Goal: Task Accomplishment & Management: Use online tool/utility

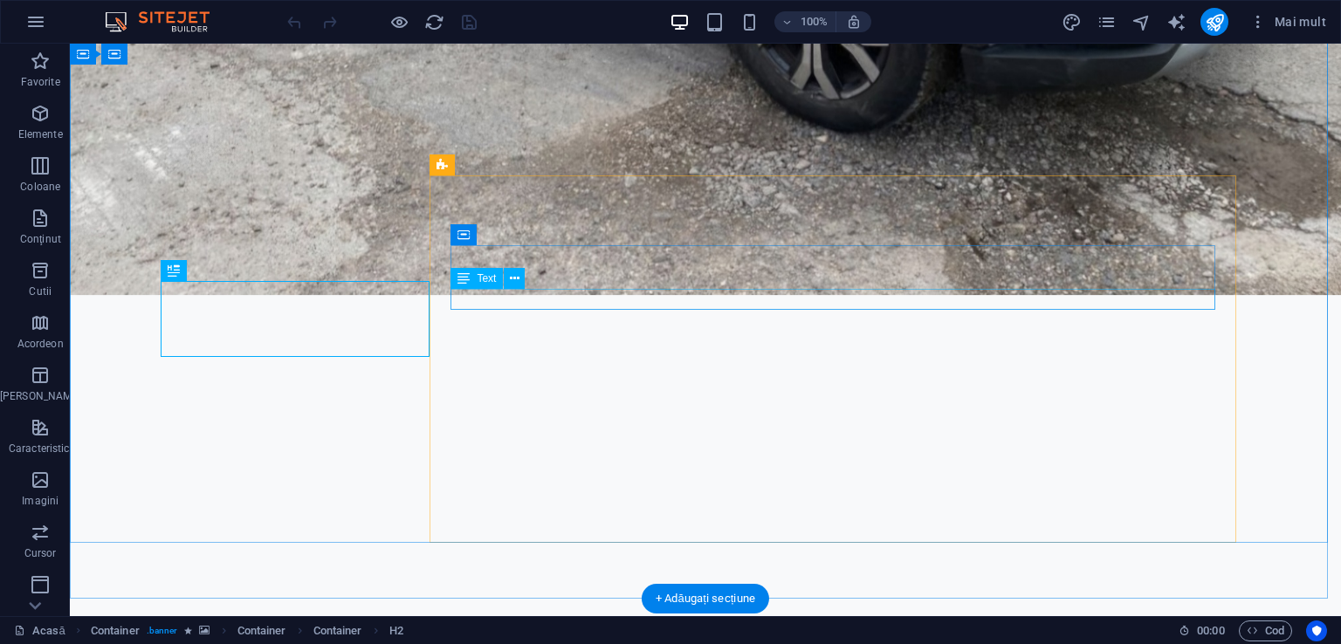
scroll to position [1009, 0]
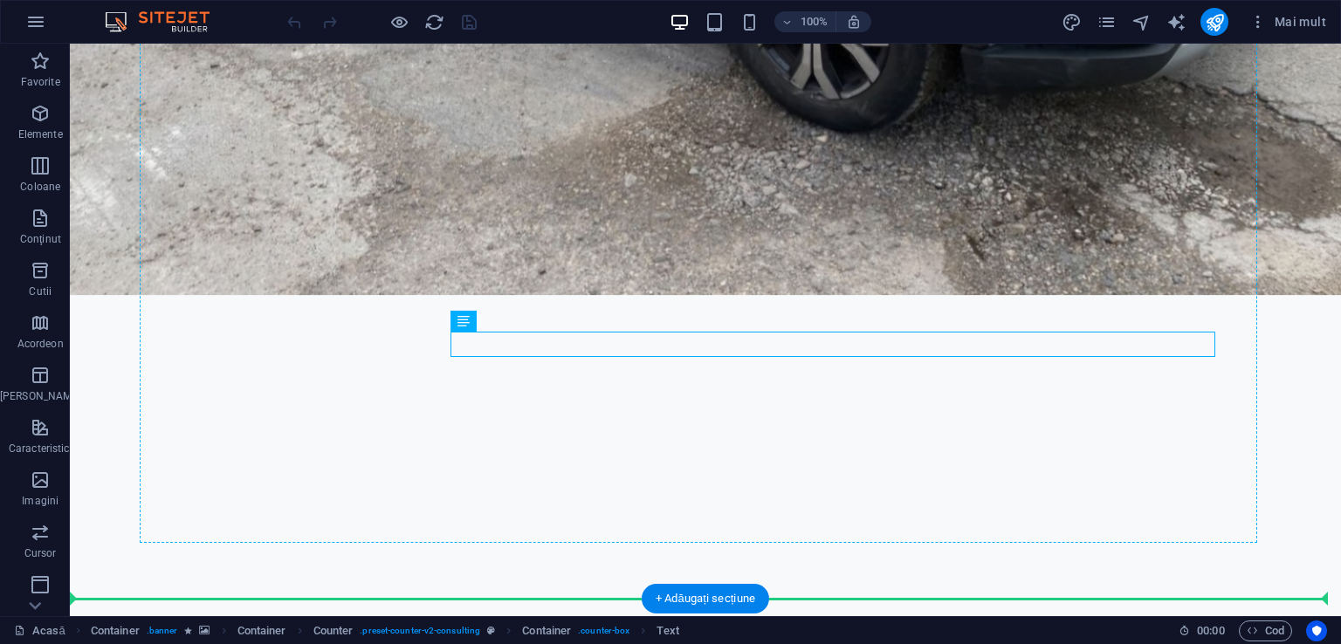
drag, startPoint x: 881, startPoint y: 332, endPoint x: 995, endPoint y: 217, distance: 161.7
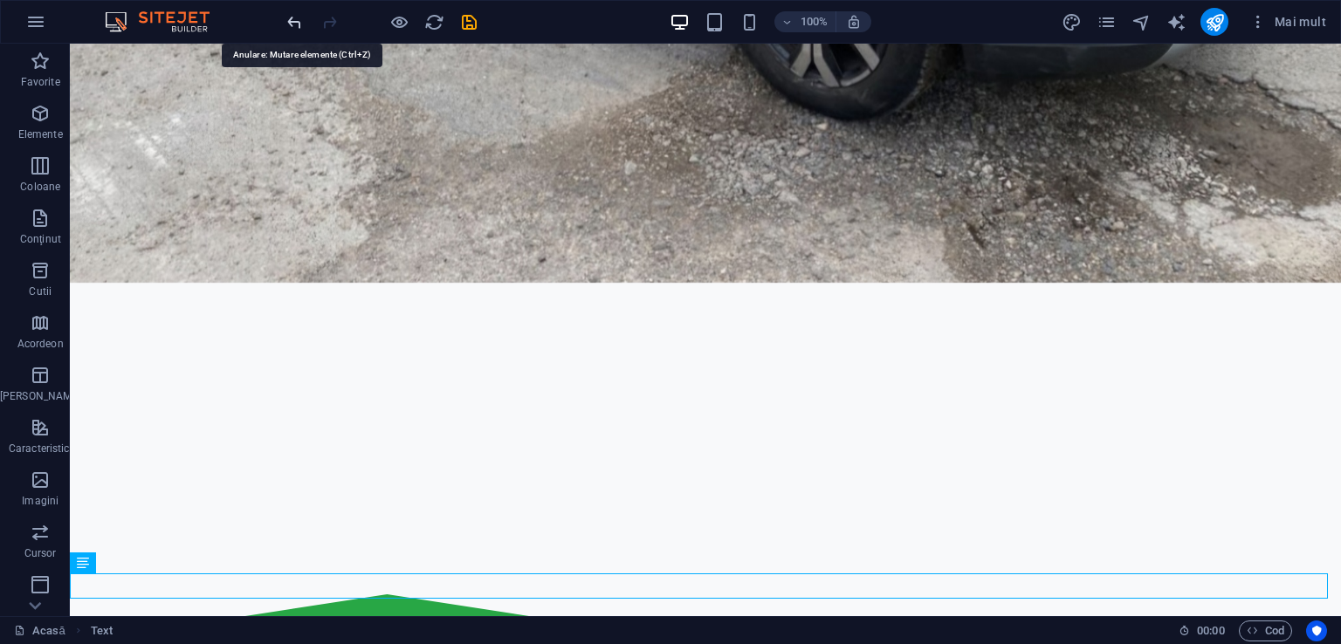
click at [298, 25] on icon "anula" at bounding box center [295, 22] width 20 height 20
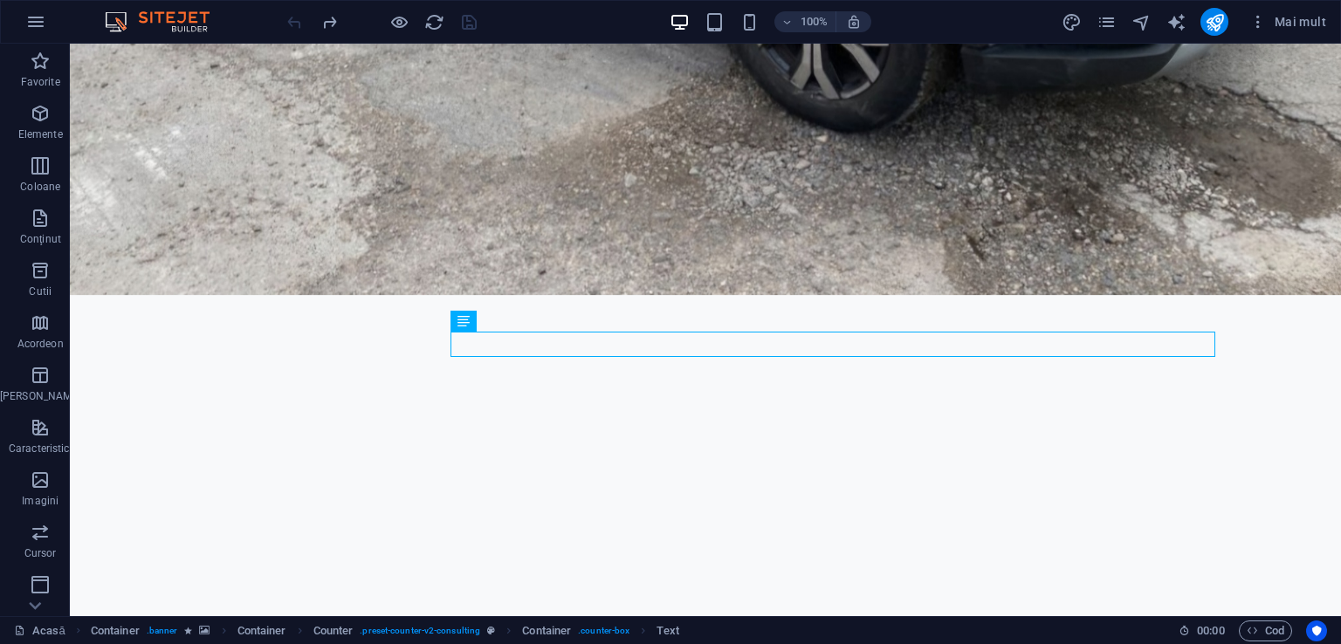
click at [298, 25] on div at bounding box center [382, 22] width 196 height 28
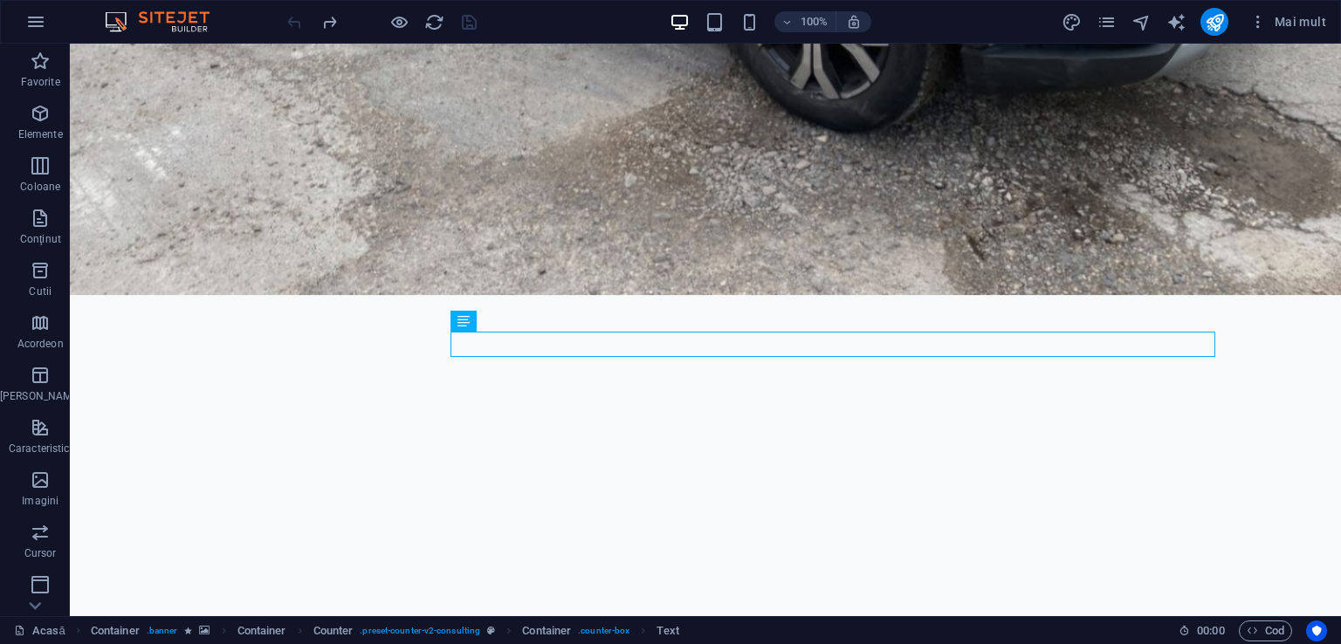
click at [298, 25] on div at bounding box center [382, 22] width 196 height 28
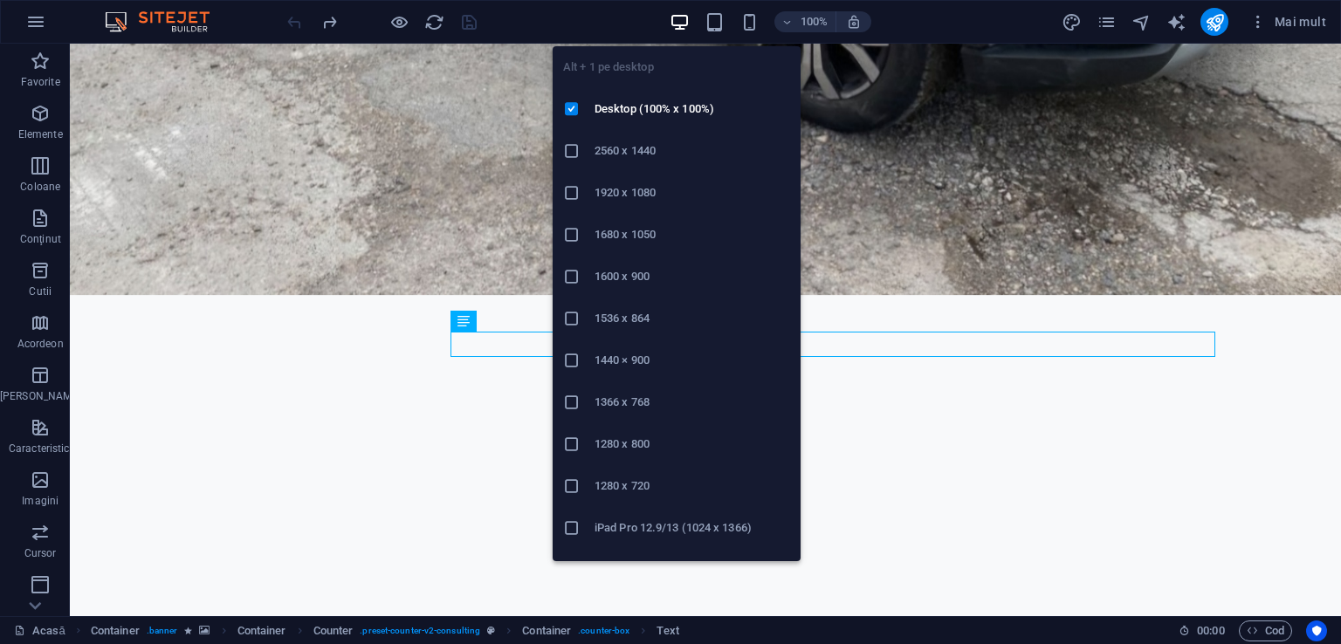
click at [682, 30] on icon "button" at bounding box center [679, 22] width 20 height 20
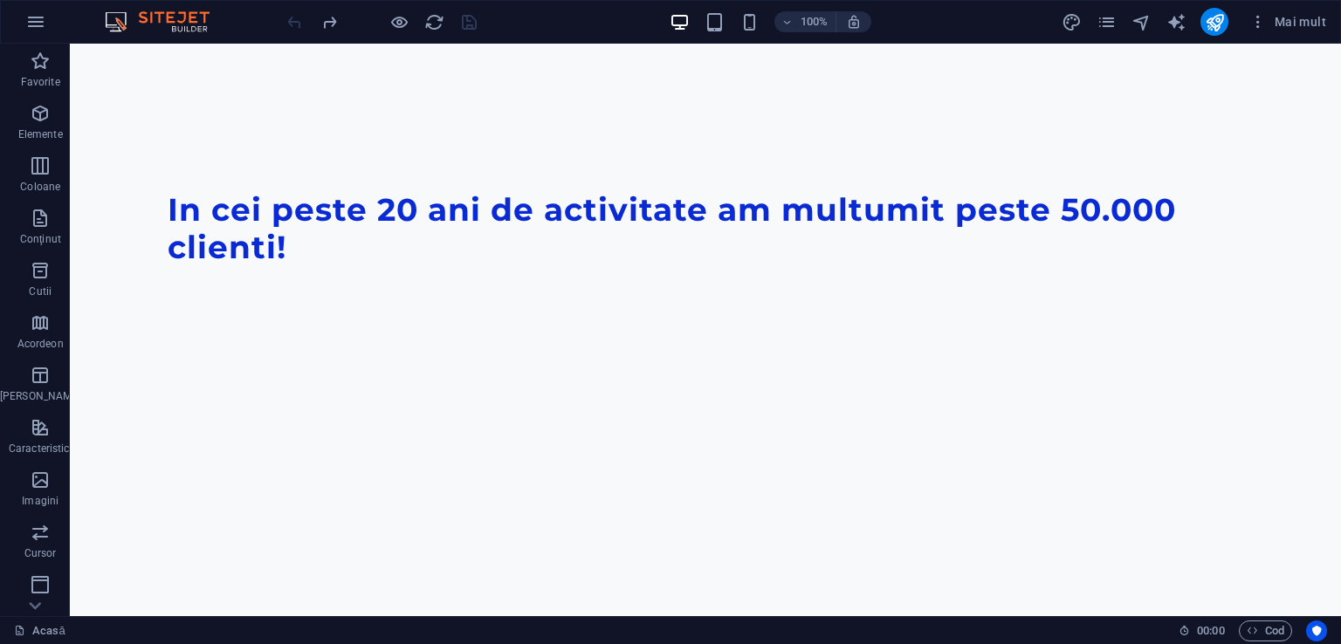
scroll to position [8711, 0]
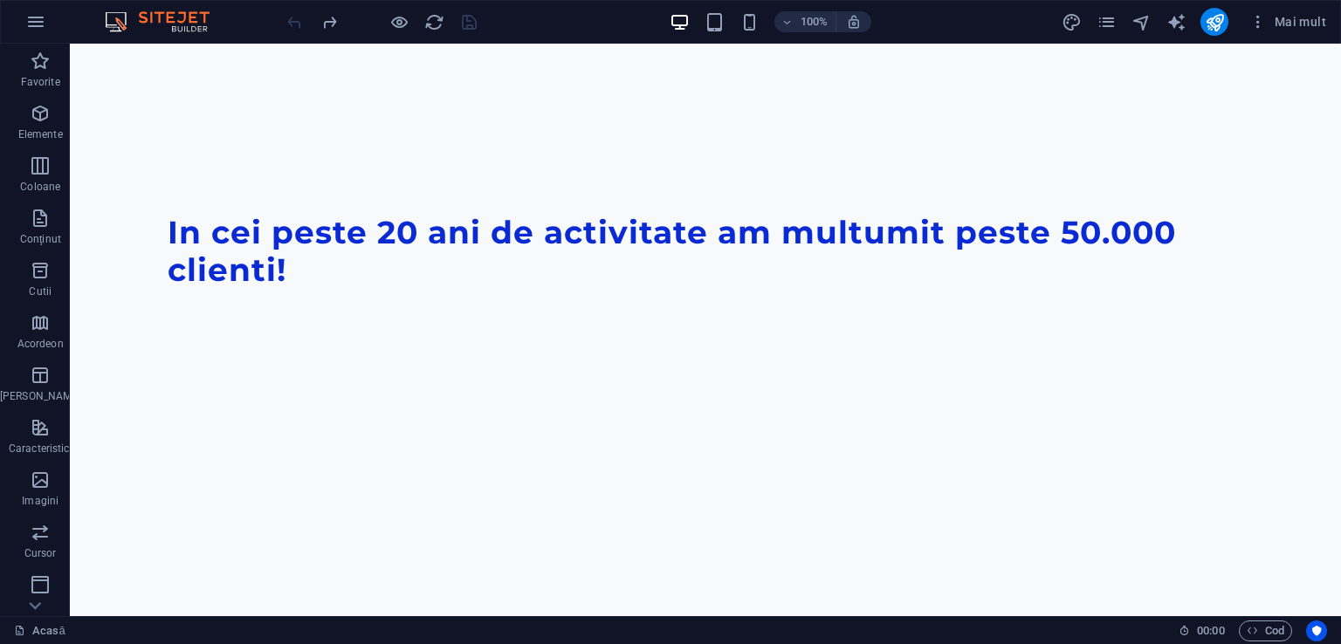
drag, startPoint x: 1331, startPoint y: 69, endPoint x: 1410, endPoint y: 680, distance: 616.0
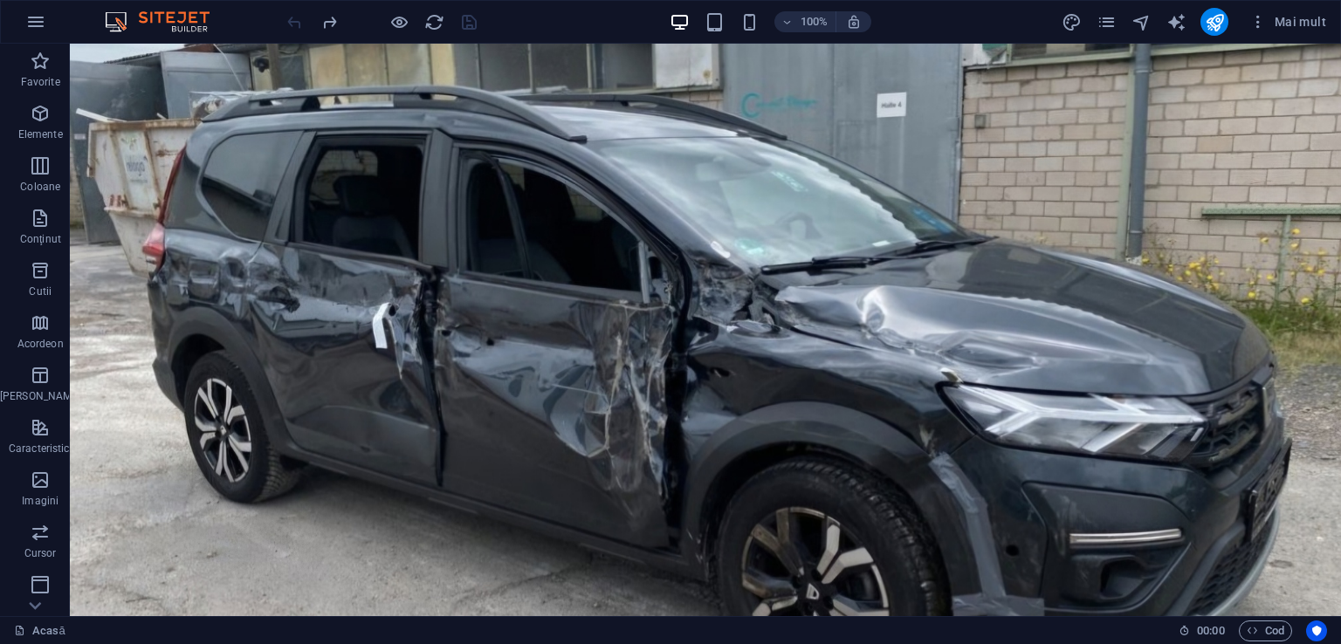
scroll to position [0, 0]
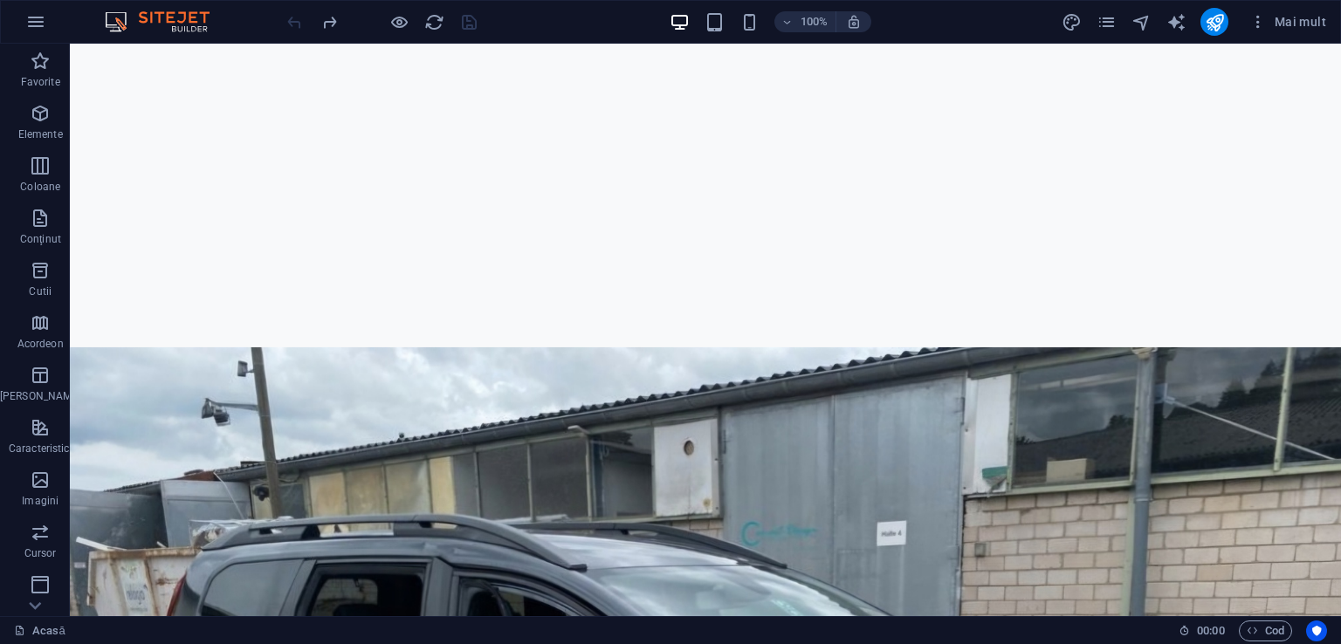
drag, startPoint x: 1334, startPoint y: 574, endPoint x: 1314, endPoint y: 56, distance: 518.8
click at [158, 57] on icon at bounding box center [160, 54] width 10 height 18
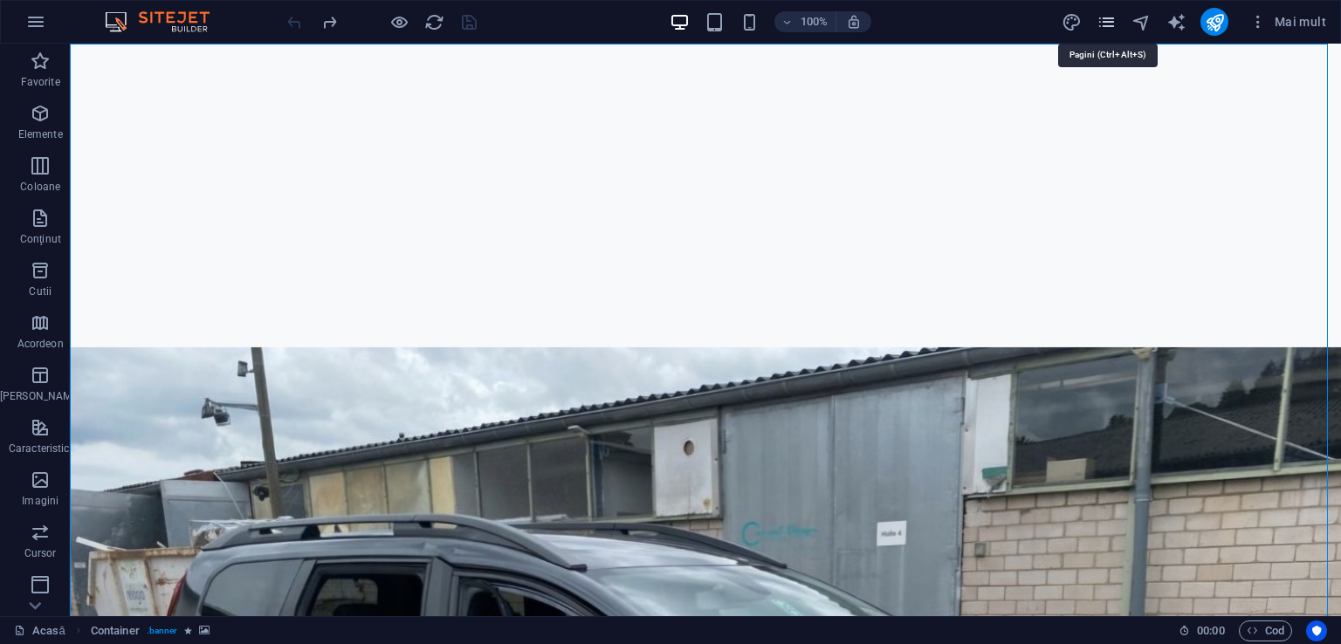
click at [1106, 29] on icon "pagini" at bounding box center [1106, 22] width 20 height 20
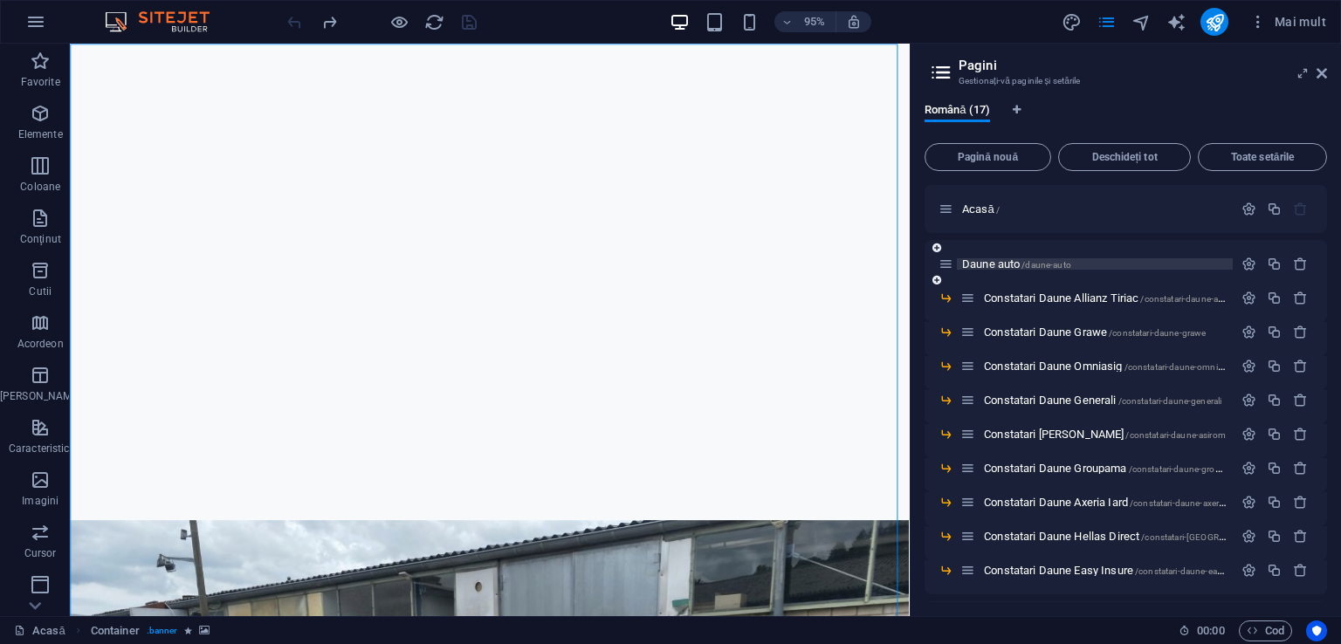
click at [977, 261] on font "Daune auto" at bounding box center [991, 263] width 58 height 13
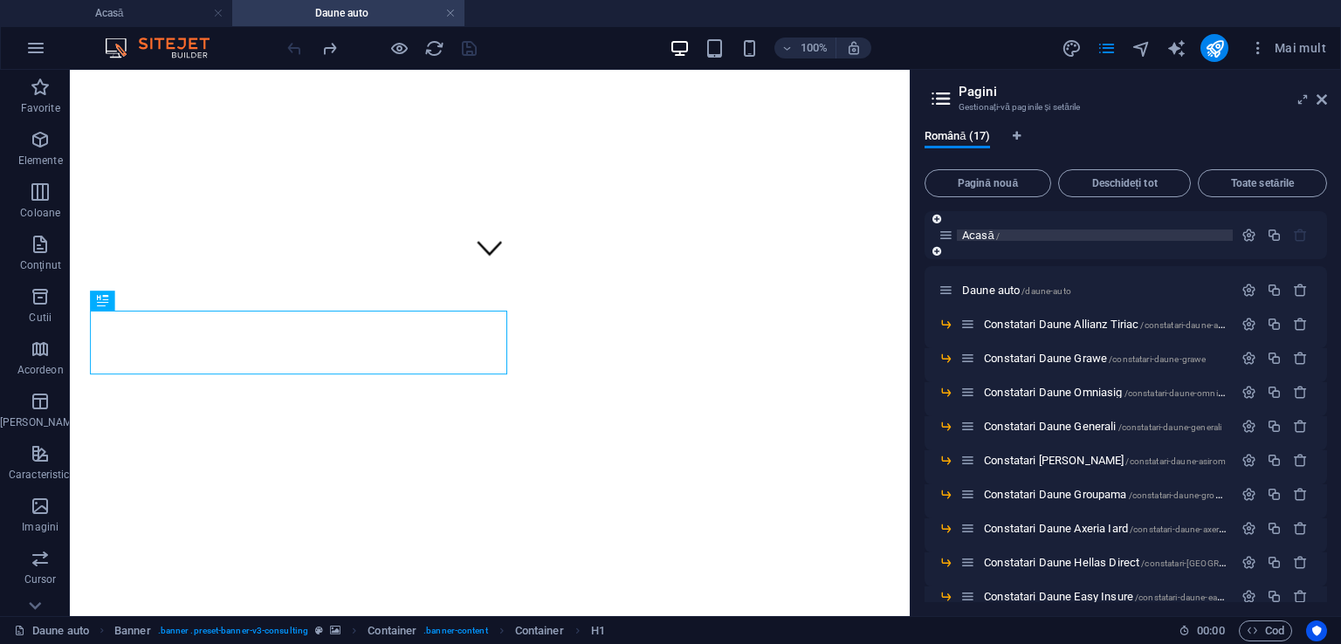
click at [975, 237] on font "Acasă" at bounding box center [978, 235] width 32 height 13
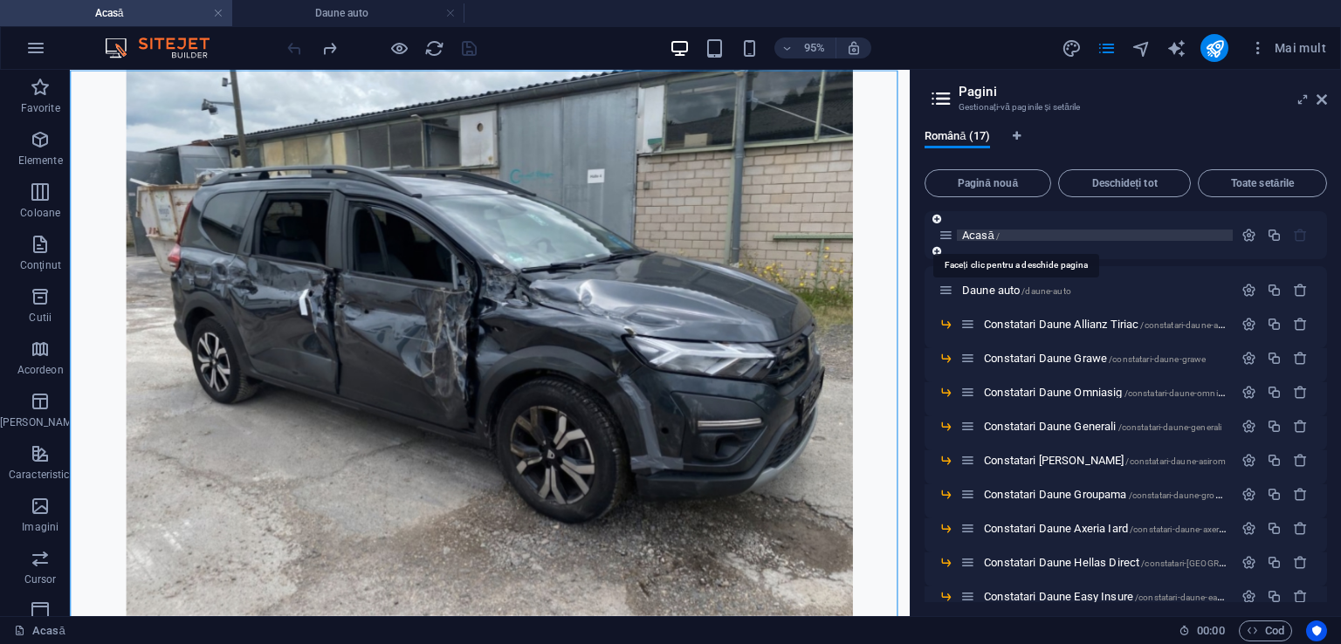
click at [975, 237] on font "Acasă" at bounding box center [978, 235] width 32 height 13
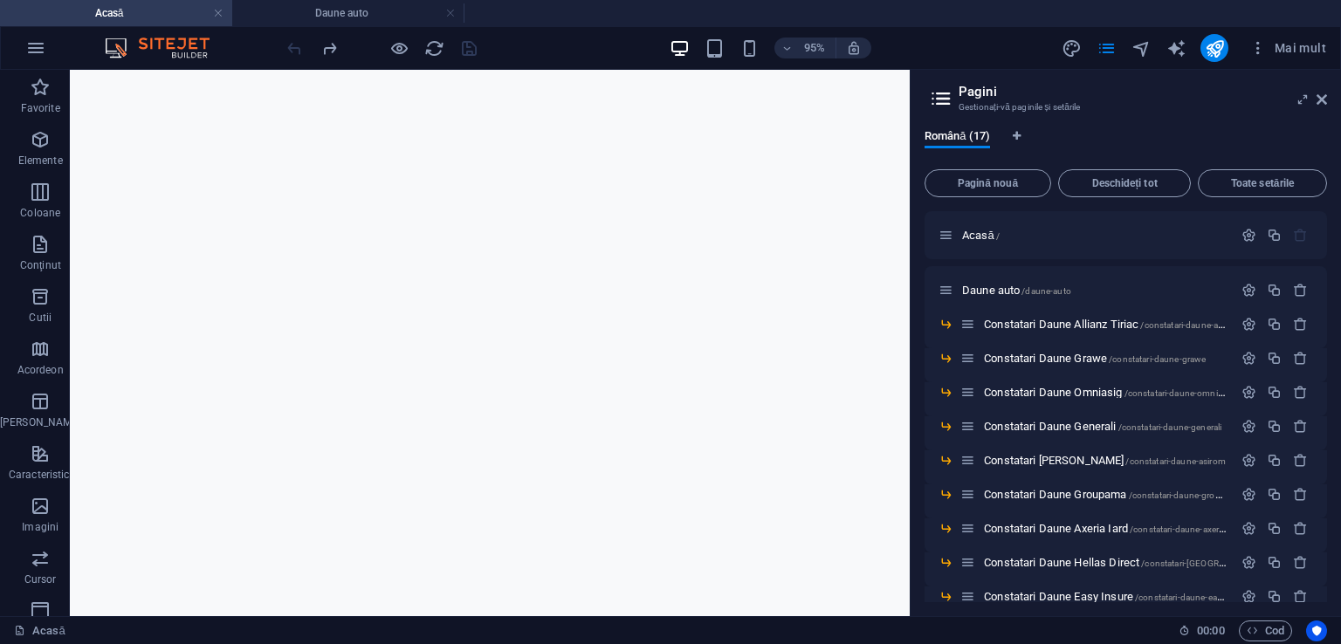
scroll to position [8699, 0]
drag, startPoint x: 944, startPoint y: 114, endPoint x: 1012, endPoint y: 702, distance: 591.3
drag, startPoint x: 610, startPoint y: 46, endPoint x: 660, endPoint y: 17, distance: 57.9
click at [660, 70] on div "Acasă Daune auto Favorite Elemente Coloane Conţinut Cutii Acordeon Tabele Carac…" at bounding box center [454, 343] width 909 height 546
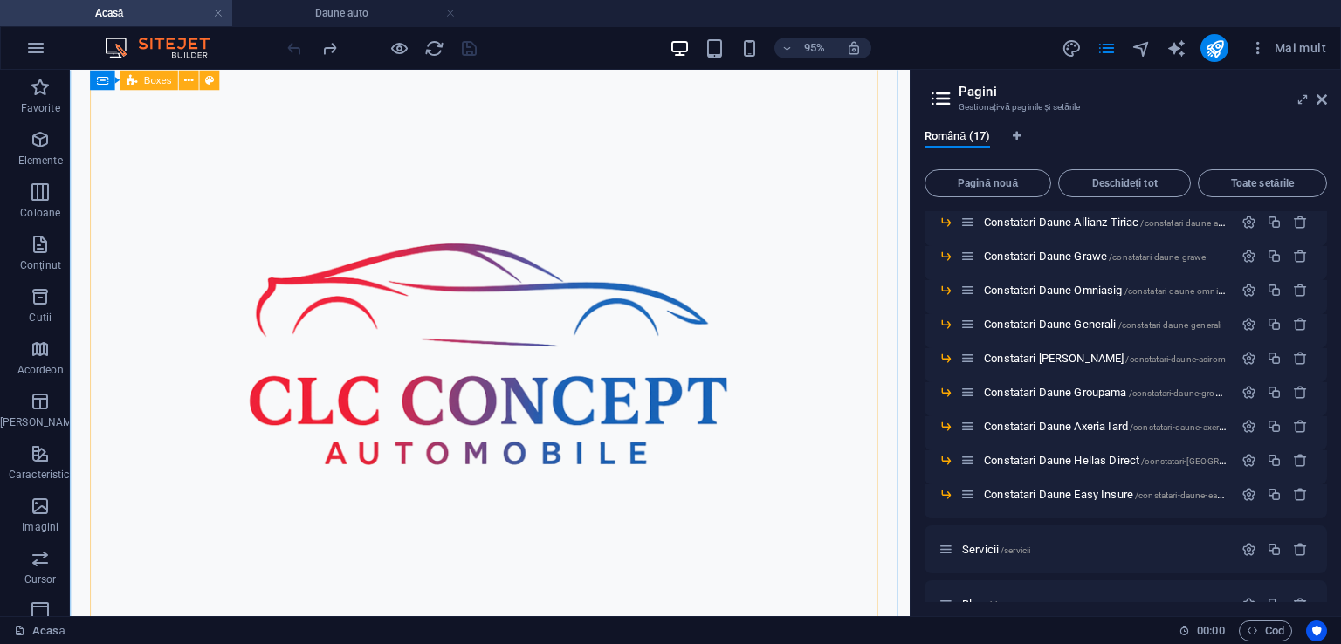
scroll to position [3647, 0]
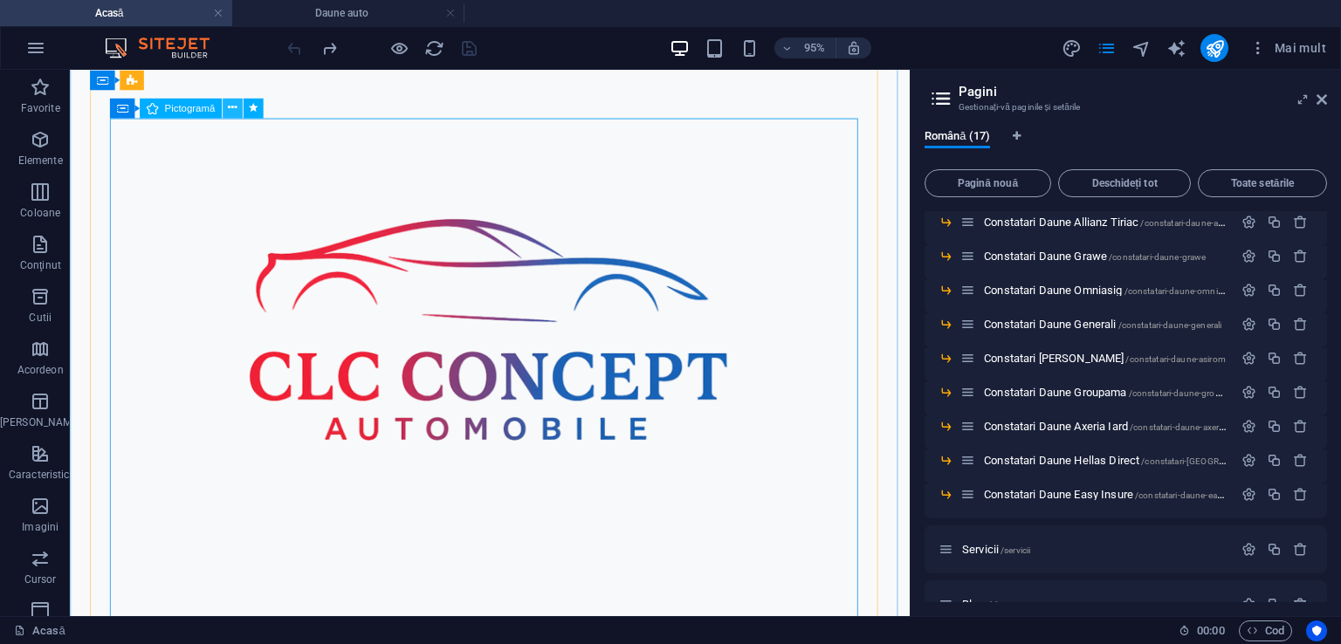
click at [228, 108] on icon at bounding box center [232, 108] width 9 height 17
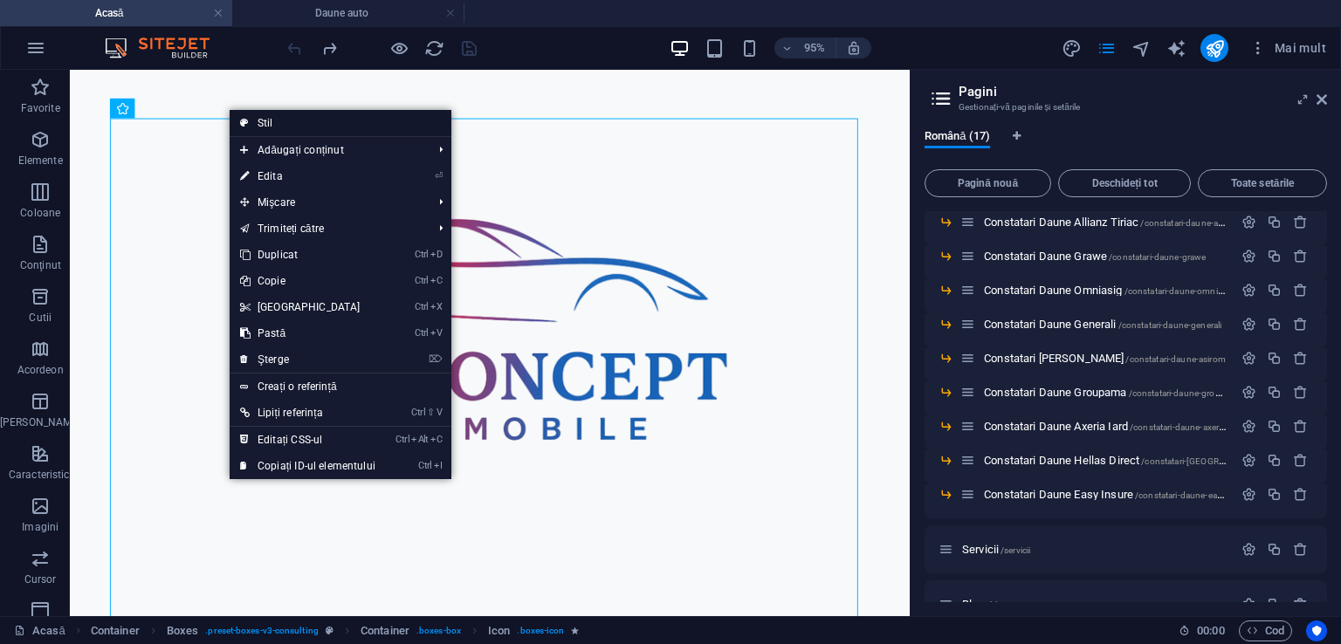
click at [255, 120] on link "Stil" at bounding box center [341, 123] width 222 height 26
select select "rem"
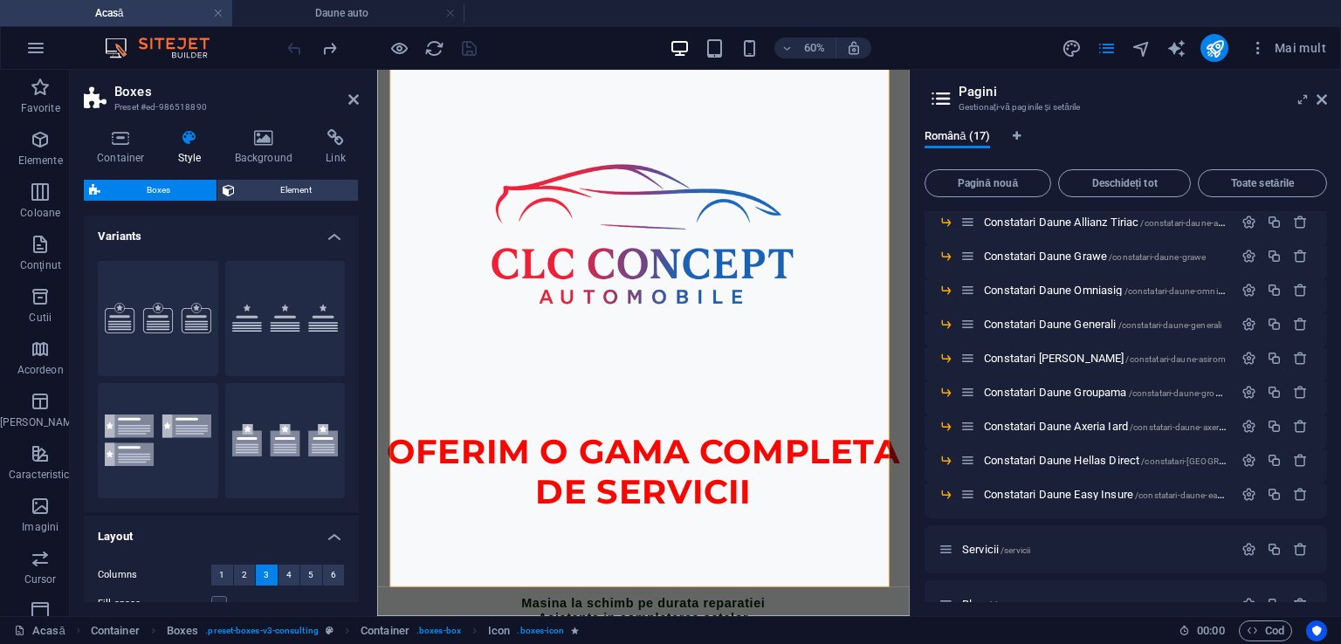
scroll to position [3649, 0]
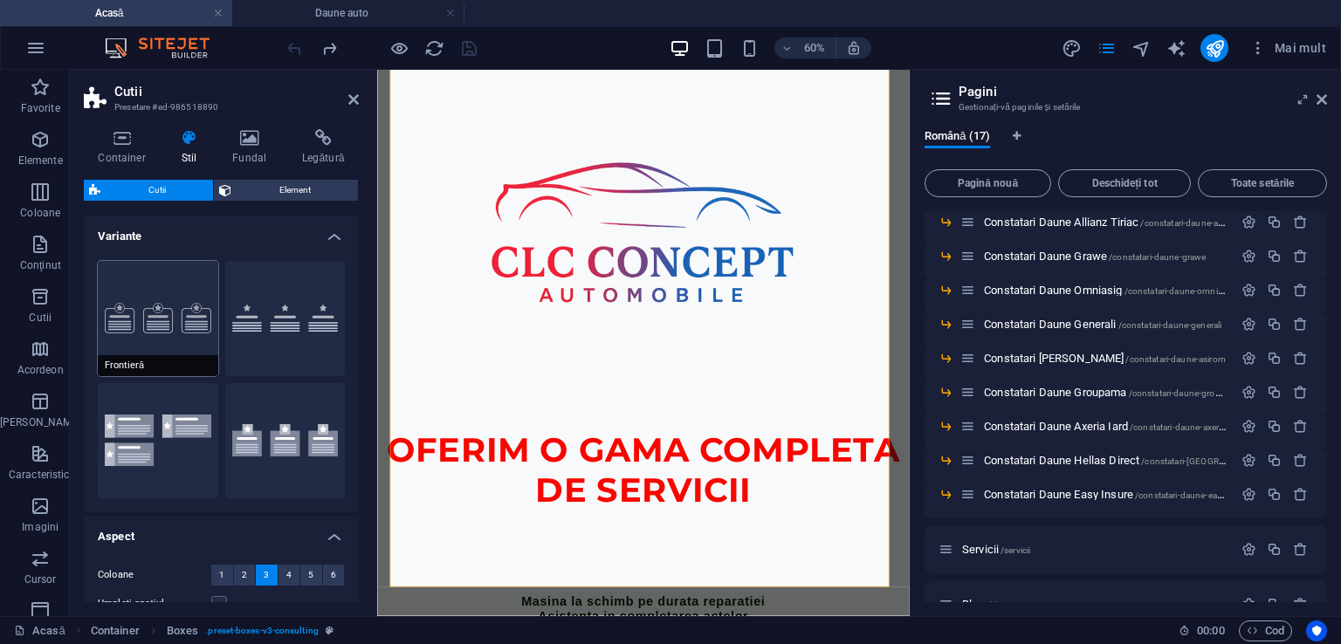
click at [155, 322] on button "Frontieră" at bounding box center [158, 318] width 120 height 115
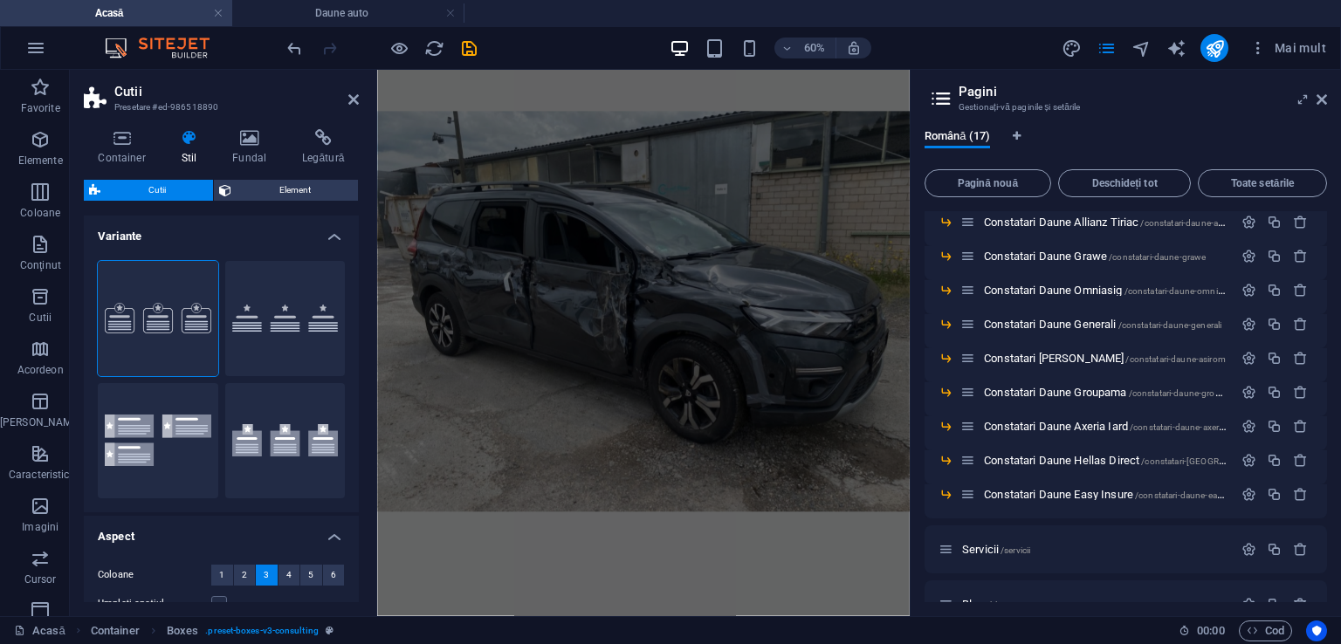
scroll to position [369, 0]
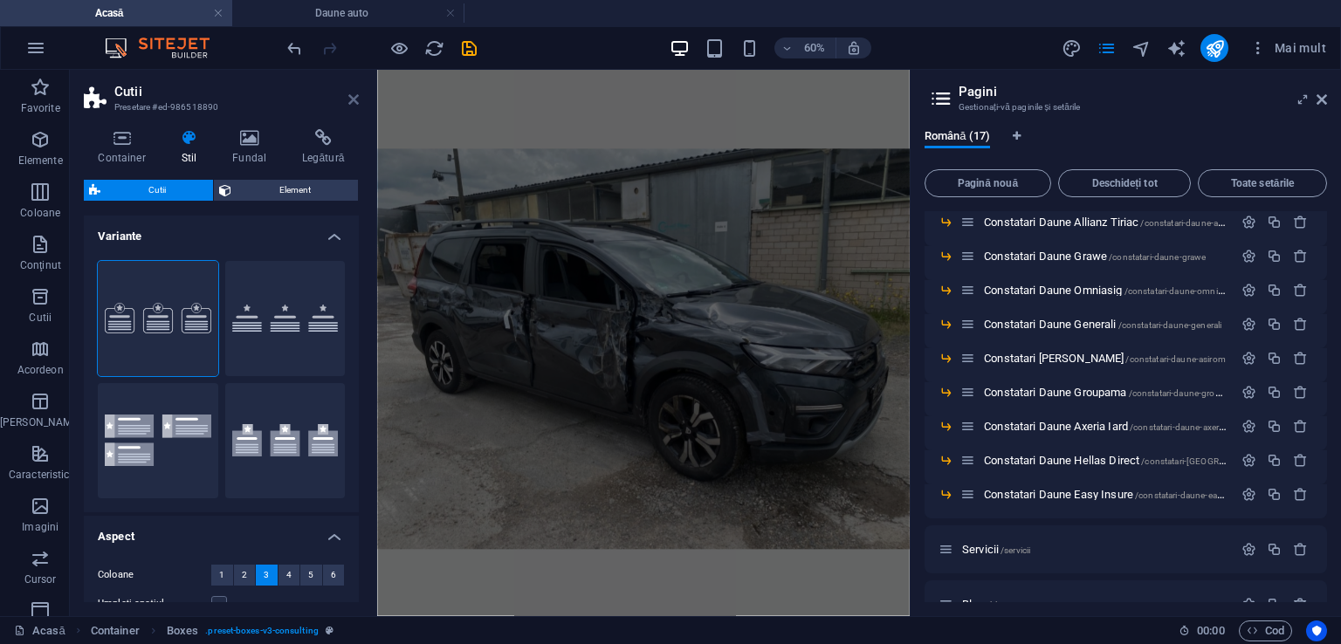
click at [349, 101] on icon at bounding box center [353, 100] width 10 height 14
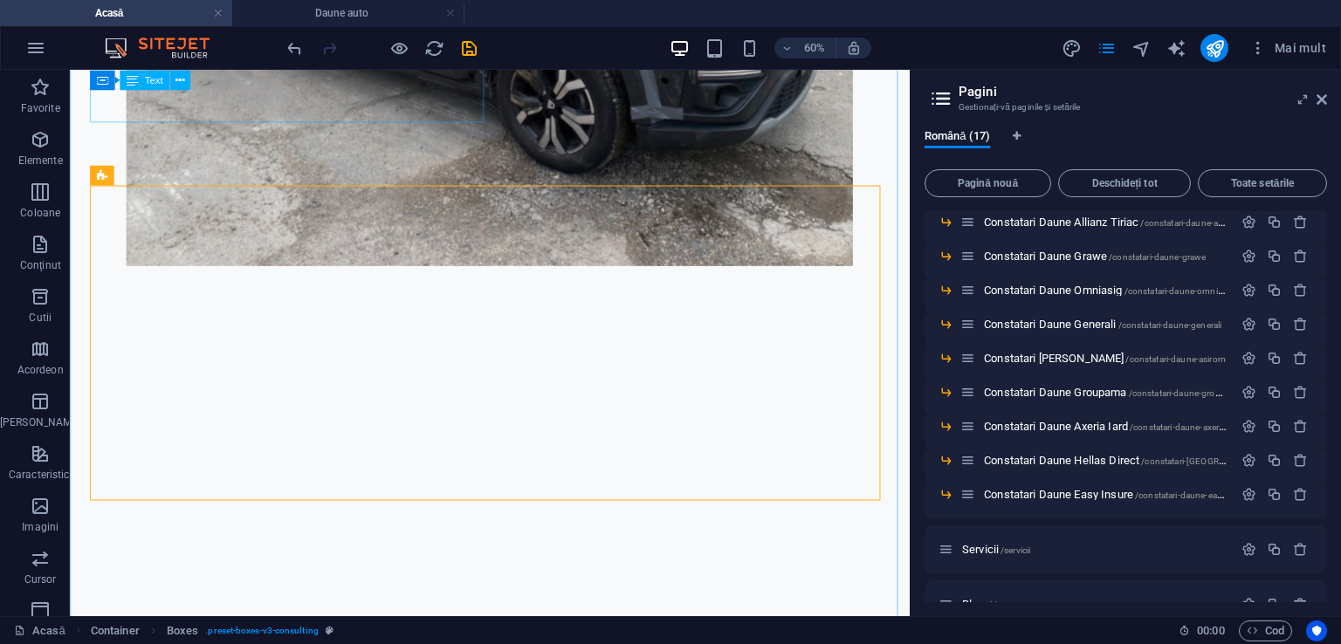
scroll to position [2677, 0]
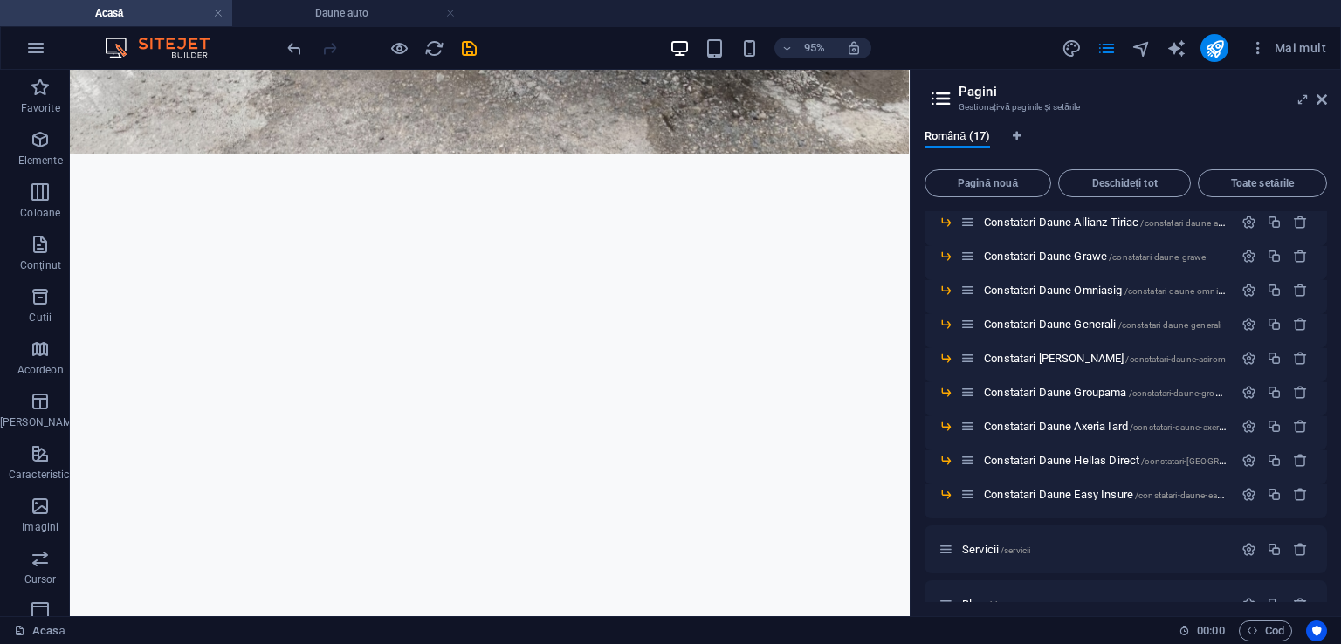
scroll to position [1068, 0]
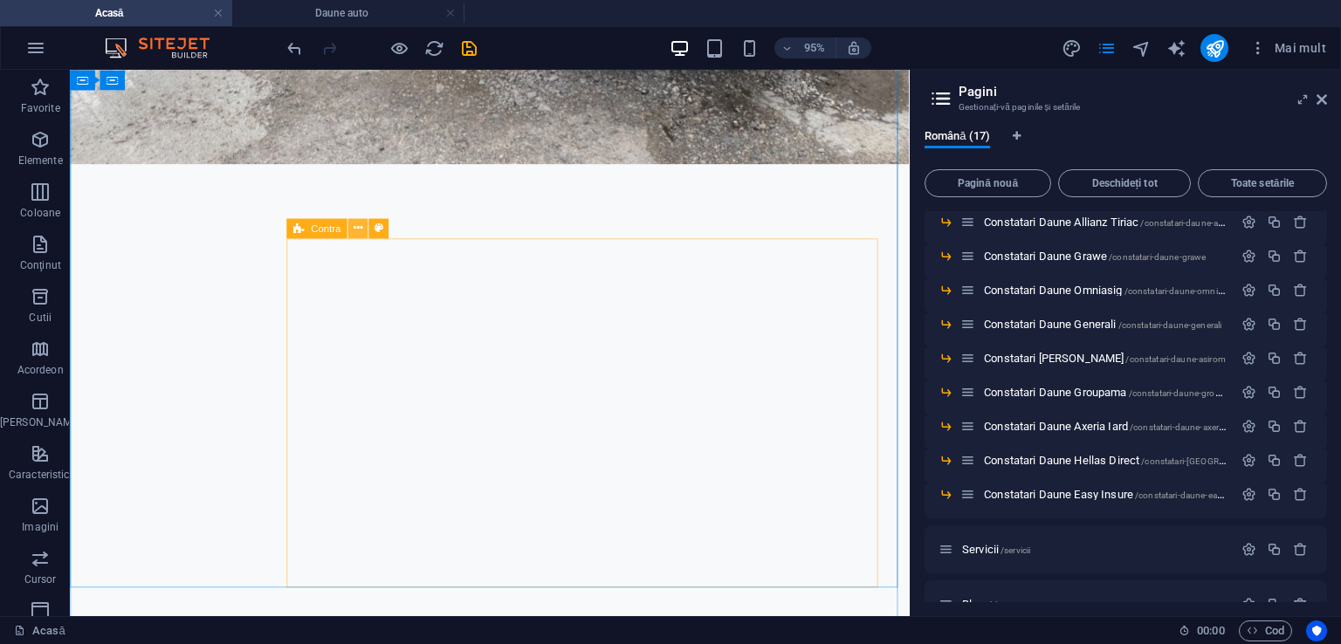
click at [353, 224] on icon at bounding box center [357, 227] width 9 height 17
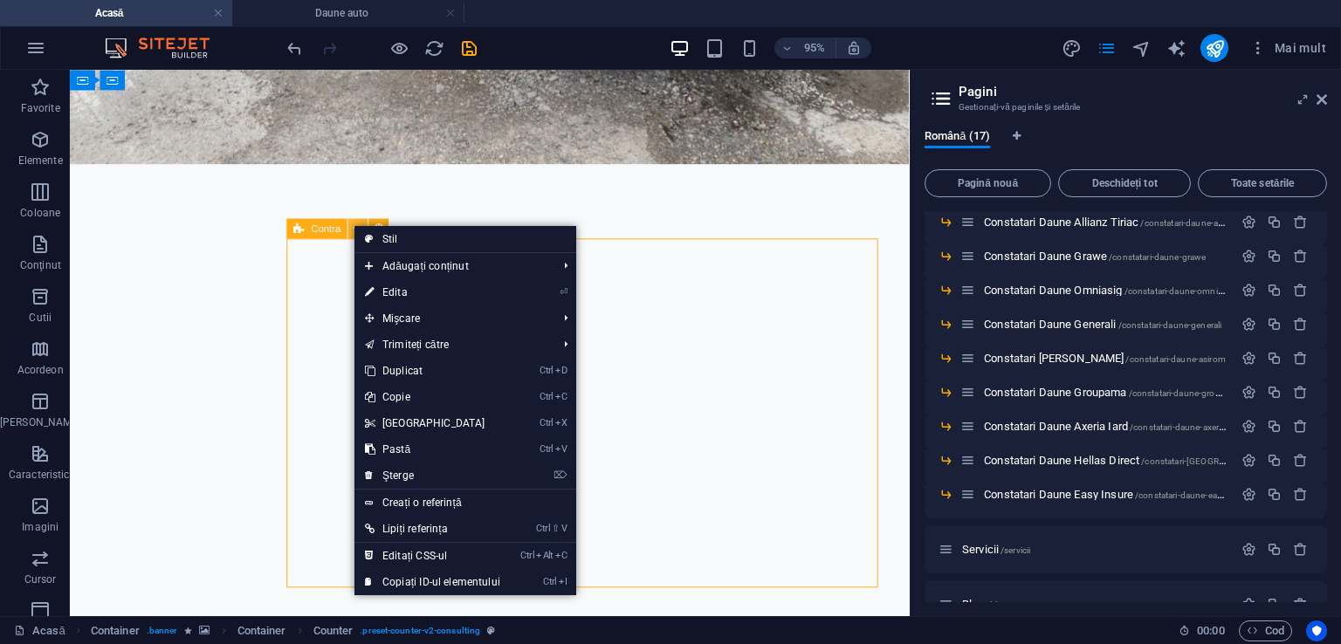
click at [353, 224] on icon at bounding box center [357, 227] width 9 height 17
click at [390, 234] on font "Stil" at bounding box center [390, 239] width 16 height 12
select select "rem"
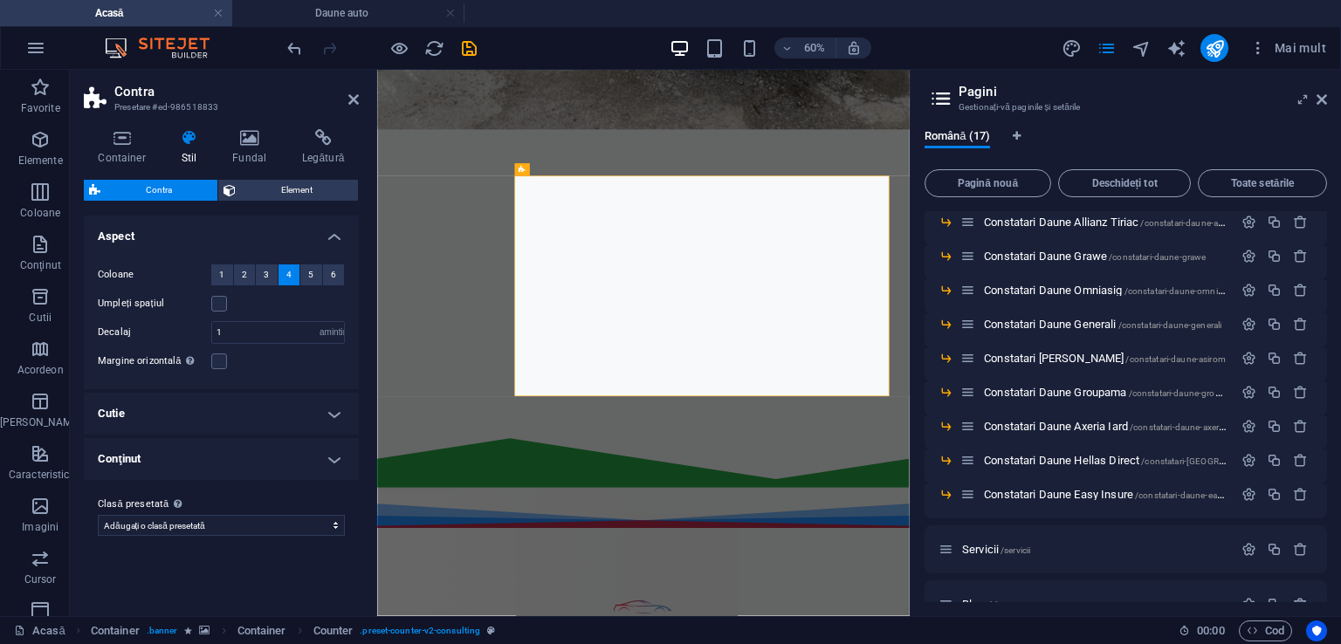
click at [194, 137] on icon at bounding box center [189, 137] width 45 height 17
click at [265, 271] on font "3" at bounding box center [266, 275] width 5 height 10
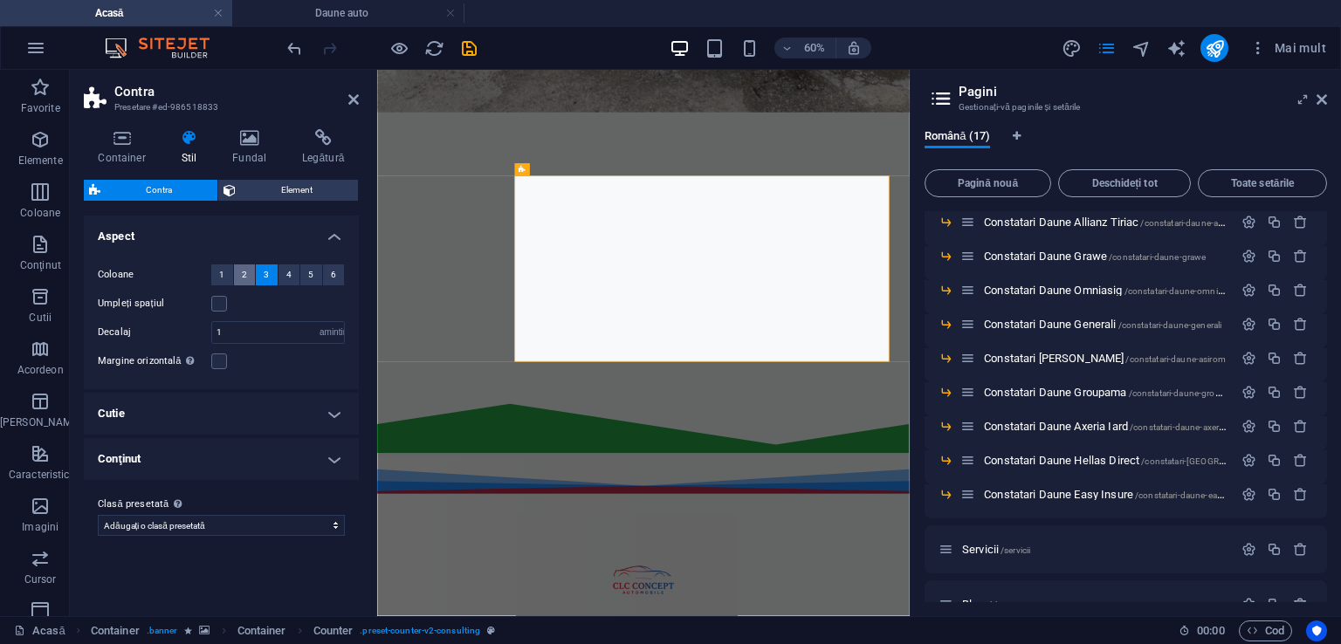
click at [244, 272] on font "2" at bounding box center [244, 275] width 5 height 10
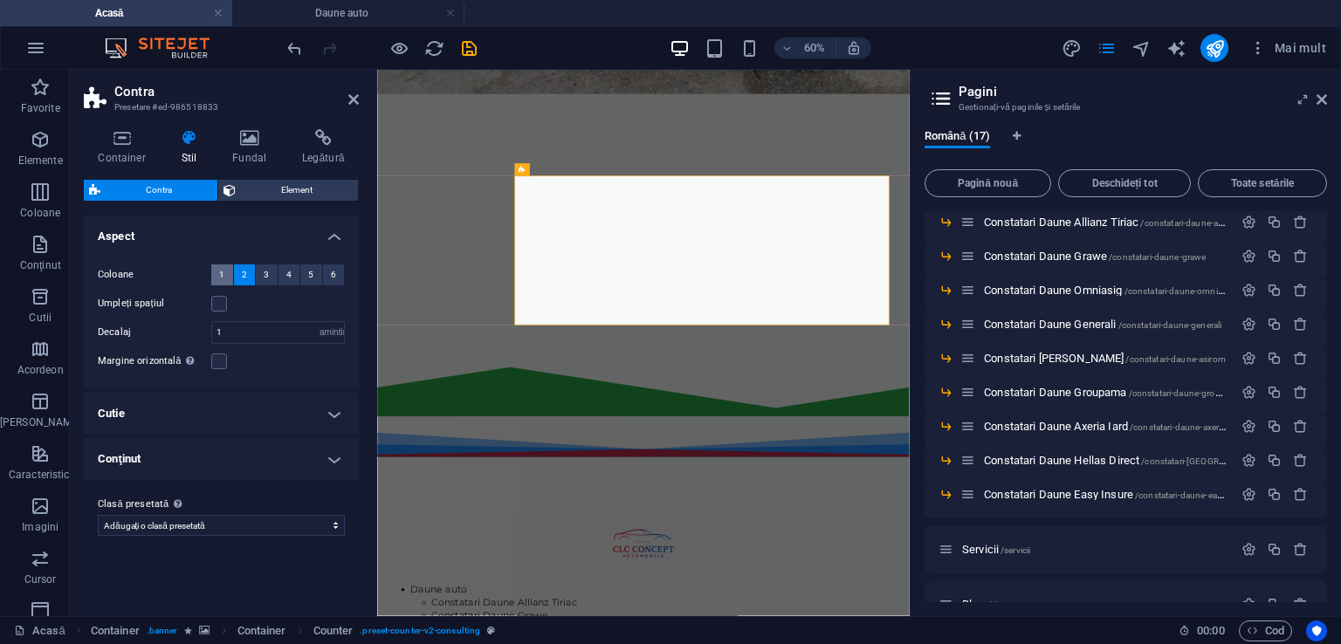
click at [222, 271] on font "1" at bounding box center [221, 275] width 5 height 10
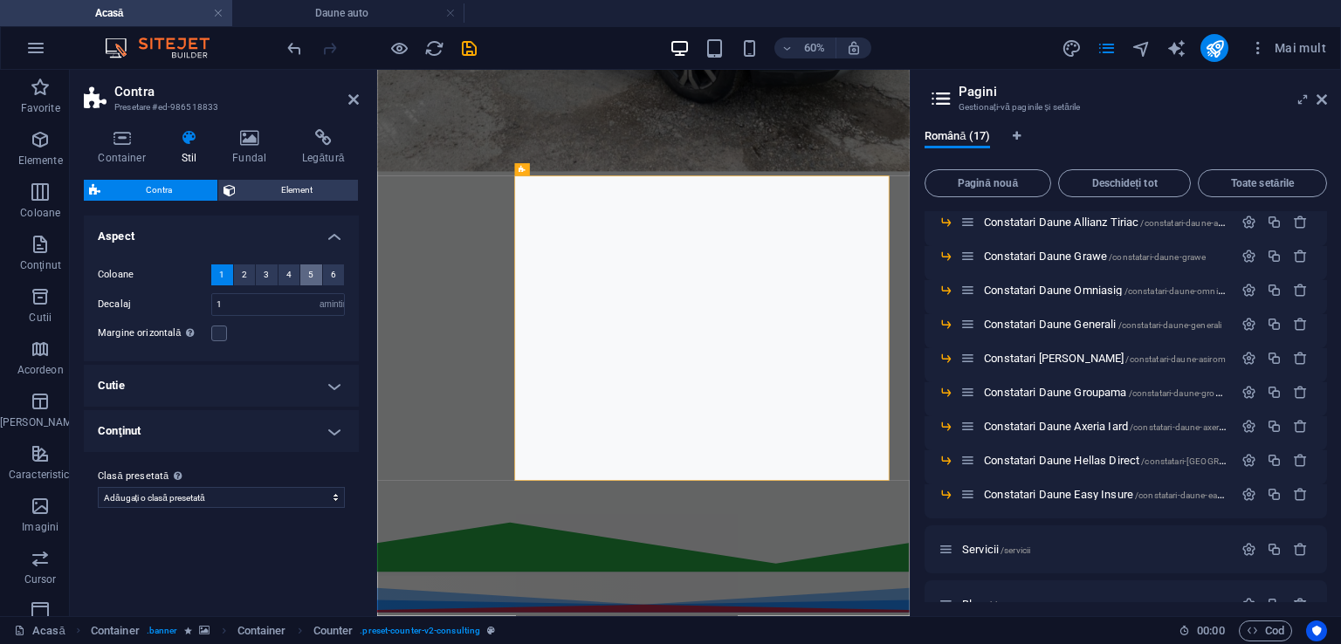
click at [310, 278] on font "5" at bounding box center [310, 275] width 5 height 10
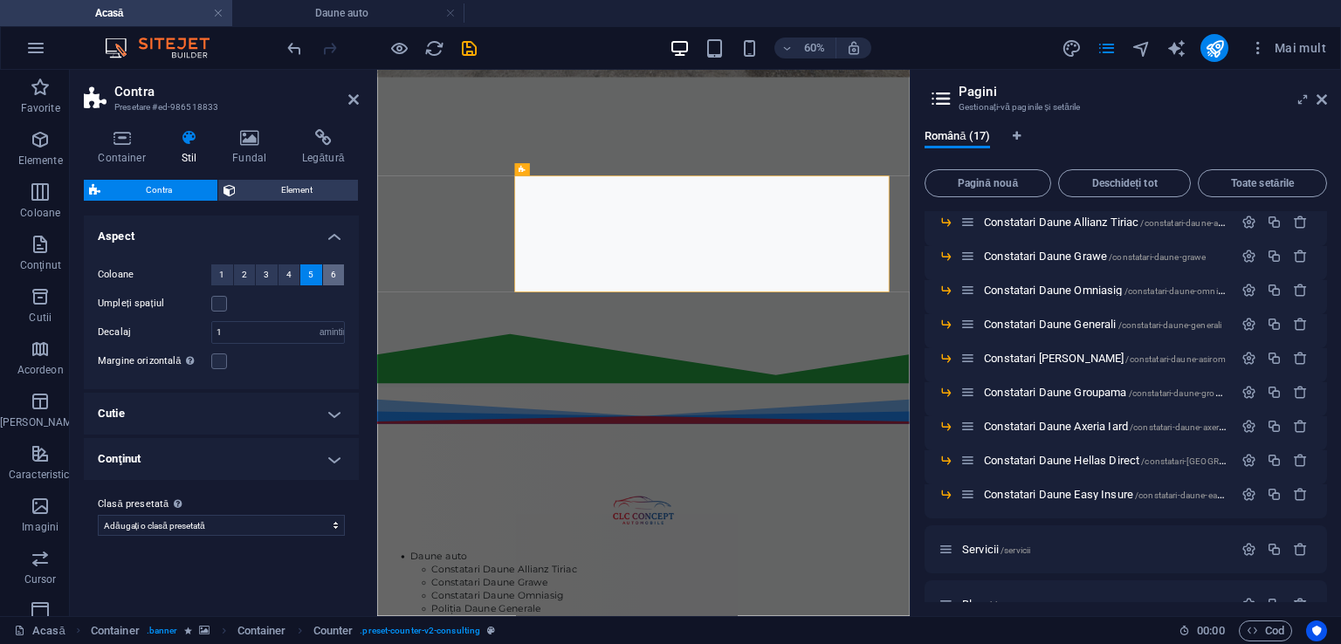
click at [331, 277] on font "6" at bounding box center [333, 275] width 5 height 10
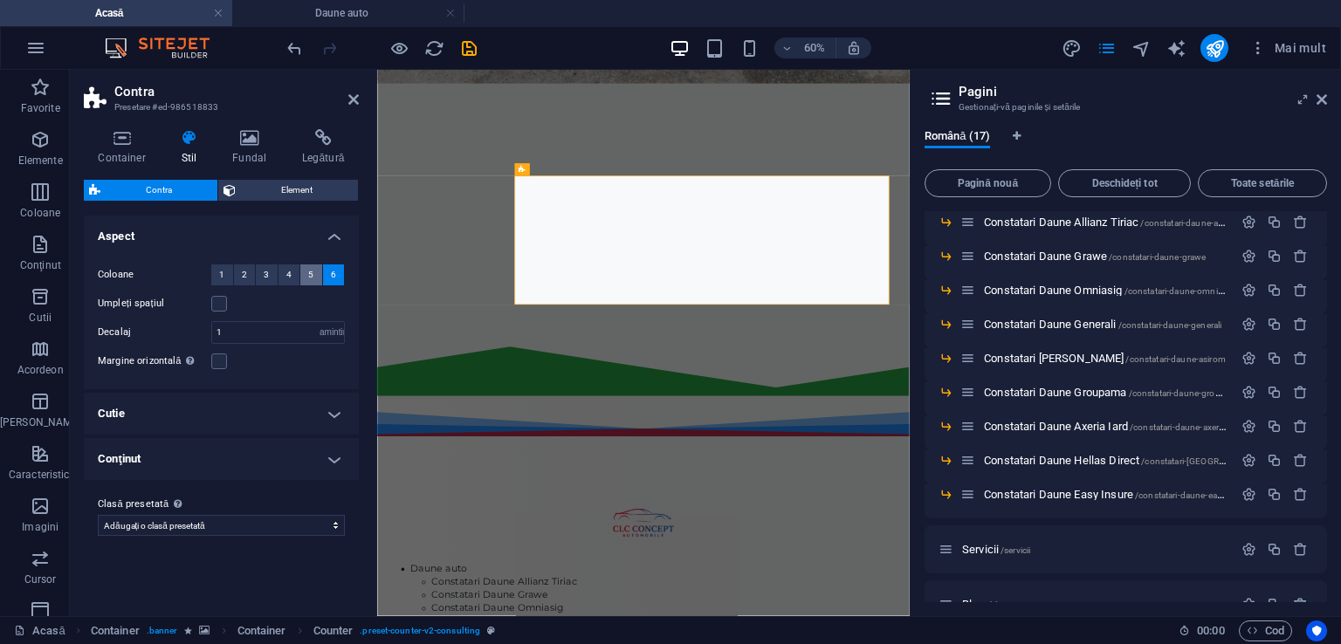
click at [311, 277] on font "5" at bounding box center [310, 275] width 5 height 10
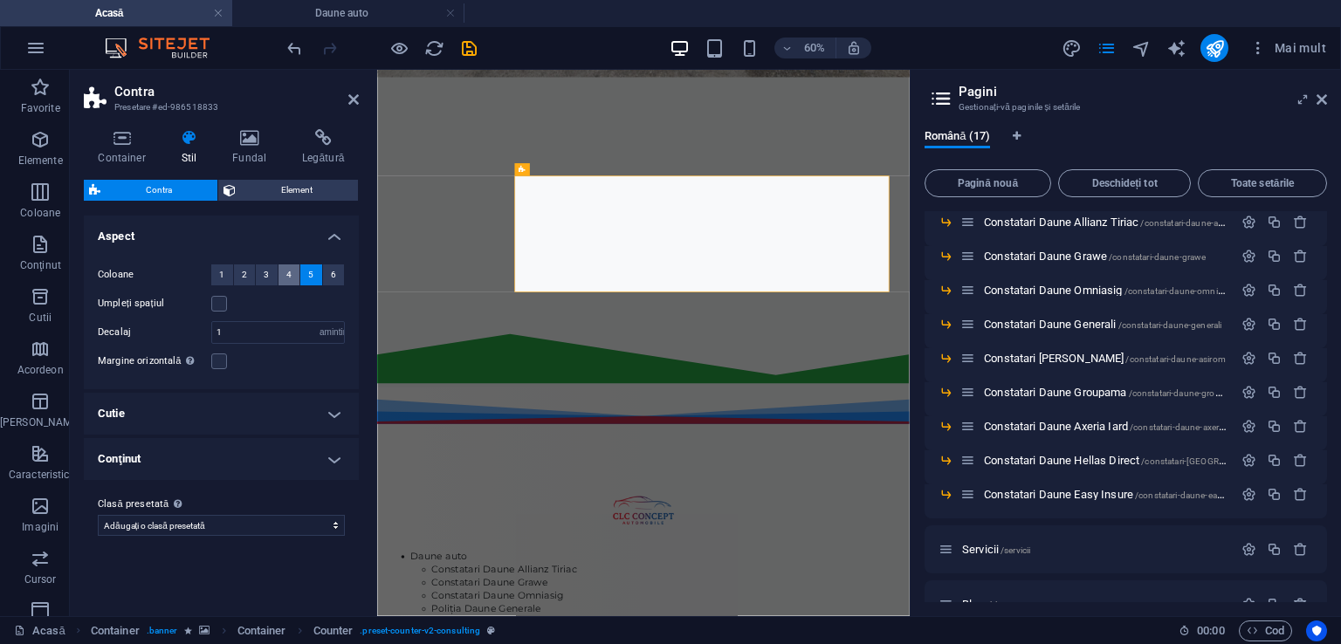
click at [290, 277] on font "4" at bounding box center [288, 275] width 5 height 10
select select
click at [347, 100] on header "Contra Presetare #ed-986518833" at bounding box center [221, 92] width 275 height 45
click at [355, 103] on icon at bounding box center [353, 100] width 10 height 14
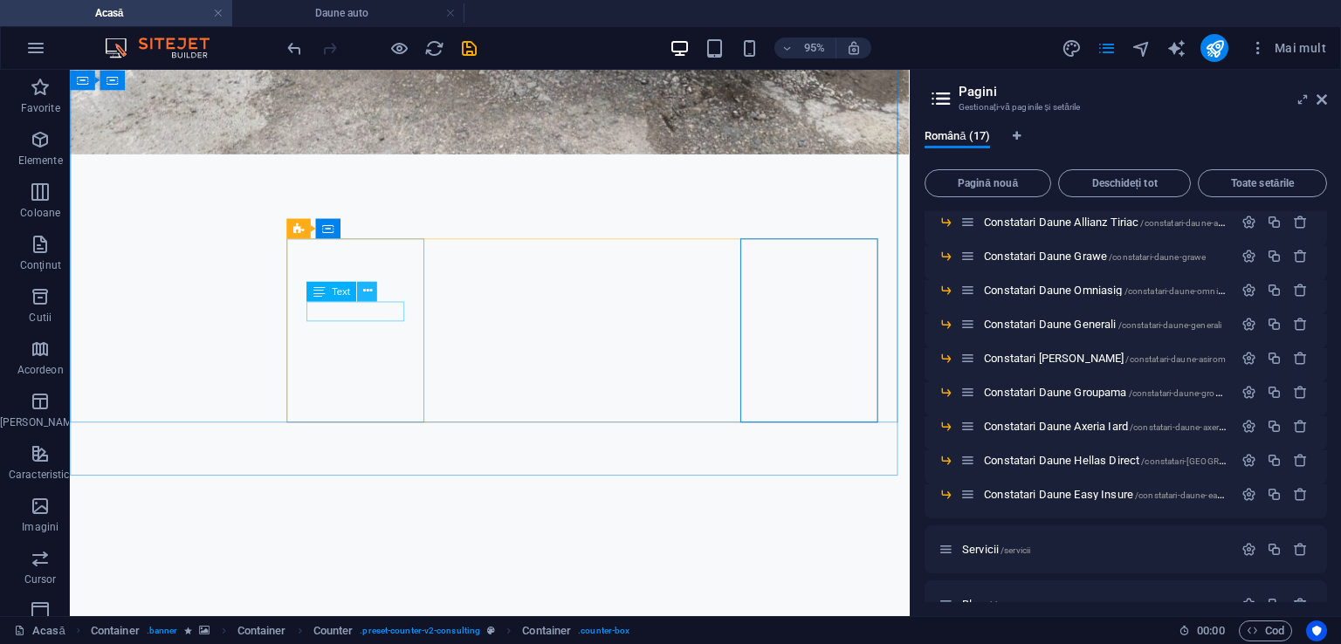
click at [367, 289] on icon at bounding box center [366, 290] width 9 height 17
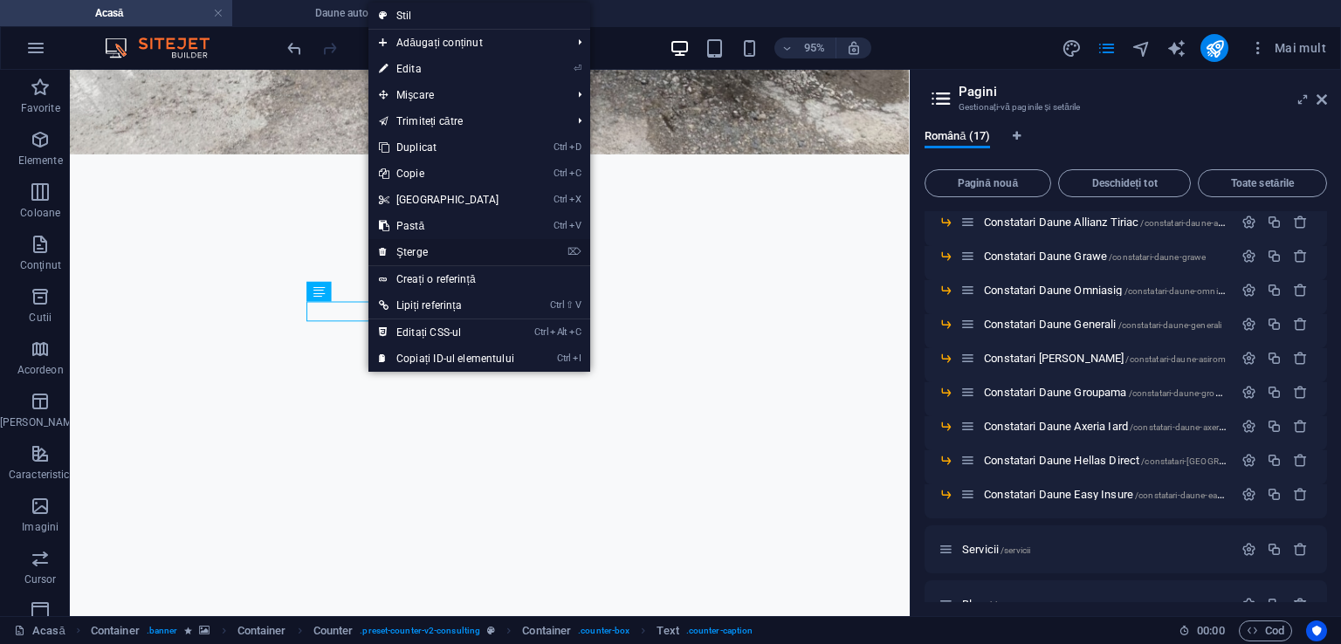
click at [404, 248] on font "Şterge" at bounding box center [411, 252] width 31 height 12
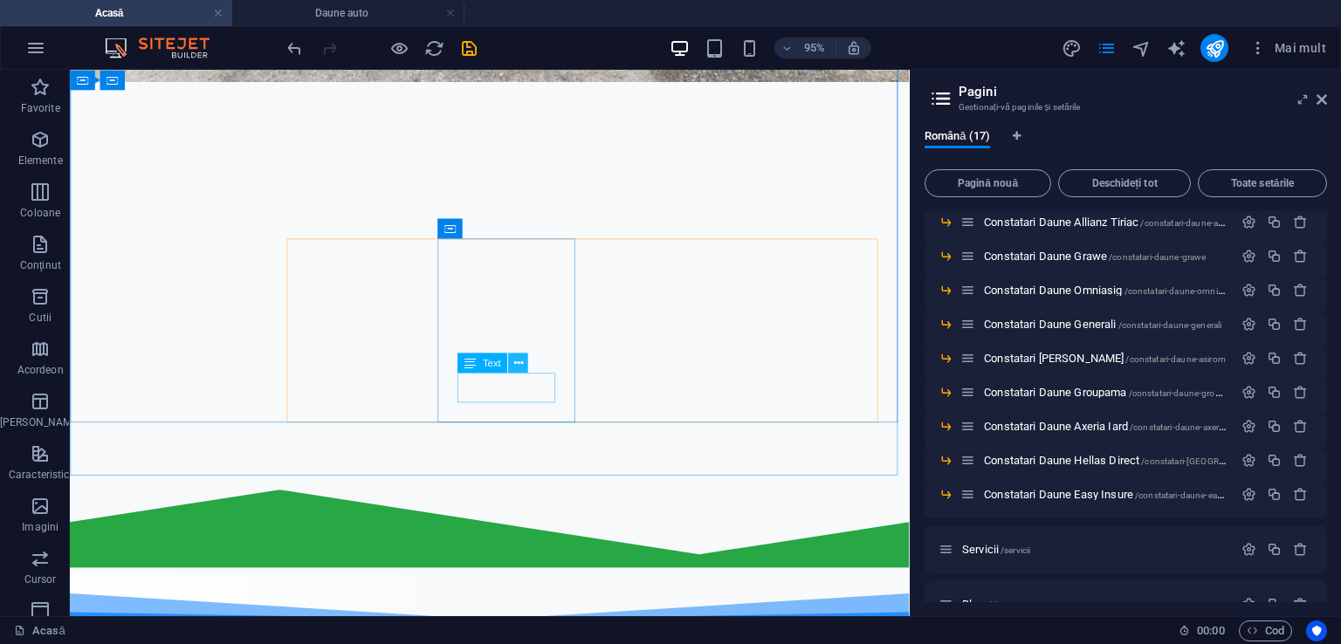
click at [516, 360] on icon at bounding box center [517, 361] width 9 height 17
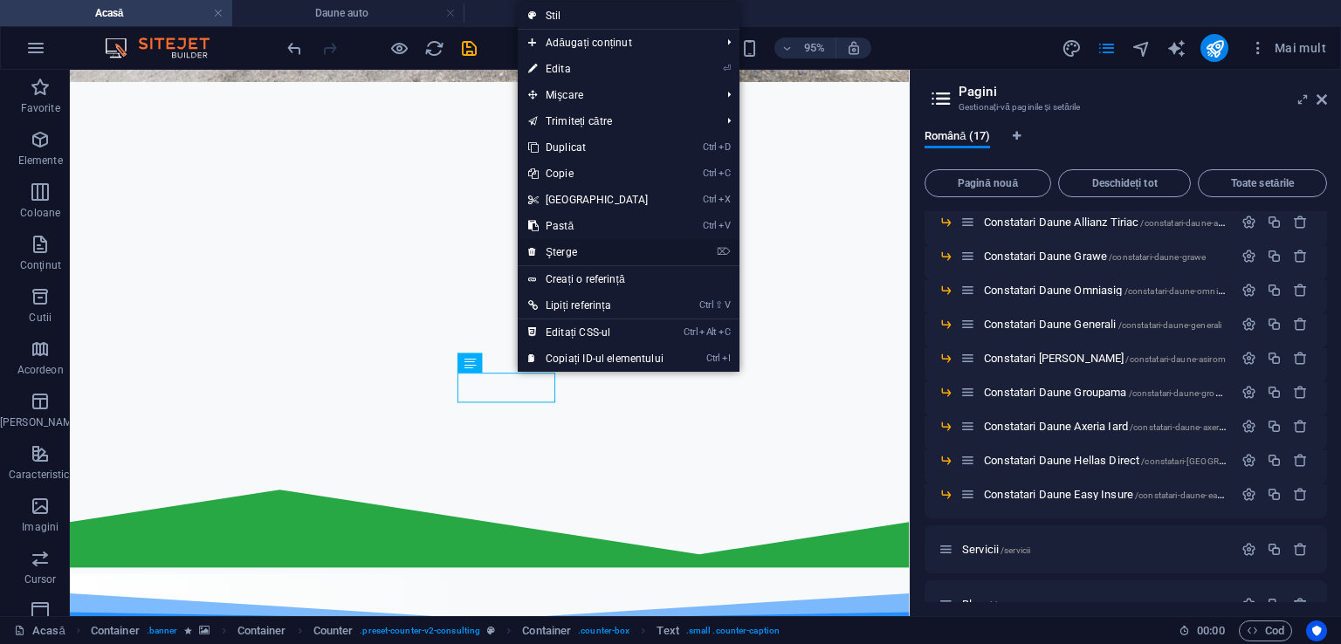
click at [557, 256] on font "Şterge" at bounding box center [561, 252] width 31 height 12
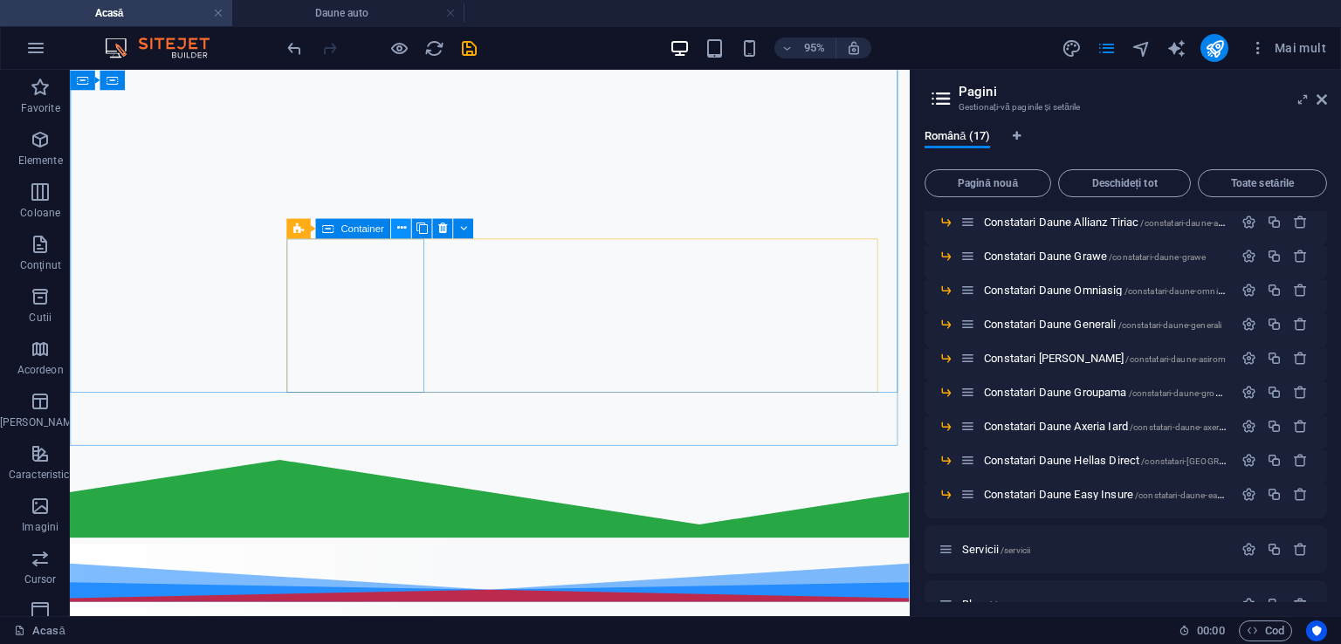
click at [400, 229] on icon at bounding box center [400, 227] width 9 height 17
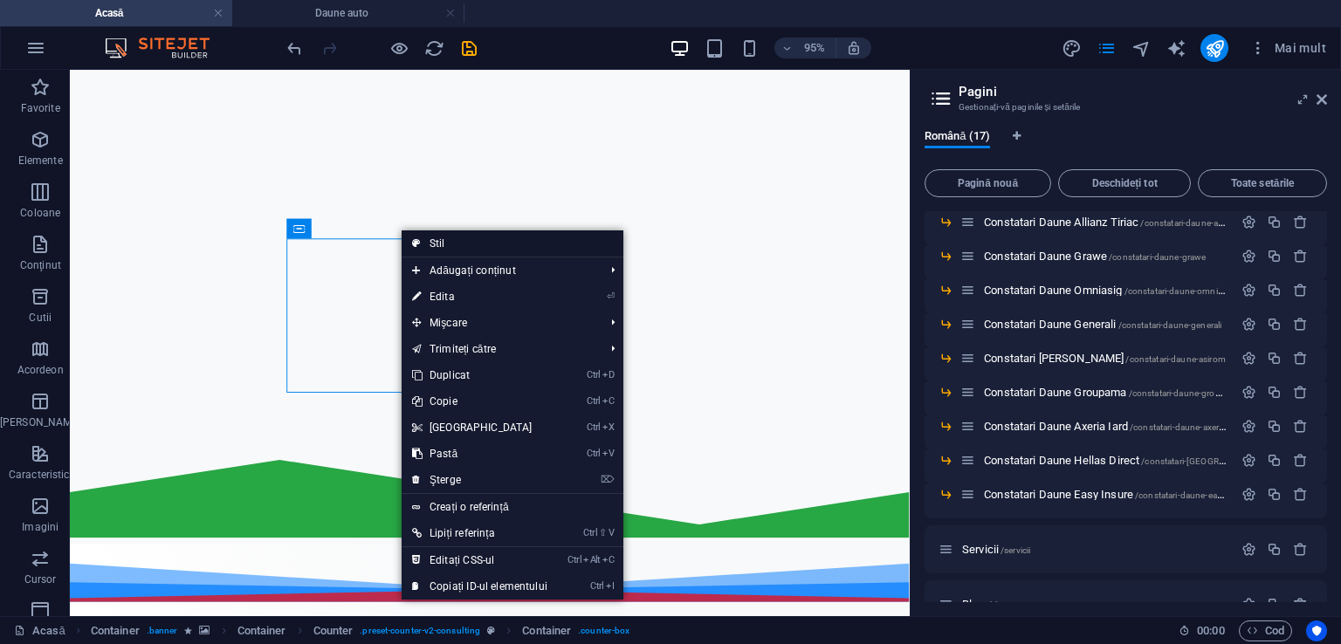
click at [431, 240] on font "Stil" at bounding box center [437, 243] width 16 height 12
select select "rem"
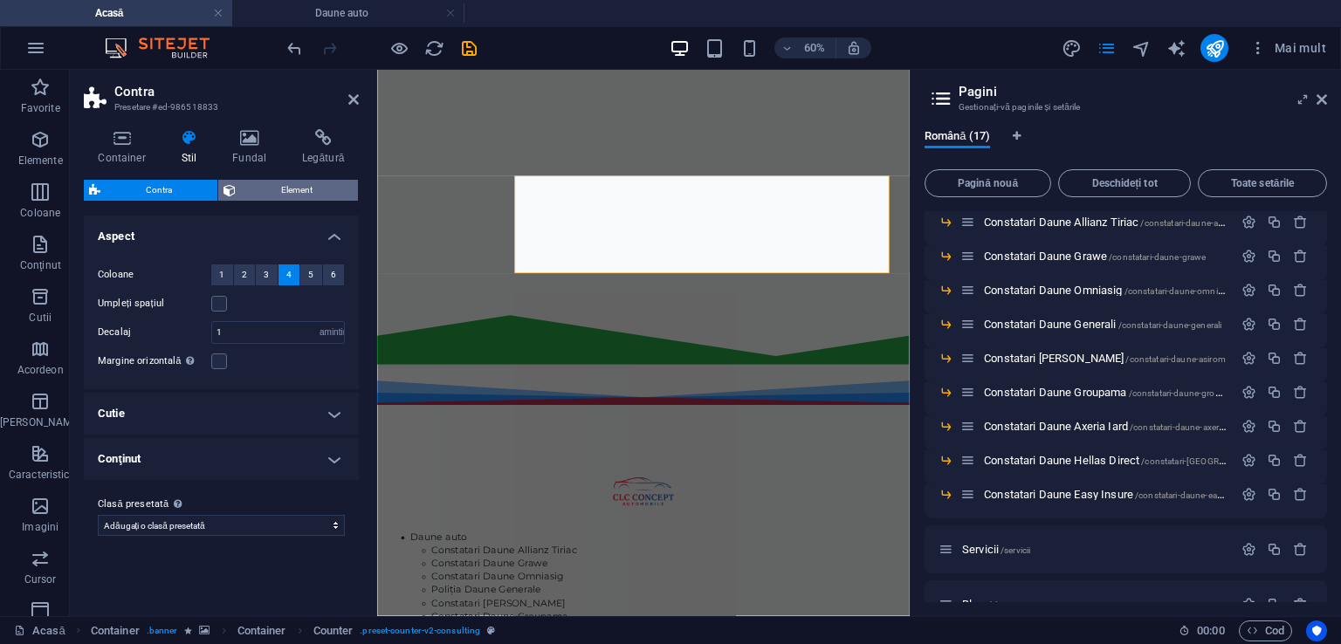
click at [271, 193] on span "Element" at bounding box center [297, 190] width 112 height 21
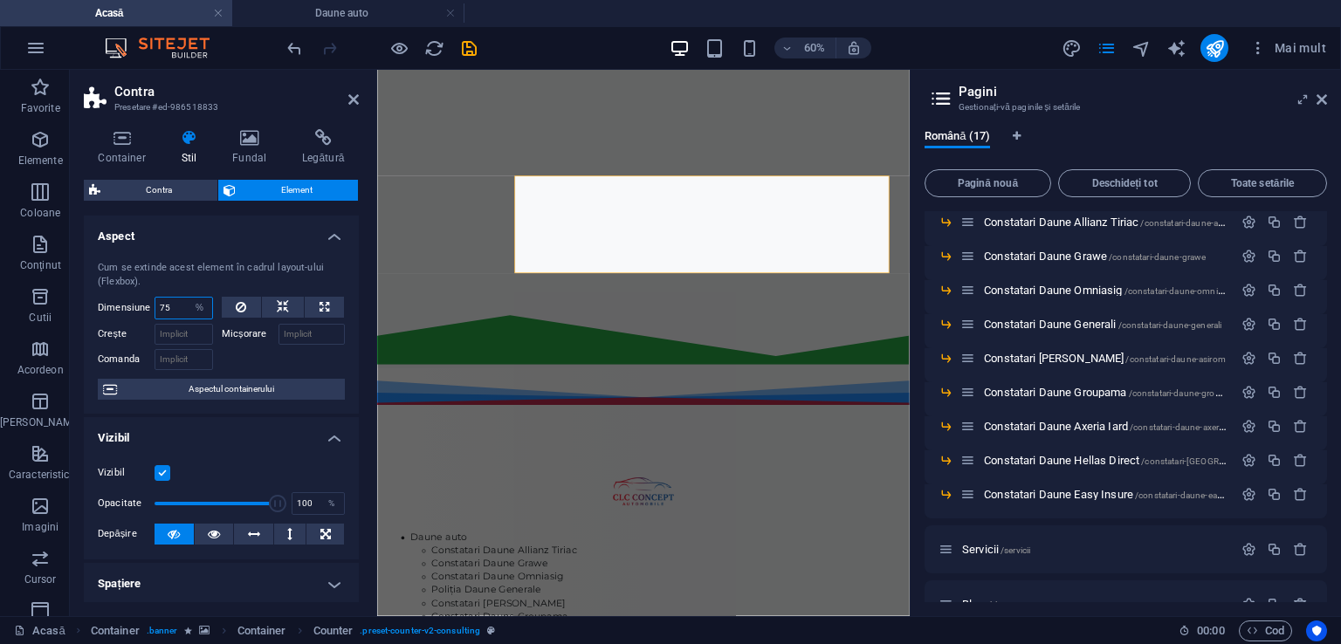
drag, startPoint x: 180, startPoint y: 304, endPoint x: 144, endPoint y: 310, distance: 36.3
click at [144, 310] on div "Dimensiune 75 Implicit auto px % 1/1 1/2 1/3 1/4 1/5 1/6 1/7 1/8 1/9 1/10" at bounding box center [155, 308] width 115 height 23
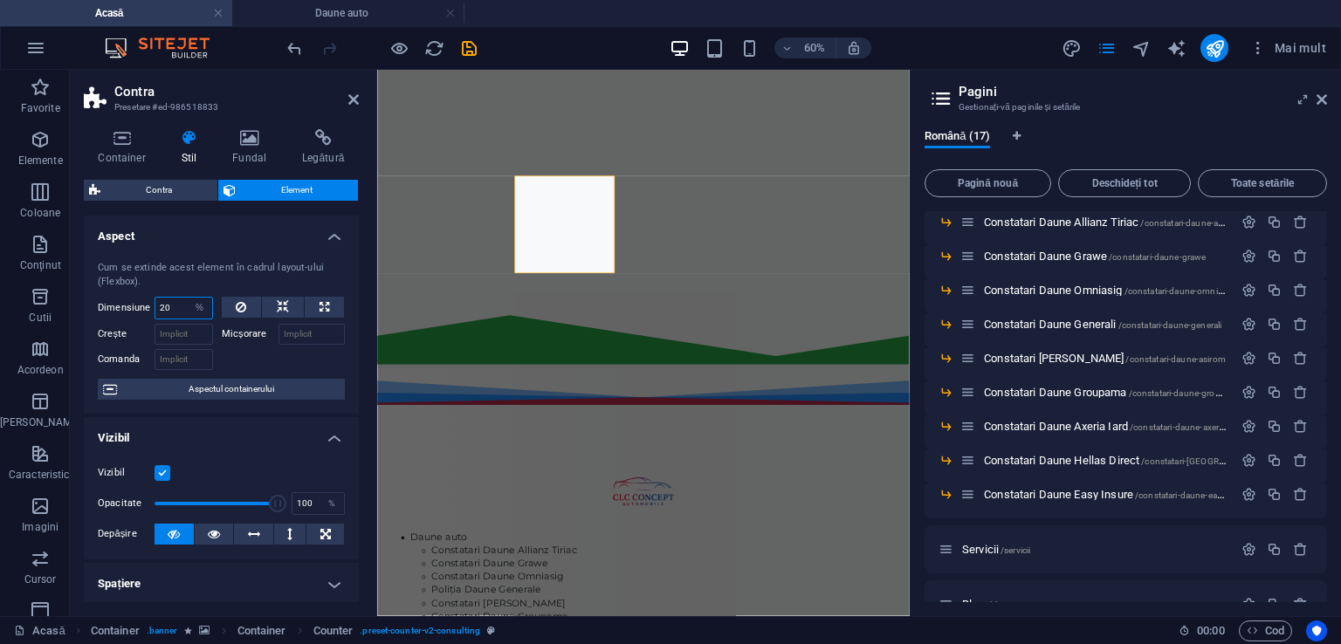
type input "2"
type input "100"
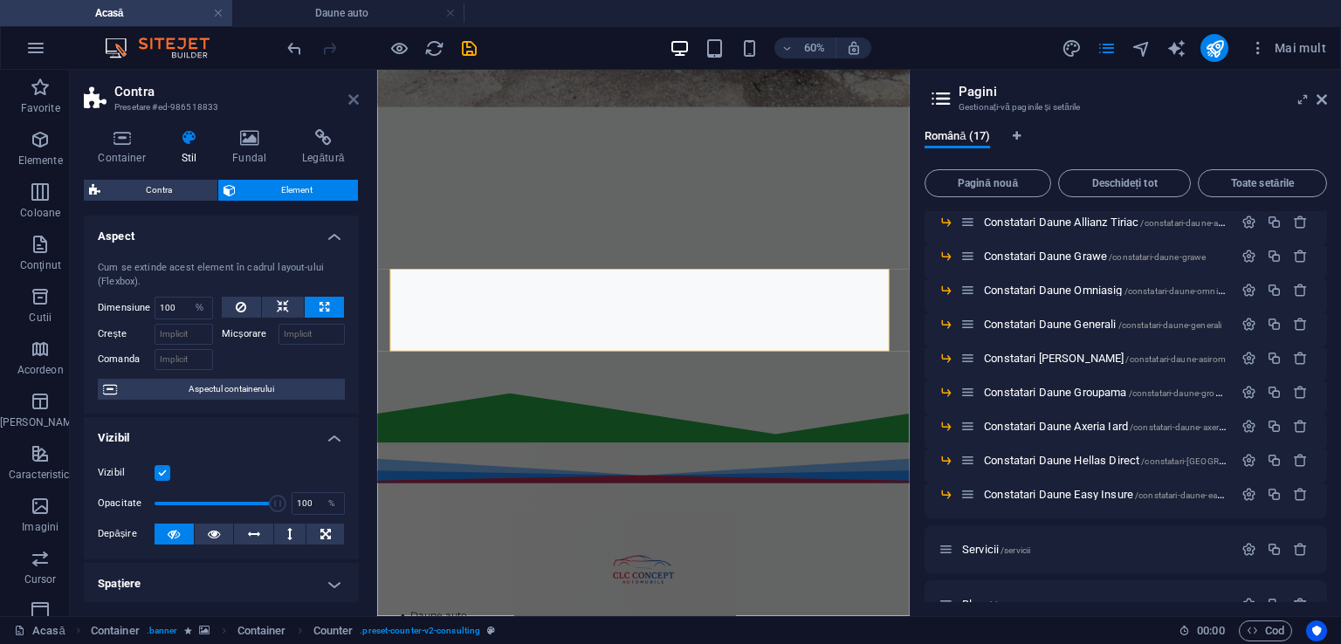
click at [353, 99] on icon at bounding box center [353, 100] width 10 height 14
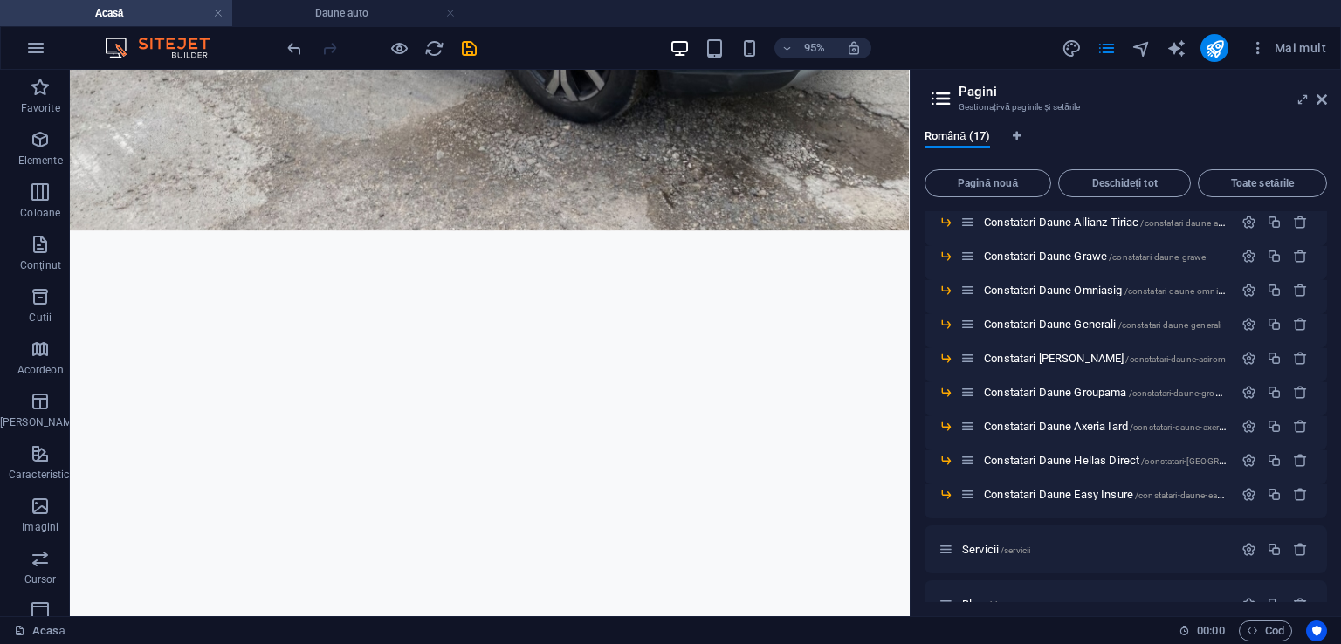
scroll to position [1023, 0]
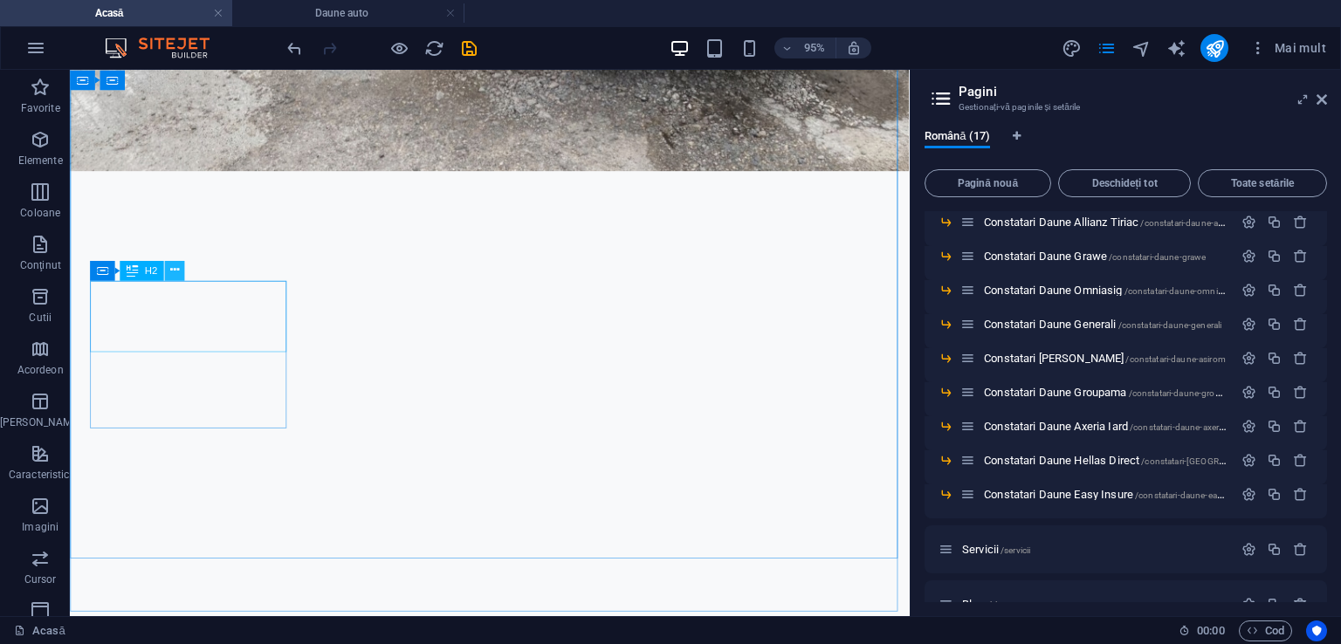
click at [176, 266] on icon at bounding box center [174, 270] width 9 height 17
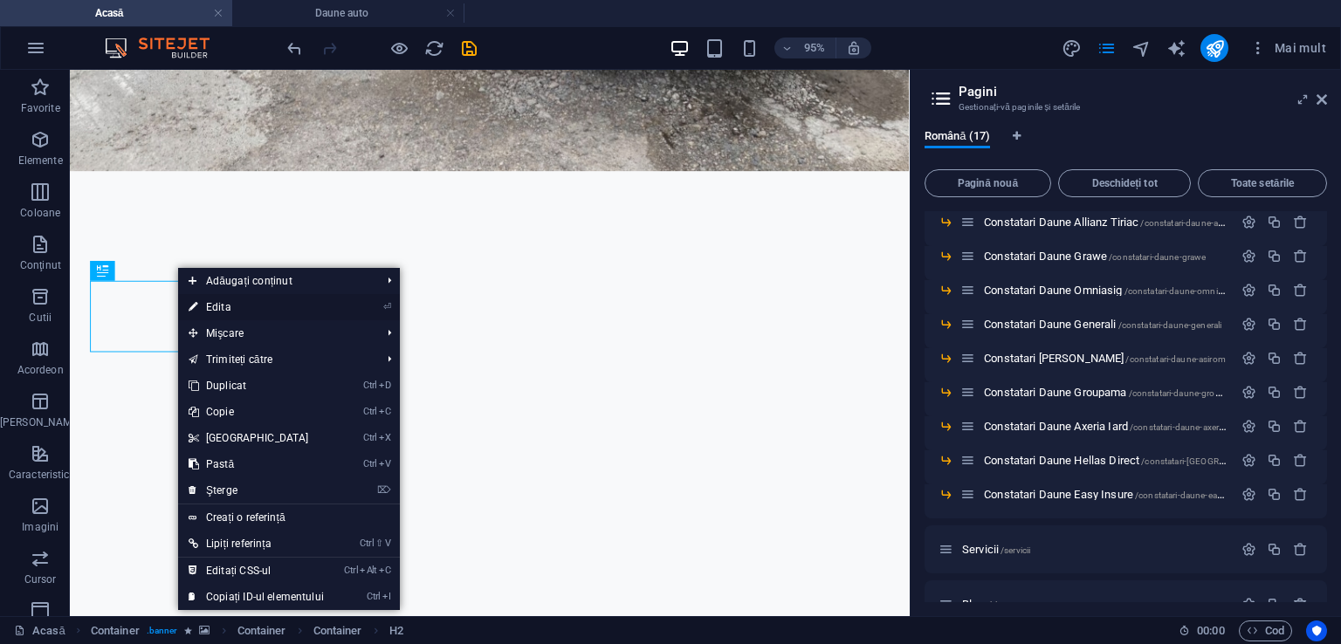
click at [209, 308] on font "Edita" at bounding box center [218, 307] width 25 height 12
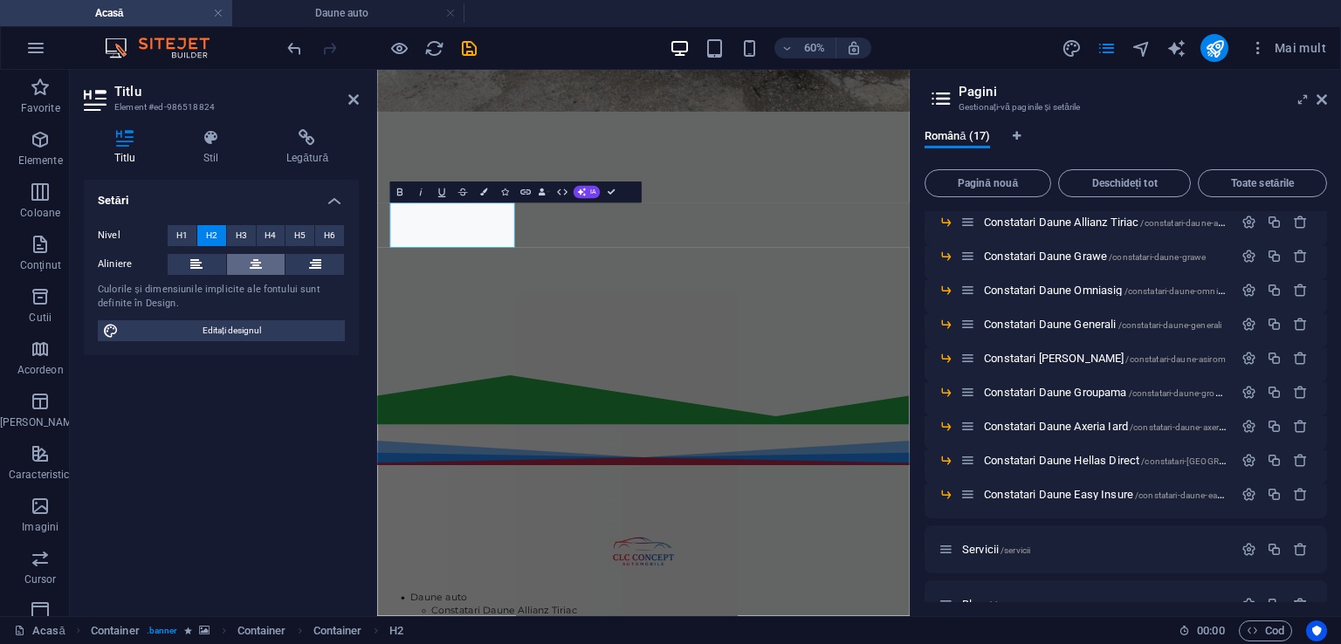
click at [253, 270] on icon at bounding box center [256, 264] width 12 height 21
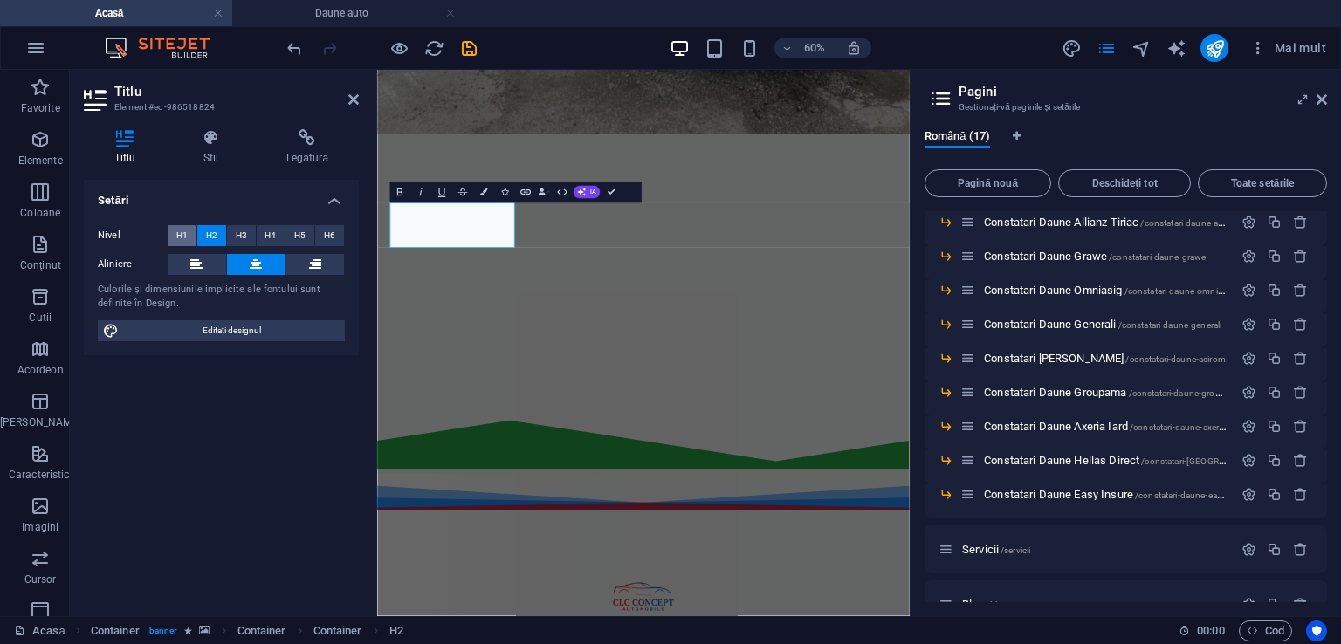
click at [178, 235] on font "H1" at bounding box center [181, 235] width 11 height 10
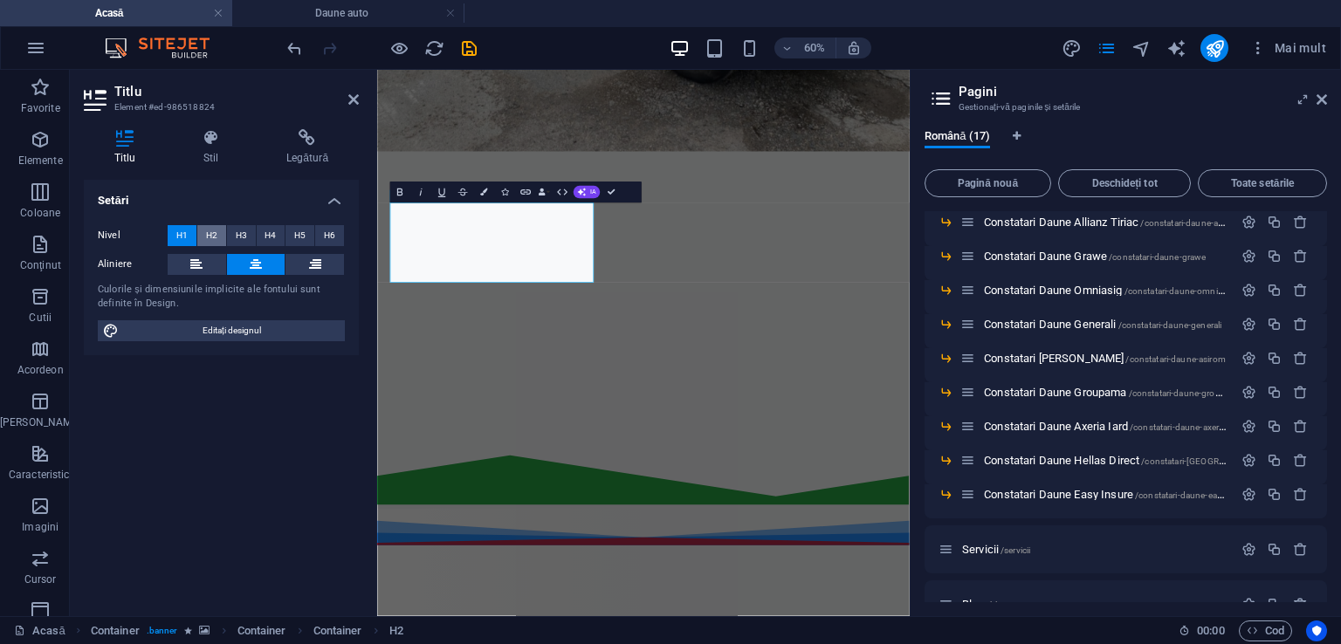
click at [206, 237] on font "H2" at bounding box center [211, 235] width 11 height 10
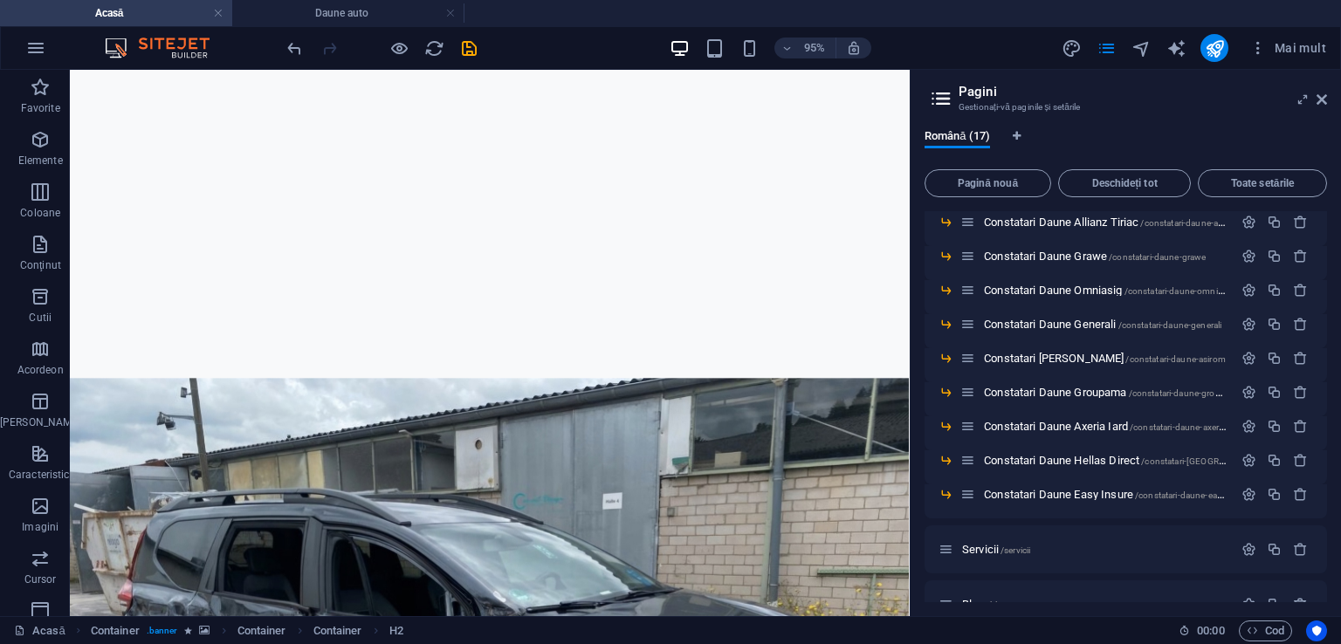
scroll to position [91, 0]
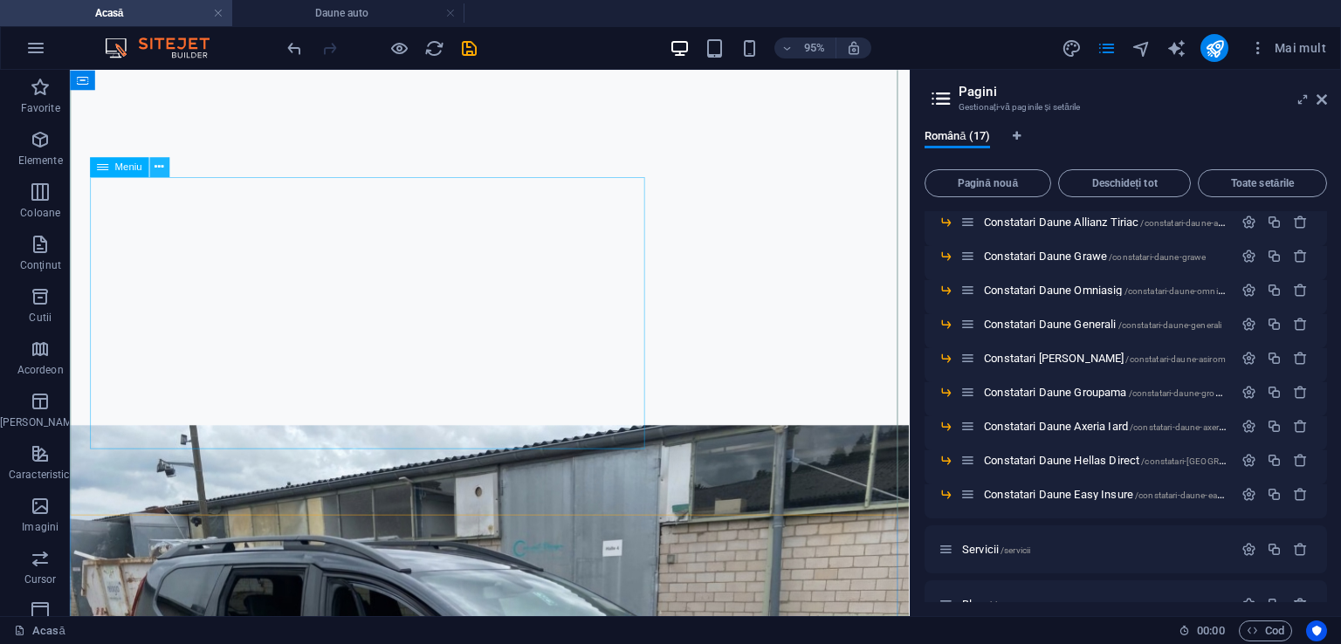
click at [161, 162] on icon at bounding box center [158, 166] width 9 height 17
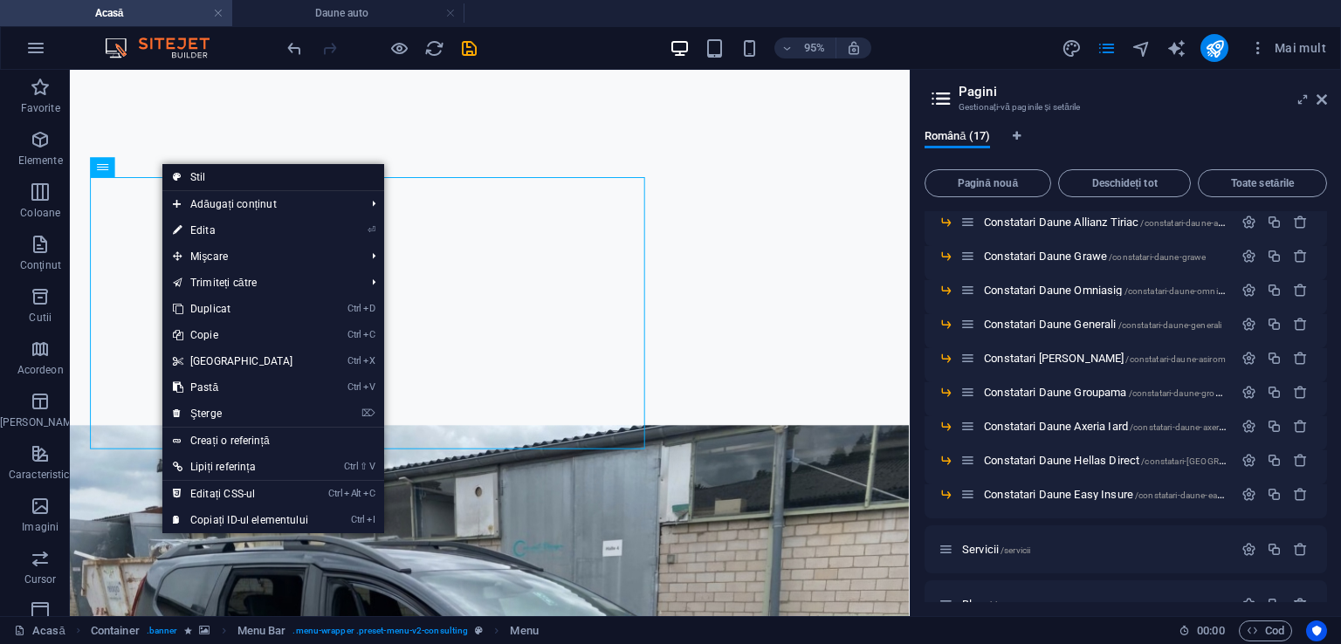
click at [194, 172] on font "Stil" at bounding box center [198, 177] width 16 height 12
select select "rem"
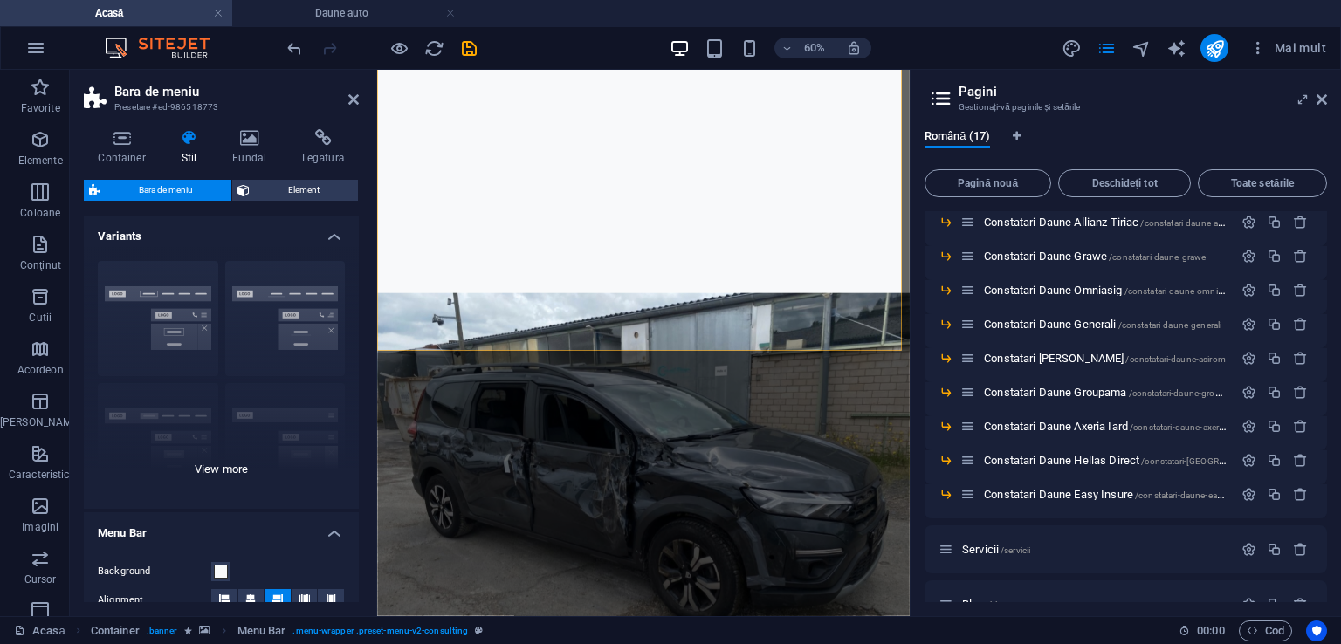
click at [170, 303] on div "Border Centered Default Fixed Loki Trigger Wide XXL" at bounding box center [221, 378] width 275 height 262
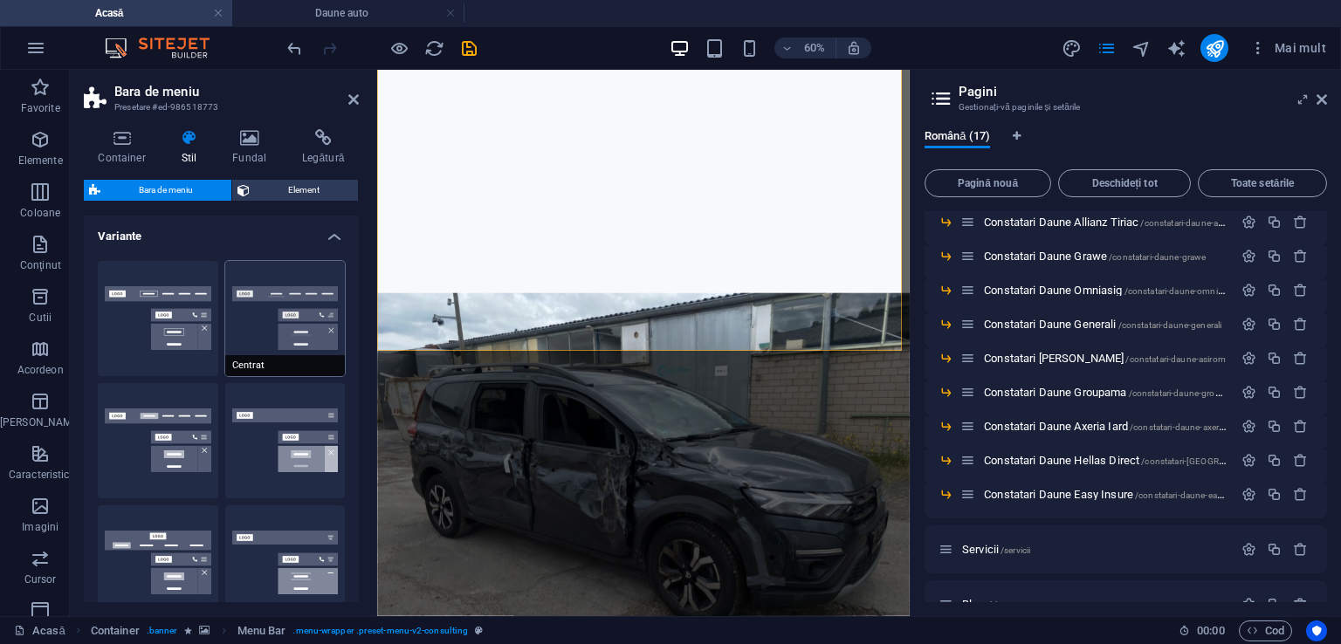
click at [237, 312] on button "Centrat" at bounding box center [285, 318] width 120 height 115
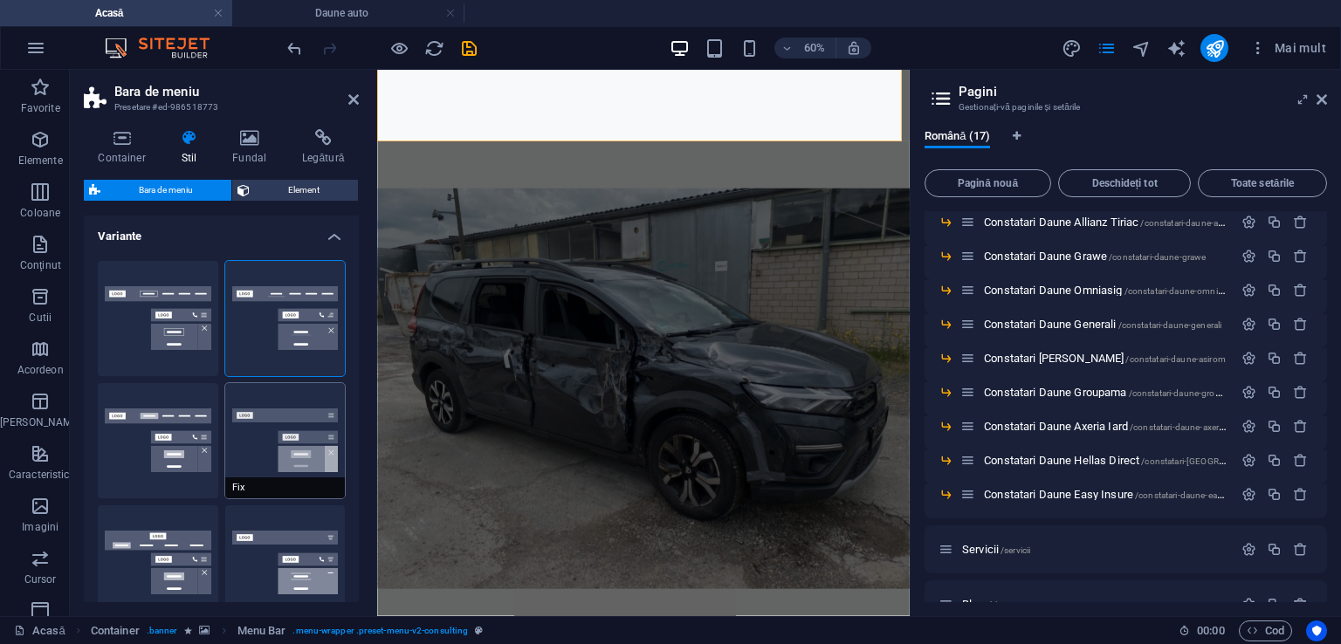
click at [309, 422] on button "Fix" at bounding box center [285, 440] width 120 height 115
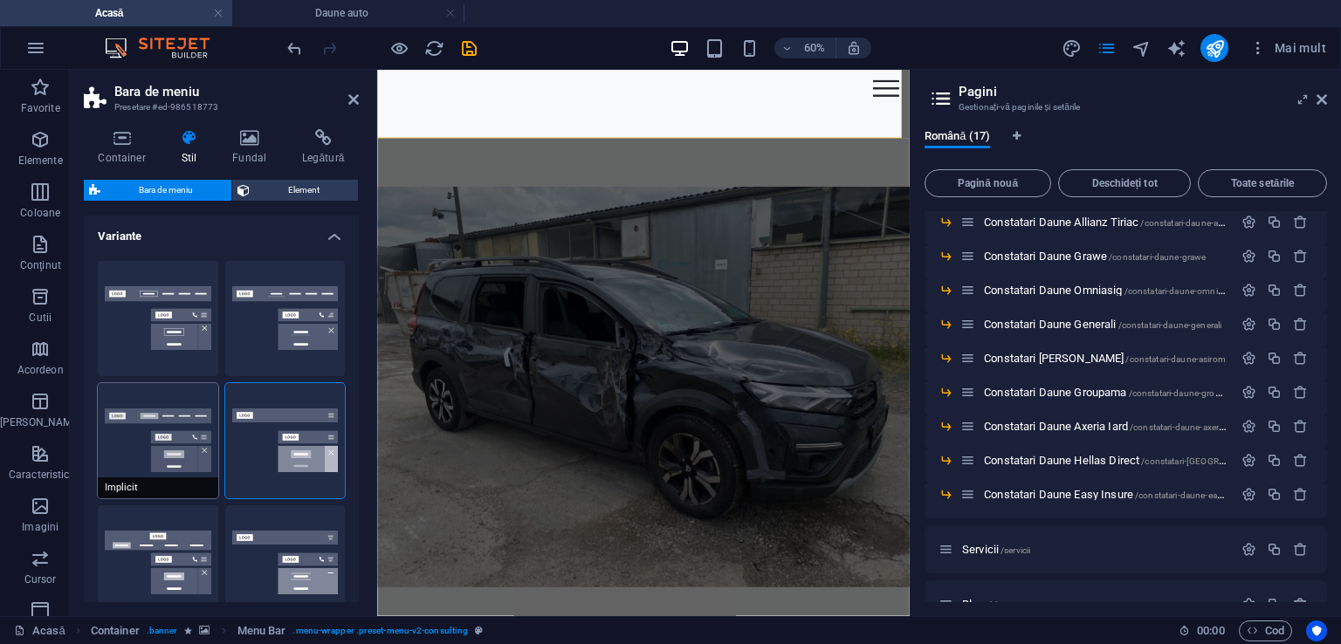
click at [189, 451] on button "Implicit" at bounding box center [158, 440] width 120 height 115
click at [243, 566] on button "Declanșator" at bounding box center [285, 562] width 120 height 115
click at [148, 573] on button "Loki" at bounding box center [158, 562] width 120 height 115
type input "0"
select select "DISABLED_OPTION_VALUE"
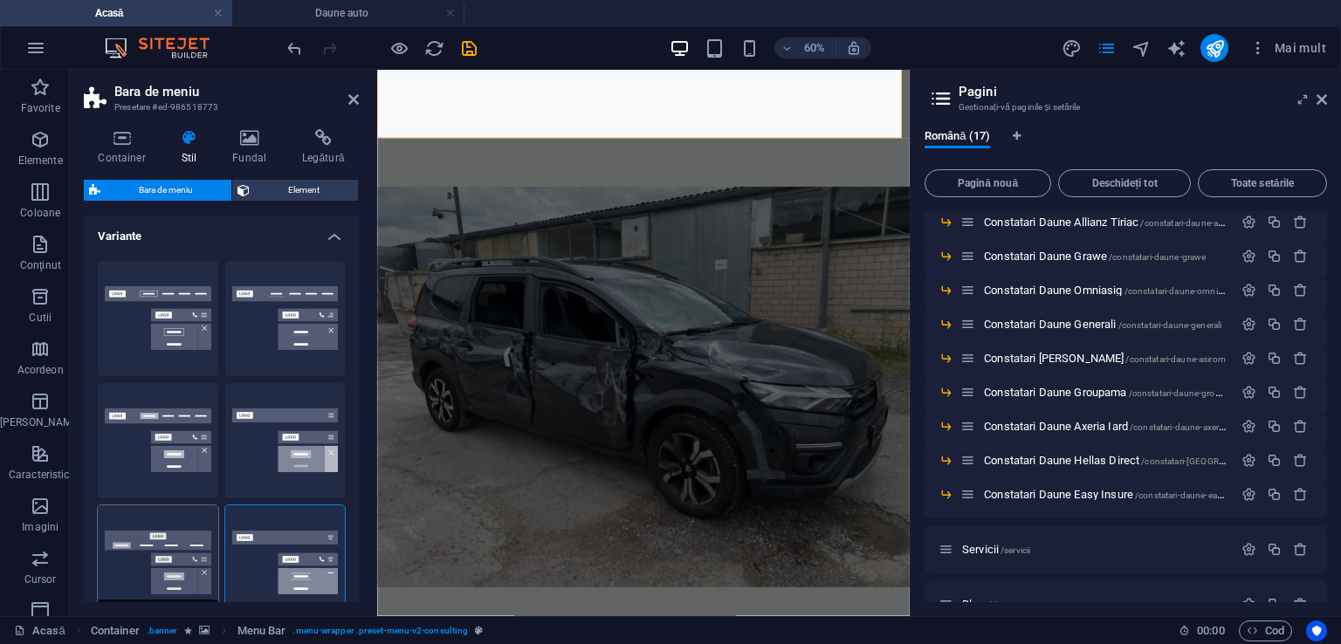
type input "2"
type input "1"
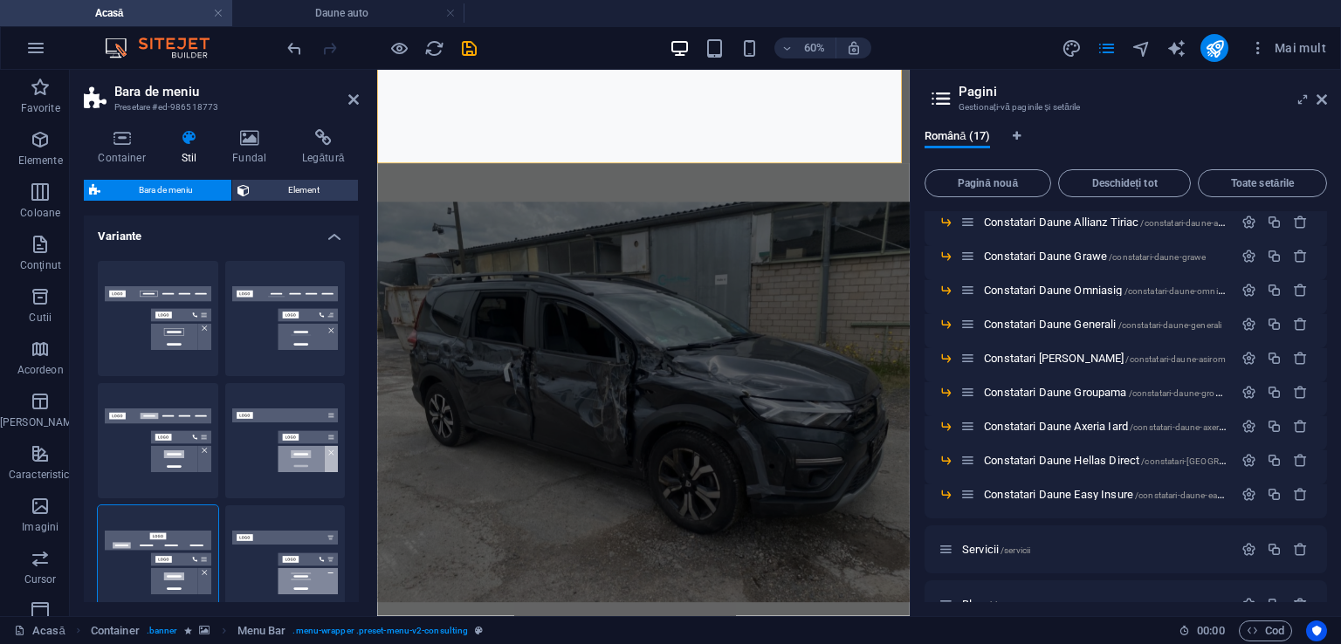
drag, startPoint x: 352, startPoint y: 289, endPoint x: 352, endPoint y: 305, distance: 15.7
click at [352, 305] on div "Frontieră Centrat Implicit Fix Loki Declanșator Lat XXL" at bounding box center [221, 502] width 275 height 510
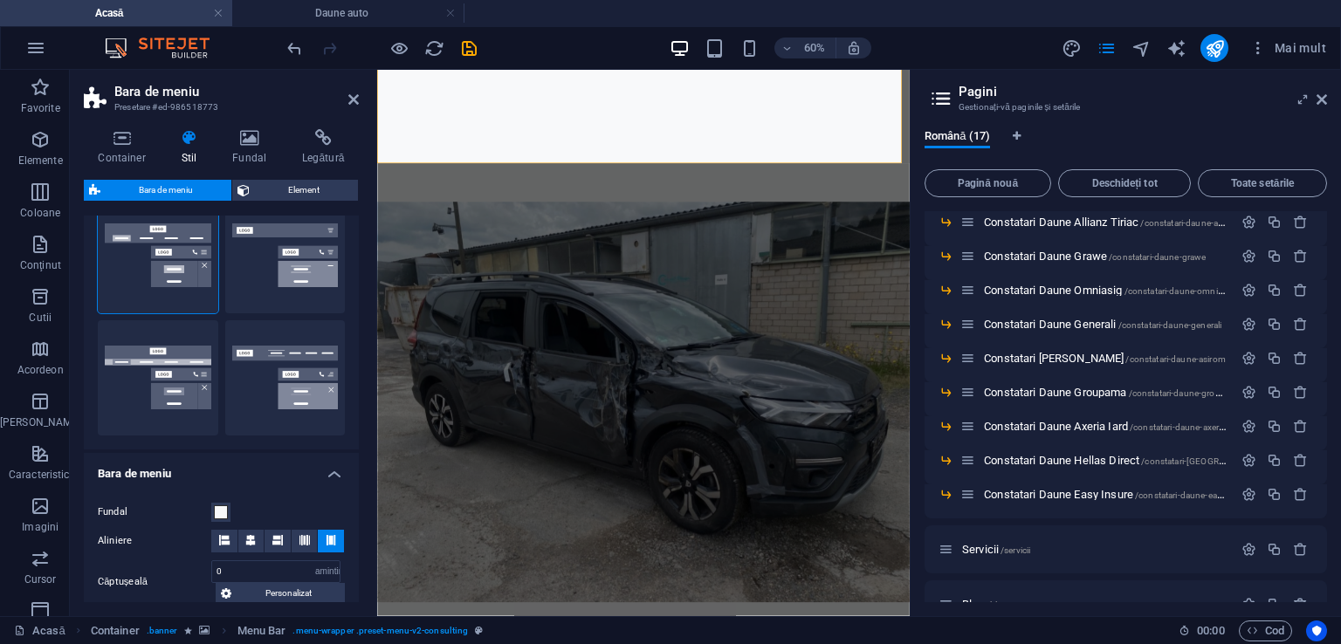
scroll to position [310, 0]
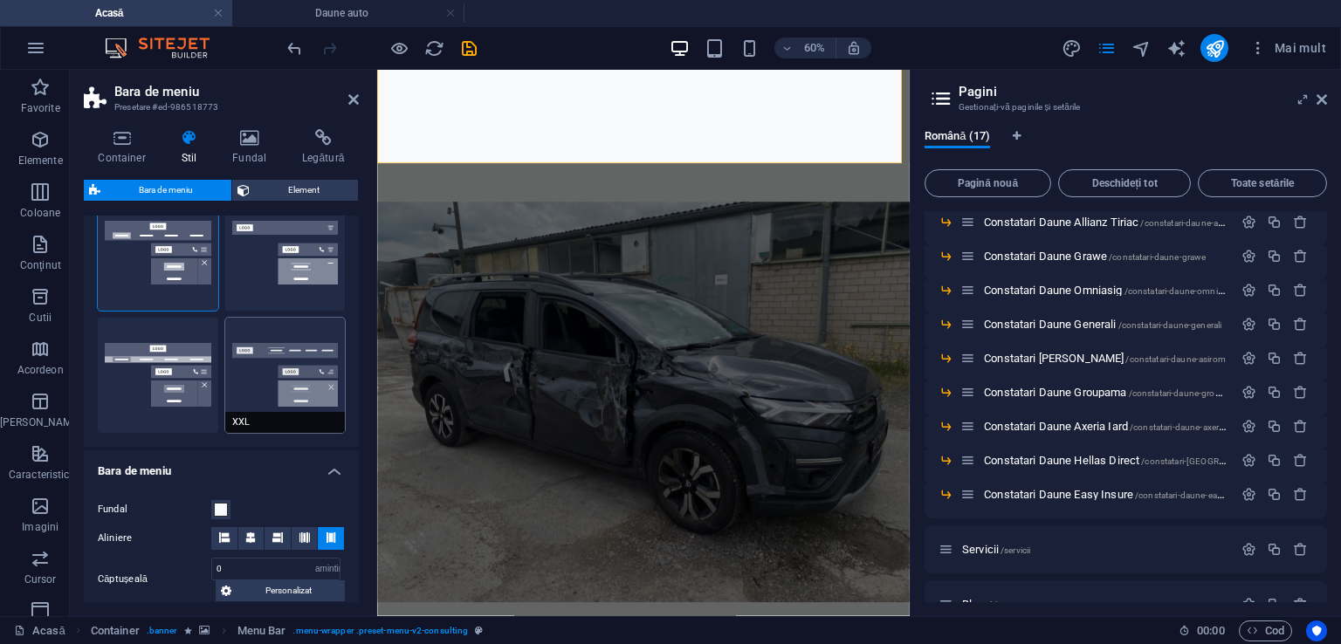
click at [304, 378] on button "XXL" at bounding box center [285, 375] width 120 height 115
type input "1"
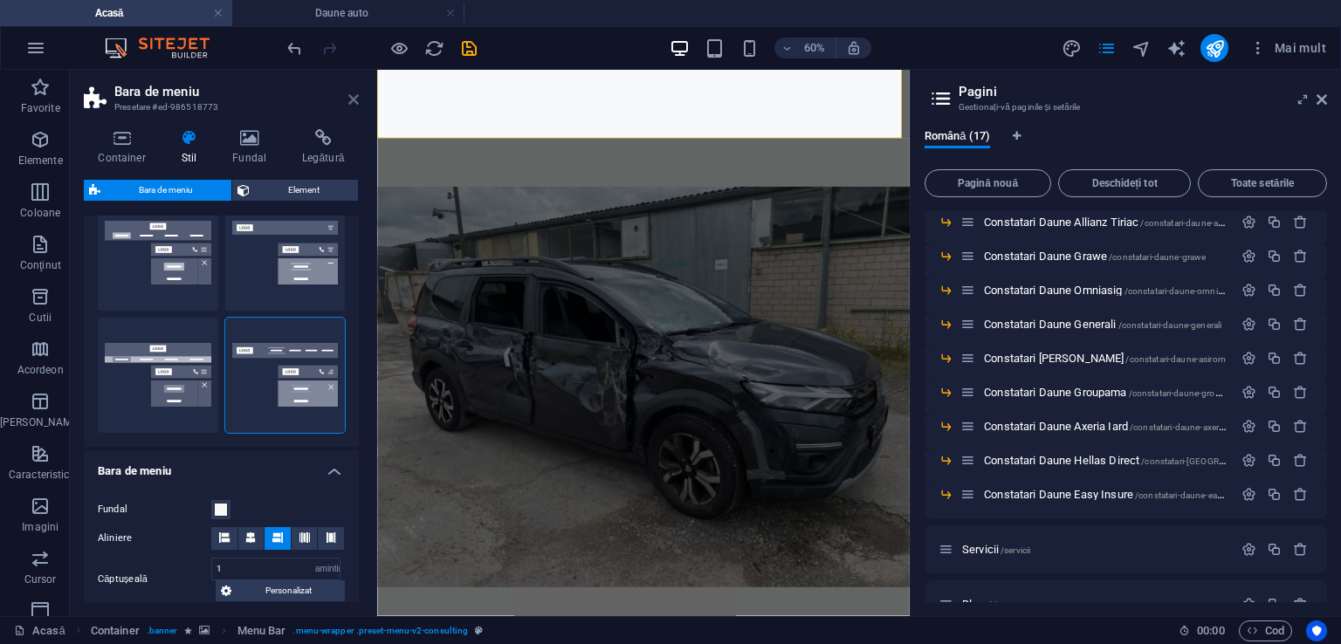
click at [349, 102] on icon at bounding box center [353, 100] width 10 height 14
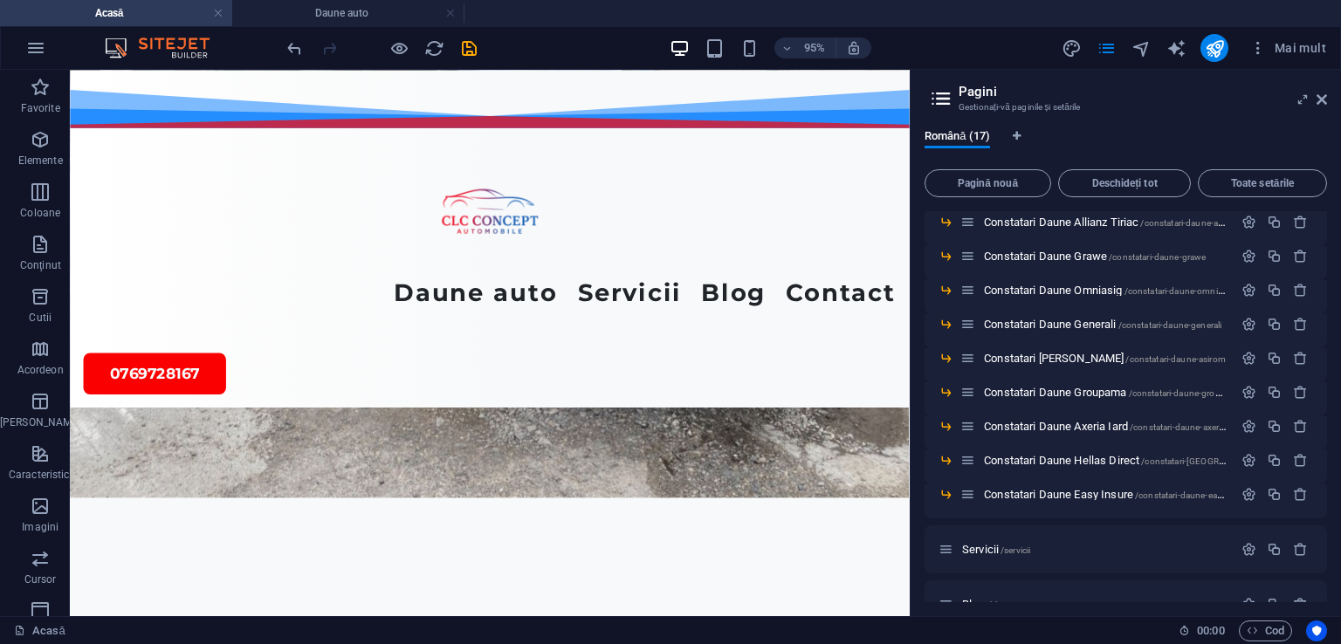
scroll to position [533, 0]
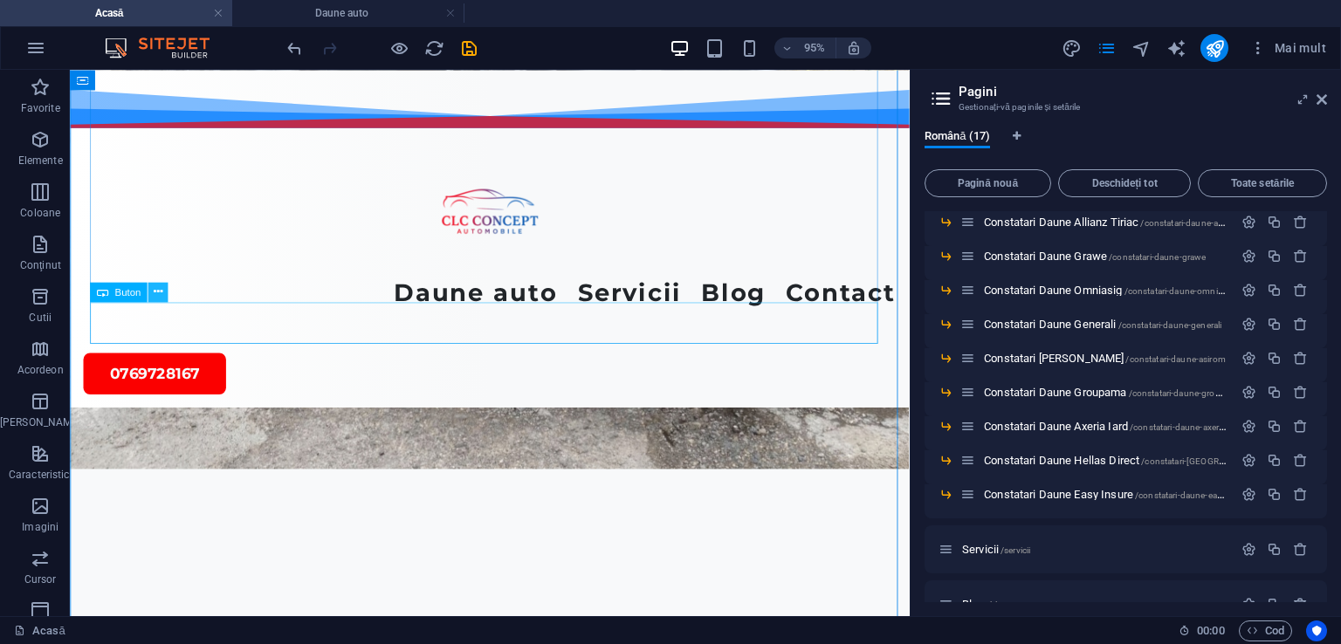
click at [159, 292] on icon at bounding box center [158, 291] width 9 height 17
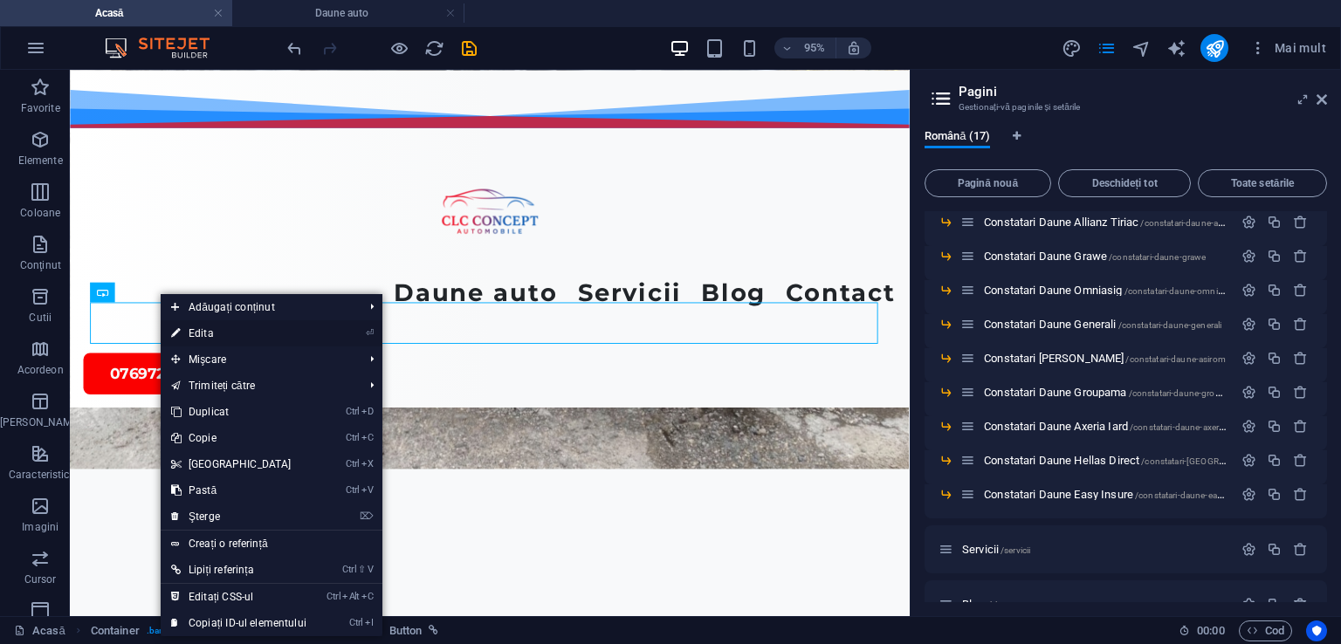
click at [191, 326] on link "⏎ Edita" at bounding box center [239, 333] width 156 height 26
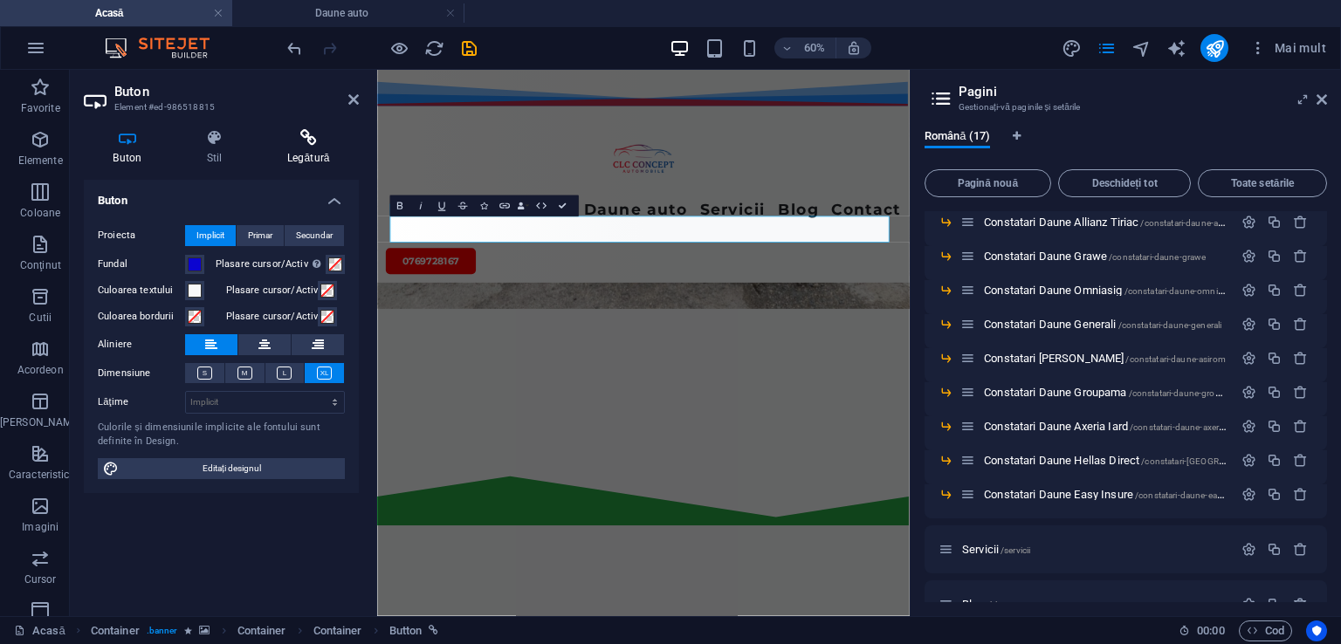
click at [298, 142] on icon at bounding box center [308, 137] width 100 height 17
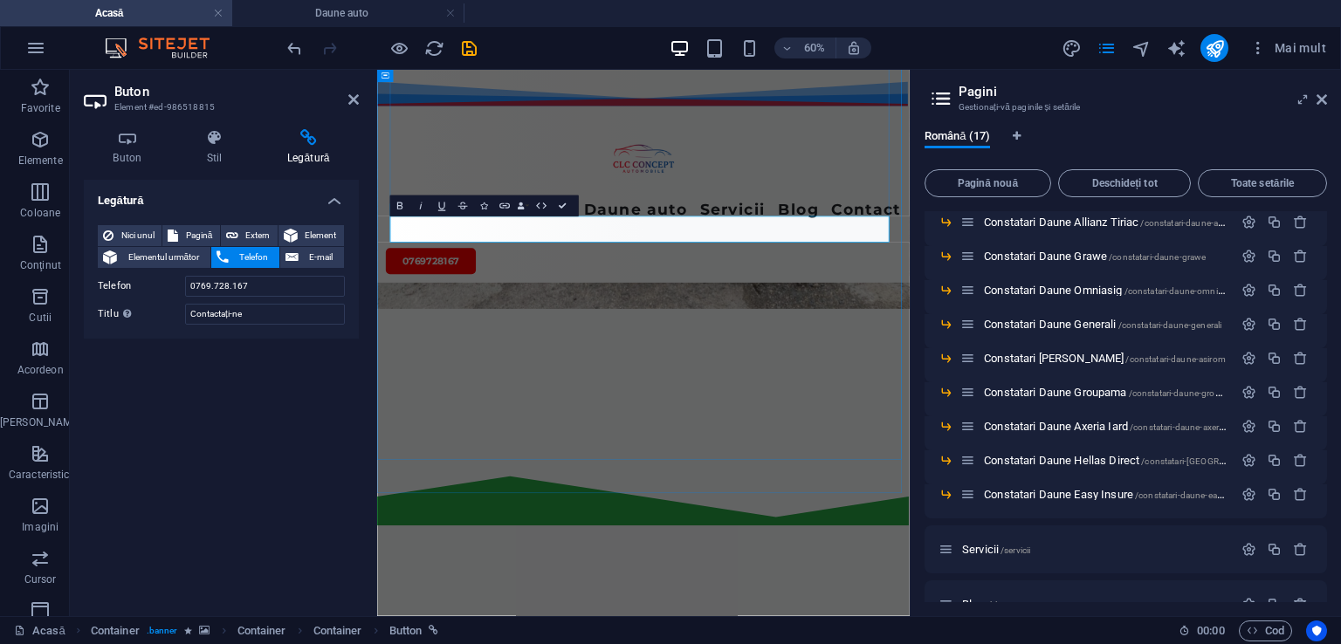
click at [750, 199] on div "Daune auto Constatari Daune Allianz Tiriac Constatari Daune Grawe Constatari Da…" at bounding box center [820, 247] width 887 height 355
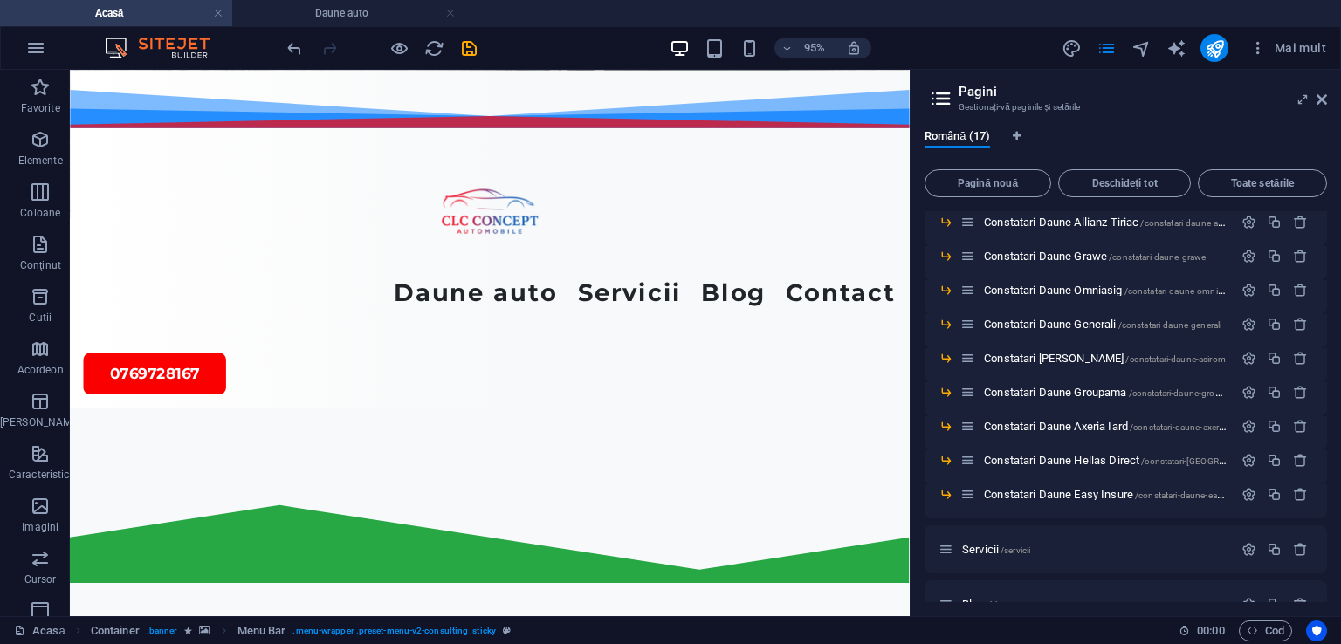
scroll to position [798, 0]
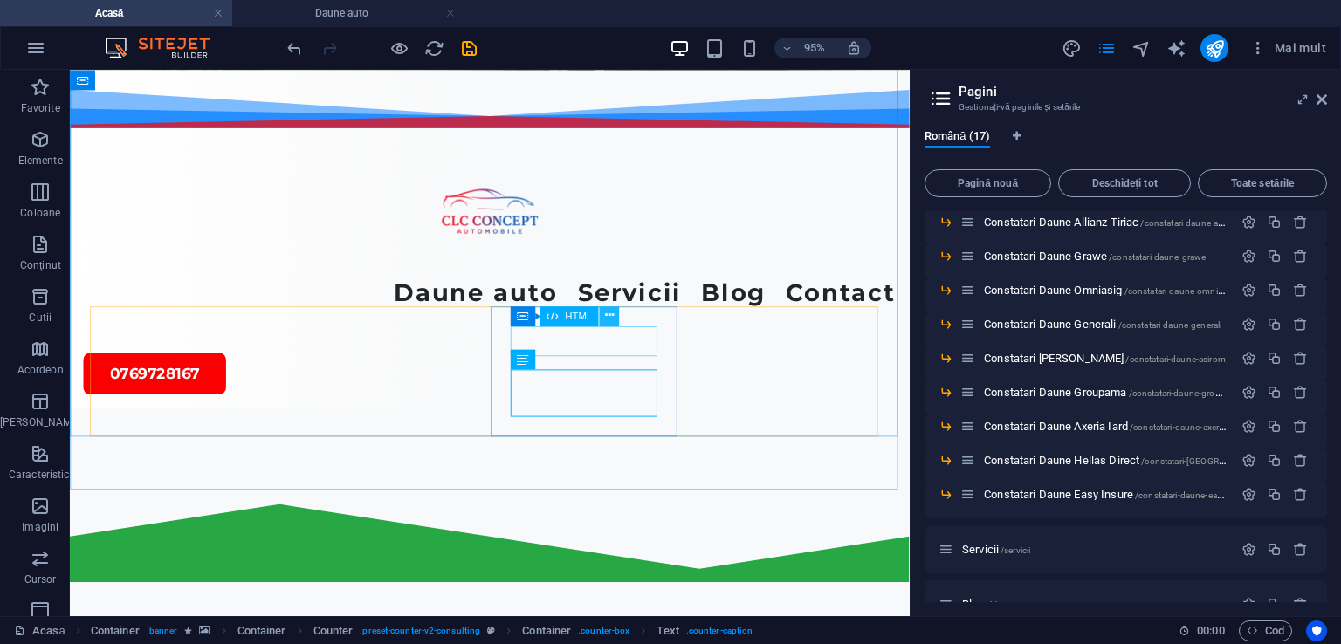
click at [607, 312] on icon at bounding box center [609, 315] width 9 height 17
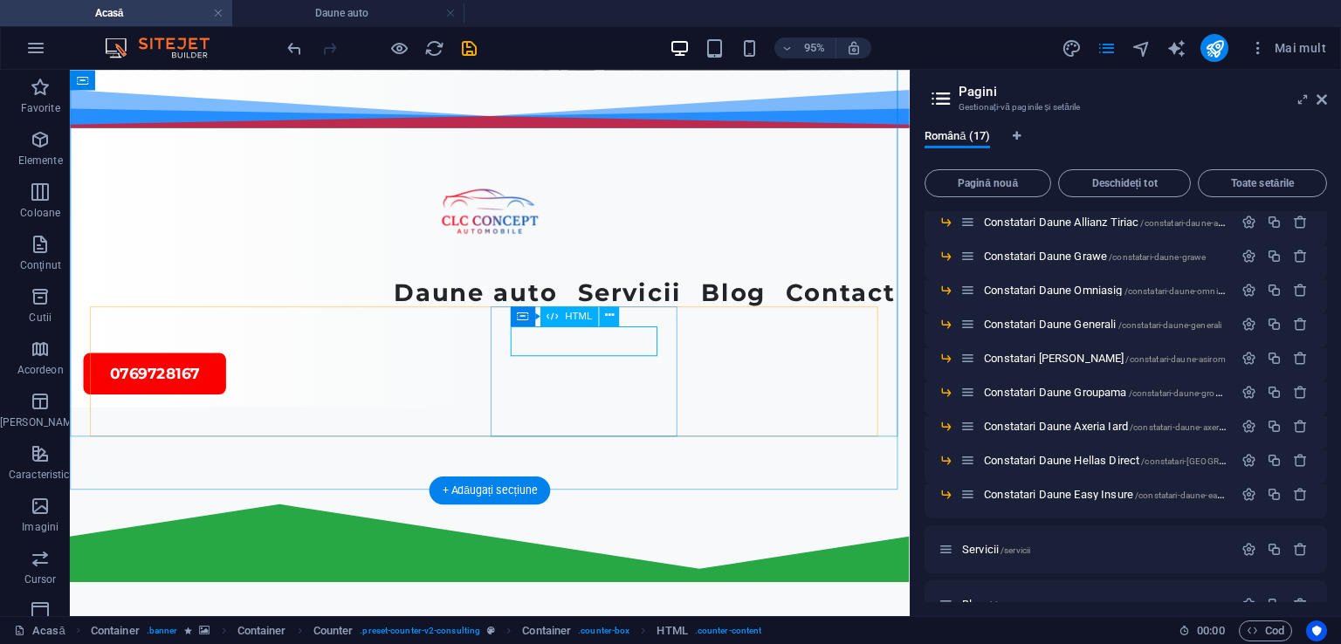
click at [607, 315] on icon at bounding box center [609, 315] width 9 height 17
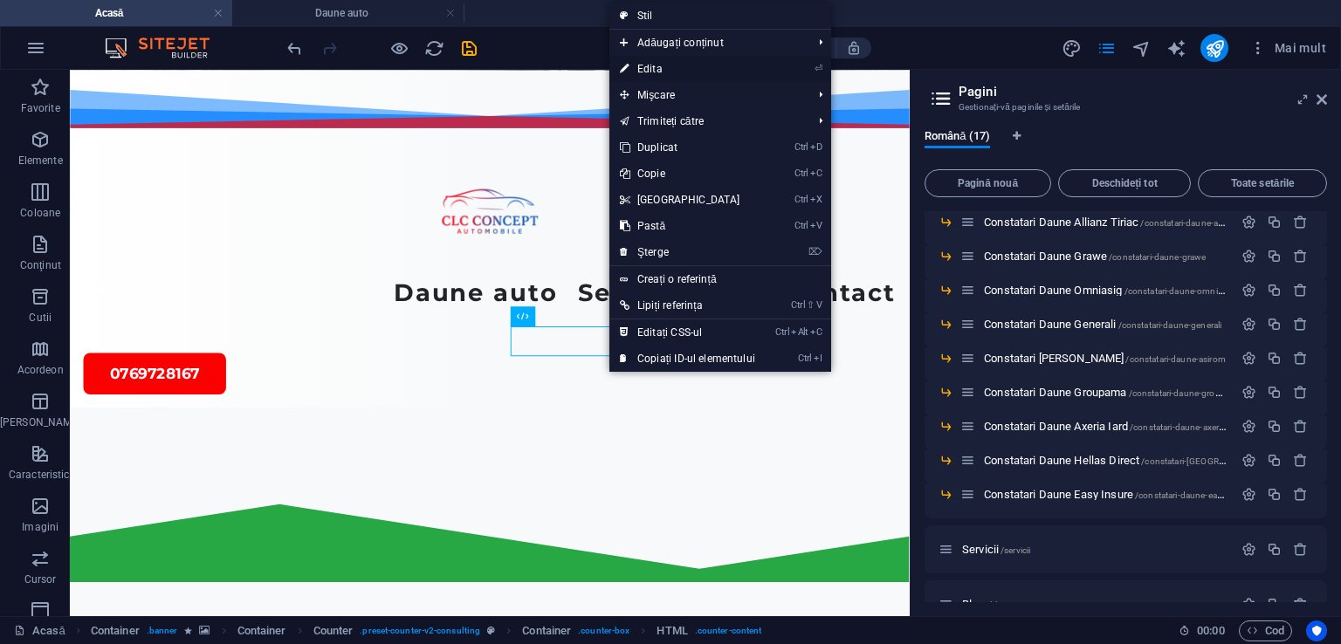
click at [642, 72] on font "Edita" at bounding box center [649, 69] width 25 height 12
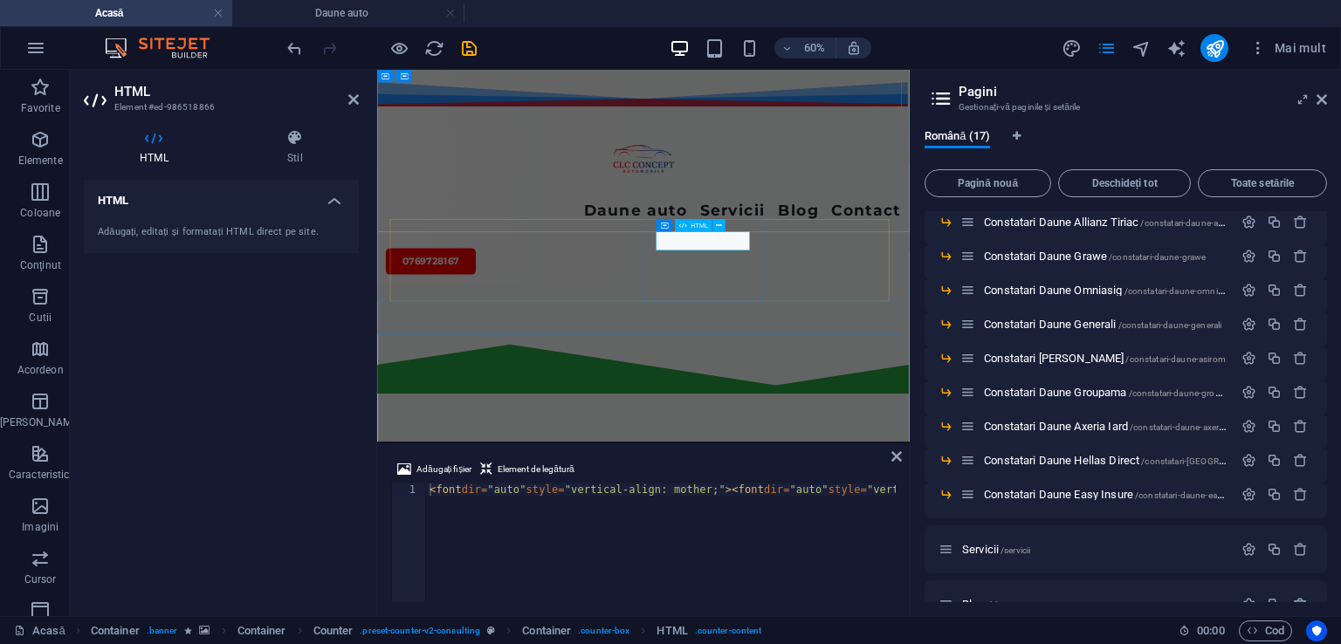
click at [1006, 245] on div "Daune auto Constatari Daune Allianz Tiriac Constatari Daune Grawe Constatari Da…" at bounding box center [820, 247] width 887 height 355
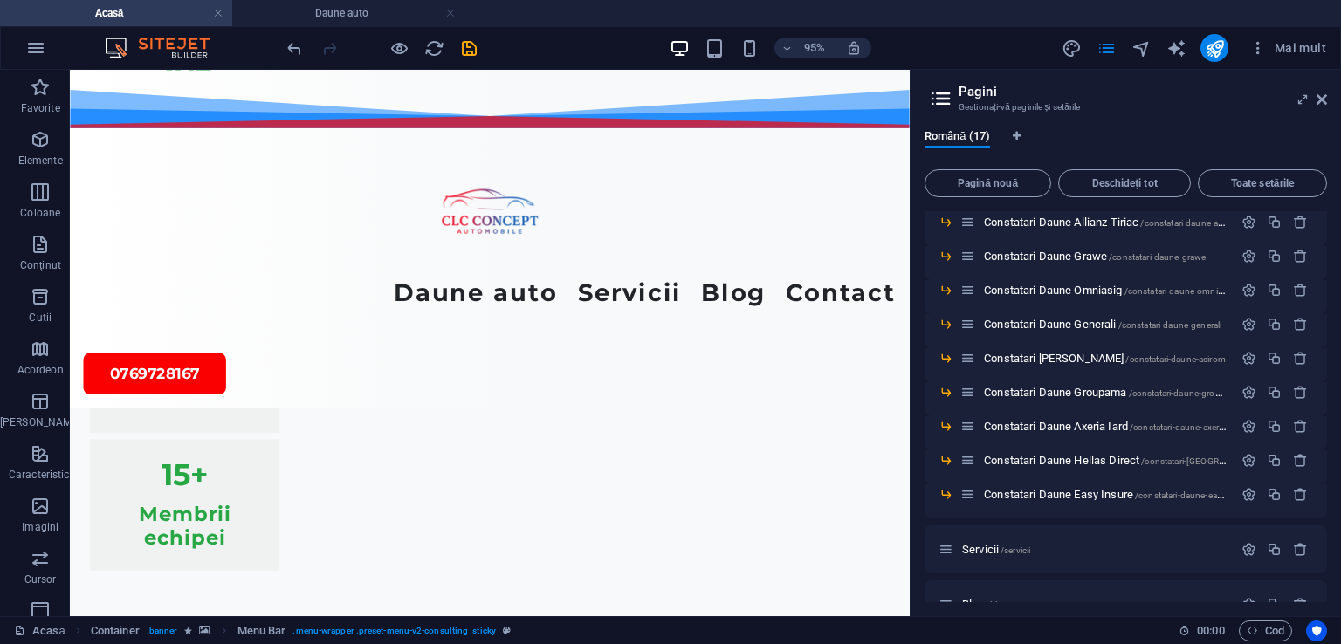
scroll to position [2220, 0]
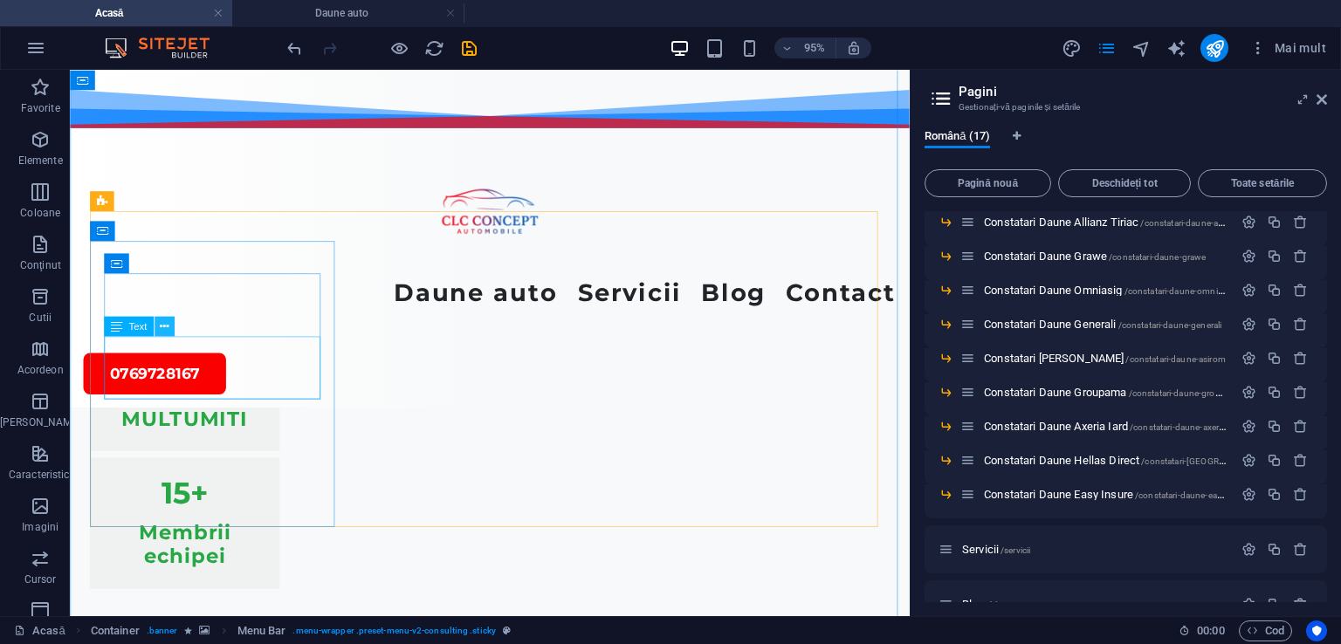
click at [165, 327] on icon at bounding box center [164, 326] width 9 height 17
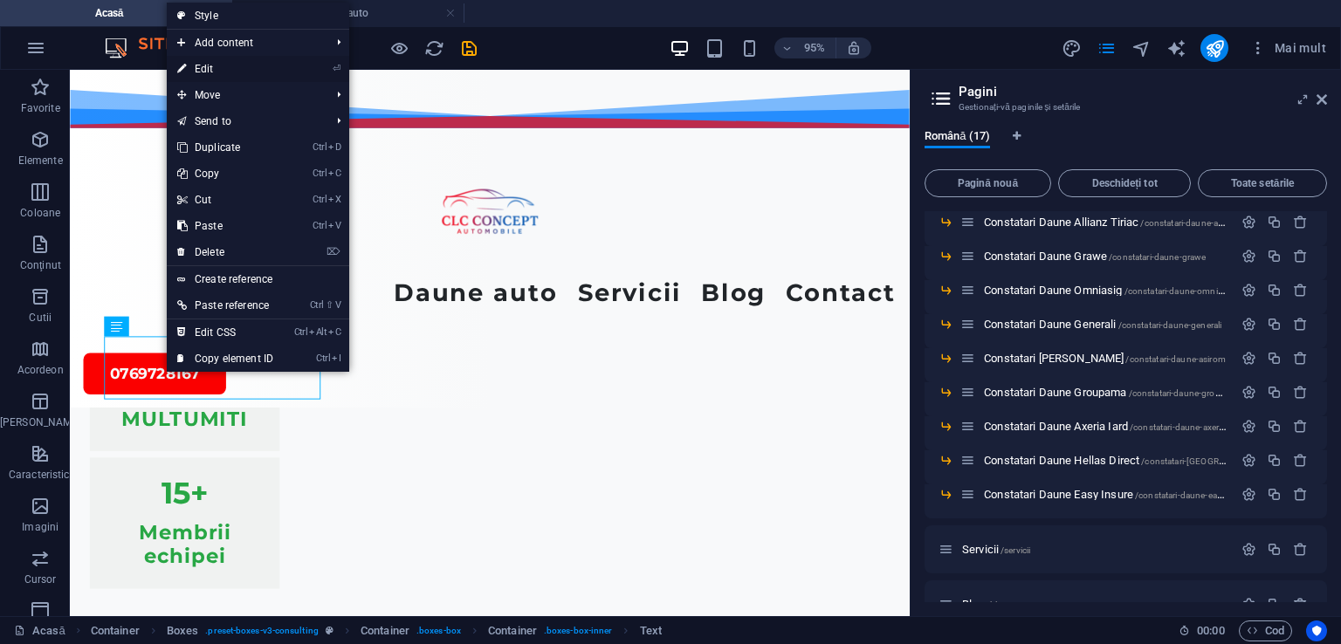
click at [201, 67] on link "⏎ Edit" at bounding box center [225, 69] width 117 height 26
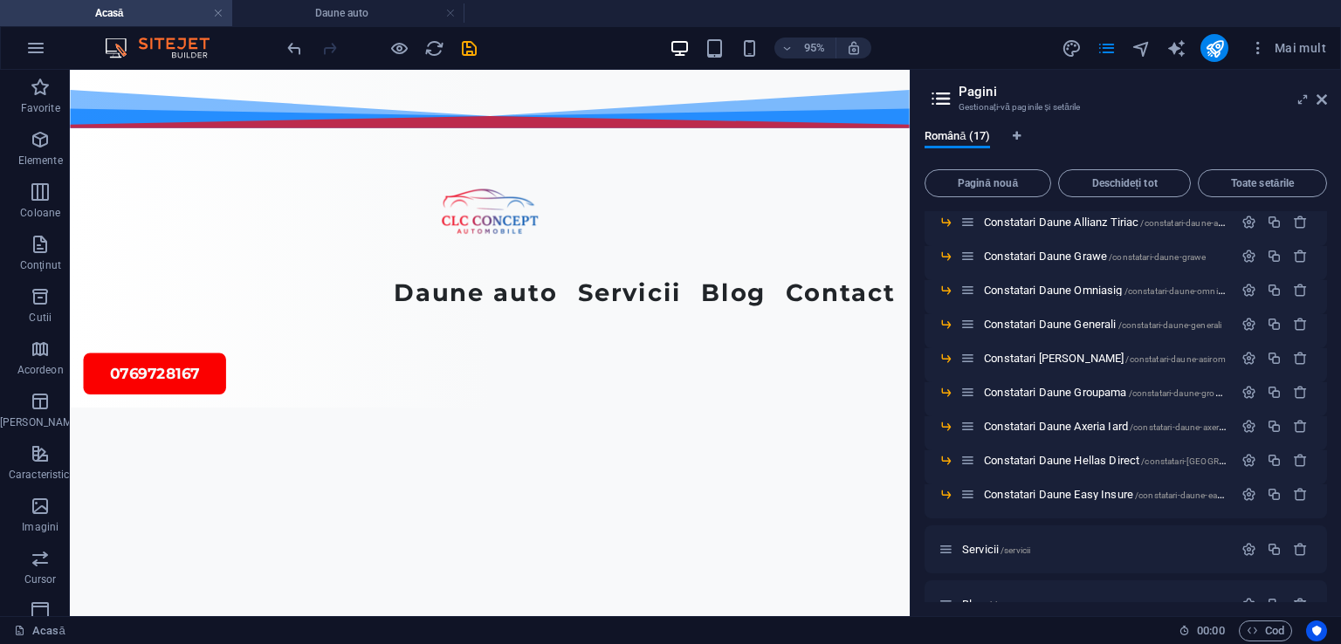
scroll to position [6210, 0]
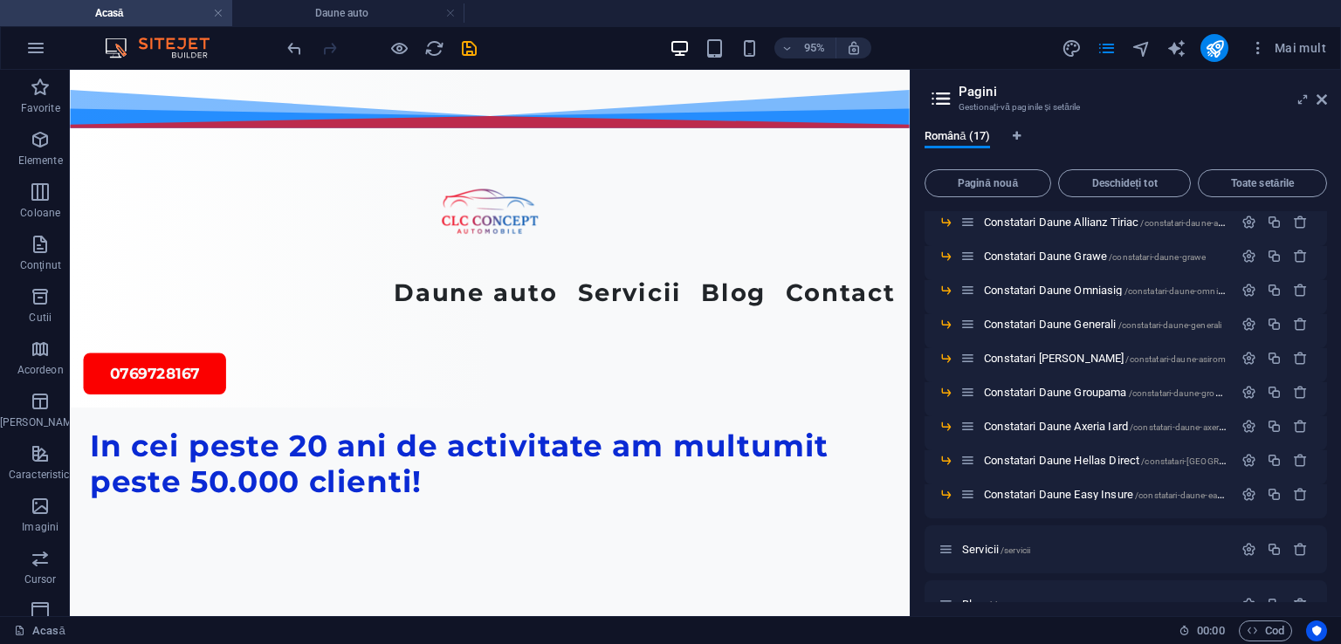
scroll to position [5638, 0]
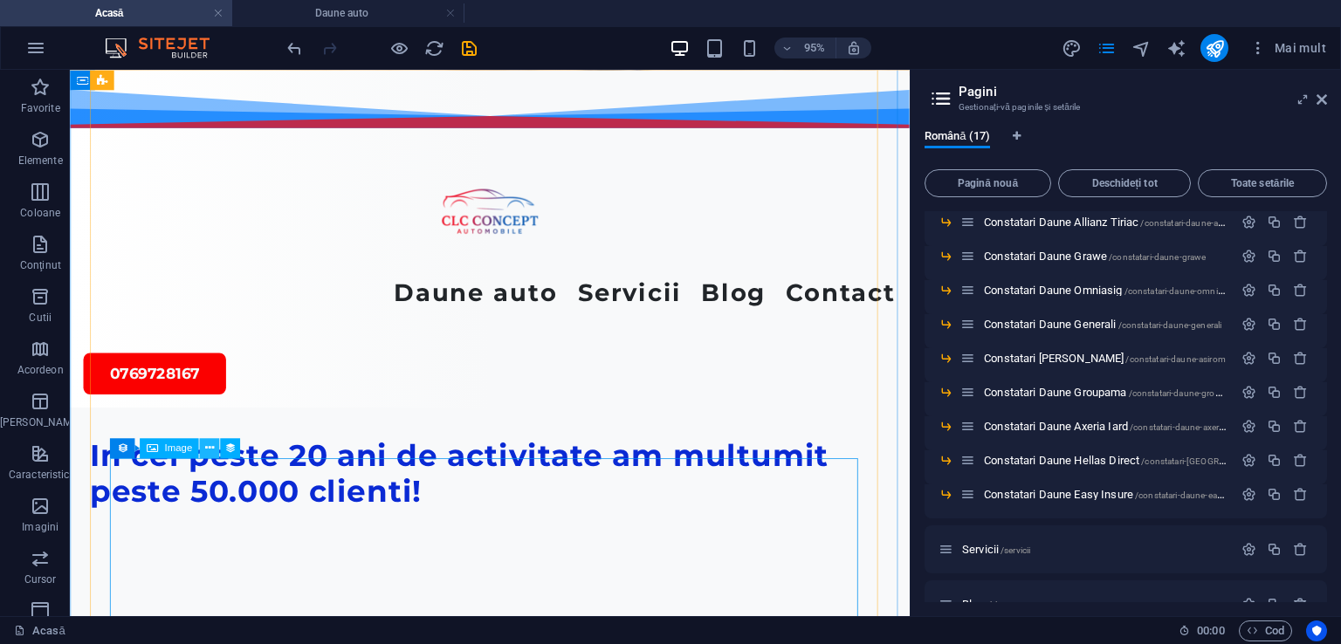
click at [206, 448] on icon at bounding box center [209, 448] width 9 height 17
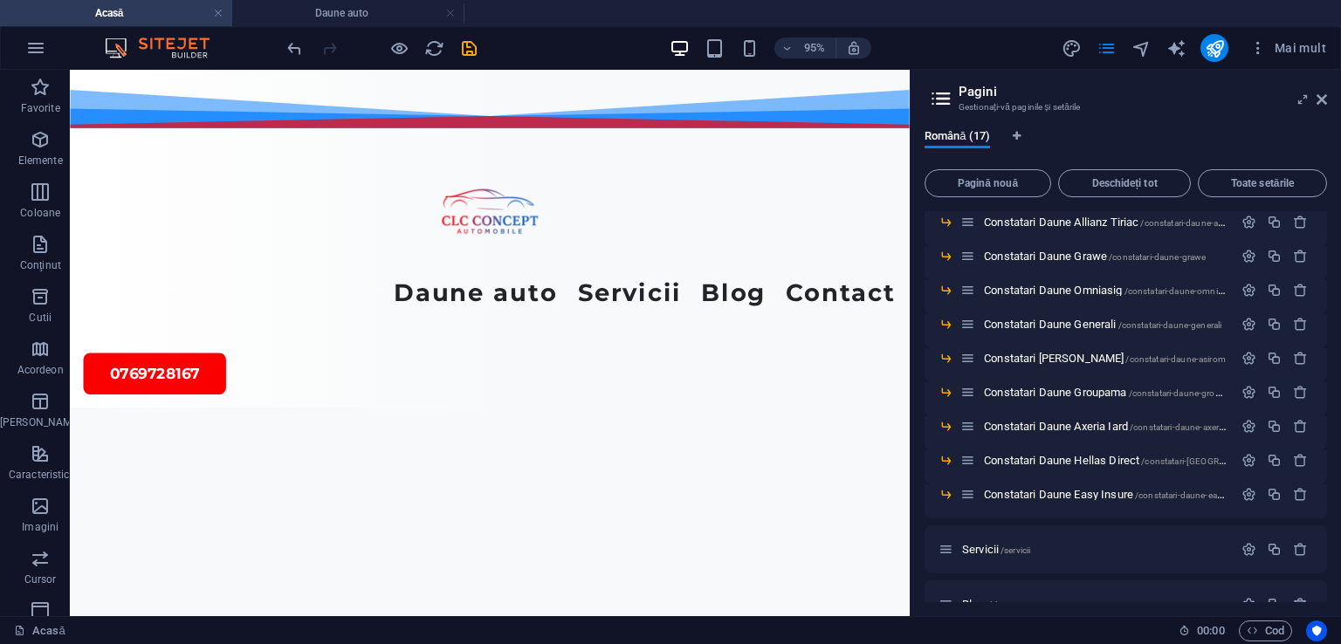
scroll to position [6892, 0]
drag, startPoint x: 947, startPoint y: 540, endPoint x: 979, endPoint y: 662, distance: 125.5
click at [465, 41] on icon "salva" at bounding box center [469, 48] width 20 height 20
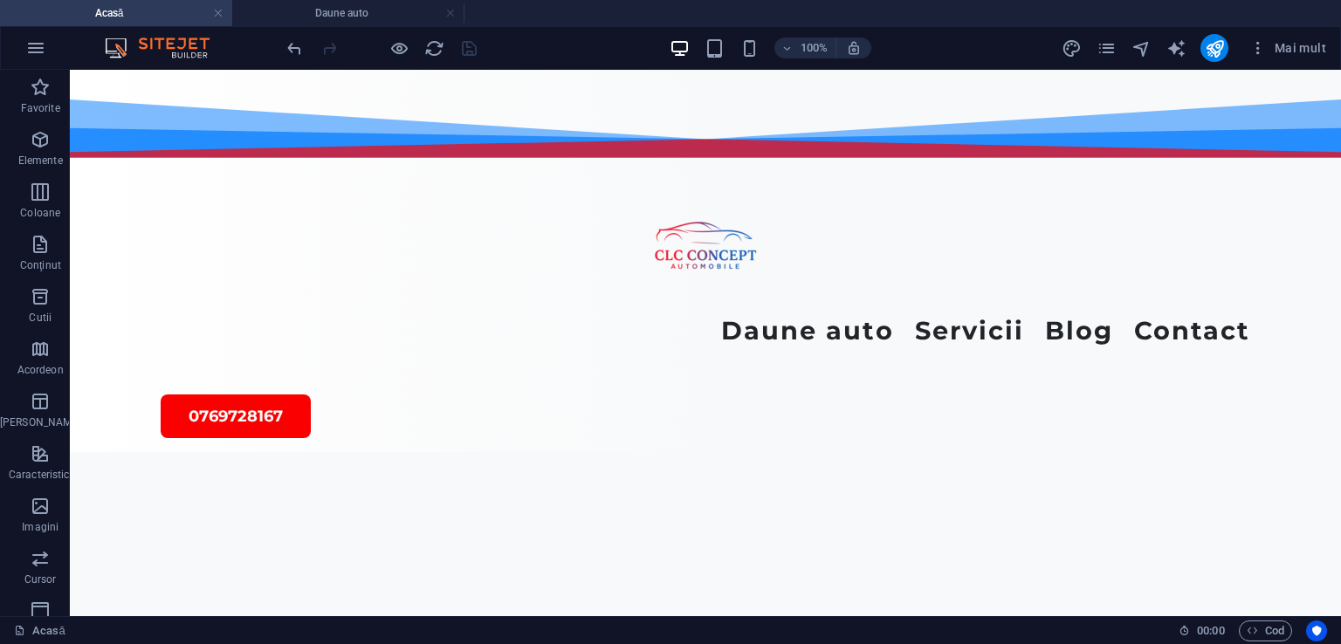
scroll to position [6468, 0]
click at [1107, 53] on icon "pagini" at bounding box center [1106, 48] width 20 height 20
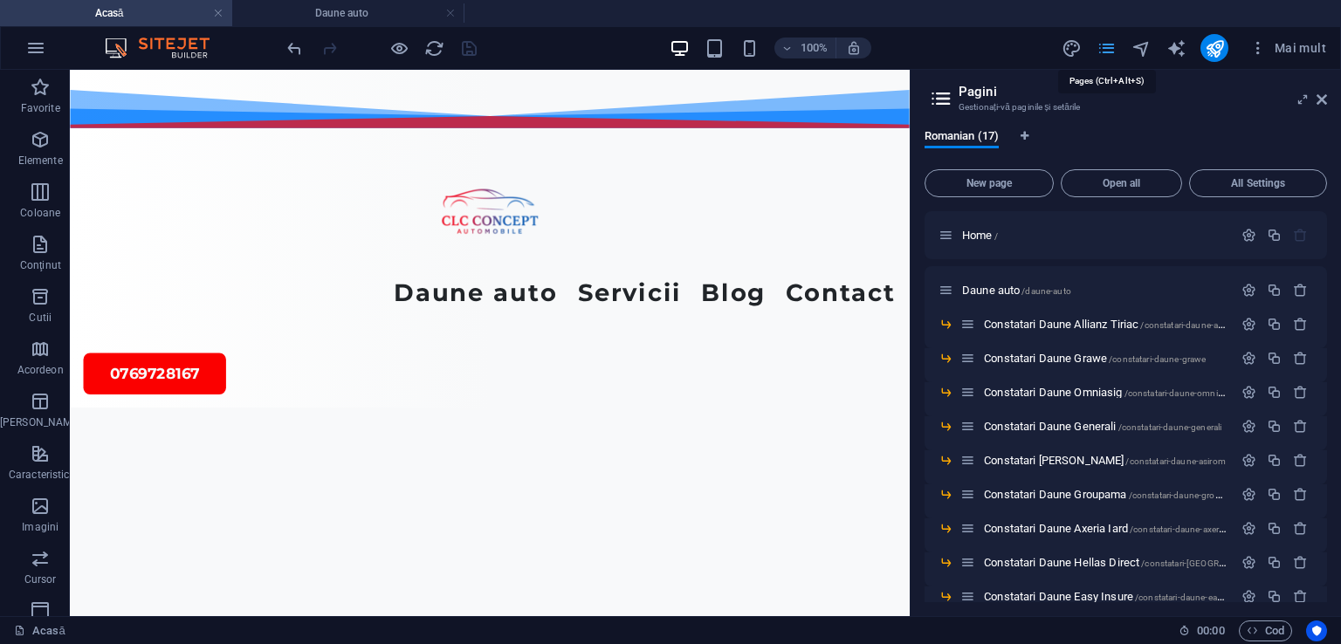
scroll to position [6892, 0]
click at [1011, 326] on font "Constatari Daune Allianz Tiriac" at bounding box center [1061, 324] width 154 height 13
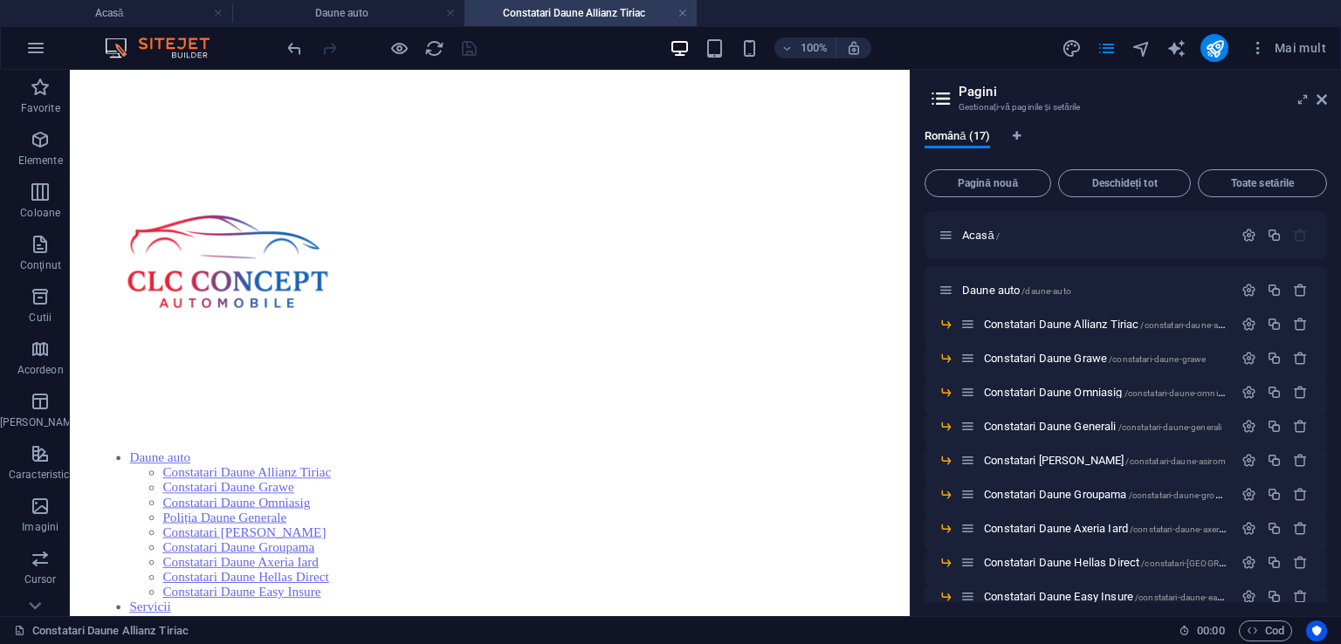
scroll to position [1244, 0]
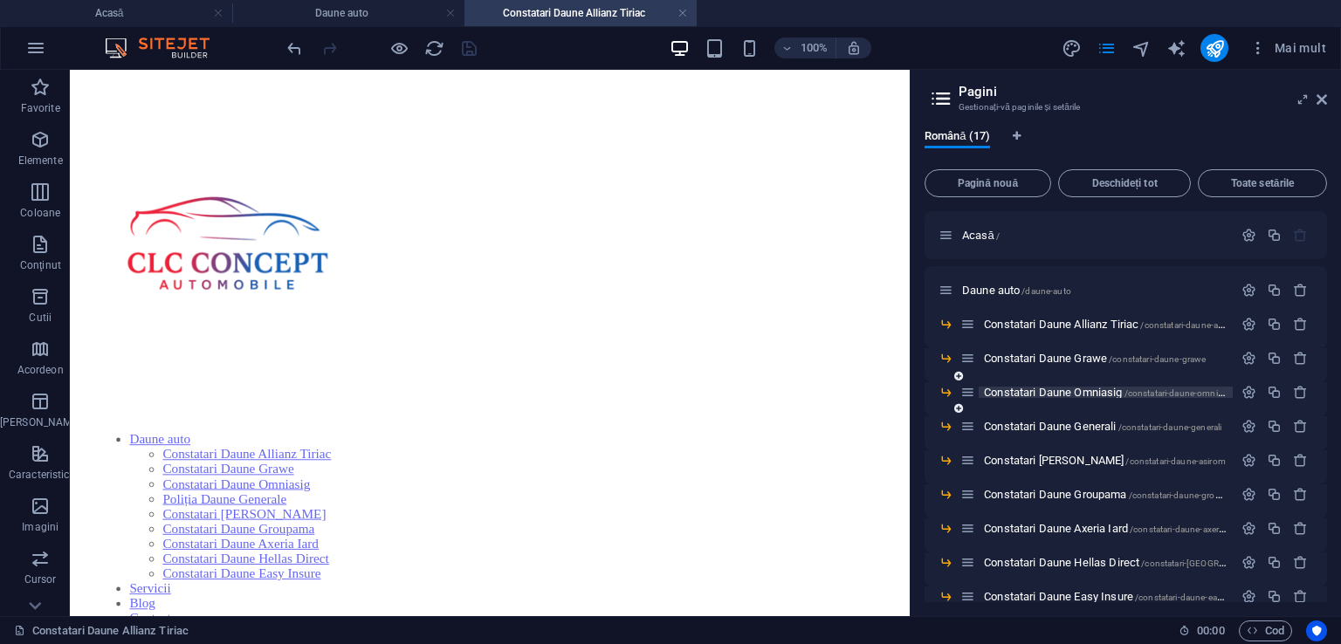
click at [1068, 395] on font "Constatari Daune Omniasig" at bounding box center [1053, 392] width 138 height 13
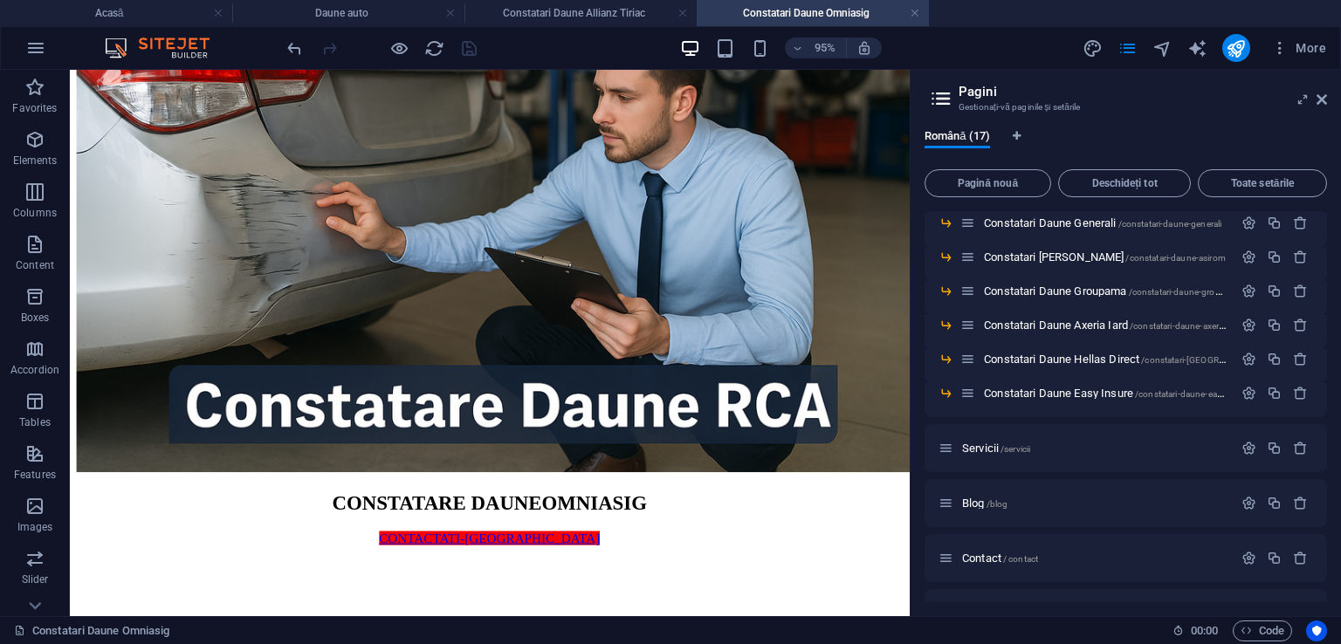
scroll to position [212, 0]
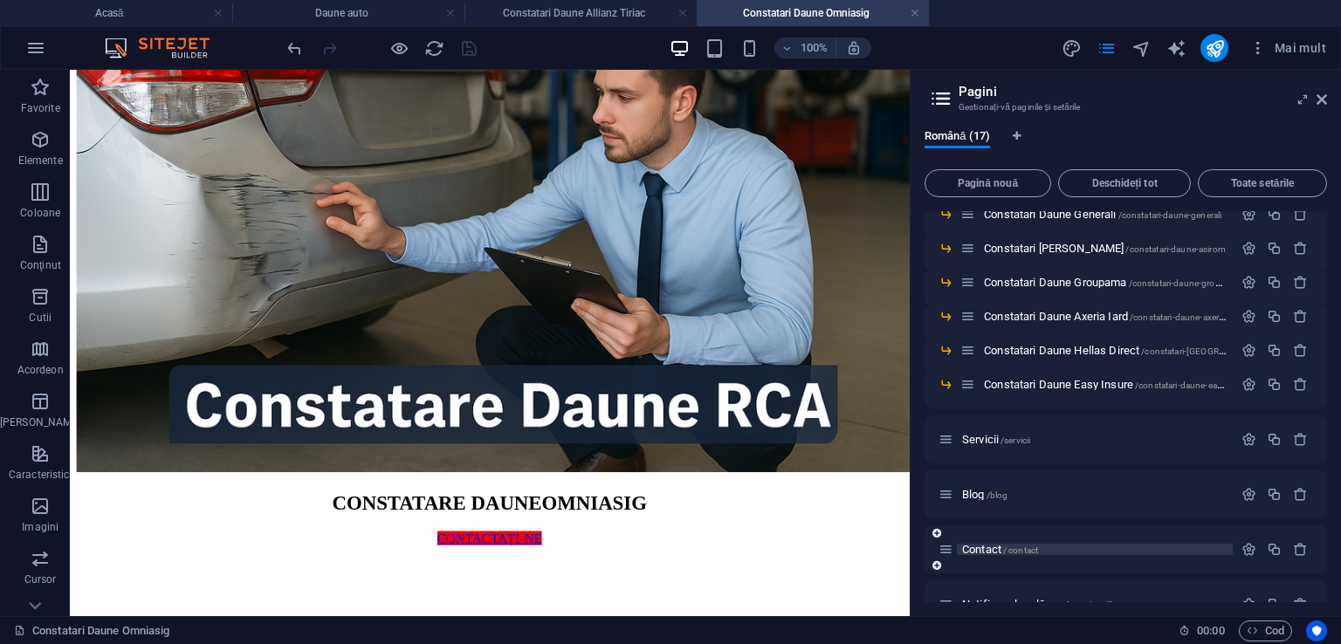
click at [973, 552] on font "Contact" at bounding box center [981, 549] width 39 height 13
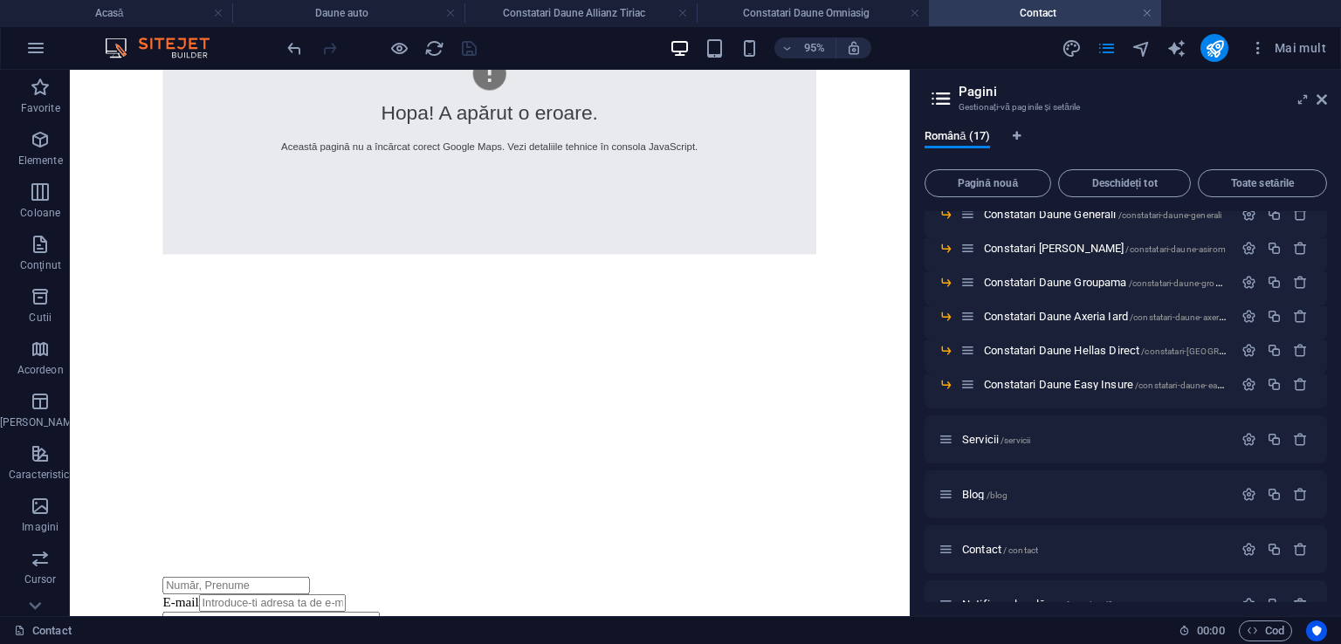
scroll to position [1536, 0]
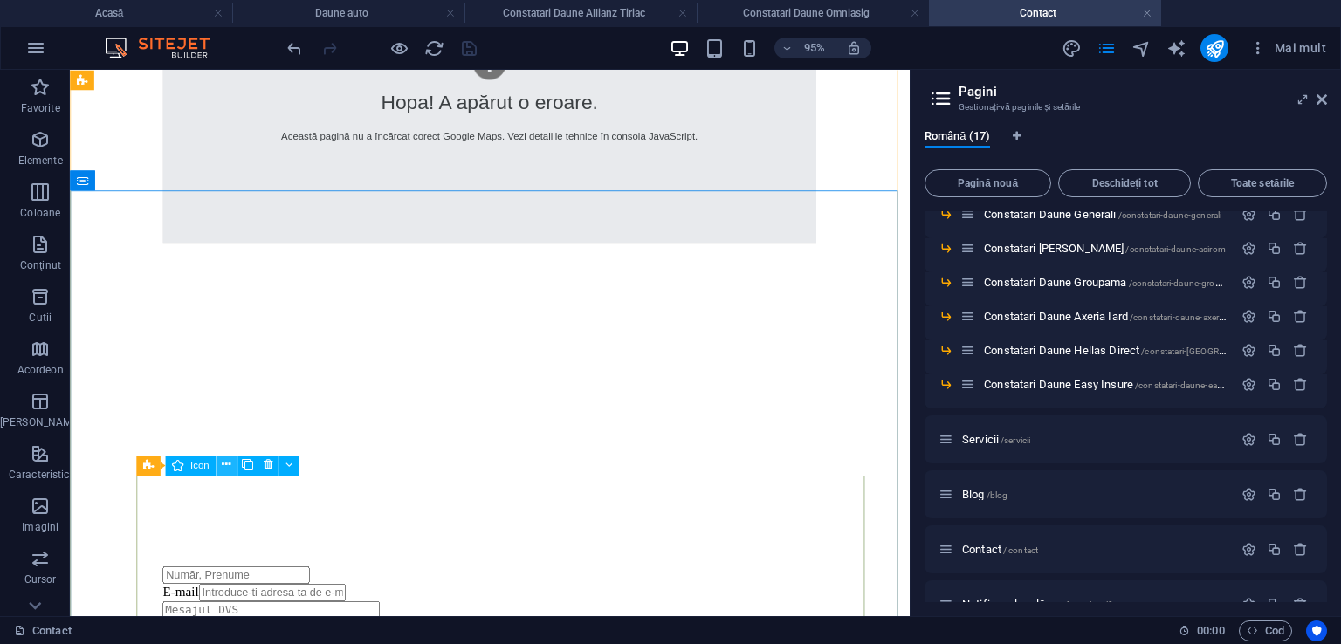
click at [225, 458] on icon at bounding box center [226, 464] width 9 height 17
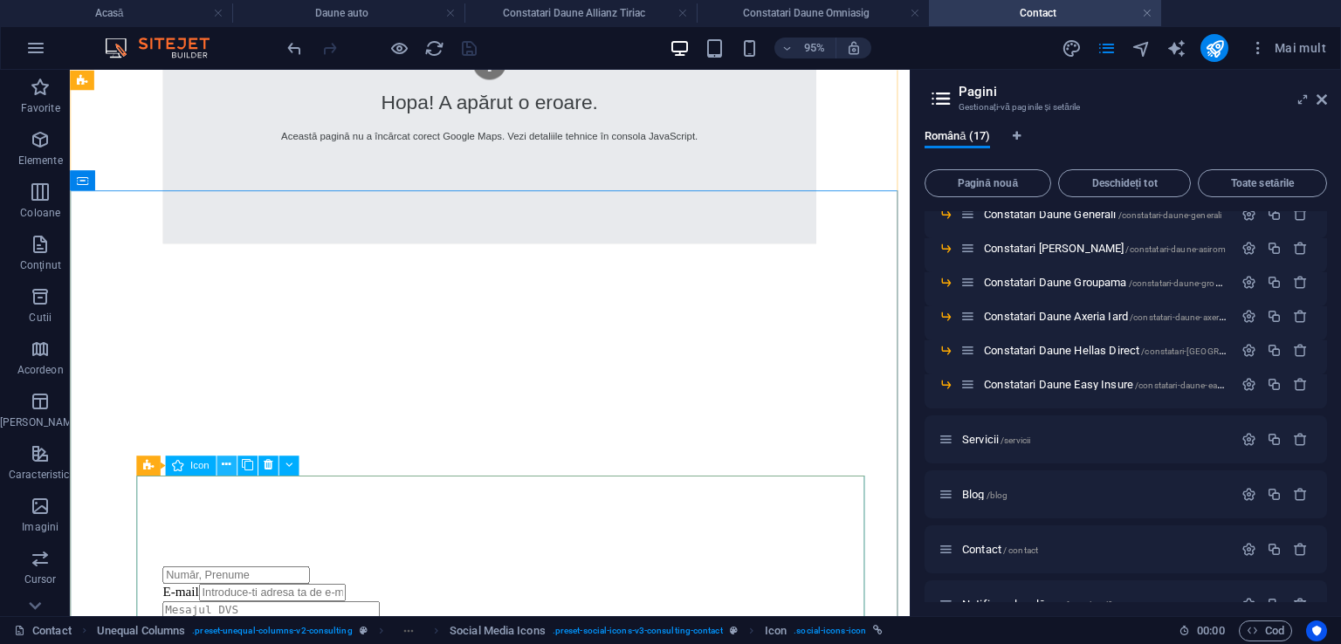
click at [223, 466] on icon at bounding box center [226, 464] width 9 height 17
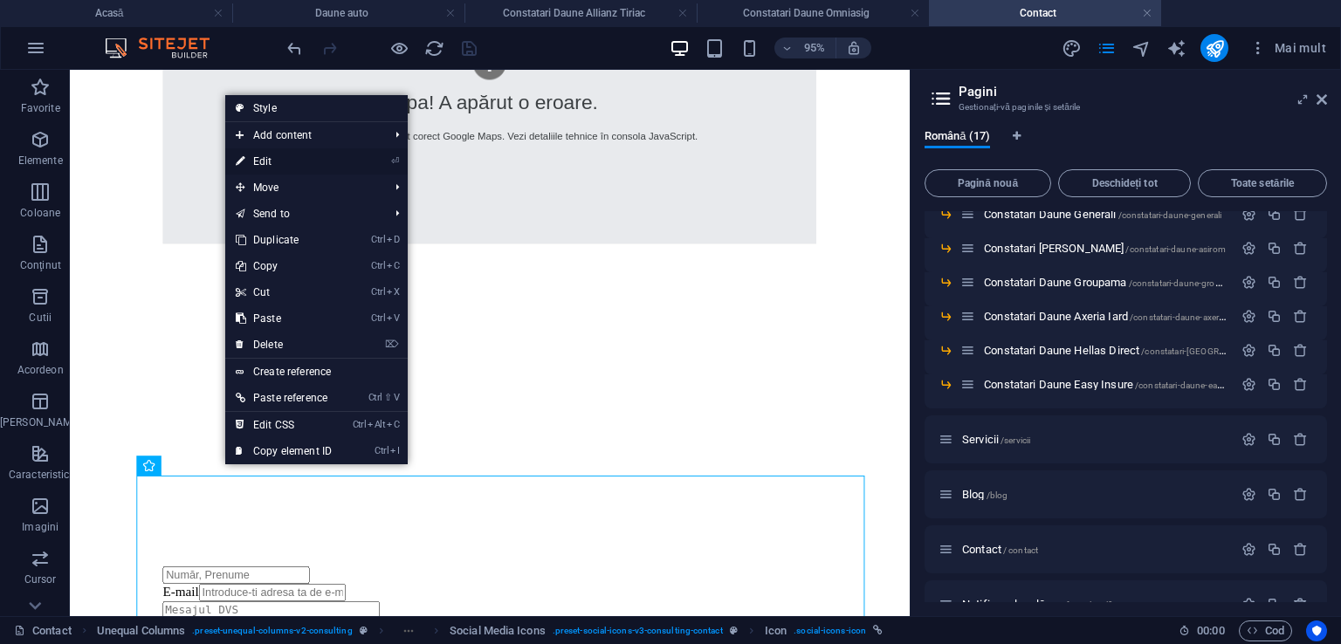
click at [269, 158] on link "⏎ Edit" at bounding box center [283, 161] width 117 height 26
select select "xMidYMid"
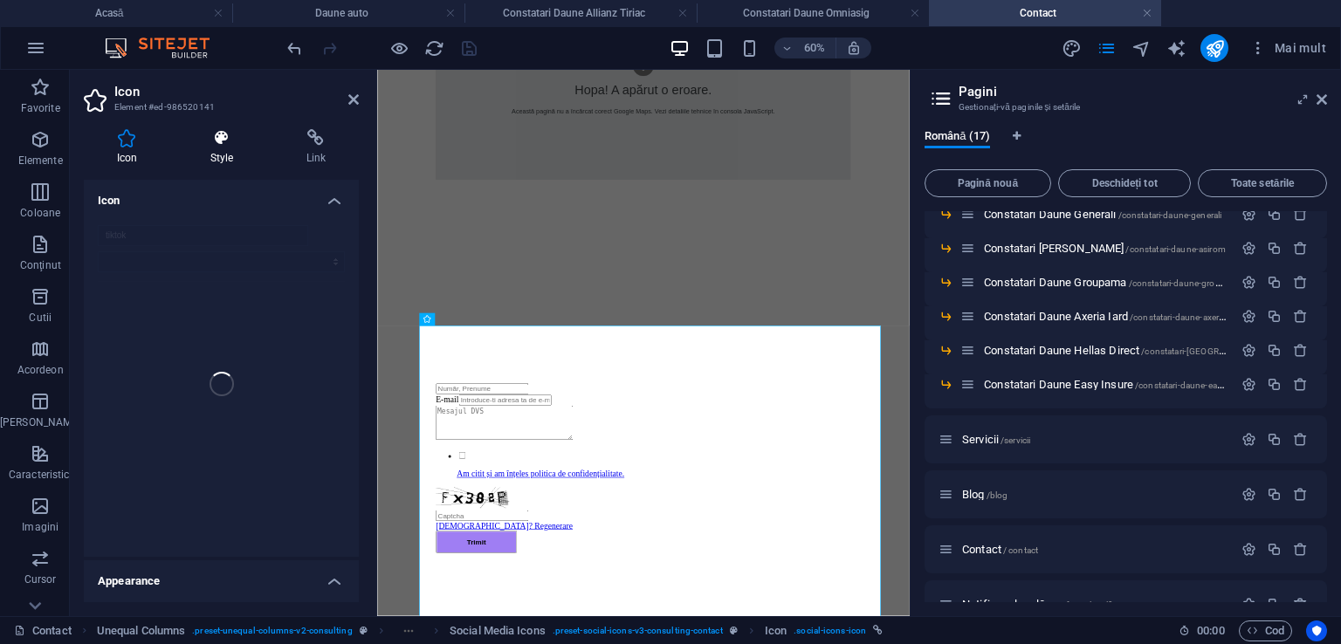
click at [222, 141] on icon at bounding box center [221, 137] width 89 height 17
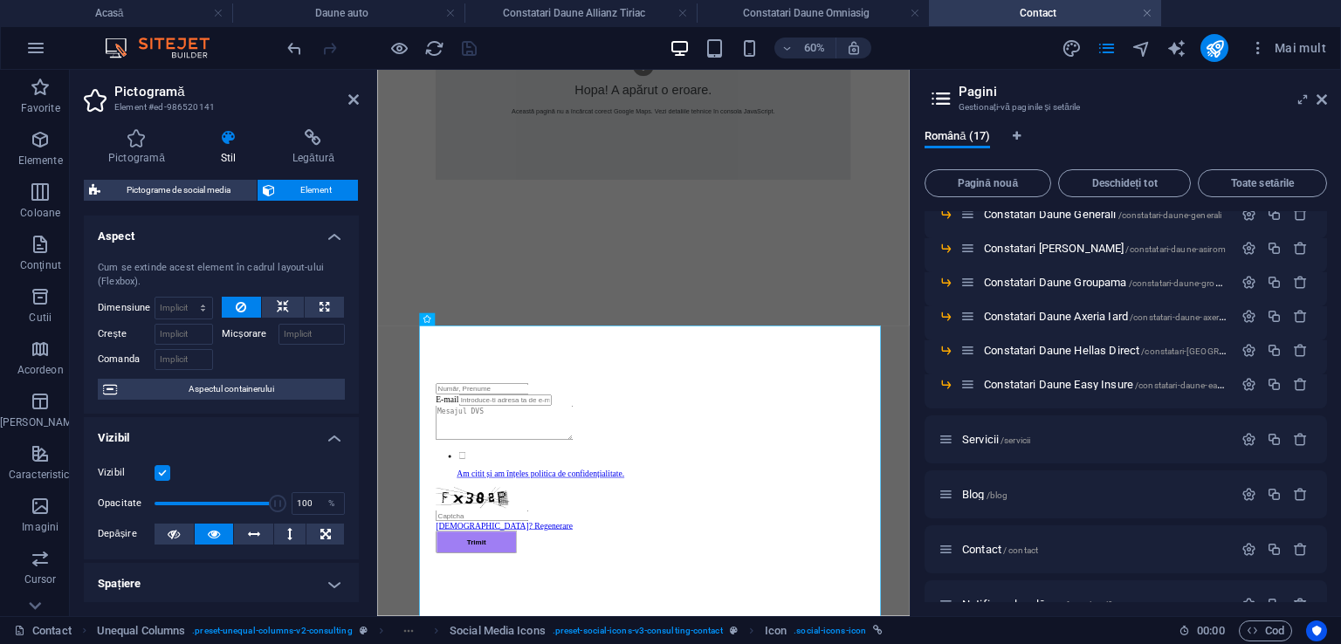
click at [237, 144] on icon at bounding box center [228, 137] width 65 height 17
click at [196, 188] on font "Pictograme de social media" at bounding box center [179, 190] width 104 height 10
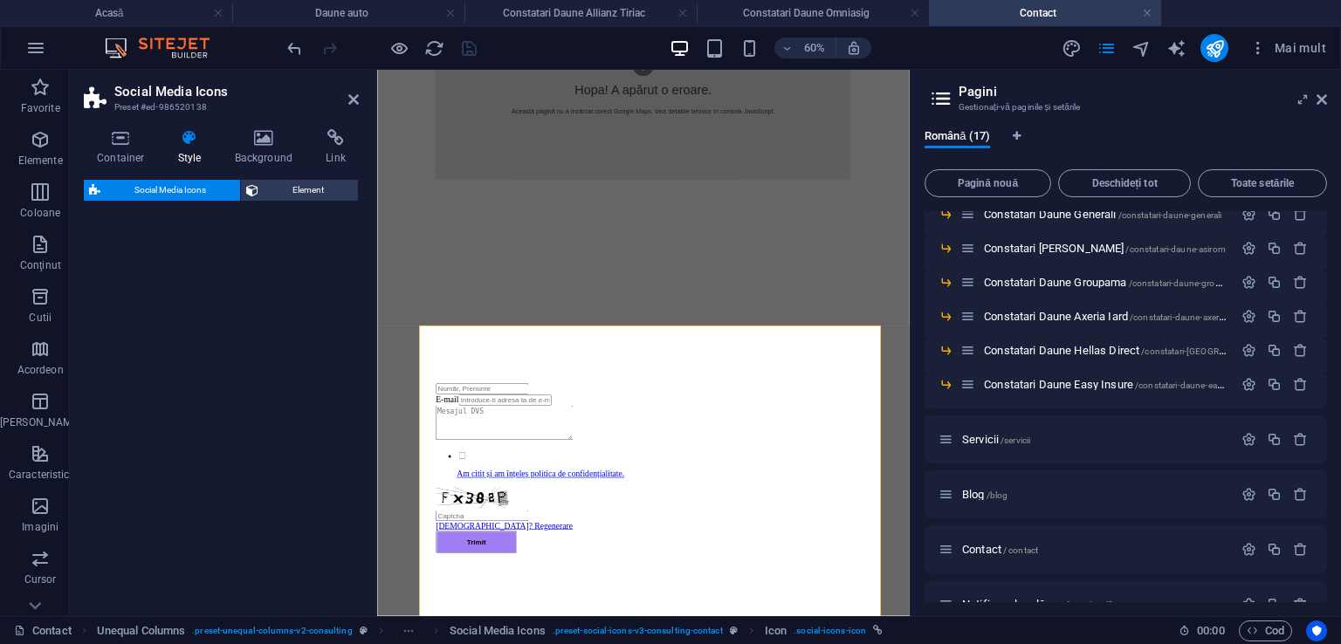
select select "rem"
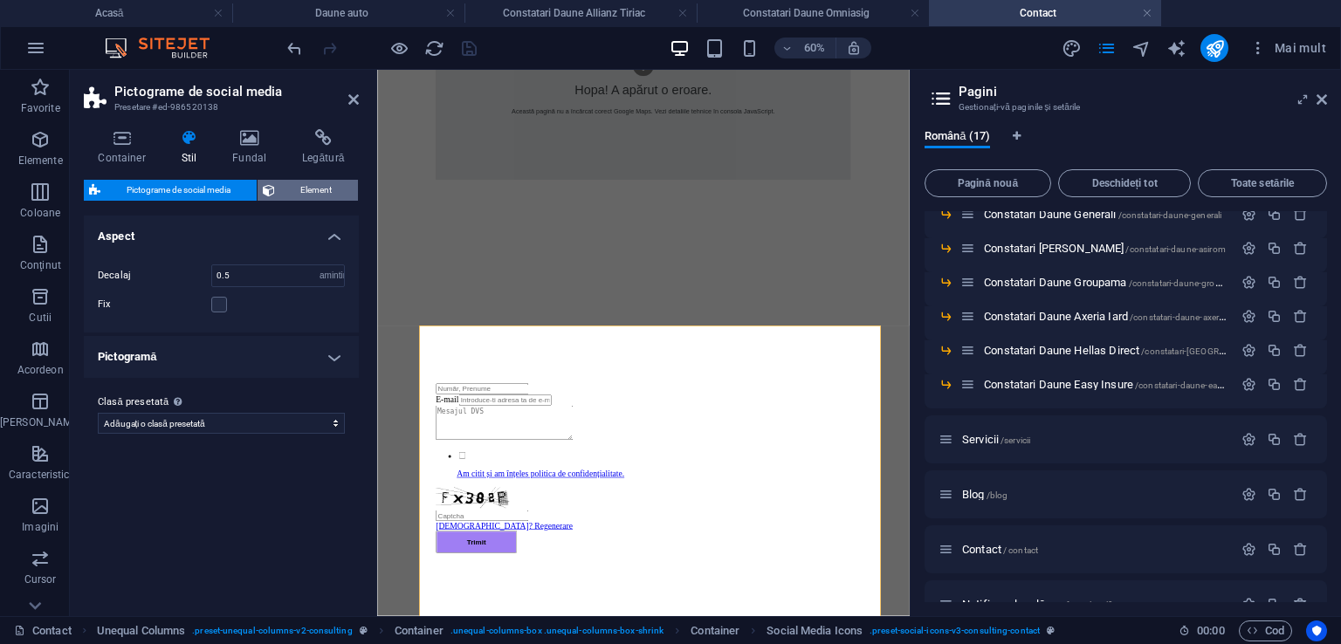
click at [292, 189] on span "Element" at bounding box center [316, 190] width 73 height 21
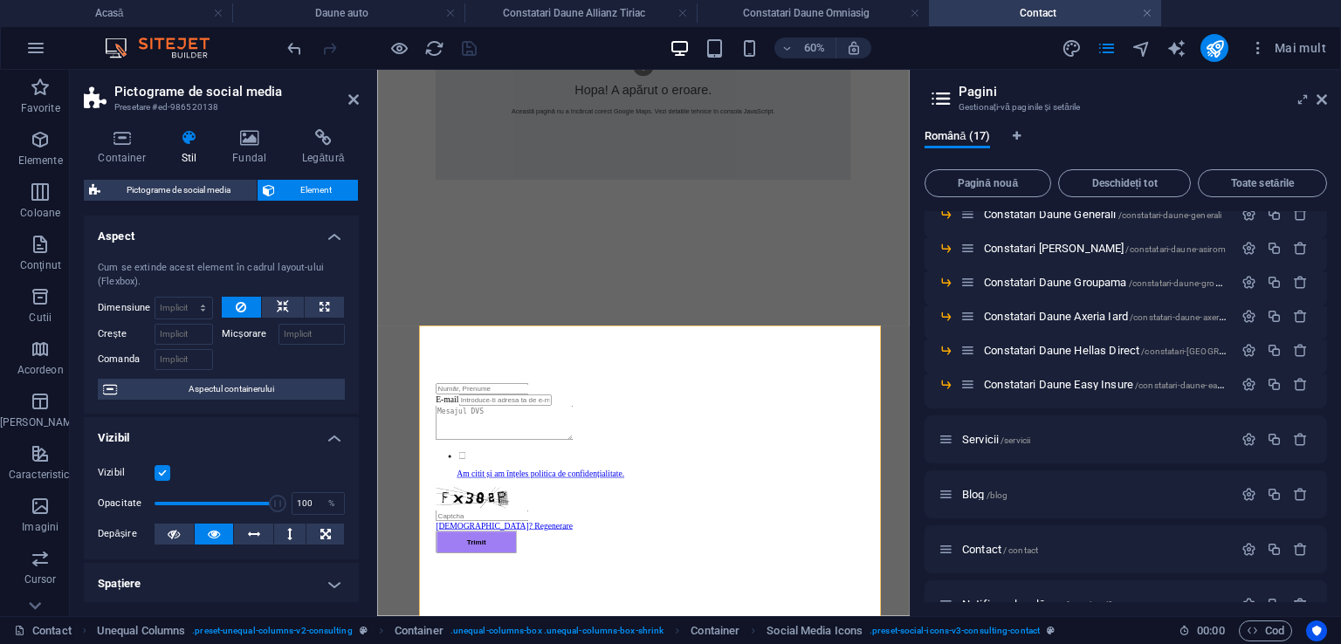
click at [244, 335] on font "Micșorare" at bounding box center [244, 333] width 45 height 11
click at [278, 335] on input "Micșorare" at bounding box center [311, 334] width 67 height 21
click at [296, 336] on input "Micșorare" at bounding box center [311, 334] width 67 height 21
click at [271, 305] on button at bounding box center [283, 307] width 42 height 21
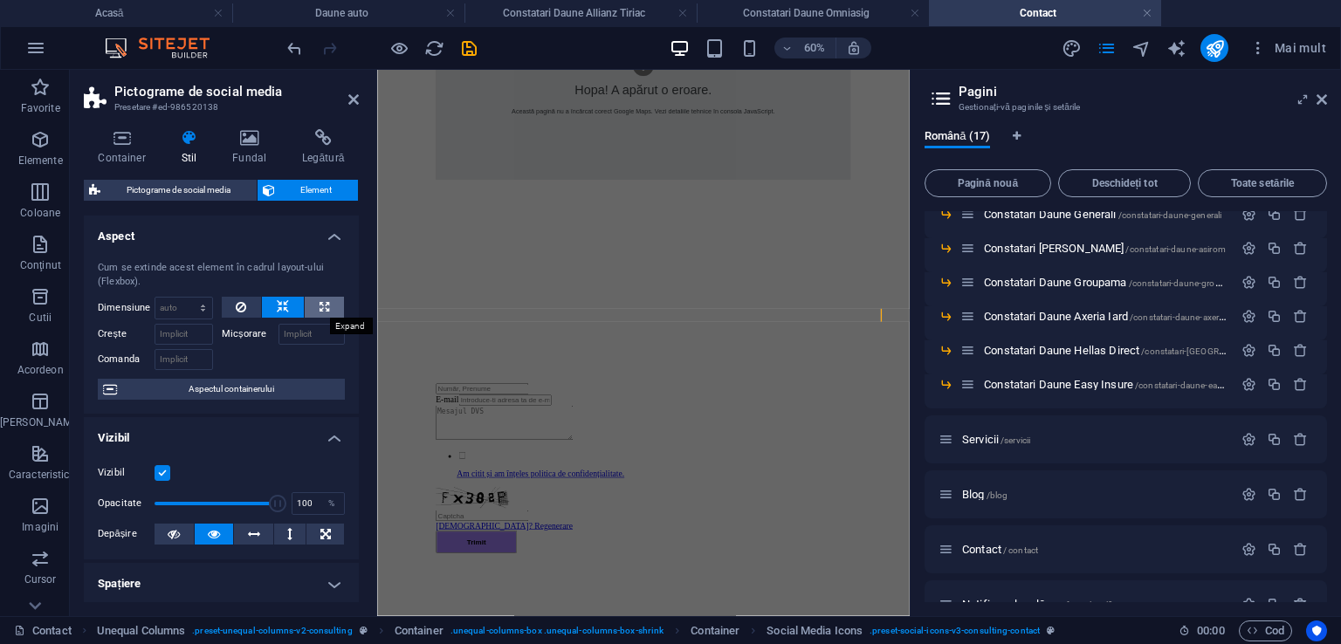
click at [319, 302] on icon at bounding box center [324, 307] width 10 height 21
type input "100"
select select "%"
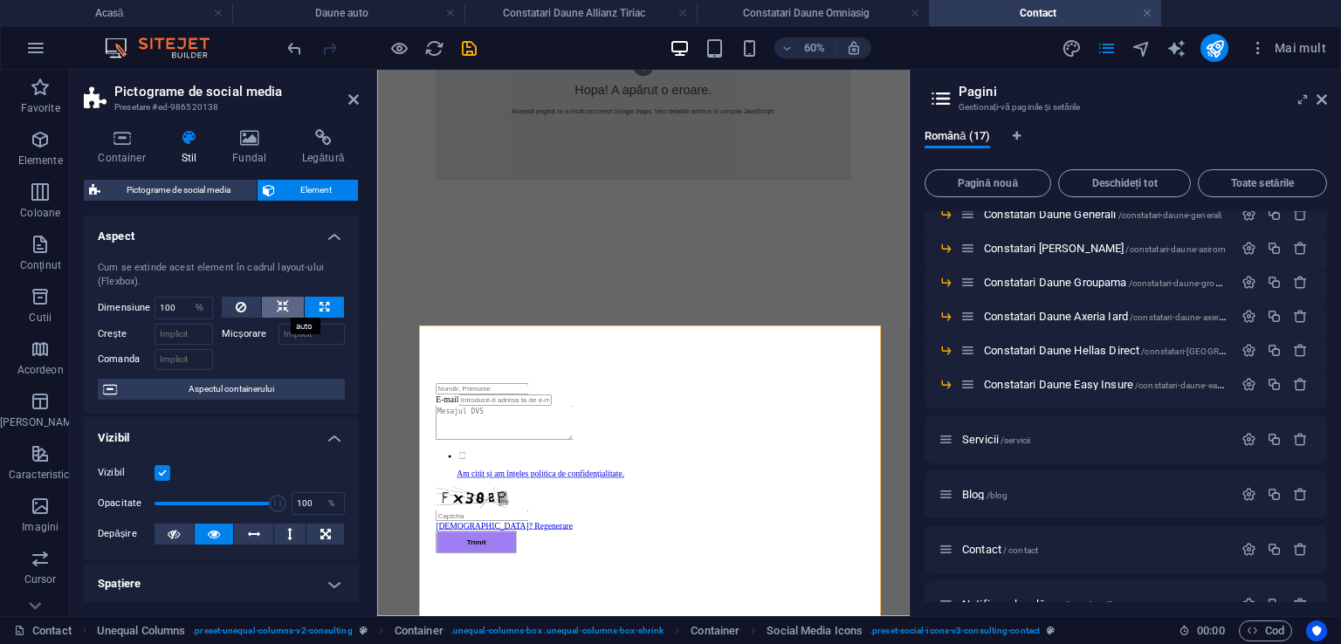
click at [277, 310] on icon at bounding box center [283, 307] width 12 height 21
select select "DISABLED_OPTION_VALUE"
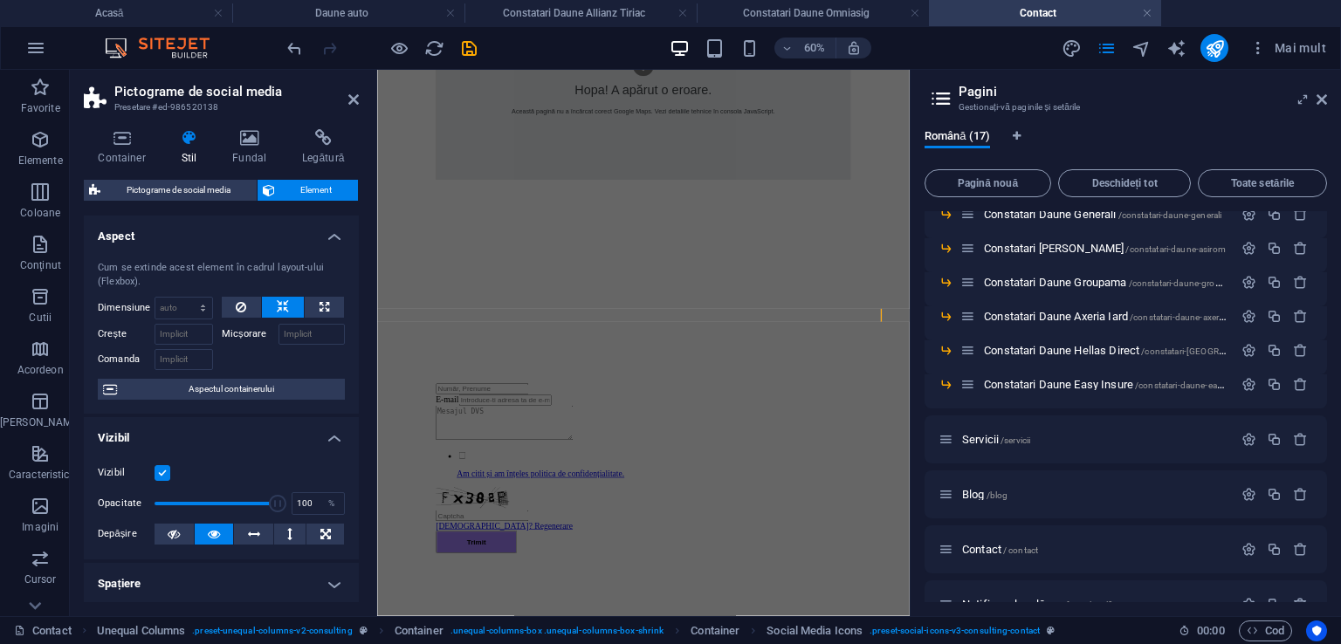
click at [360, 94] on aside "Pictograme de social media Presetare #ed-986520138 Container Stil Fundal Legătu…" at bounding box center [223, 343] width 307 height 546
click at [350, 103] on icon at bounding box center [353, 100] width 10 height 14
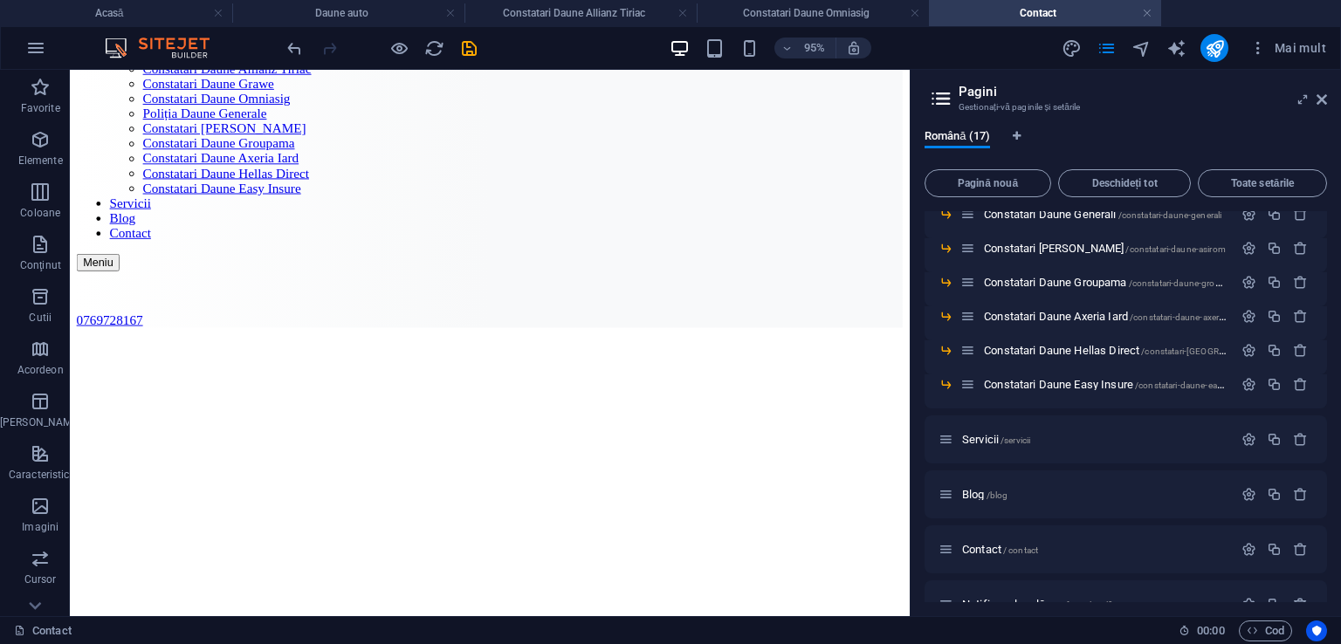
scroll to position [0, 0]
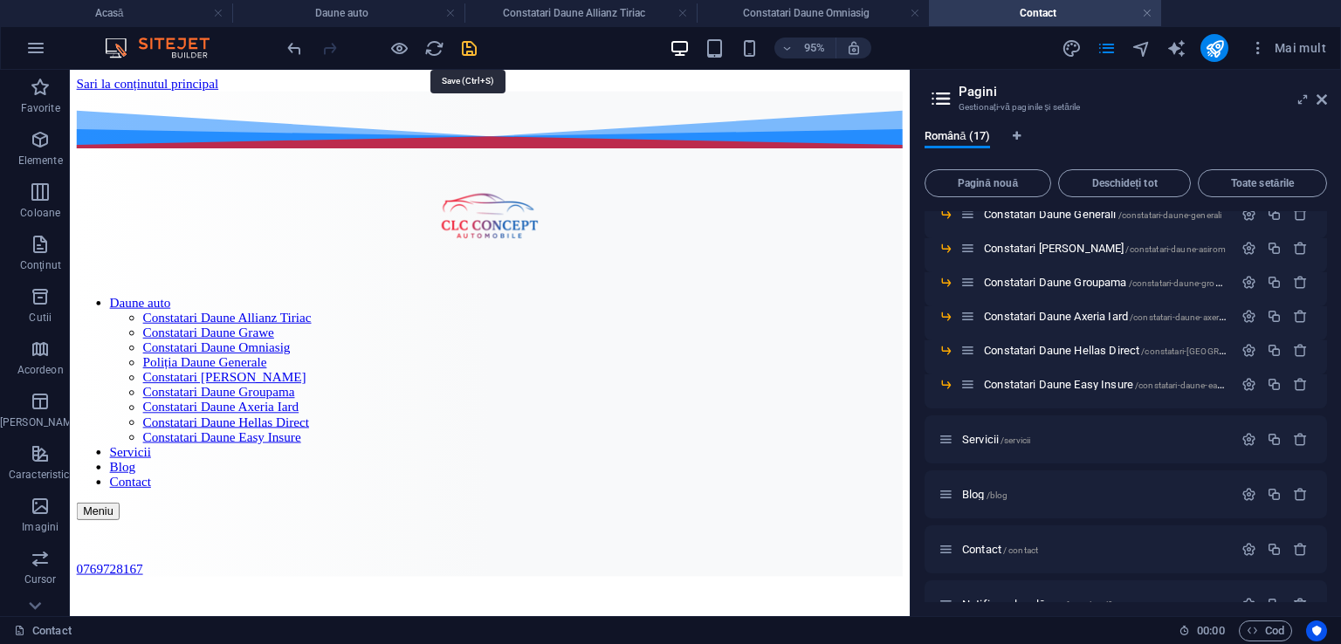
click at [466, 43] on icon "salva" at bounding box center [469, 48] width 20 height 20
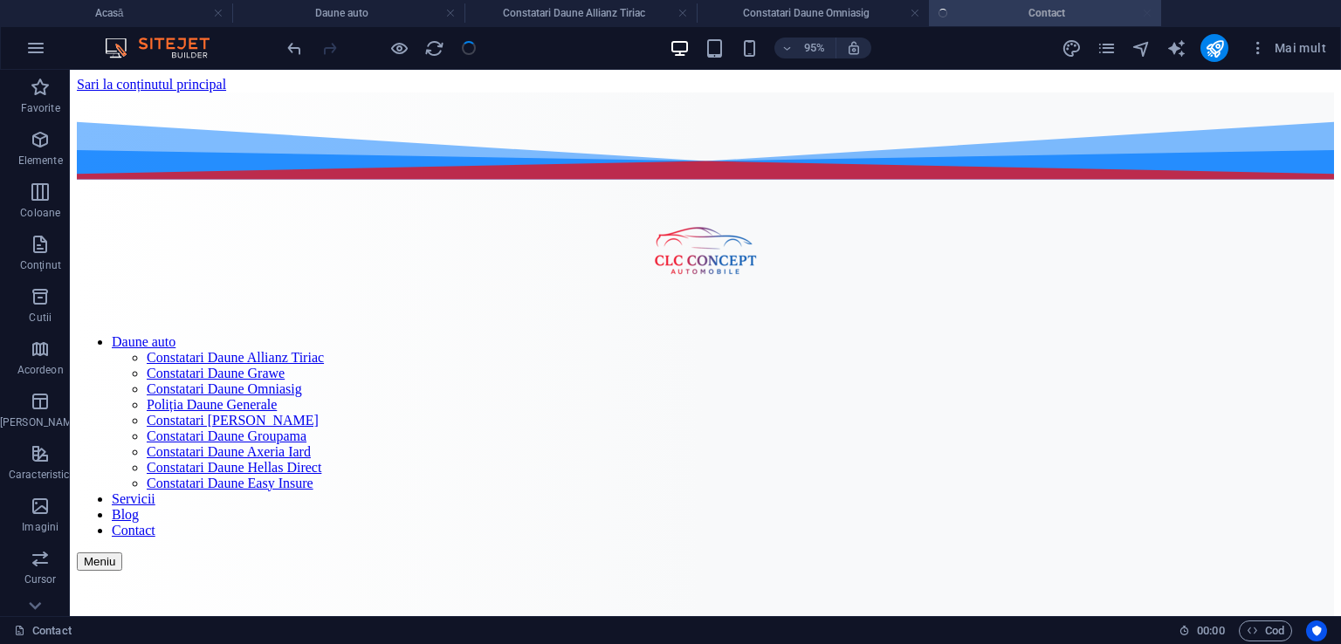
checkbox input "false"
click at [1215, 49] on icon "publica" at bounding box center [1214, 48] width 20 height 20
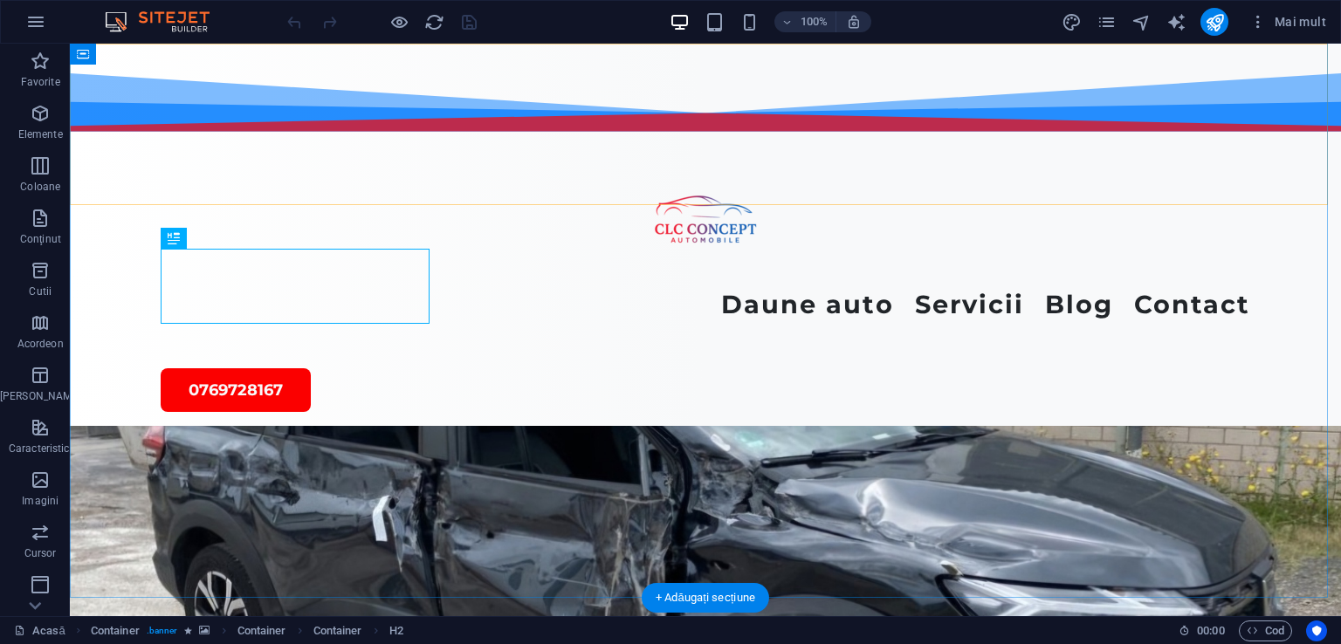
scroll to position [538, 0]
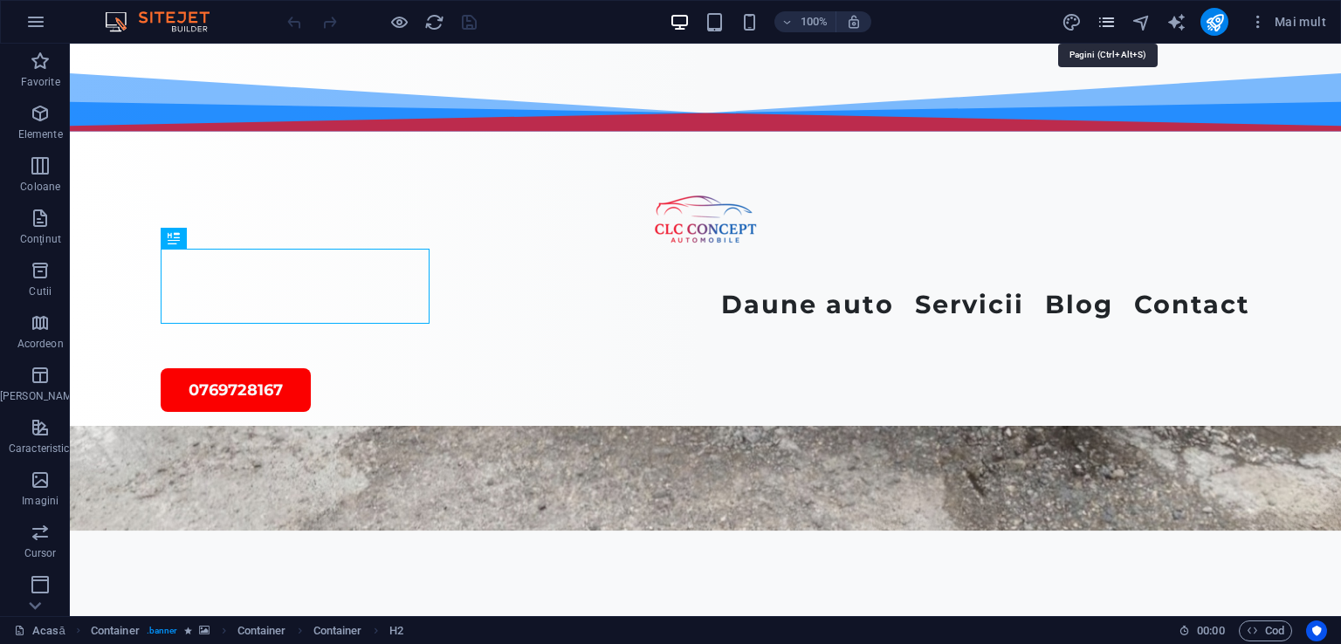
click at [1109, 20] on icon "pagini" at bounding box center [1106, 22] width 20 height 20
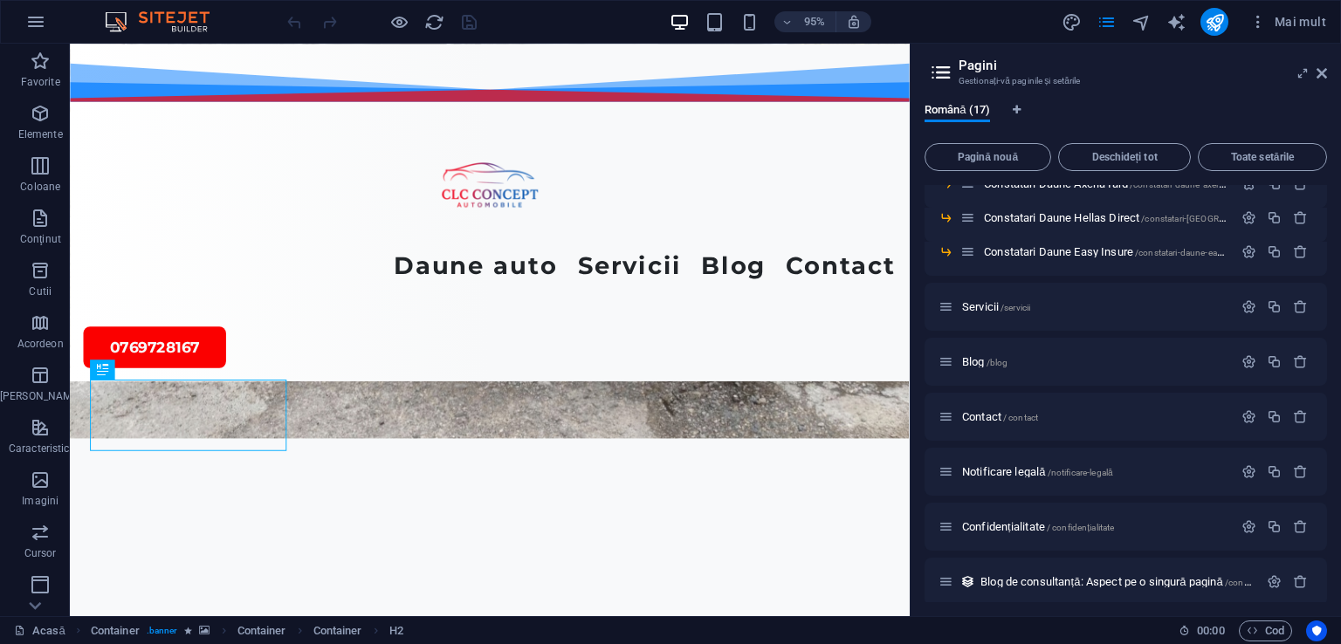
scroll to position [329, 0]
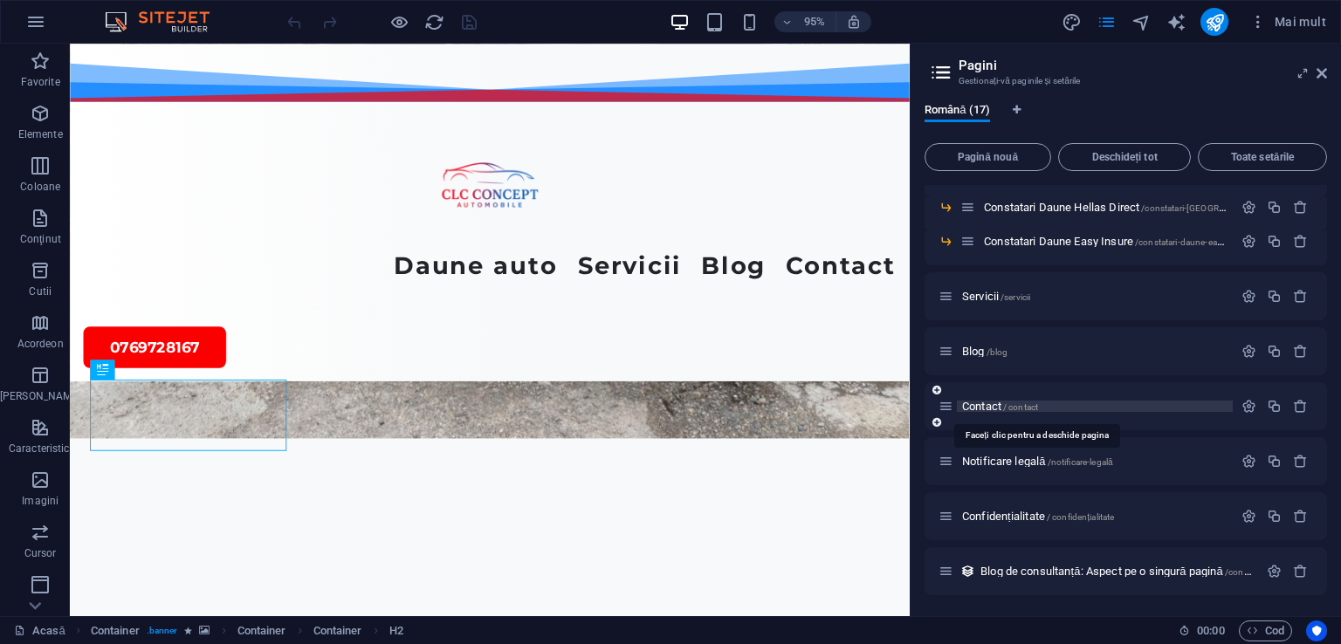
click at [978, 402] on font "Contact" at bounding box center [981, 406] width 39 height 13
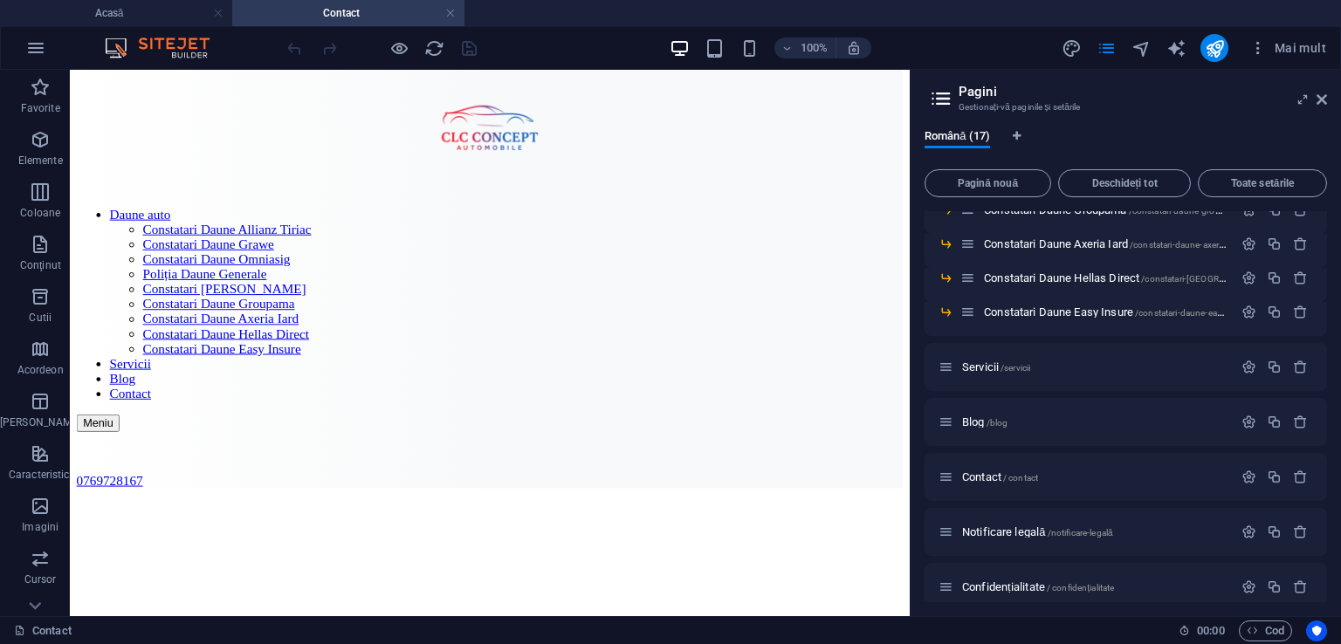
scroll to position [89, 0]
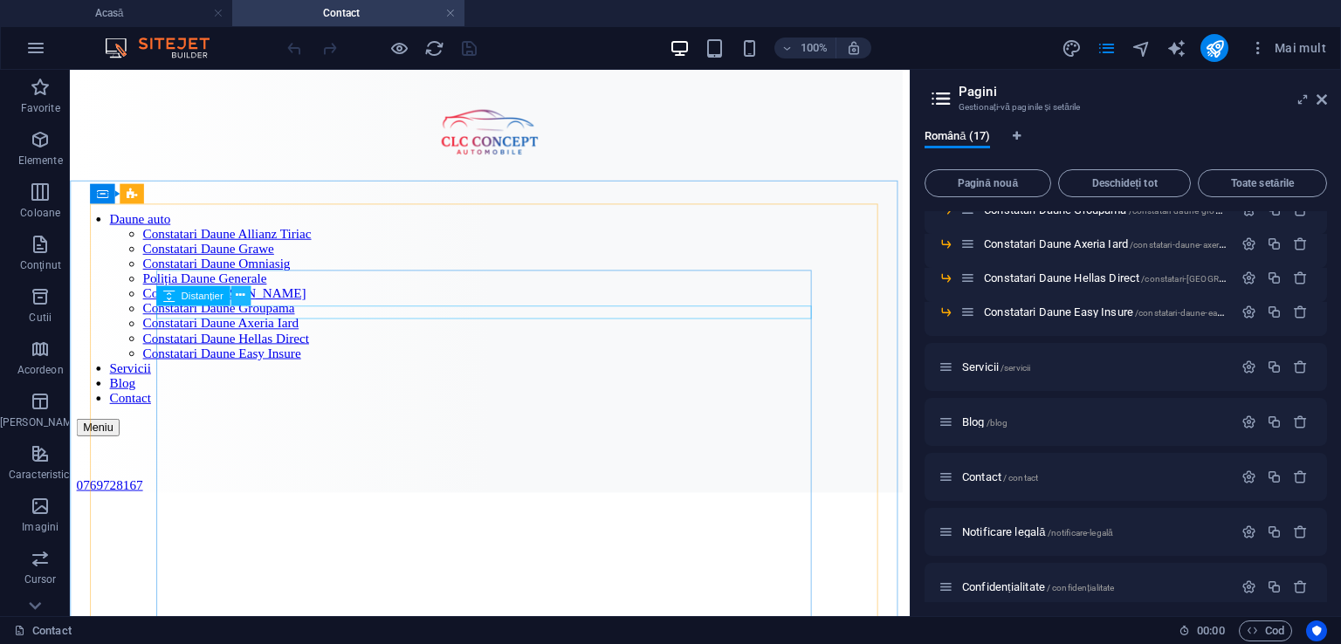
click at [238, 294] on icon at bounding box center [240, 294] width 9 height 17
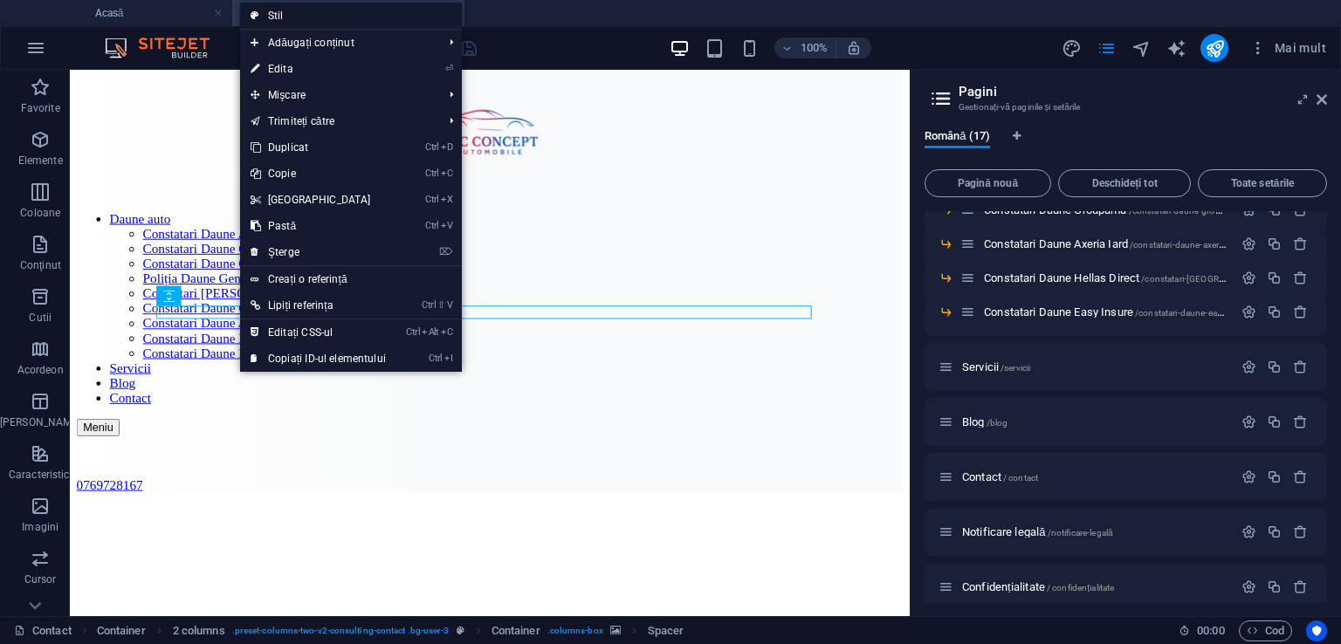
click at [280, 17] on font "Stil" at bounding box center [276, 16] width 16 height 12
select select "rem"
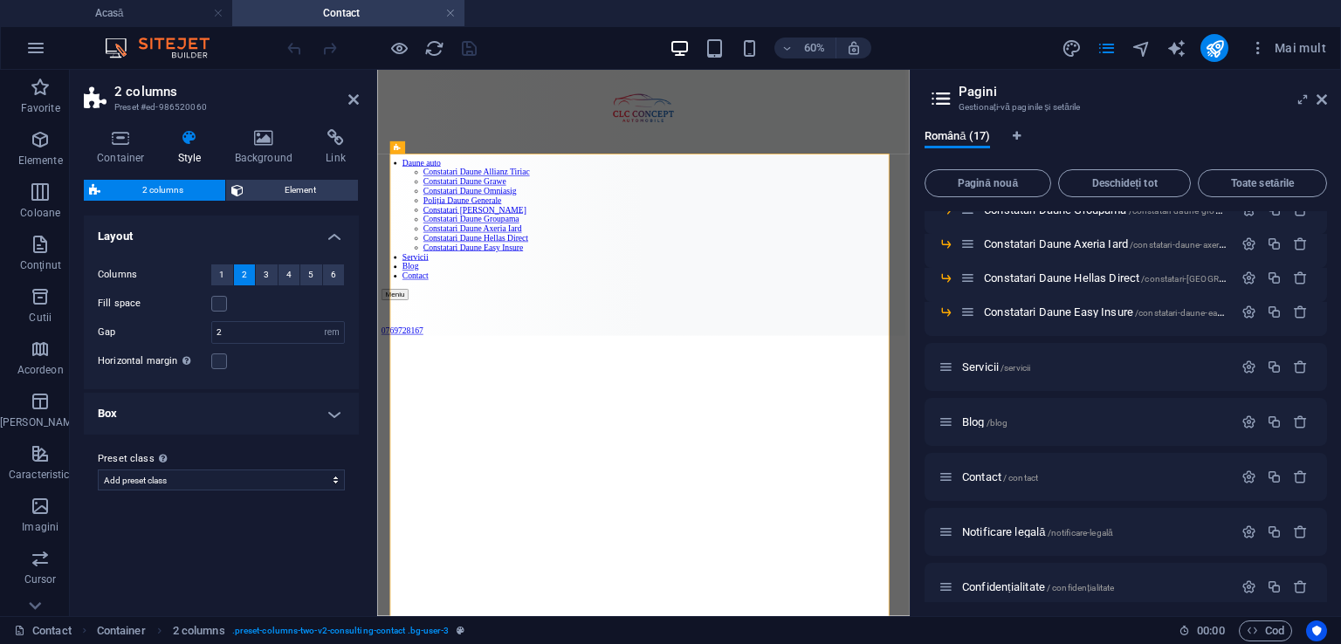
scroll to position [88, 0]
click at [222, 271] on font "1" at bounding box center [221, 275] width 5 height 10
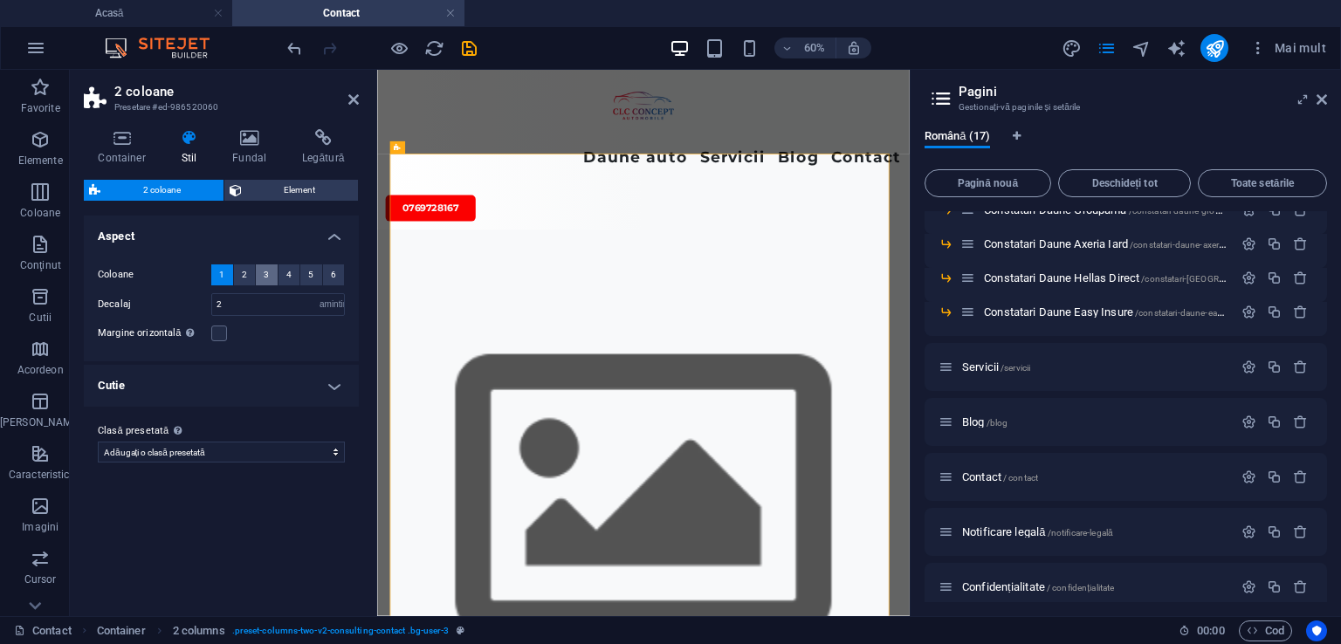
click at [262, 271] on button "3" at bounding box center [267, 274] width 22 height 21
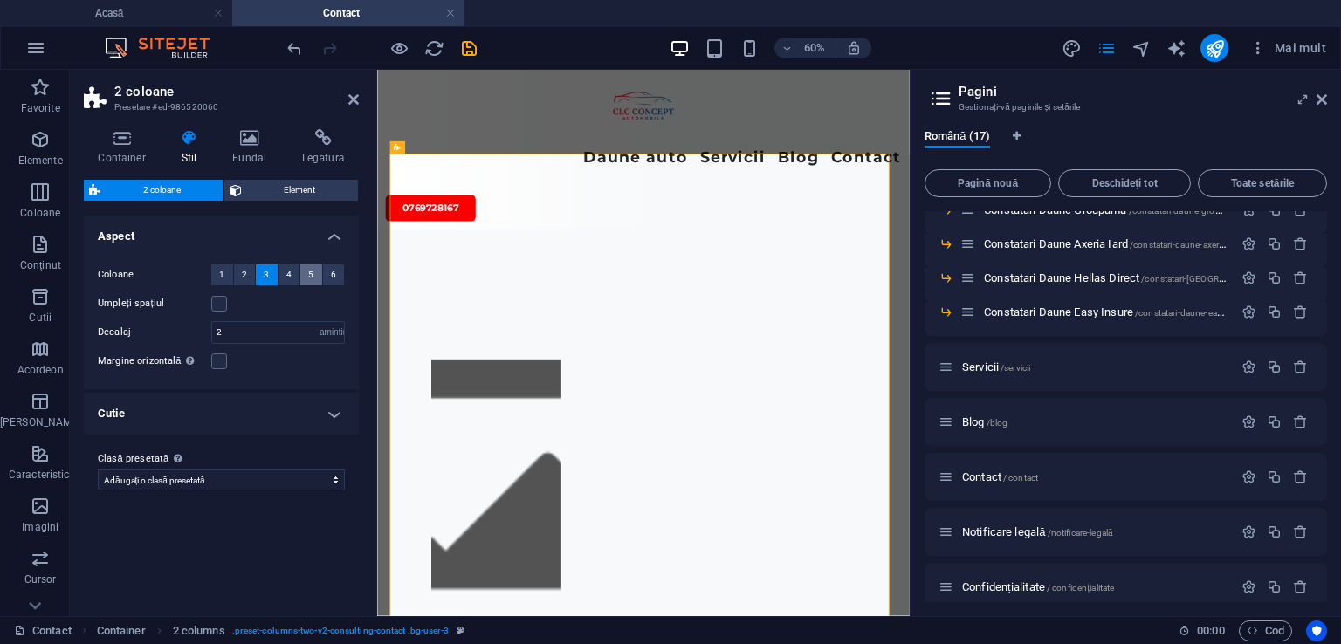
click at [306, 270] on button "5" at bounding box center [311, 274] width 22 height 21
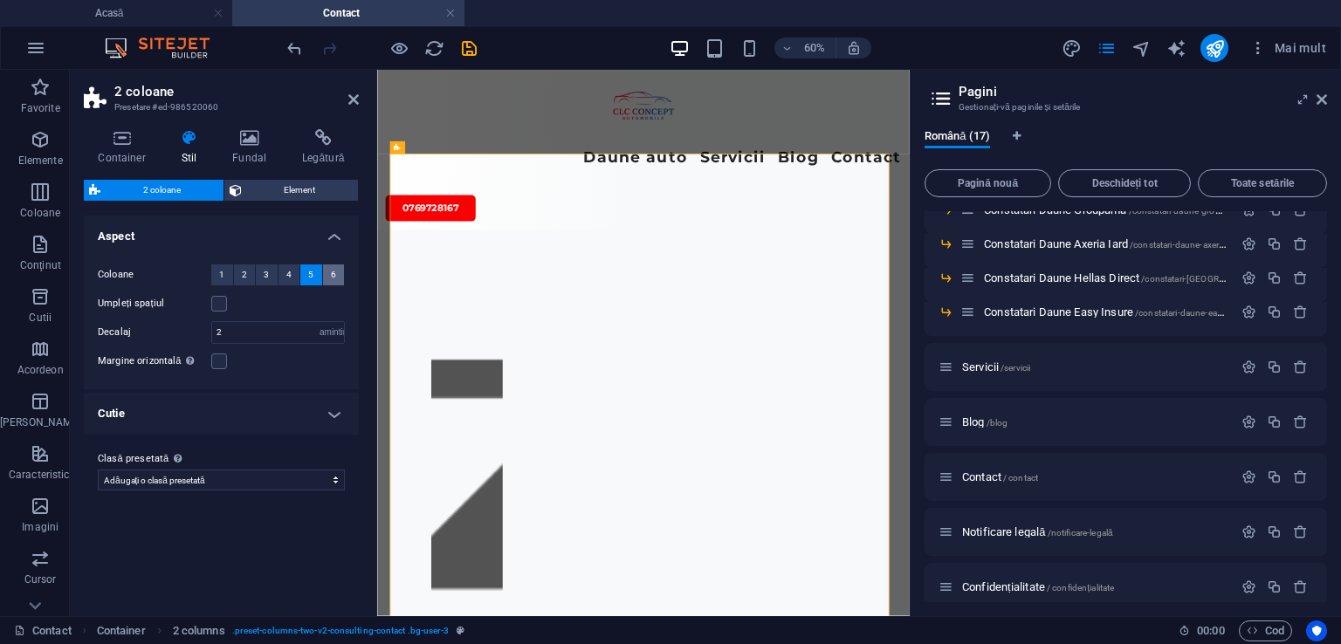
click at [331, 271] on font "6" at bounding box center [333, 275] width 5 height 10
click at [221, 278] on font "1" at bounding box center [221, 275] width 5 height 10
select select
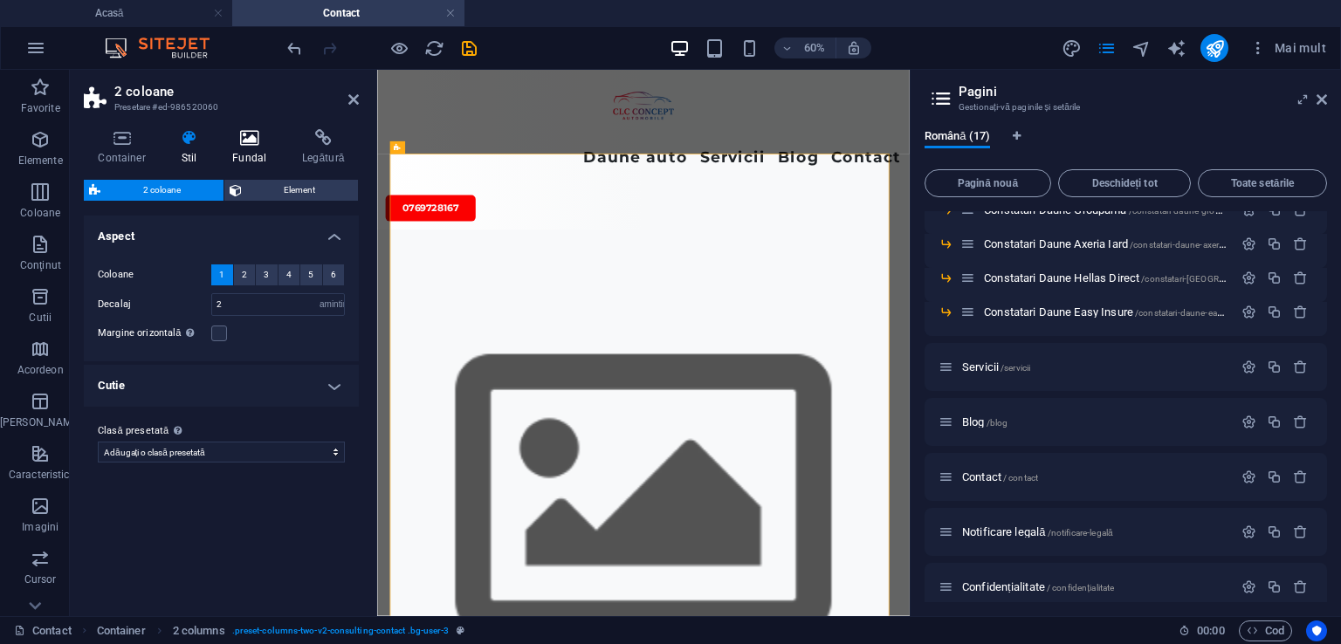
click at [251, 152] on font "Fundal" at bounding box center [249, 158] width 34 height 12
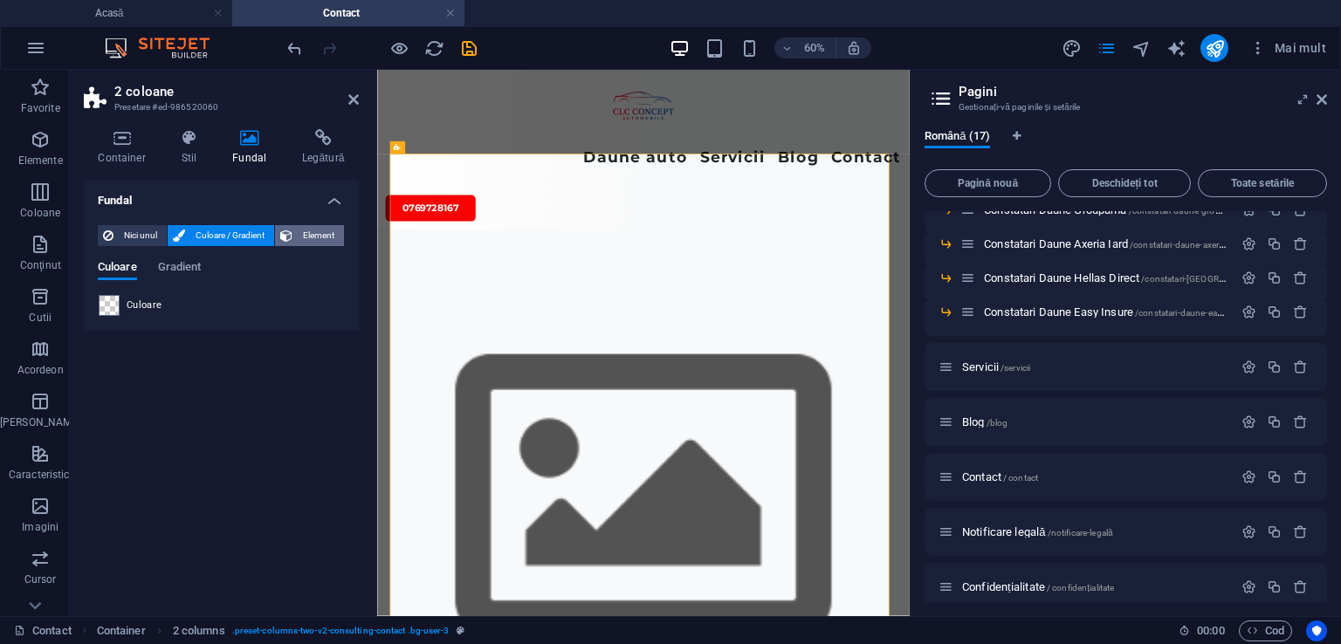
click at [296, 235] on button "Element" at bounding box center [309, 235] width 69 height 21
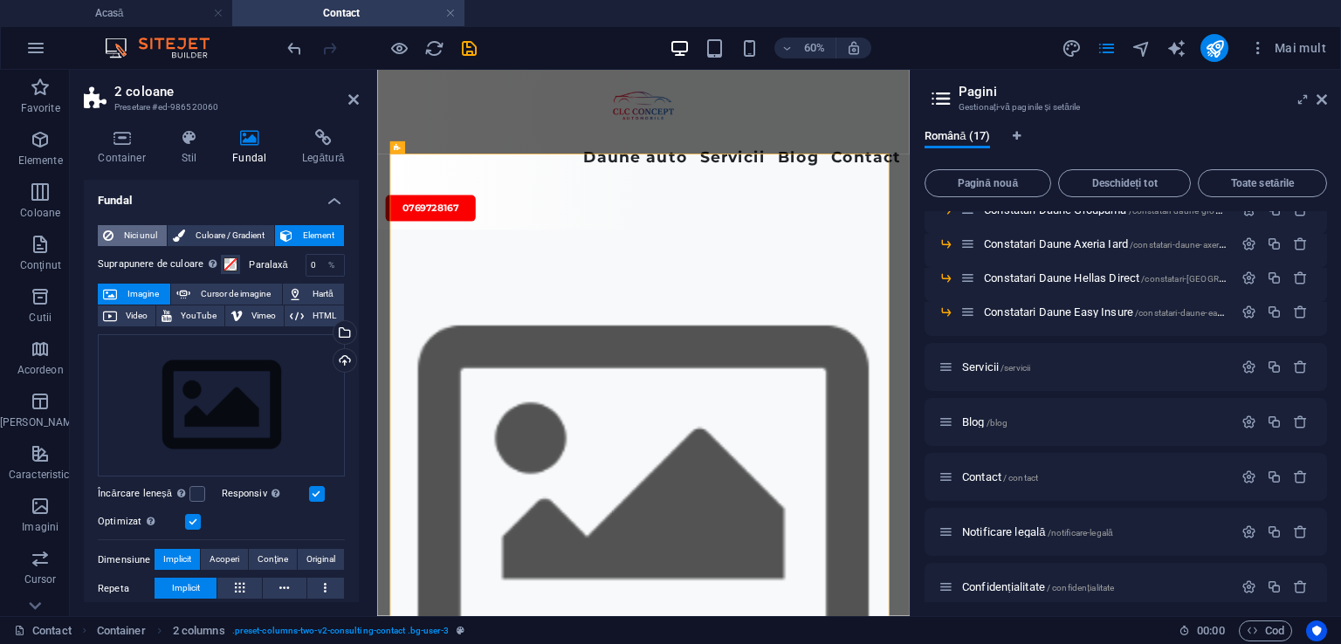
click at [128, 226] on span "Nici unul" at bounding box center [140, 235] width 43 height 21
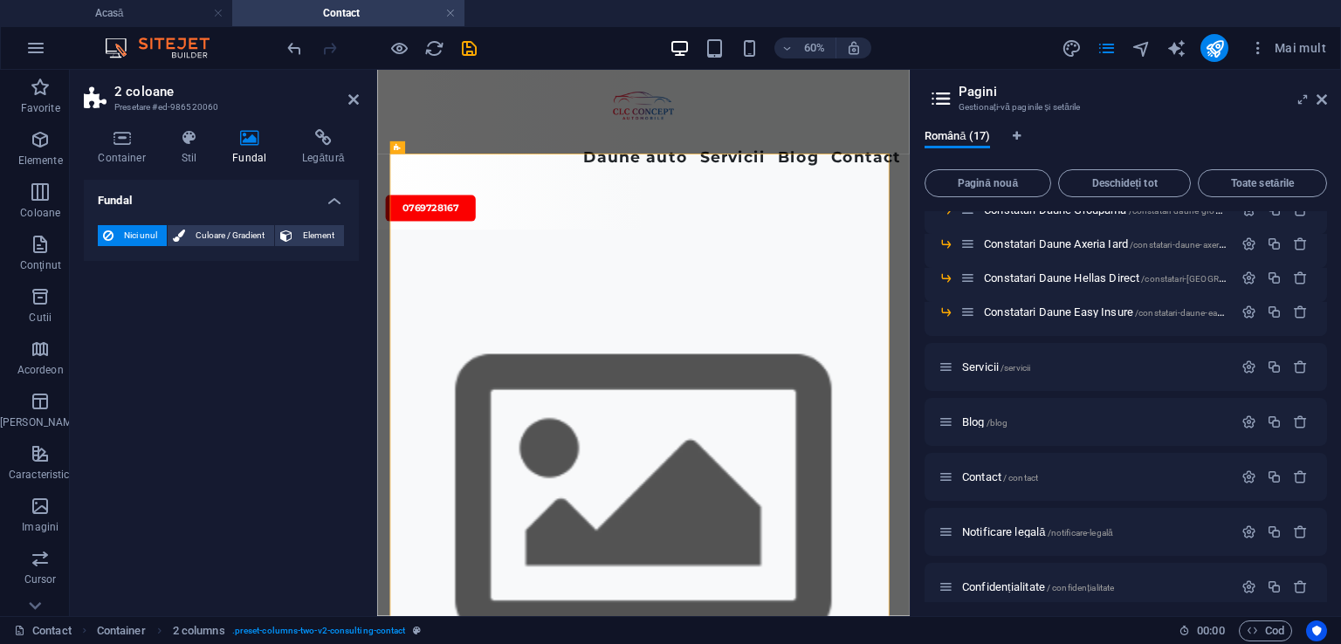
click at [136, 233] on font "Nici unul" at bounding box center [140, 235] width 33 height 10
click at [293, 228] on button "Element" at bounding box center [309, 235] width 69 height 21
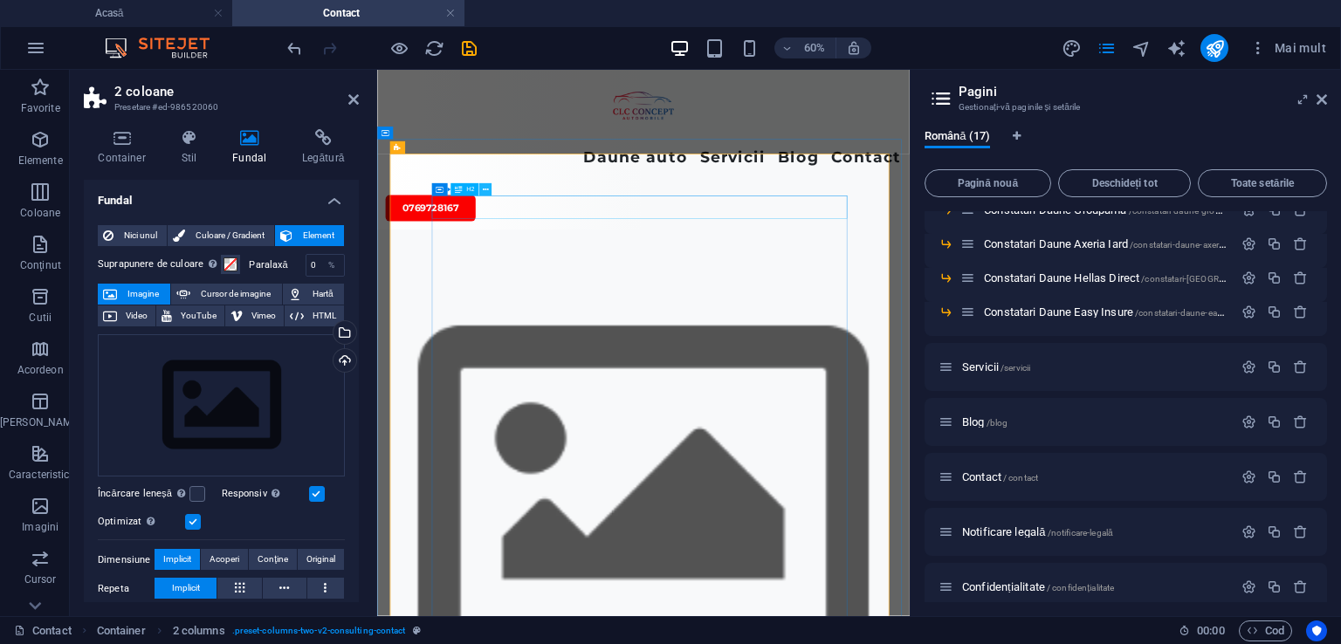
click at [486, 189] on icon at bounding box center [486, 189] width 6 height 11
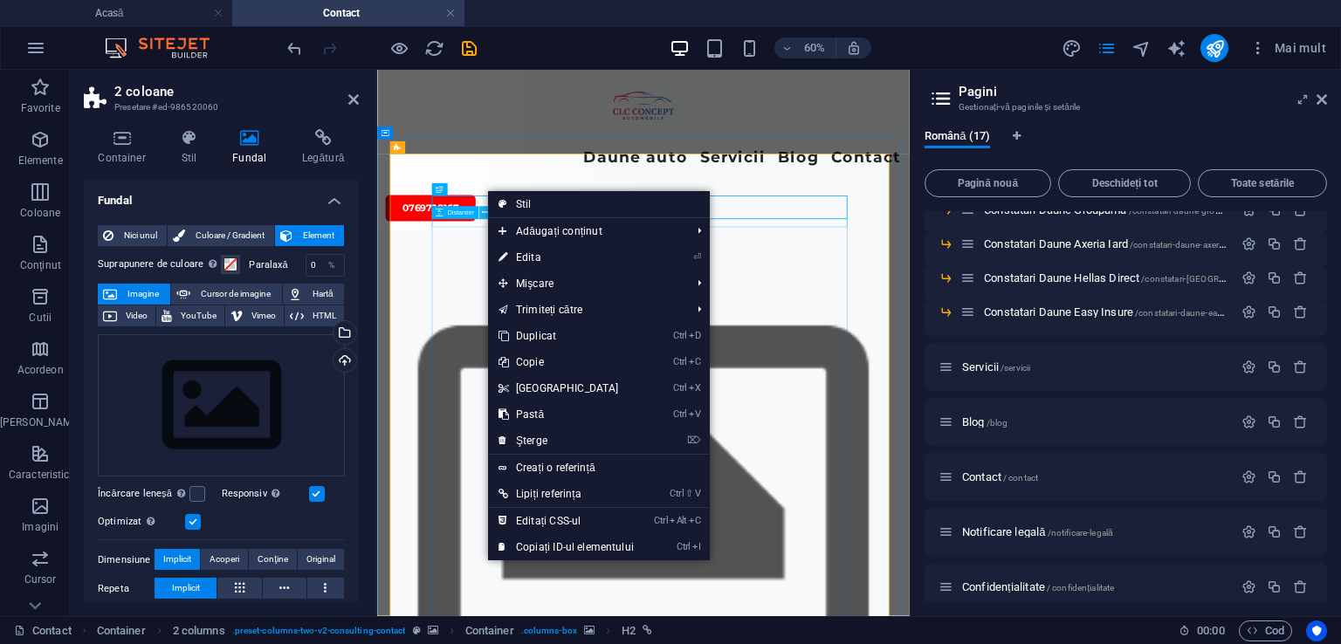
click at [478, 217] on button at bounding box center [484, 212] width 12 height 12
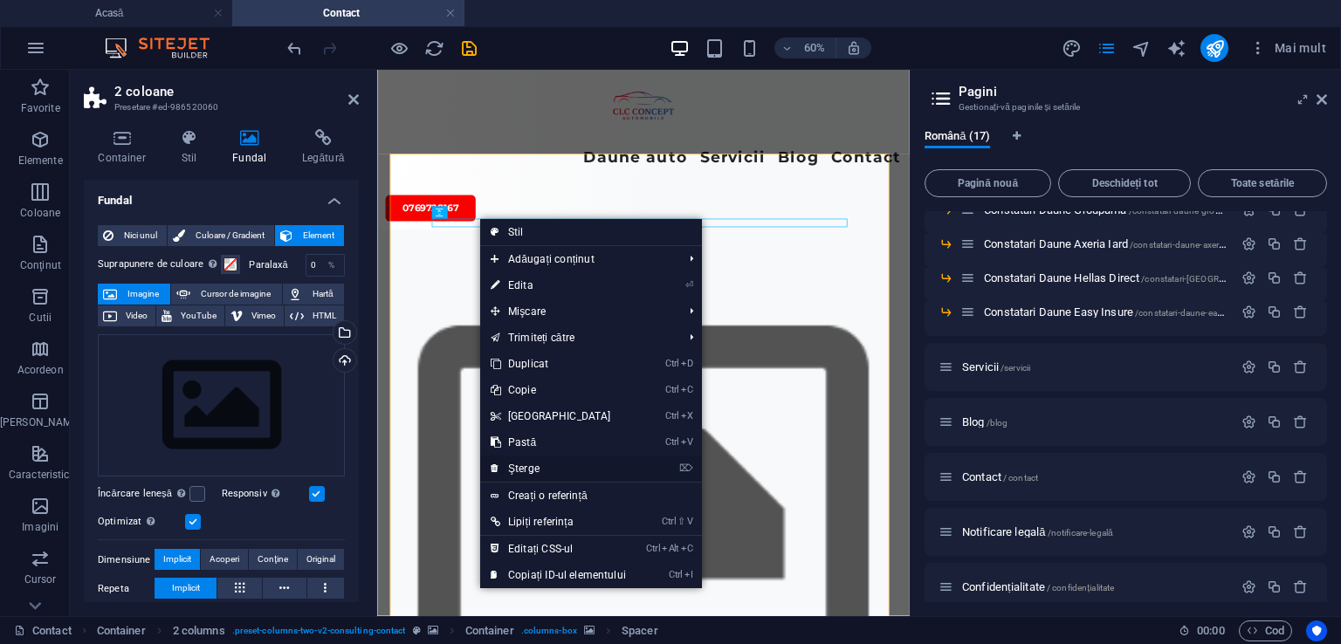
click at [518, 466] on font "Şterge" at bounding box center [523, 469] width 31 height 12
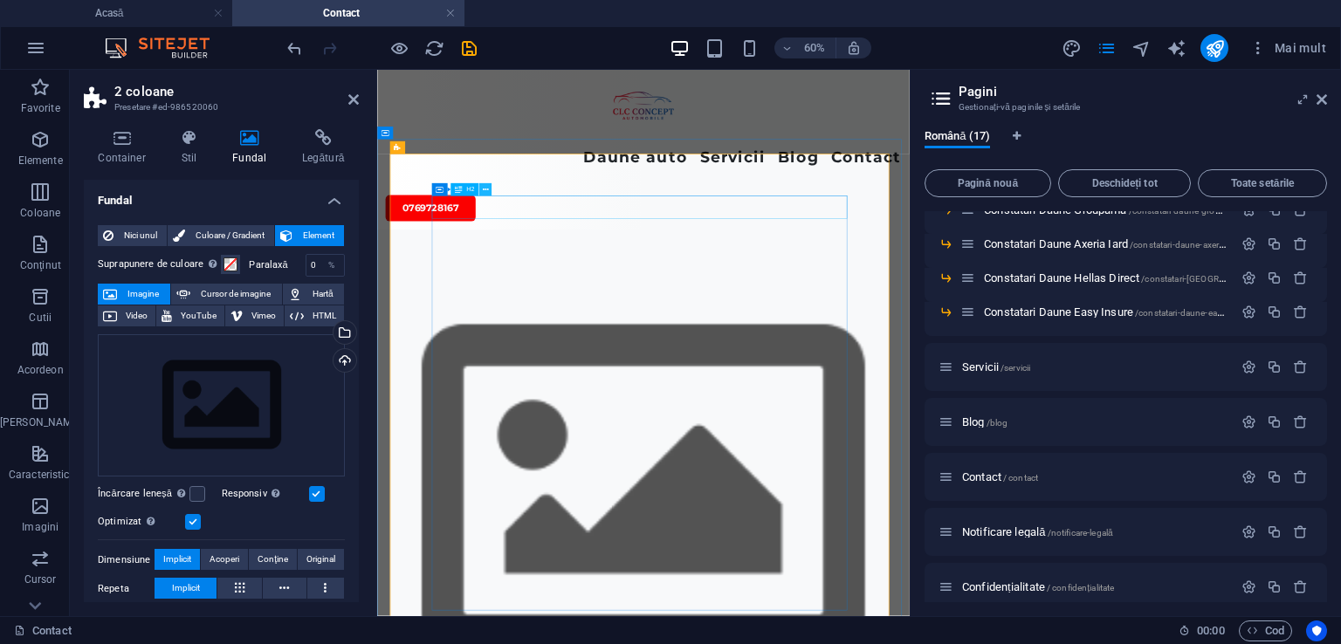
click at [483, 187] on icon at bounding box center [486, 189] width 6 height 11
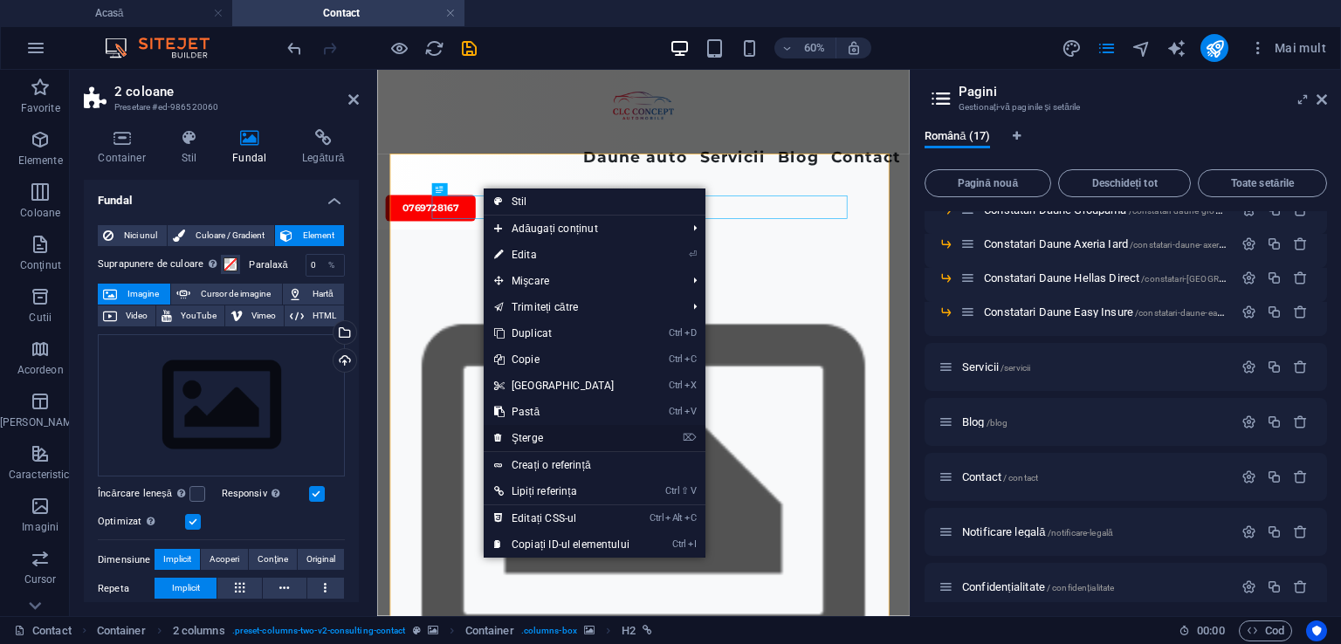
click at [518, 438] on font "Şterge" at bounding box center [526, 438] width 31 height 12
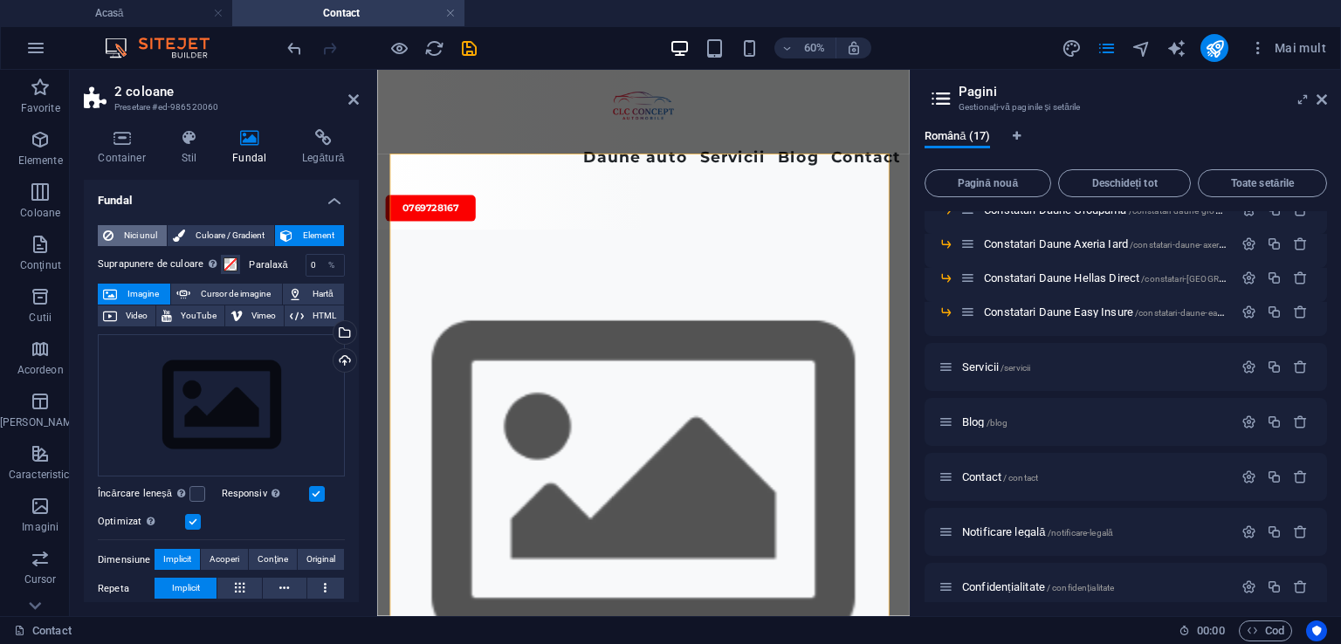
click at [132, 228] on span "Nici unul" at bounding box center [140, 235] width 43 height 21
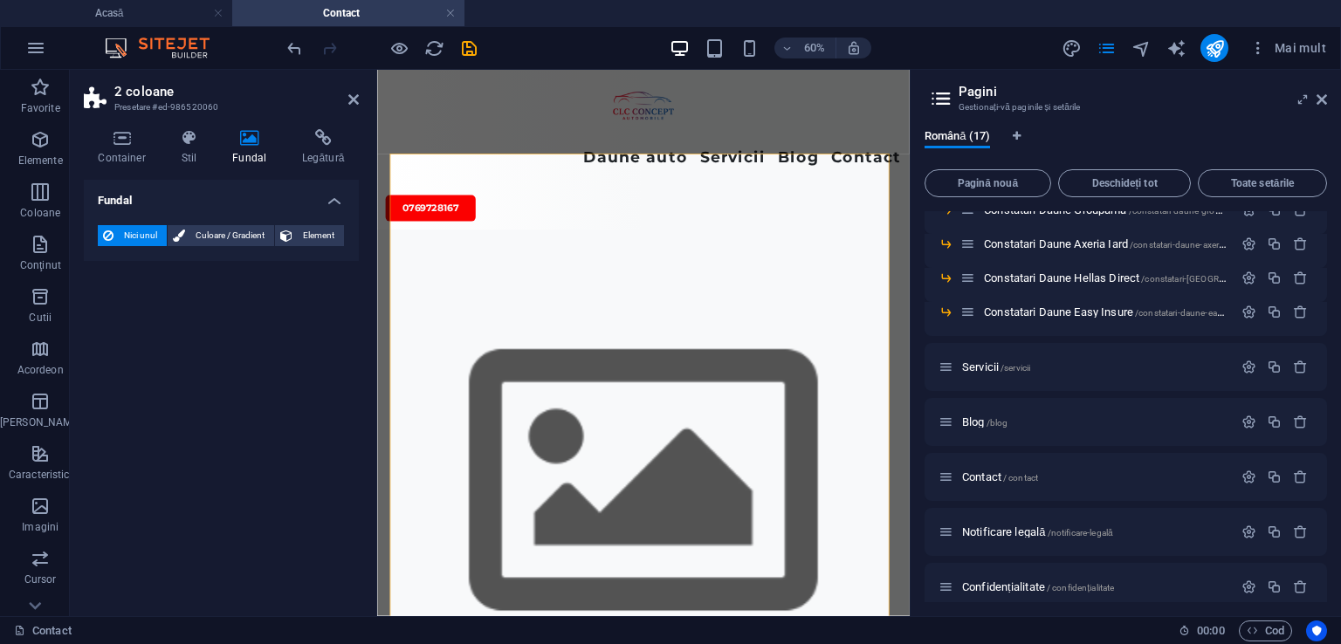
click at [132, 228] on span "Nici unul" at bounding box center [140, 235] width 43 height 21
click at [308, 231] on font "Element" at bounding box center [318, 235] width 31 height 10
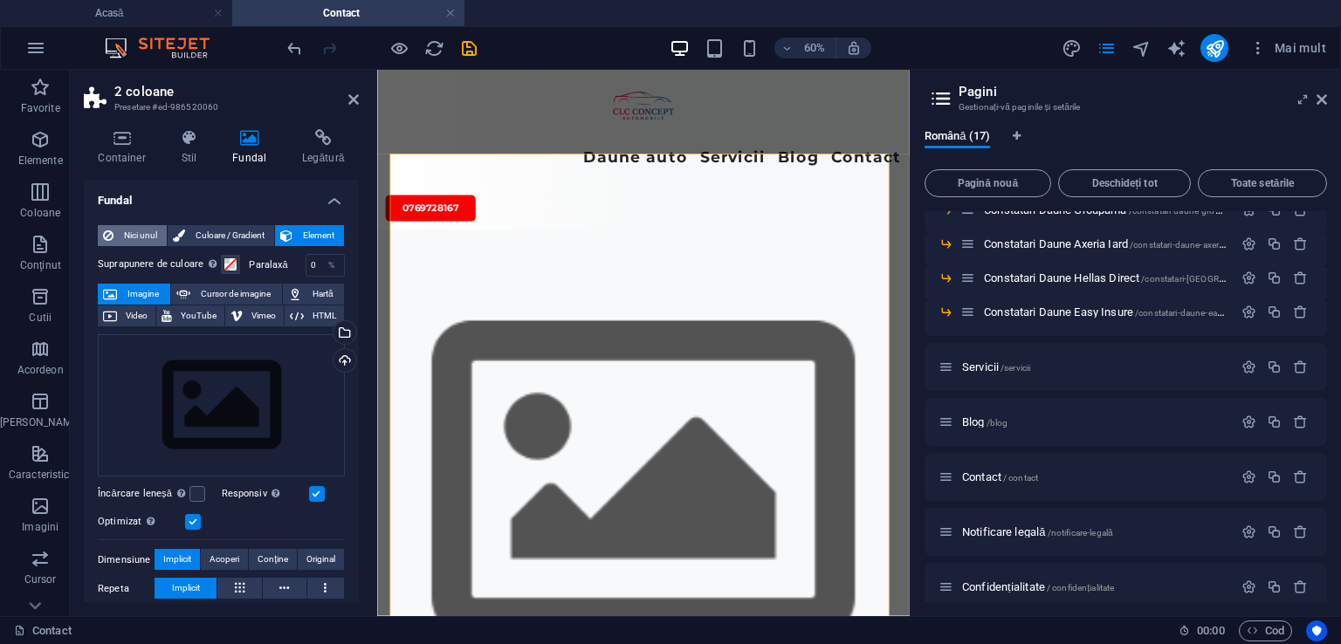
click at [130, 234] on font "Nici unul" at bounding box center [140, 235] width 33 height 10
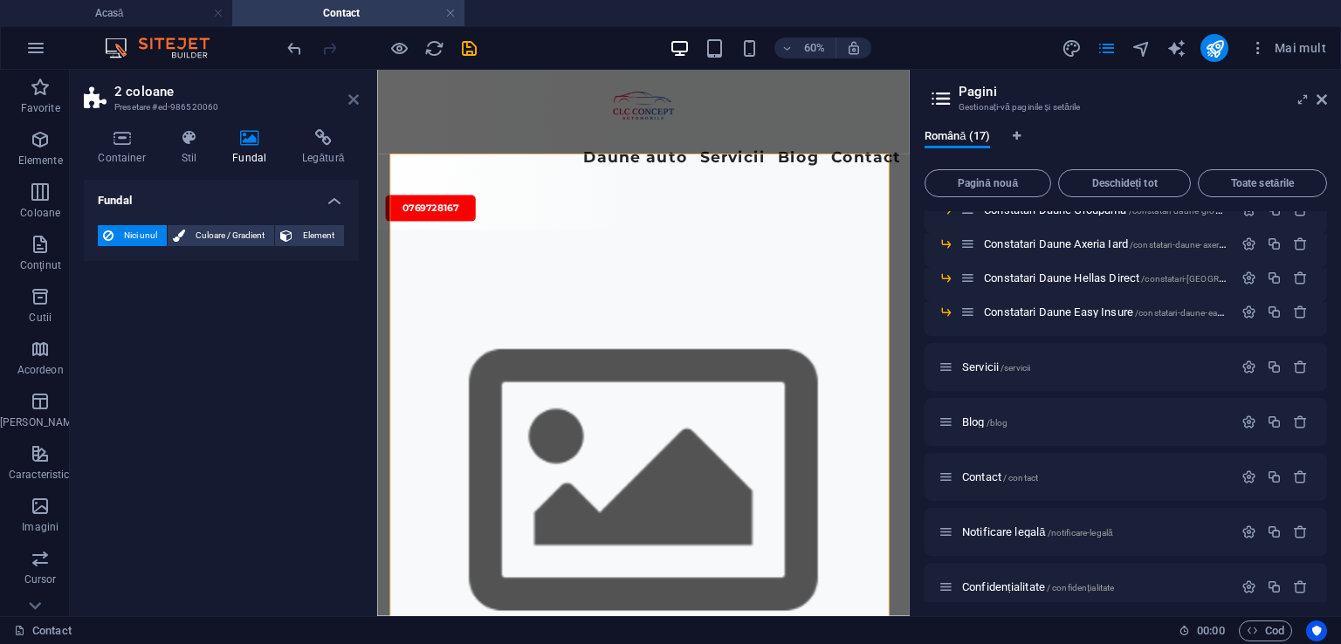
click at [353, 101] on icon at bounding box center [353, 100] width 10 height 14
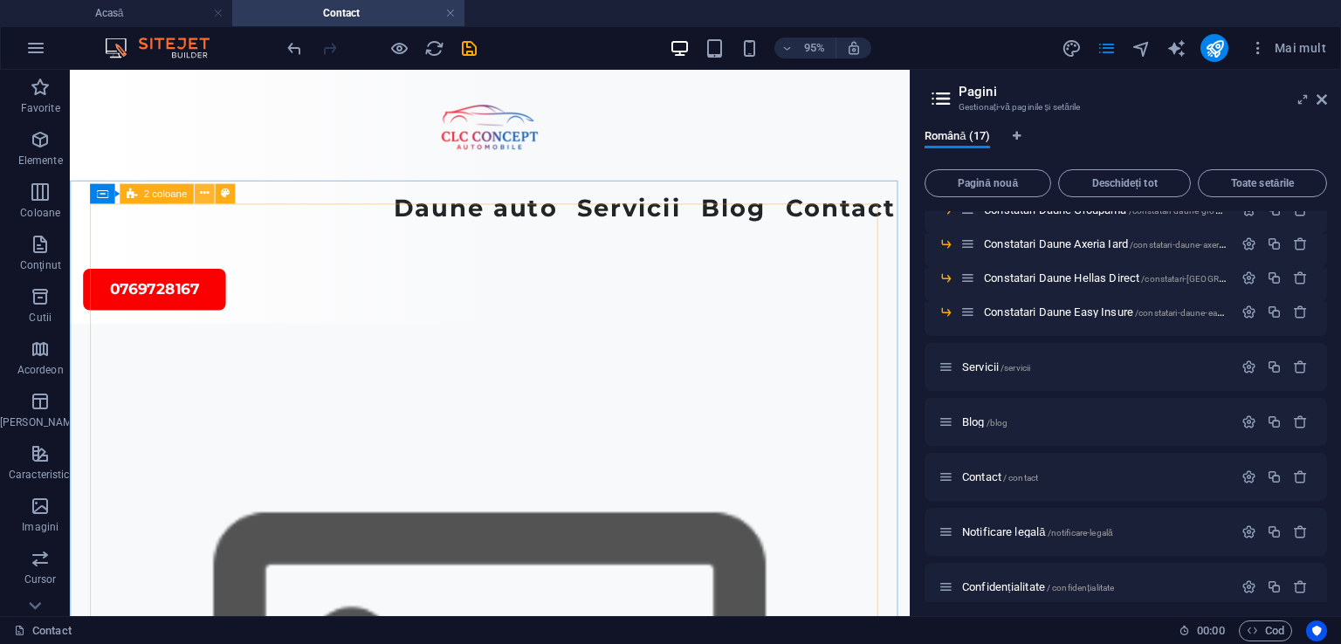
click at [205, 189] on icon at bounding box center [204, 192] width 9 height 17
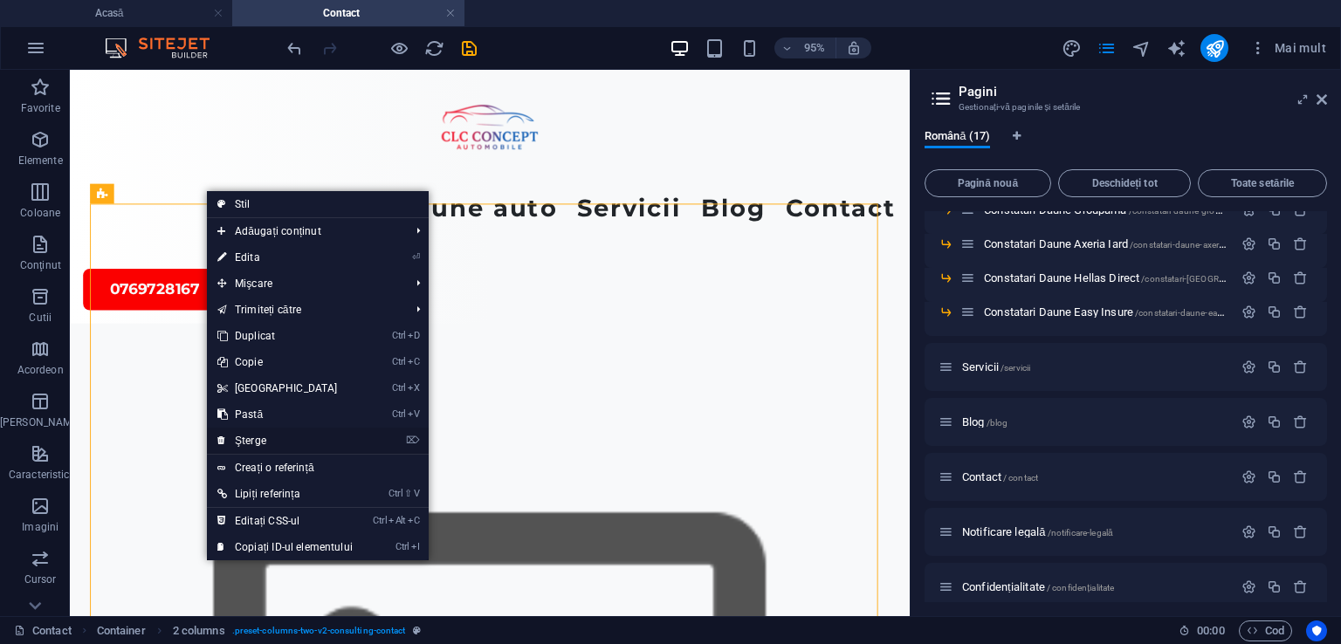
click at [246, 442] on font "Şterge" at bounding box center [250, 441] width 31 height 12
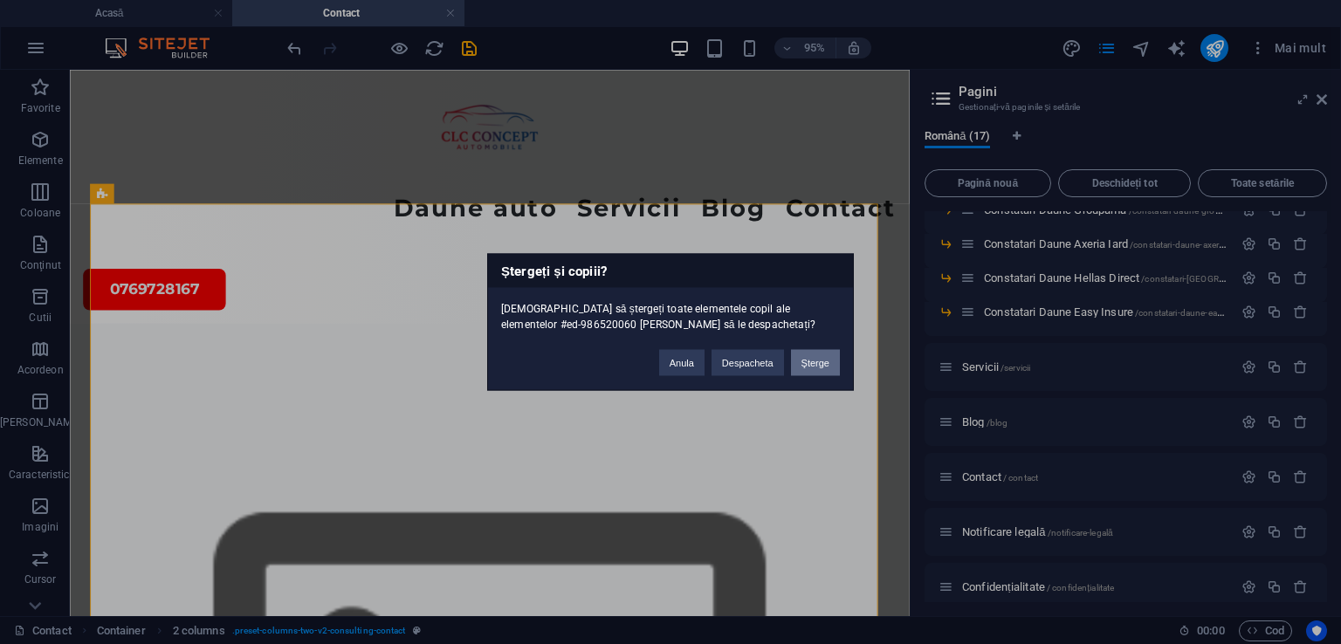
click at [813, 358] on font "Şterge" at bounding box center [815, 363] width 28 height 10
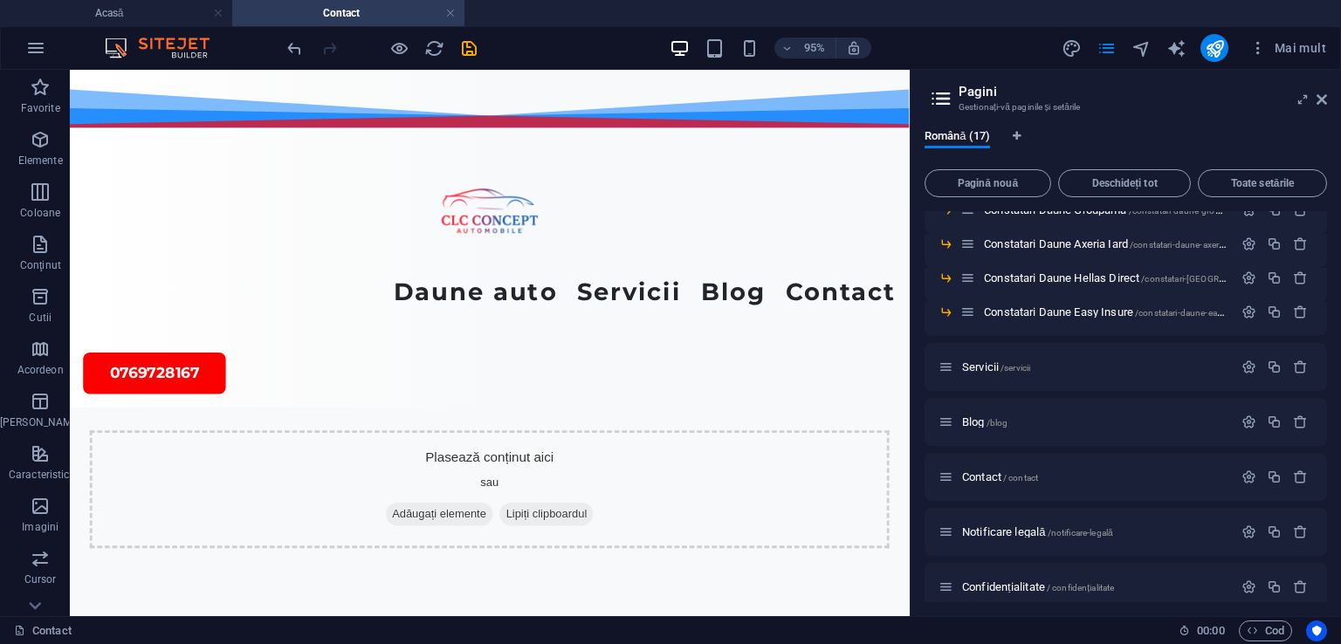
scroll to position [45, 0]
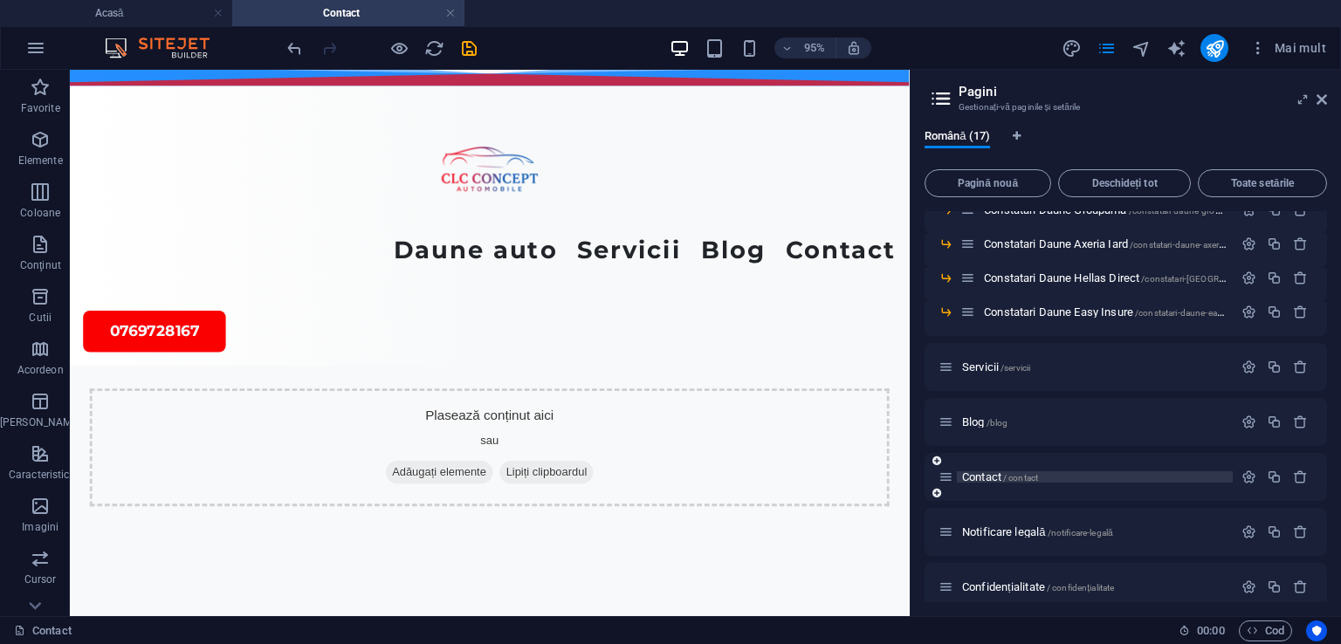
click at [978, 474] on font "Contact" at bounding box center [981, 476] width 39 height 13
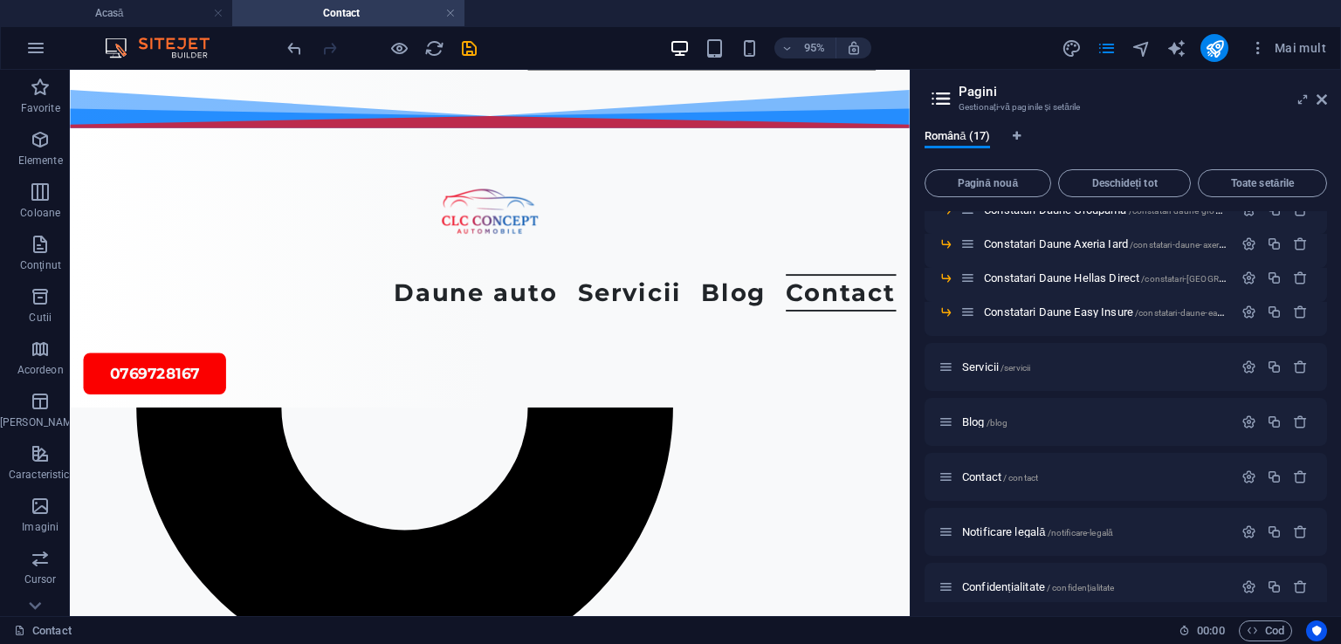
scroll to position [1602, 0]
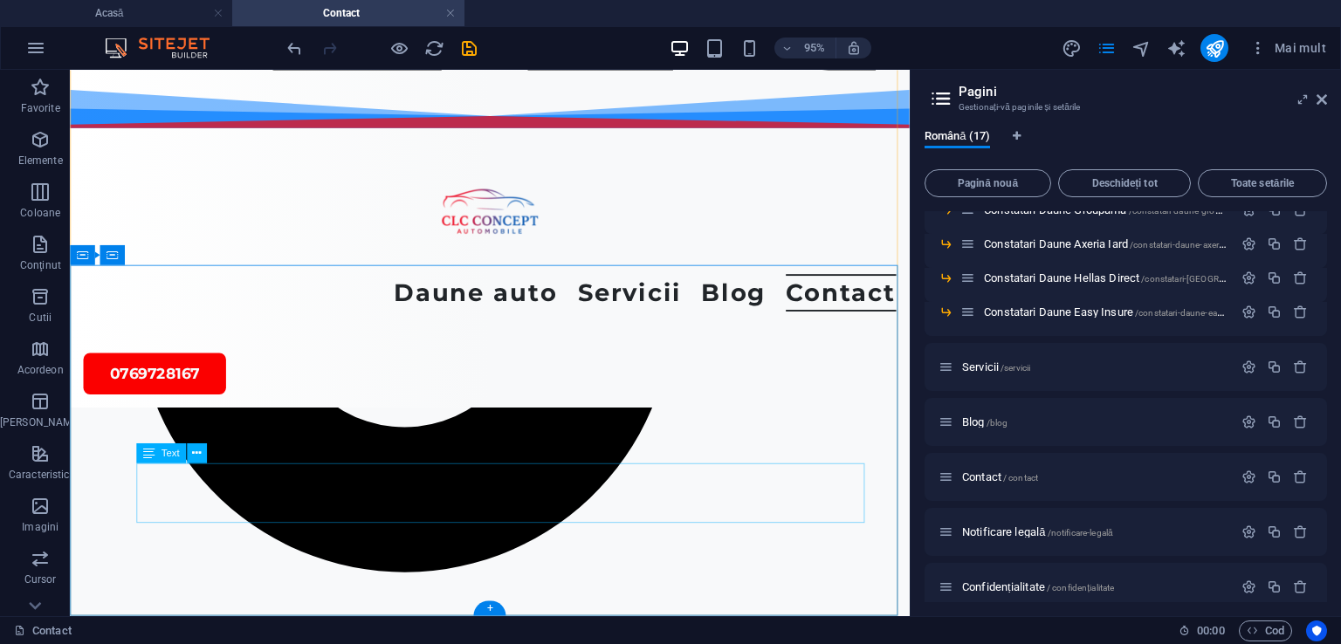
scroll to position [736, 0]
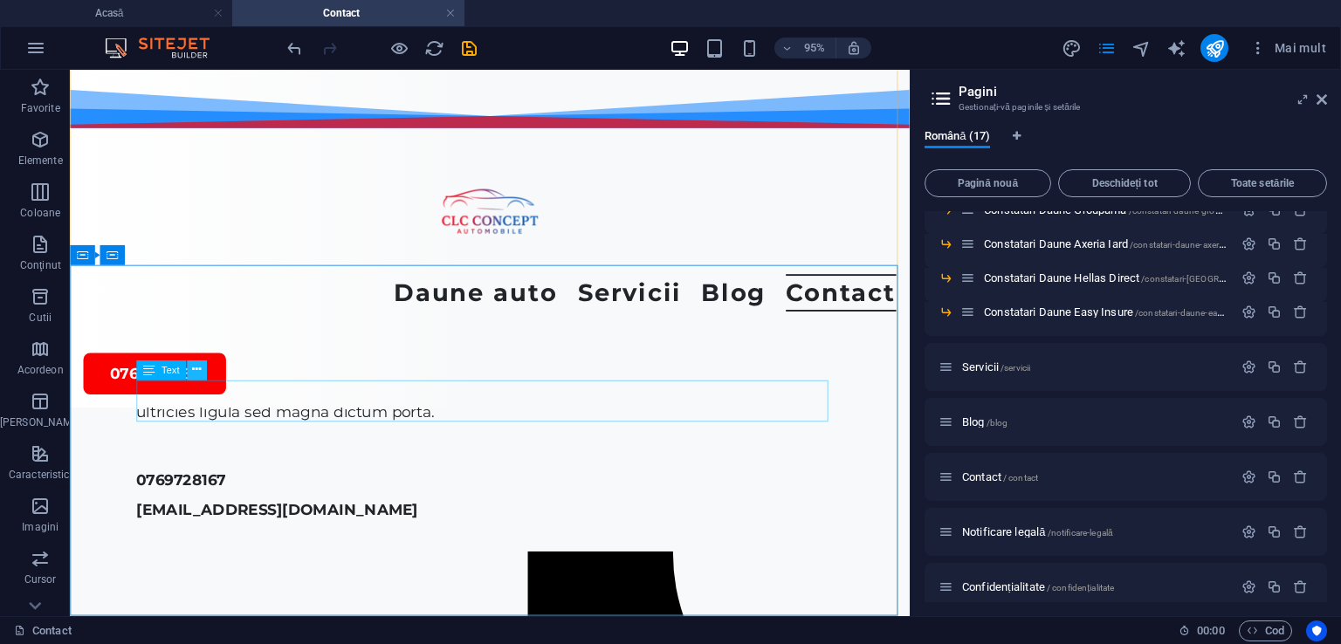
click at [195, 370] on icon at bounding box center [196, 369] width 9 height 17
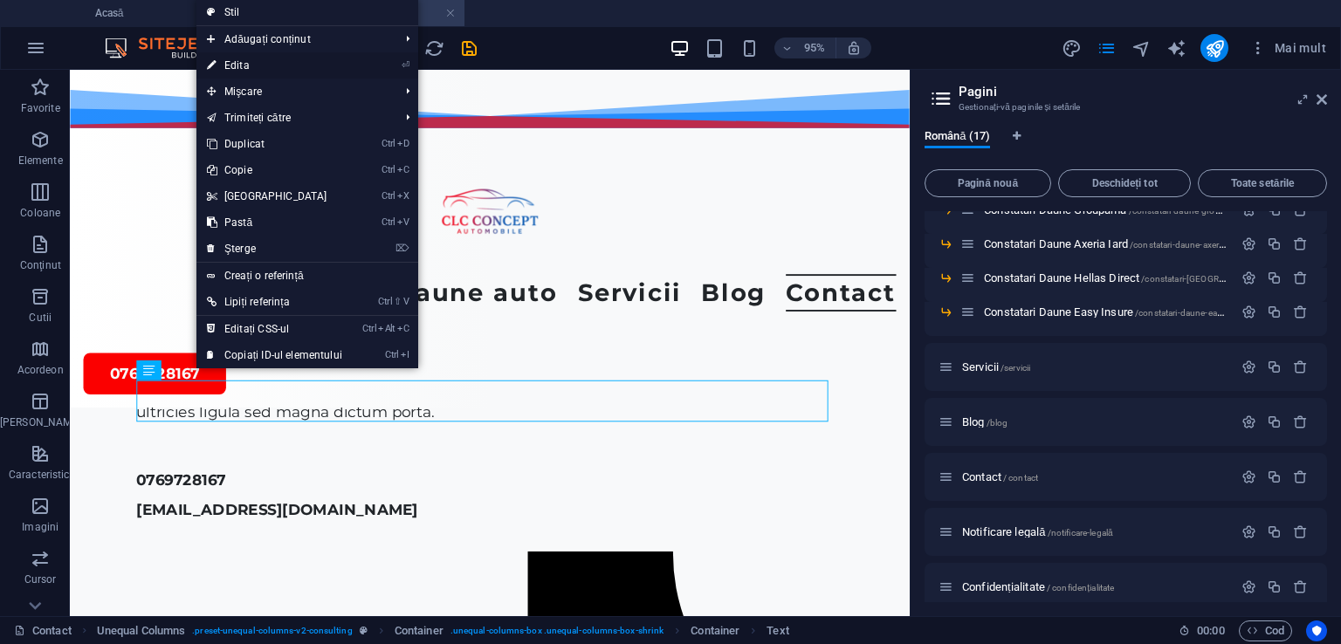
click at [247, 69] on font "Edita" at bounding box center [236, 65] width 25 height 12
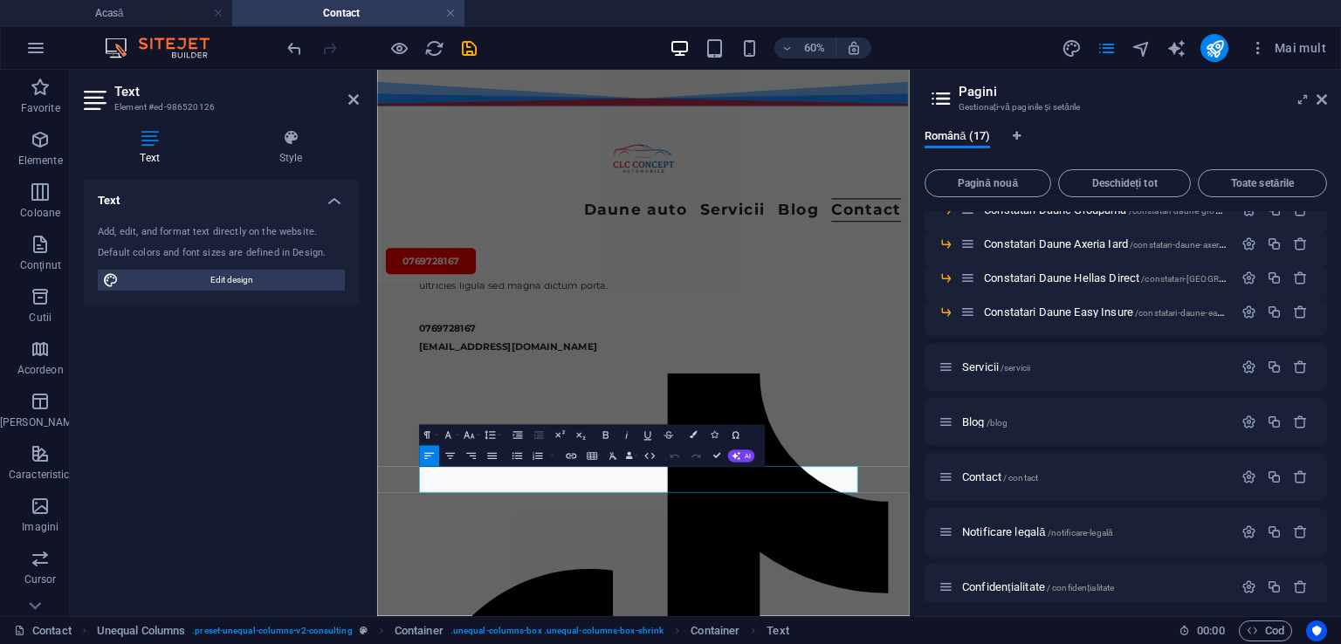
scroll to position [401, 0]
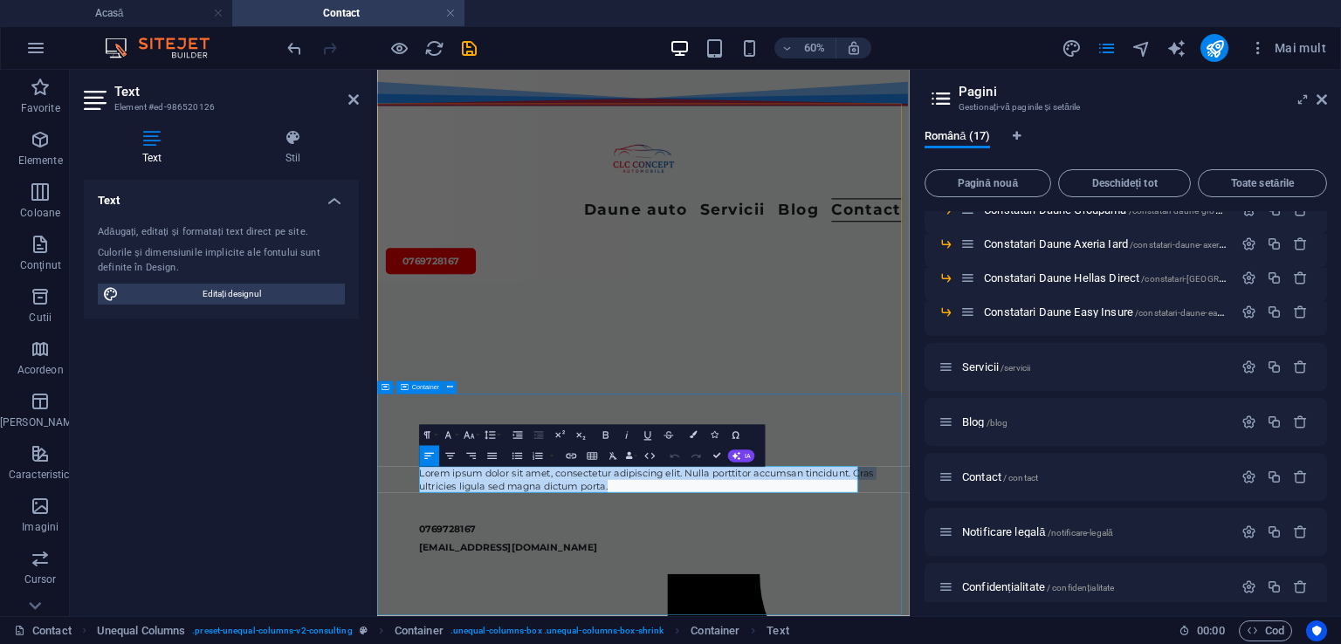
drag, startPoint x: 798, startPoint y: 762, endPoint x: 432, endPoint y: 737, distance: 366.6
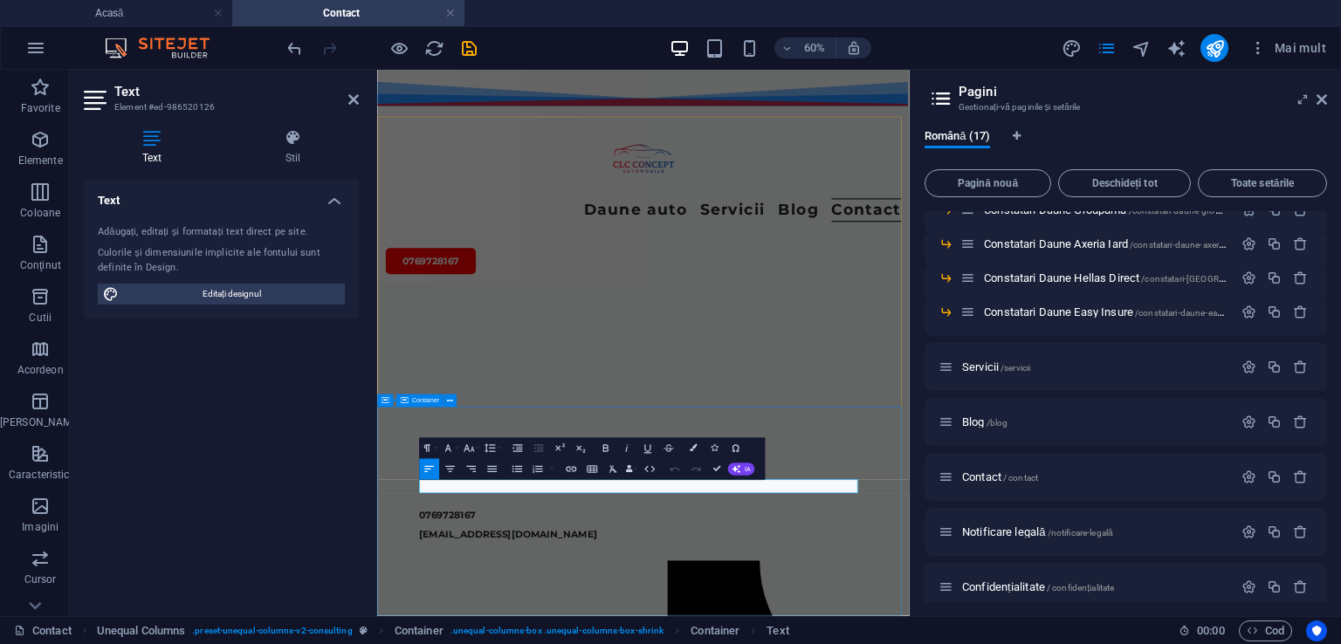
scroll to position [378, 0]
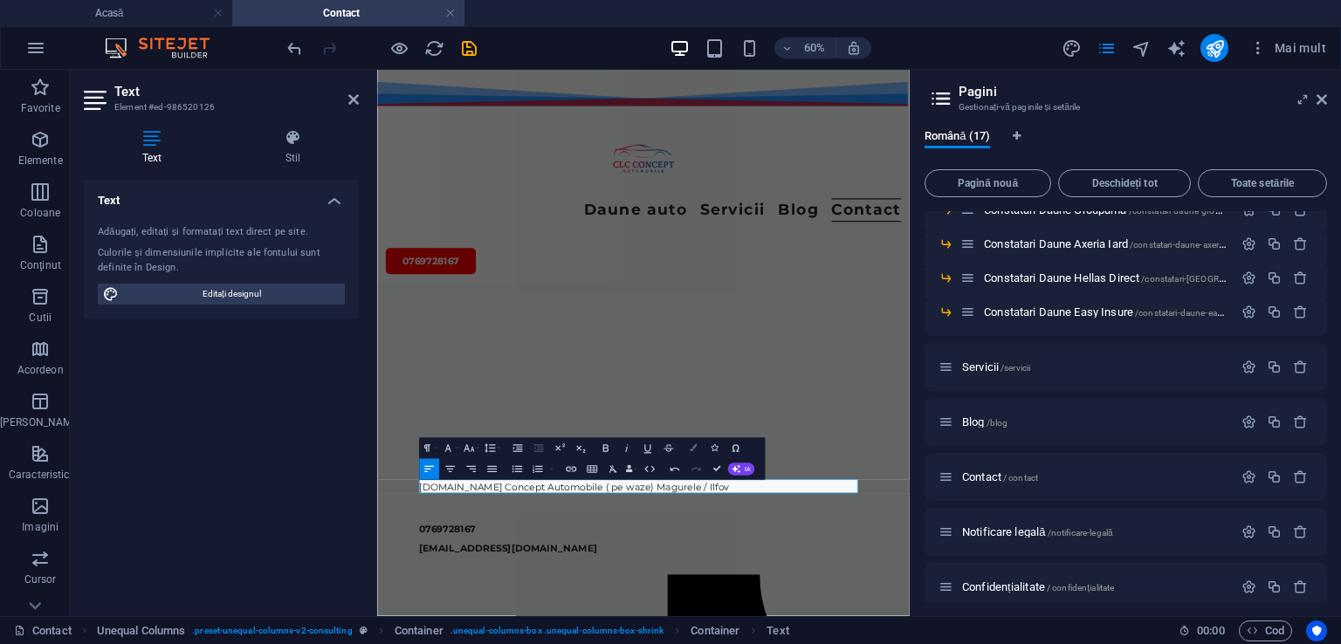
click at [690, 455] on button "Culori" at bounding box center [693, 448] width 20 height 21
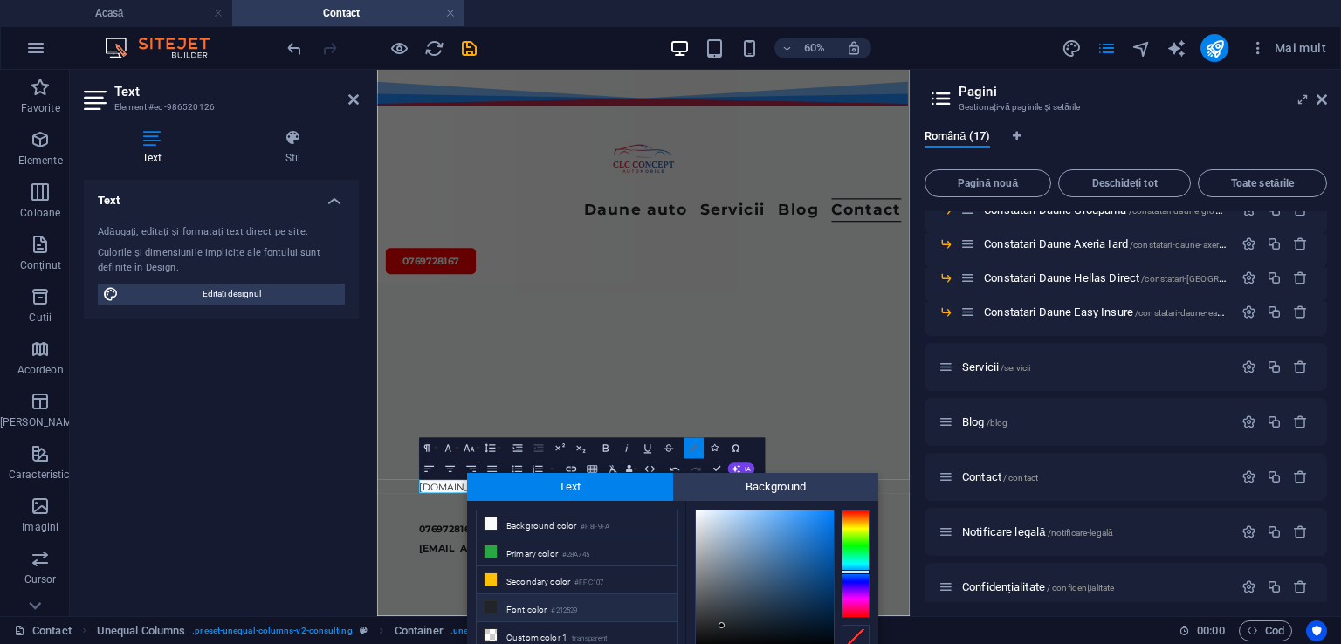
scroll to position [73, 0]
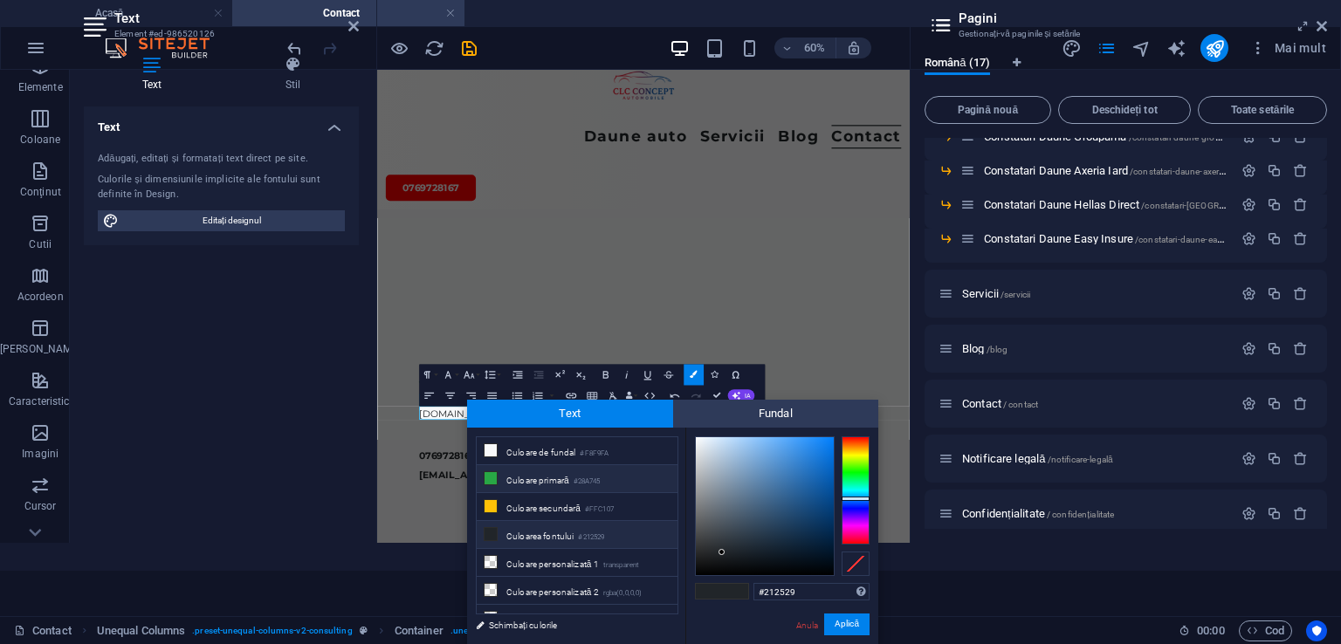
click at [484, 477] on icon at bounding box center [490, 478] width 12 height 12
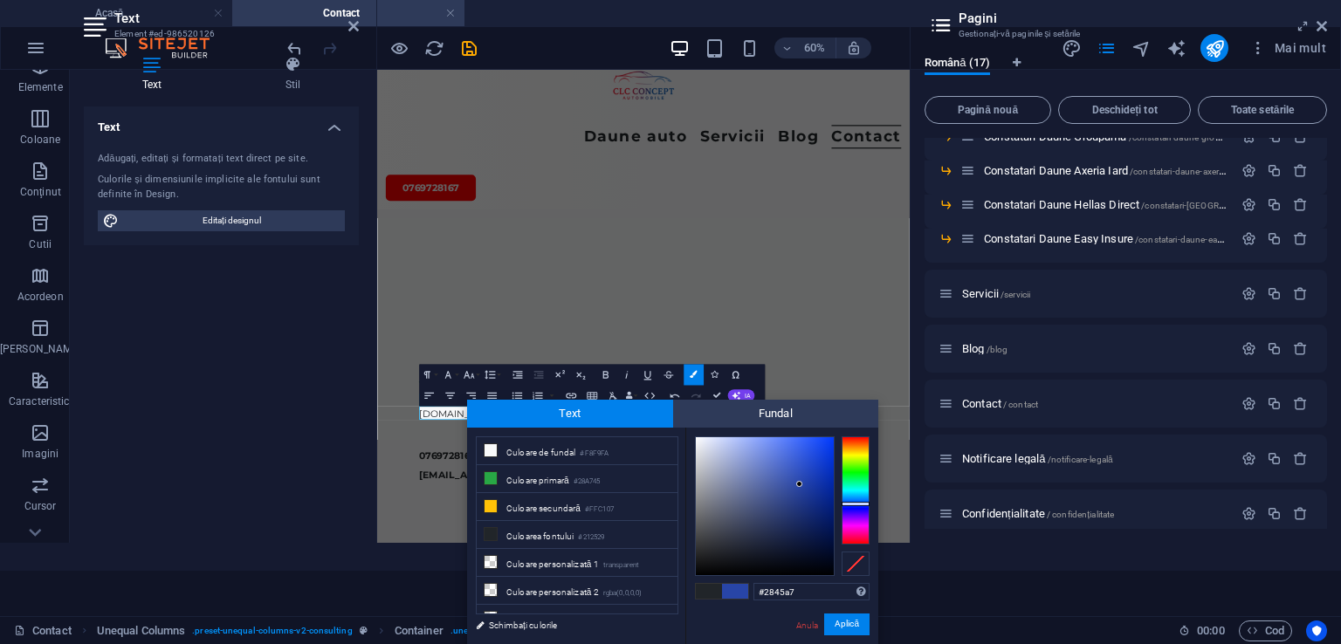
drag, startPoint x: 849, startPoint y: 473, endPoint x: 854, endPoint y: 504, distance: 31.0
click at [854, 504] on div at bounding box center [855, 504] width 28 height 4
drag, startPoint x: 798, startPoint y: 484, endPoint x: 836, endPoint y: 446, distance: 54.3
click at [836, 446] on div at bounding box center [782, 506] width 175 height 140
click at [833, 449] on div at bounding box center [832, 449] width 6 height 6
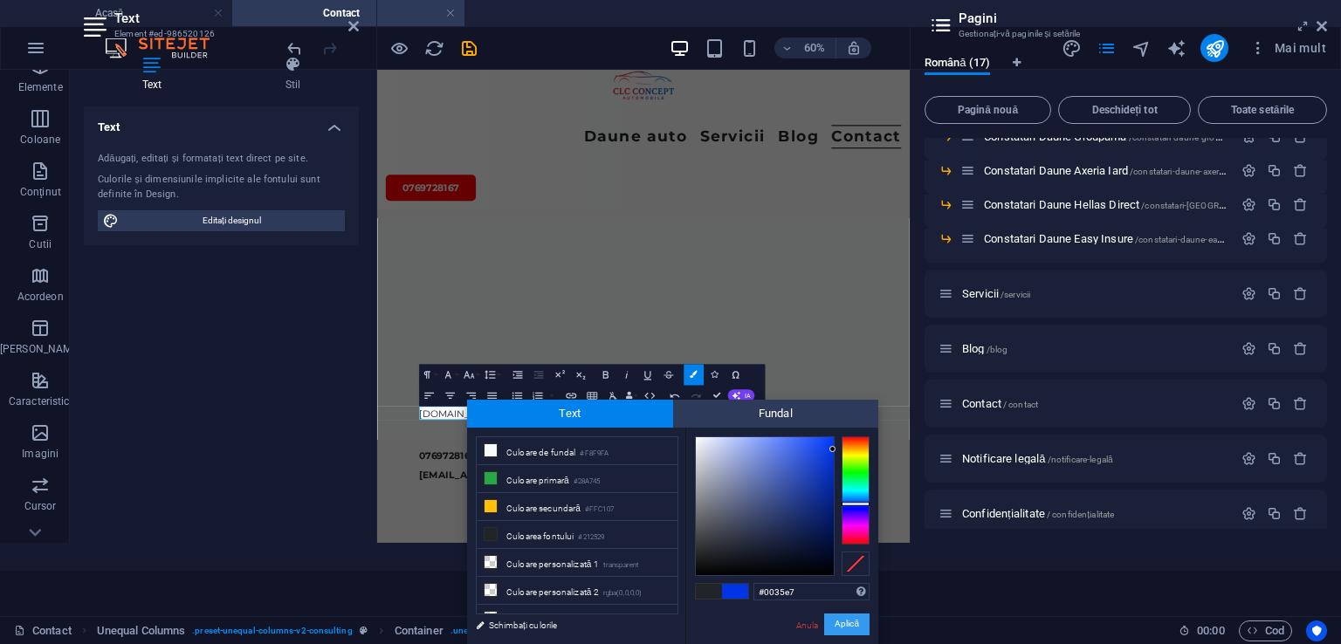
click at [846, 627] on font "Aplică" at bounding box center [846, 625] width 24 height 10
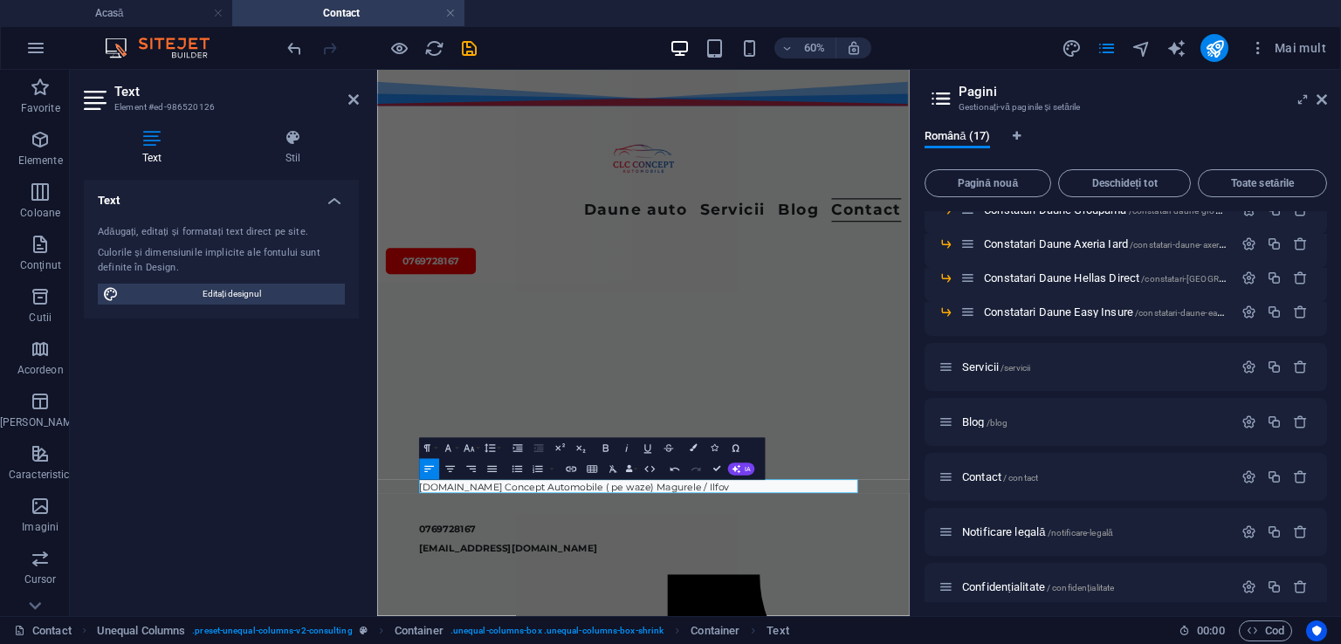
scroll to position [0, 0]
drag, startPoint x: 881, startPoint y: 762, endPoint x: 432, endPoint y: 762, distance: 448.6
click at [690, 448] on icon "button" at bounding box center [693, 448] width 7 height 7
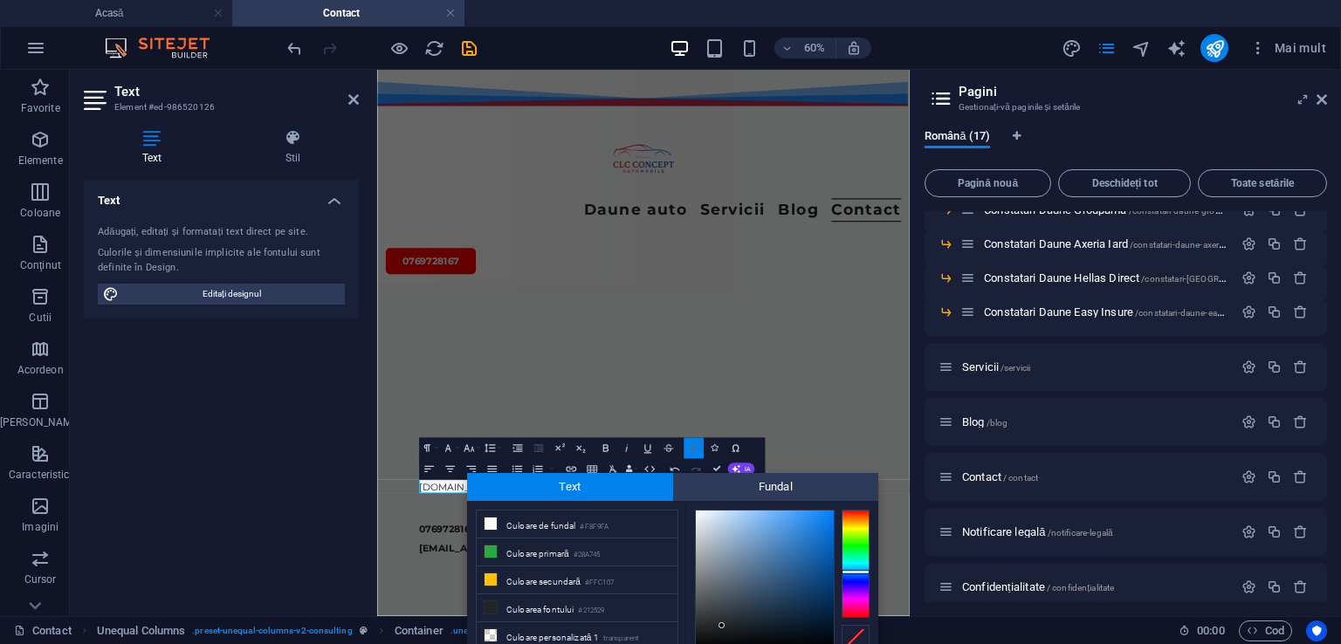
scroll to position [74, 0]
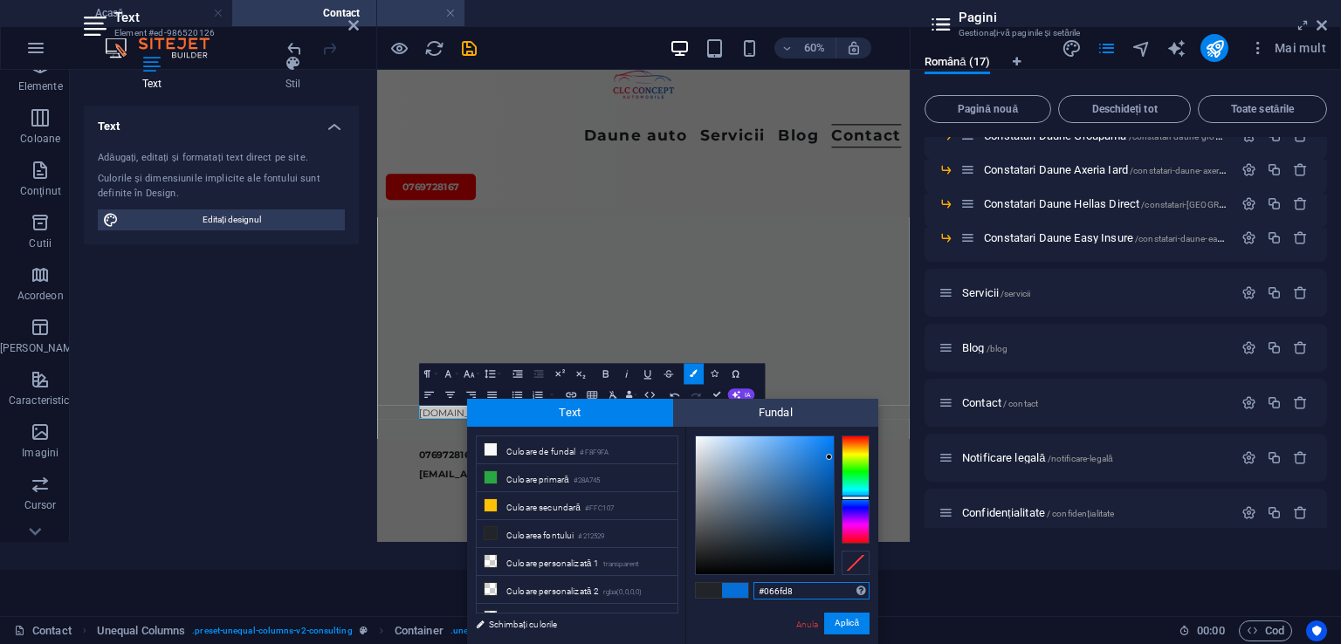
type input "#0670da"
drag, startPoint x: 719, startPoint y: 549, endPoint x: 829, endPoint y: 455, distance: 144.8
click at [829, 455] on div at bounding box center [829, 457] width 6 height 6
click at [829, 455] on div at bounding box center [829, 455] width 6 height 6
click at [844, 622] on font "Aplică" at bounding box center [846, 624] width 24 height 10
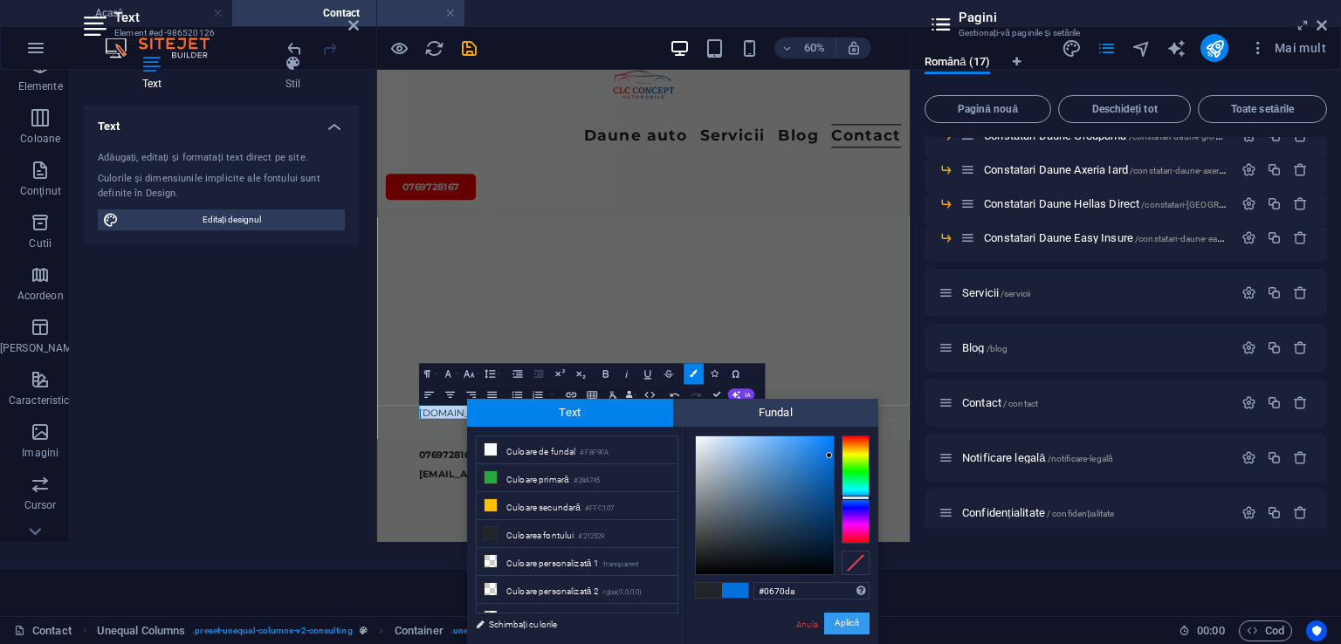
scroll to position [0, 0]
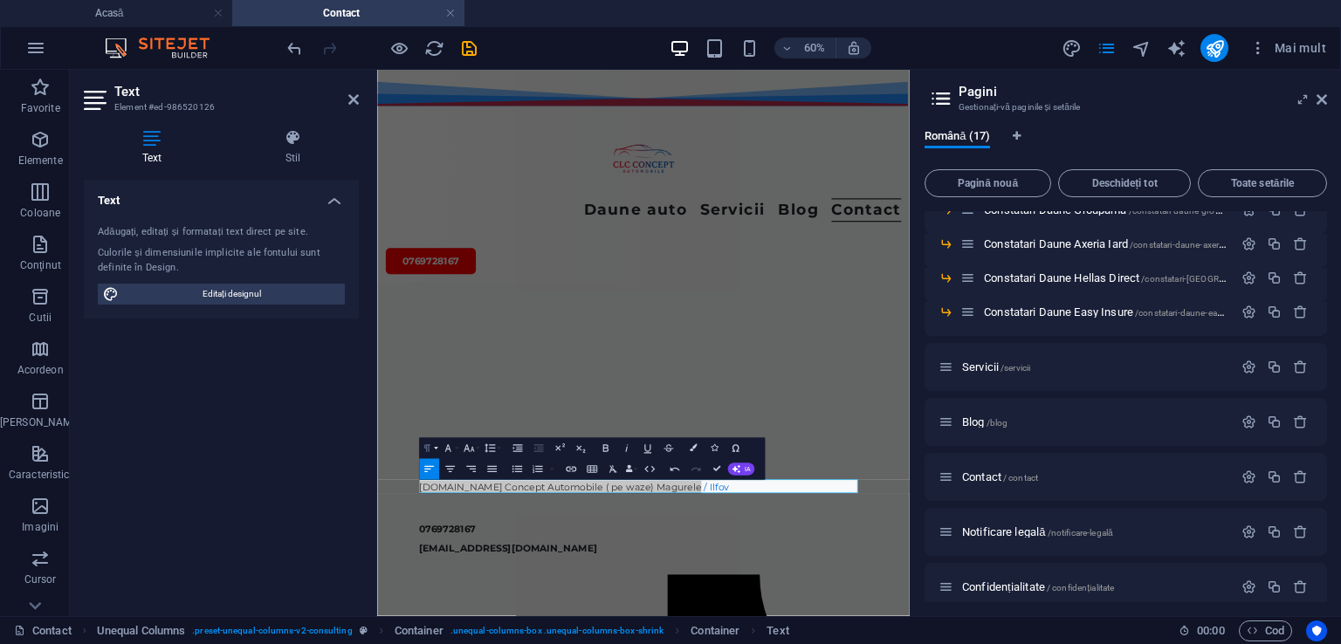
click at [424, 448] on icon "button" at bounding box center [426, 448] width 6 height 7
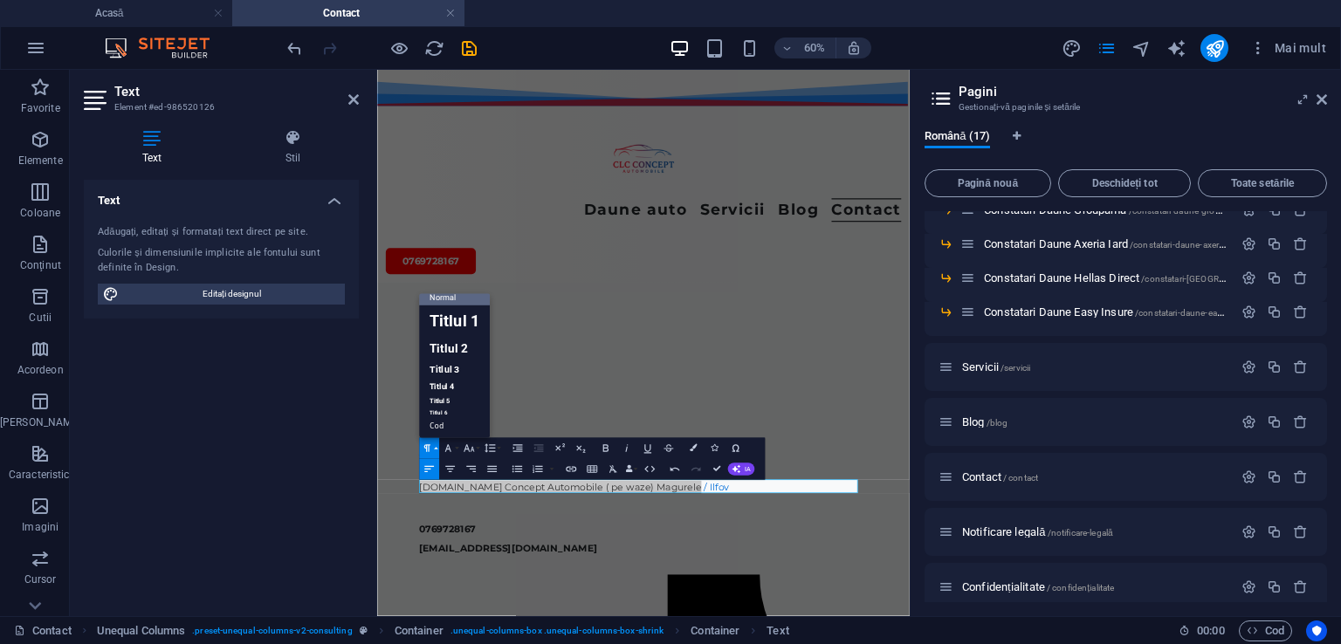
scroll to position [14, 0]
click at [443, 356] on font "Titlul 2" at bounding box center [448, 349] width 38 height 24
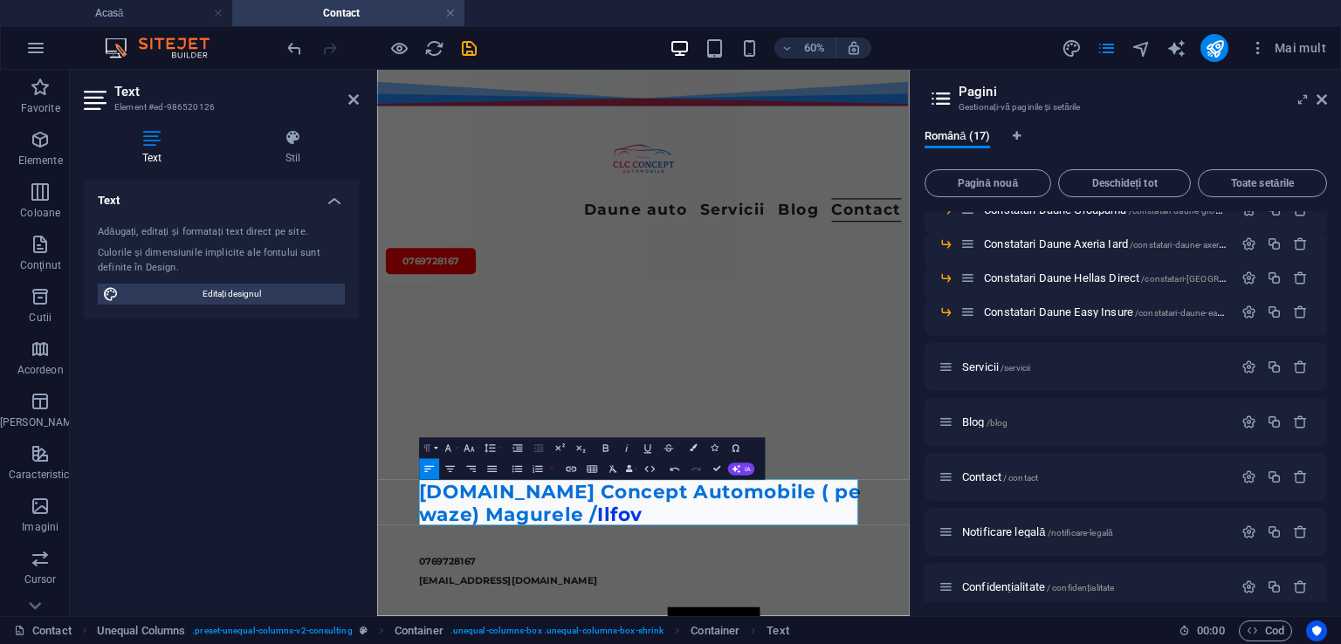
click at [426, 445] on icon "button" at bounding box center [426, 448] width 6 height 7
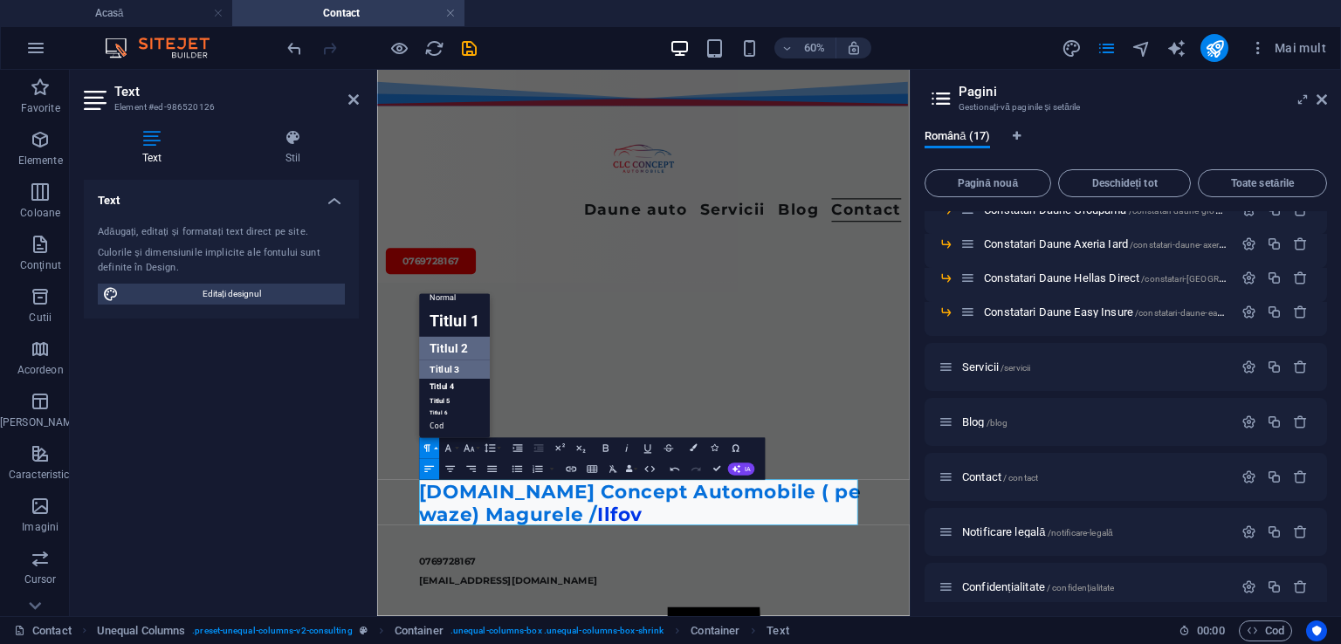
click at [433, 372] on font "Titlul 3" at bounding box center [444, 369] width 30 height 10
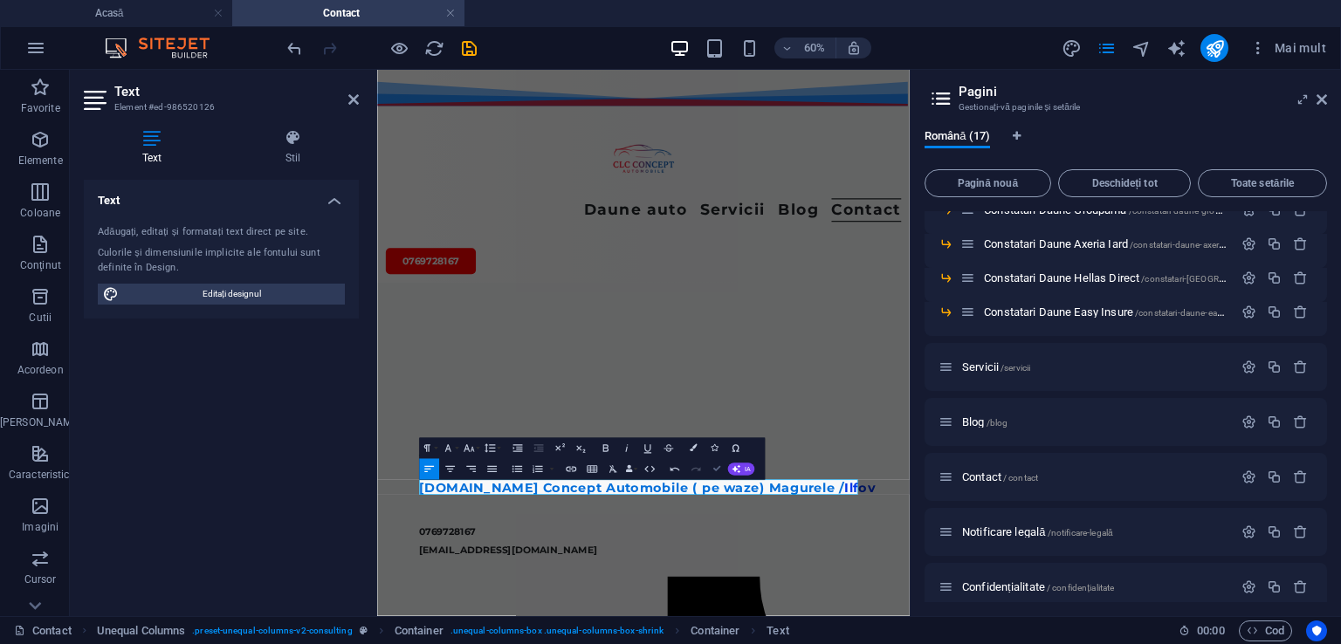
scroll to position [717, 0]
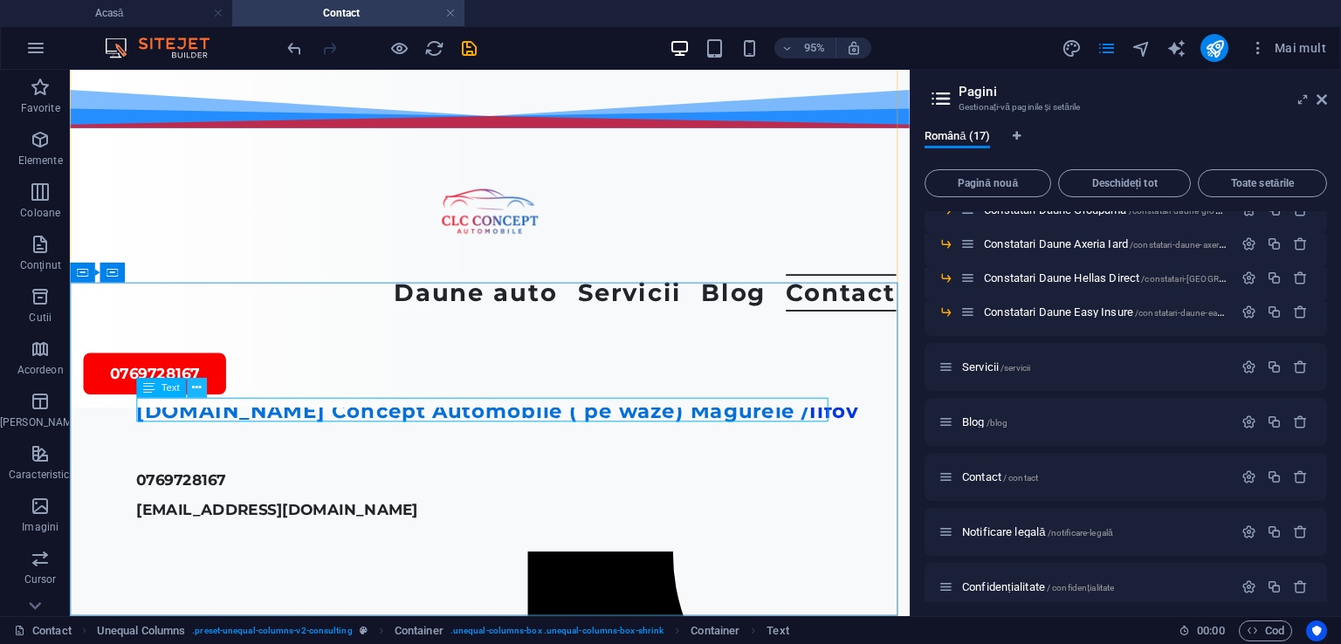
click at [196, 383] on icon at bounding box center [196, 387] width 9 height 17
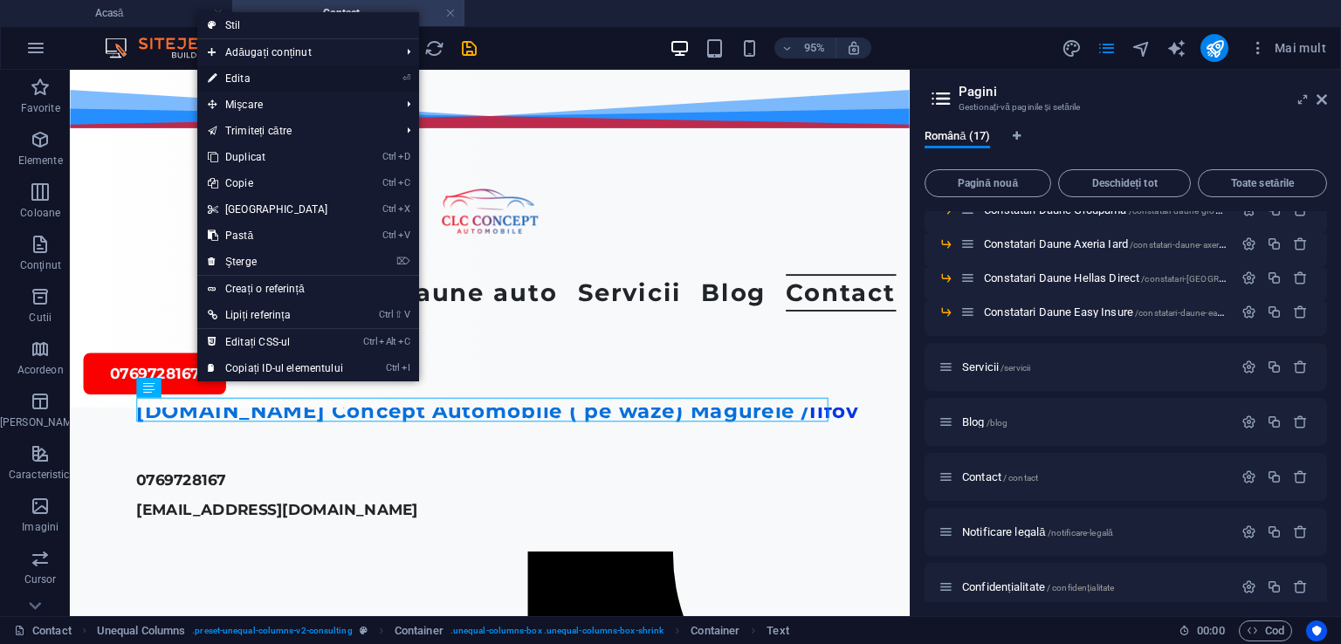
click at [246, 77] on font "Edita" at bounding box center [237, 78] width 25 height 12
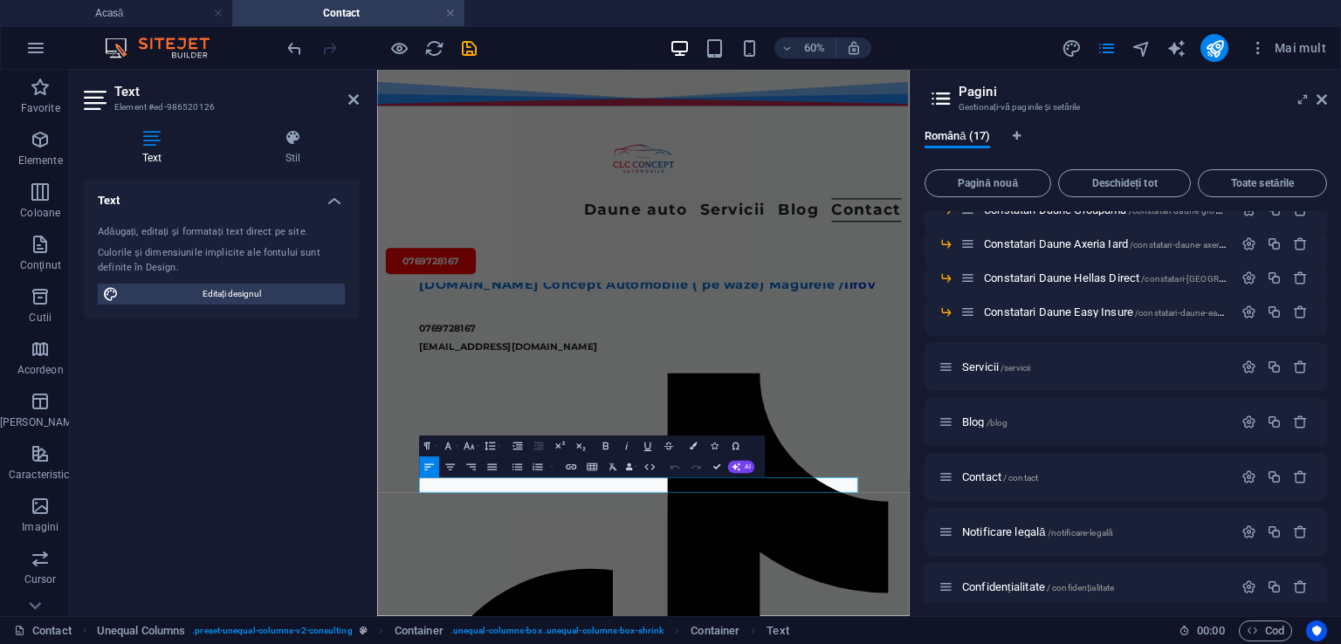
scroll to position [381, 0]
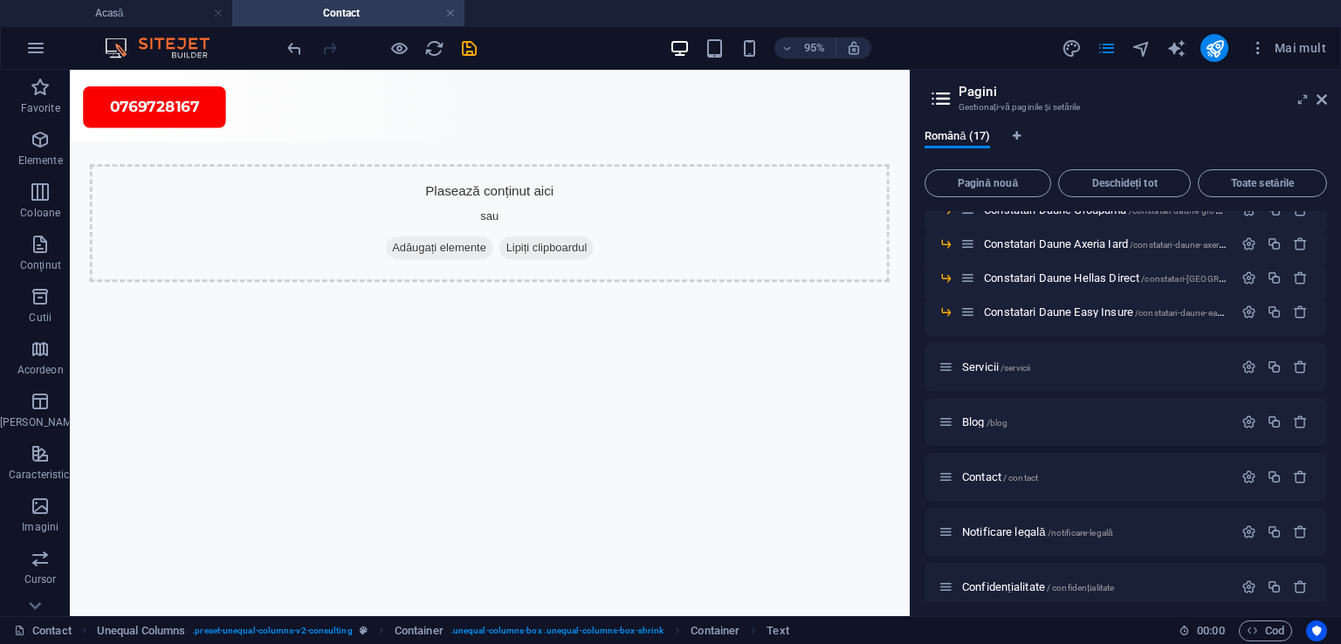
scroll to position [0, 0]
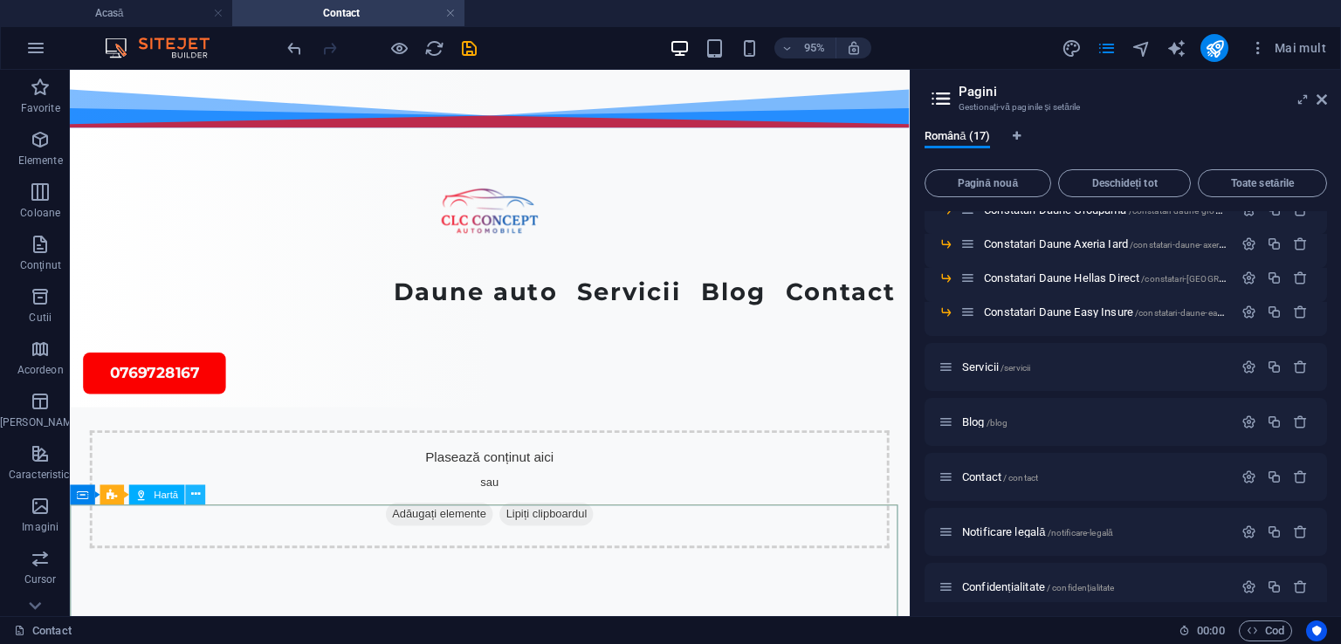
click at [192, 490] on icon at bounding box center [195, 493] width 9 height 17
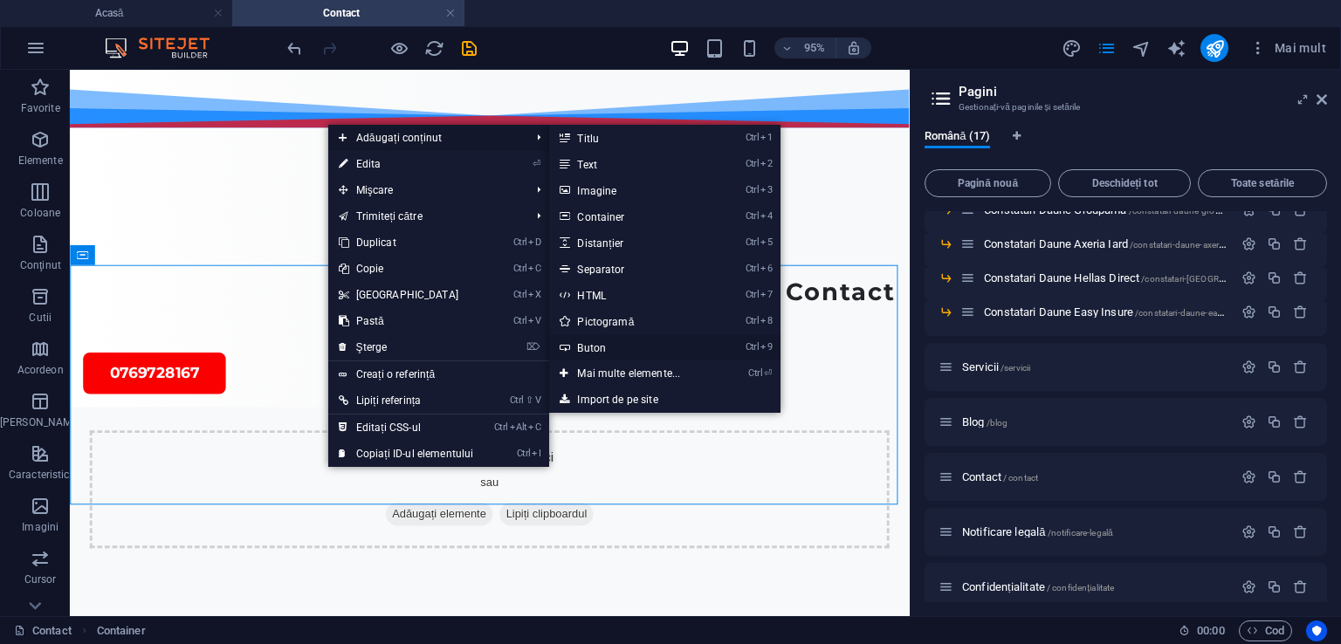
click at [584, 350] on font "Buton" at bounding box center [591, 348] width 29 height 12
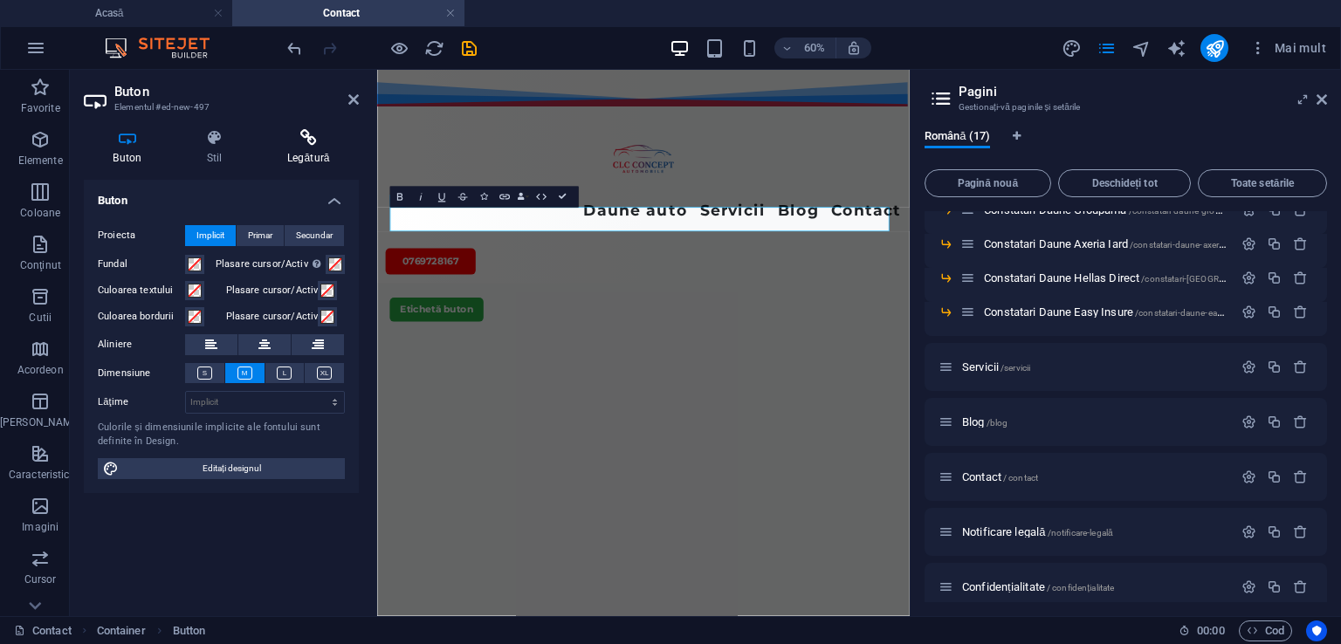
click at [318, 135] on icon at bounding box center [308, 137] width 100 height 17
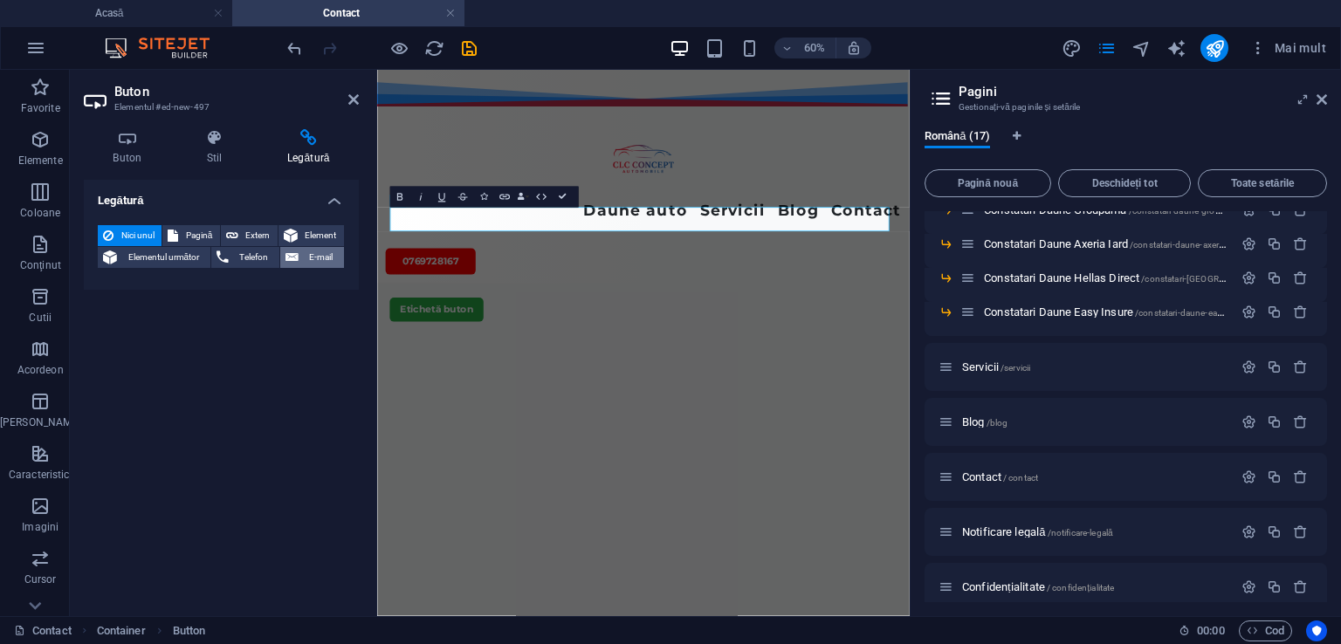
click at [297, 256] on icon at bounding box center [291, 257] width 13 height 21
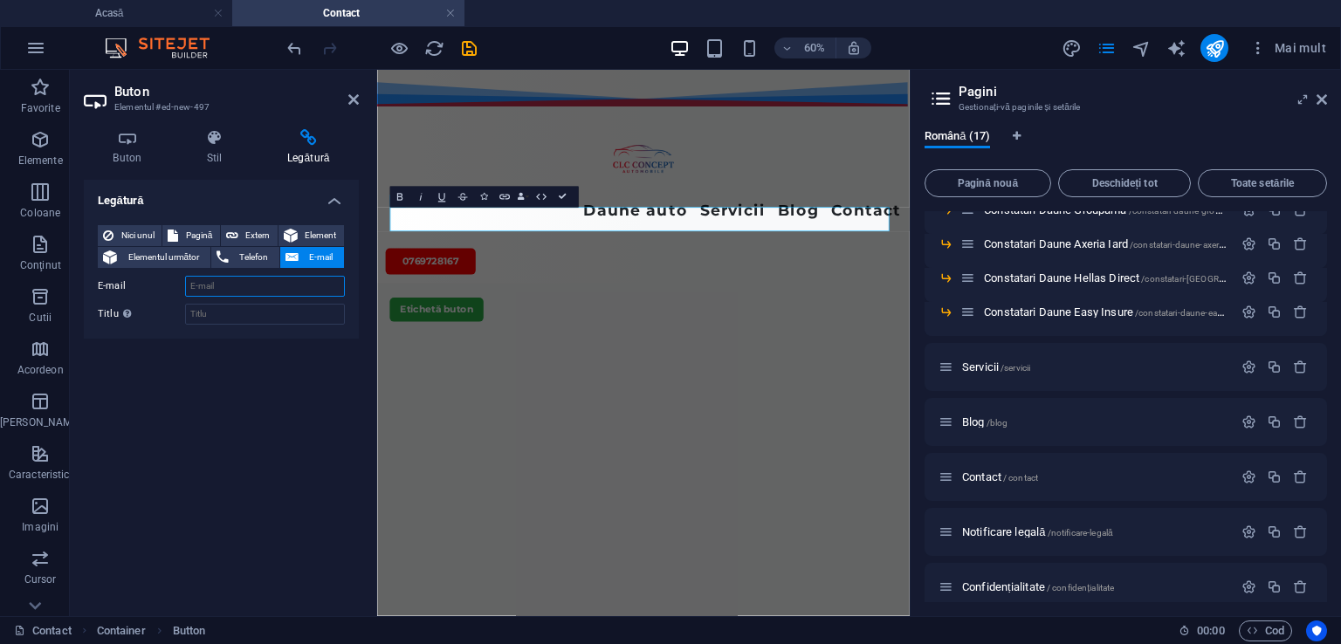
click at [243, 288] on input "E-mail" at bounding box center [265, 286] width 160 height 21
click at [252, 258] on font "Telefon" at bounding box center [253, 257] width 29 height 10
click at [262, 285] on input "Telefon" at bounding box center [265, 286] width 160 height 21
type input "0769.728.167"
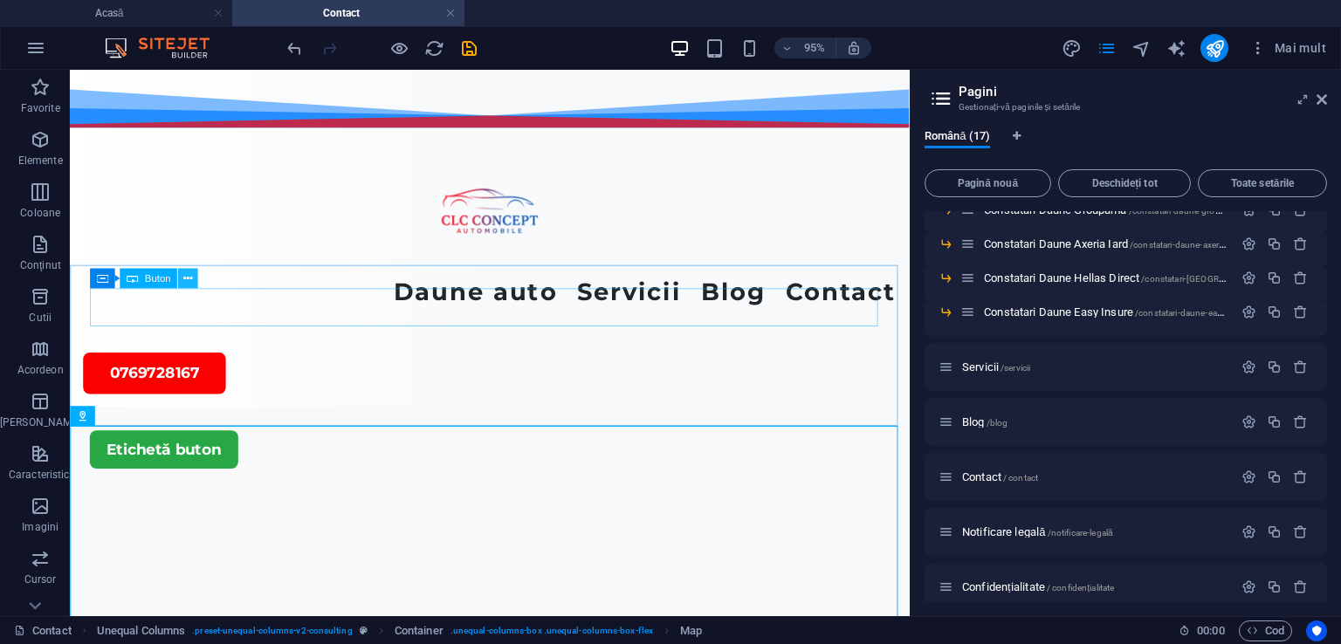
click at [188, 280] on icon at bounding box center [187, 277] width 9 height 17
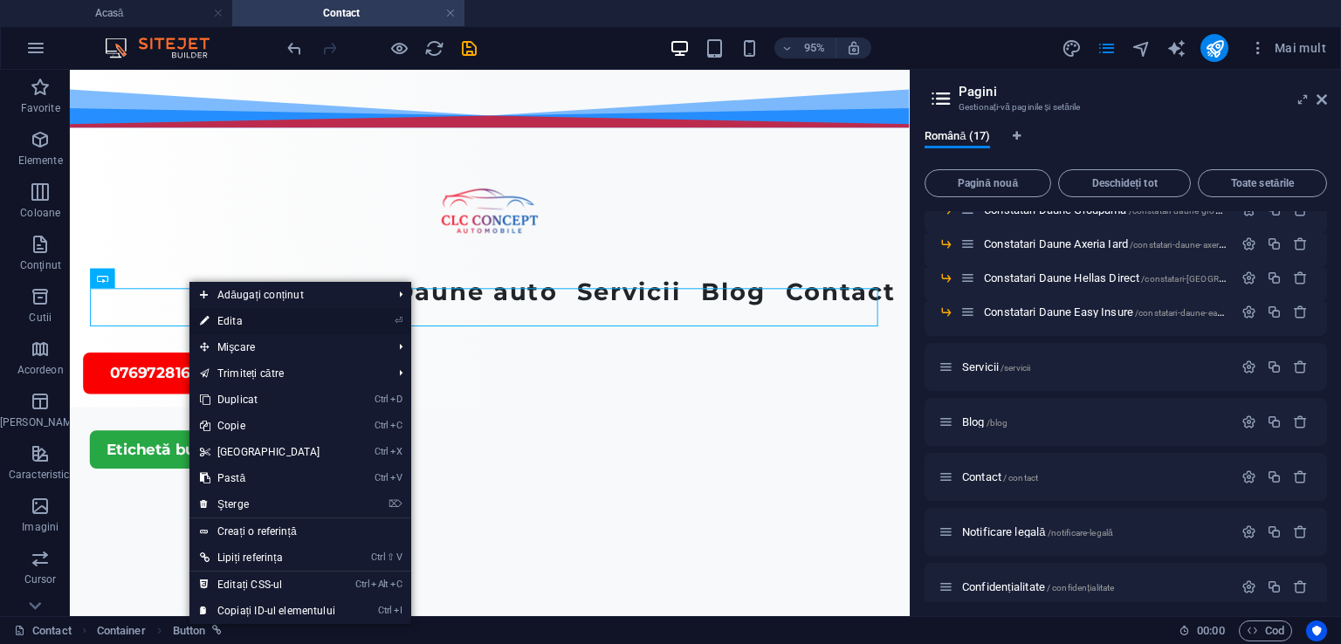
click at [230, 319] on font "Edita" at bounding box center [229, 321] width 25 height 12
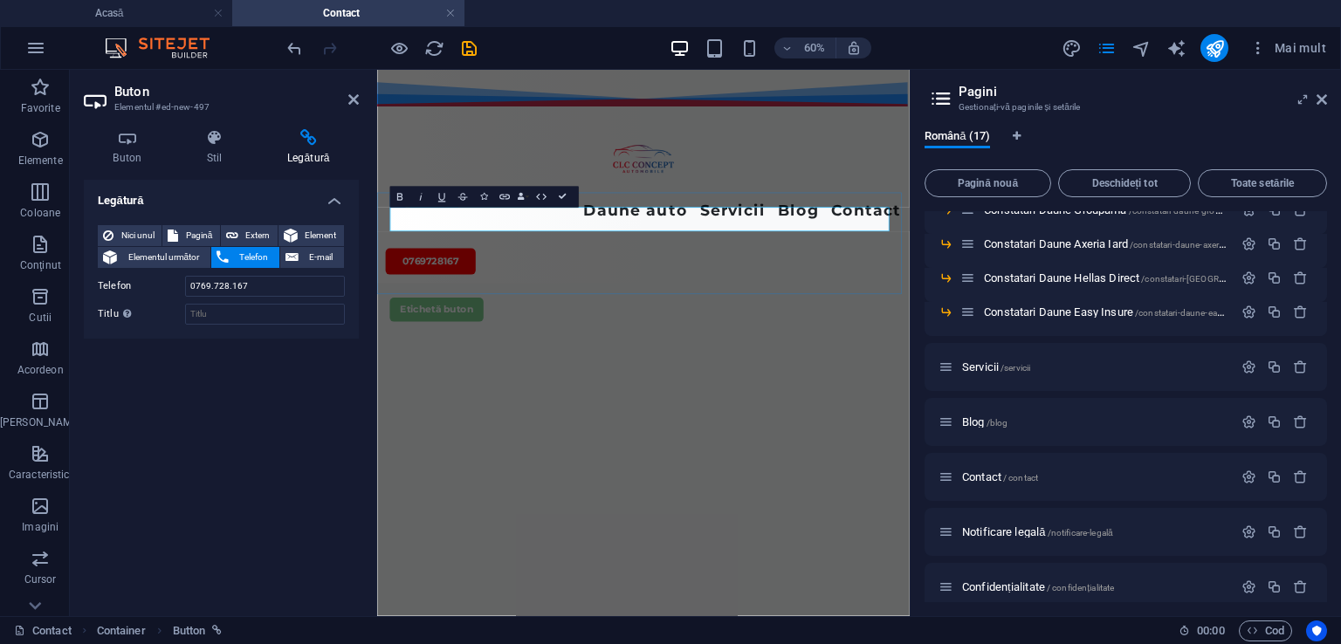
click at [549, 450] on link "Etichetă buton" at bounding box center [476, 470] width 156 height 40
click at [214, 144] on icon at bounding box center [213, 137] width 73 height 17
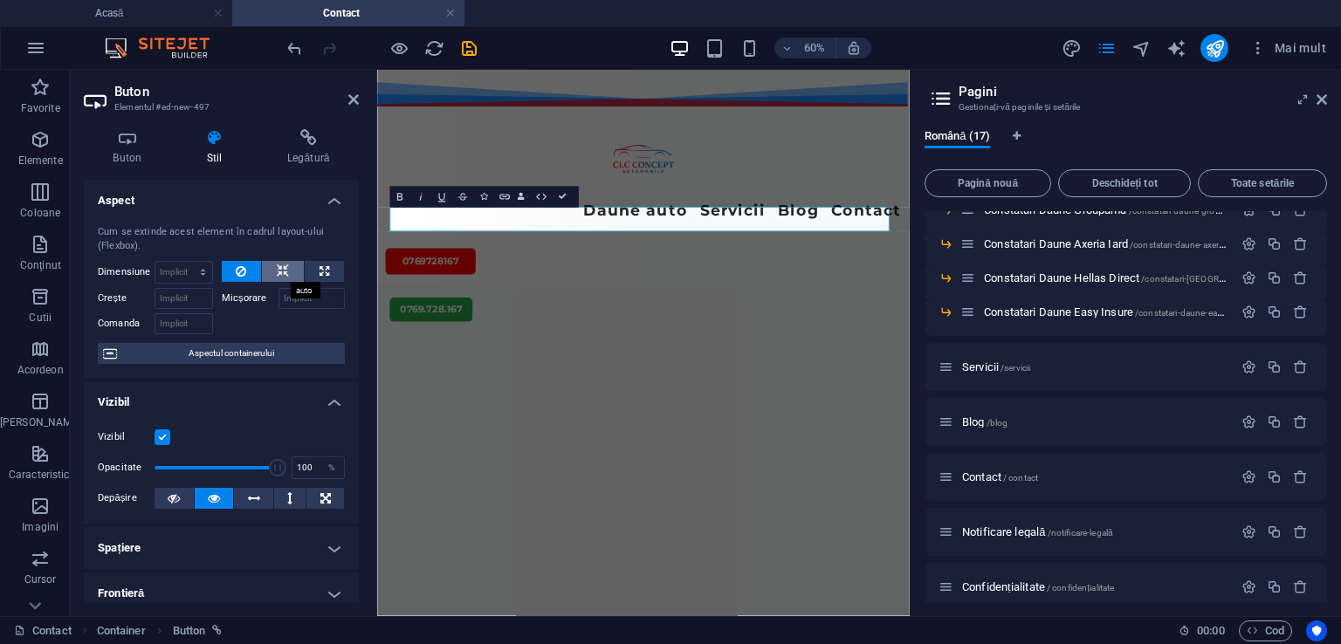
click at [285, 264] on icon at bounding box center [283, 271] width 12 height 21
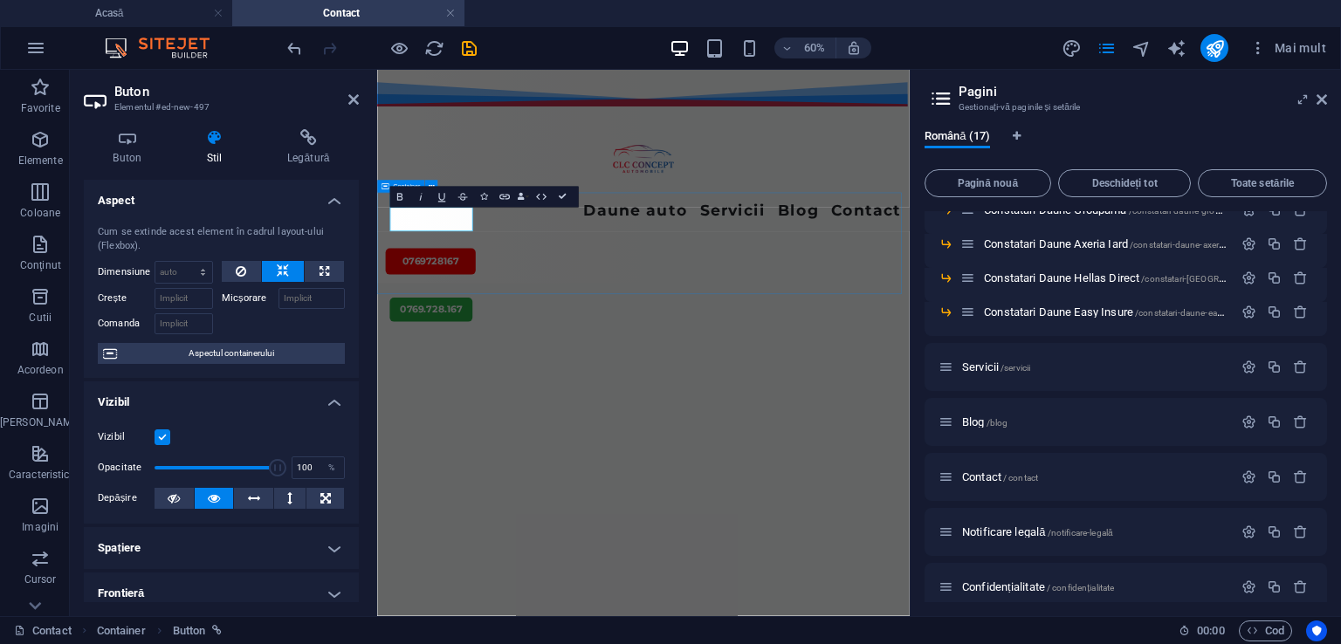
click at [556, 435] on div "0769.728.167" at bounding box center [820, 509] width 887 height 169
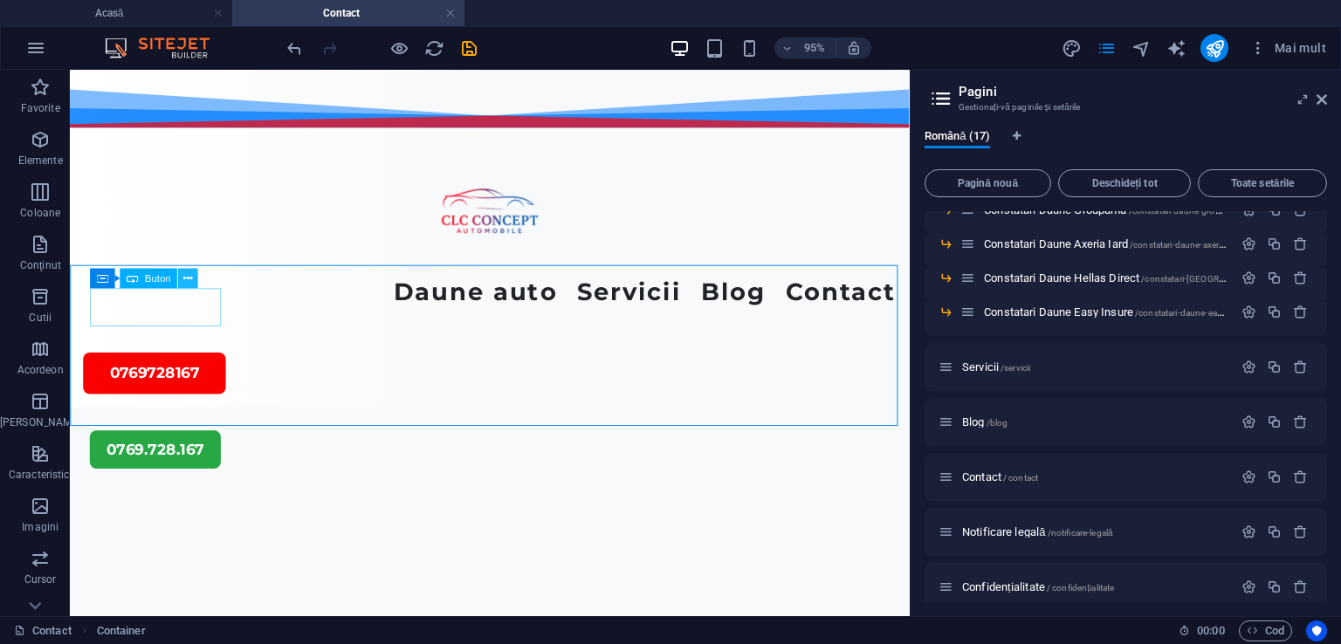
click at [186, 275] on icon at bounding box center [187, 277] width 9 height 17
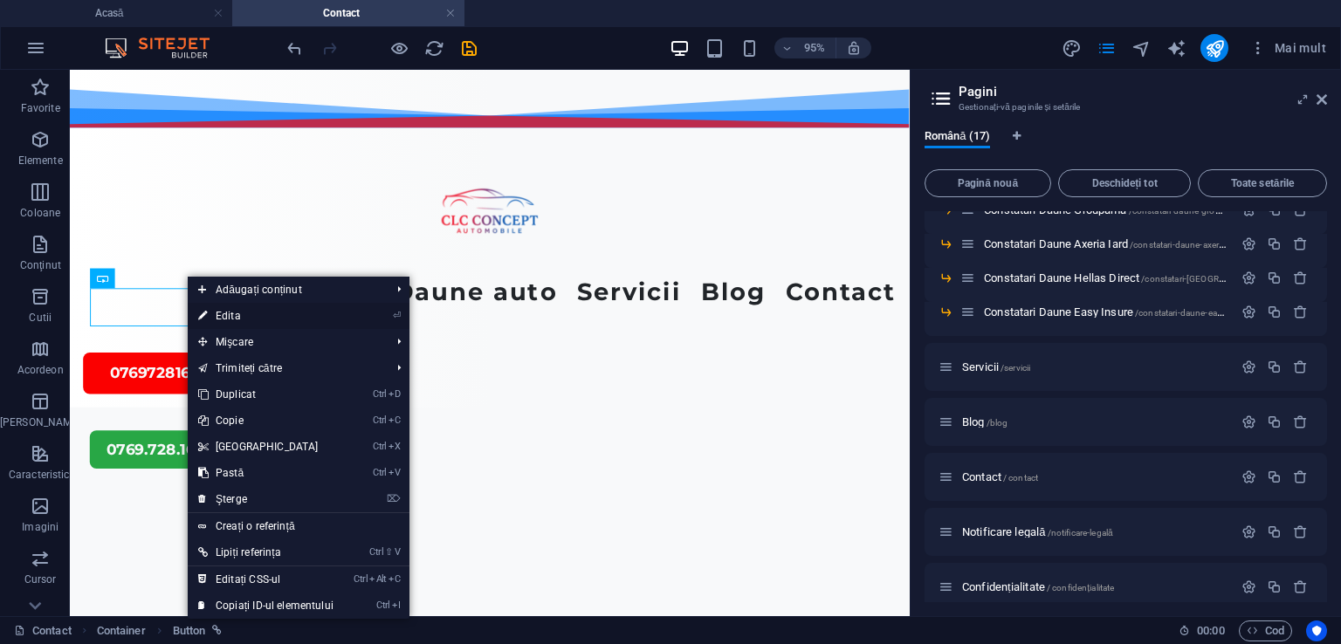
click at [225, 312] on font "Edita" at bounding box center [228, 316] width 25 height 12
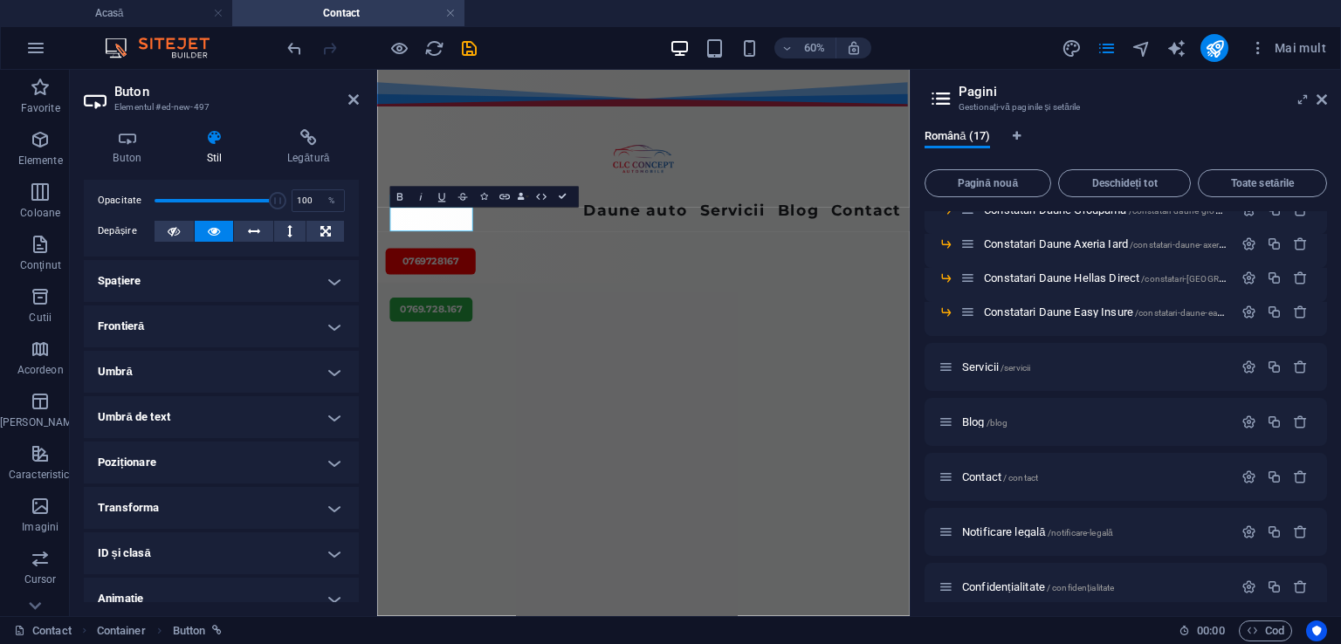
scroll to position [329, 0]
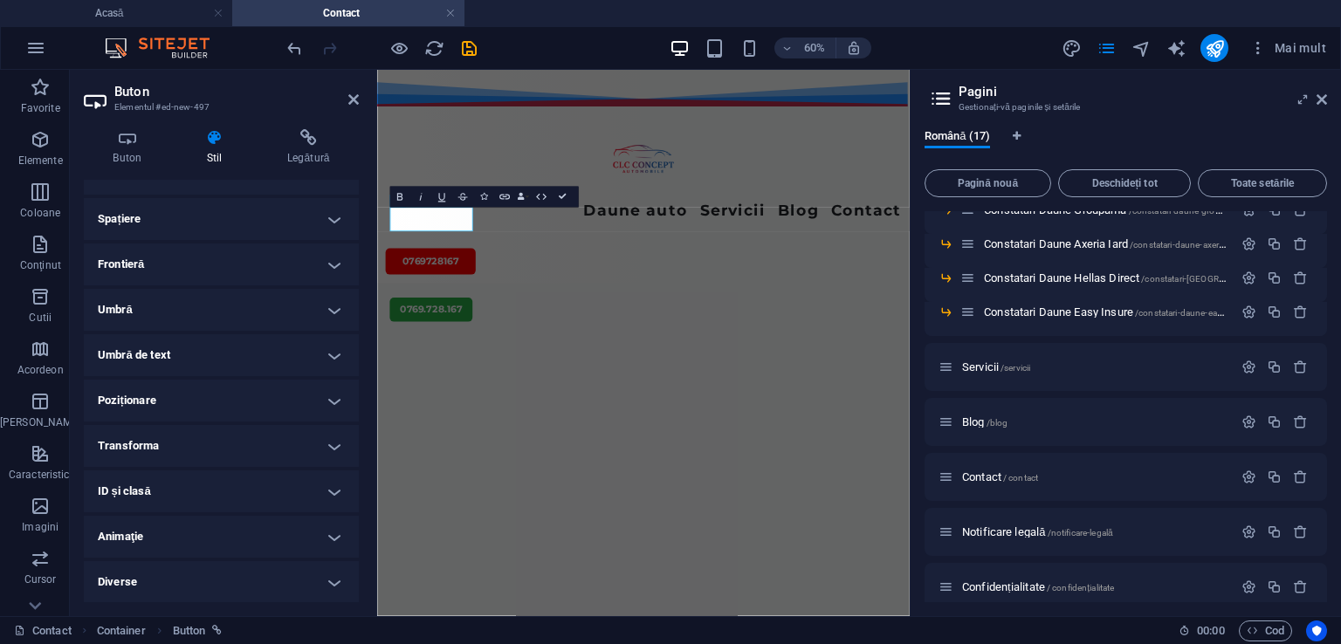
click at [326, 539] on h4 "Animaţie" at bounding box center [221, 537] width 275 height 42
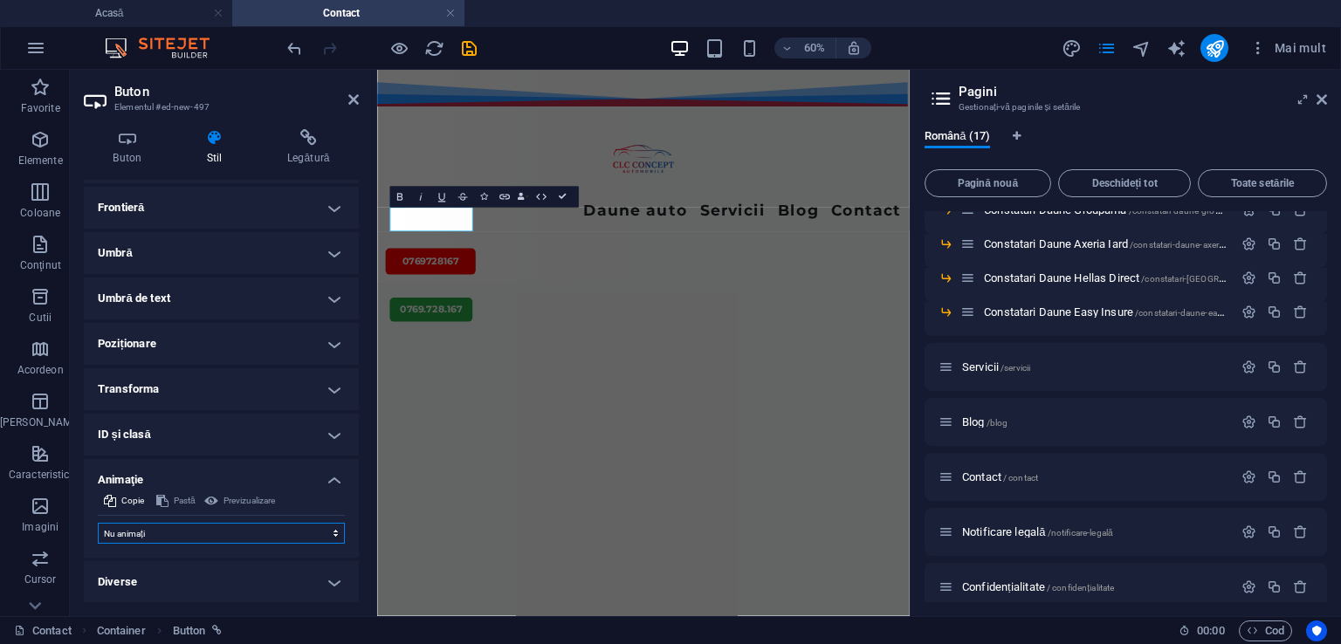
click at [332, 531] on select "Nu animați Afișează / Ascunde Glisați în sus/în jos Mărire/micșorare Glisați de…" at bounding box center [221, 533] width 247 height 21
select select "move-left-to-right"
click at [98, 523] on select "Nu animați Afișează / Ascunde Glisați în sus/în jos Mărire/micșorare Glisați de…" at bounding box center [221, 533] width 247 height 21
select select "scroll"
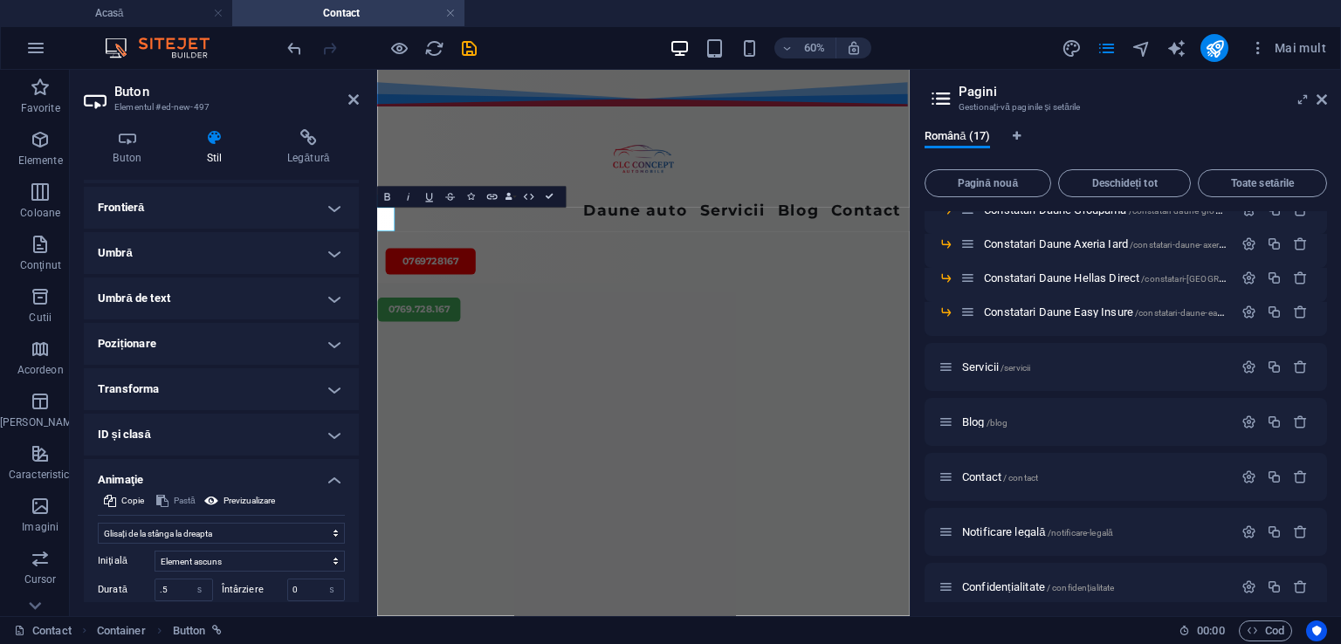
click at [199, 370] on h4 "Transforma" at bounding box center [221, 389] width 275 height 42
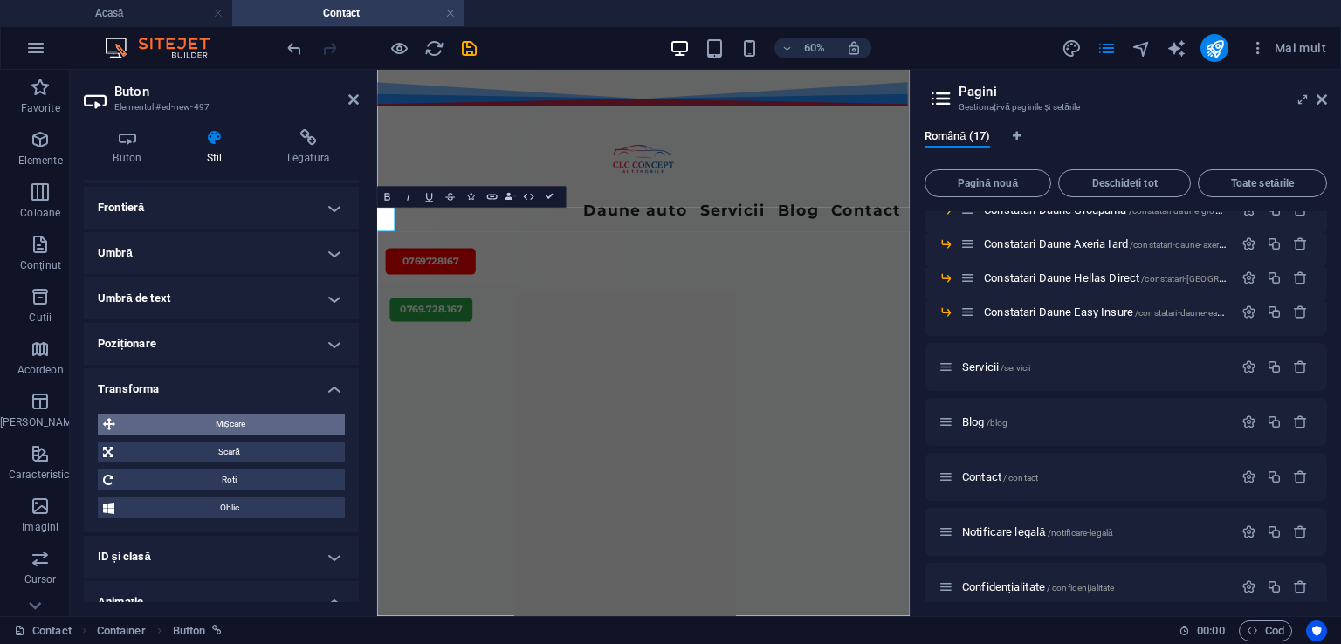
click at [220, 420] on font "Mişcare" at bounding box center [231, 424] width 30 height 10
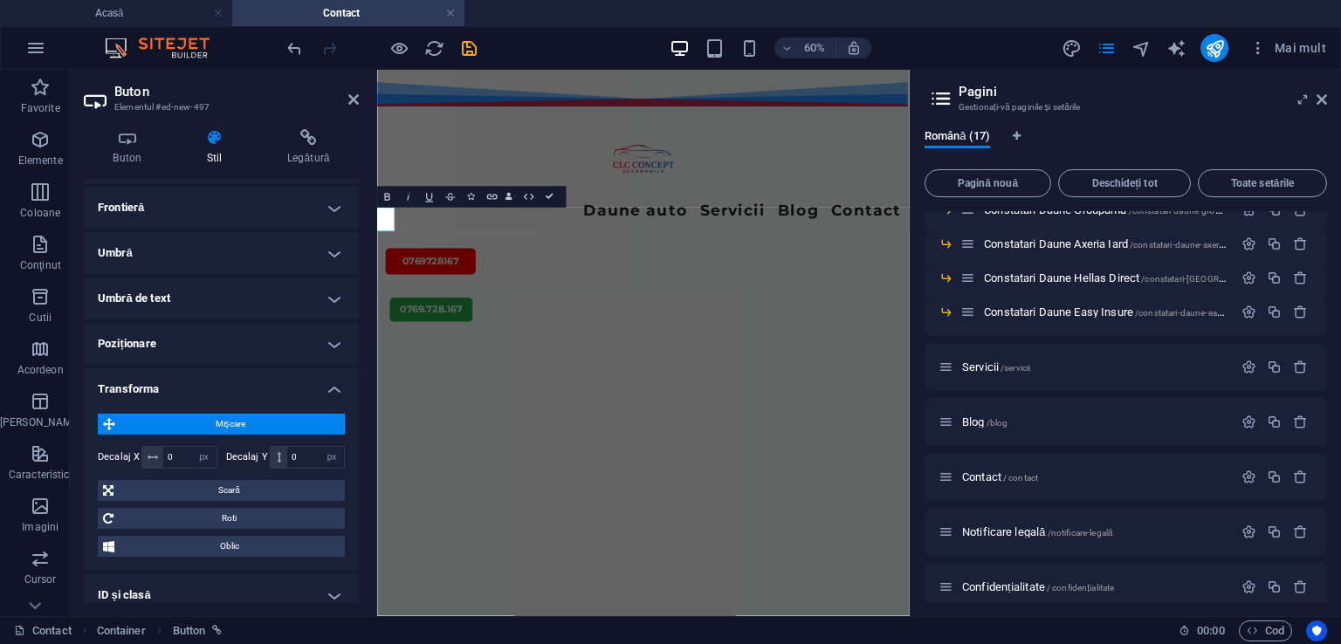
click at [220, 420] on font "Mişcare" at bounding box center [231, 424] width 30 height 10
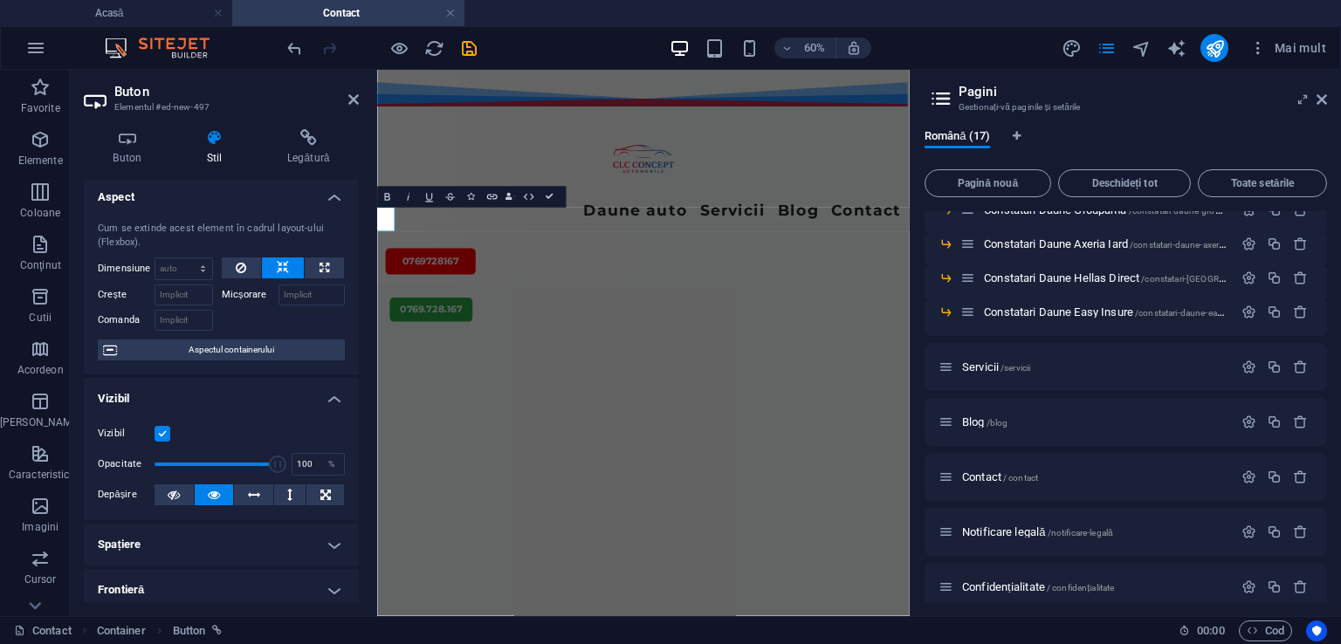
scroll to position [0, 0]
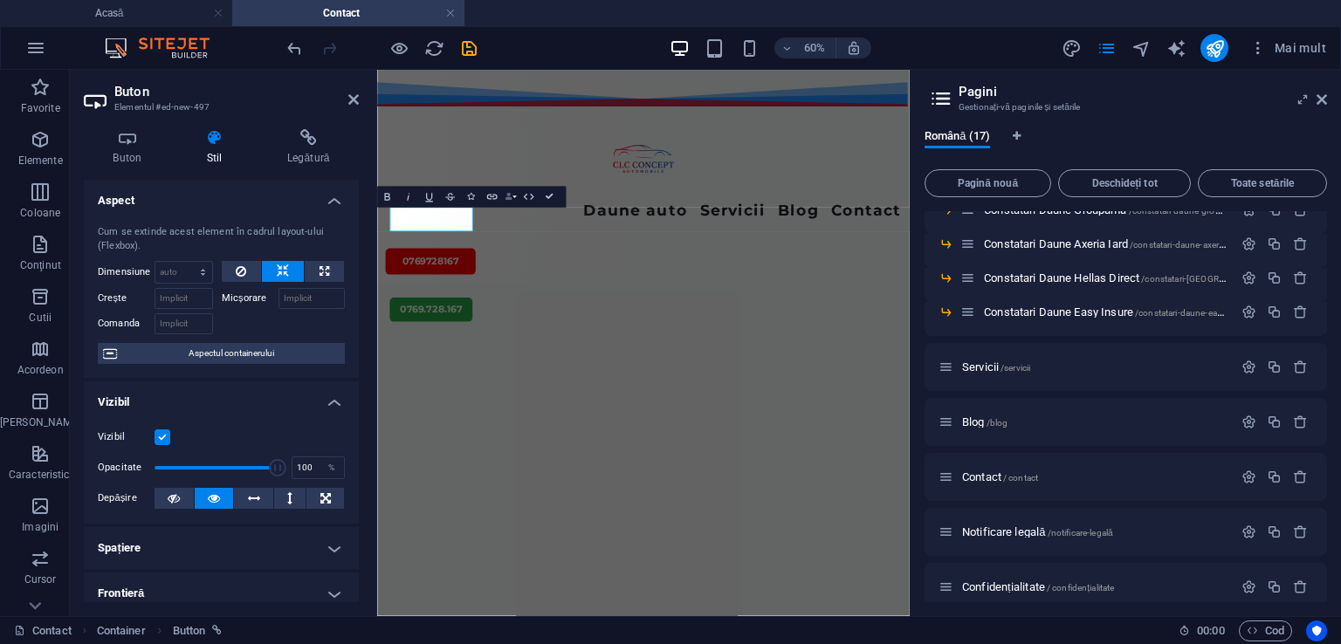
click at [509, 194] on icon "button" at bounding box center [507, 197] width 7 height 7
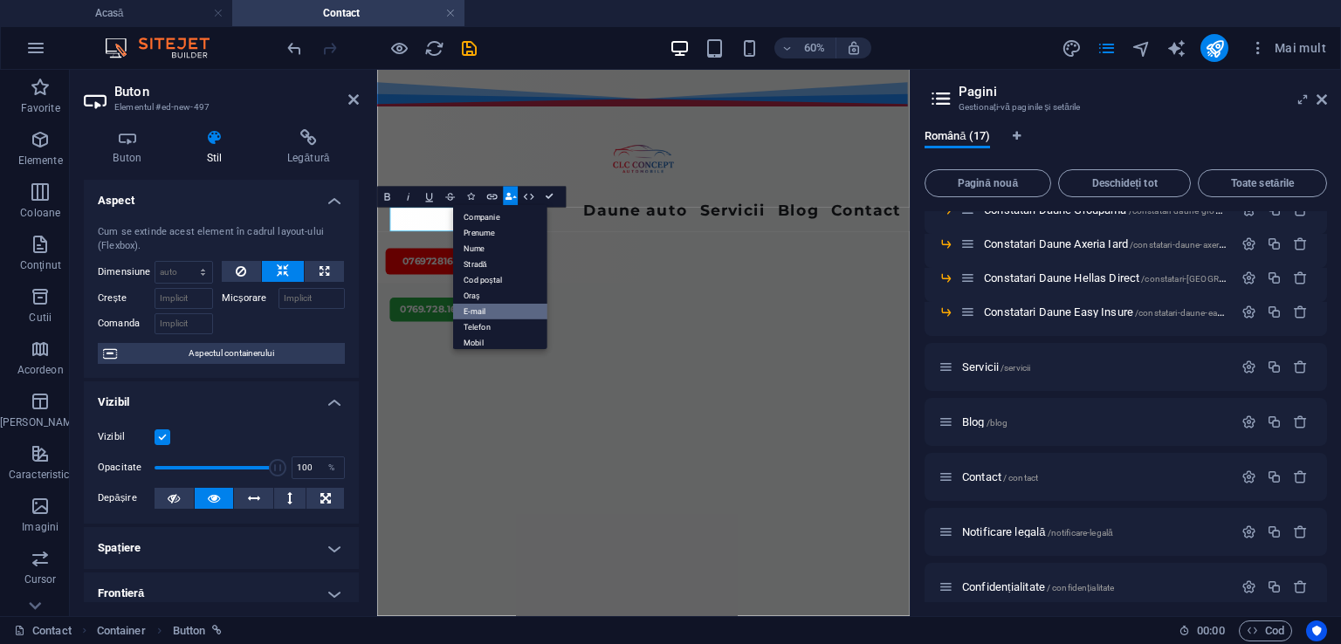
click at [477, 313] on font "E-mail" at bounding box center [474, 312] width 23 height 10
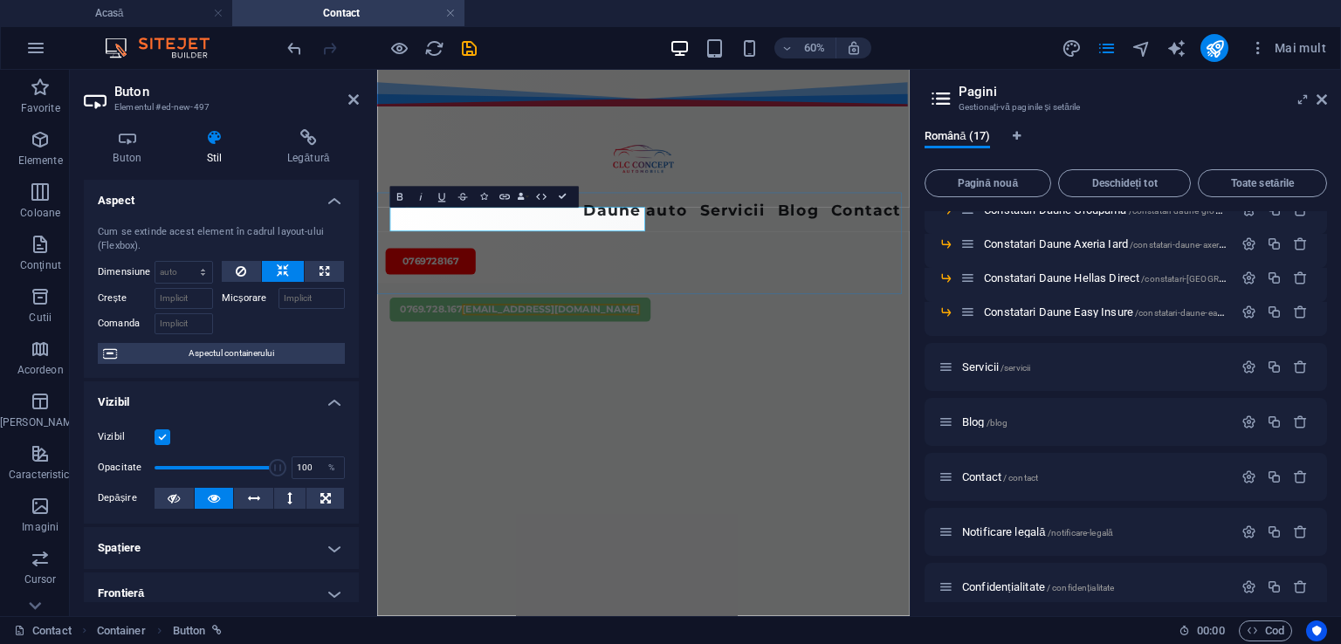
click at [809, 450] on link "0769.728.167 [EMAIL_ADDRESS][DOMAIN_NAME]" at bounding box center [615, 470] width 435 height 40
click at [790, 460] on font "[EMAIL_ADDRESS][DOMAIN_NAME]" at bounding box center [666, 469] width 297 height 19
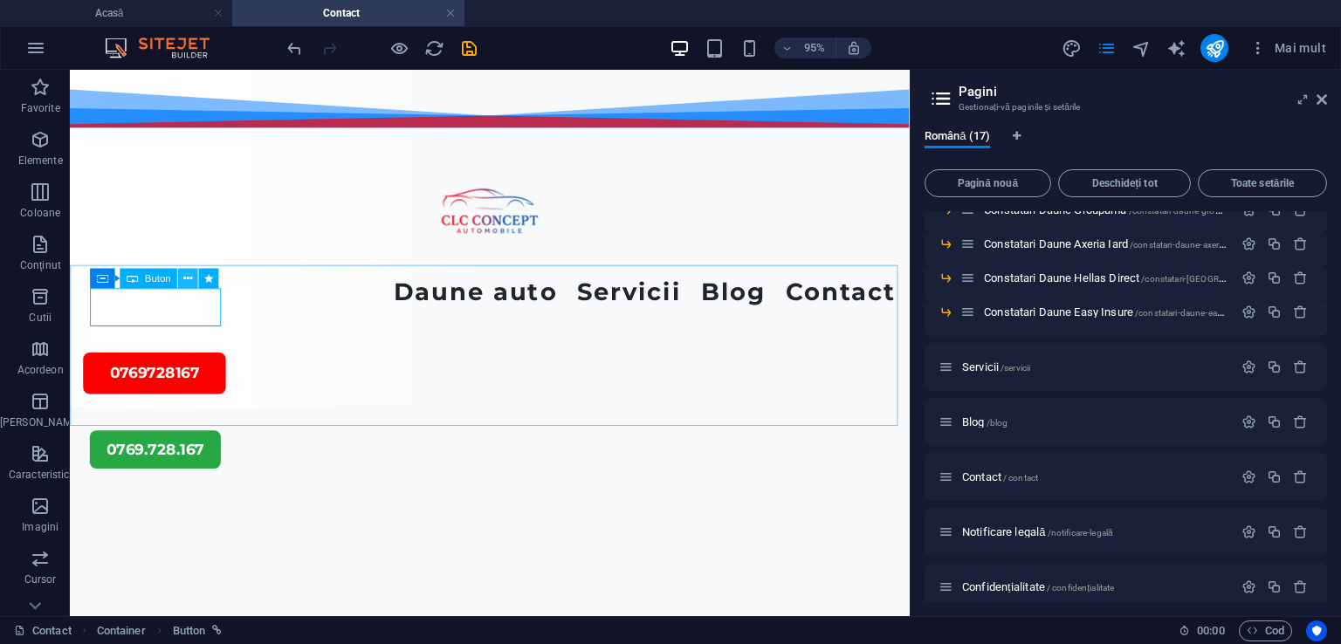
click at [185, 277] on icon at bounding box center [187, 277] width 9 height 17
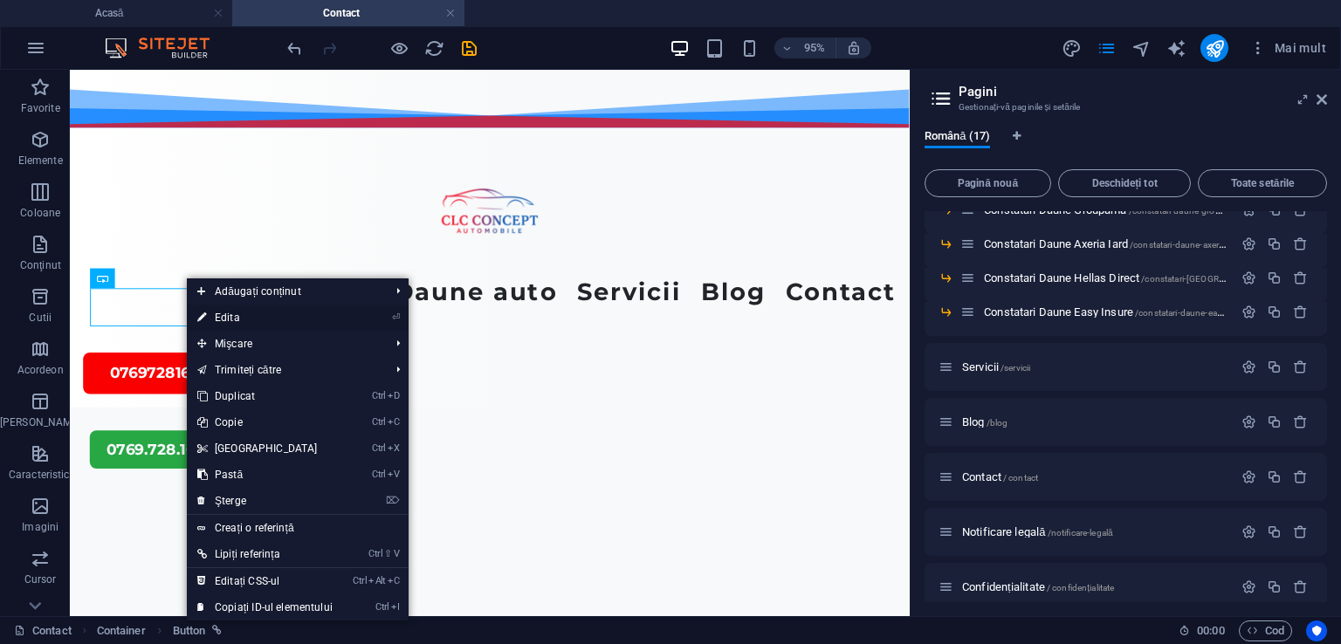
click at [216, 314] on font "Edita" at bounding box center [227, 318] width 25 height 12
select select "move-left-to-right"
select select "s"
select select "scroll"
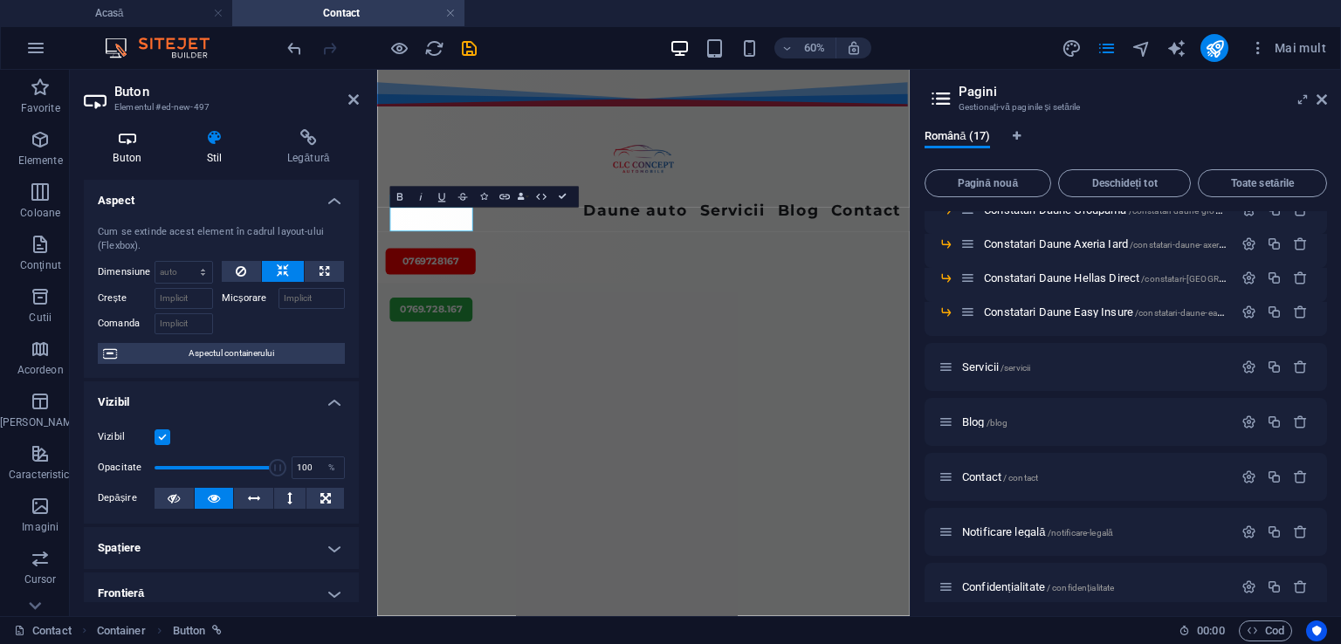
click at [134, 150] on h4 "Buton" at bounding box center [130, 147] width 93 height 37
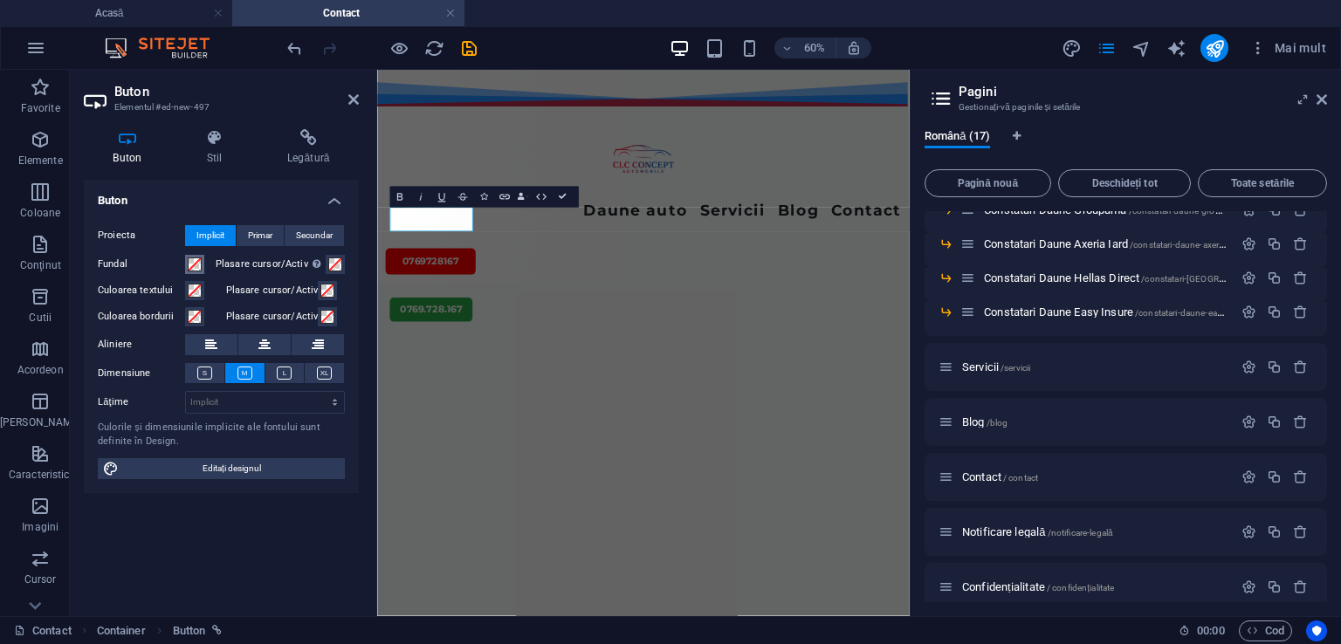
click at [199, 260] on span at bounding box center [195, 264] width 14 height 14
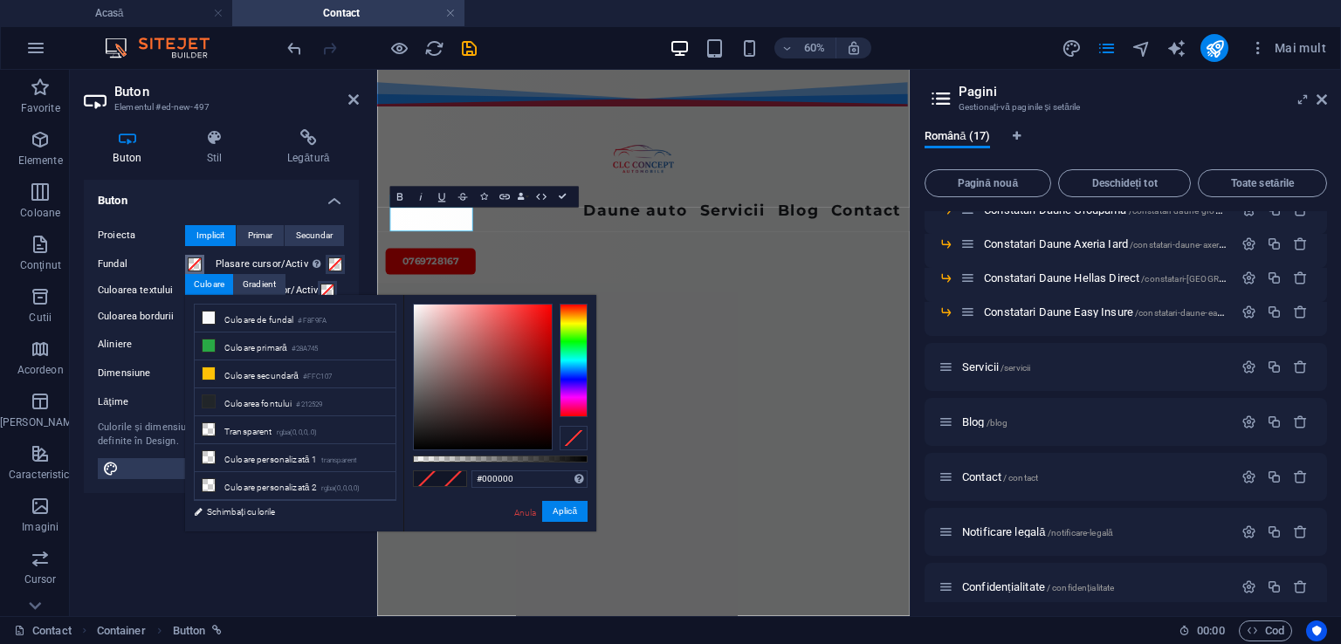
click at [569, 331] on div at bounding box center [573, 360] width 28 height 113
drag, startPoint x: 569, startPoint y: 331, endPoint x: 571, endPoint y: 294, distance: 36.7
click at [571, 295] on div "#000000 Formate acceptate #0852ed rgb(8, 82, 237) rgba(8, 82, 237, 90%) hsv(221…" at bounding box center [499, 540] width 193 height 491
type input "#ff0000"
drag, startPoint x: 412, startPoint y: 444, endPoint x: 559, endPoint y: 301, distance: 204.9
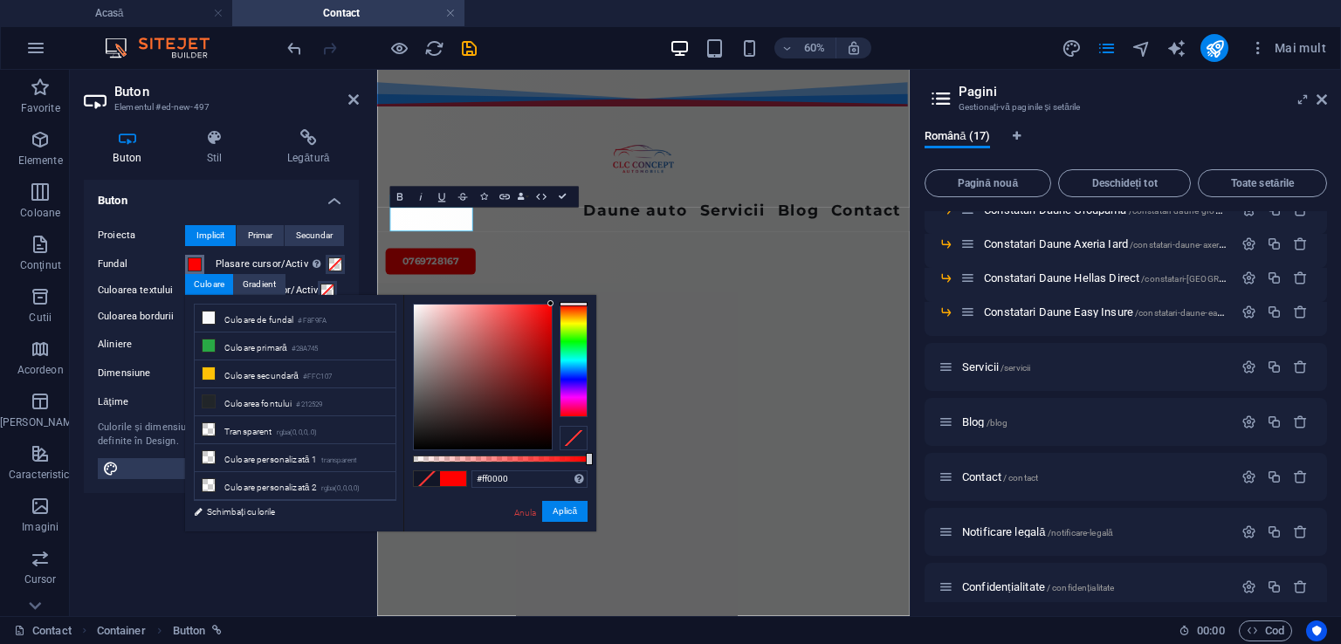
click at [559, 304] on div at bounding box center [500, 377] width 175 height 147
click at [566, 511] on font "Aplică" at bounding box center [564, 511] width 24 height 10
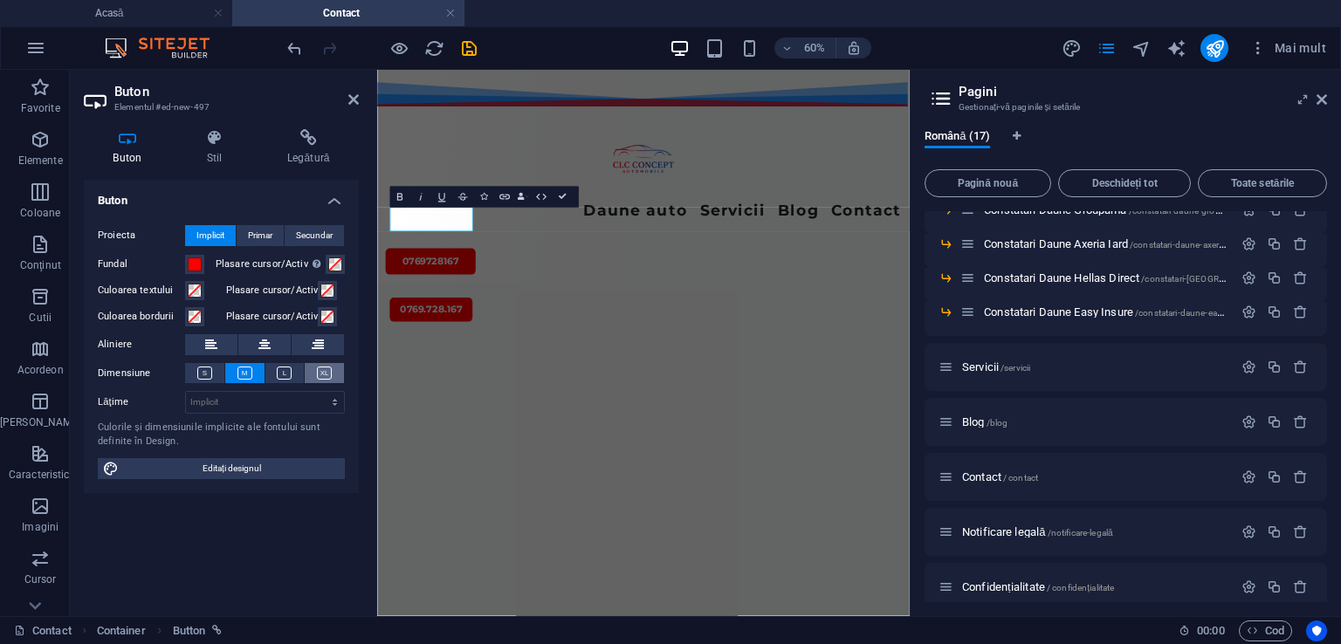
click at [329, 370] on icon at bounding box center [324, 373] width 15 height 13
click at [353, 96] on icon at bounding box center [353, 100] width 10 height 14
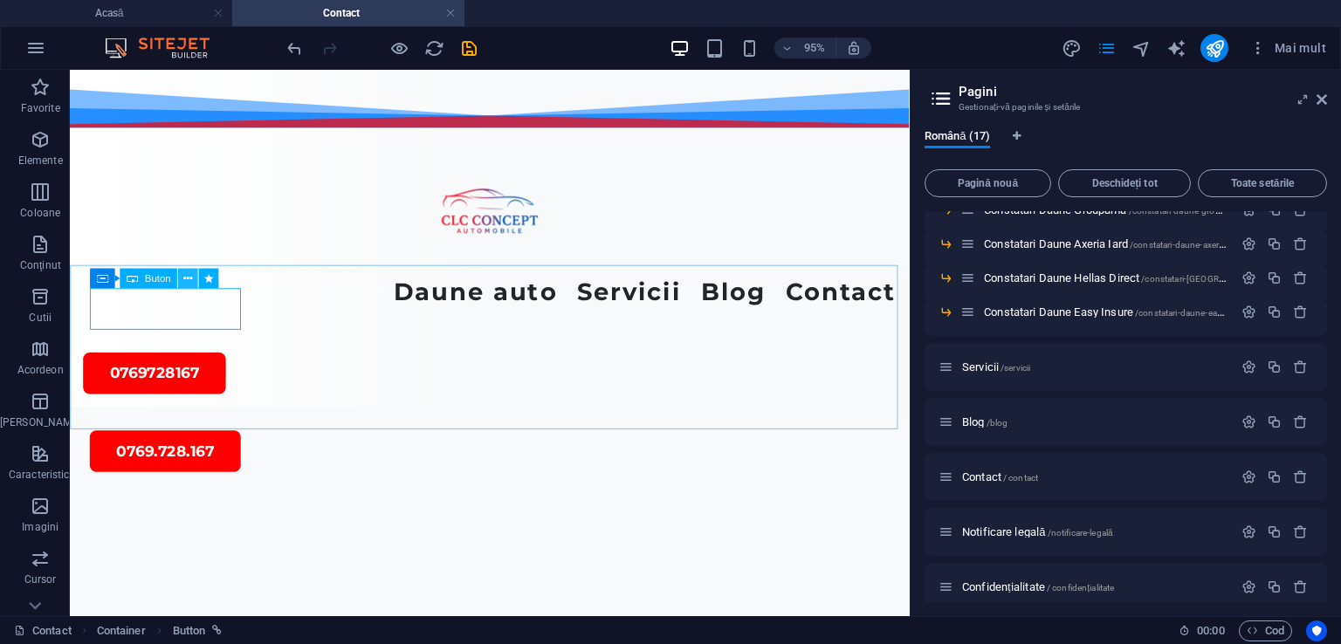
click at [185, 273] on icon at bounding box center [187, 277] width 9 height 17
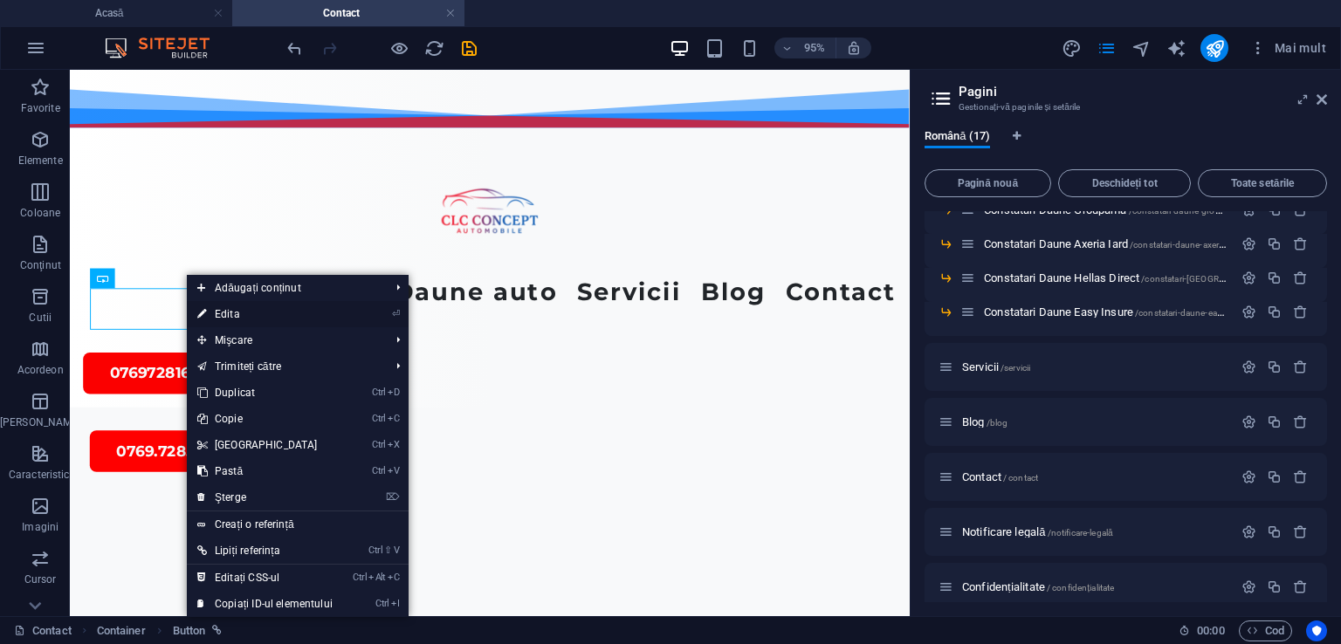
click at [209, 313] on link "⏎ Edita" at bounding box center [265, 314] width 156 height 26
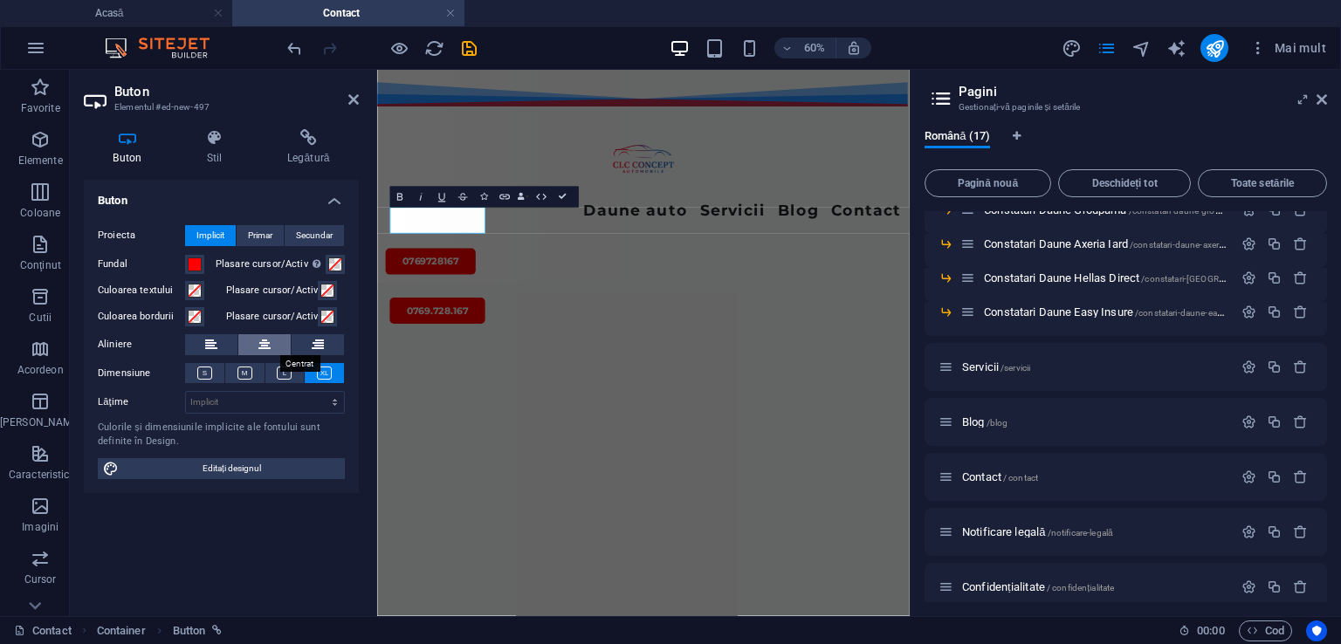
click at [261, 336] on icon at bounding box center [264, 344] width 12 height 21
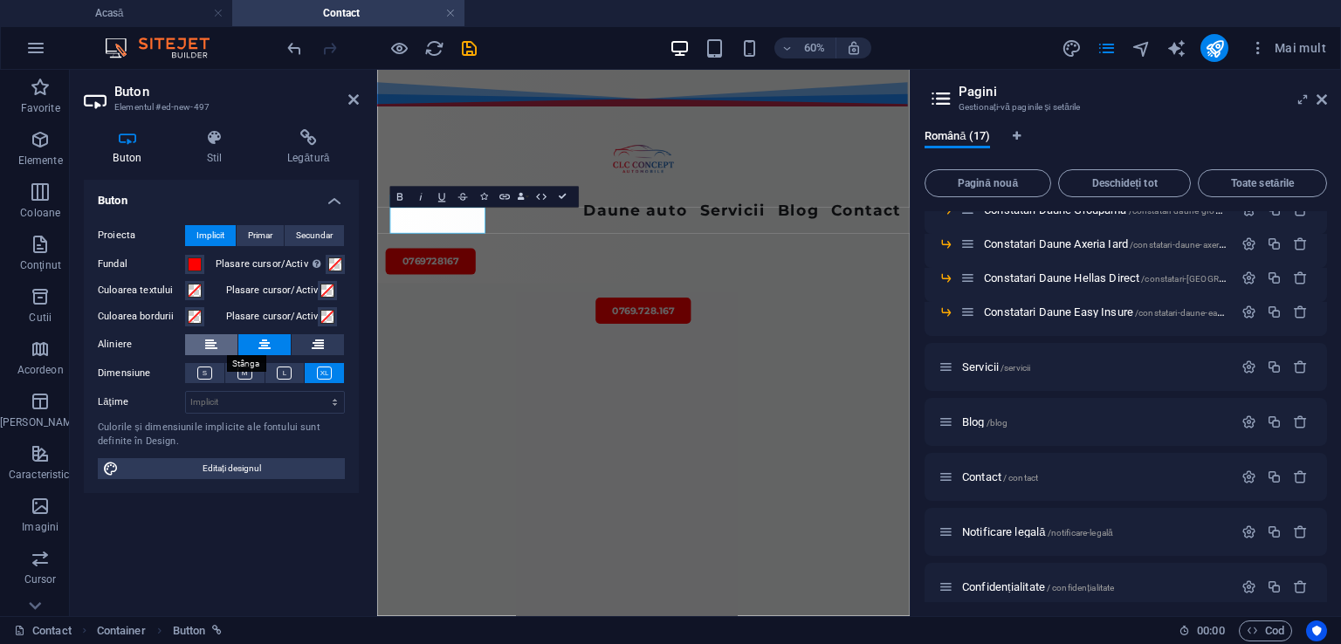
click at [217, 343] on button at bounding box center [211, 344] width 52 height 21
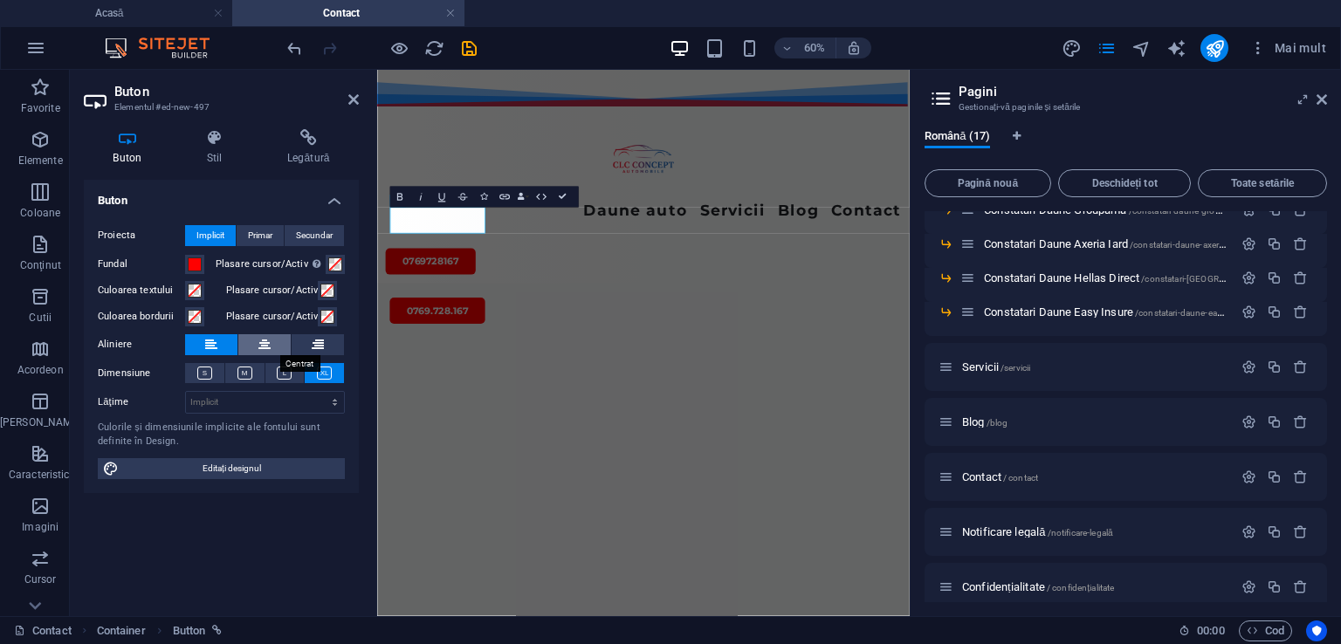
click at [269, 347] on icon at bounding box center [264, 344] width 12 height 21
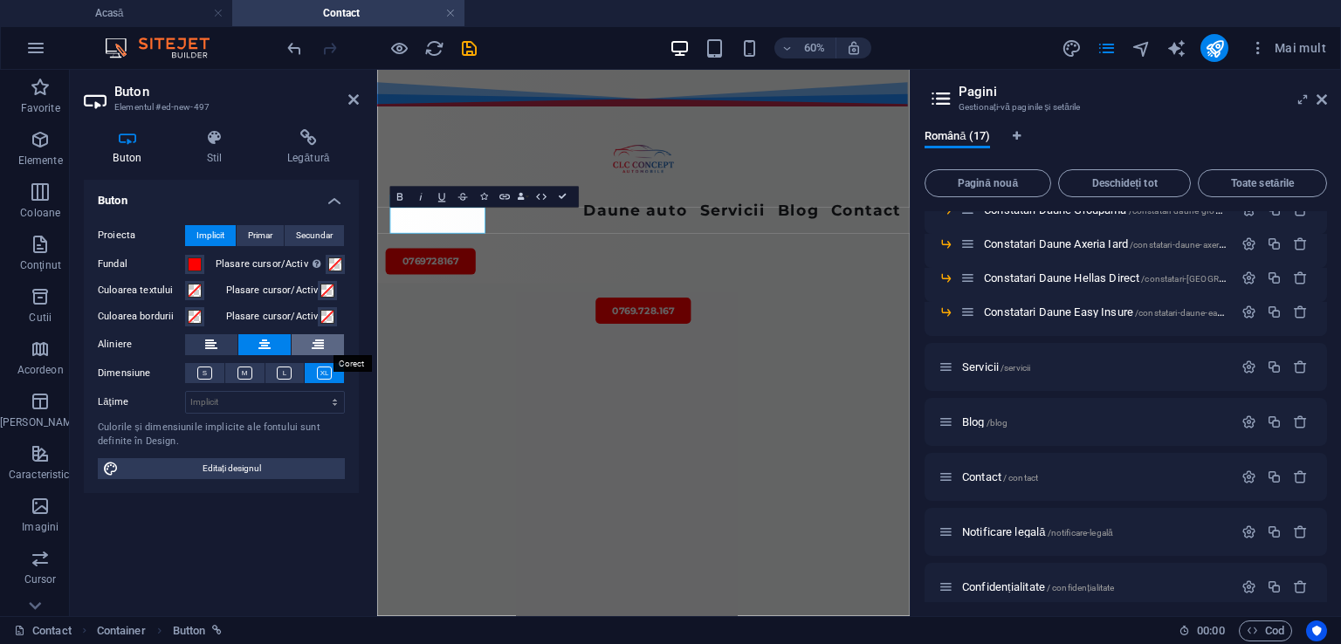
click at [319, 346] on icon at bounding box center [318, 344] width 12 height 21
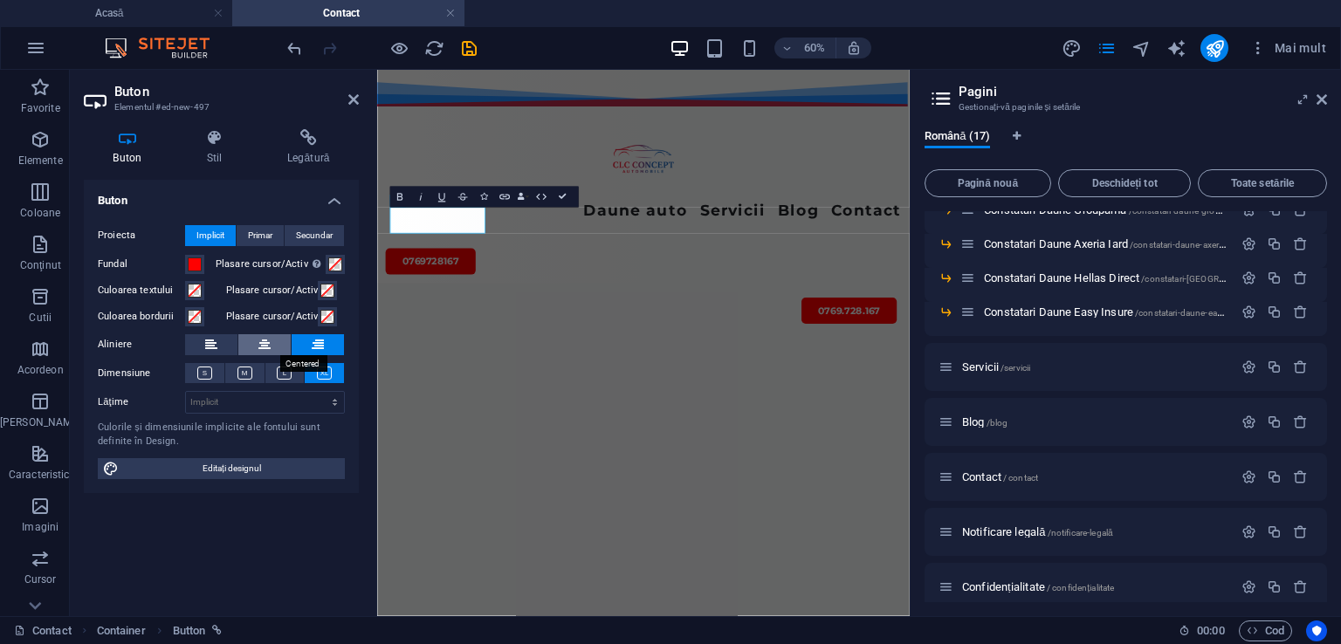
click at [266, 344] on icon at bounding box center [264, 344] width 12 height 21
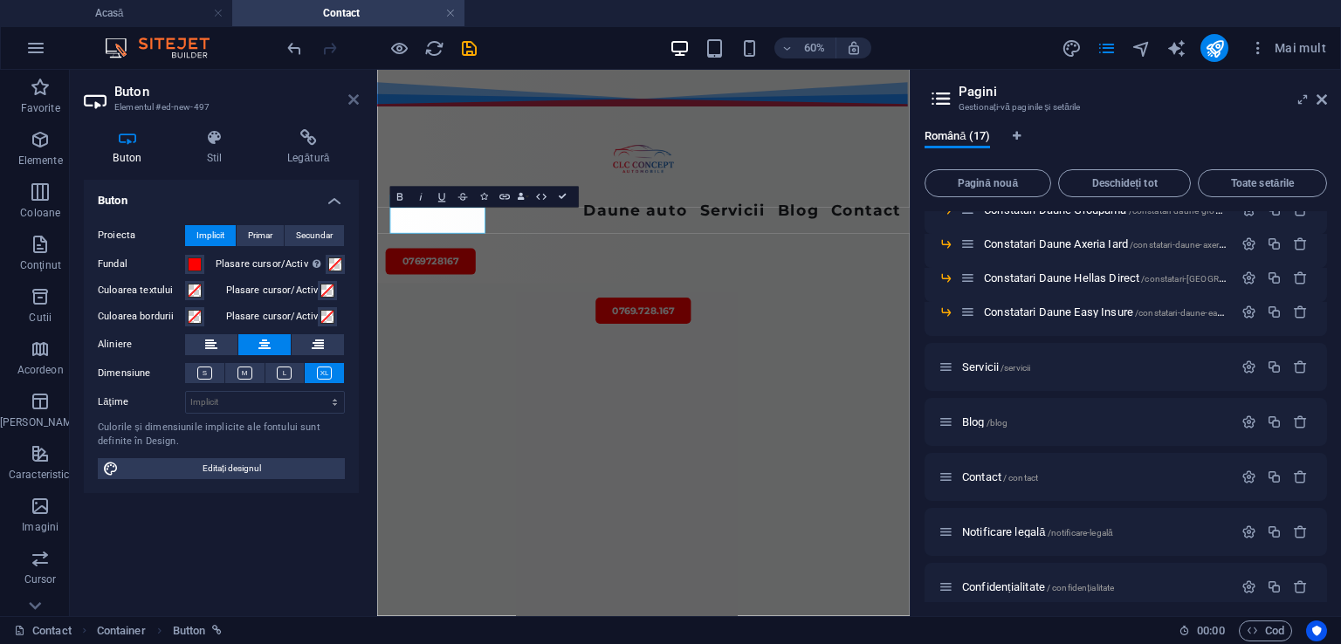
click at [352, 96] on icon at bounding box center [353, 100] width 10 height 14
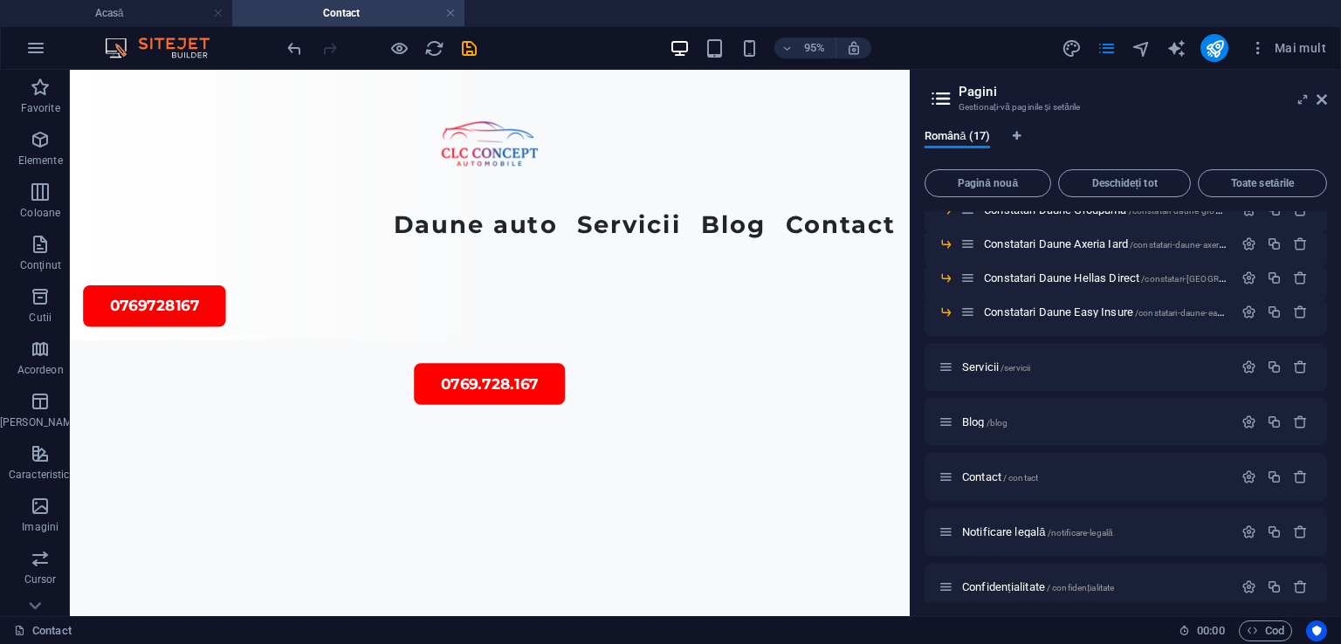
scroll to position [142, 0]
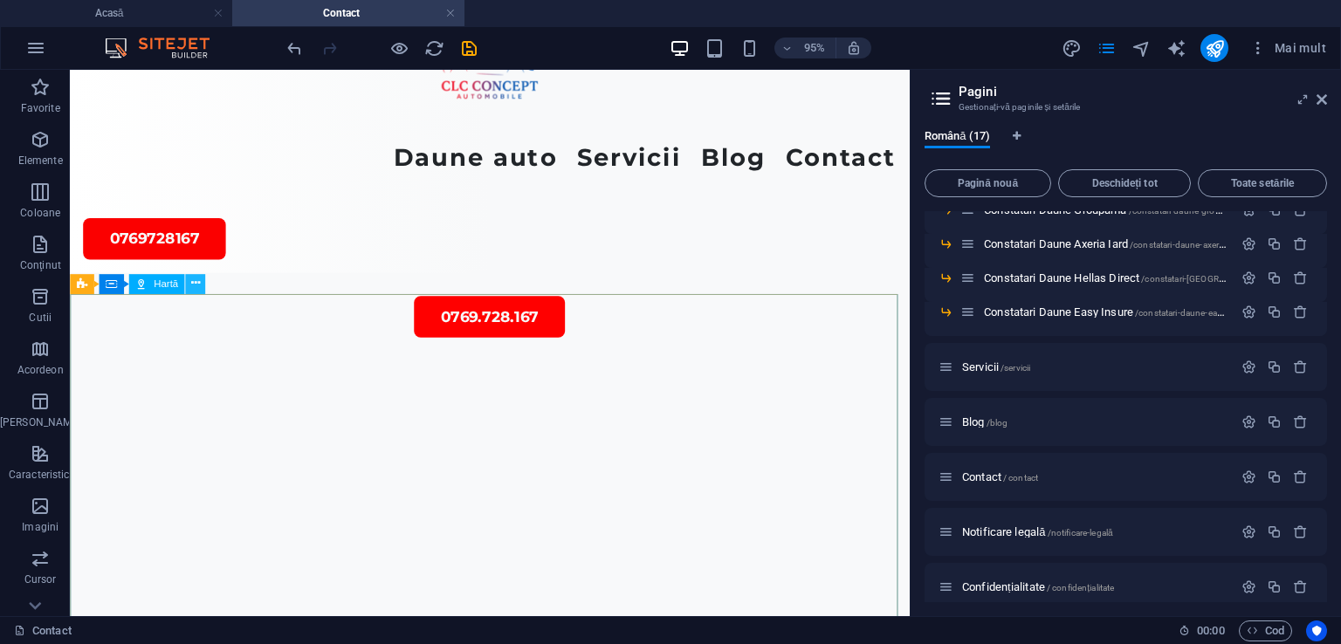
click at [193, 279] on icon at bounding box center [195, 283] width 9 height 17
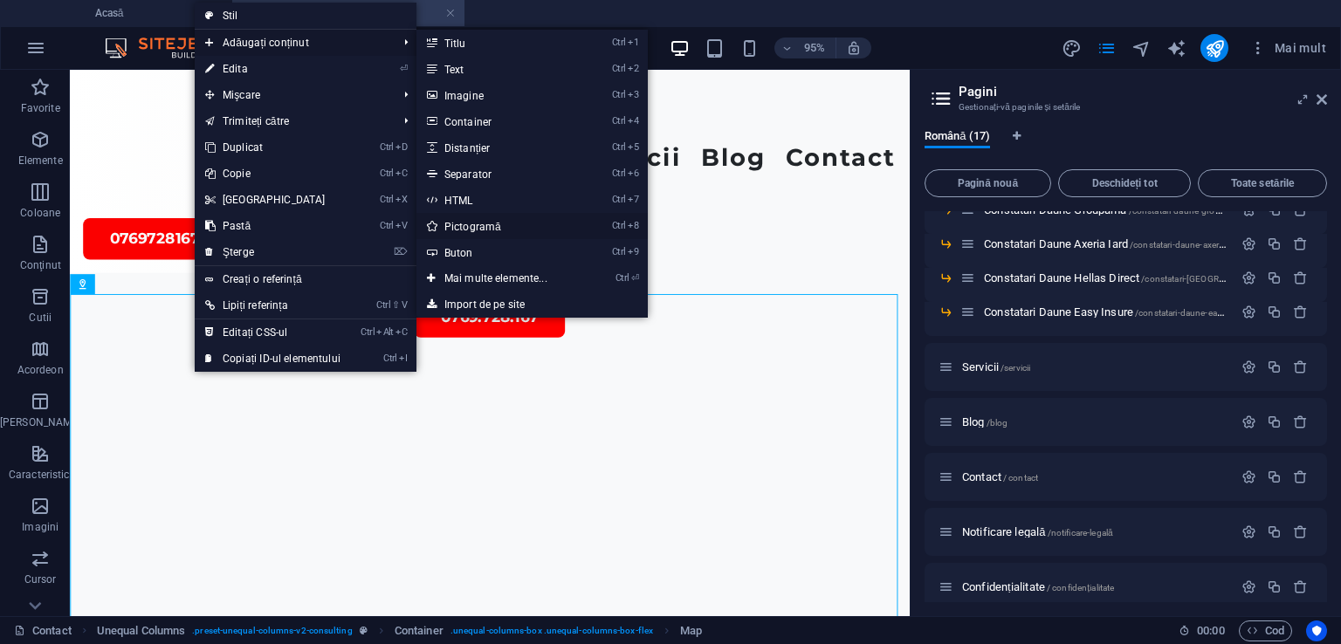
click at [460, 227] on font "Pictogramă" at bounding box center [472, 227] width 57 height 12
select select "xMidYMid"
select select "px"
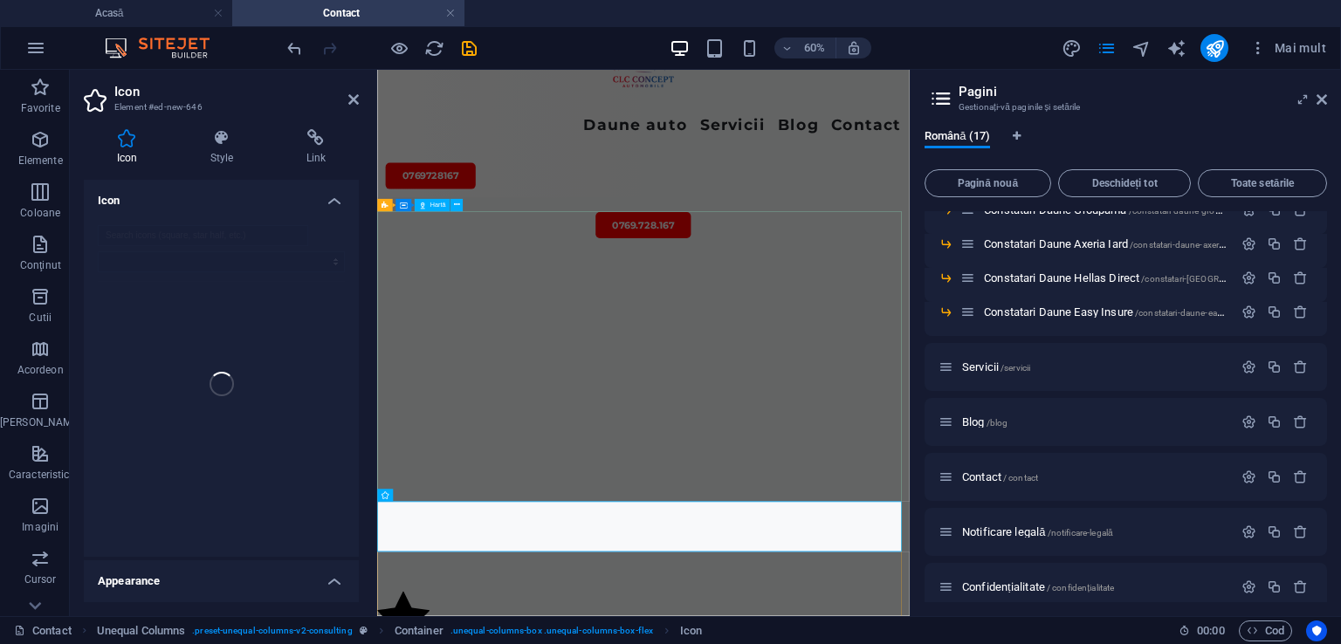
scroll to position [141, 0]
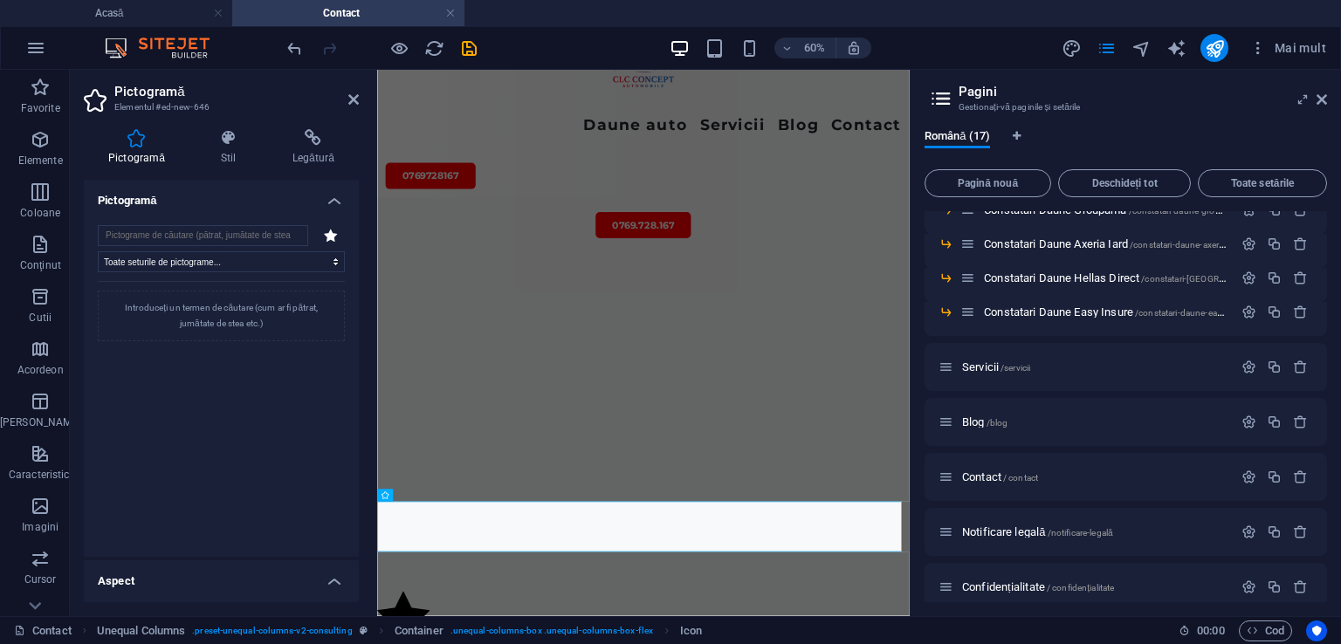
click at [353, 109] on header "Pictogramă Elementul #ed-new-646" at bounding box center [221, 92] width 275 height 45
click at [356, 101] on icon at bounding box center [353, 100] width 10 height 14
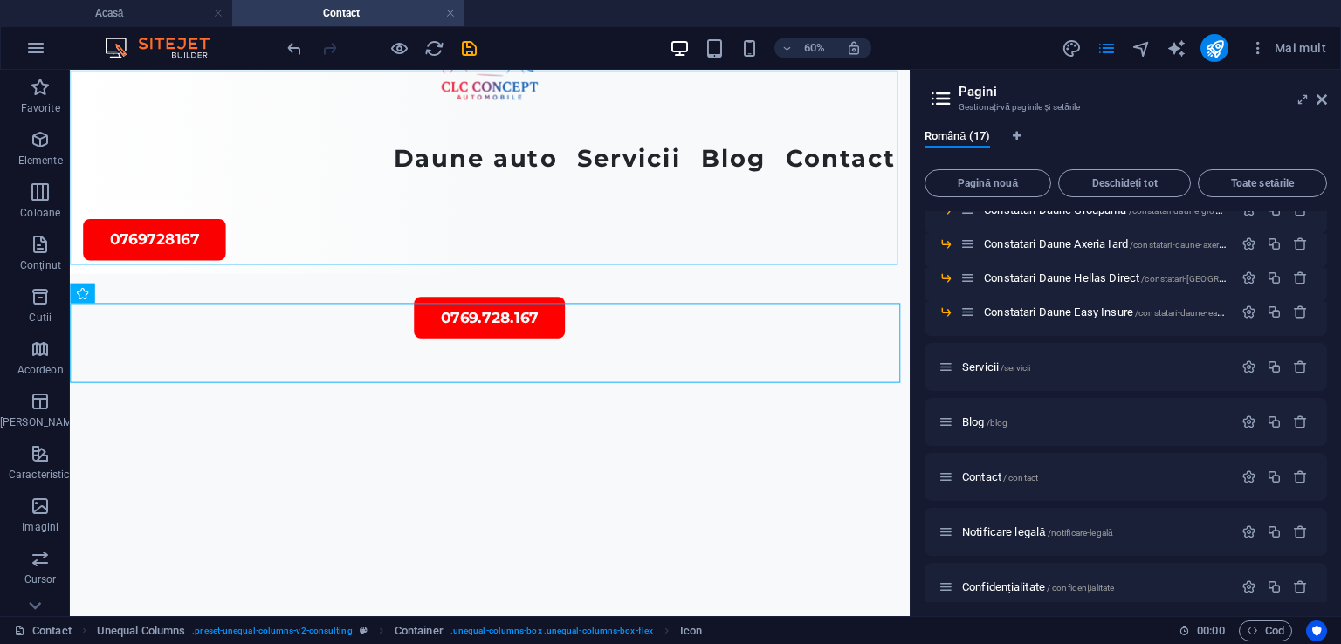
scroll to position [616, 0]
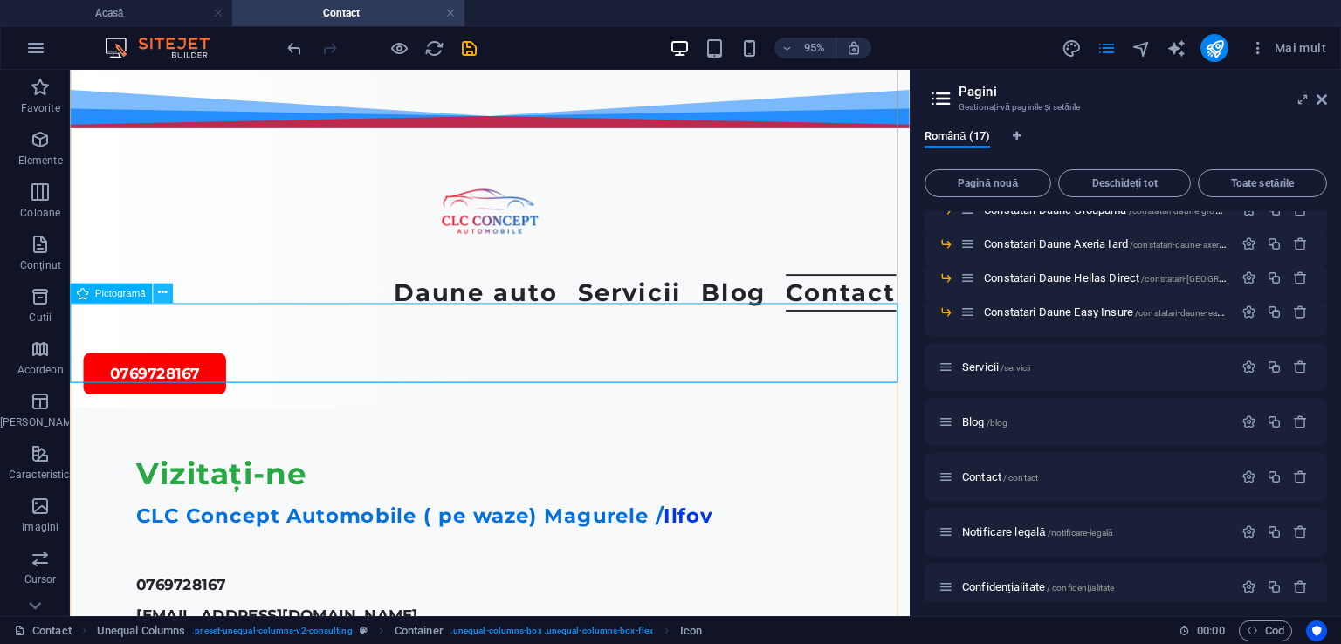
click at [160, 295] on icon at bounding box center [162, 292] width 9 height 17
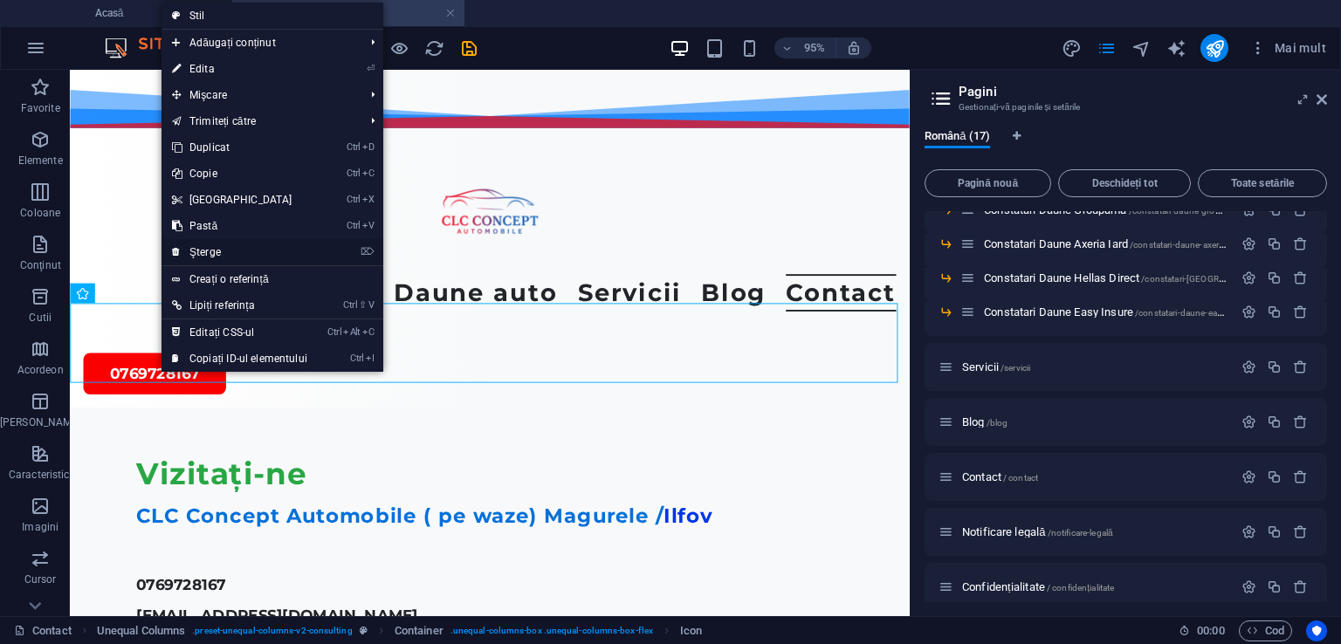
click at [196, 254] on font "Şterge" at bounding box center [204, 252] width 31 height 12
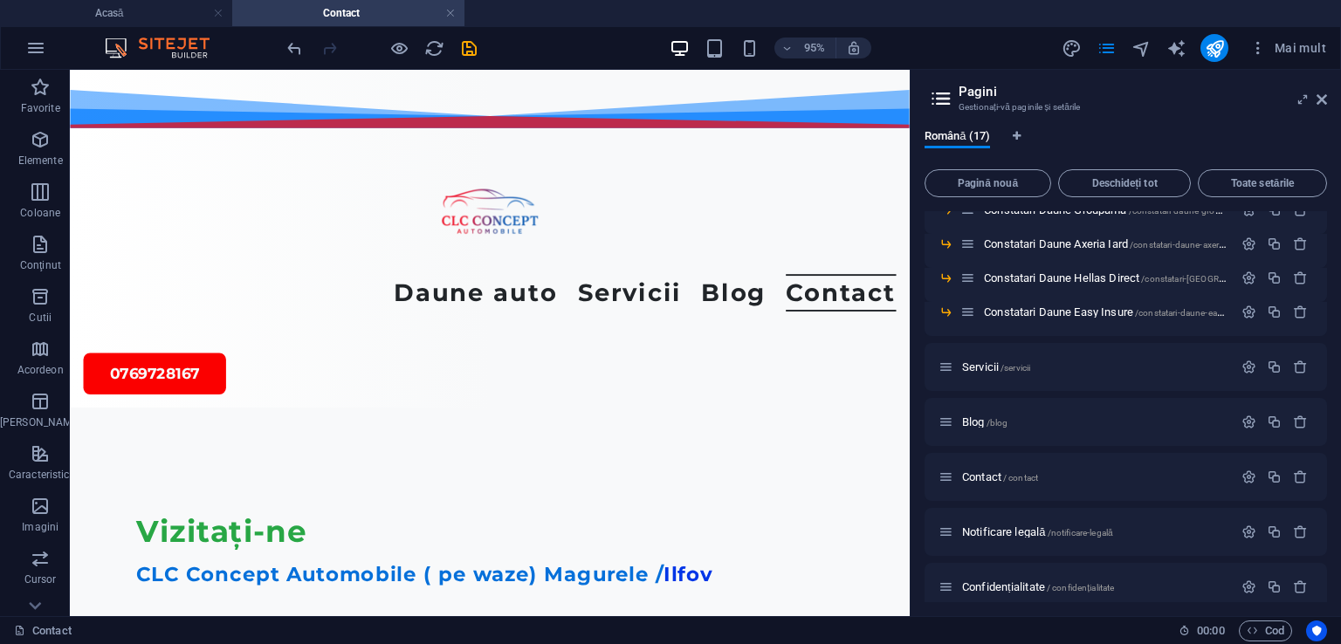
scroll to position [637, 0]
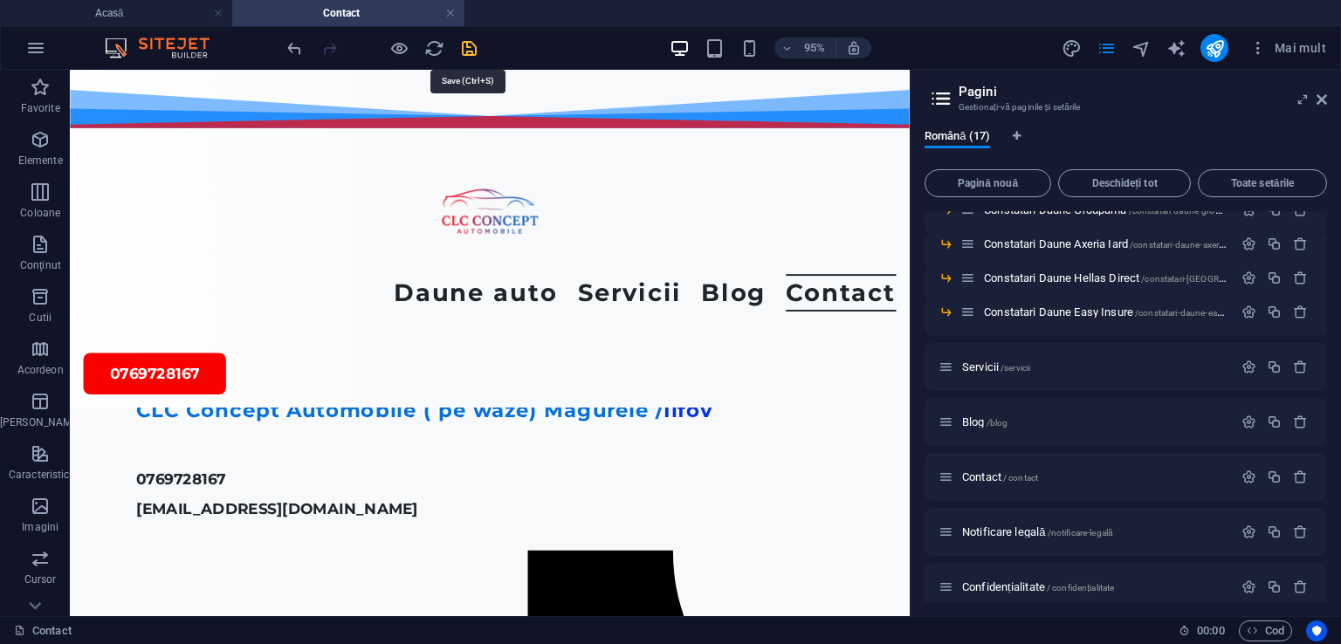
click at [468, 51] on icon "salva" at bounding box center [469, 48] width 20 height 20
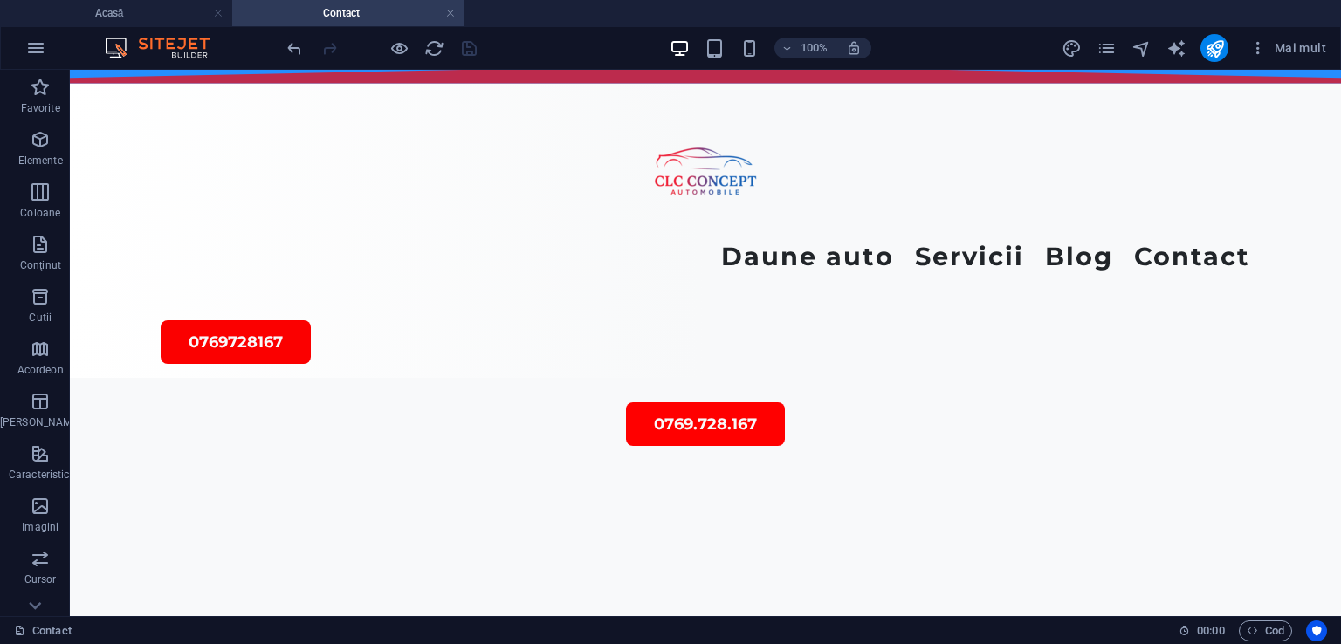
scroll to position [0, 0]
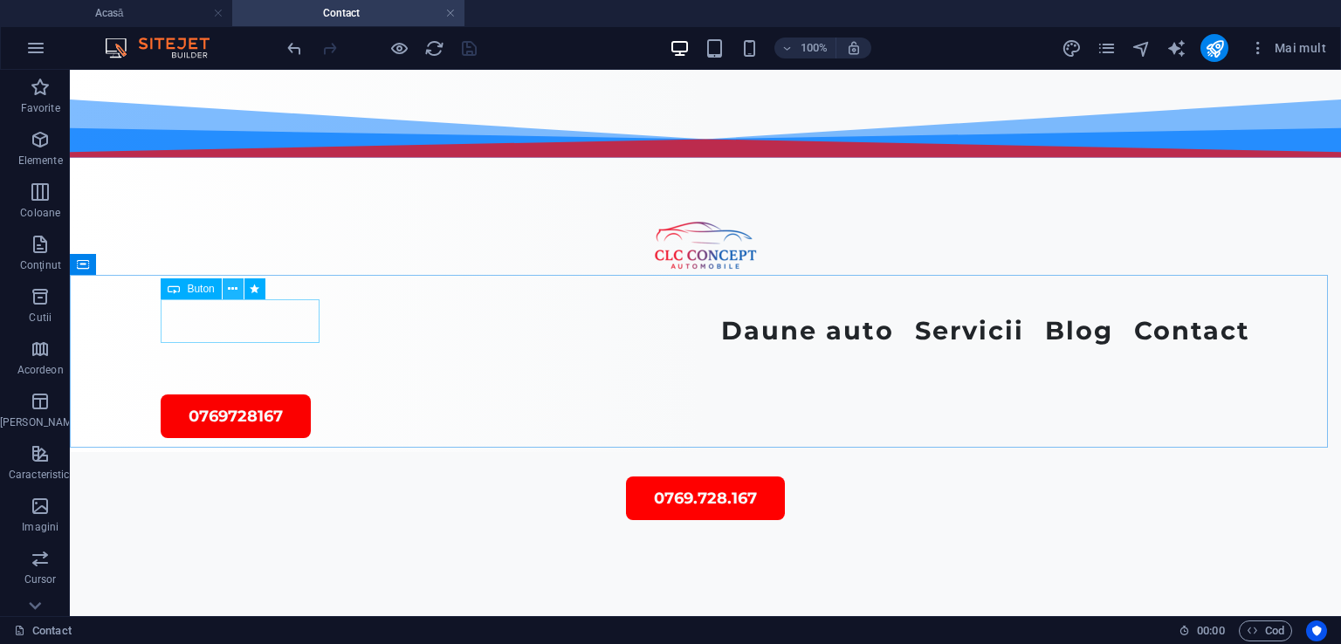
click at [232, 285] on icon at bounding box center [233, 289] width 10 height 18
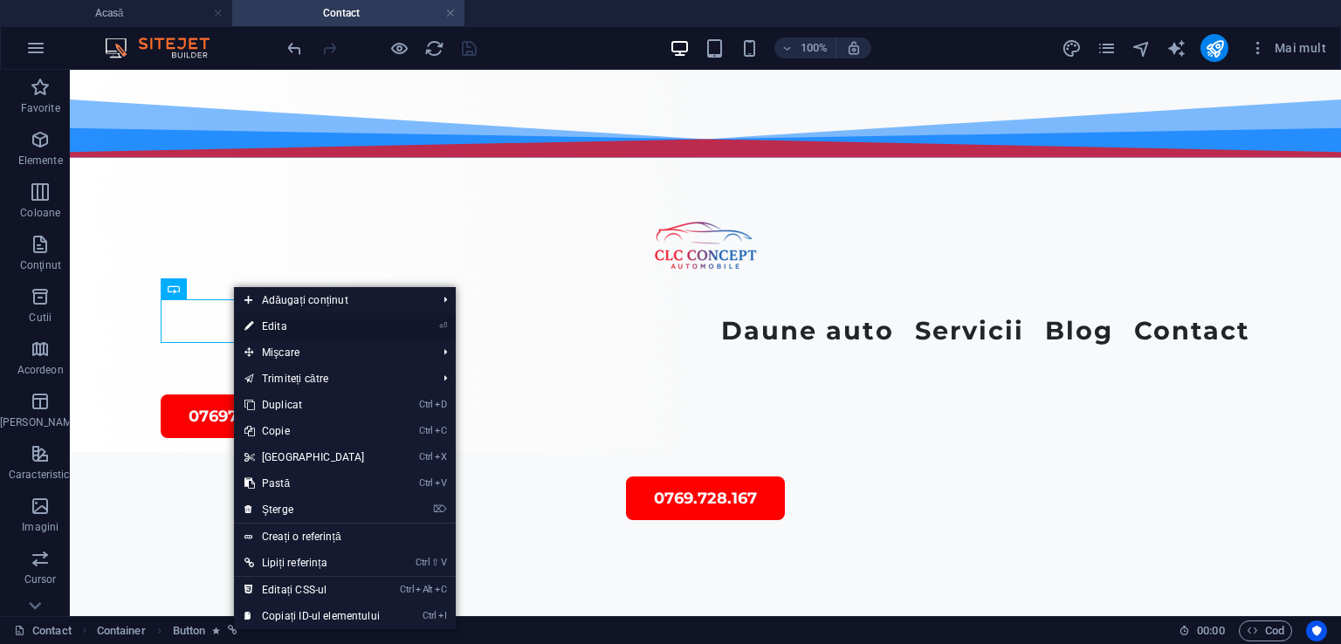
click at [265, 320] on font "Edita" at bounding box center [274, 326] width 25 height 12
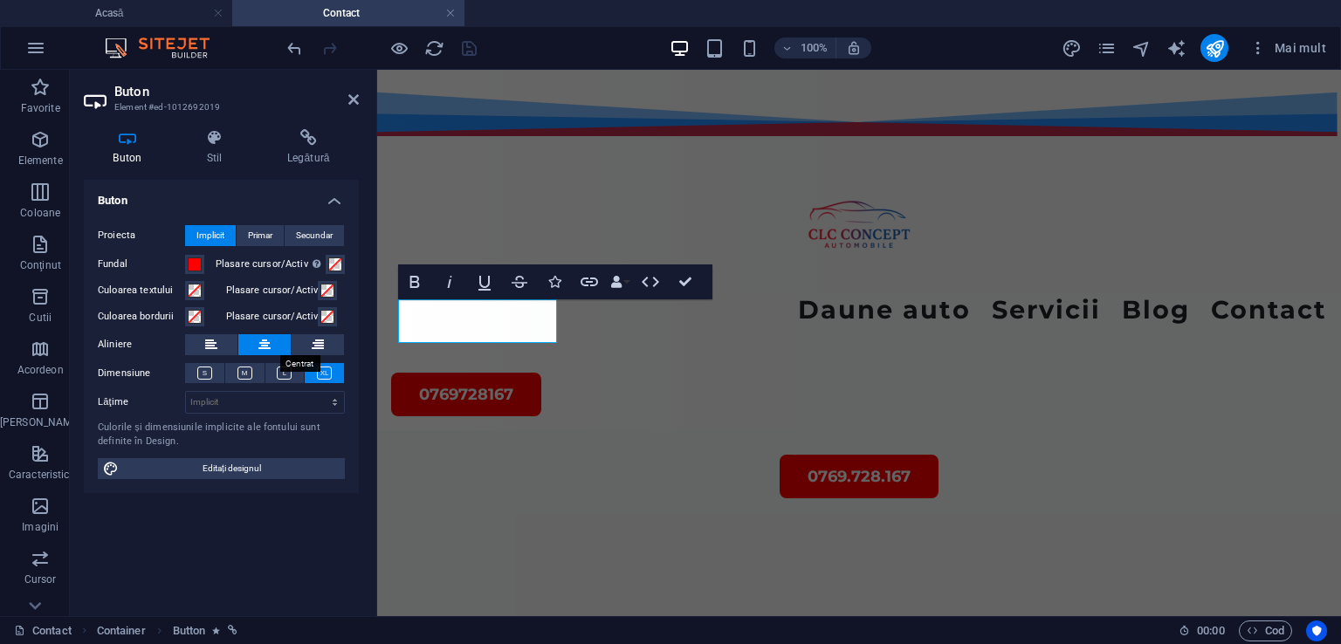
click at [261, 339] on icon at bounding box center [264, 344] width 12 height 21
click at [213, 342] on icon at bounding box center [211, 344] width 12 height 21
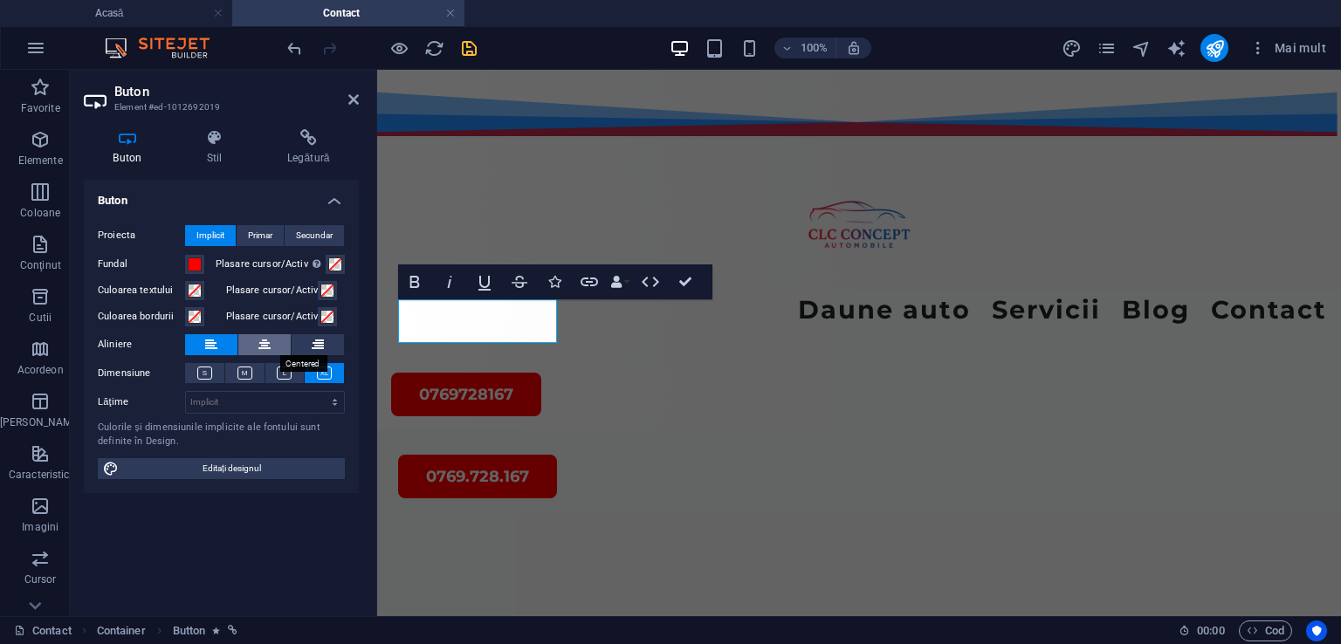
click at [254, 347] on button at bounding box center [264, 344] width 52 height 21
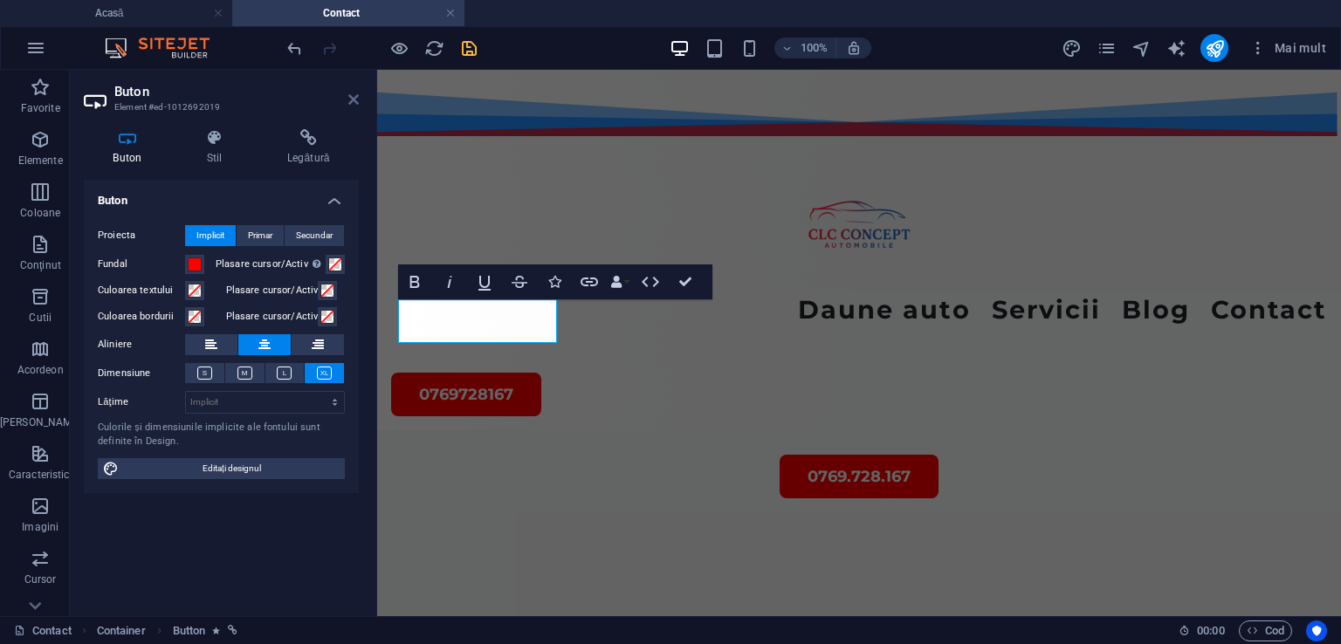
click at [348, 104] on icon at bounding box center [353, 100] width 10 height 14
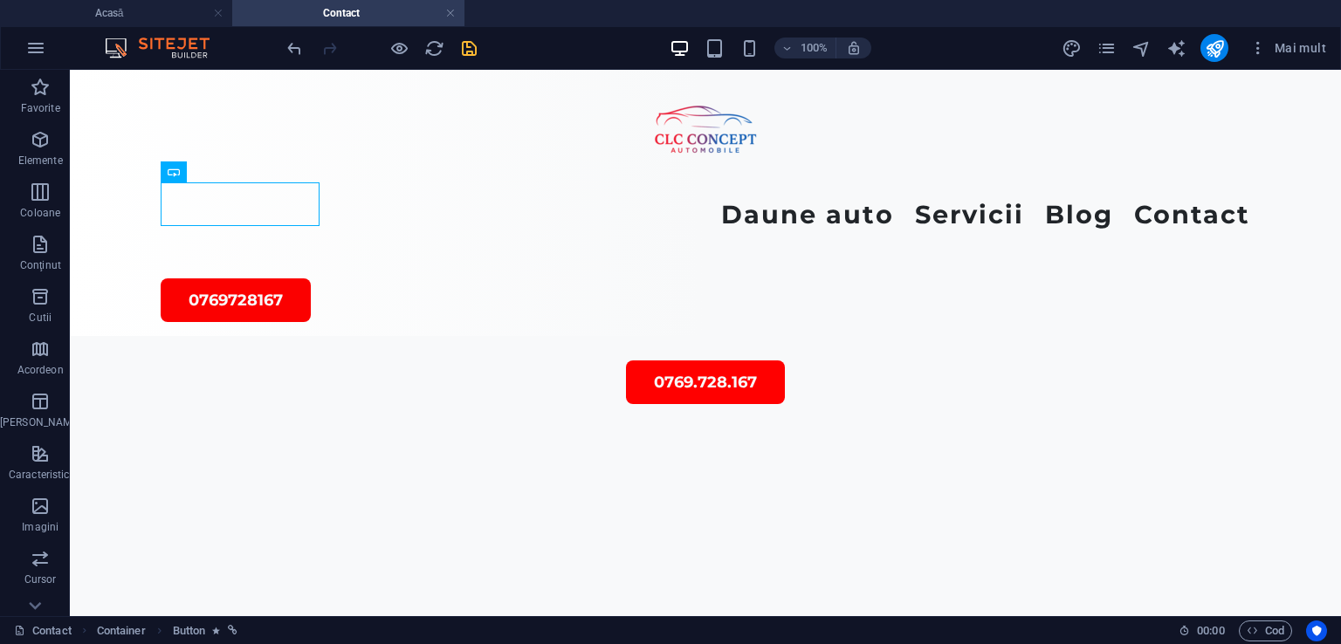
scroll to position [117, 0]
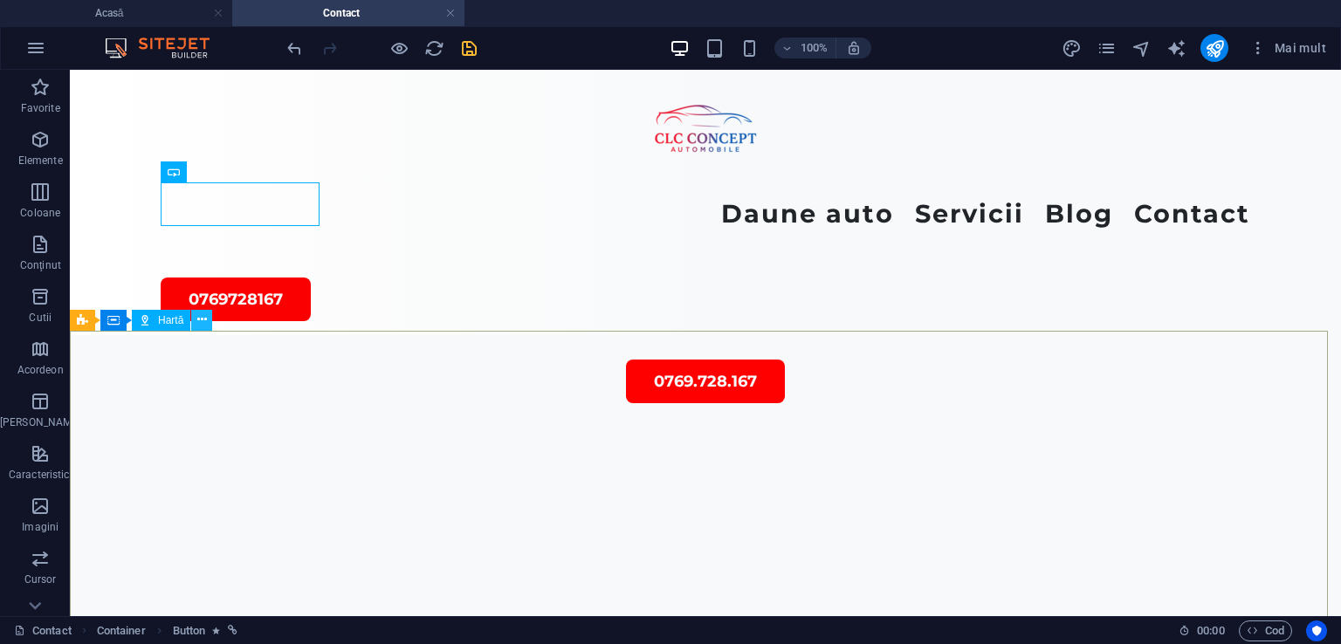
click at [201, 319] on icon at bounding box center [202, 320] width 10 height 18
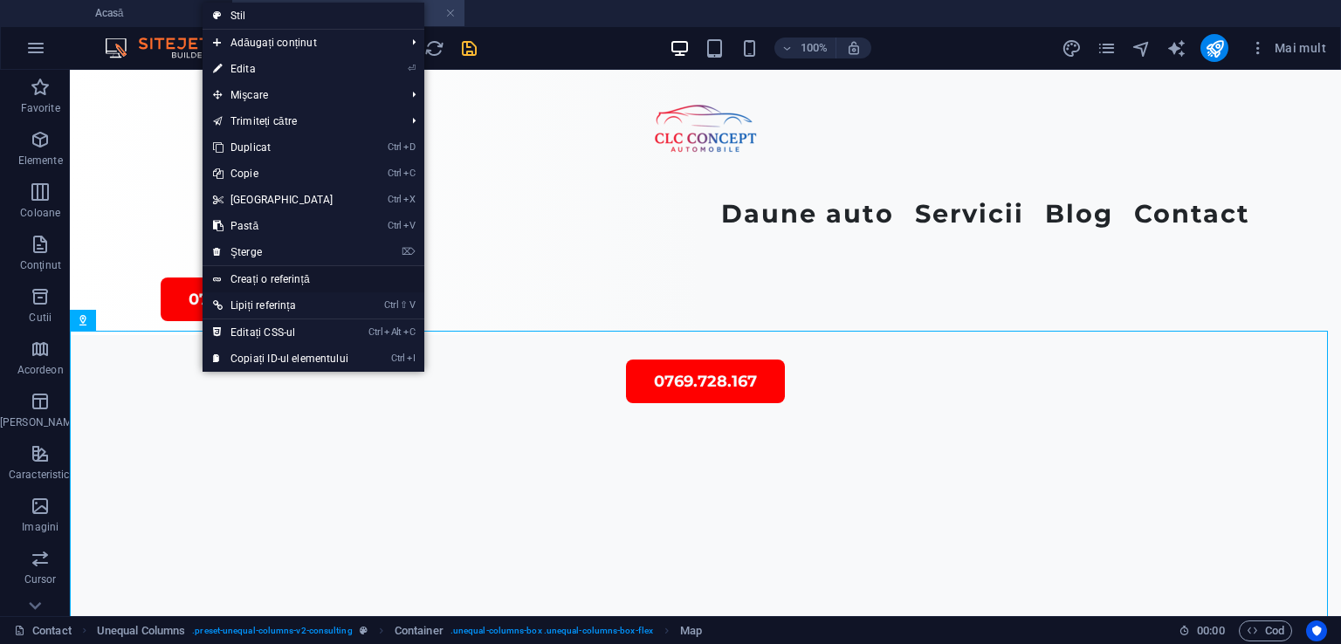
click at [247, 276] on font "Creați o referință" at bounding box center [269, 279] width 79 height 12
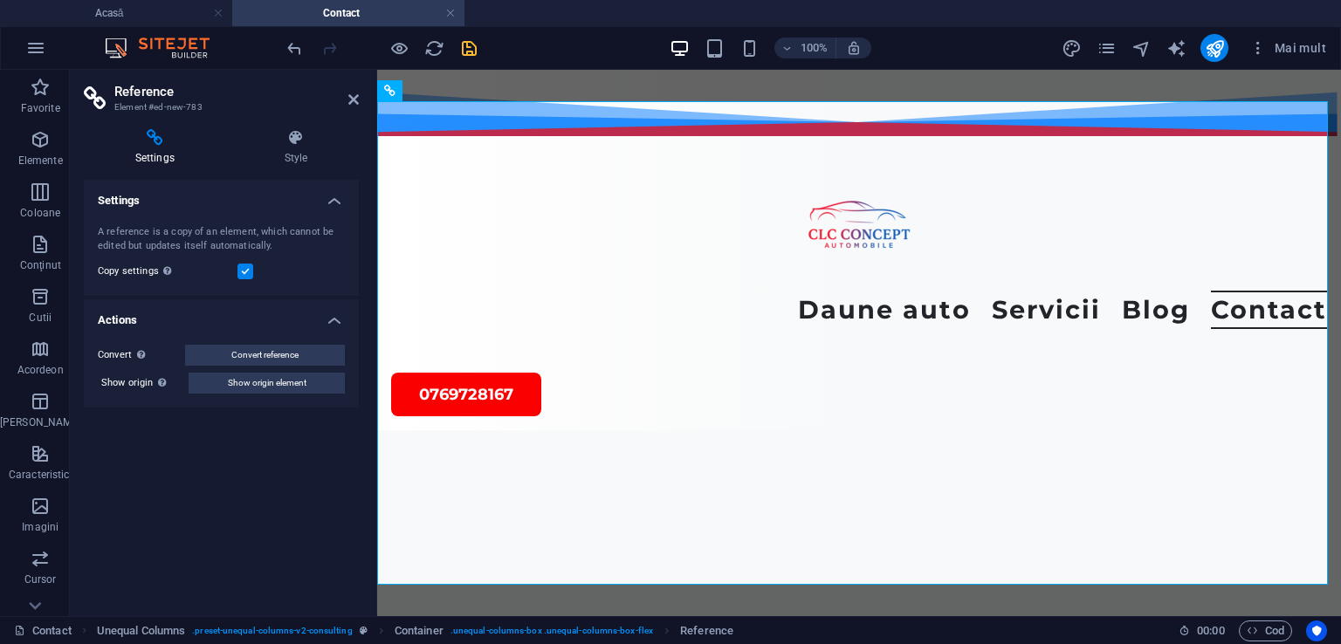
scroll to position [786, 0]
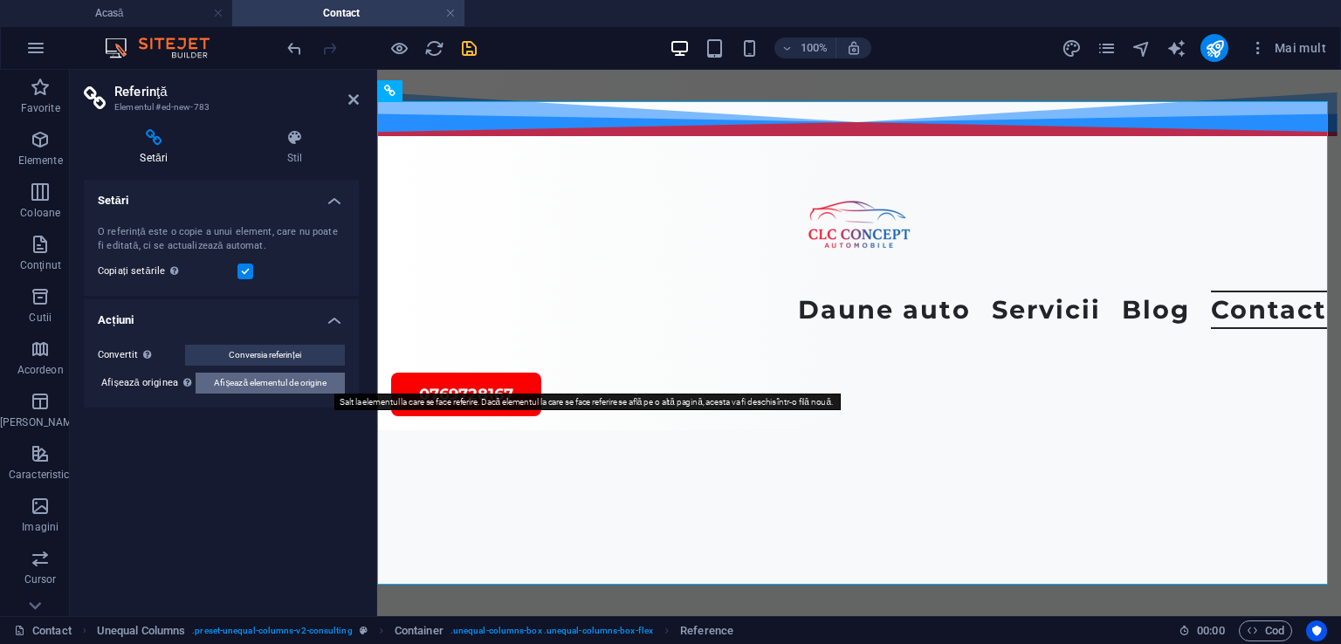
click at [227, 378] on font "Afișează elementul de origine" at bounding box center [270, 383] width 113 height 10
select select "2"
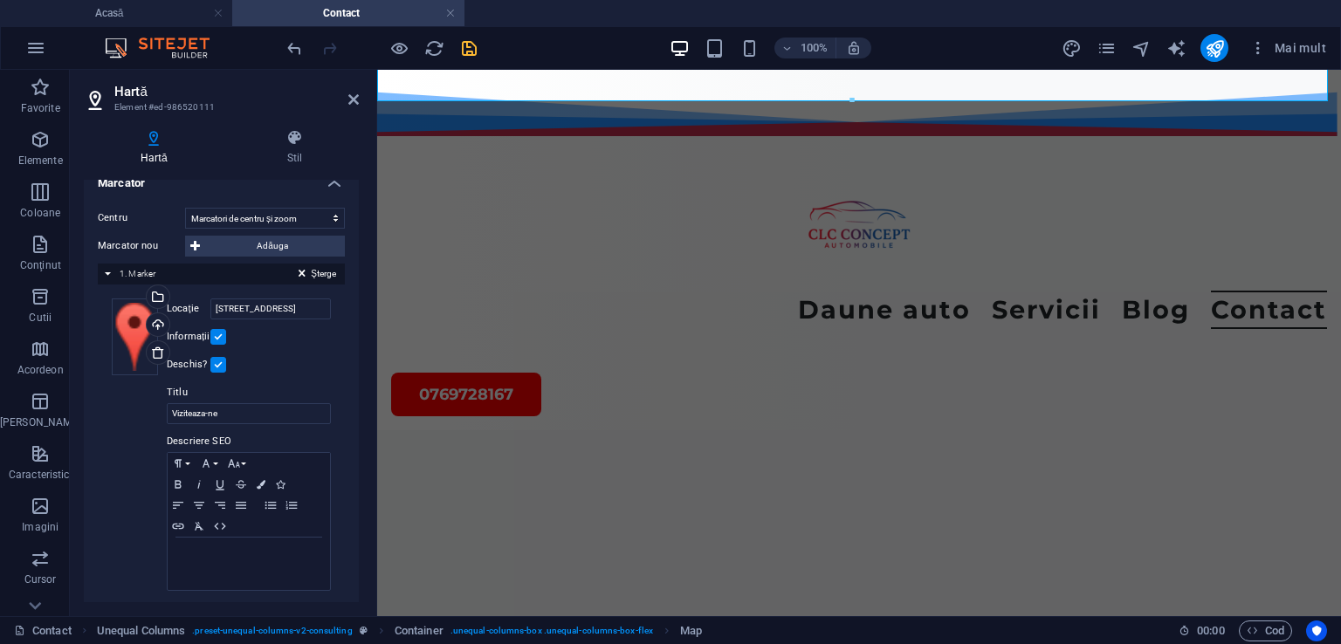
scroll to position [266, 0]
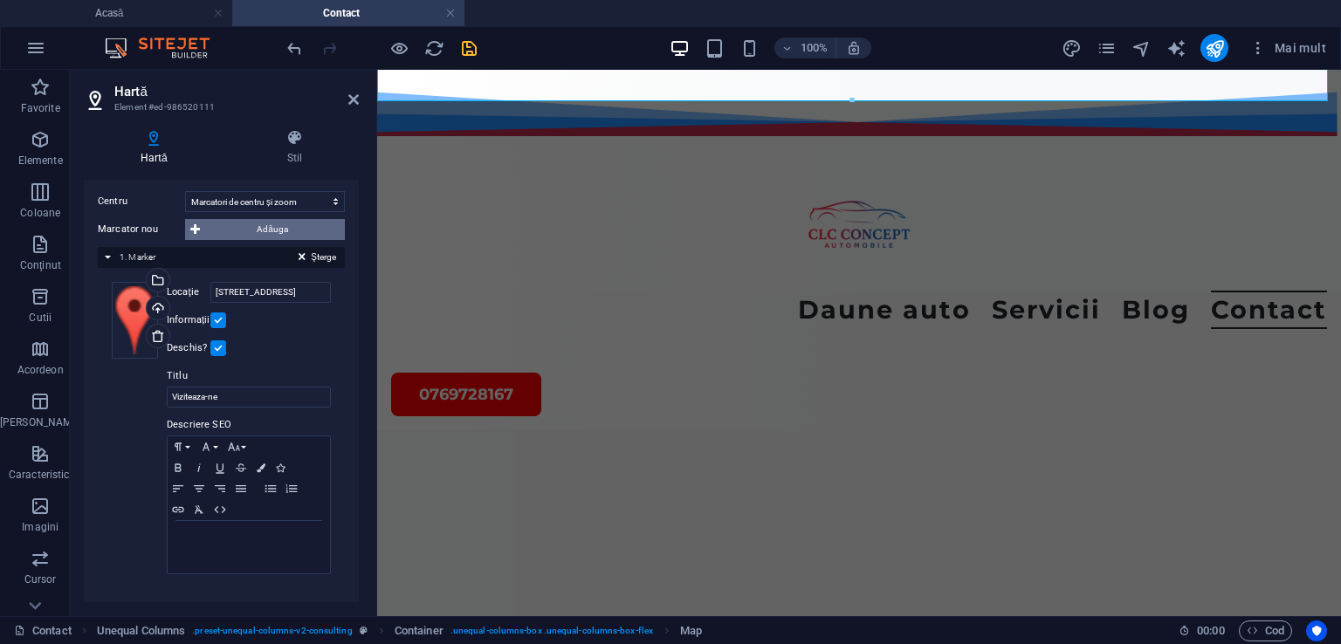
click at [255, 229] on span "Adăuga" at bounding box center [272, 229] width 134 height 21
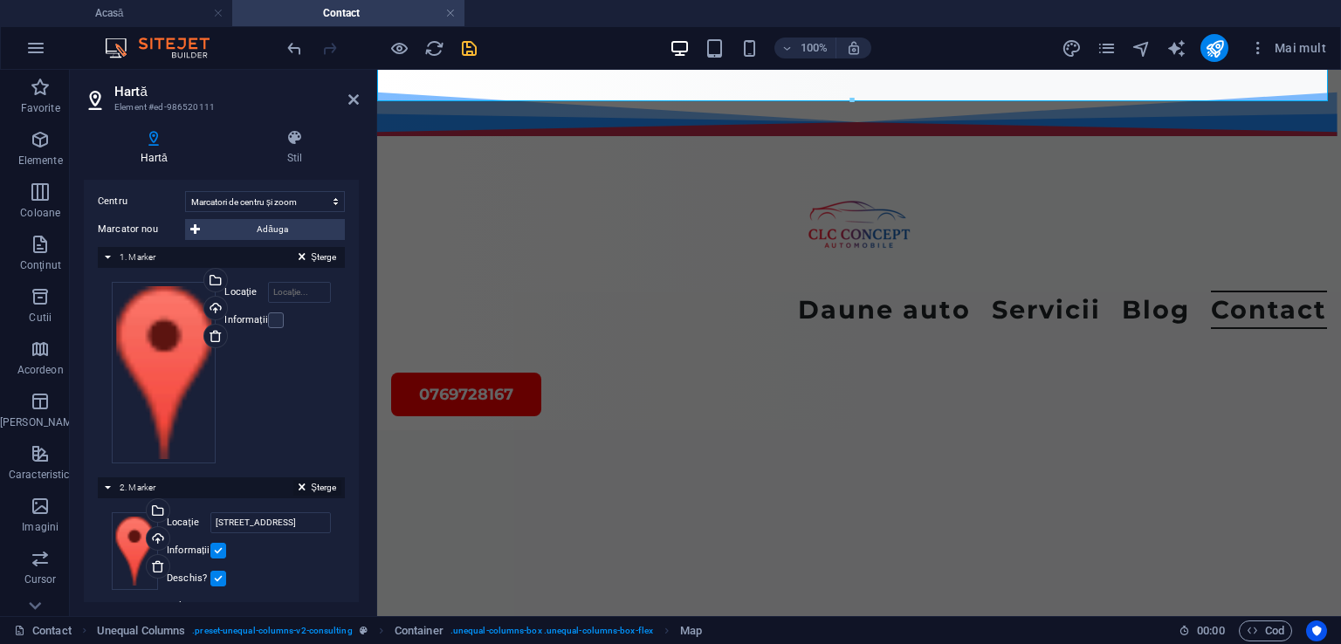
click at [299, 480] on icon at bounding box center [302, 490] width 7 height 21
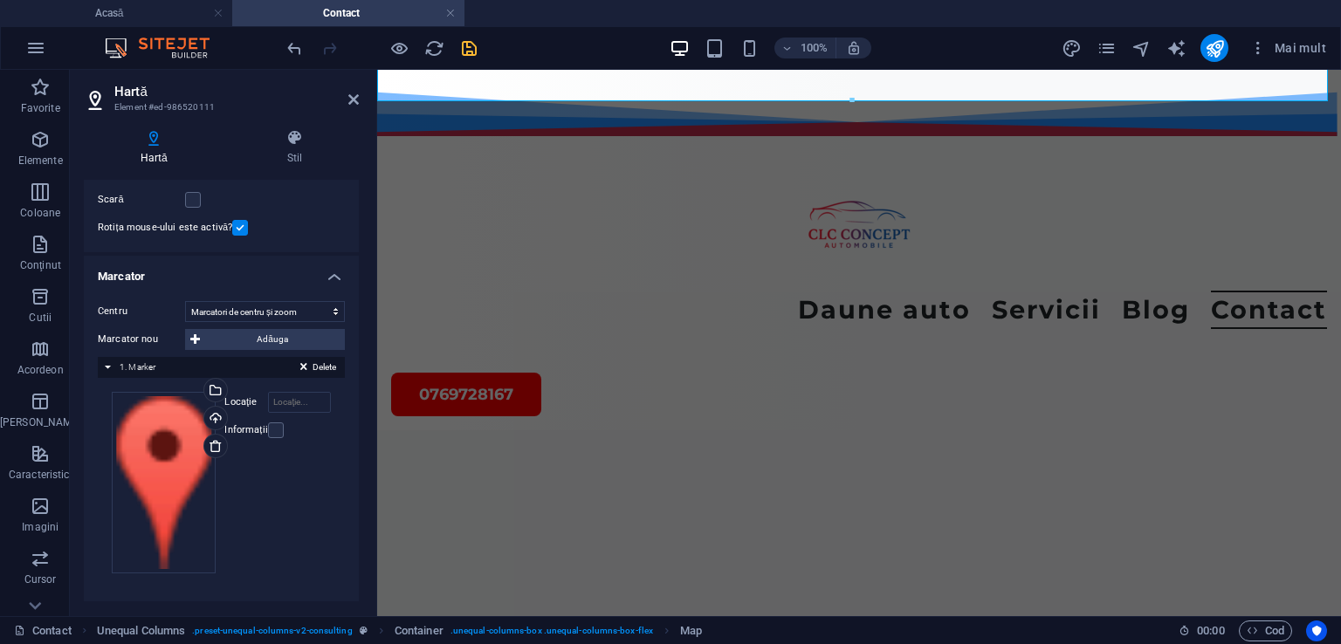
scroll to position [148, 0]
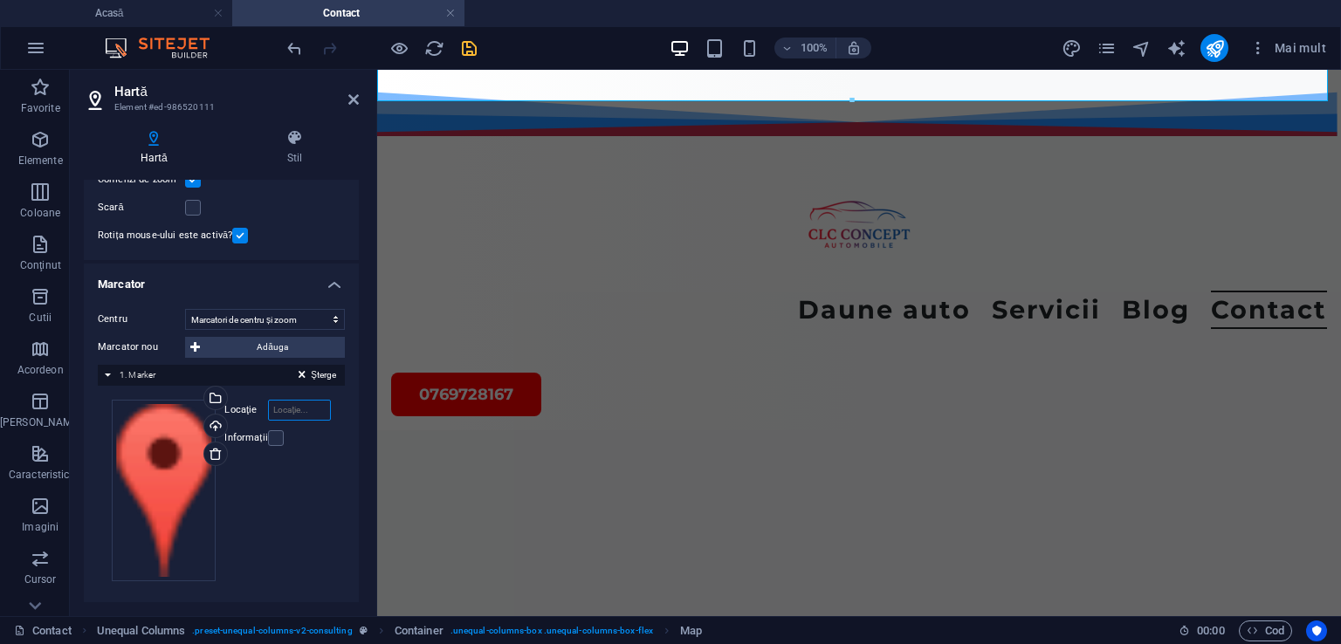
click at [285, 404] on input "Locaţie" at bounding box center [299, 410] width 63 height 21
type input "CLC CONCEPT AUTOMOBILE"
click at [350, 103] on icon at bounding box center [353, 100] width 10 height 14
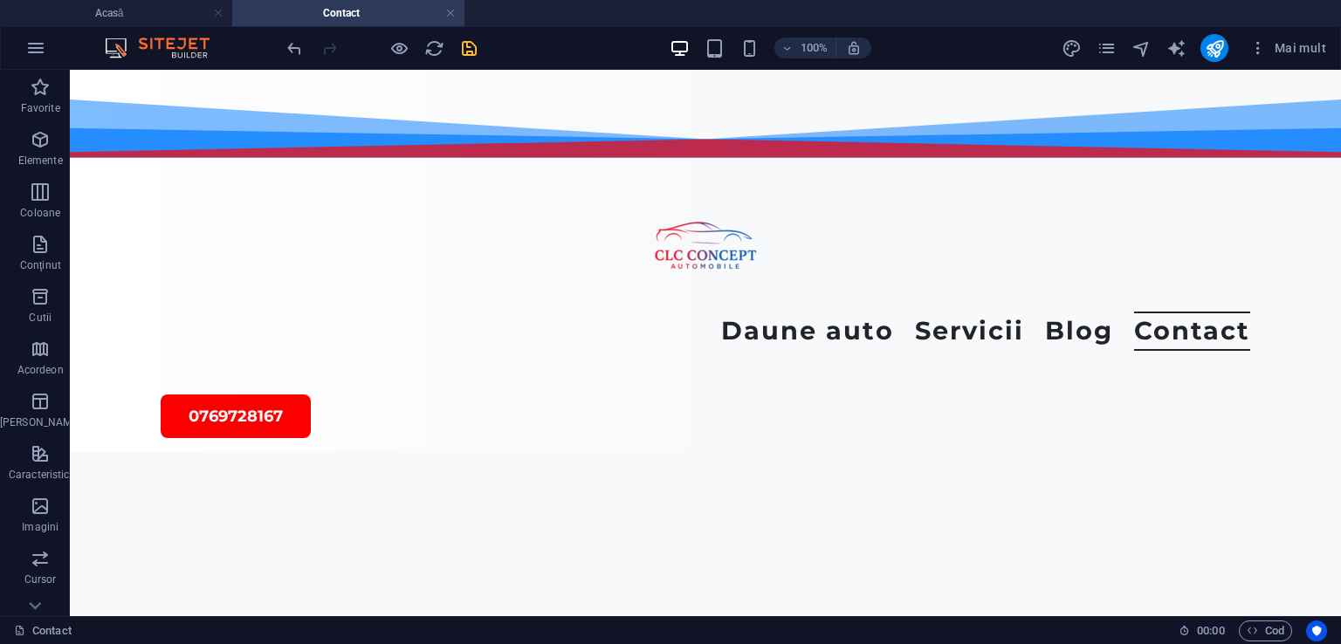
scroll to position [1106, 0]
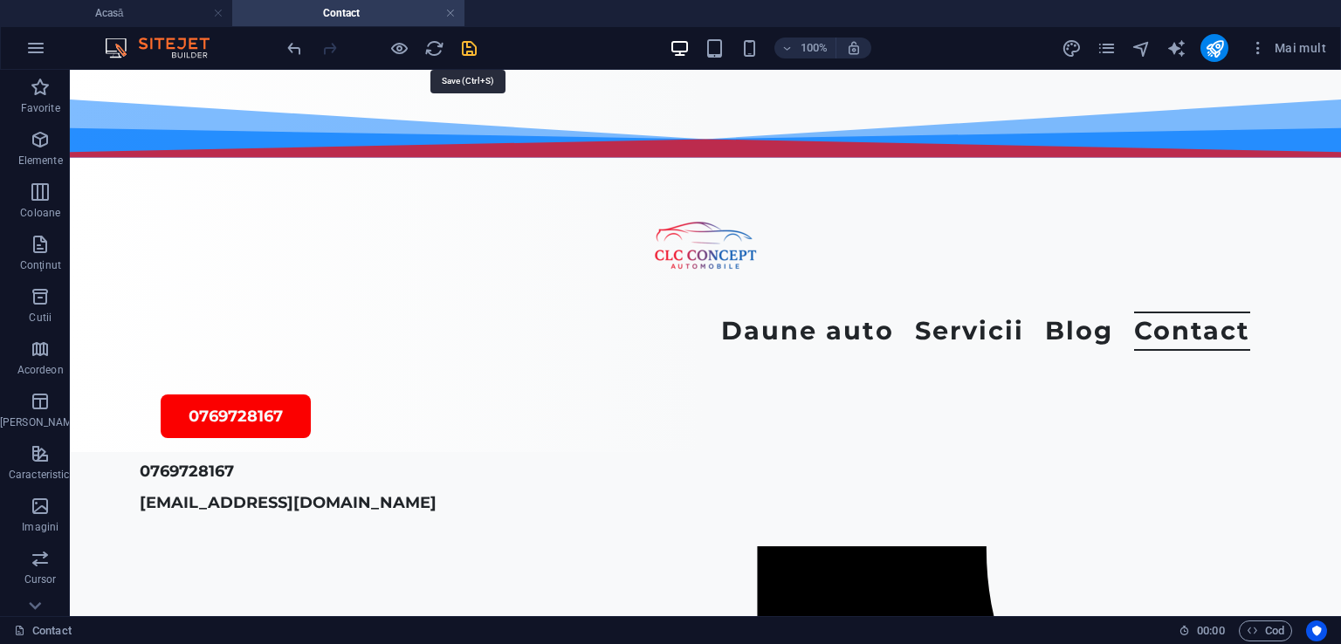
click at [470, 52] on icon "salva" at bounding box center [469, 48] width 20 height 20
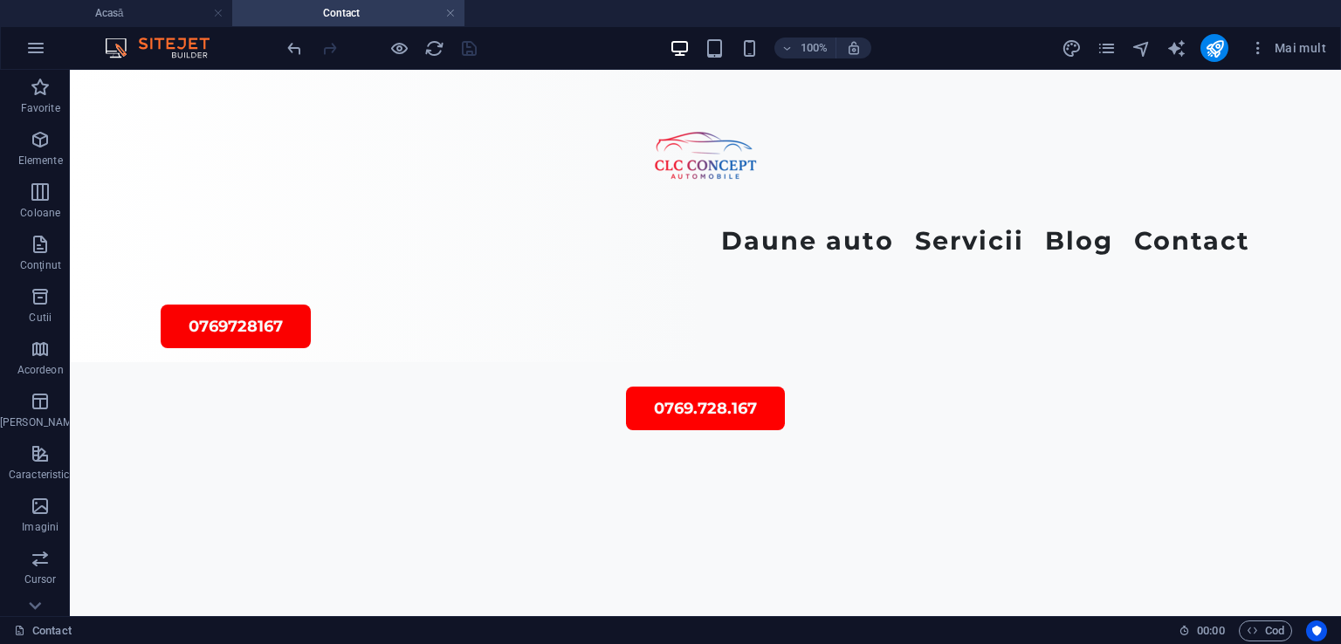
scroll to position [21, 0]
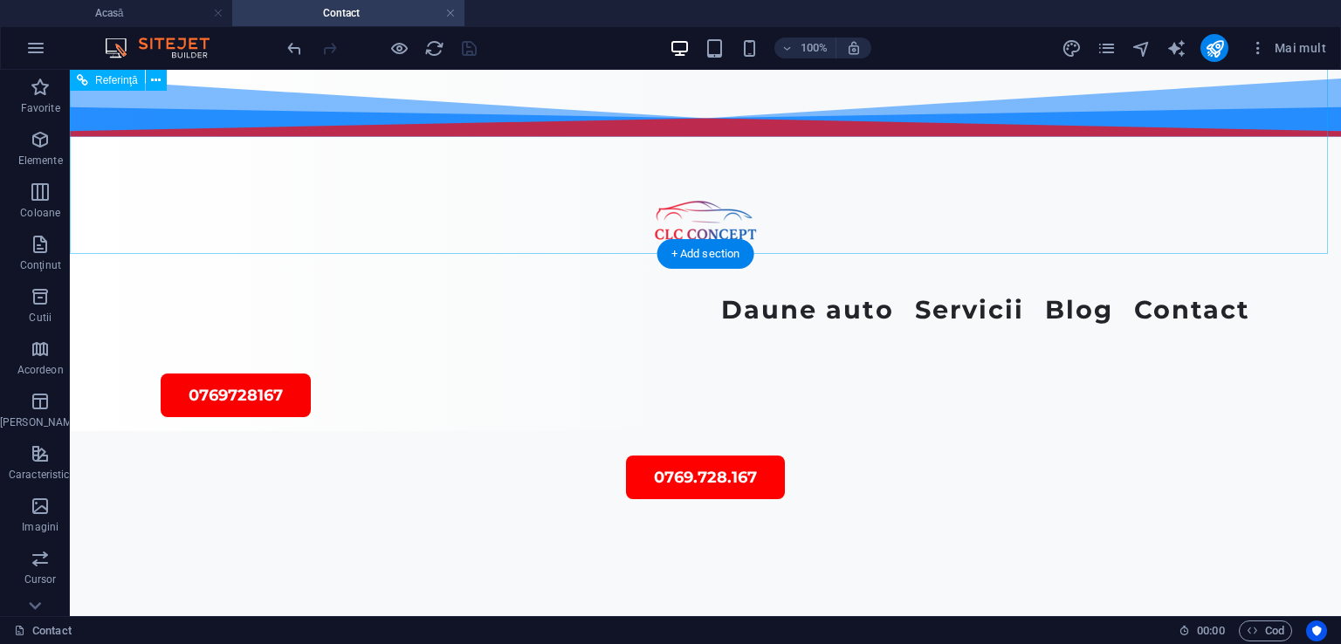
click at [1223, 157] on div at bounding box center [705, 224] width 1089 height 134
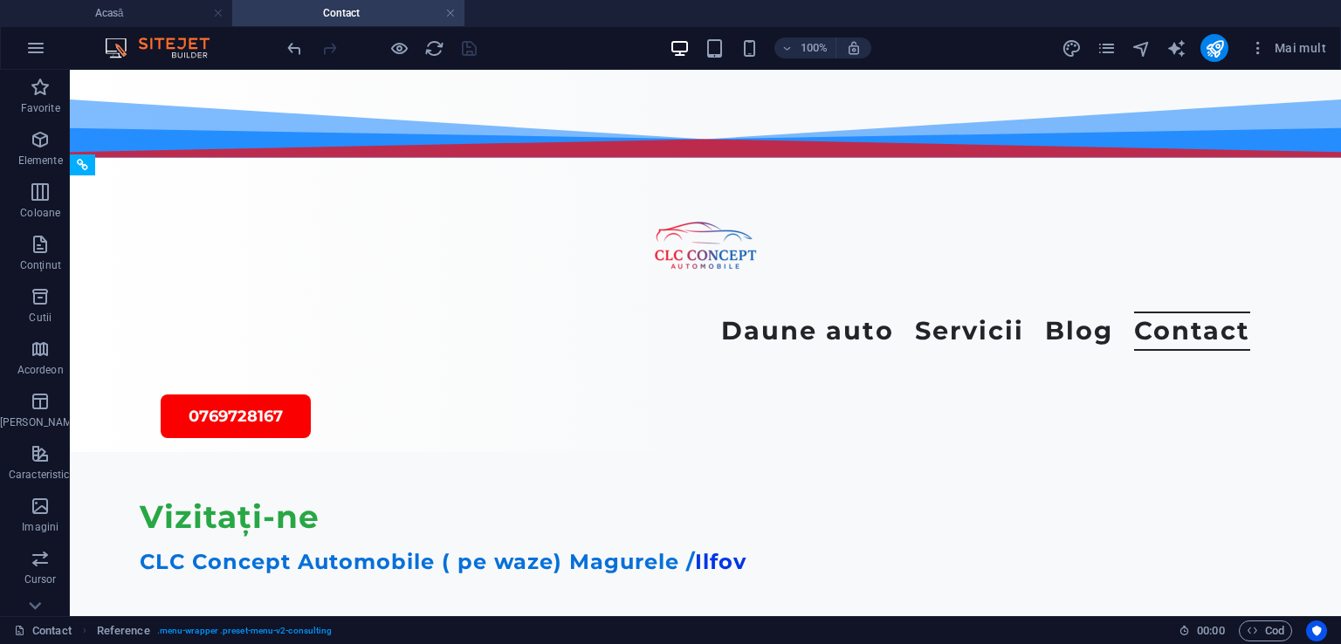
scroll to position [936, 0]
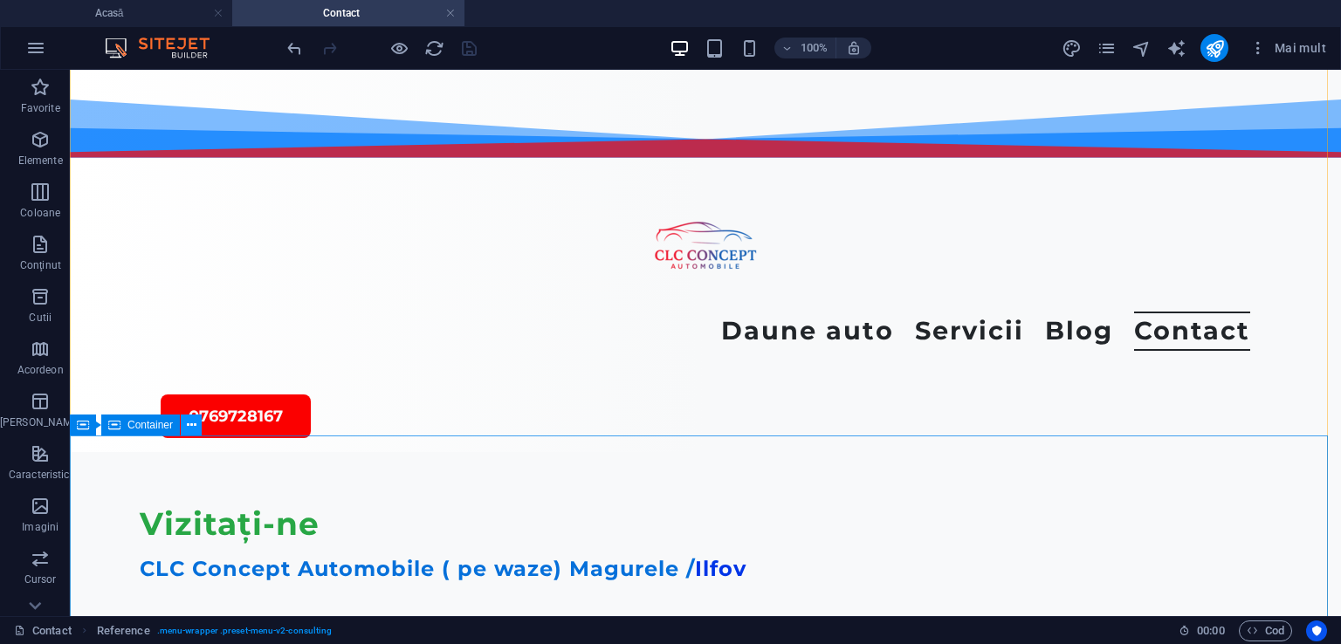
click at [189, 422] on icon at bounding box center [192, 425] width 10 height 18
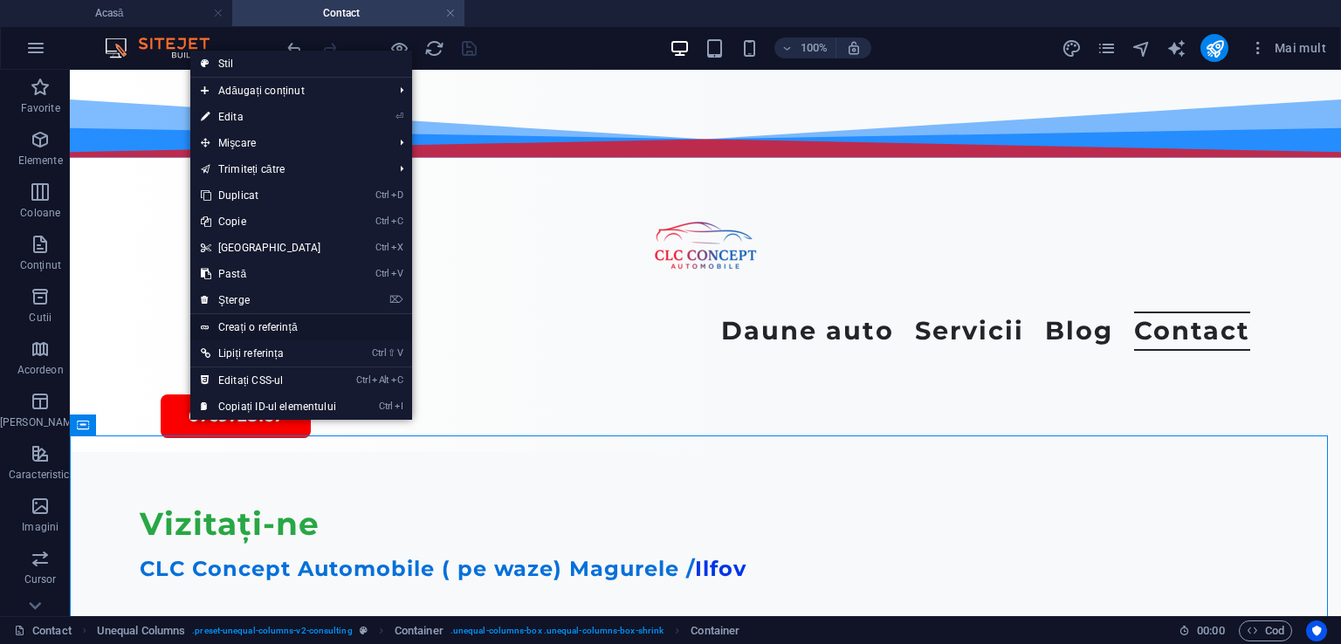
click at [260, 331] on font "Creați o referință" at bounding box center [257, 327] width 79 height 12
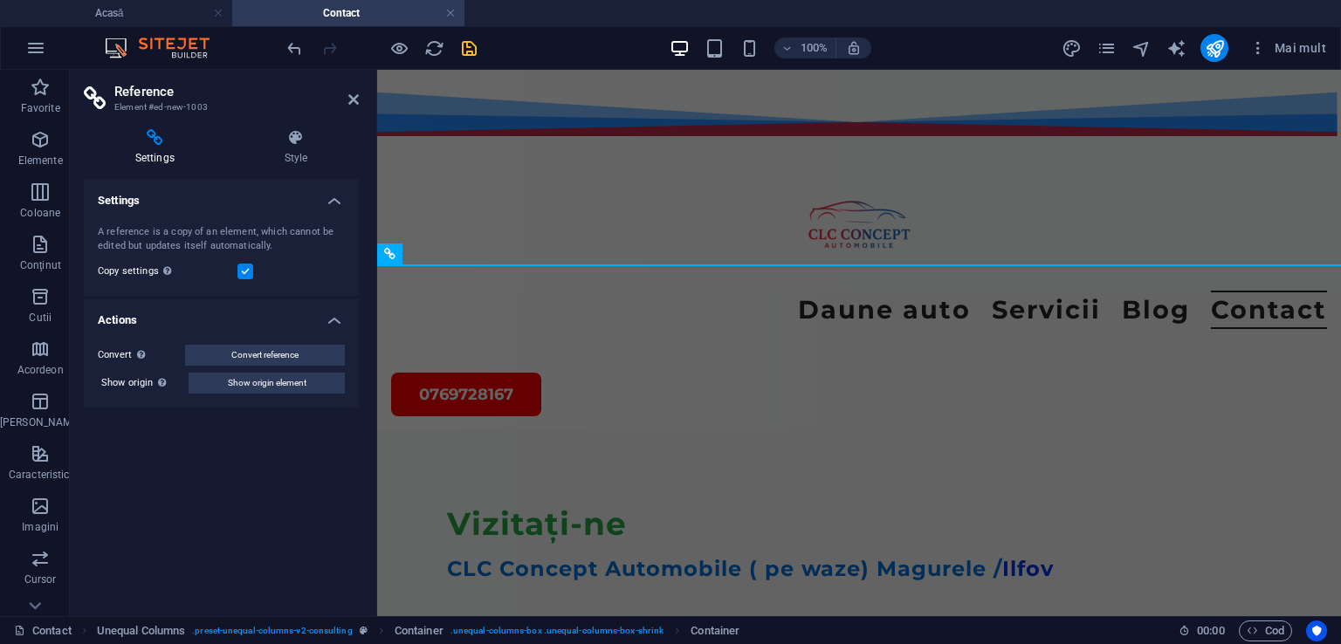
scroll to position [1457, 0]
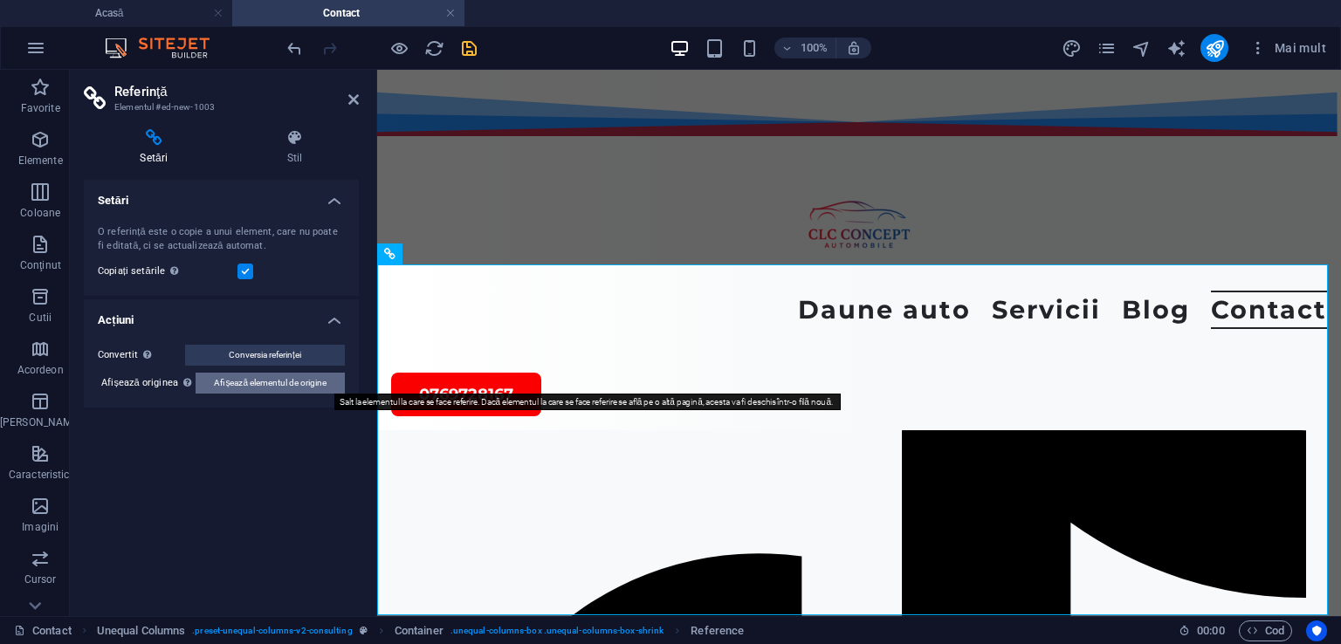
click at [286, 386] on font "Afișează elementul de origine" at bounding box center [270, 383] width 113 height 10
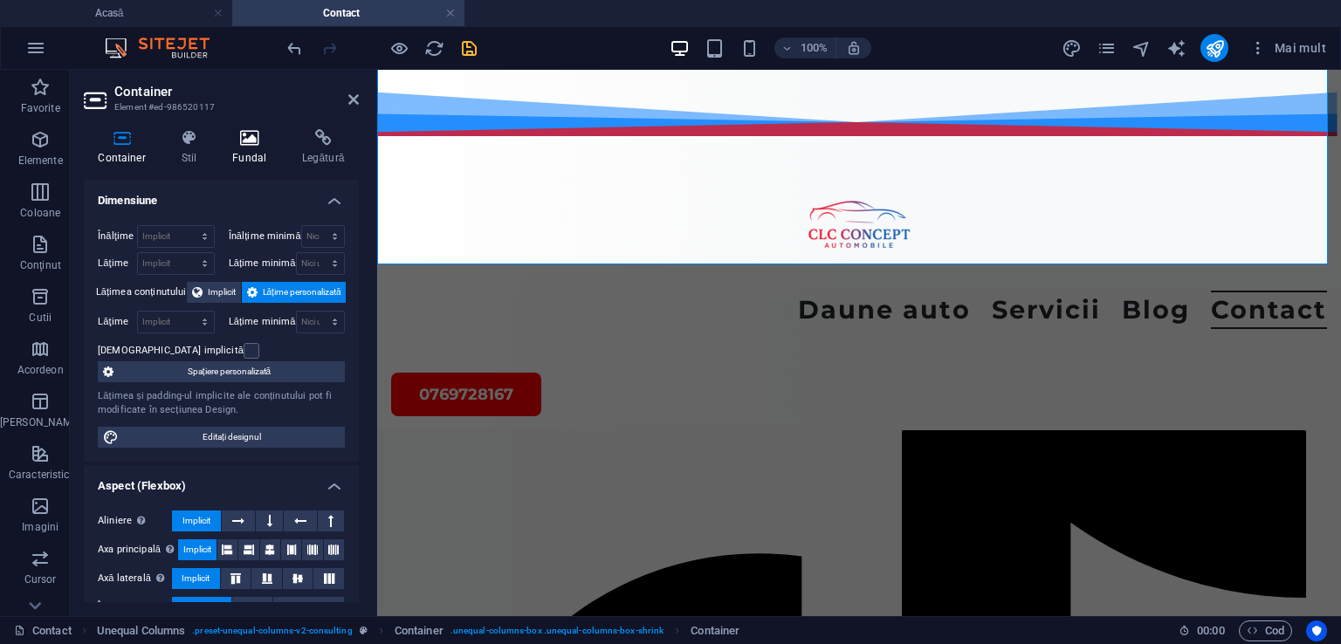
click at [256, 144] on icon at bounding box center [249, 137] width 63 height 17
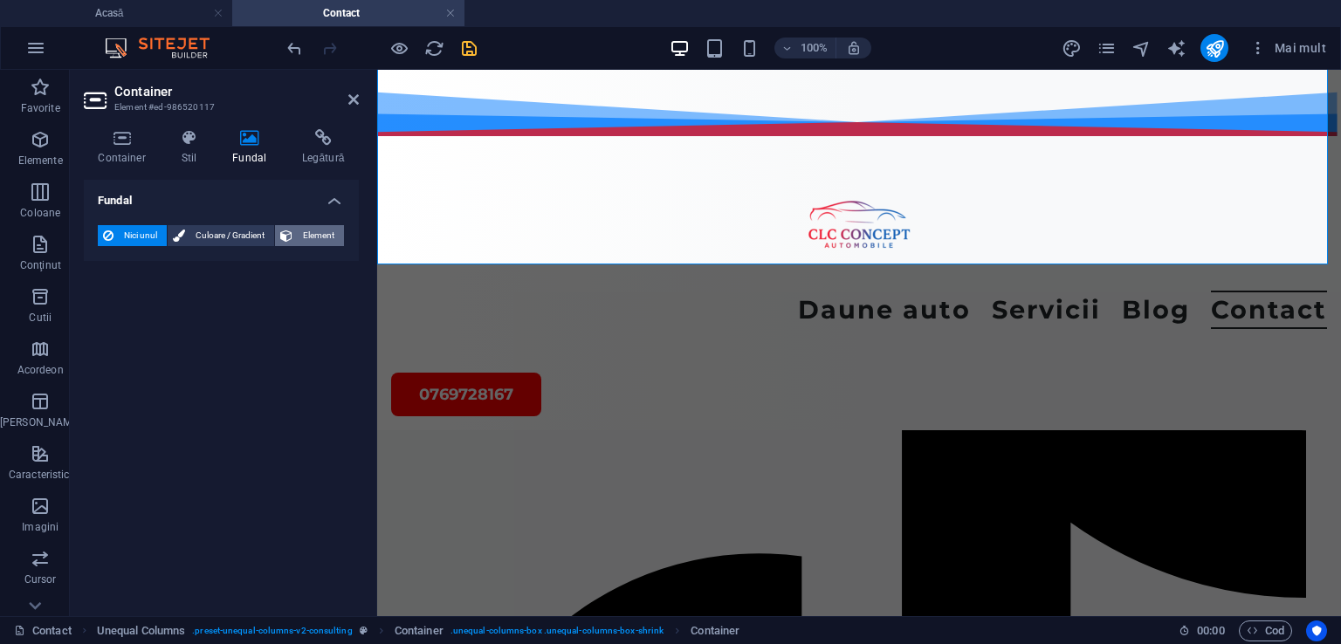
click at [314, 237] on font "Element" at bounding box center [318, 235] width 31 height 10
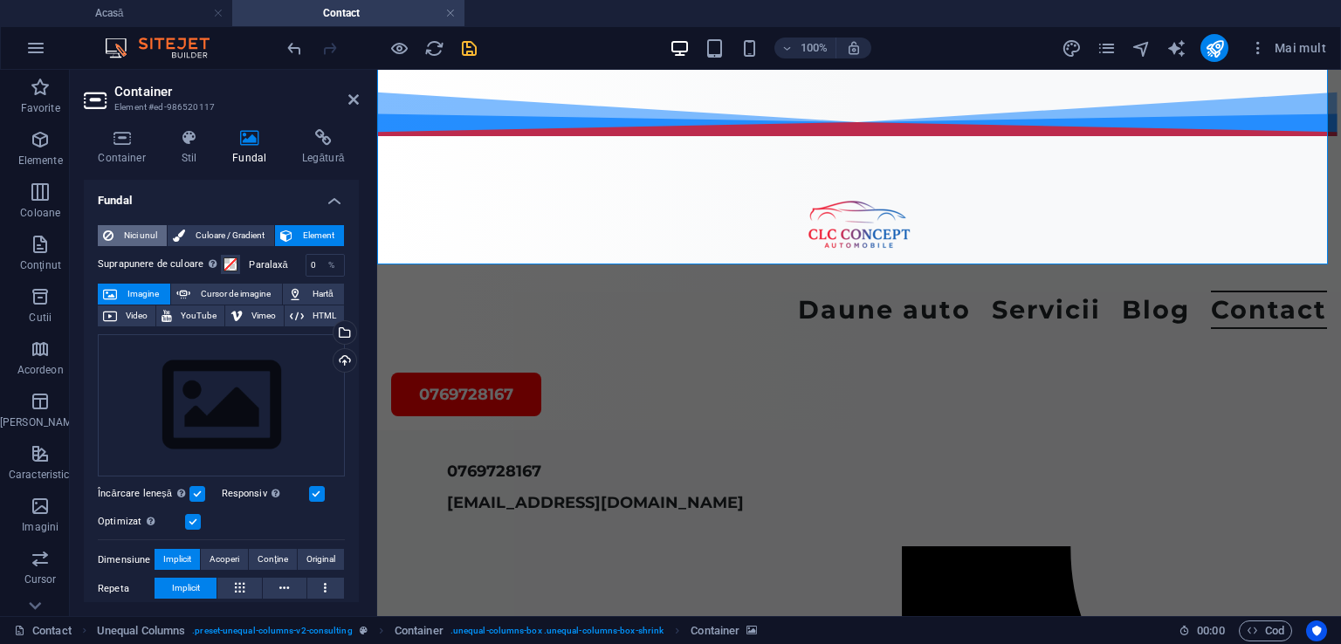
click at [129, 236] on font "Nici unul" at bounding box center [140, 235] width 33 height 10
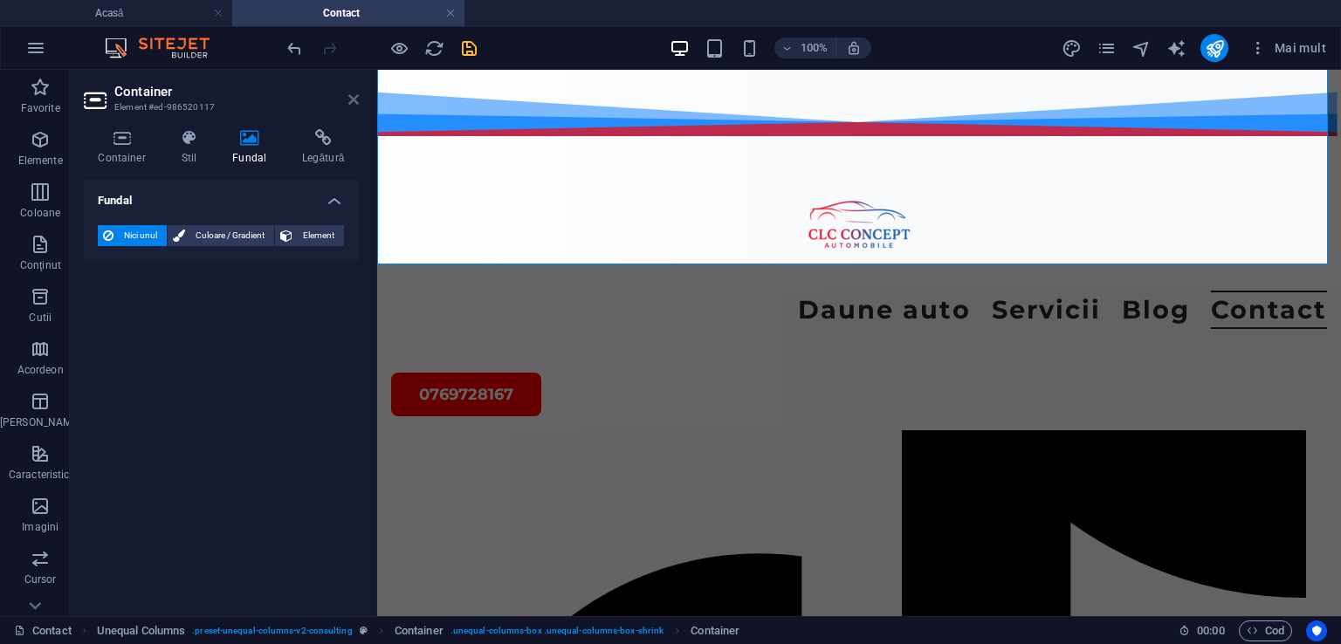
click at [353, 100] on icon at bounding box center [353, 100] width 10 height 14
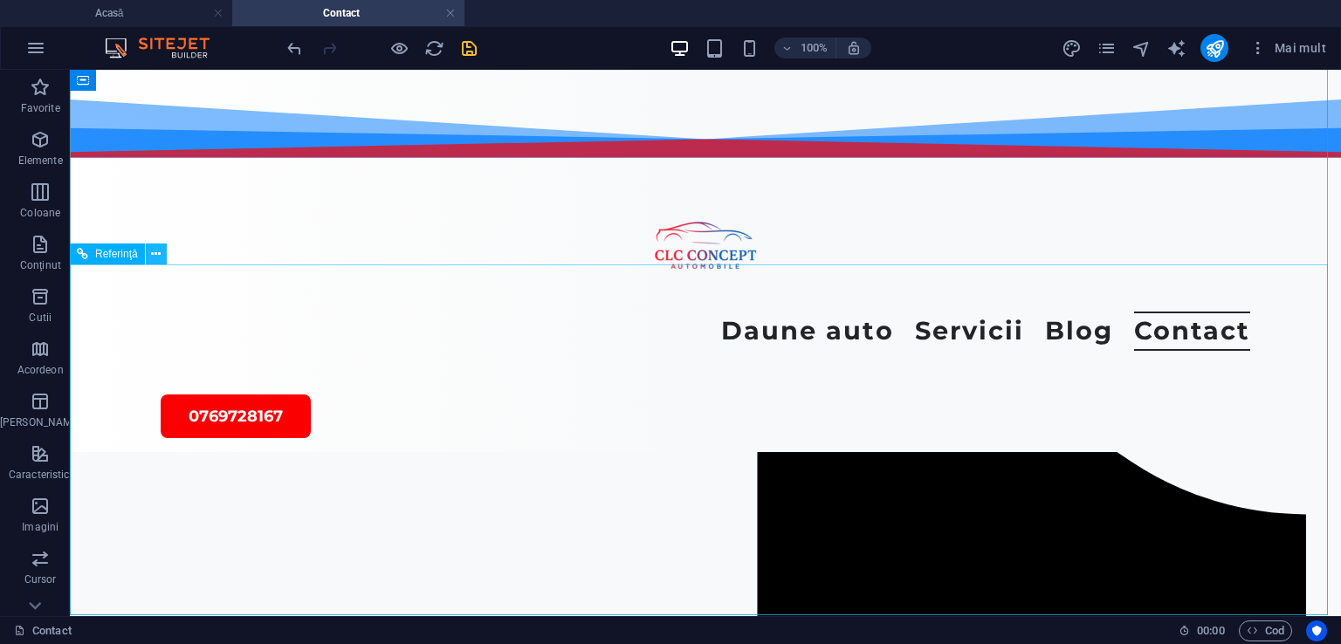
click at [155, 251] on icon at bounding box center [156, 254] width 10 height 18
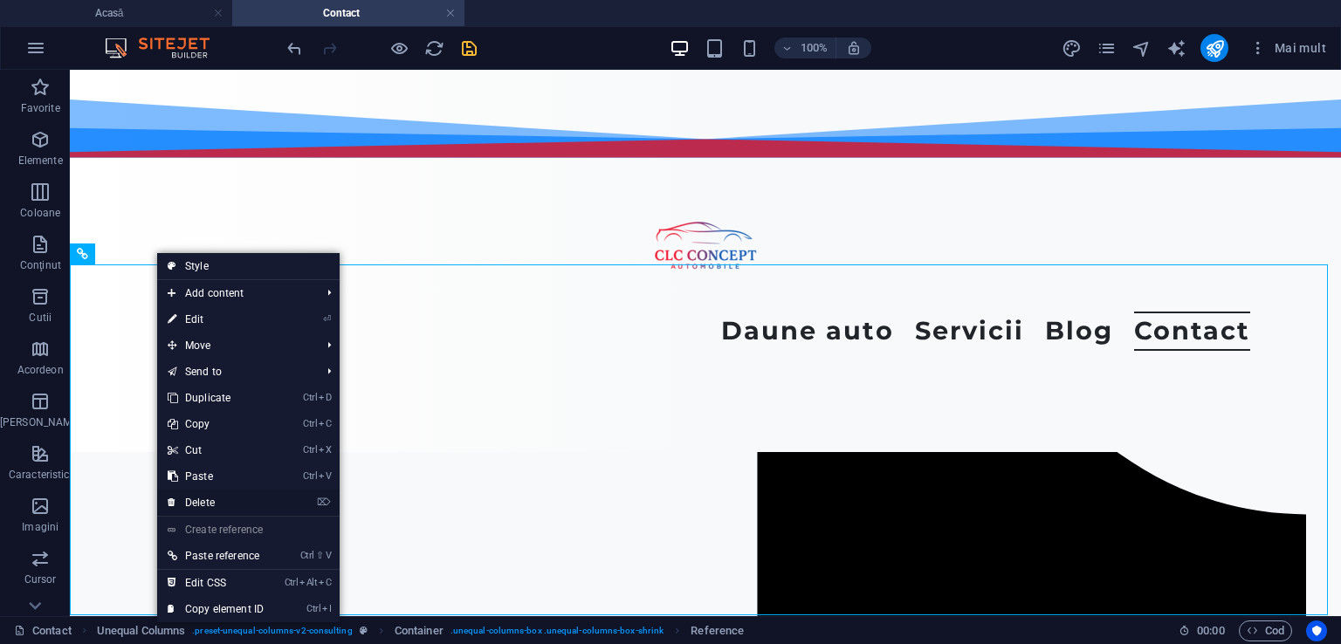
click at [202, 497] on link "⌦ Delete" at bounding box center [215, 503] width 117 height 26
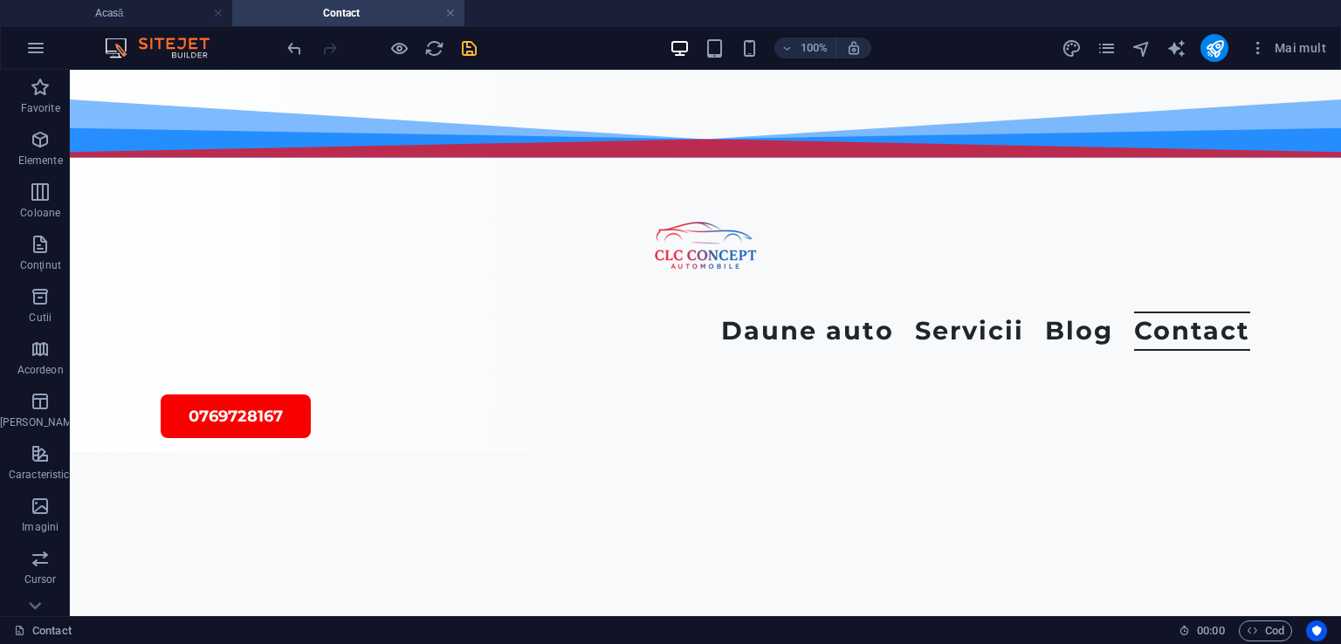
scroll to position [514, 0]
click at [1323, 296] on div at bounding box center [705, 132] width 1271 height 484
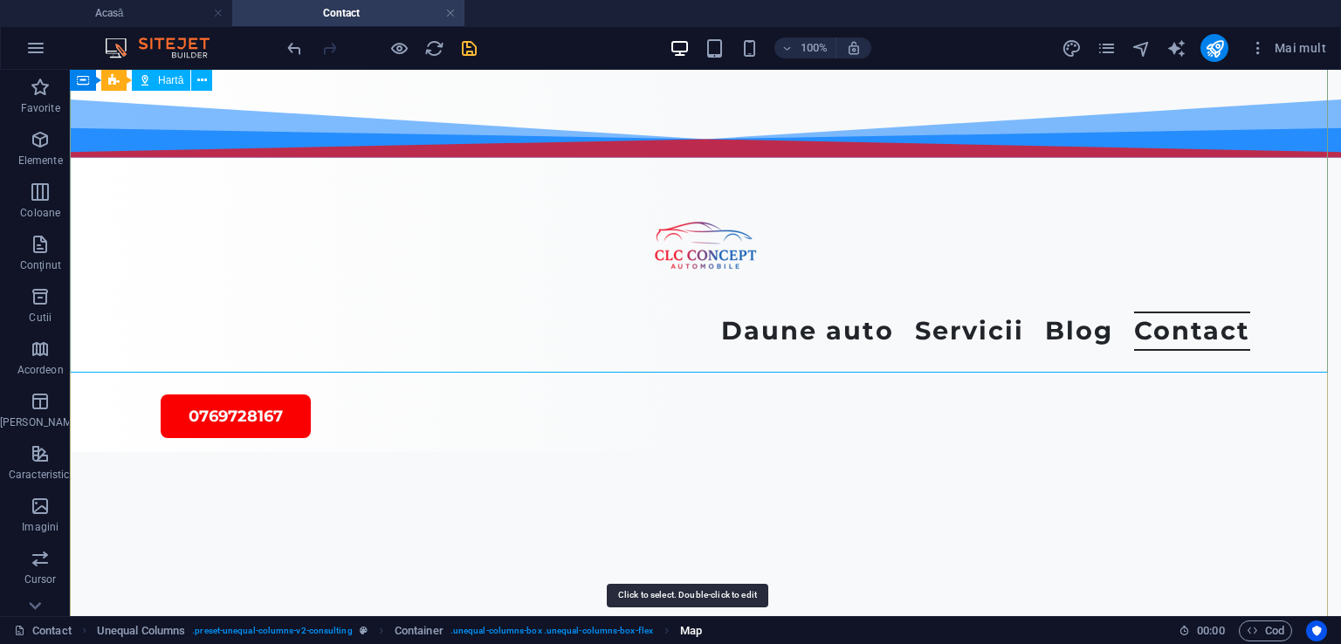
click at [688, 627] on span "Map" at bounding box center [691, 631] width 22 height 21
select select "2"
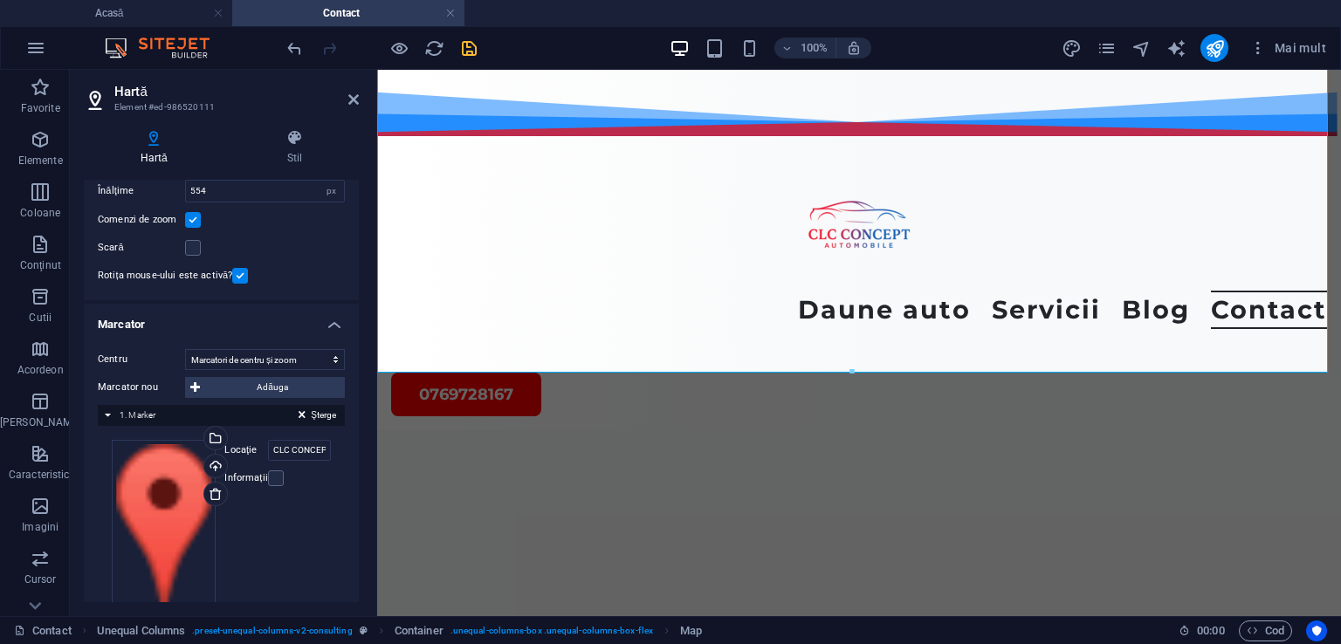
scroll to position [148, 0]
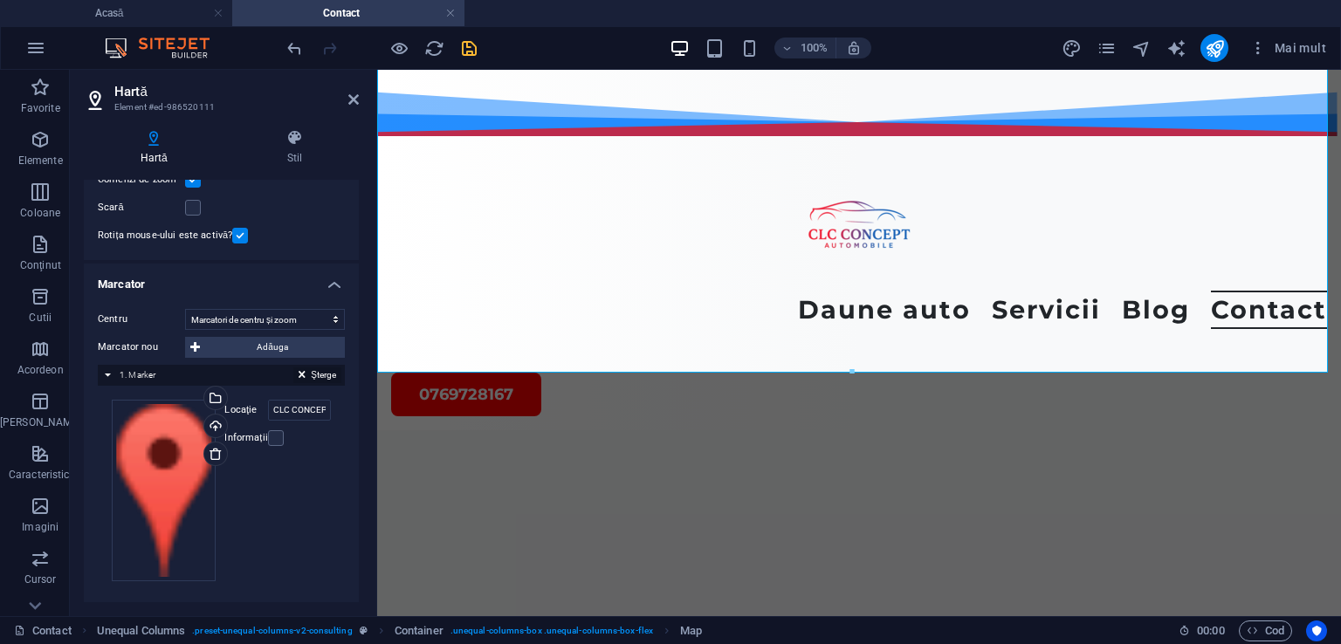
click at [299, 371] on icon at bounding box center [302, 377] width 7 height 21
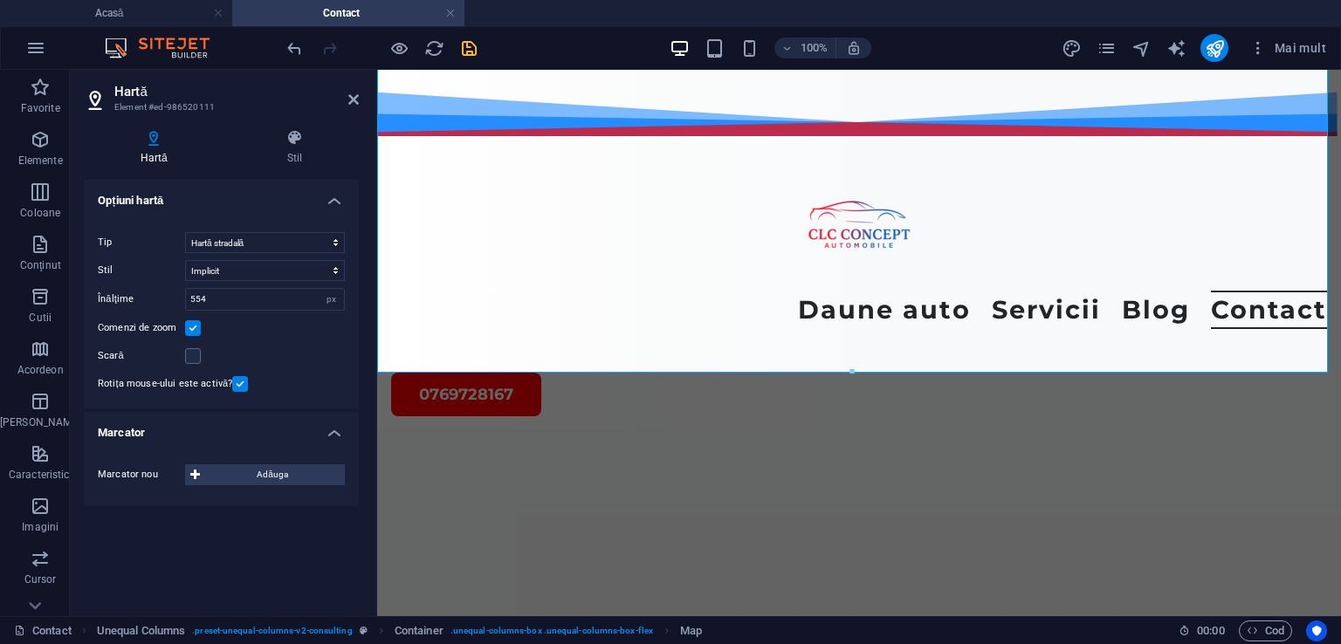
scroll to position [0, 0]
click at [241, 474] on span "Adăuga" at bounding box center [272, 474] width 134 height 21
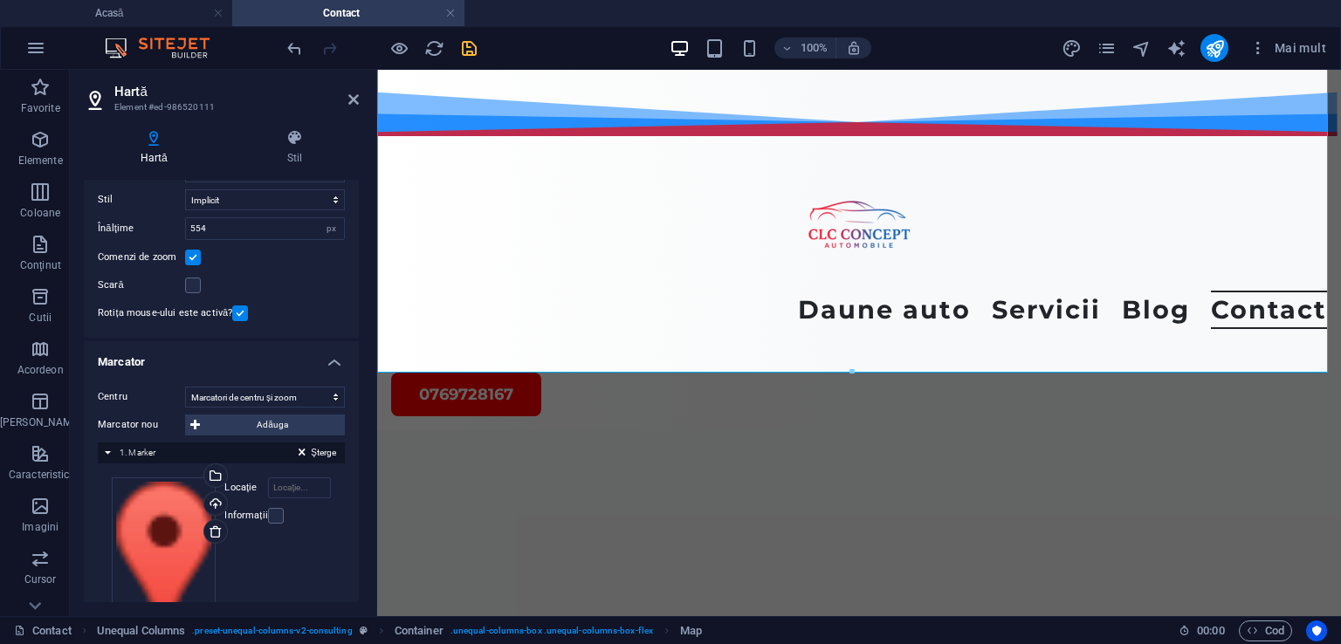
scroll to position [138, 0]
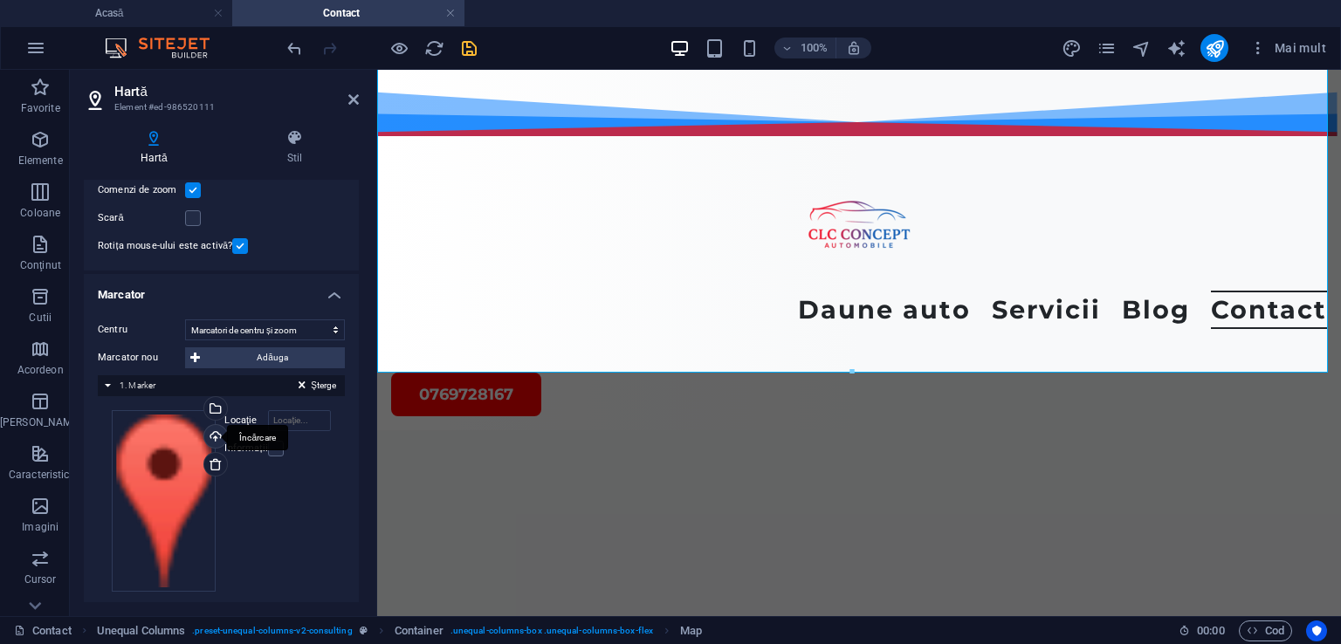
click at [216, 433] on div "Încărcare" at bounding box center [214, 438] width 26 height 26
paste input "927Q+Q3 Măgurele"
type input "927Q+Q3 Măgurele"
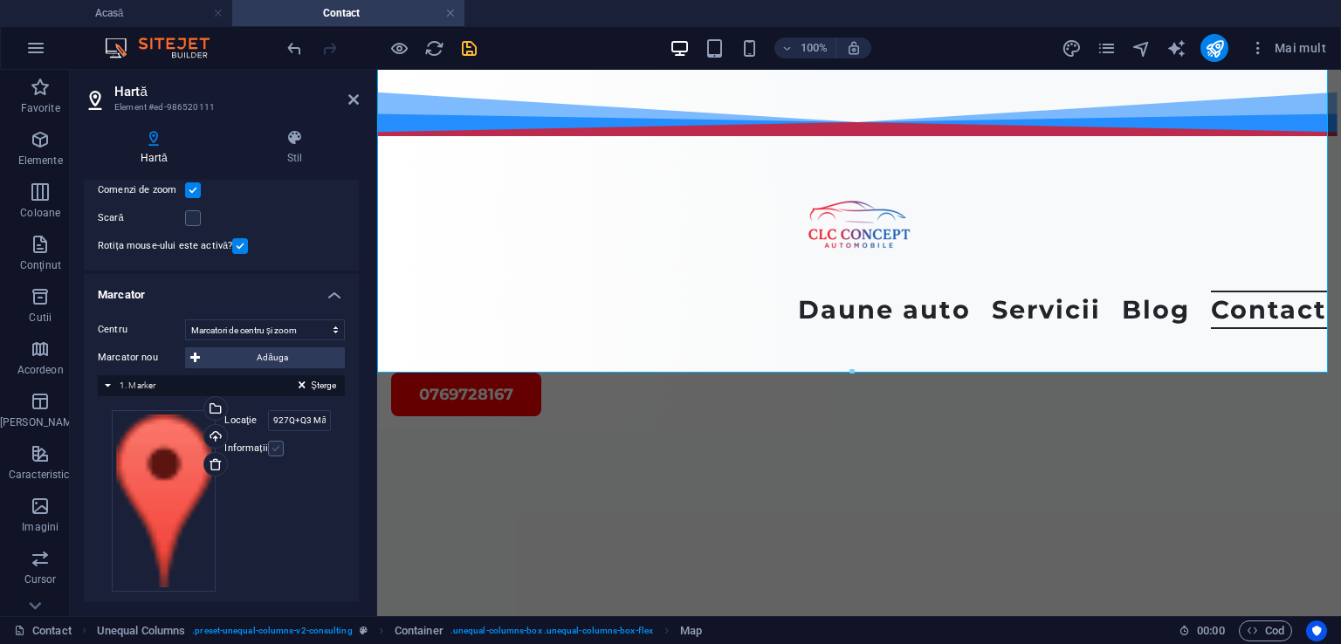
click at [270, 449] on label at bounding box center [276, 449] width 16 height 16
click at [0, 0] on input "Informații" at bounding box center [0, 0] width 0 height 0
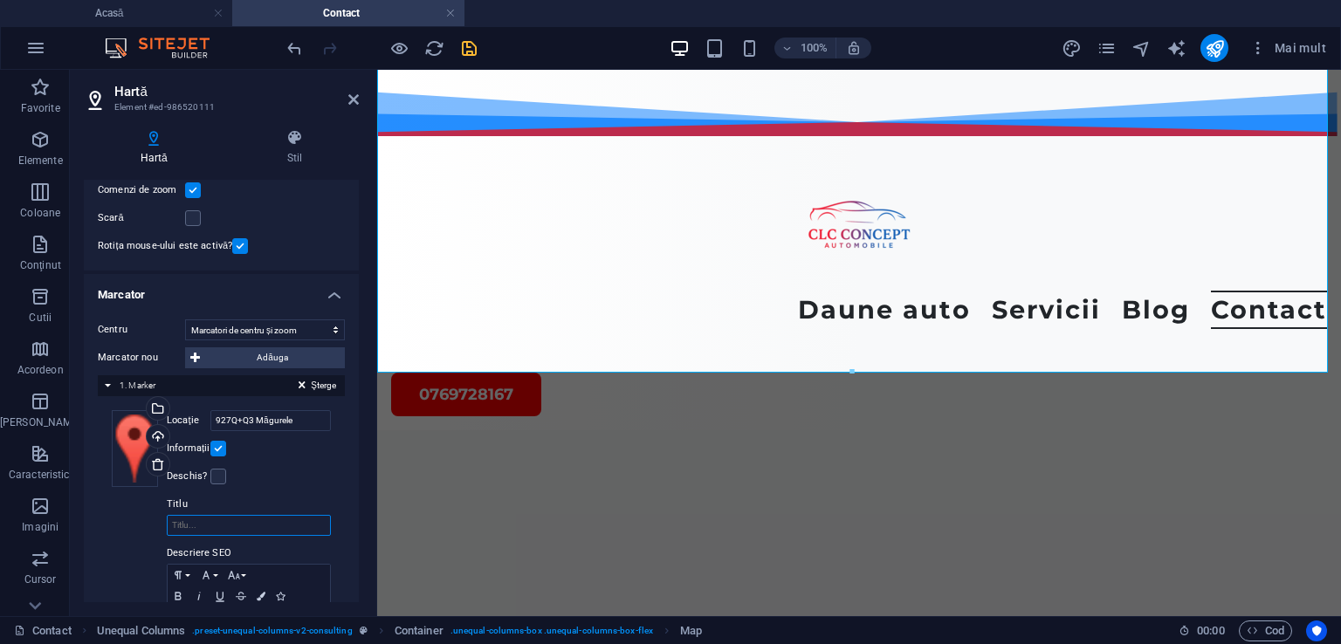
click at [209, 525] on input "Titlu" at bounding box center [249, 525] width 164 height 21
click at [297, 142] on icon at bounding box center [294, 137] width 128 height 17
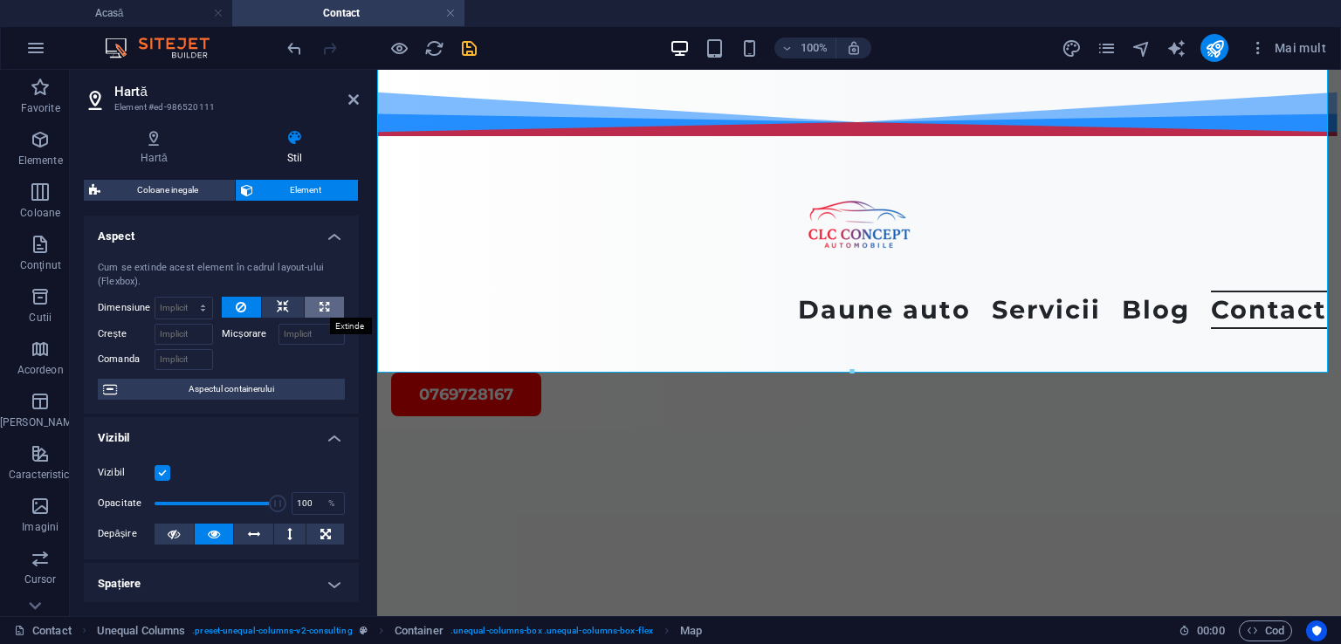
click at [314, 298] on button at bounding box center [324, 307] width 39 height 21
type input "100"
select select "%"
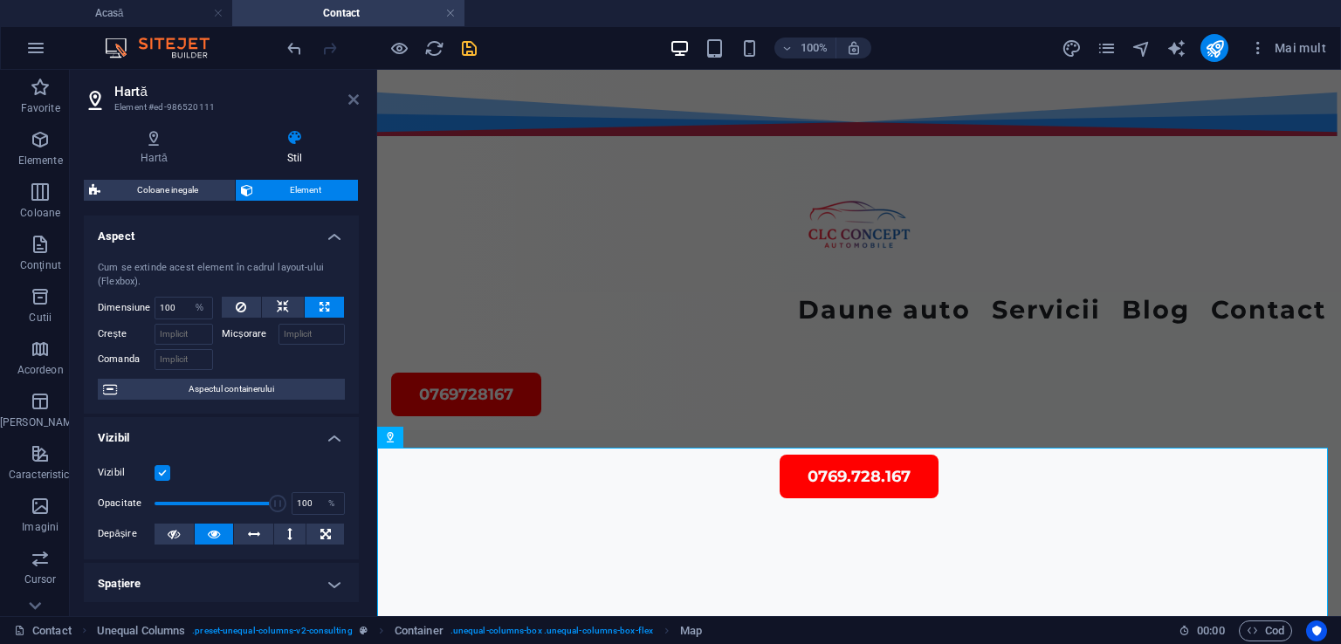
click at [351, 101] on icon at bounding box center [353, 100] width 10 height 14
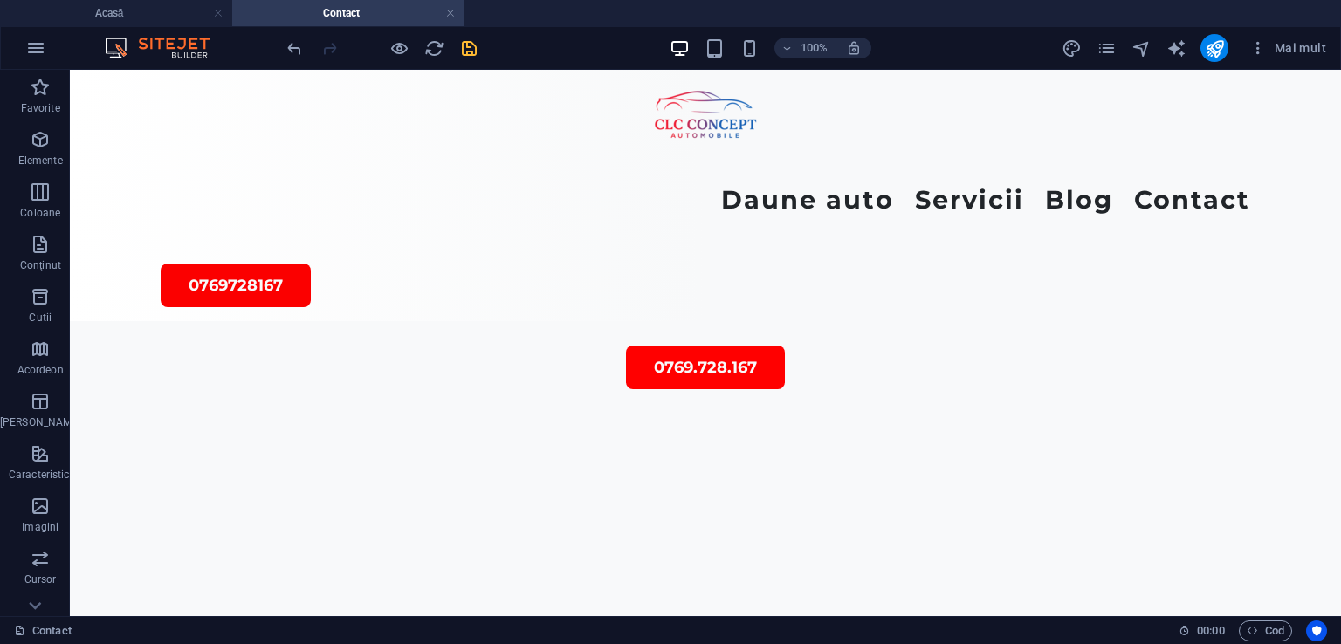
scroll to position [99, 0]
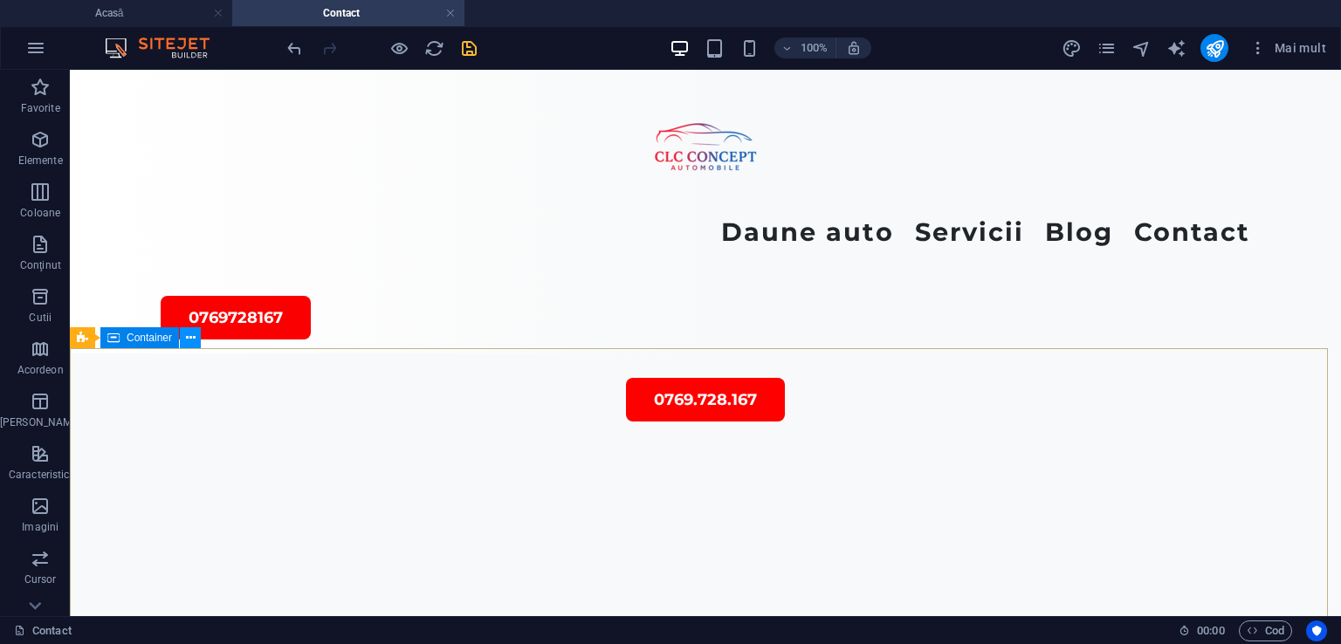
click at [189, 337] on icon at bounding box center [191, 338] width 10 height 18
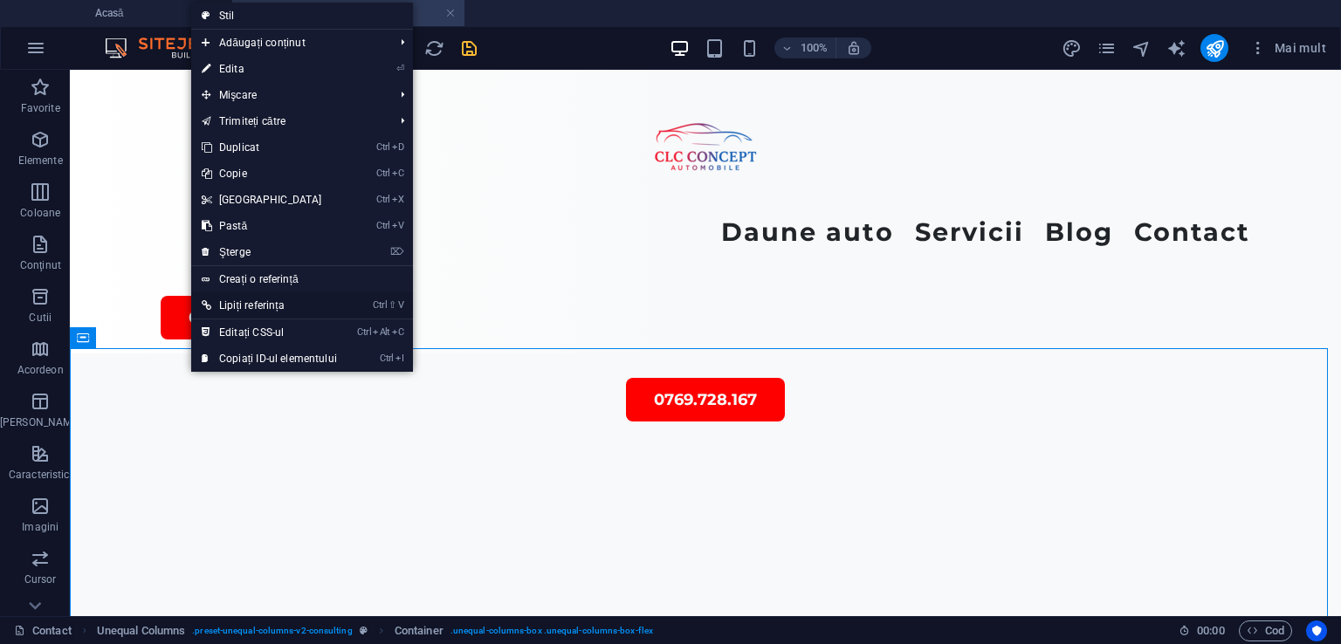
click at [241, 308] on font "Lipiți referința" at bounding box center [251, 305] width 65 height 12
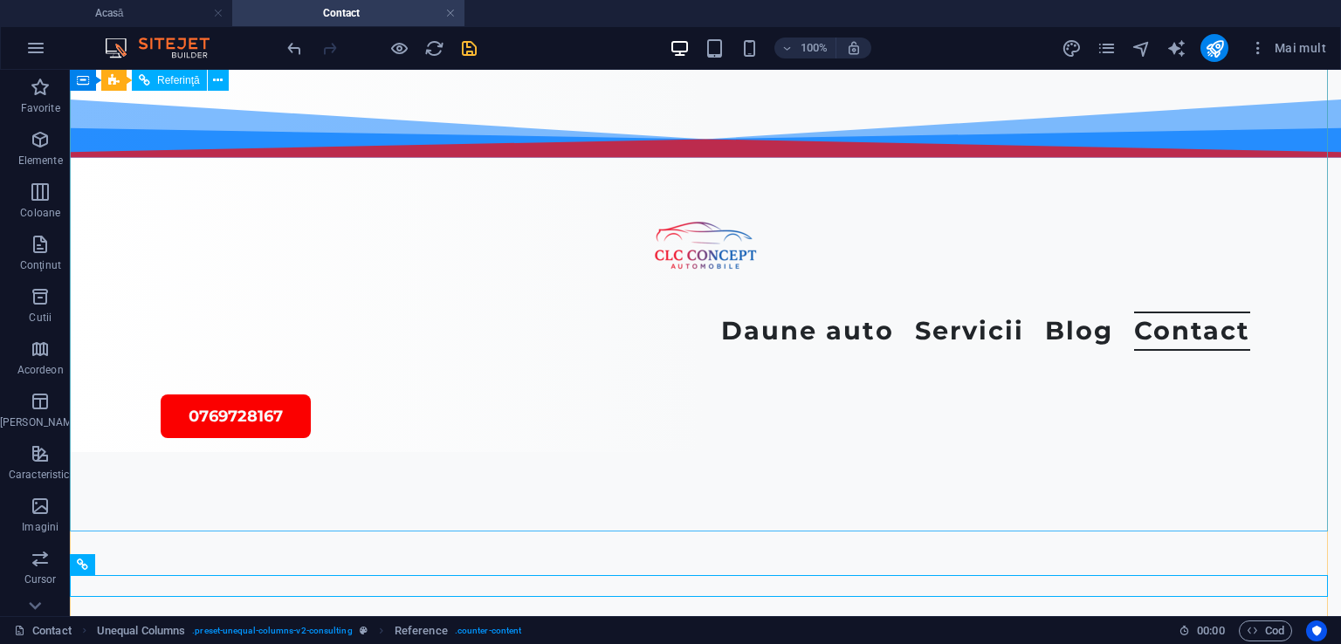
scroll to position [1039, 0]
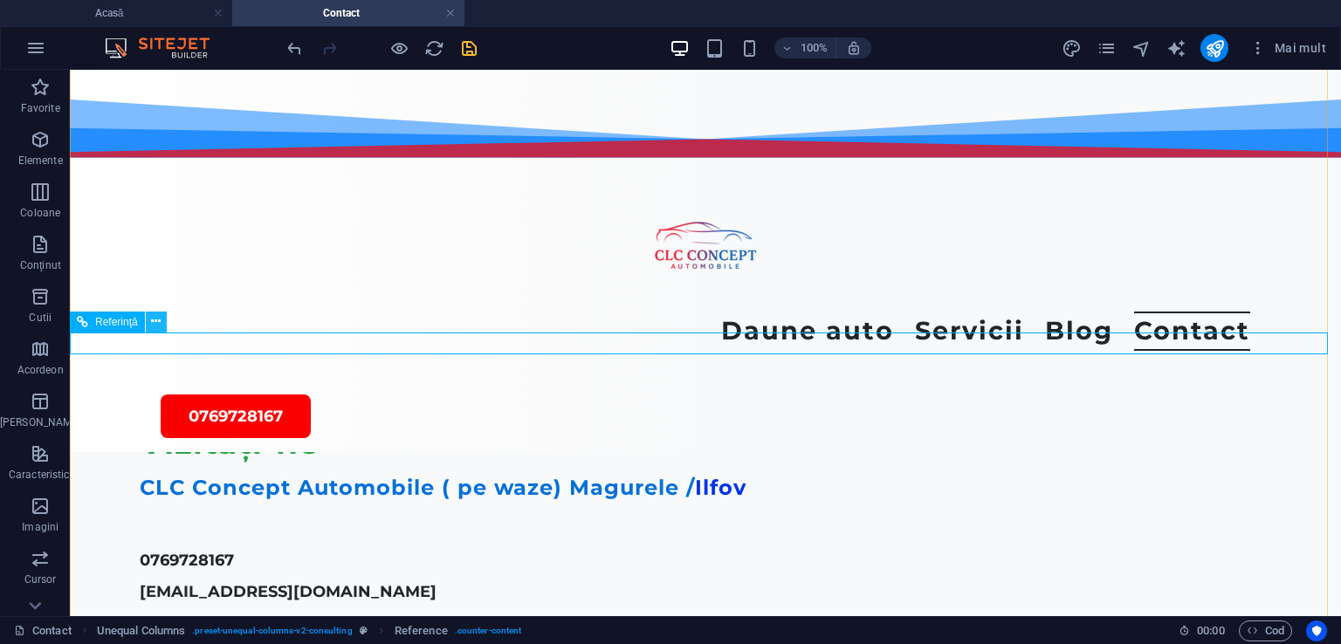
click at [151, 316] on icon at bounding box center [156, 321] width 10 height 18
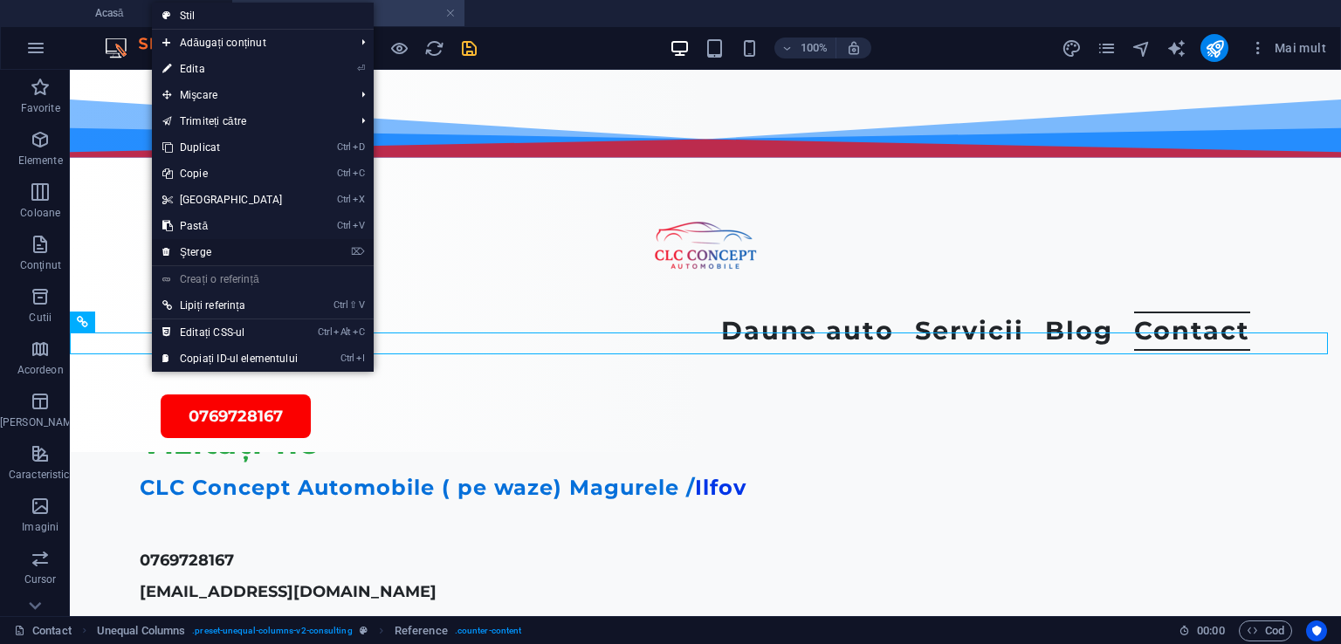
click at [192, 252] on font "Şterge" at bounding box center [195, 252] width 31 height 12
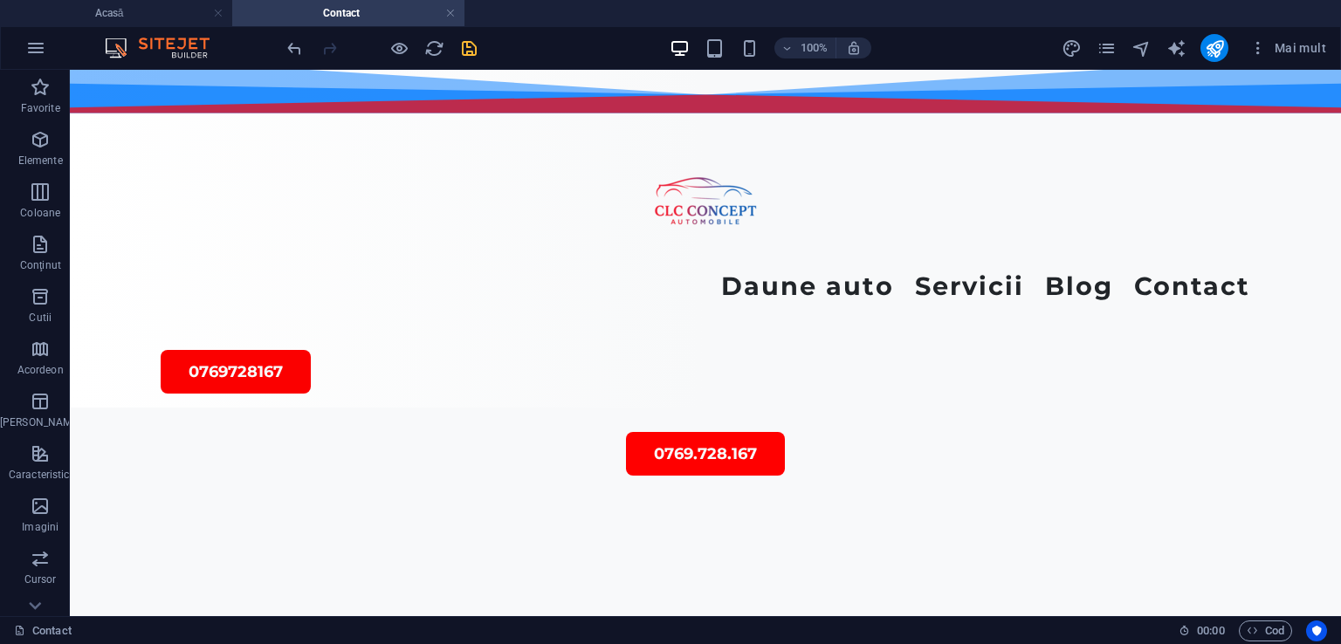
scroll to position [24, 0]
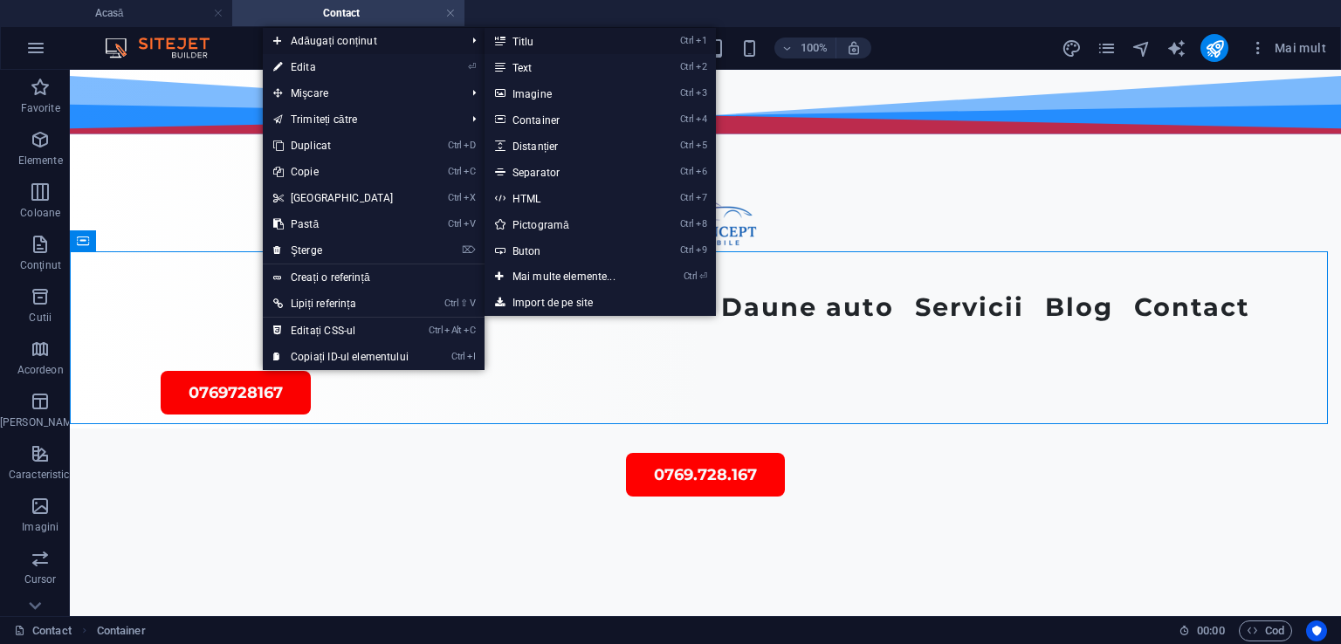
click at [527, 44] on font "Titlu" at bounding box center [523, 42] width 22 height 12
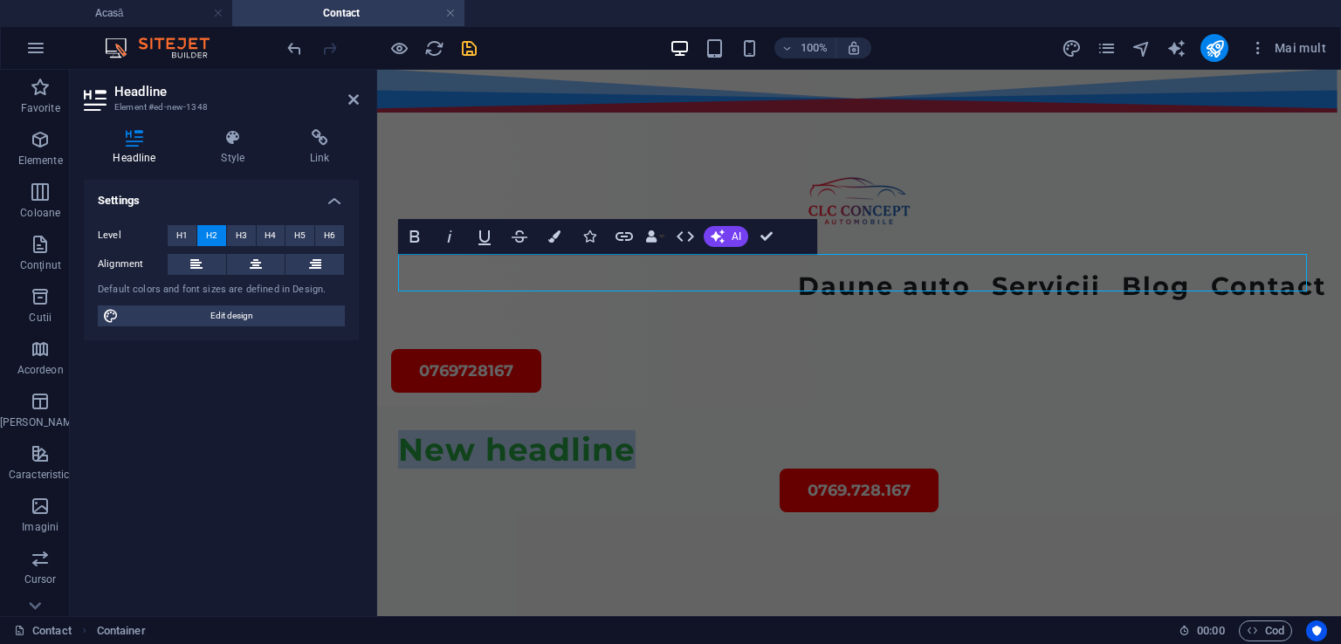
scroll to position [45, 0]
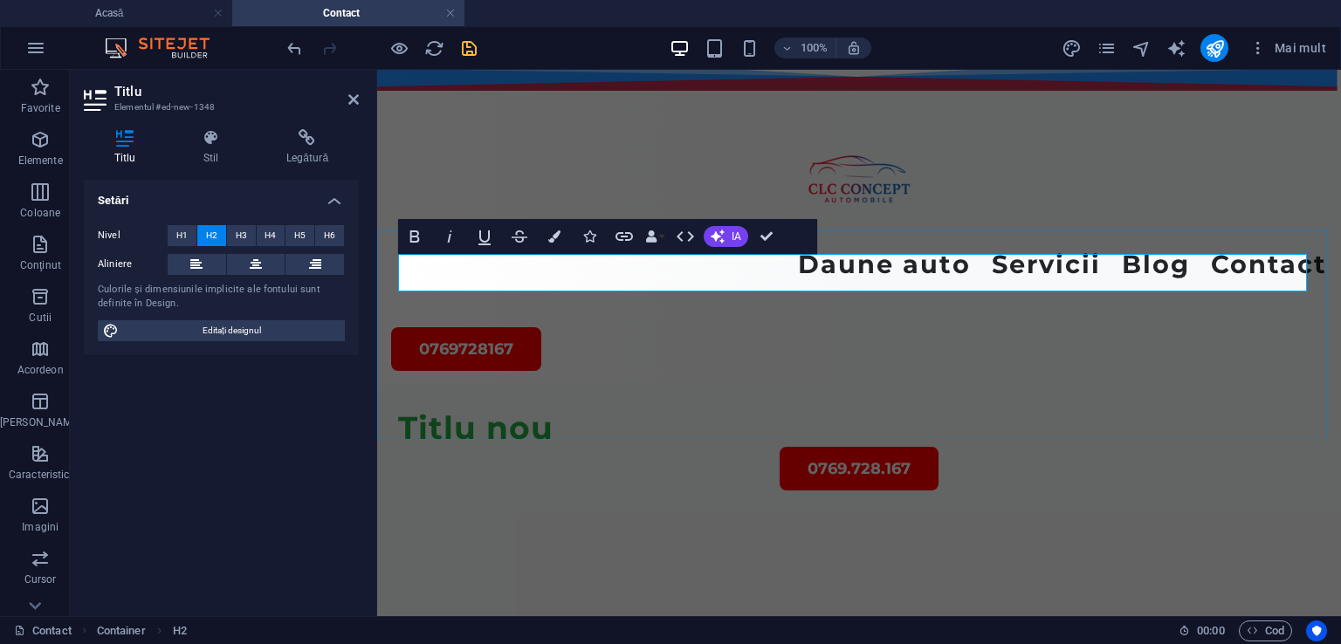
click at [569, 409] on h2 "Titlu nou" at bounding box center [859, 428] width 922 height 38
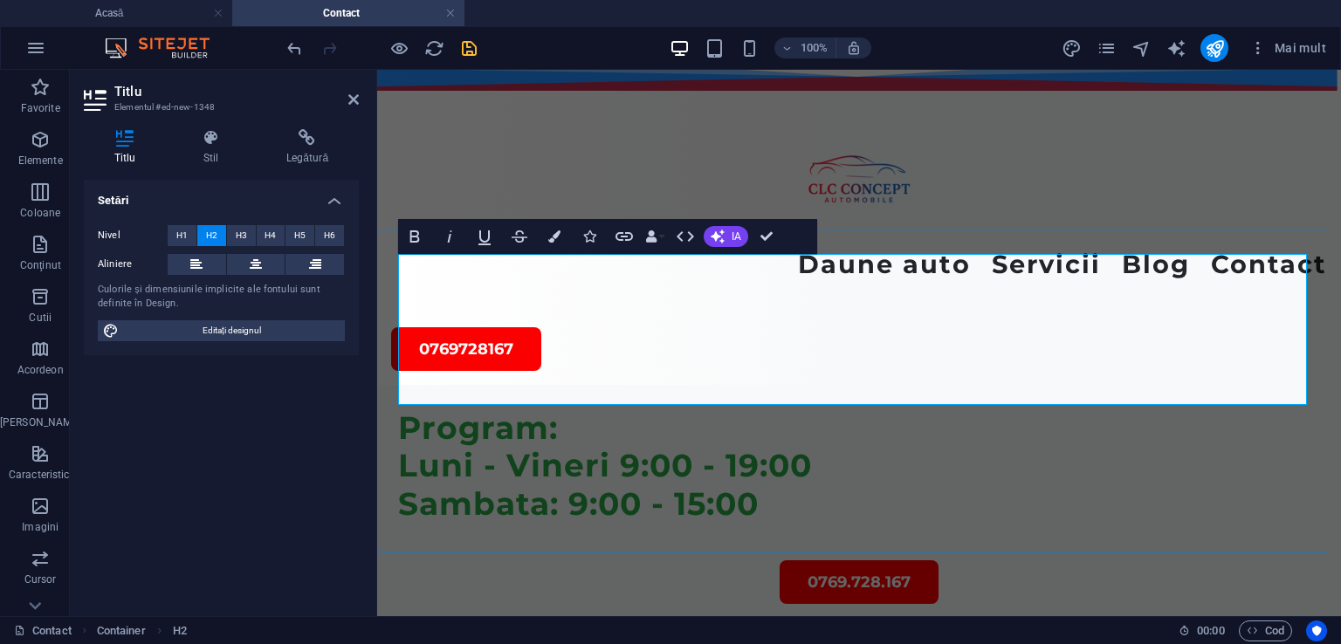
click at [569, 409] on h2 "Program: ‌Luni - Vineri 9:00 - 19:00 ‌Sambata: 9:00 - 15:00 ‌" at bounding box center [859, 484] width 922 height 151
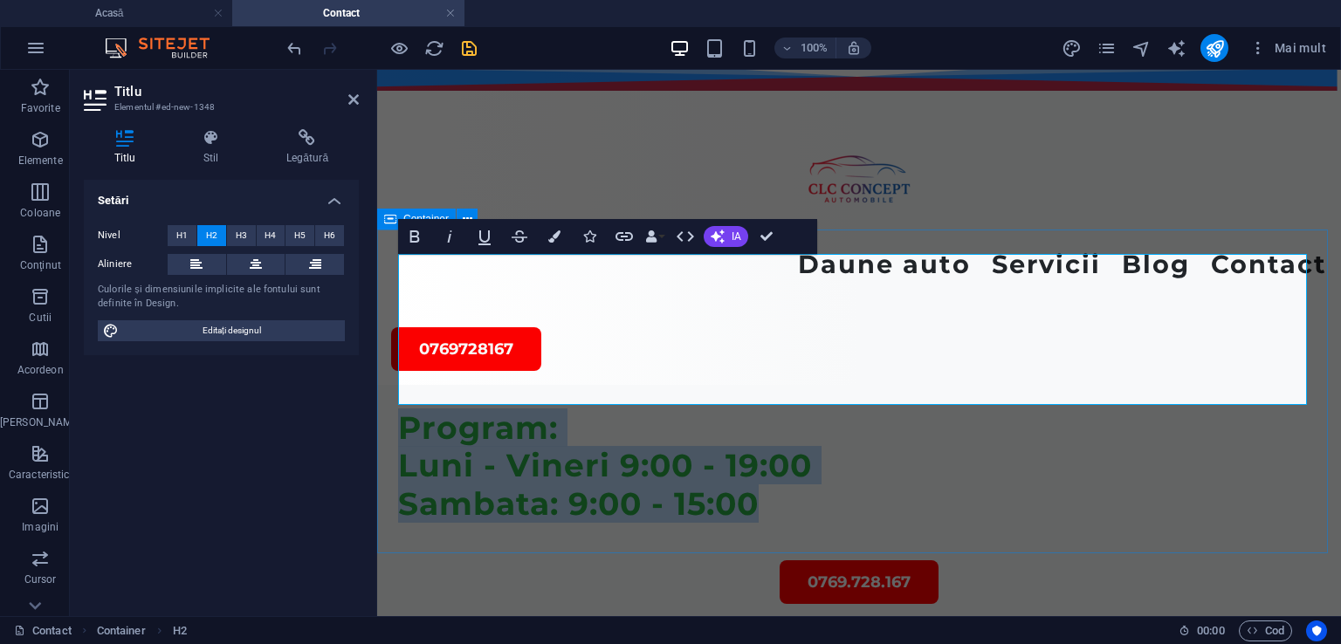
drag, startPoint x: 768, startPoint y: 344, endPoint x: 384, endPoint y: 268, distance: 391.5
click at [384, 385] on div "Program: ‌Luni - Vineri 9:00 - 19:00 ‌Sambata: 9:00 - 15:00 ‌ 0769.728.167" at bounding box center [859, 547] width 964 height 324
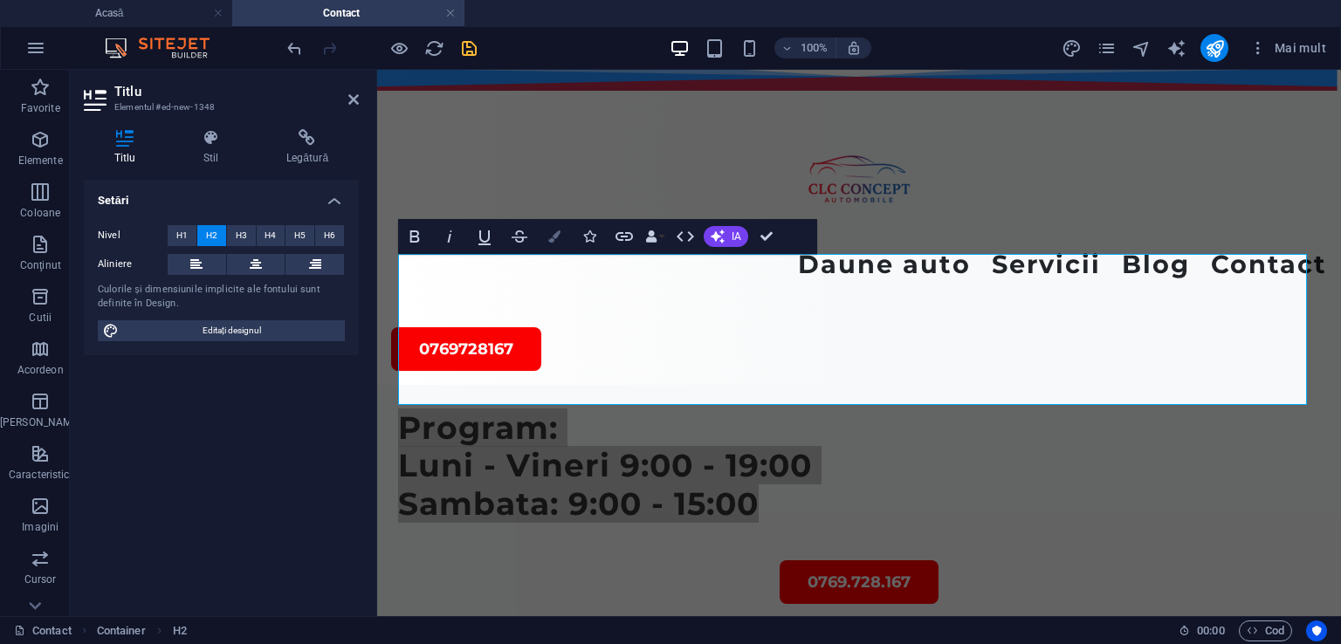
click at [552, 237] on icon "button" at bounding box center [554, 236] width 12 height 12
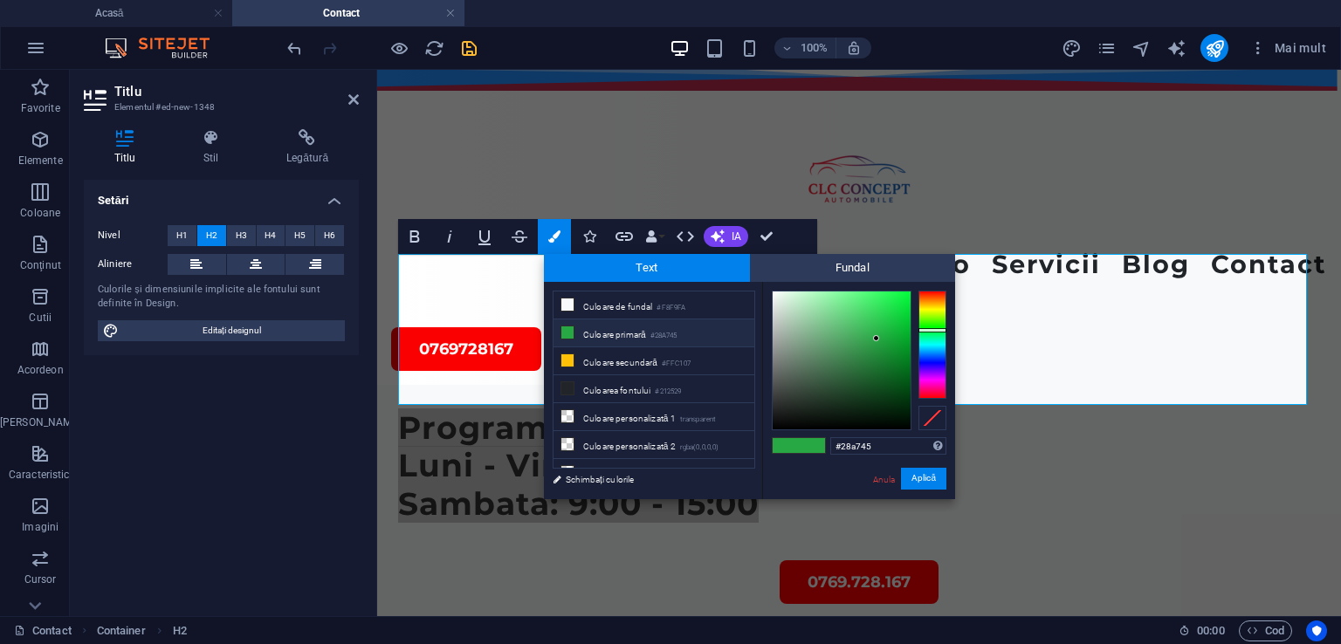
click at [571, 329] on icon at bounding box center [567, 332] width 12 height 12
type input "#000000"
drag, startPoint x: 874, startPoint y: 336, endPoint x: 901, endPoint y: 442, distance: 109.0
click at [901, 442] on div "#000000 Formate acceptate #0852ed rgb(8, 82, 237) rgba(8, 82, 237, 90%) hsv(221…" at bounding box center [858, 517] width 193 height 470
click at [919, 474] on font "Aplică" at bounding box center [923, 479] width 24 height 10
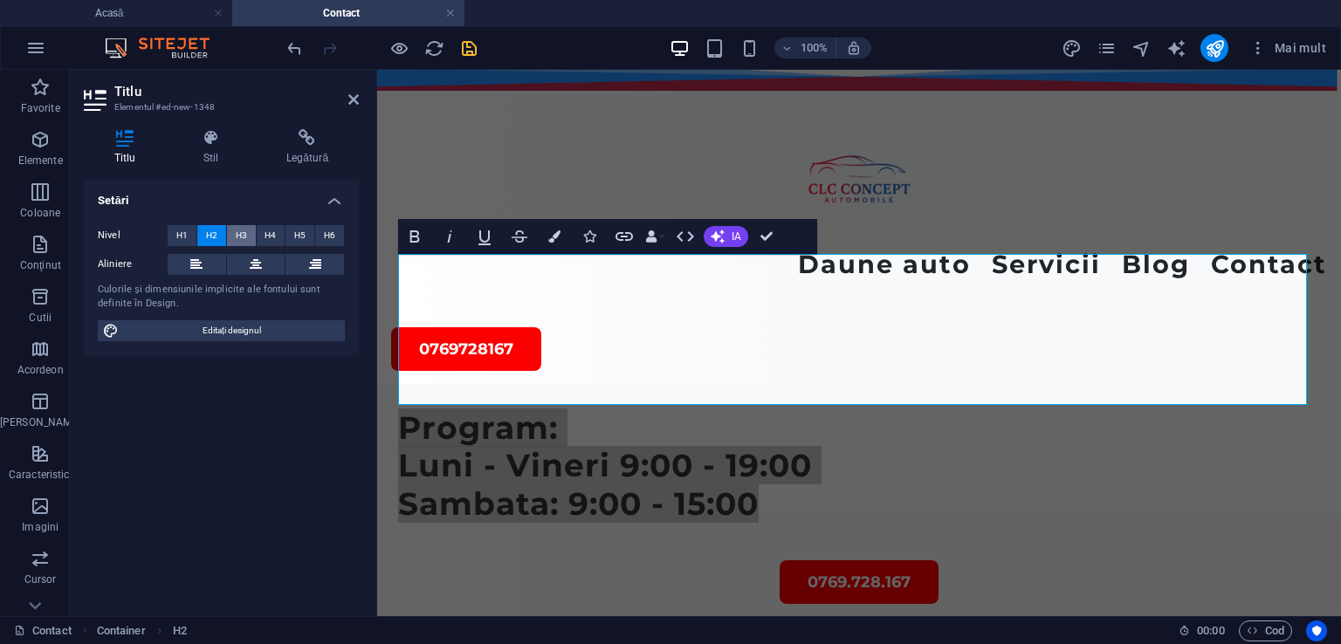
click at [238, 230] on font "H3" at bounding box center [241, 235] width 11 height 10
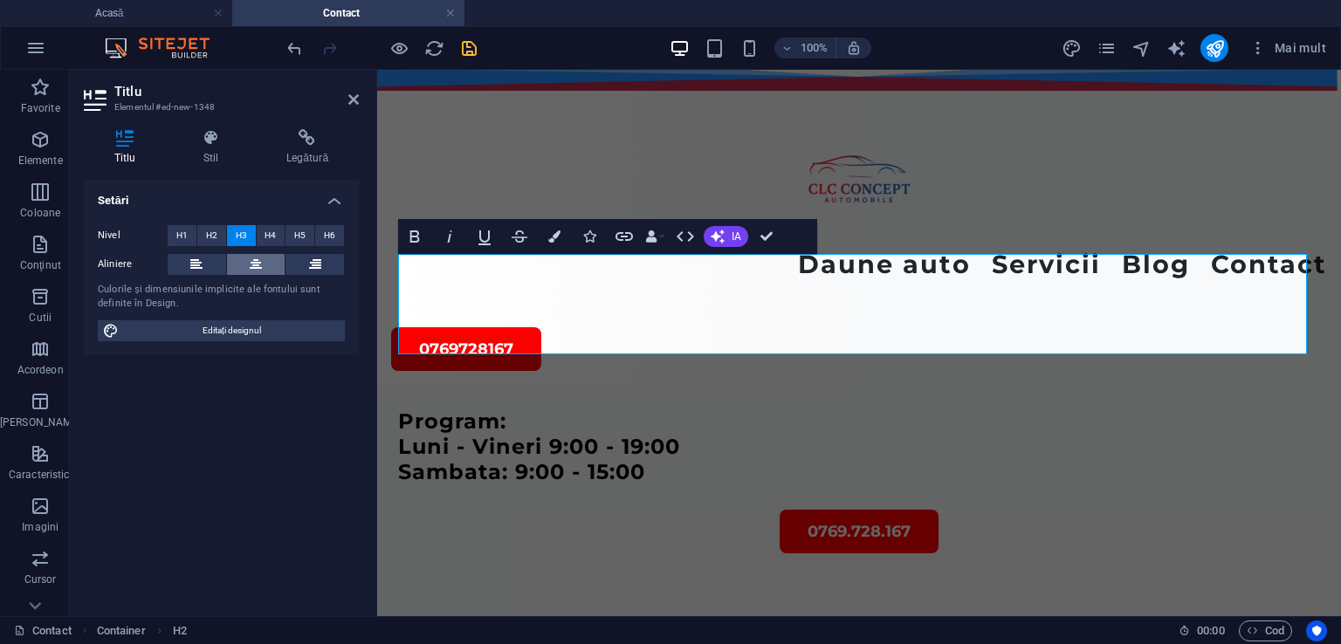
click at [250, 264] on icon at bounding box center [256, 264] width 12 height 21
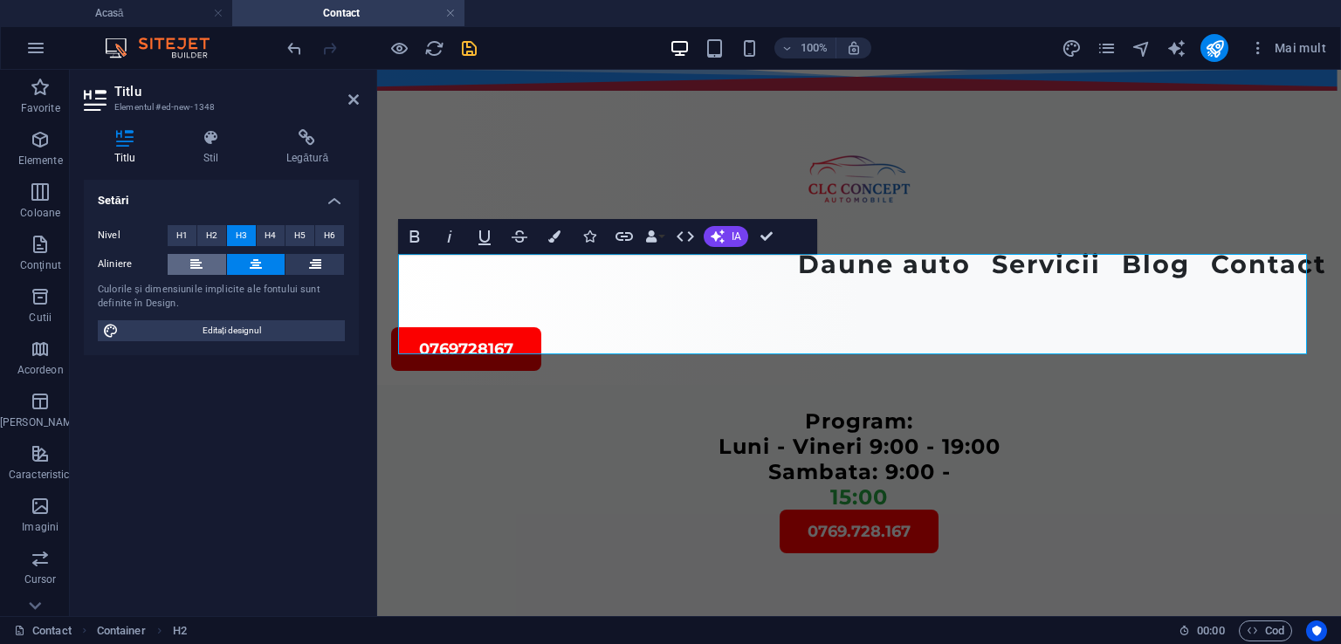
click at [209, 264] on button at bounding box center [197, 264] width 58 height 21
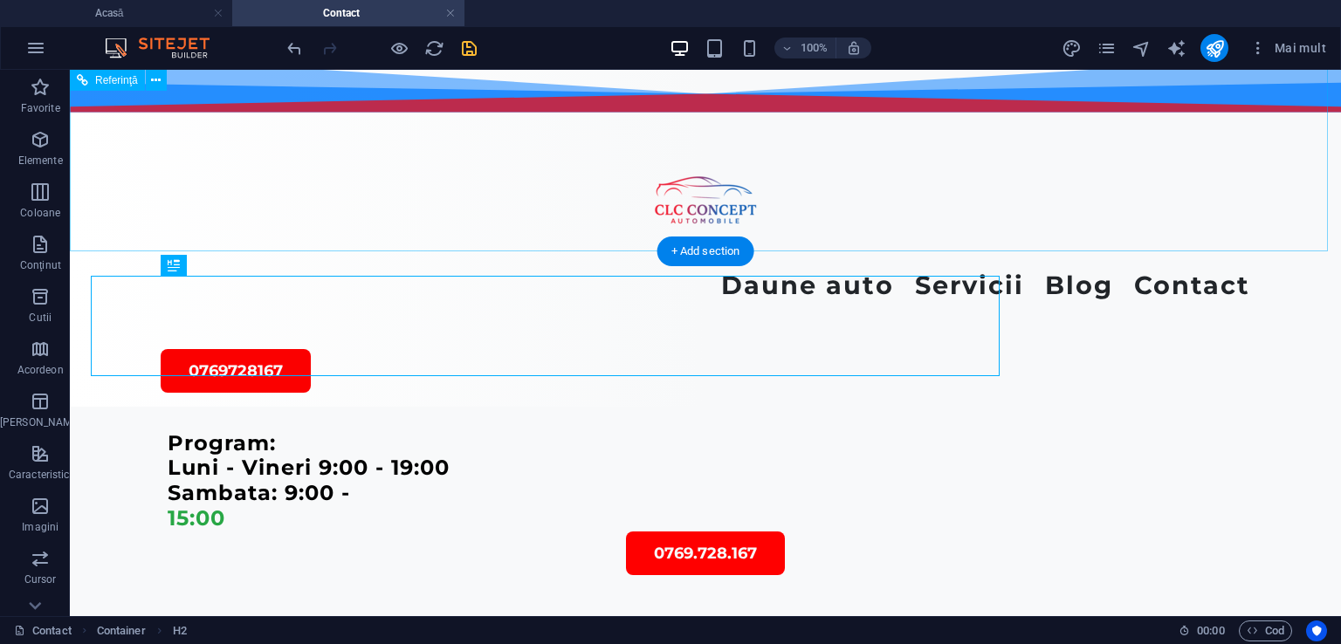
scroll to position [24, 0]
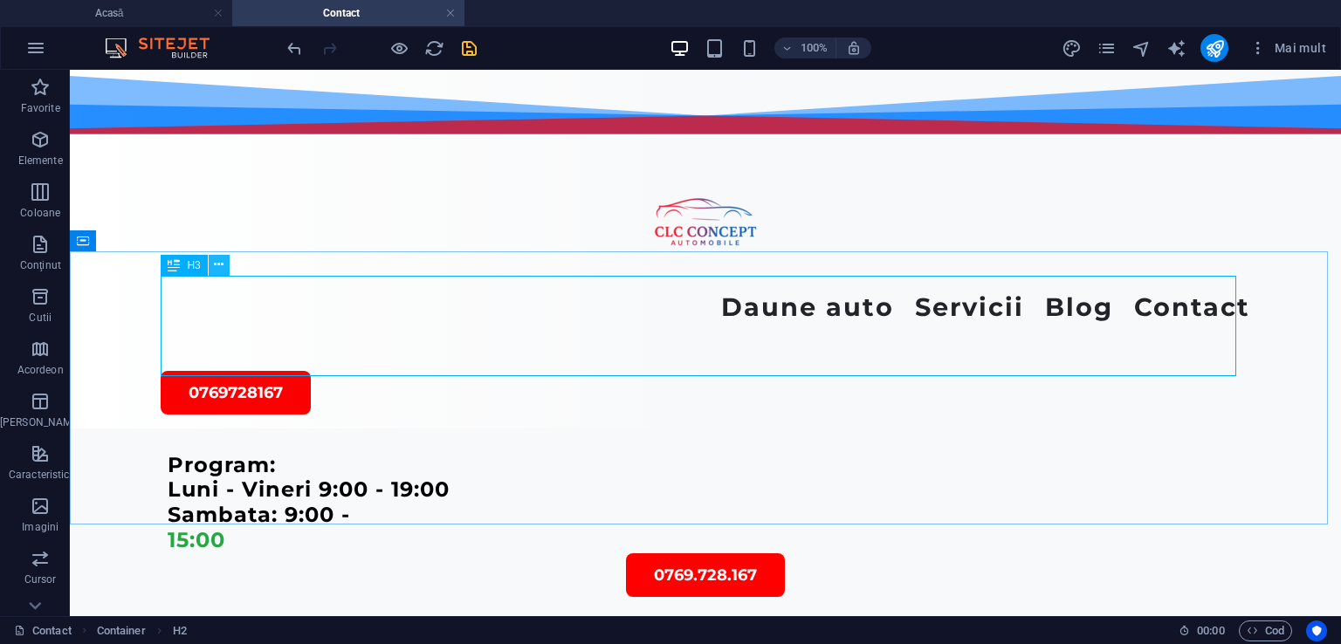
click at [215, 263] on icon at bounding box center [219, 265] width 10 height 18
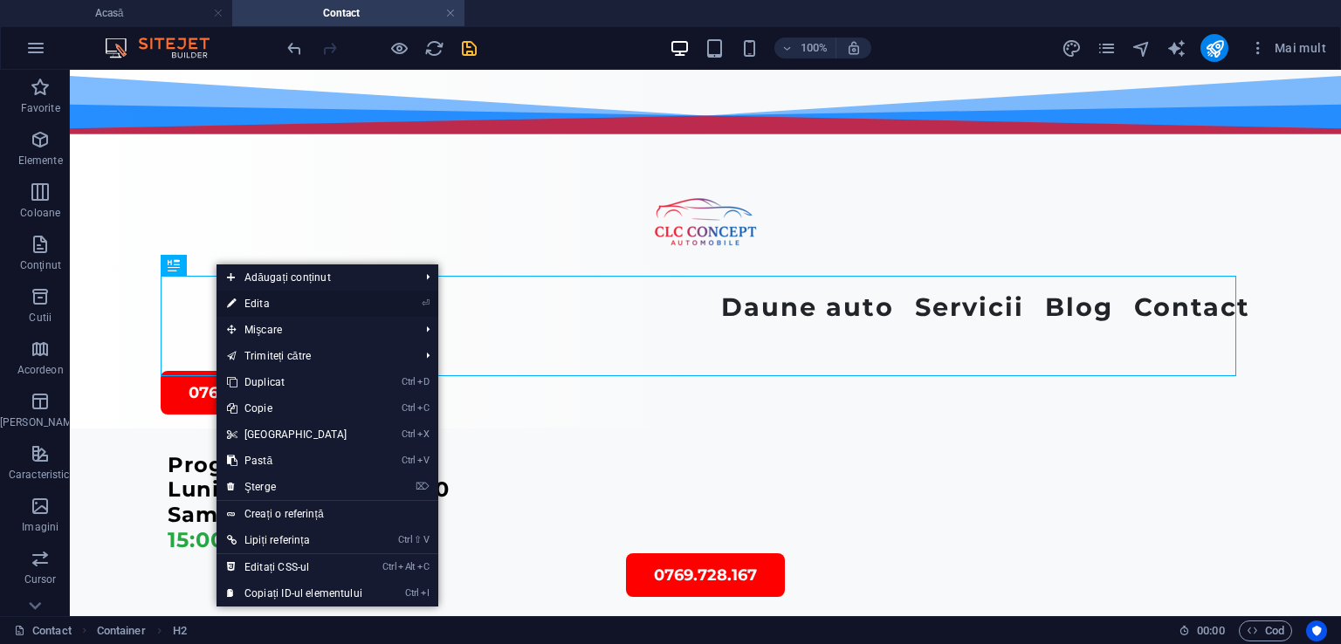
click at [248, 299] on font "Edita" at bounding box center [256, 304] width 25 height 12
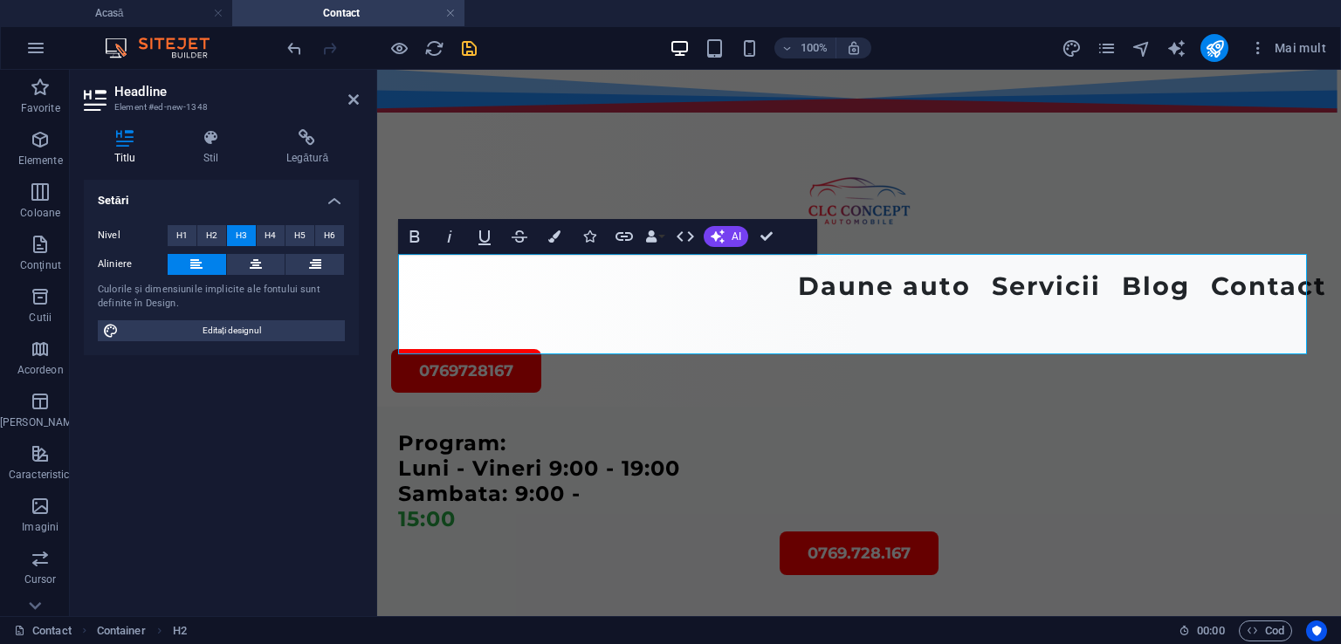
scroll to position [45, 0]
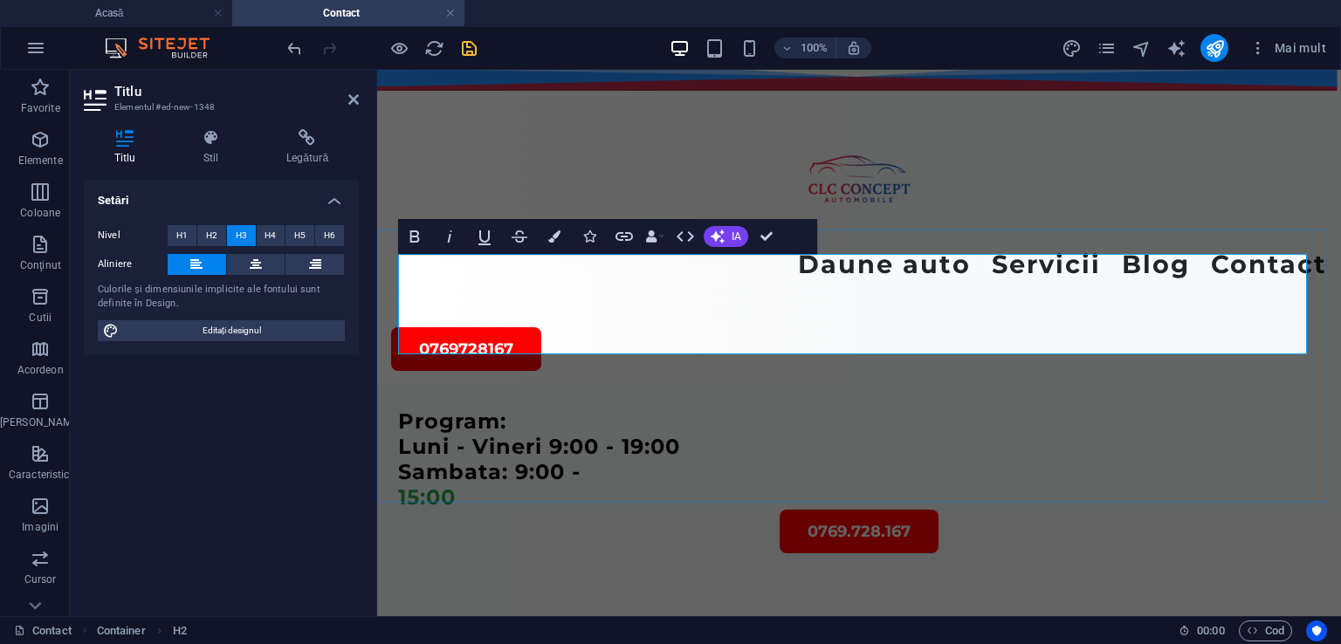
click at [590, 409] on h3 "Program: Luni - Vineri 9:00 - 19:00 Sambata: 9:00 - 15:00" at bounding box center [859, 459] width 922 height 100
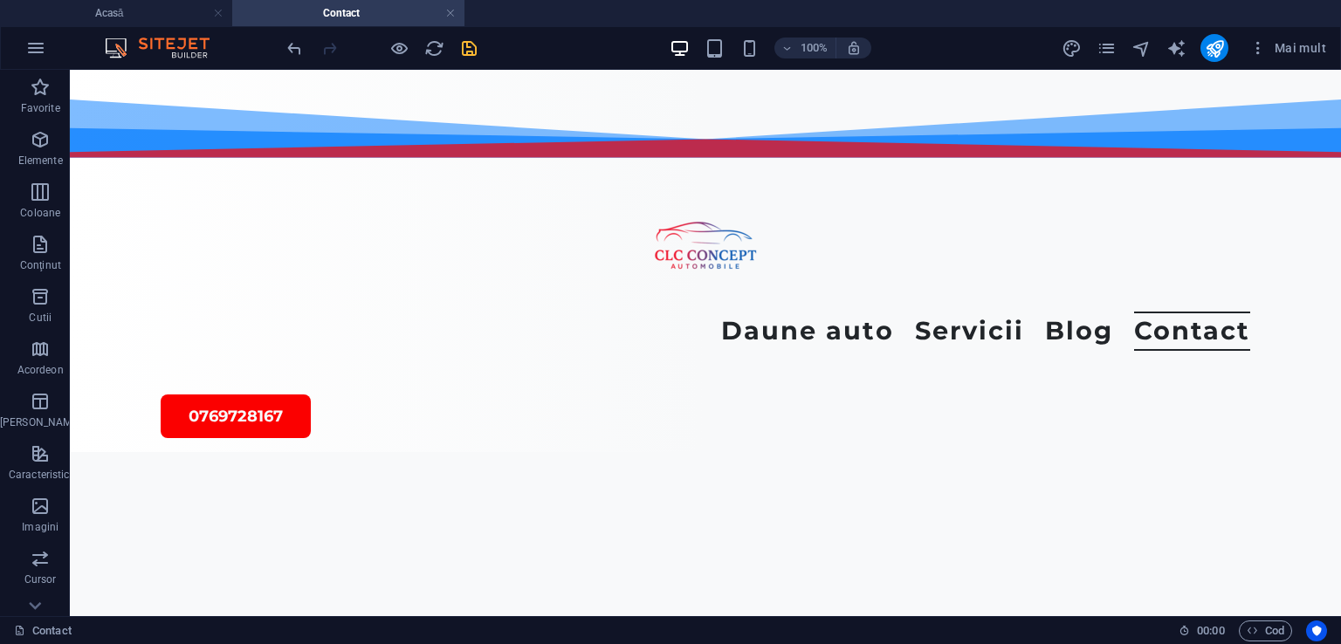
scroll to position [236, 0]
click at [662, 268] on font "+ Adăugați secțiune" at bounding box center [705, 268] width 100 height 13
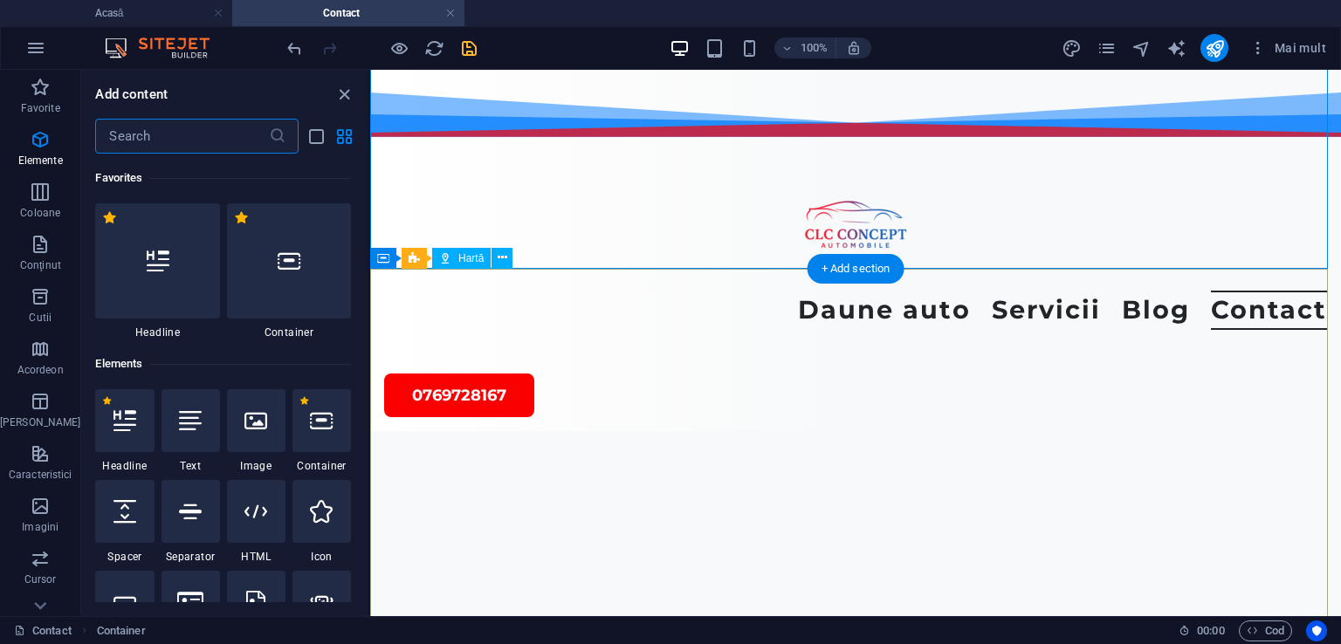
scroll to position [3054, 0]
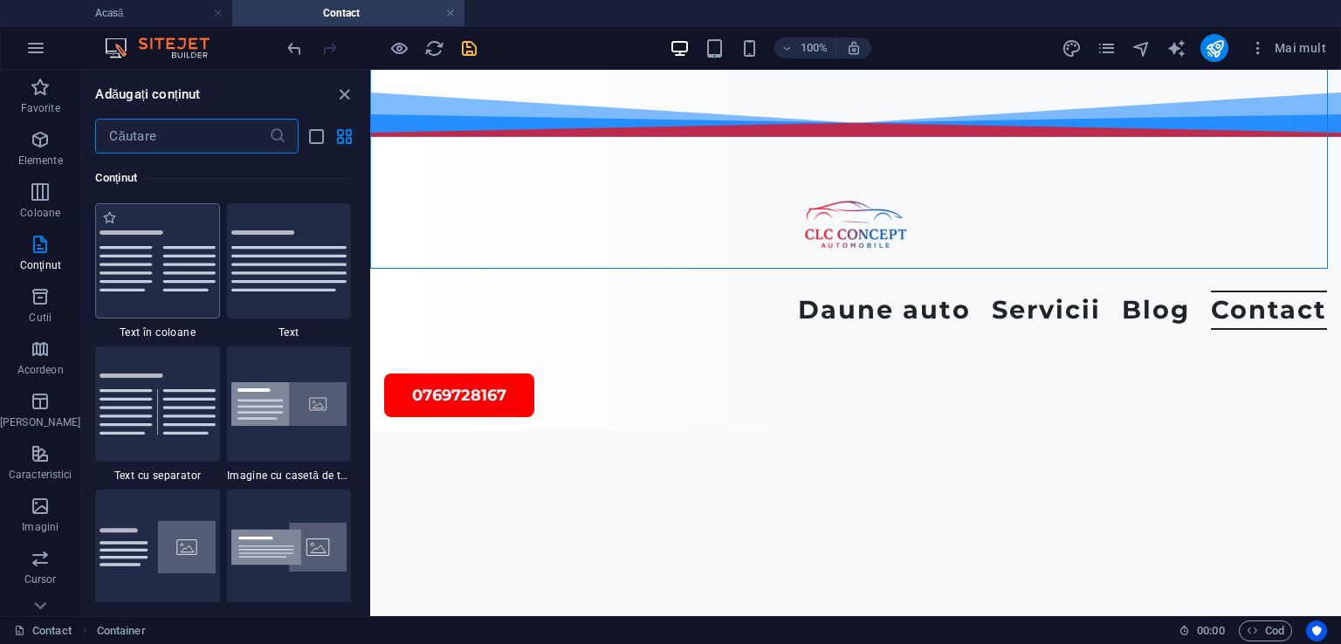
click at [121, 254] on img at bounding box center [157, 261] width 115 height 62
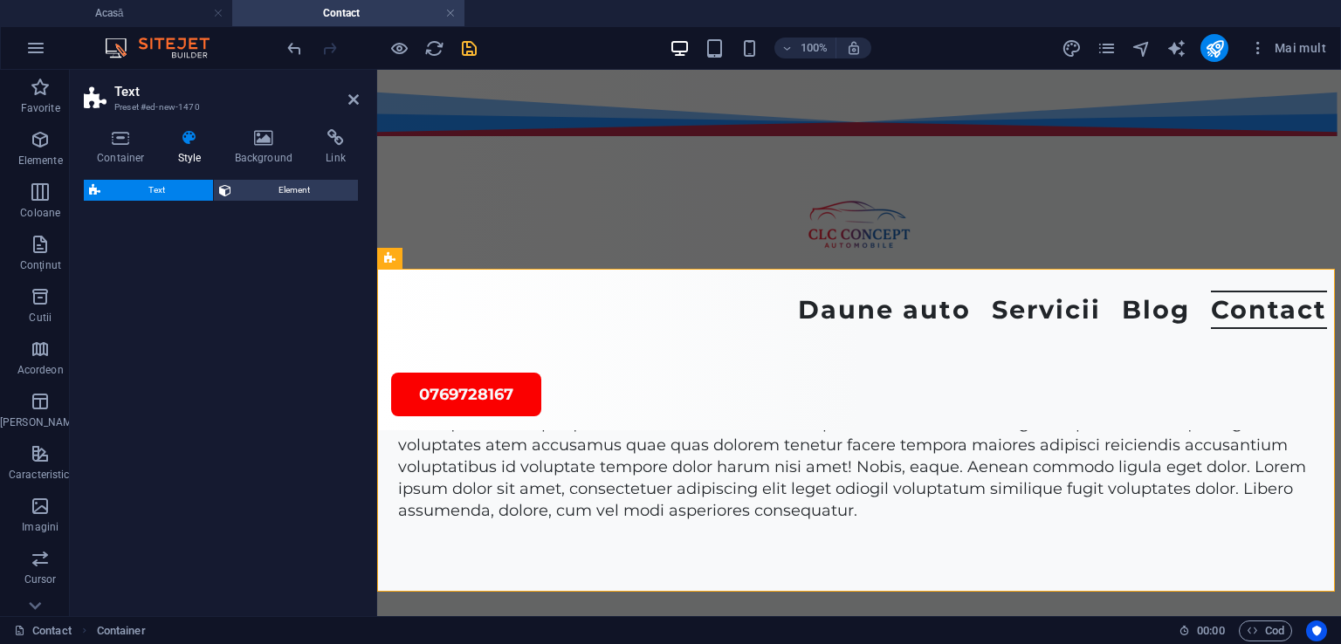
select select "rem"
select select "px"
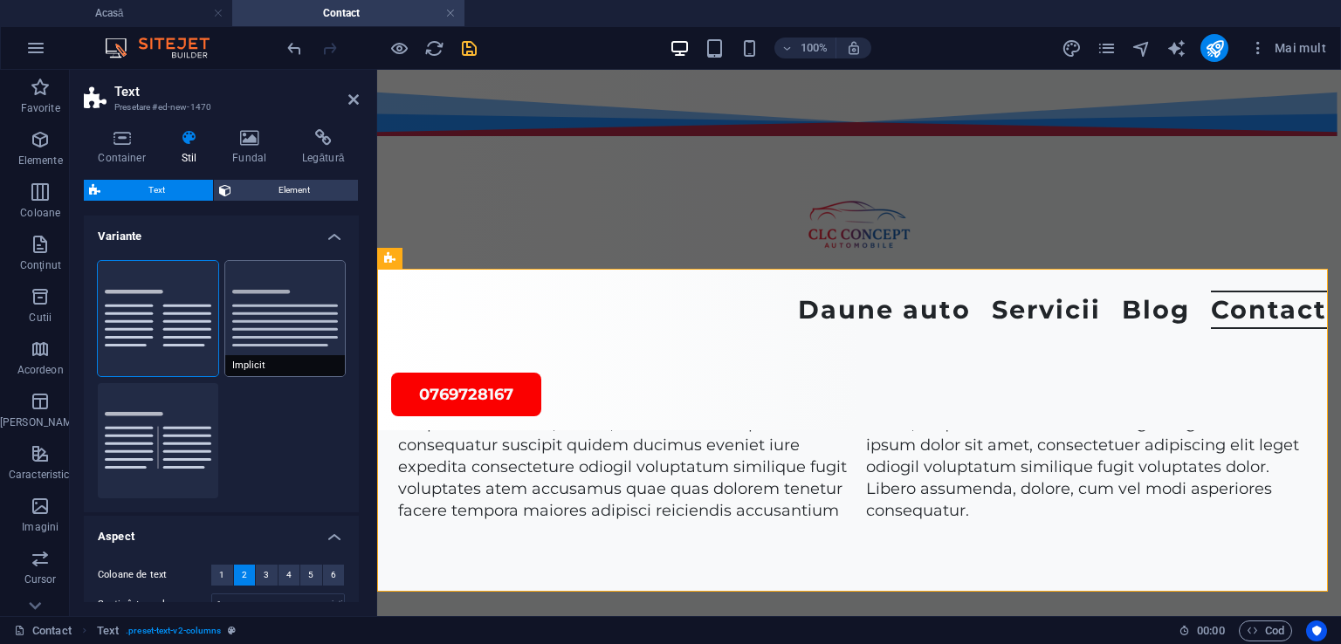
click at [264, 326] on button "Implicit" at bounding box center [285, 318] width 120 height 115
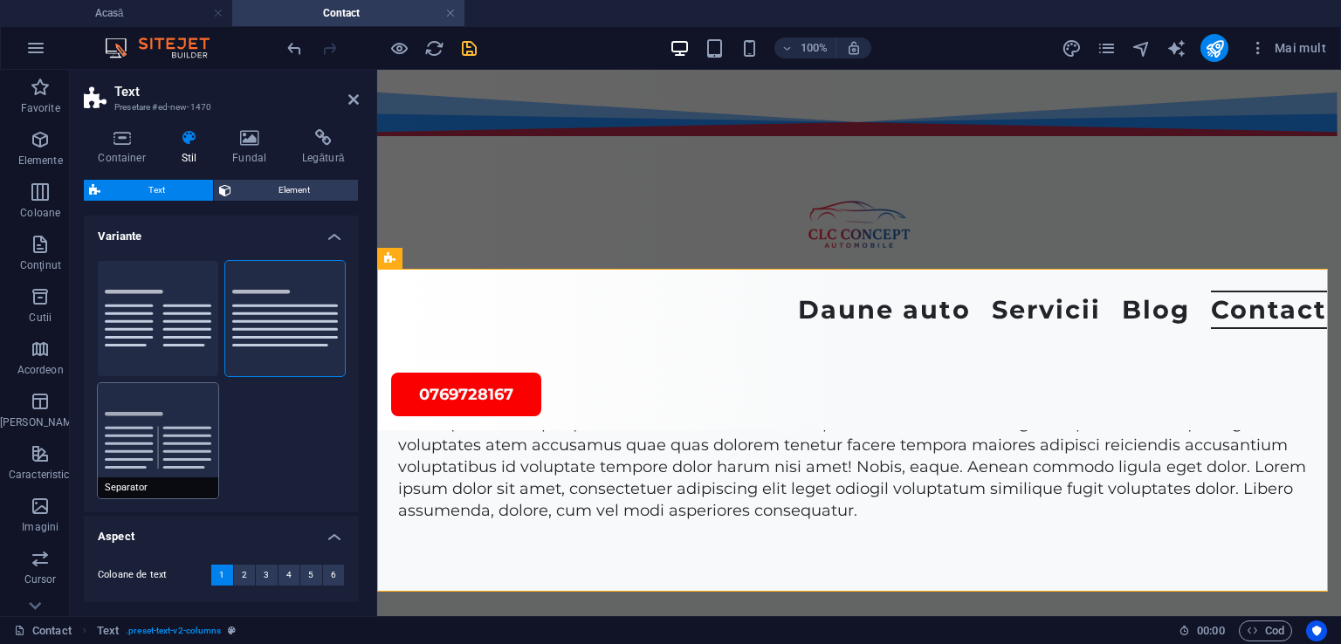
click at [158, 424] on button "Separator" at bounding box center [158, 440] width 120 height 115
type input "4"
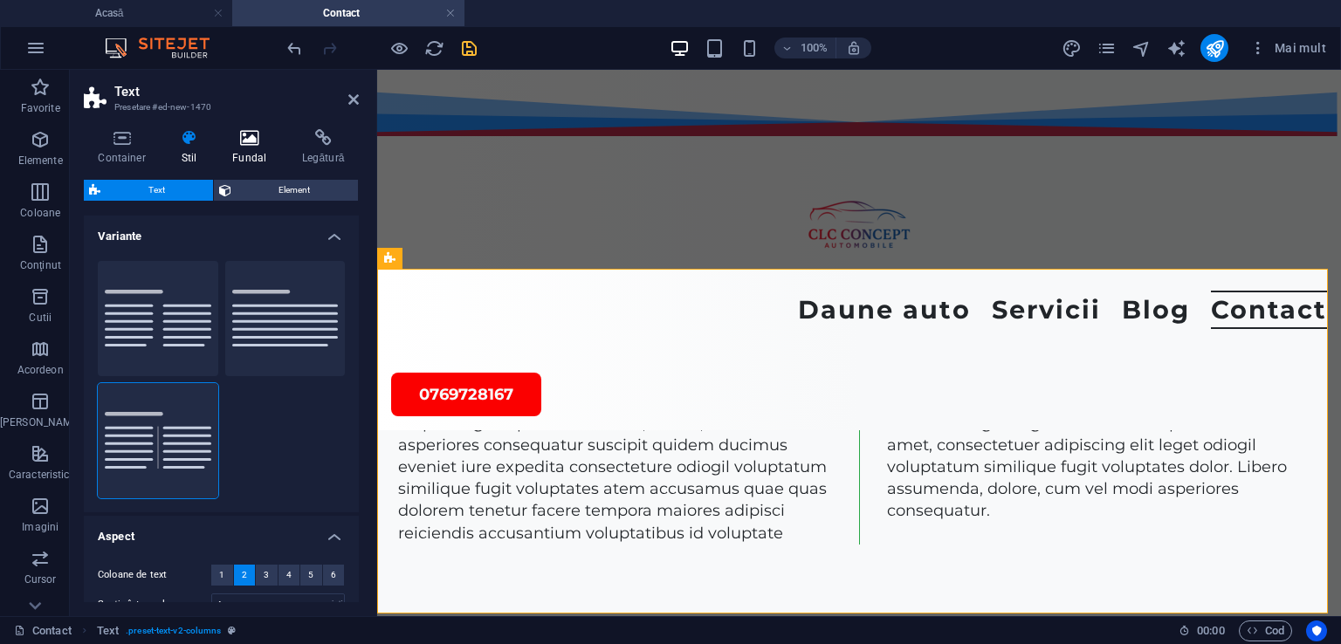
click at [258, 144] on icon at bounding box center [249, 137] width 63 height 17
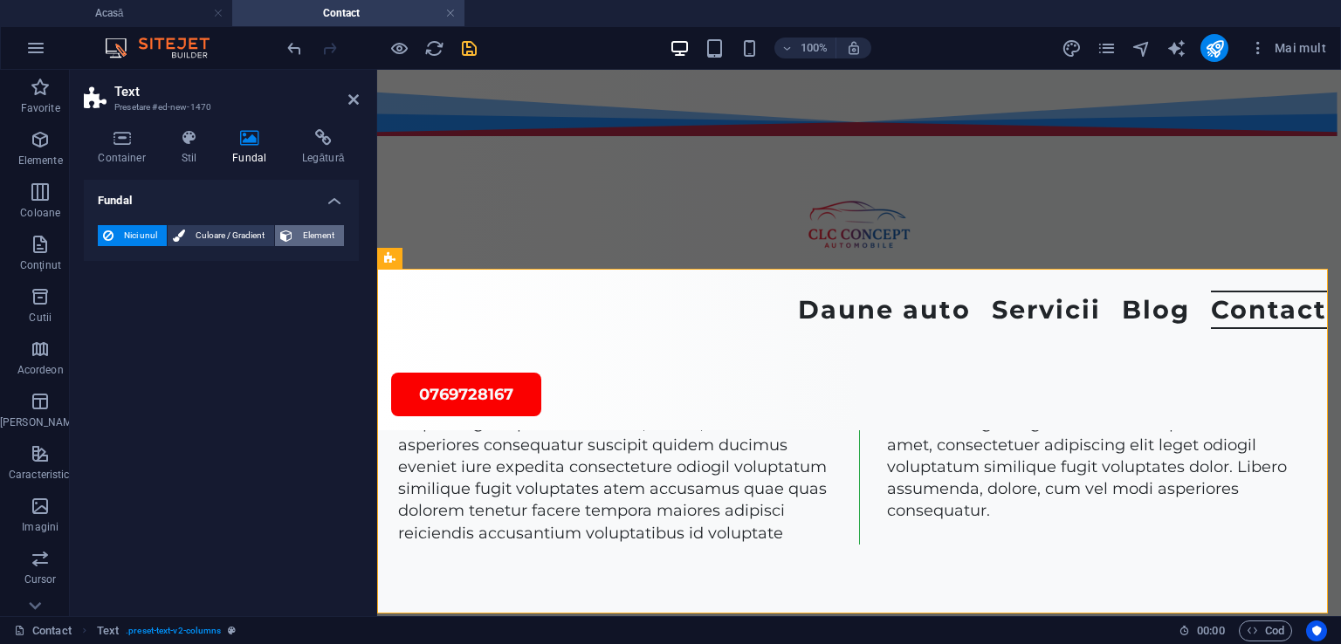
click at [288, 234] on icon at bounding box center [286, 235] width 12 height 21
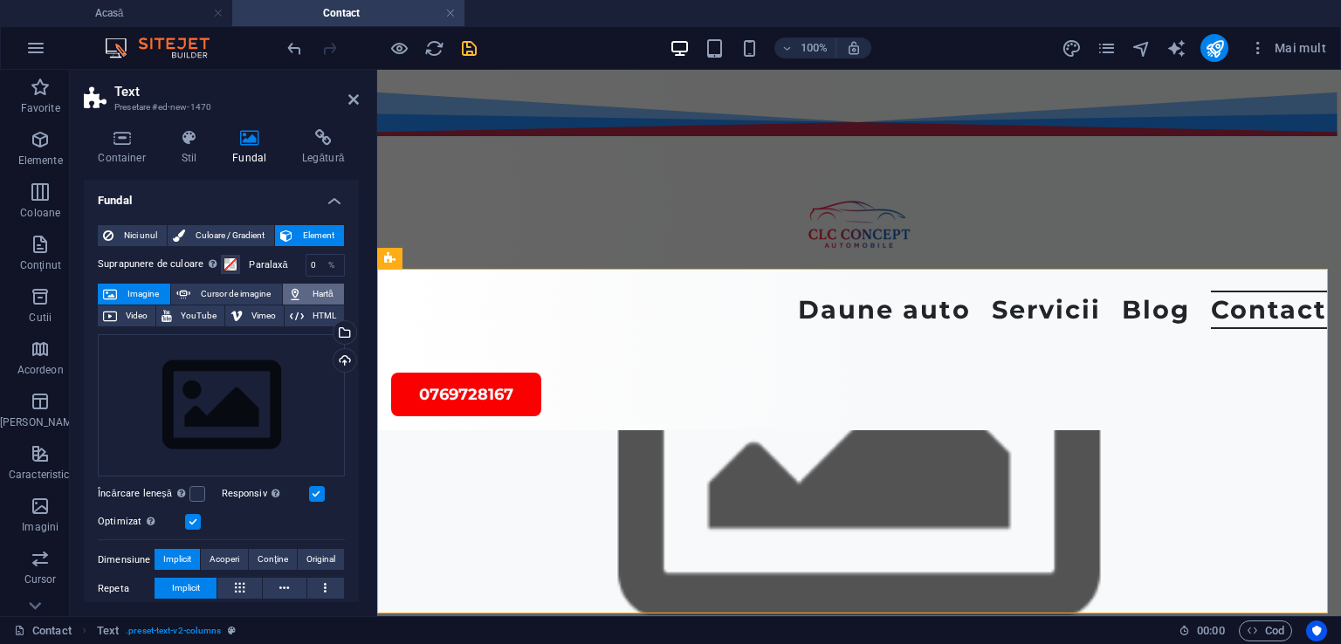
click at [307, 293] on span "Hartă" at bounding box center [322, 294] width 31 height 21
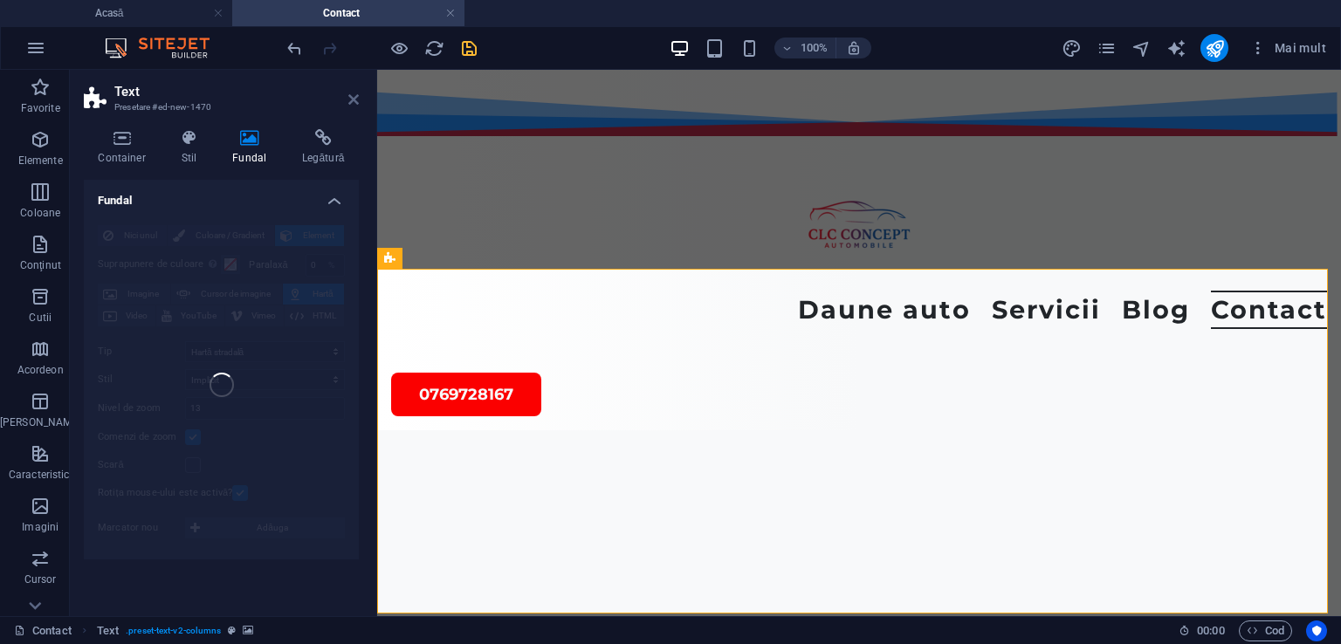
click at [355, 102] on icon at bounding box center [353, 100] width 10 height 14
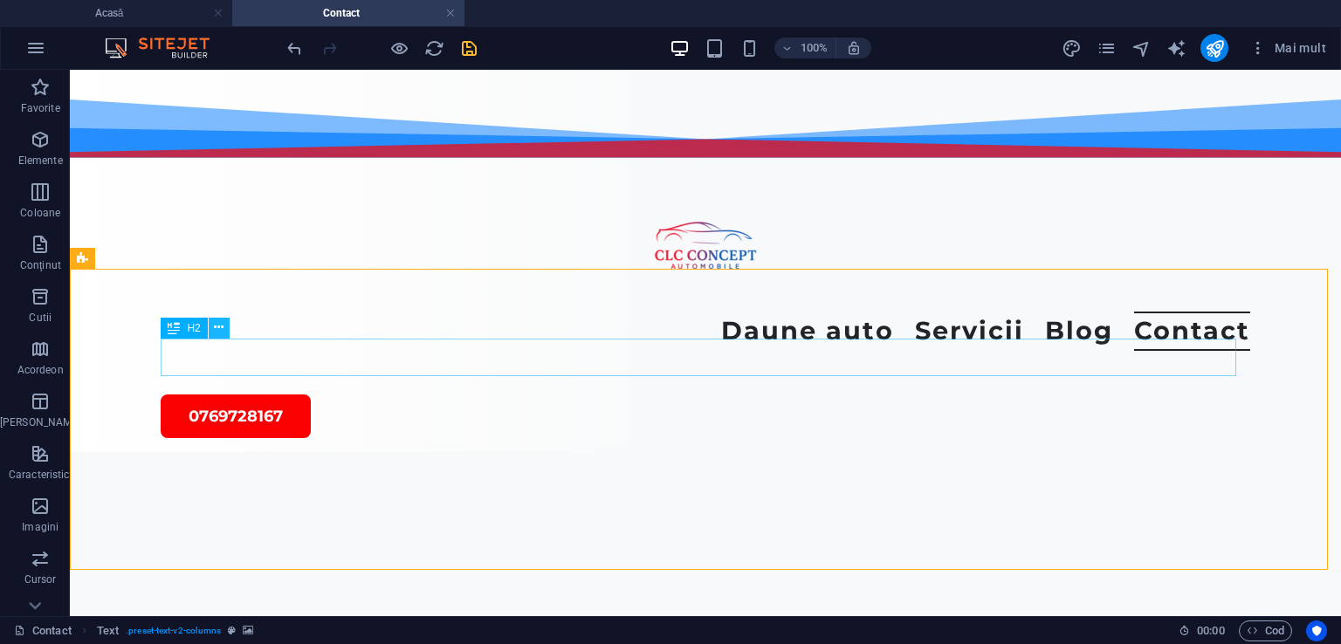
click at [217, 324] on icon at bounding box center [219, 328] width 10 height 18
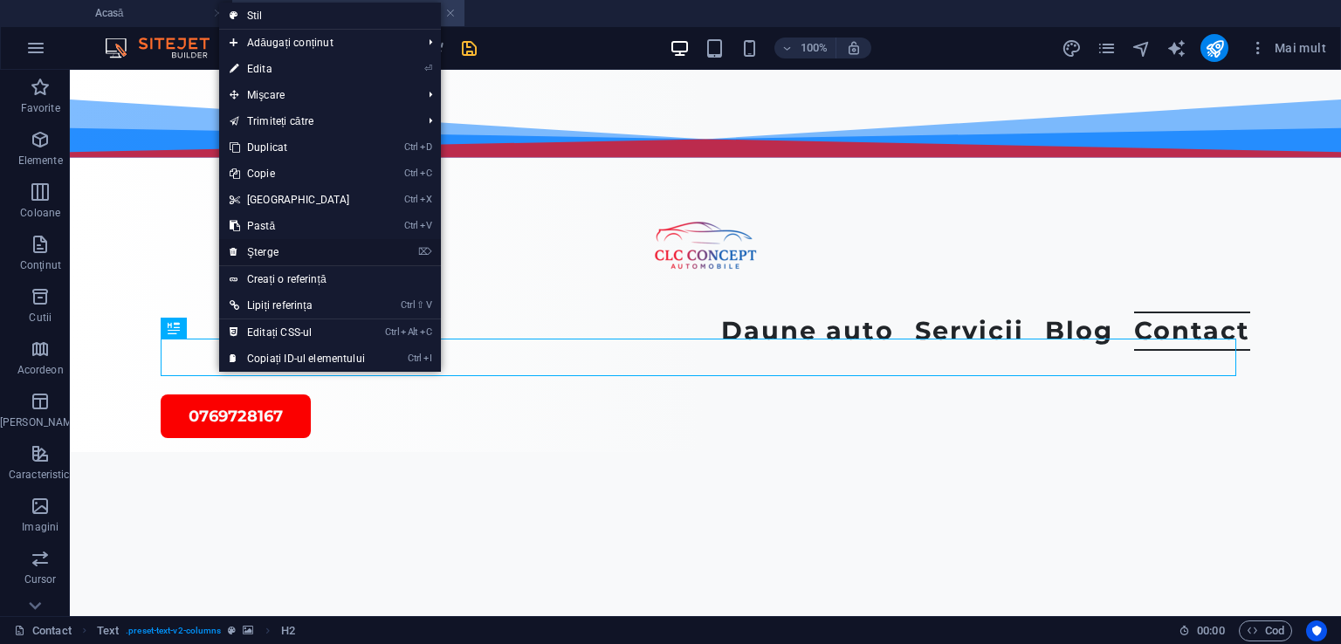
click at [266, 252] on font "Şterge" at bounding box center [262, 252] width 31 height 12
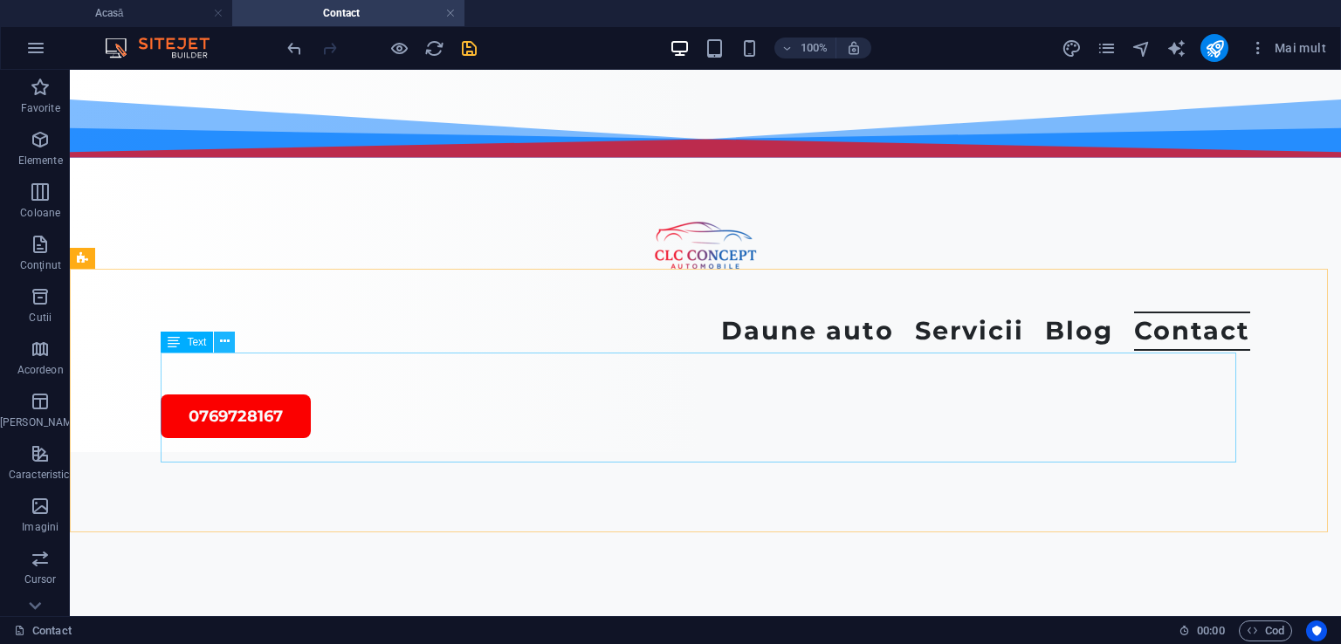
click at [221, 340] on icon at bounding box center [225, 342] width 10 height 18
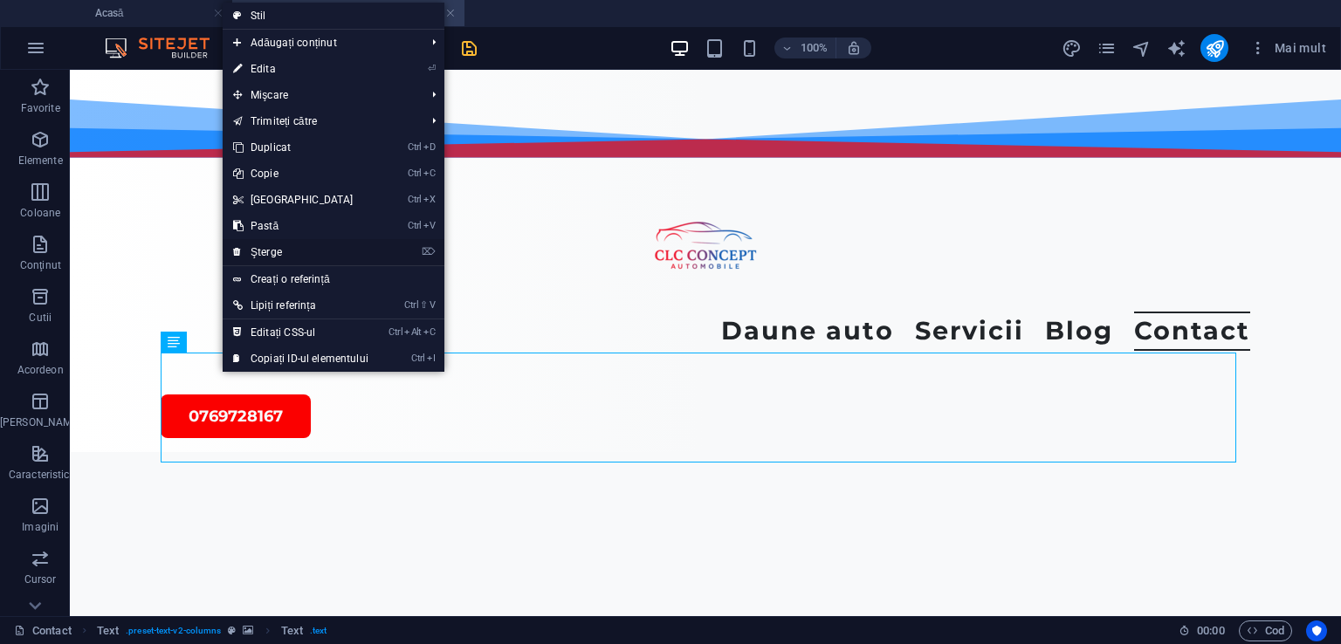
click at [273, 249] on font "Şterge" at bounding box center [265, 252] width 31 height 12
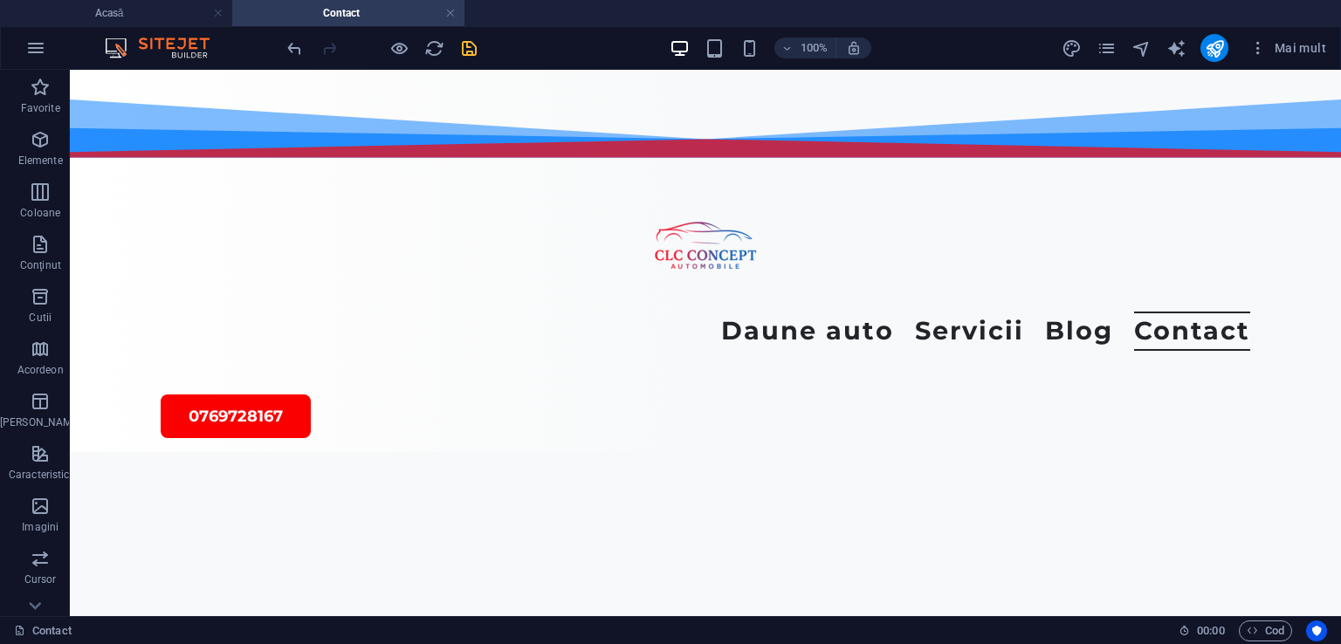
scroll to position [0, 0]
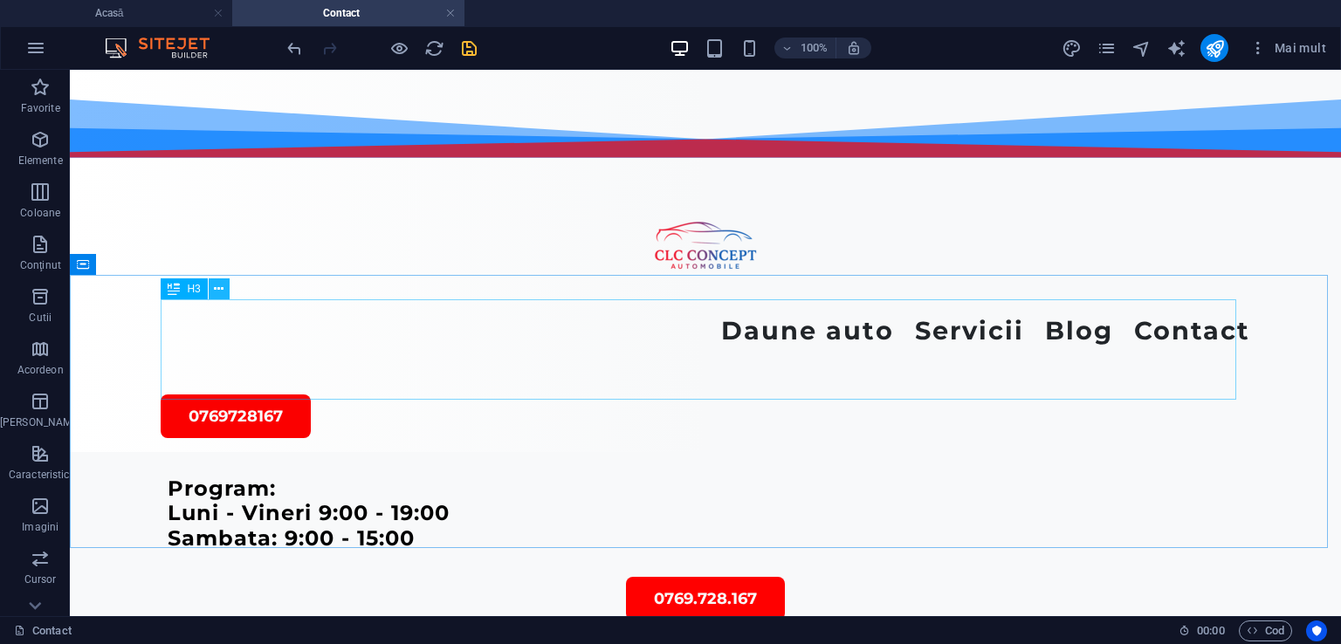
click at [221, 287] on icon at bounding box center [219, 289] width 10 height 18
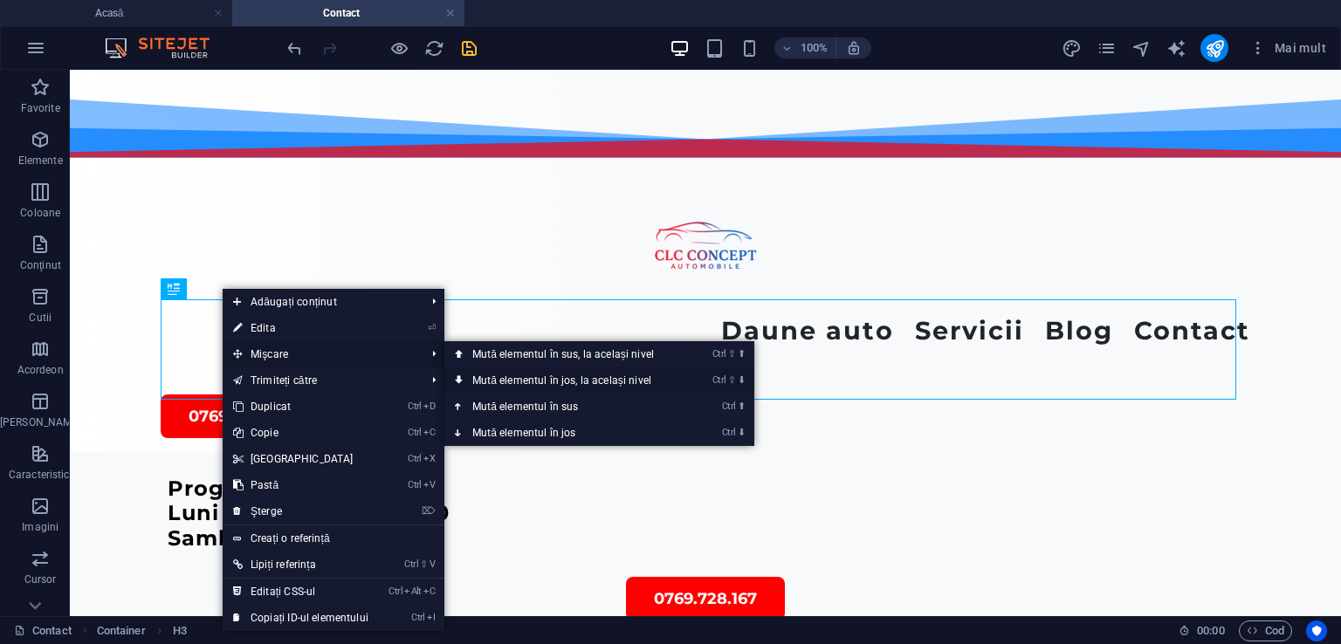
click at [479, 380] on font "Mută ​​elementul în jos, la același nivel" at bounding box center [561, 380] width 179 height 12
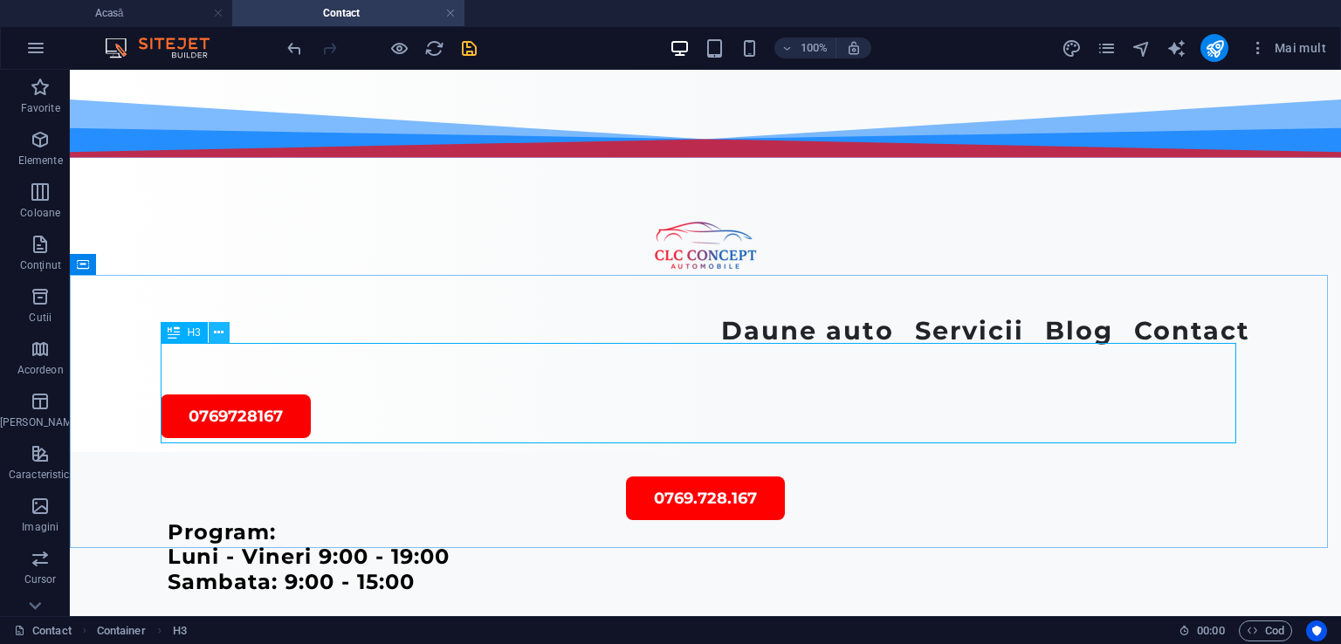
click at [216, 334] on icon at bounding box center [219, 333] width 10 height 18
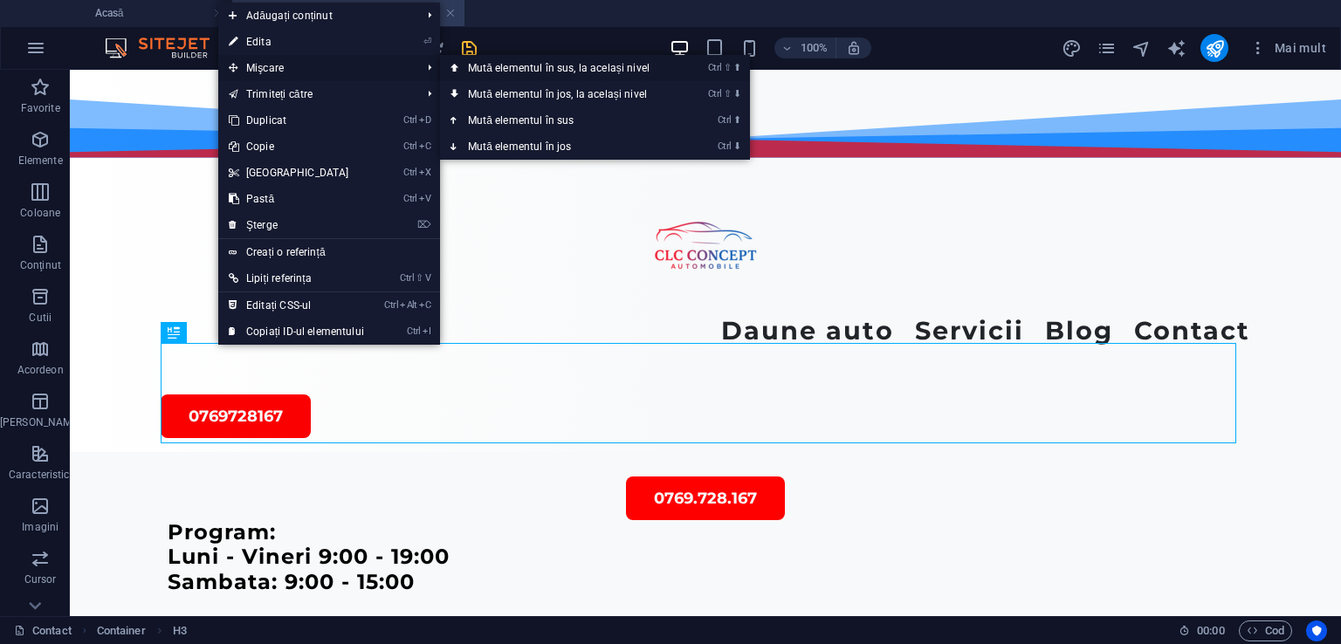
click at [478, 70] on font "Mută ​​elementul în sus, la același nivel" at bounding box center [559, 68] width 182 height 12
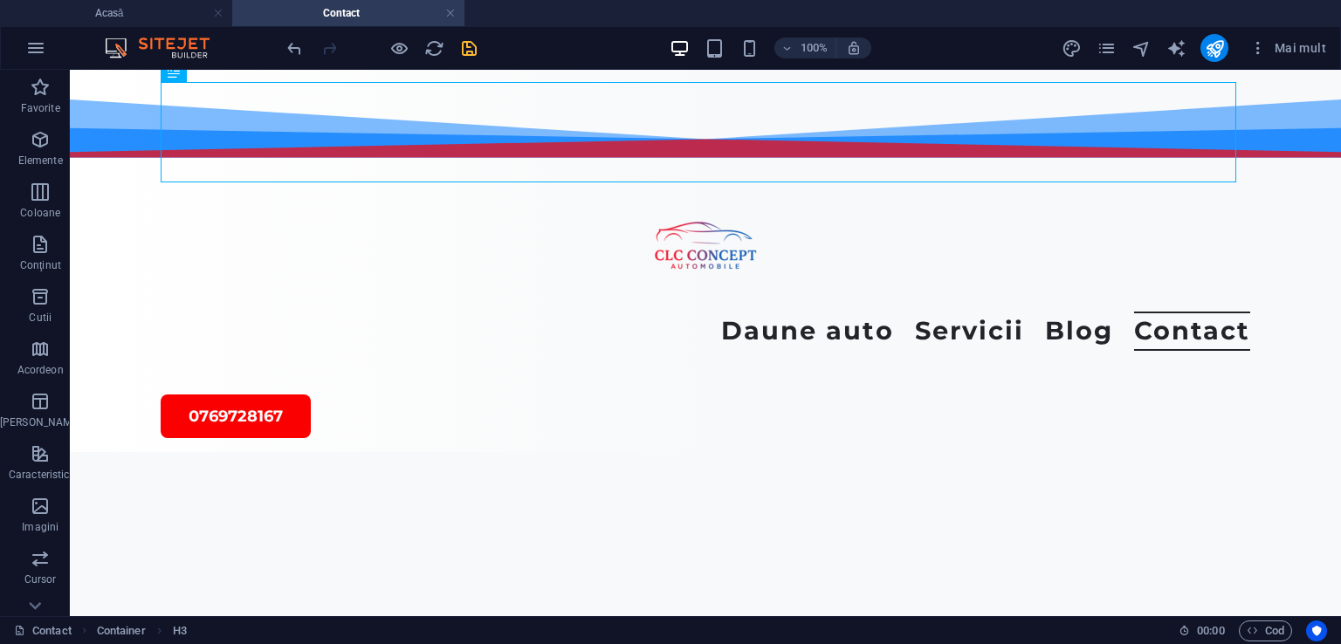
scroll to position [174, 0]
click at [254, 389] on icon at bounding box center [250, 390] width 10 height 18
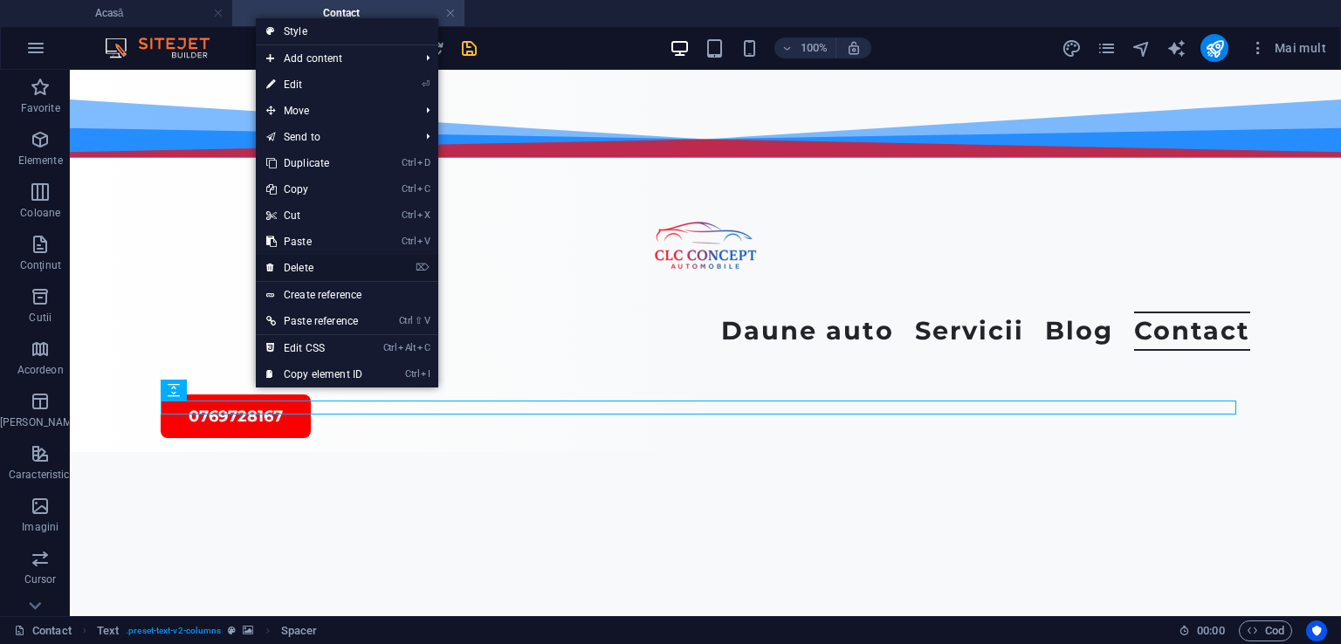
click at [295, 264] on link "⌦ Delete" at bounding box center [314, 268] width 117 height 26
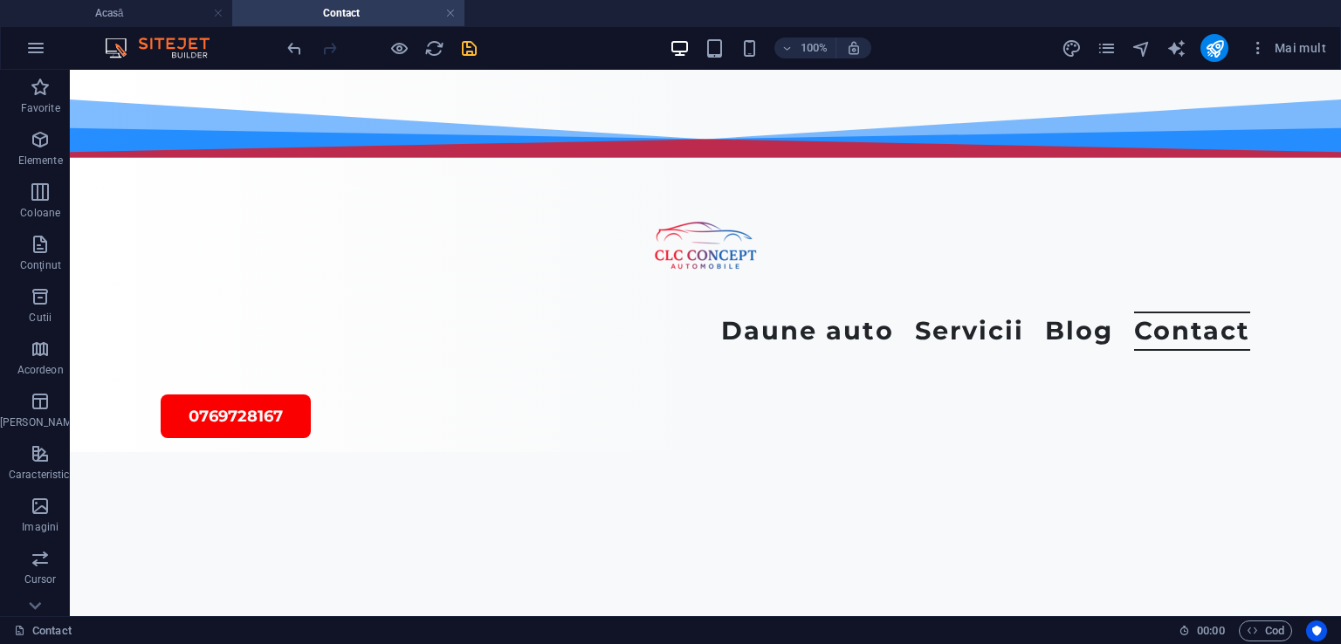
scroll to position [1150, 0]
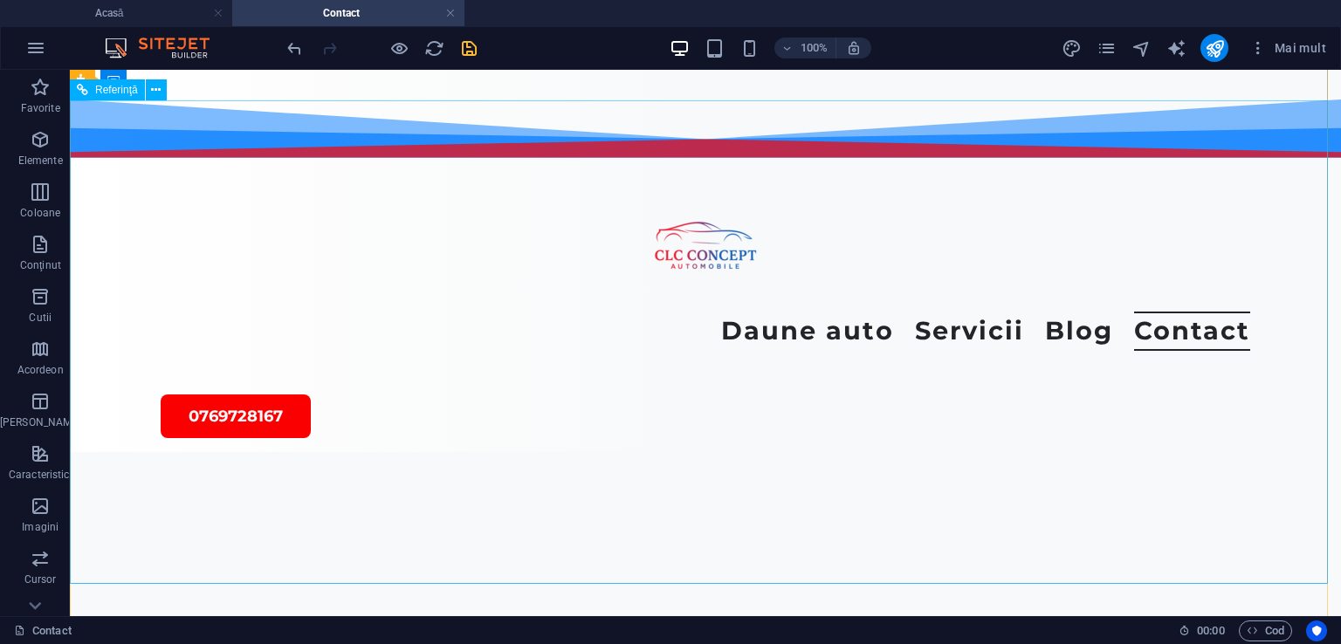
click at [192, 365] on div at bounding box center [705, 607] width 1271 height 484
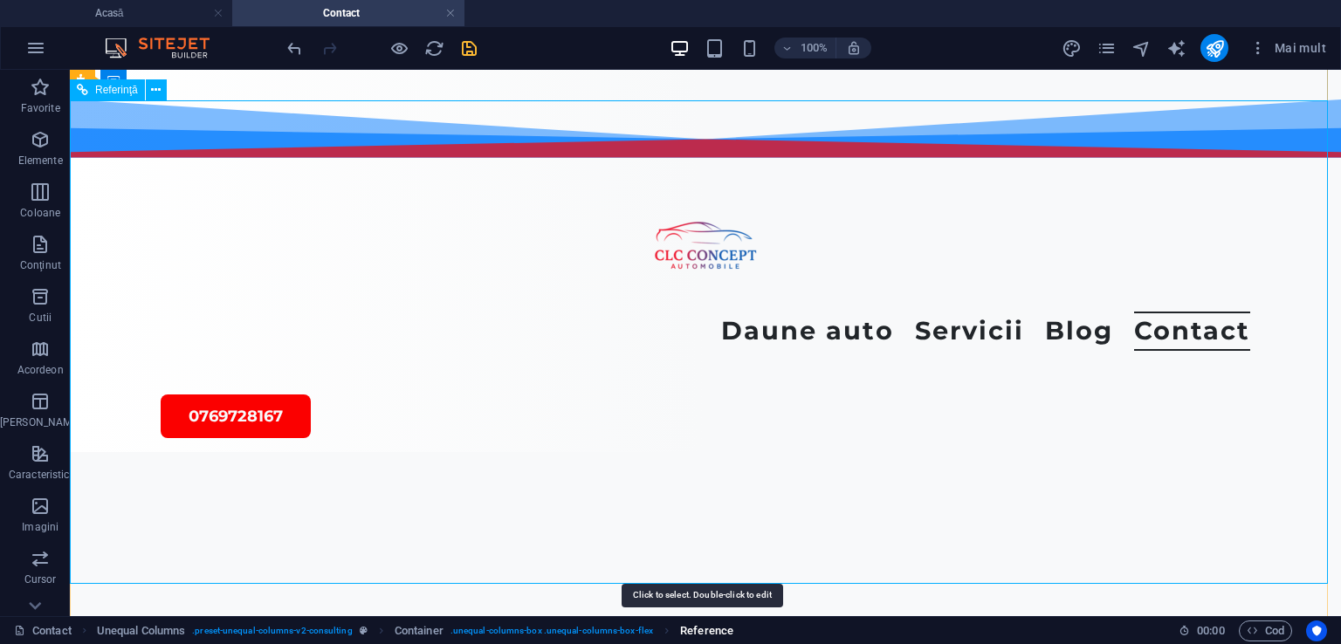
click at [703, 632] on span "Reference" at bounding box center [706, 631] width 53 height 21
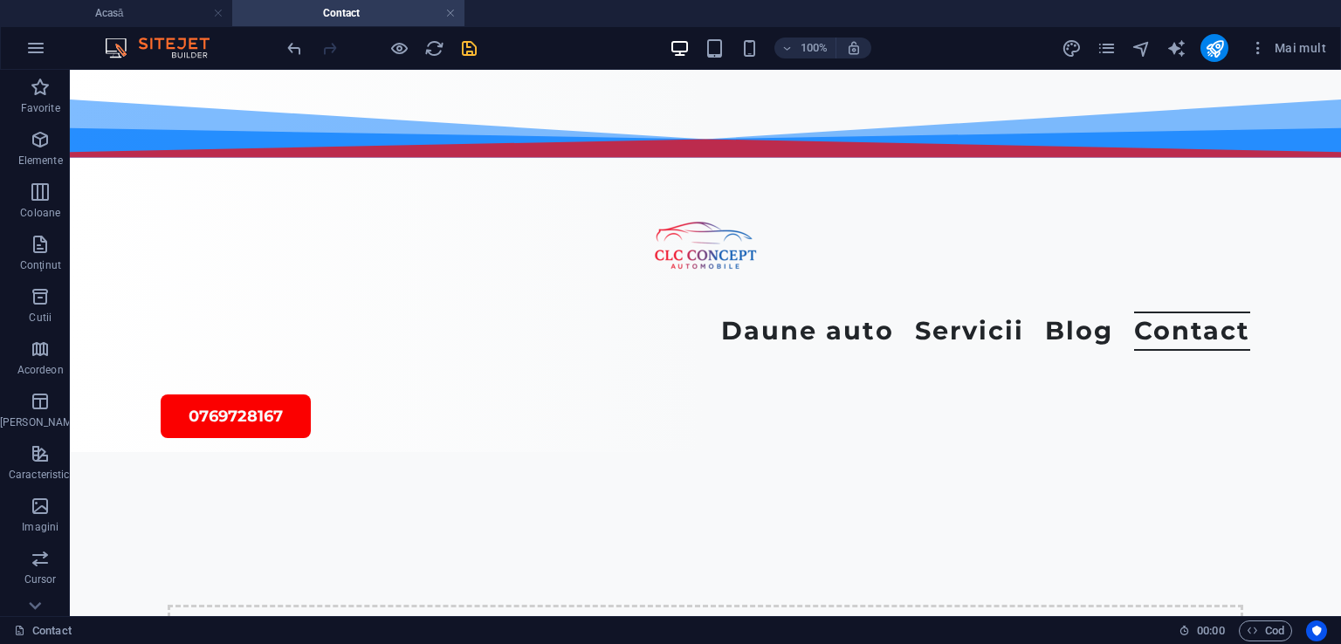
scroll to position [241, 0]
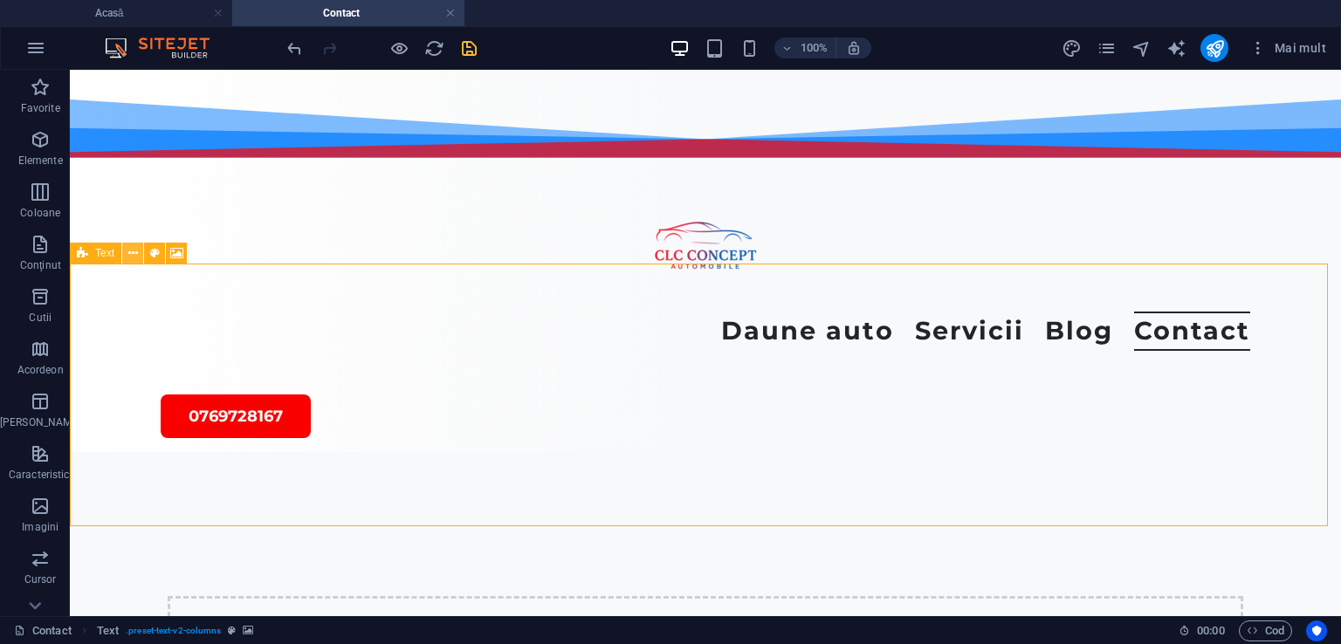
click at [131, 253] on icon at bounding box center [133, 253] width 10 height 18
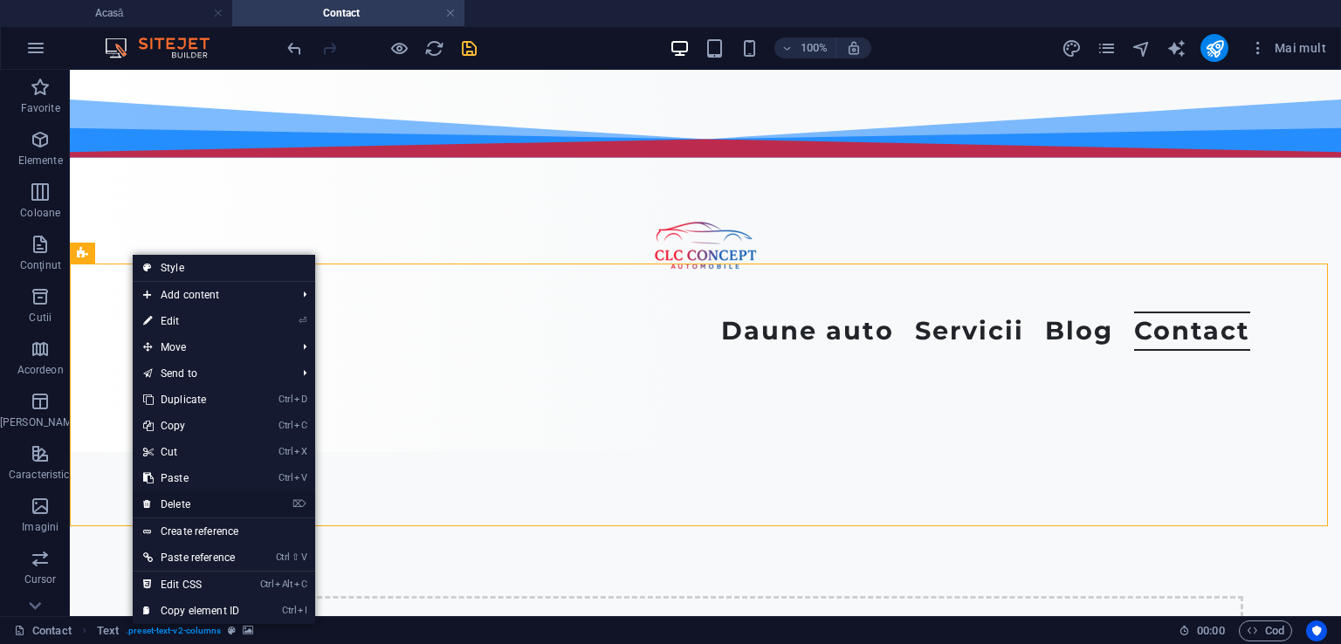
click at [175, 497] on link "⌦ Delete" at bounding box center [191, 504] width 117 height 26
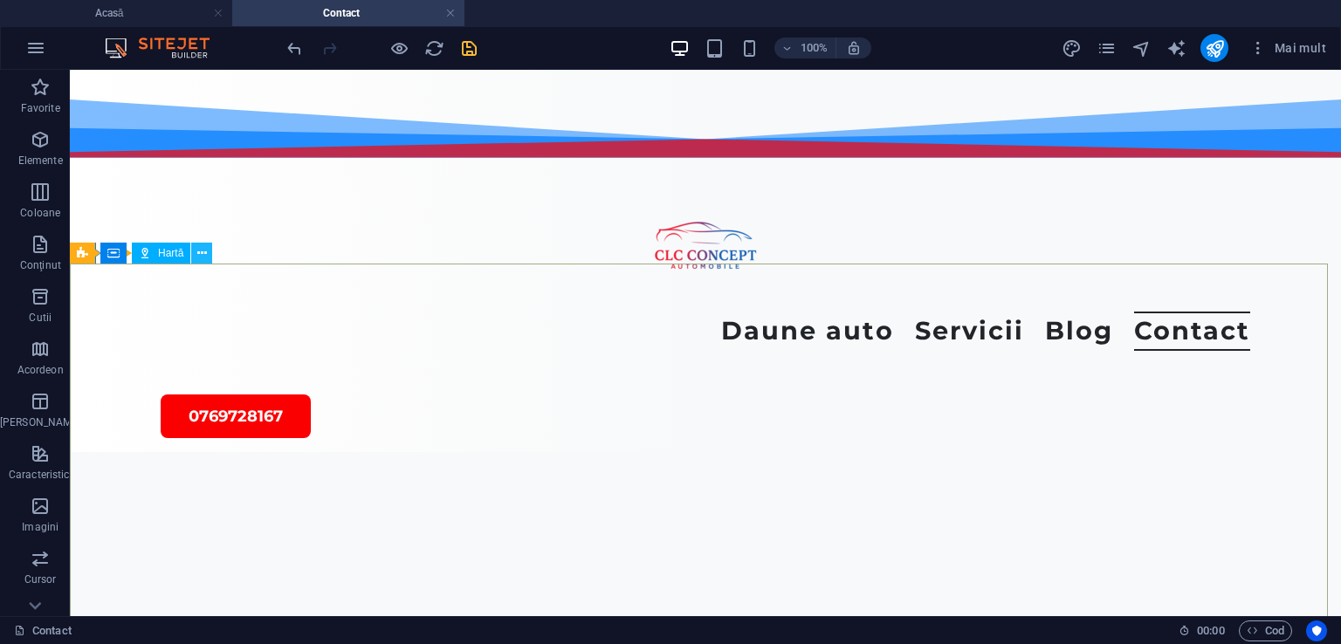
click at [197, 252] on icon at bounding box center [202, 253] width 10 height 18
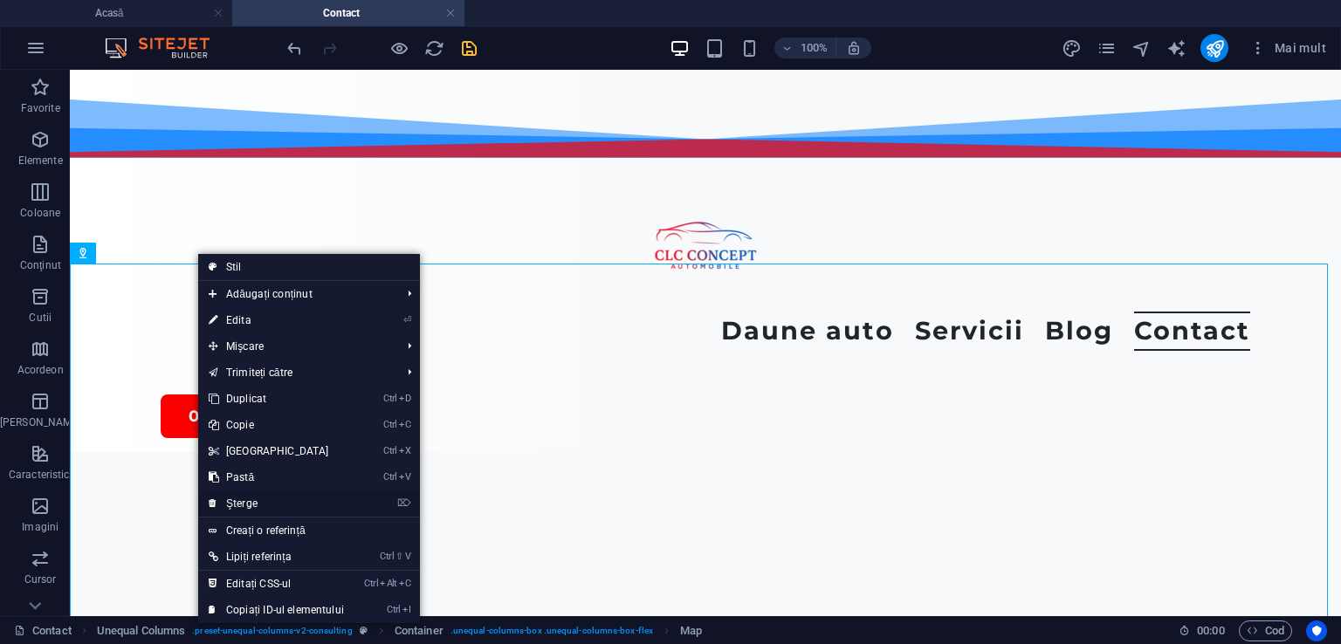
click at [237, 501] on font "Şterge" at bounding box center [241, 504] width 31 height 12
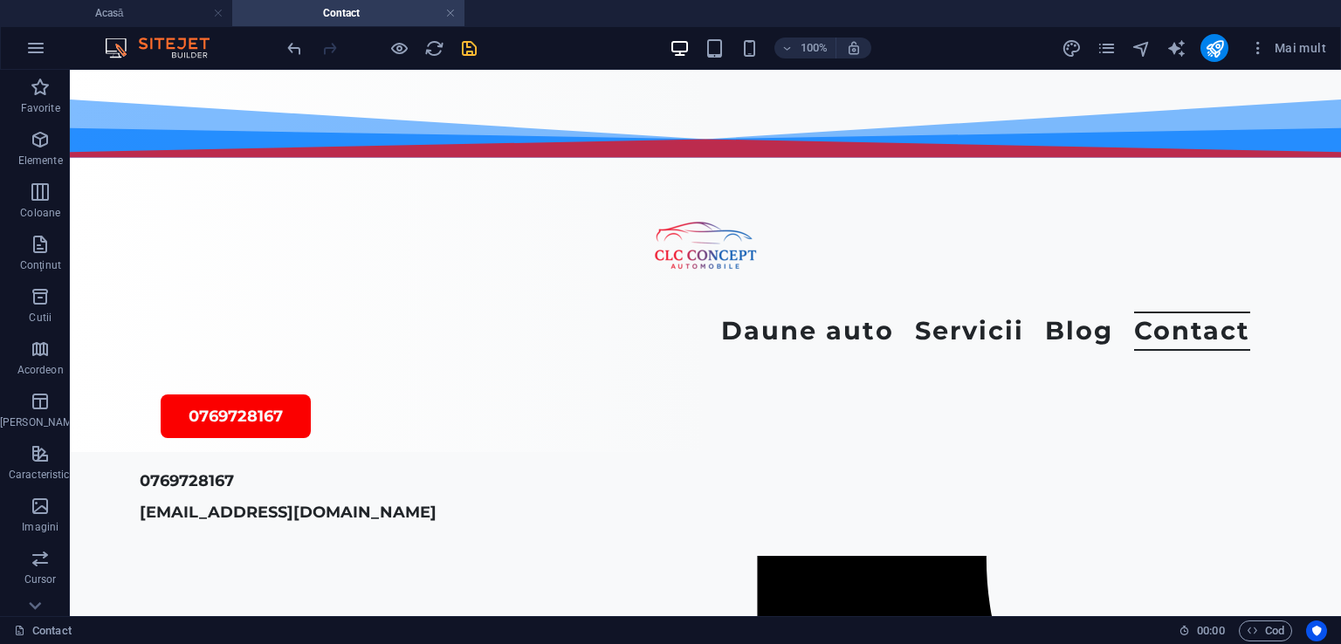
scroll to position [362, 0]
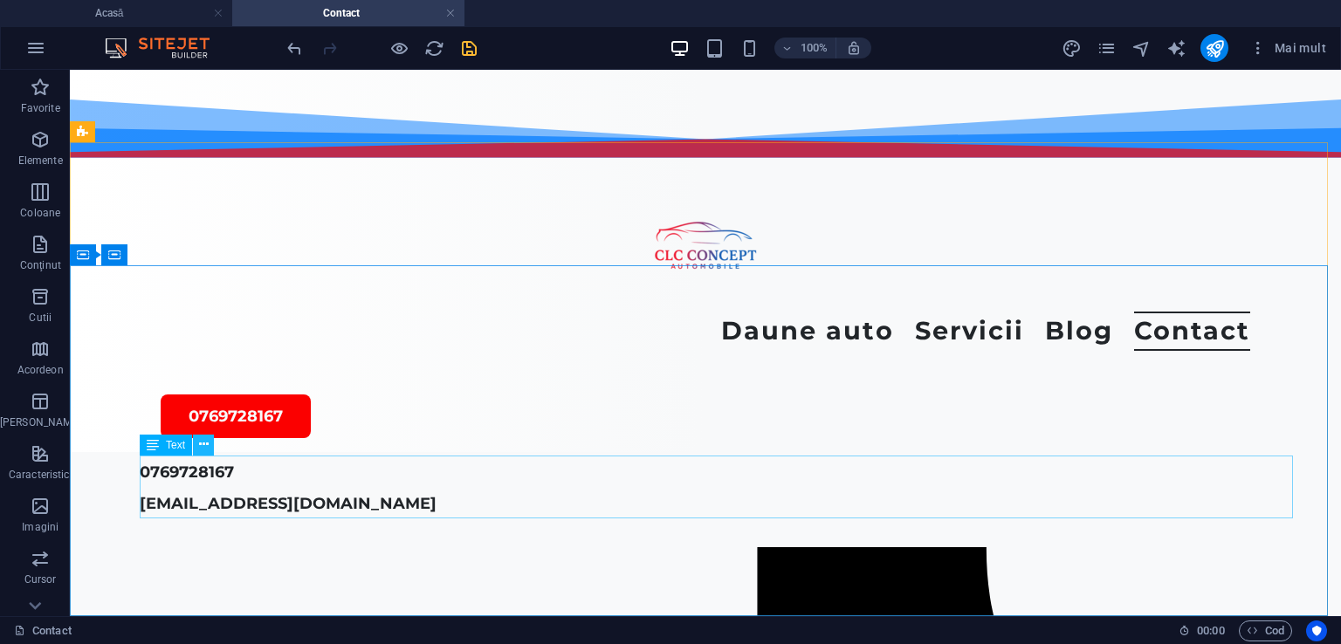
click at [199, 448] on icon at bounding box center [204, 445] width 10 height 18
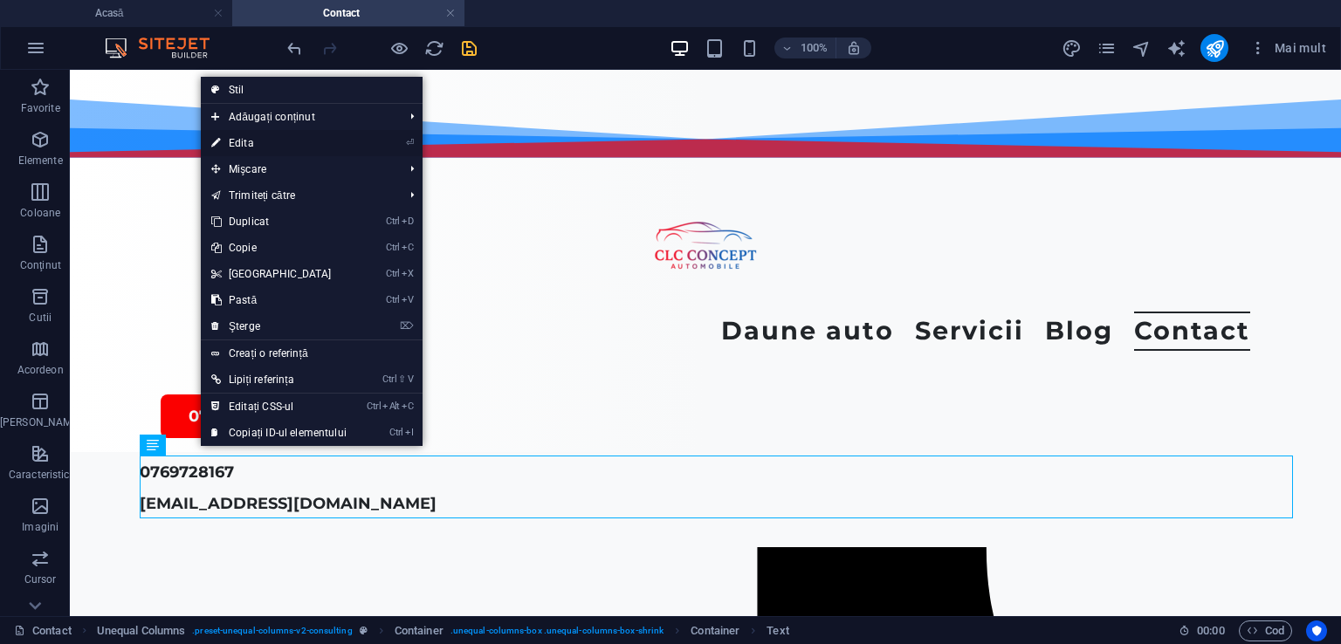
click at [238, 146] on font "Edita" at bounding box center [241, 143] width 25 height 12
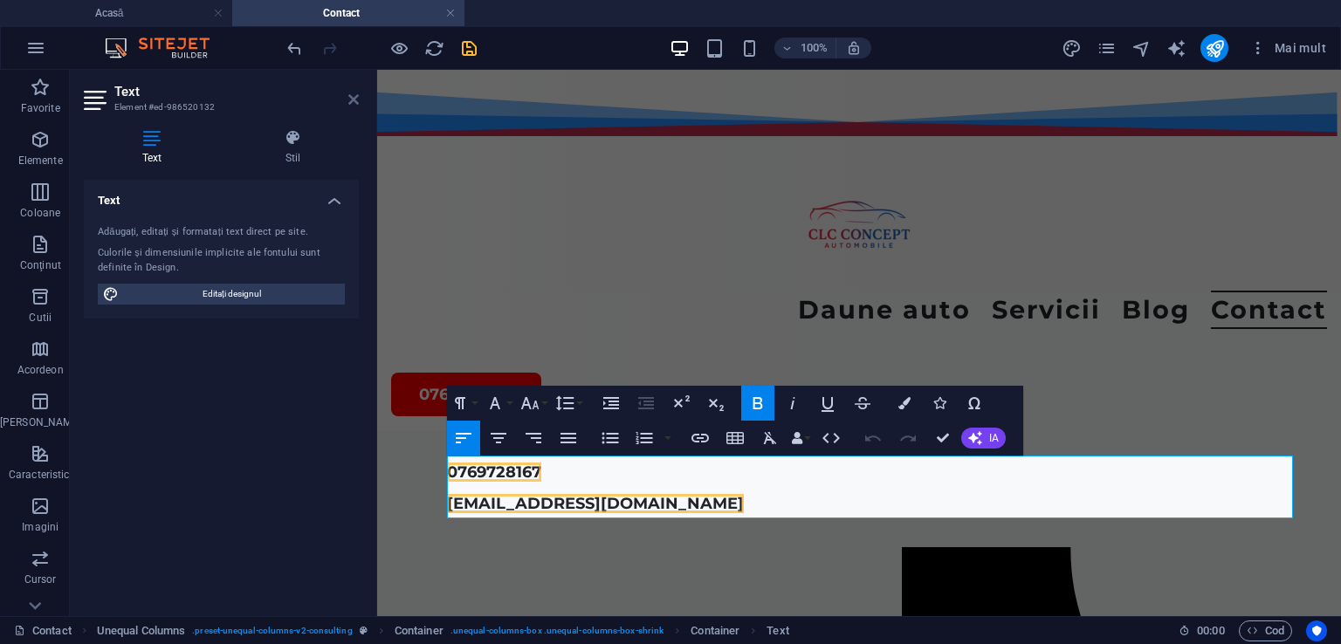
click at [357, 99] on icon at bounding box center [353, 100] width 10 height 14
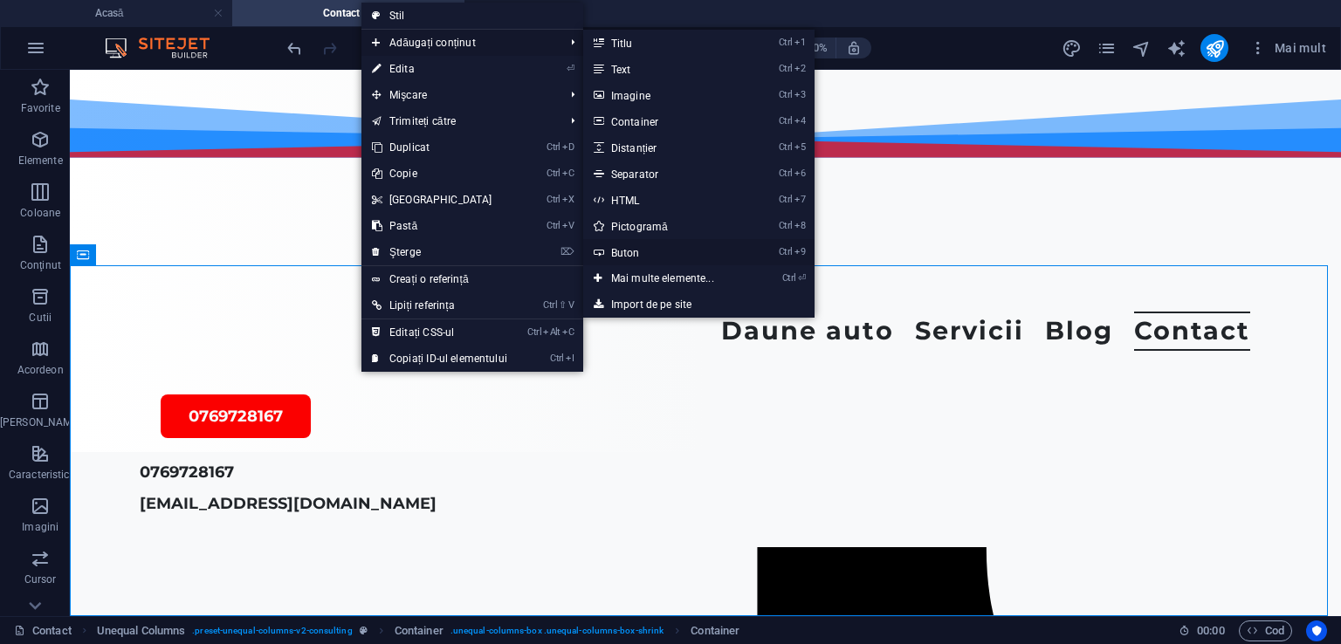
click at [625, 248] on font "Buton" at bounding box center [625, 253] width 29 height 12
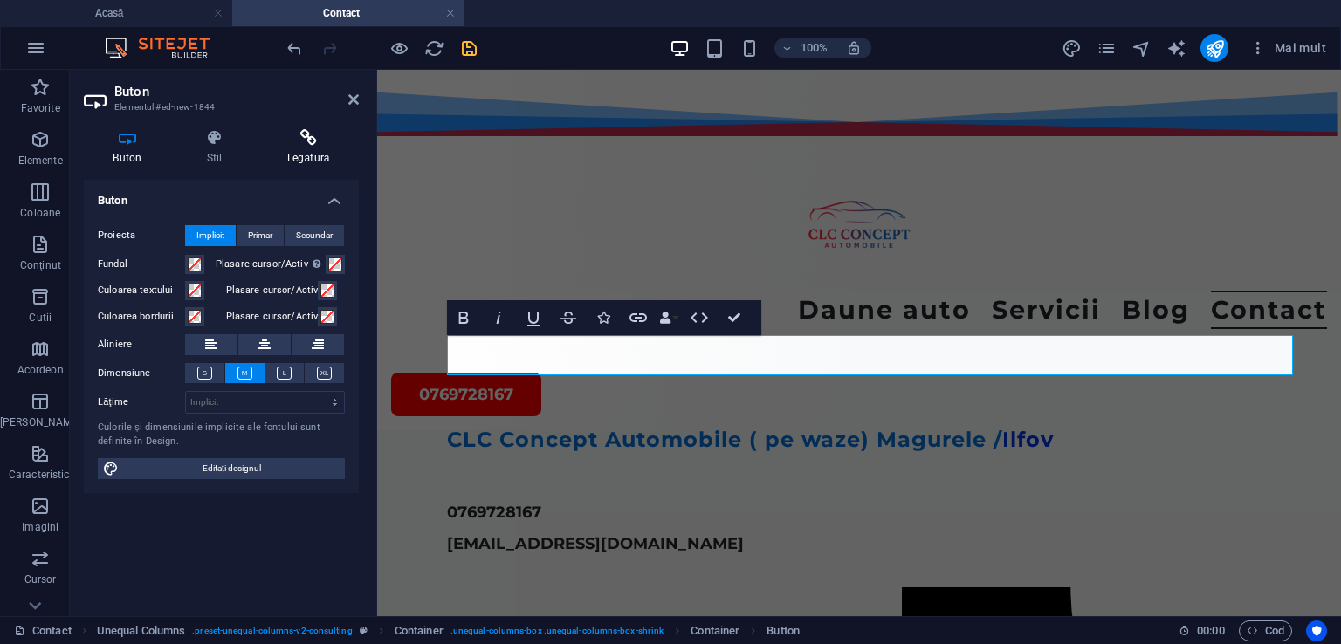
click at [305, 142] on icon at bounding box center [308, 137] width 100 height 17
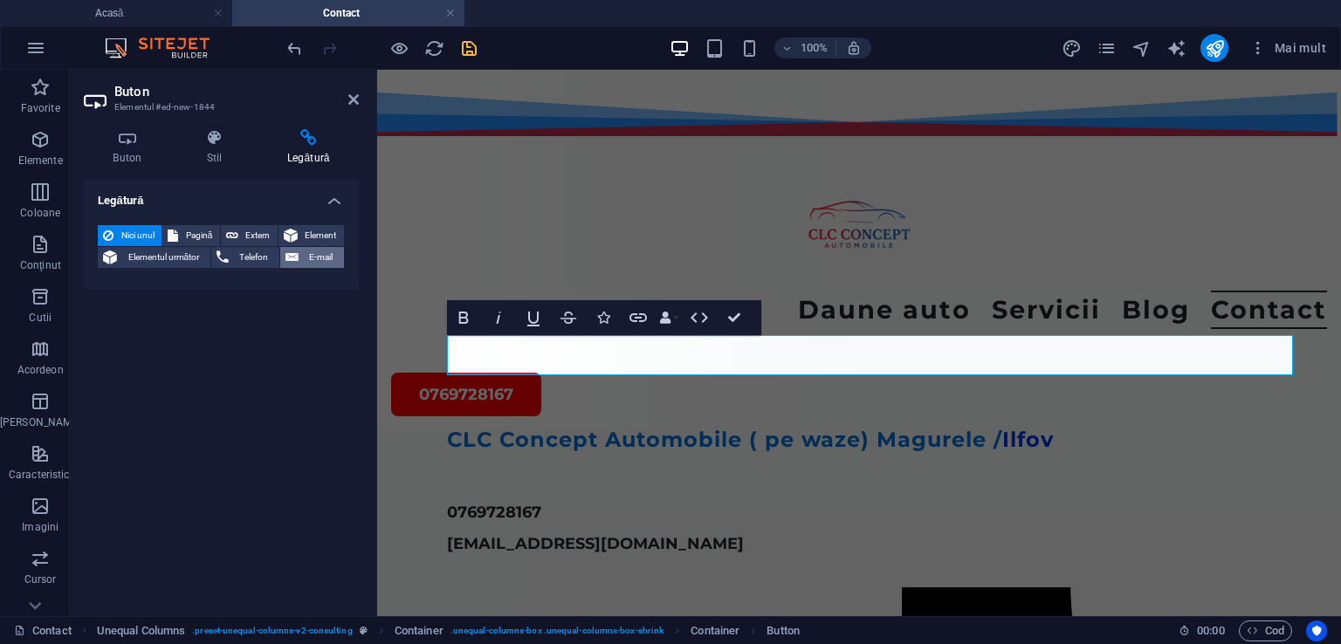
click at [314, 257] on font "E-mail" at bounding box center [321, 257] width 24 height 10
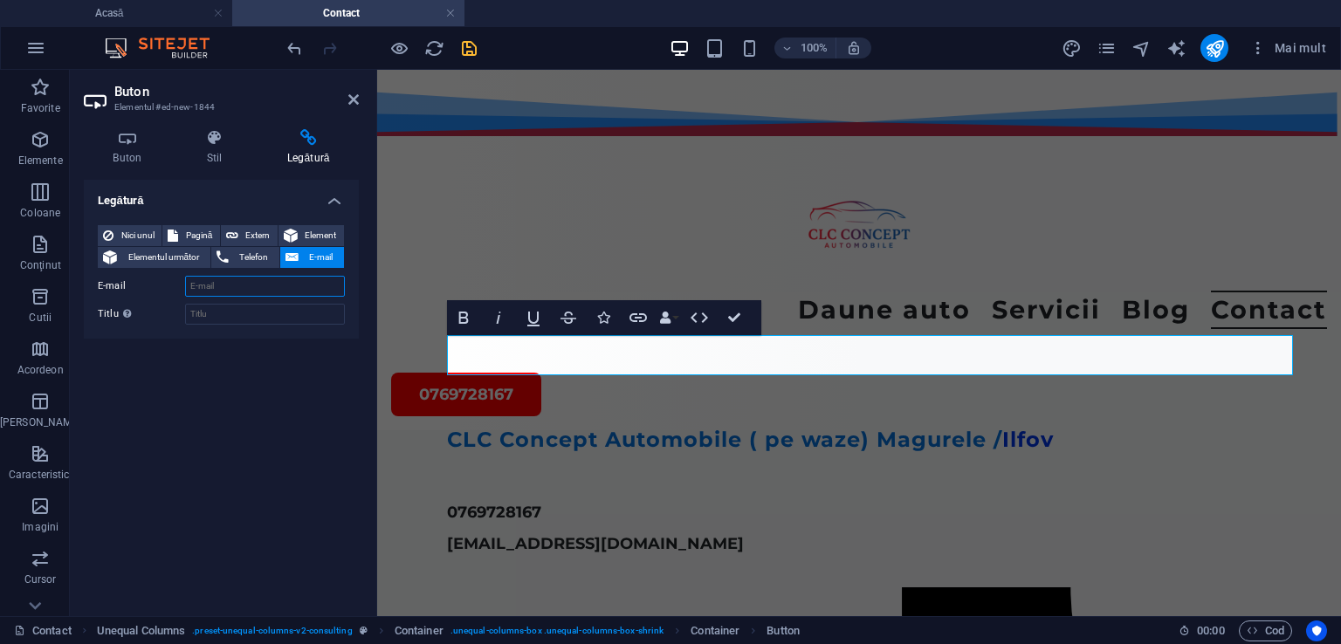
click at [257, 286] on input "E-mail" at bounding box center [265, 286] width 160 height 21
type input "[EMAIL_ADDRESS][DOMAIN_NAME]"
click at [244, 307] on input "Titlu Descrierea suplimentară a linkului nu trebuie să fie aceeași cu textul li…" at bounding box center [265, 314] width 160 height 21
type input "Mail"
click at [251, 446] on div "Legătură Nici unul Pagină Extern Element Elementul următor Telefon E-mail Pagin…" at bounding box center [221, 391] width 275 height 422
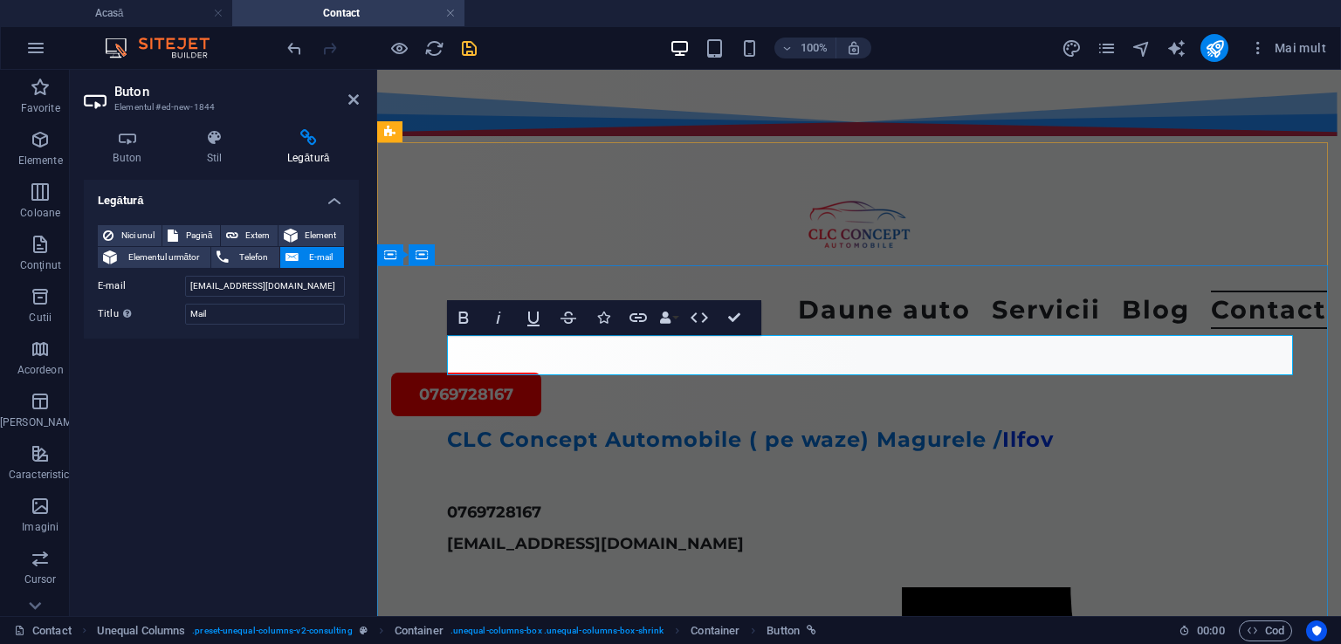
click at [590, 351] on link "Etichetă buton" at bounding box center [525, 356] width 156 height 40
click at [212, 135] on icon at bounding box center [213, 137] width 73 height 17
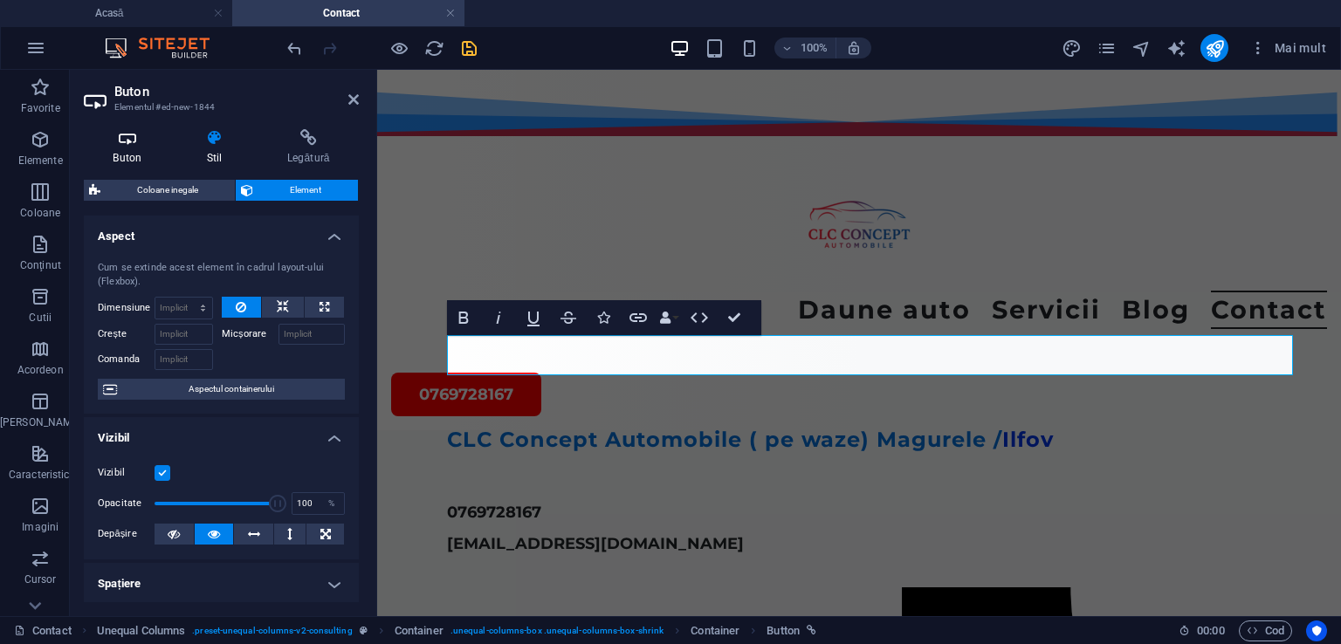
click at [135, 155] on font "Buton" at bounding box center [127, 158] width 29 height 12
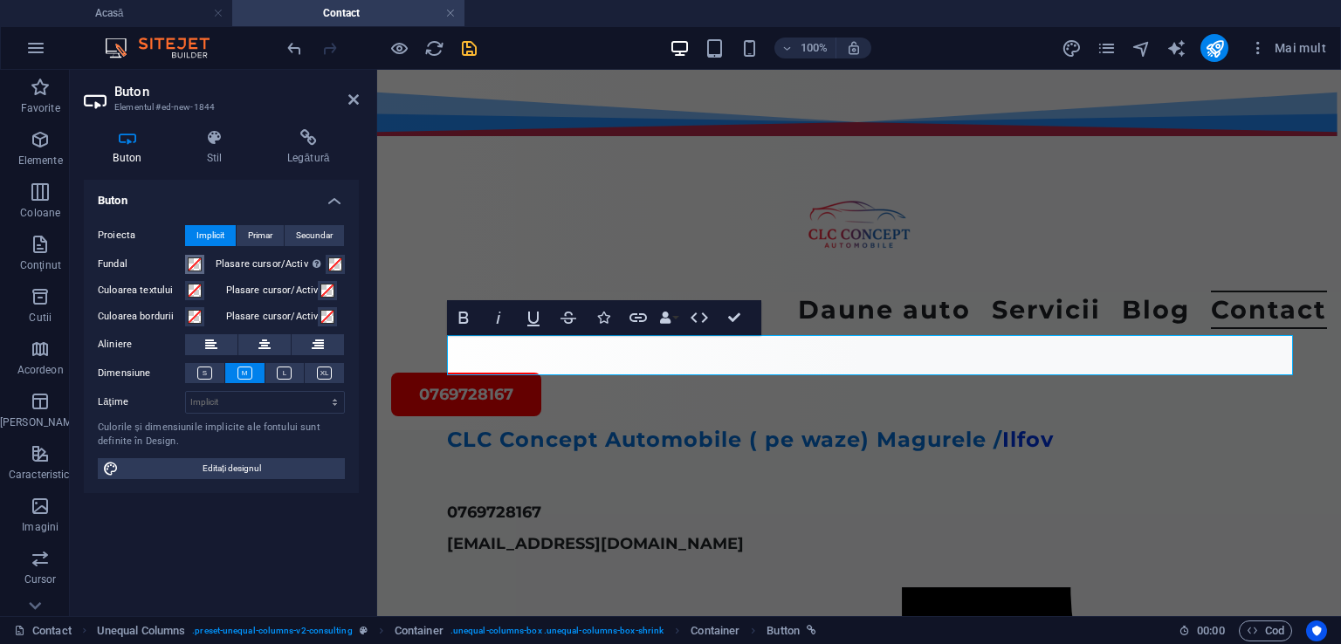
click at [190, 262] on span at bounding box center [195, 264] width 14 height 14
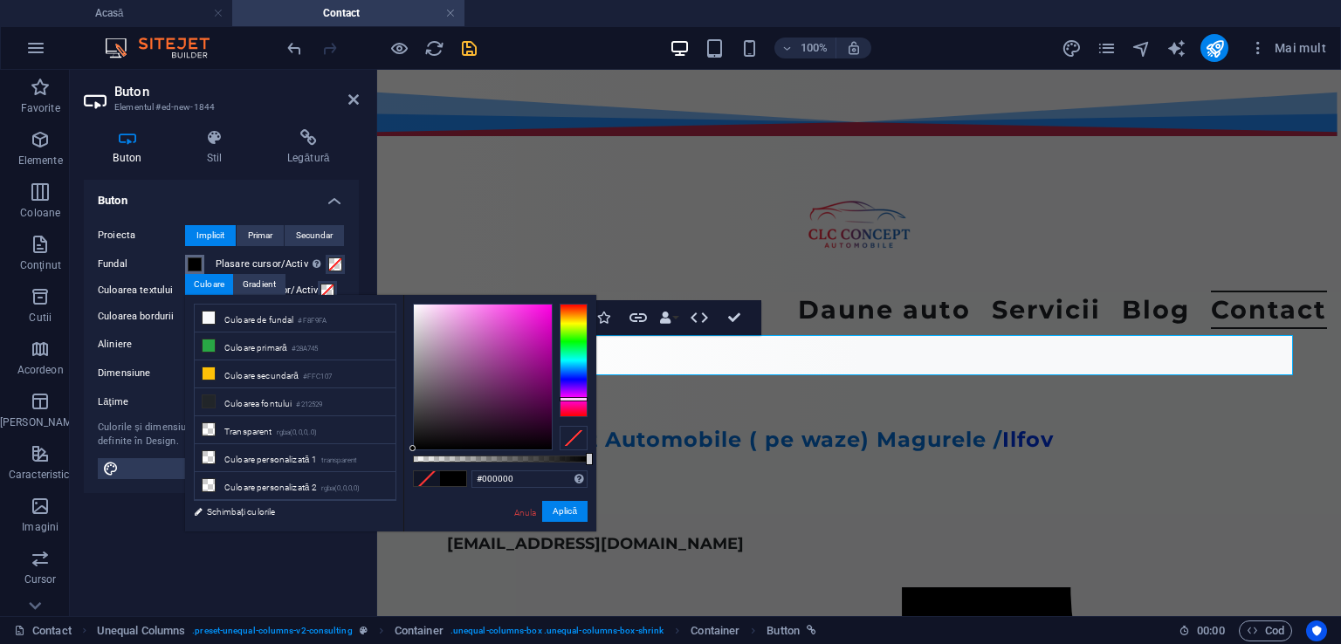
click at [581, 399] on div at bounding box center [573, 360] width 28 height 113
type input "#d000bb"
drag, startPoint x: 411, startPoint y: 444, endPoint x: 552, endPoint y: 330, distance: 181.2
click at [552, 330] on div at bounding box center [550, 329] width 6 height 6
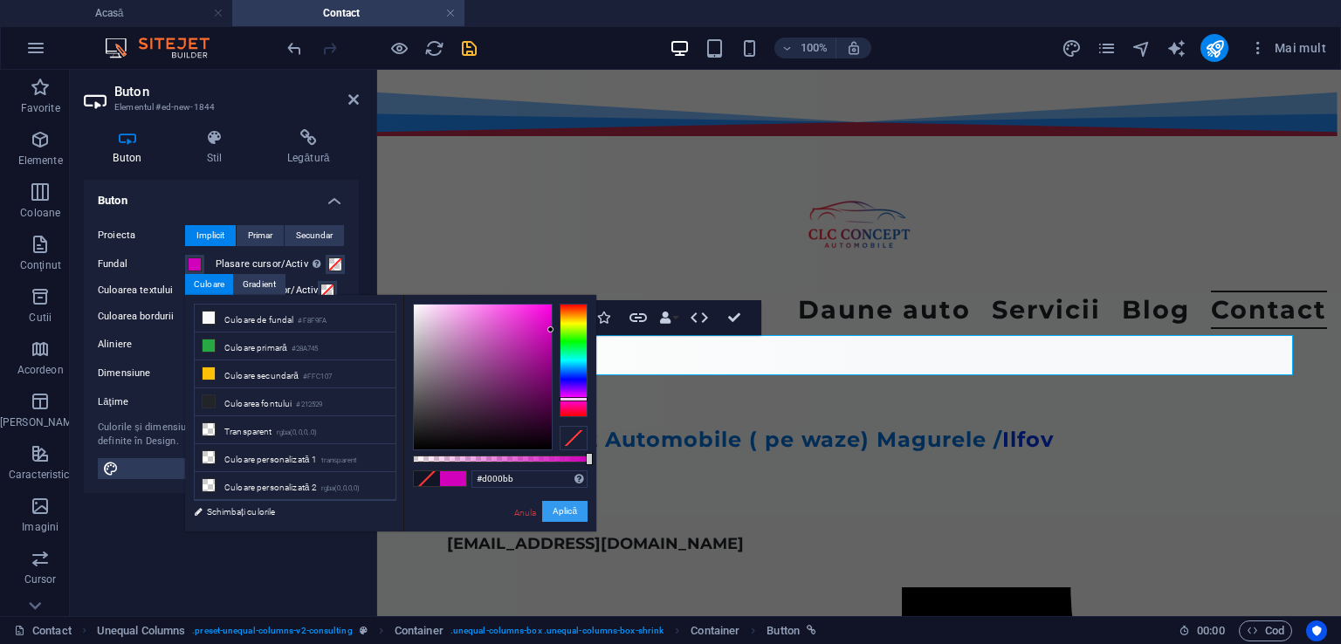
click at [559, 507] on font "Aplică" at bounding box center [564, 511] width 24 height 10
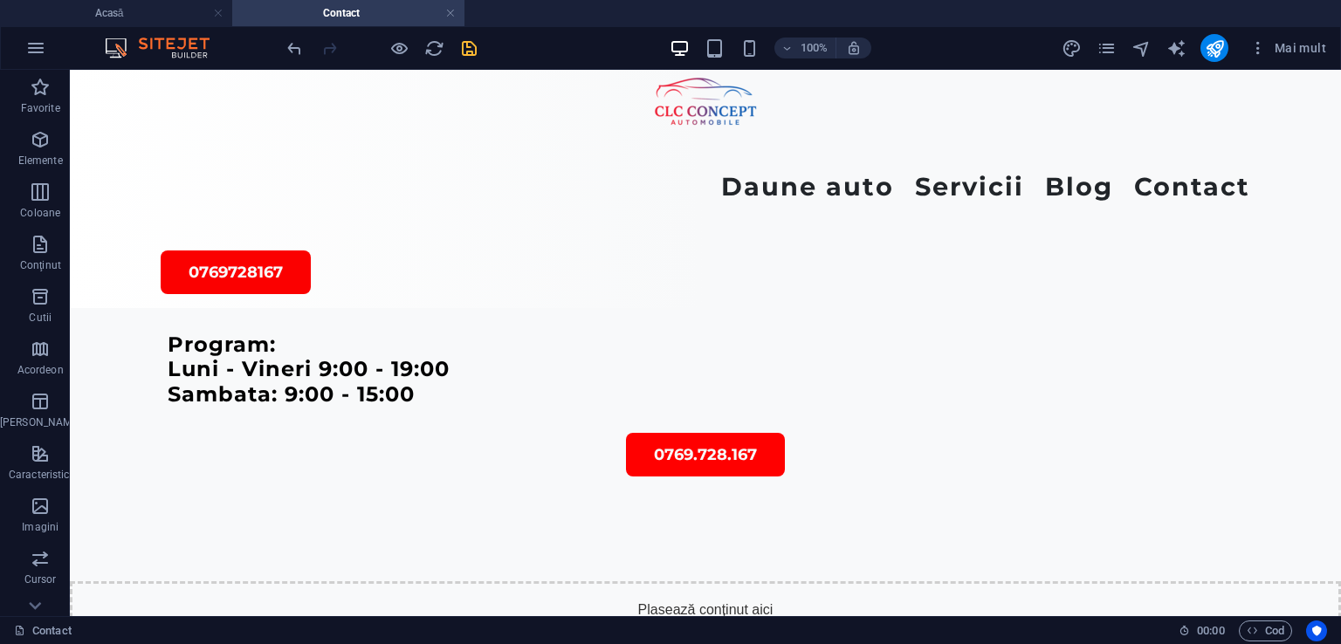
scroll to position [154, 0]
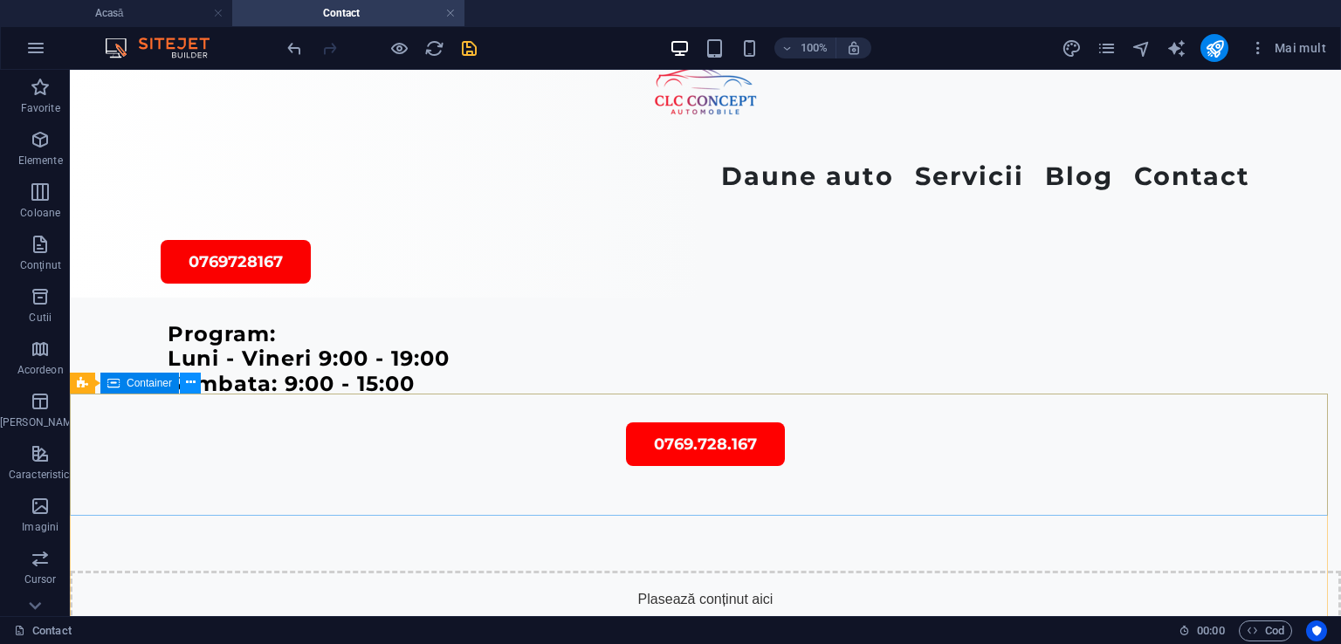
click at [189, 380] on icon at bounding box center [191, 383] width 10 height 18
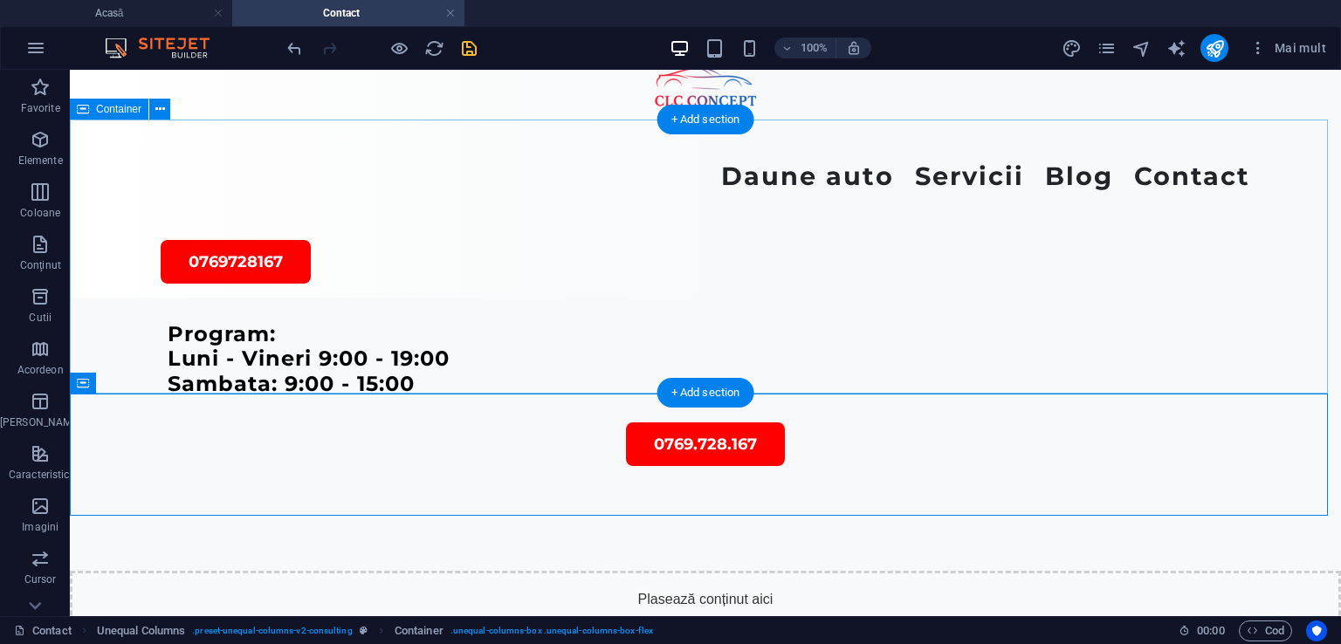
click at [786, 298] on div "Program: Luni - Vineri 9:00 - 19:00 Sambata: 9:00 - 15:00 0769.728.167" at bounding box center [705, 434] width 1271 height 273
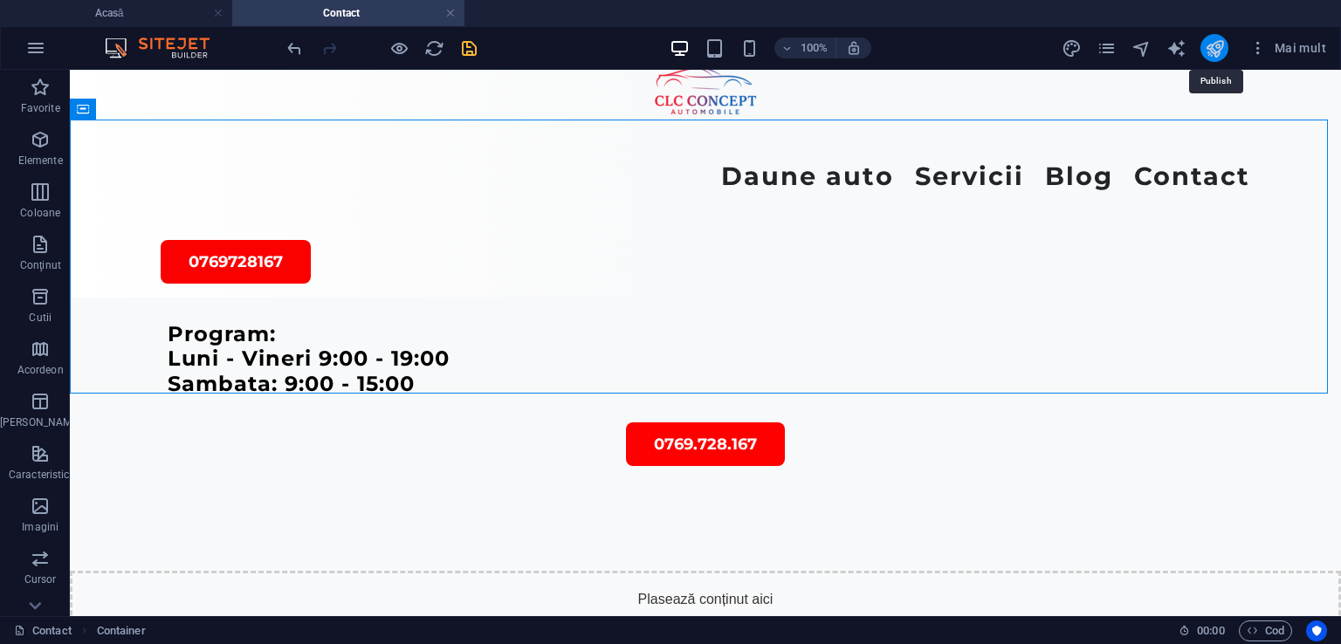
click at [1218, 52] on icon "publica" at bounding box center [1214, 48] width 20 height 20
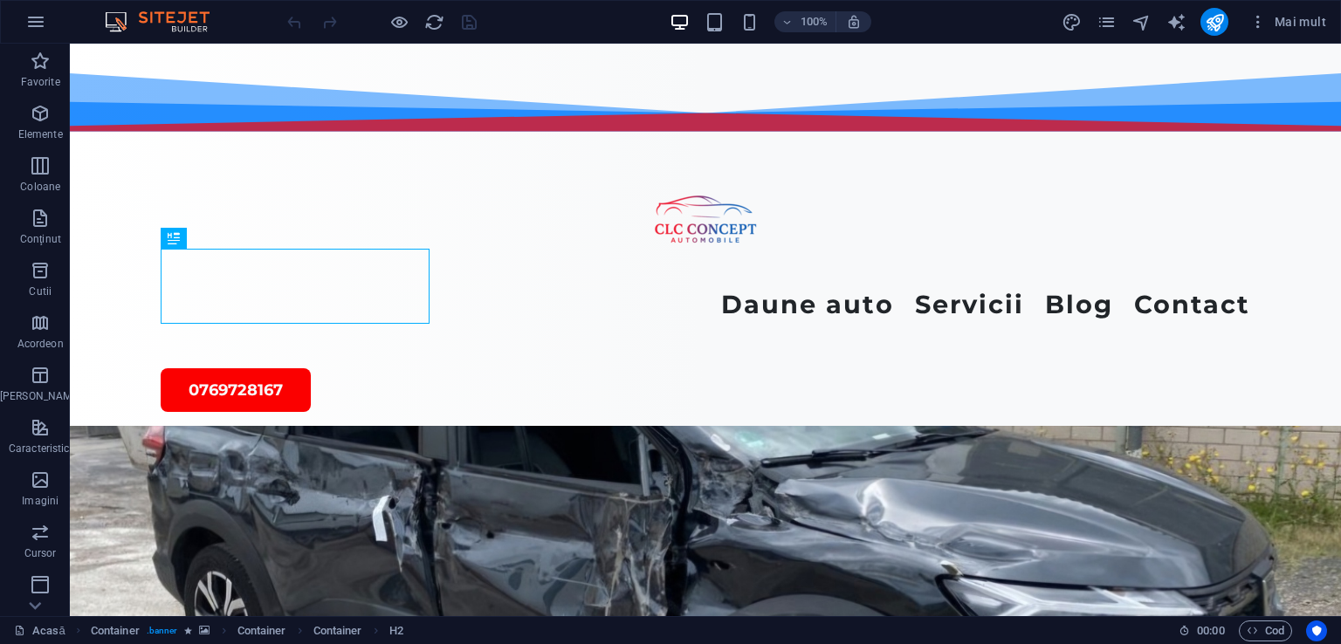
scroll to position [538, 0]
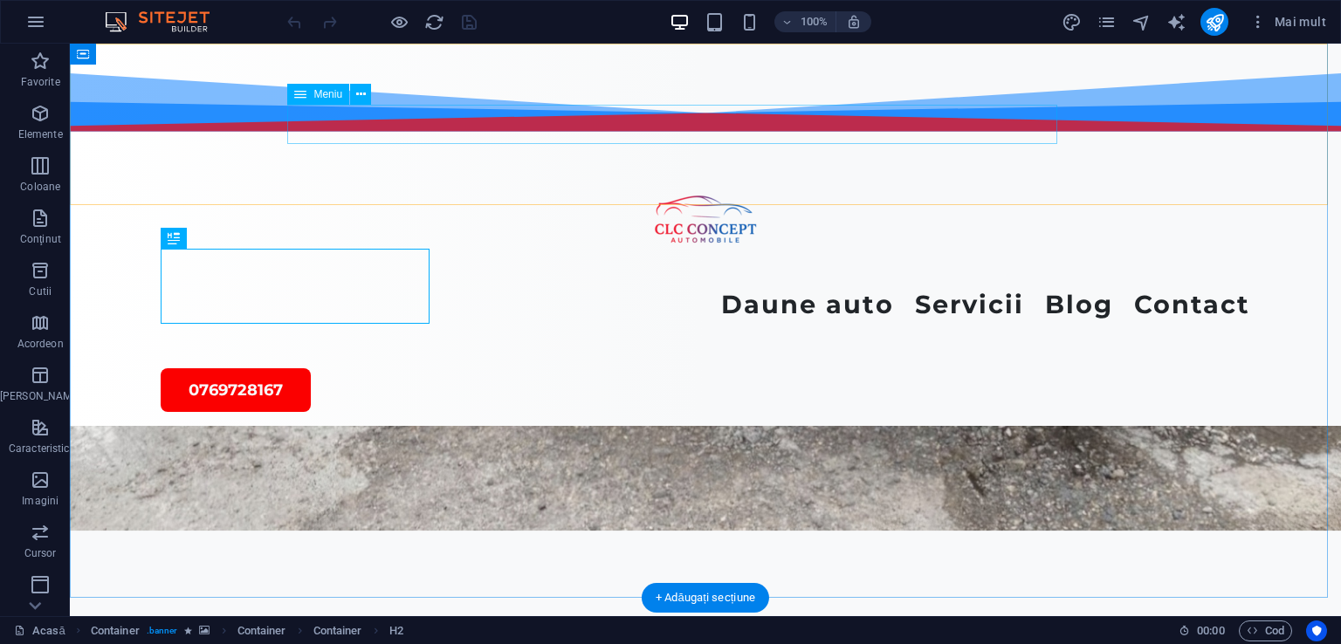
click at [1005, 285] on nav "Daune auto Constatari Daune Allianz Tiriac Constatari Daune Grawe Constatari Da…" at bounding box center [705, 304] width 1089 height 39
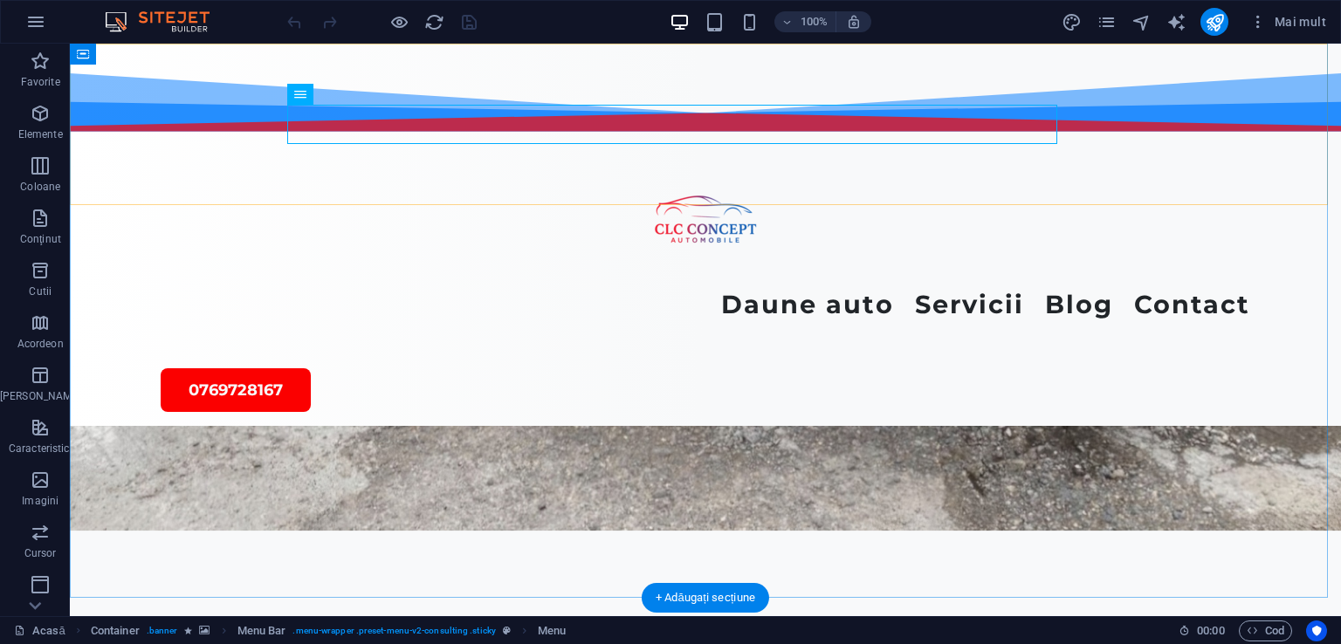
click at [1054, 48] on div "Daune auto Constatari Daune Allianz Tiriac Constatari Daune Grawe Constatari Da…" at bounding box center [705, 235] width 1271 height 382
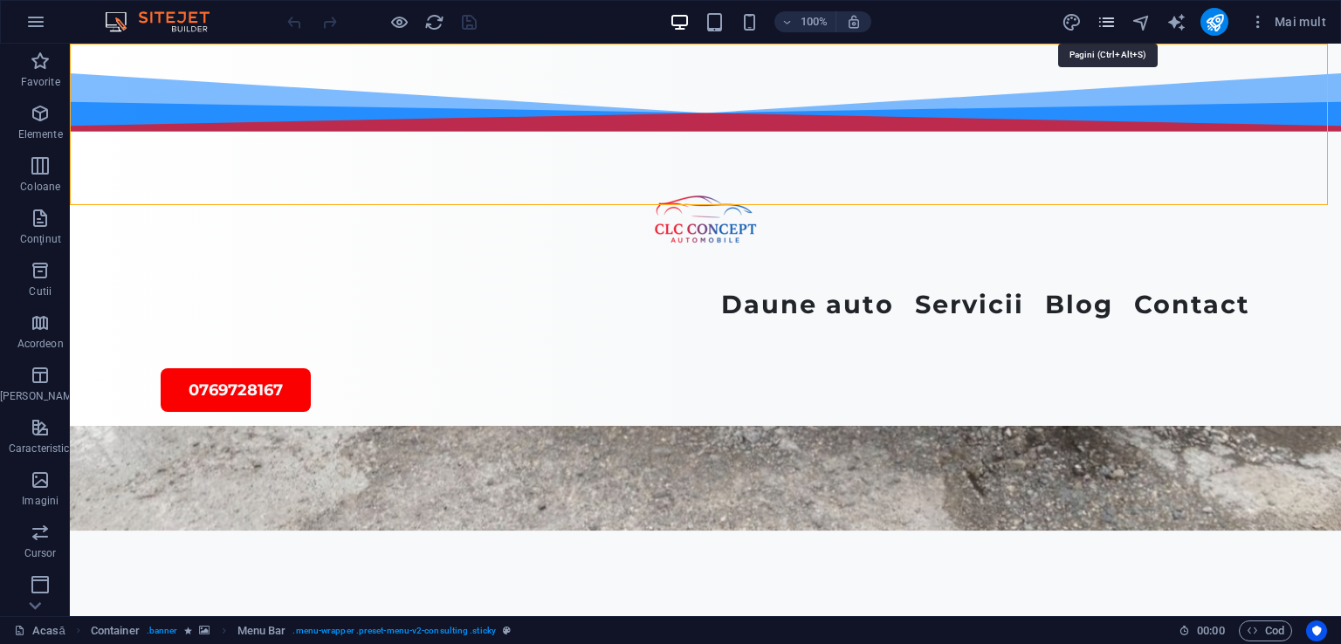
click at [1104, 18] on icon "pagini" at bounding box center [1106, 22] width 20 height 20
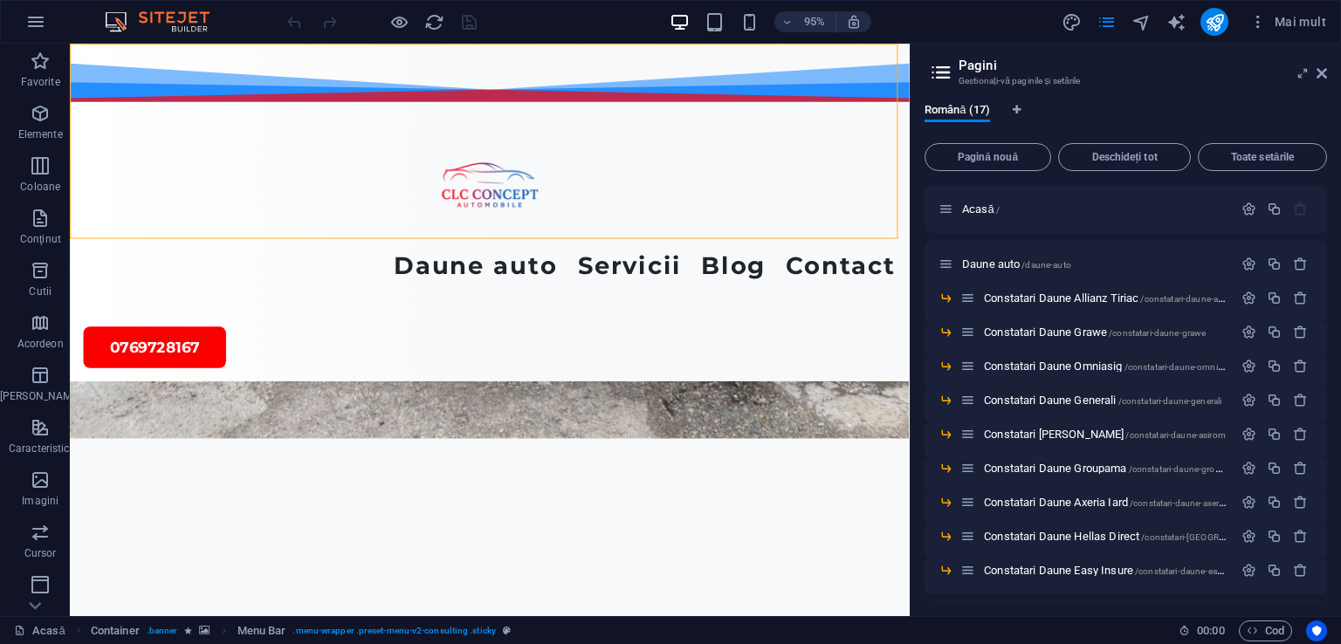
drag, startPoint x: 1322, startPoint y: 252, endPoint x: 1320, endPoint y: 236, distance: 16.8
click at [1320, 236] on div "Acasă / Daune auto /daune-auto Constatari Daune Allianz Tiriac /constatari-daun…" at bounding box center [1125, 554] width 402 height 739
click at [969, 264] on font "Daune auto" at bounding box center [991, 263] width 58 height 13
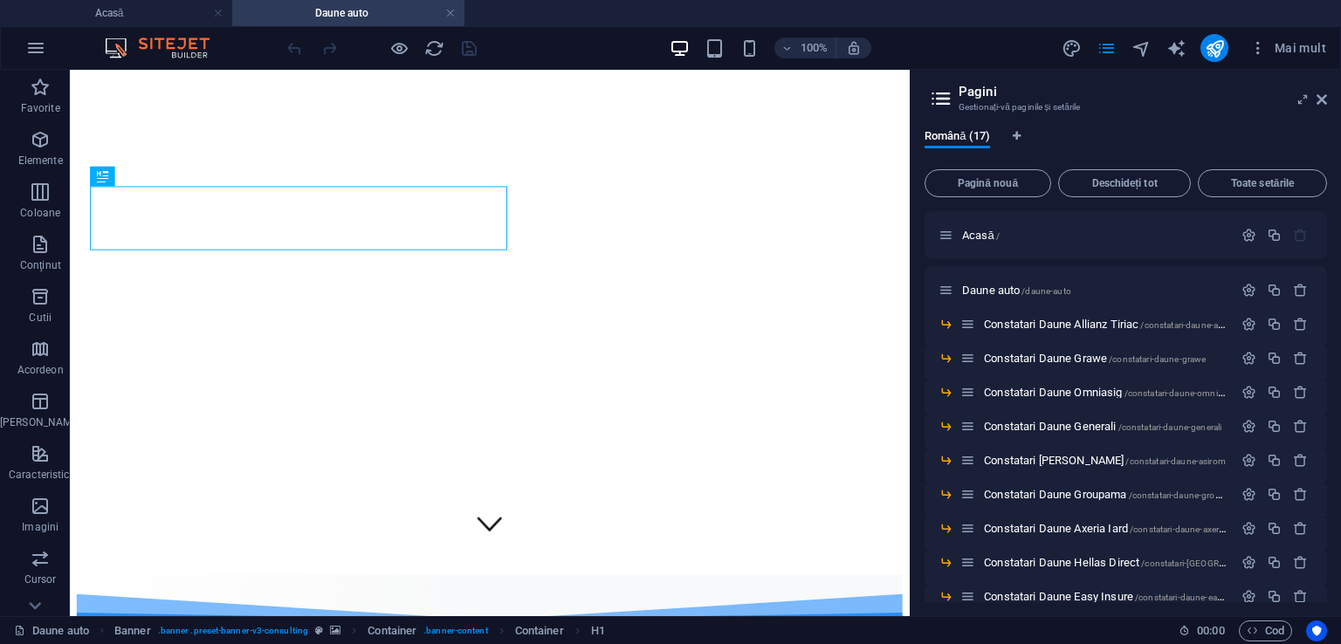
scroll to position [162, 0]
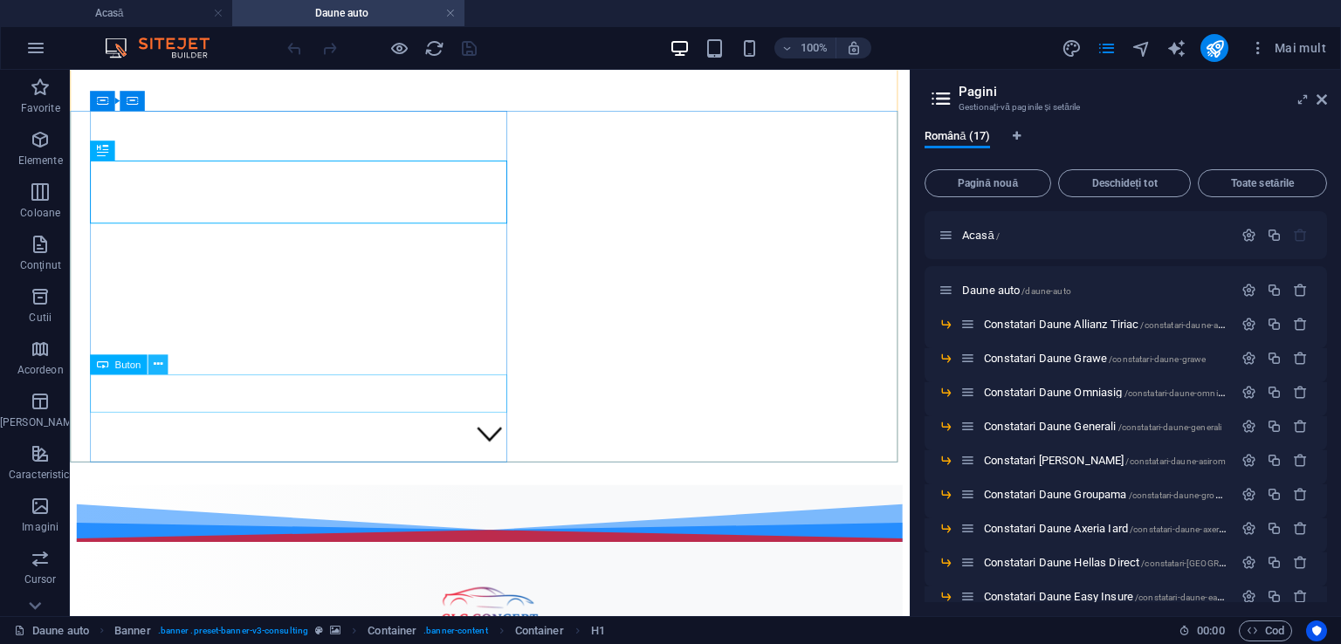
click at [157, 365] on icon at bounding box center [158, 364] width 9 height 17
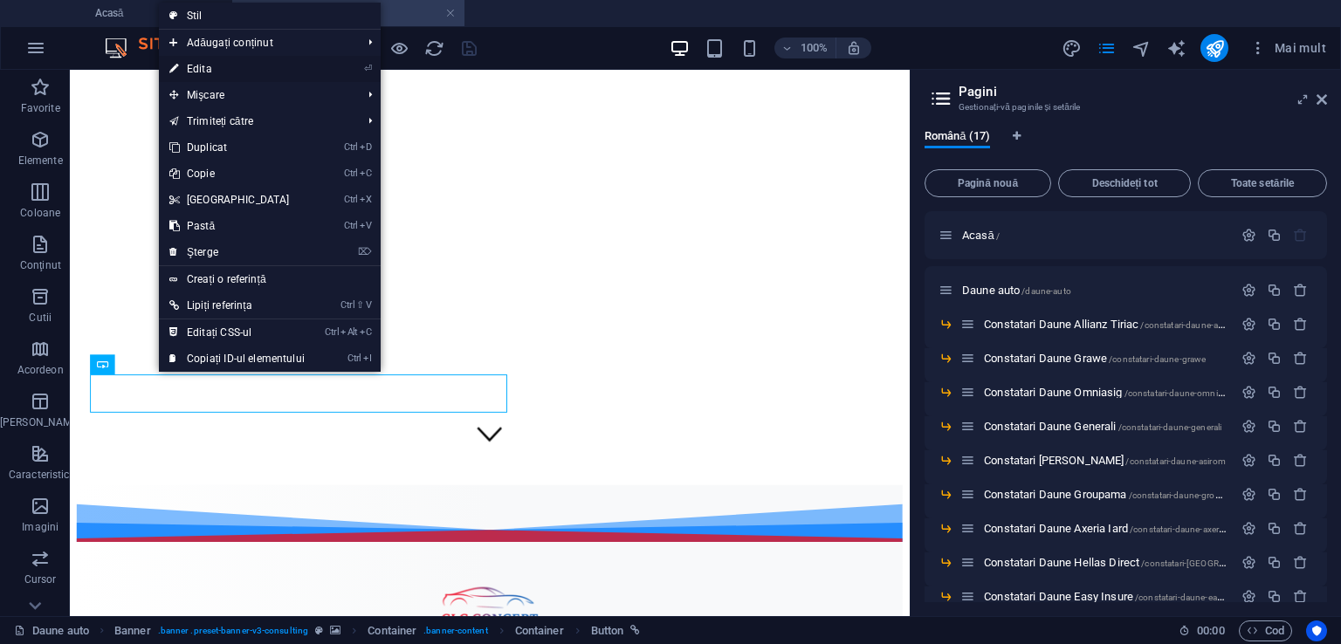
click at [195, 67] on font "Edita" at bounding box center [199, 69] width 25 height 12
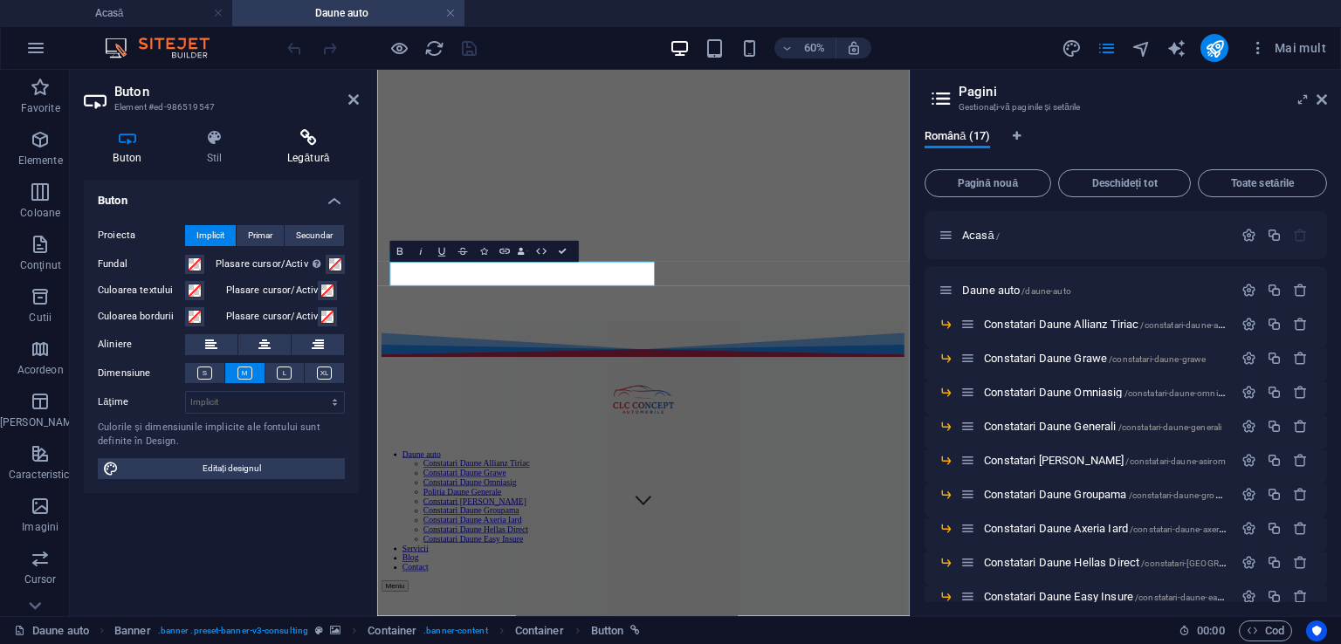
click at [307, 143] on icon at bounding box center [308, 137] width 100 height 17
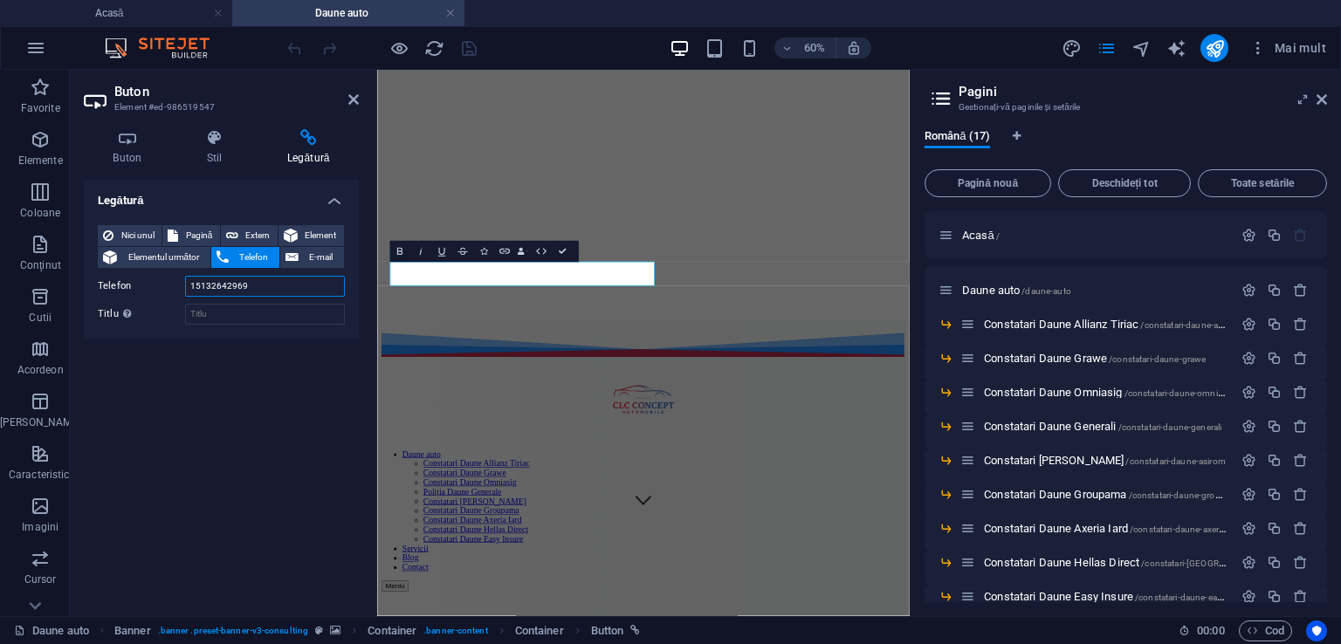
drag, startPoint x: 262, startPoint y: 288, endPoint x: 143, endPoint y: 291, distance: 118.7
click at [143, 291] on div "Telefon 15132642969" at bounding box center [221, 286] width 247 height 21
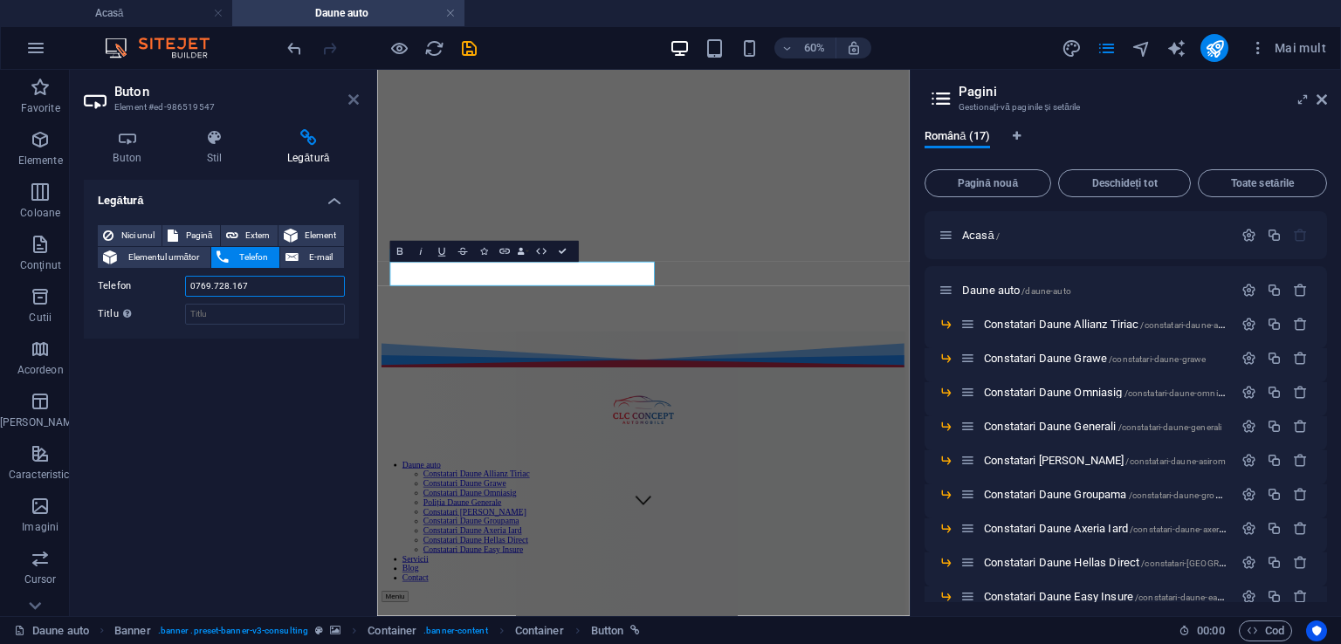
type input "0769.728.167"
click at [353, 93] on icon at bounding box center [353, 100] width 10 height 14
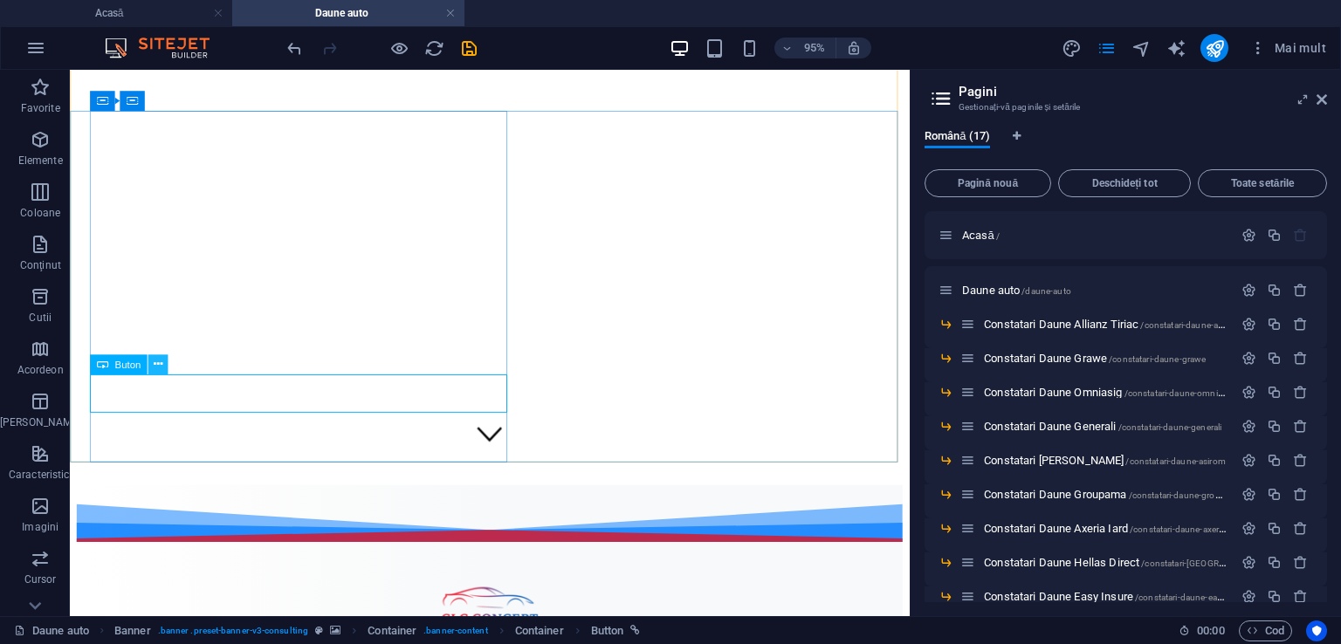
click at [156, 367] on icon at bounding box center [158, 364] width 9 height 17
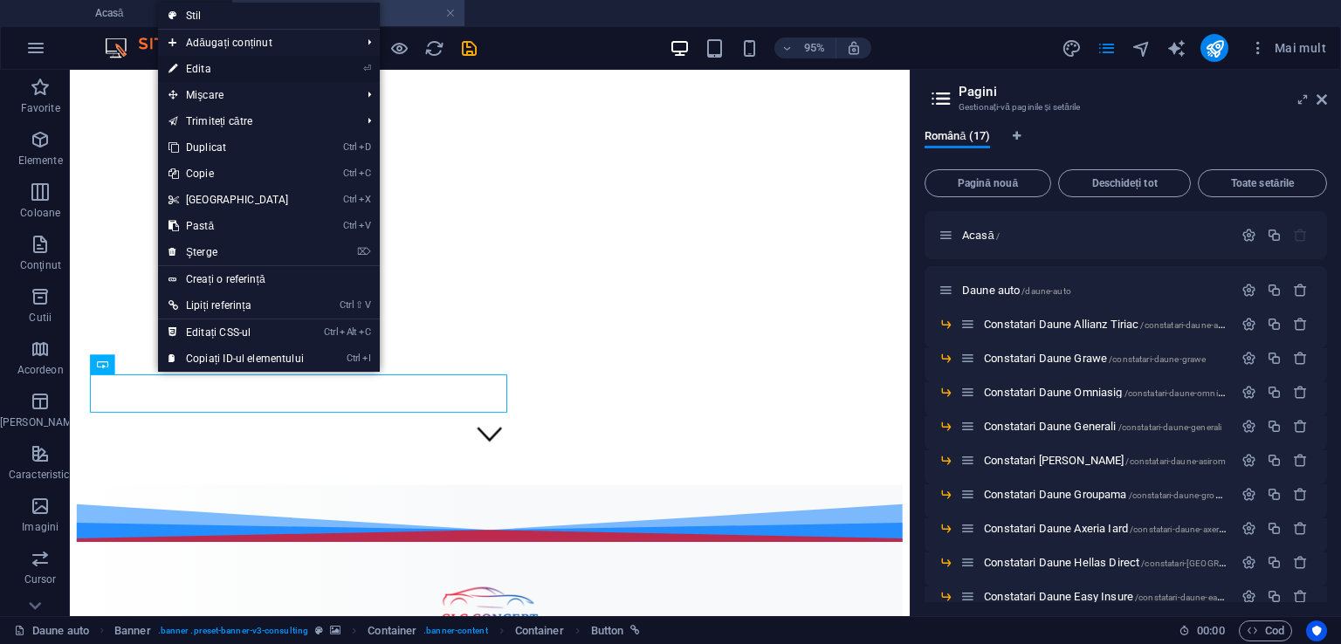
click at [196, 63] on font "Edita" at bounding box center [198, 69] width 25 height 12
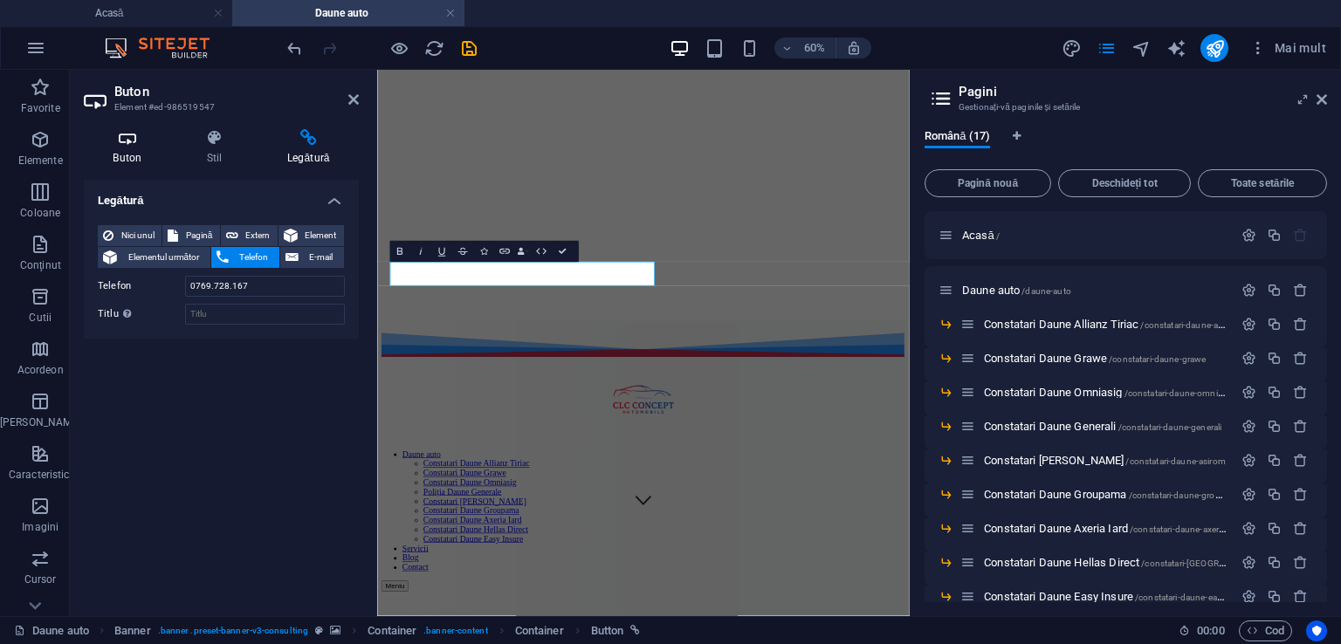
click at [134, 147] on h4 "Buton" at bounding box center [130, 147] width 93 height 37
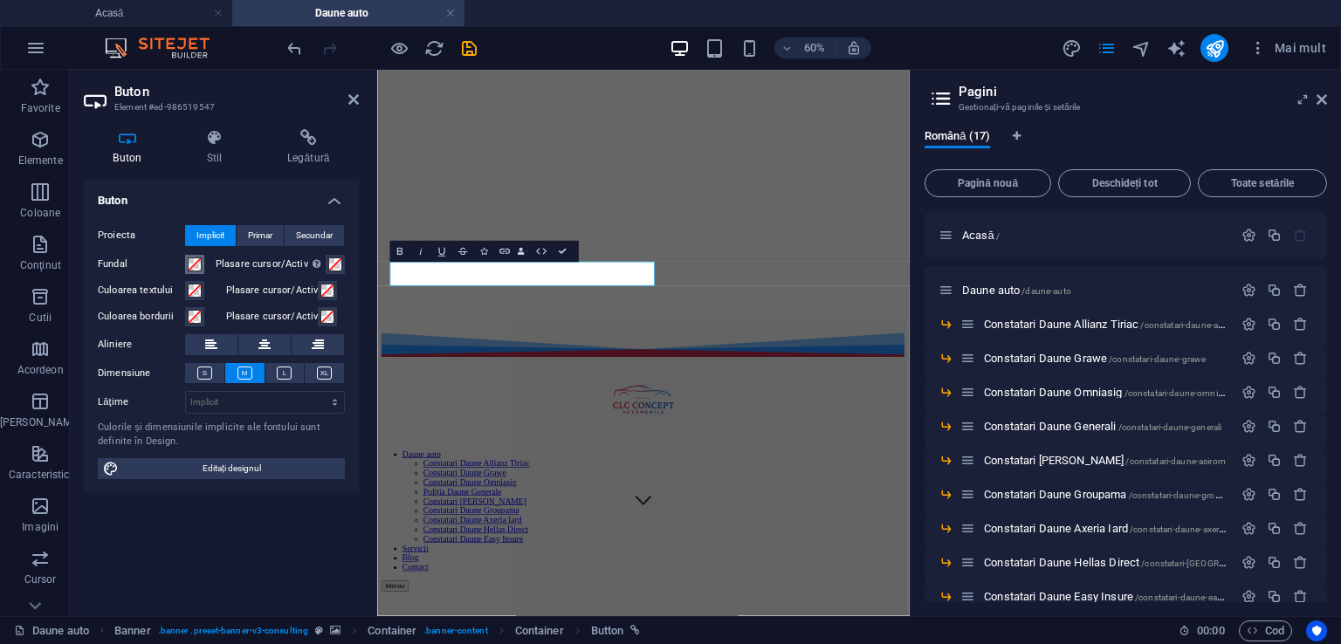
click at [192, 266] on span at bounding box center [195, 264] width 14 height 14
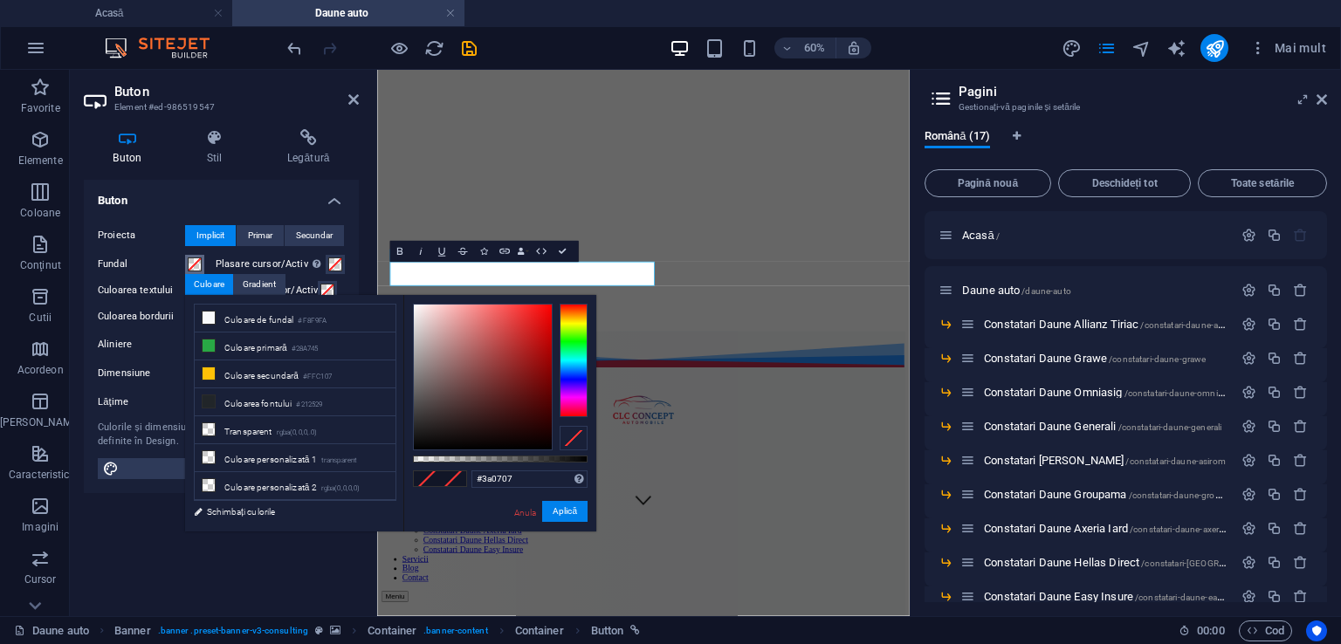
click at [534, 415] on div at bounding box center [483, 377] width 138 height 145
type input "#ff0000"
drag, startPoint x: 532, startPoint y: 415, endPoint x: 552, endPoint y: 299, distance: 117.7
click at [552, 299] on div "#ff0000 Formate acceptate #0852ed rgb(8, 82, 237) rgba(8, 82, 237, 90%) hsv(221…" at bounding box center [499, 540] width 193 height 491
click at [559, 506] on font "Aplică" at bounding box center [564, 511] width 24 height 10
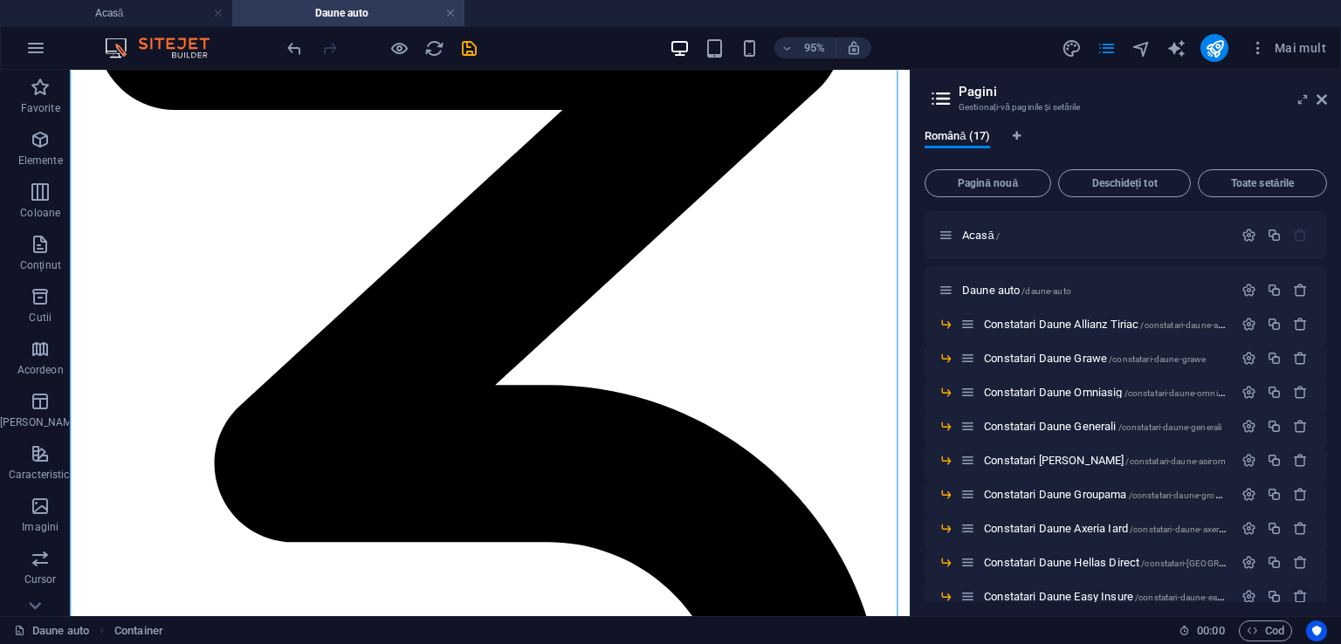
scroll to position [4839, 0]
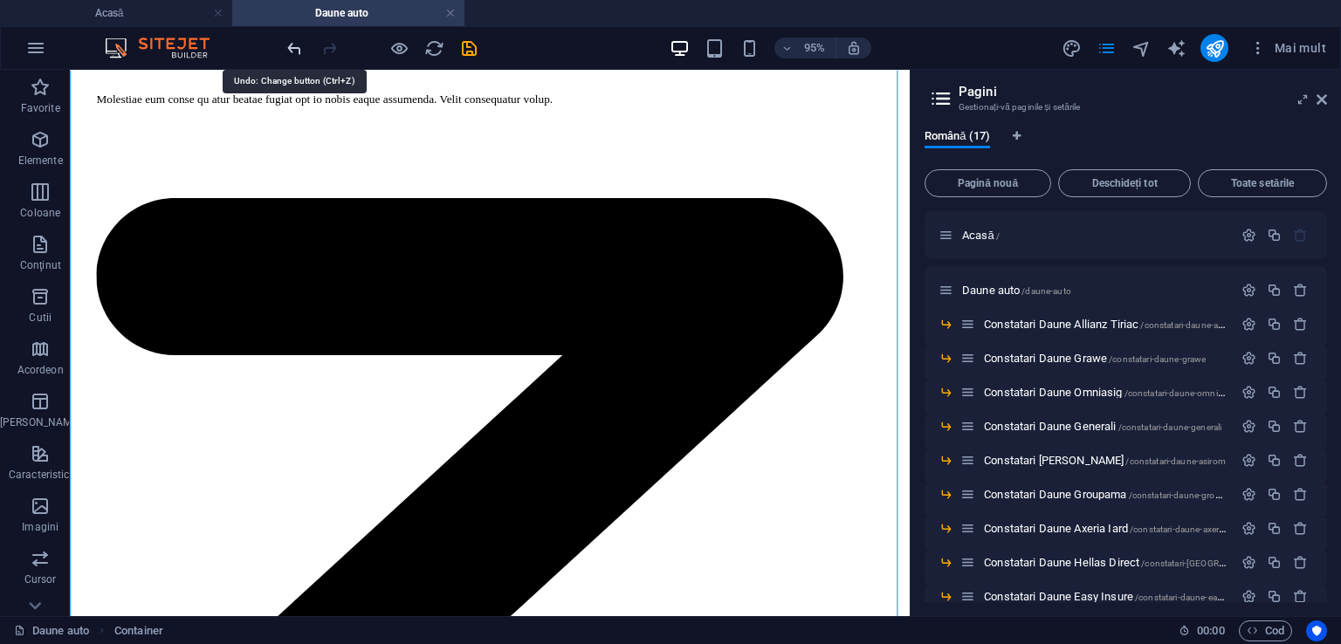
click at [297, 45] on icon "anula" at bounding box center [295, 48] width 20 height 20
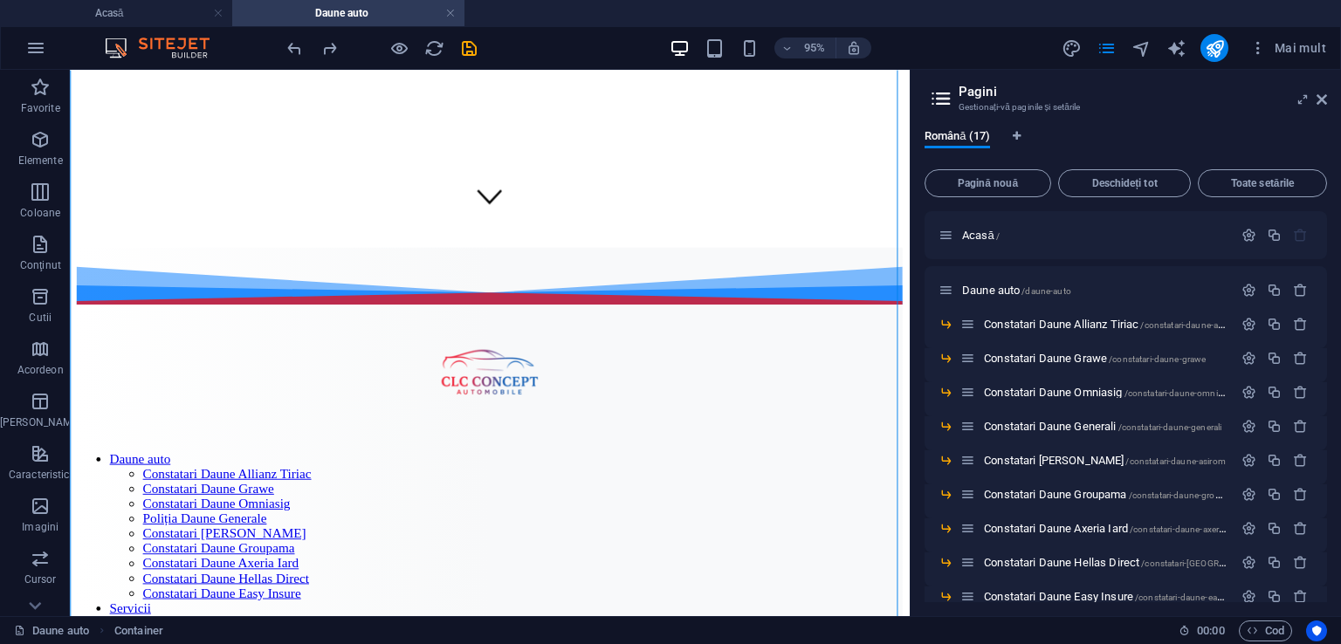
scroll to position [669, 0]
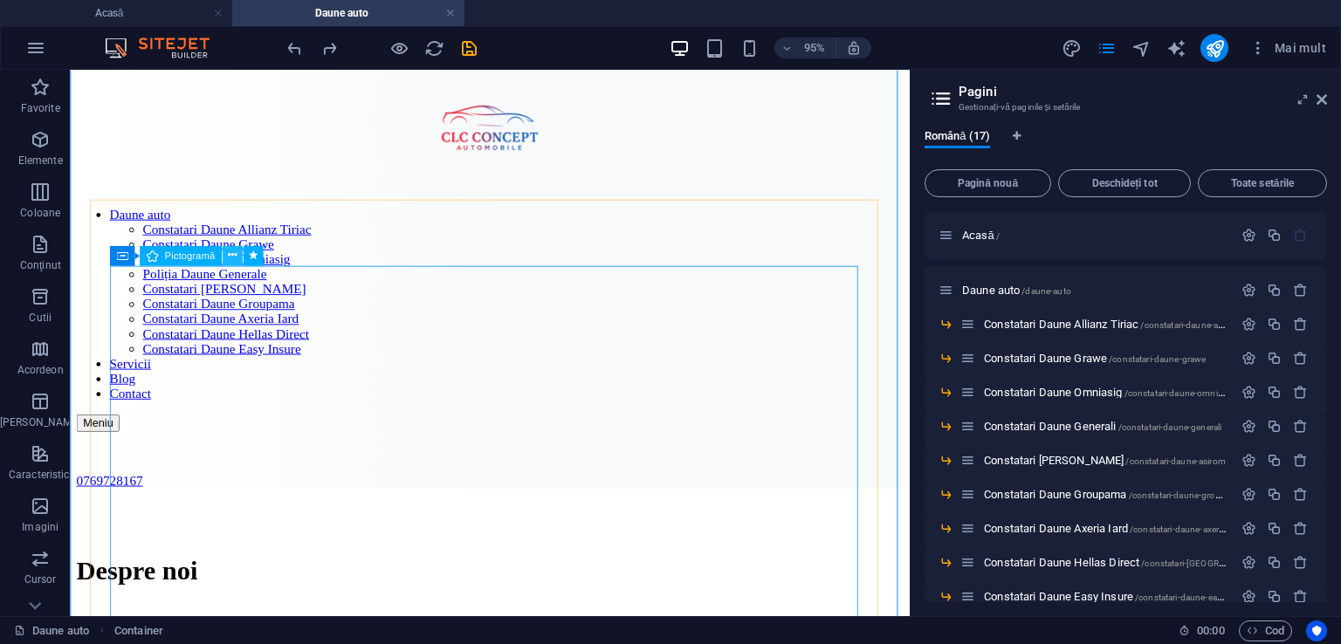
click at [230, 254] on icon at bounding box center [232, 255] width 9 height 17
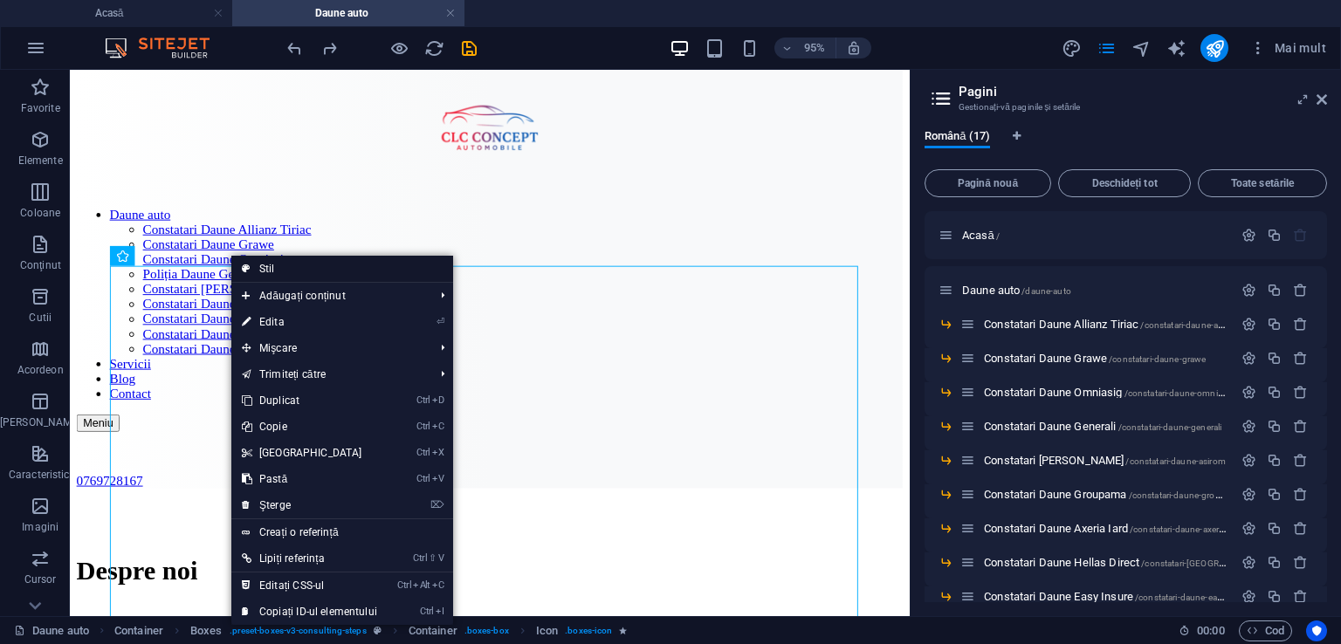
click at [264, 274] on font "Stil" at bounding box center [267, 269] width 16 height 12
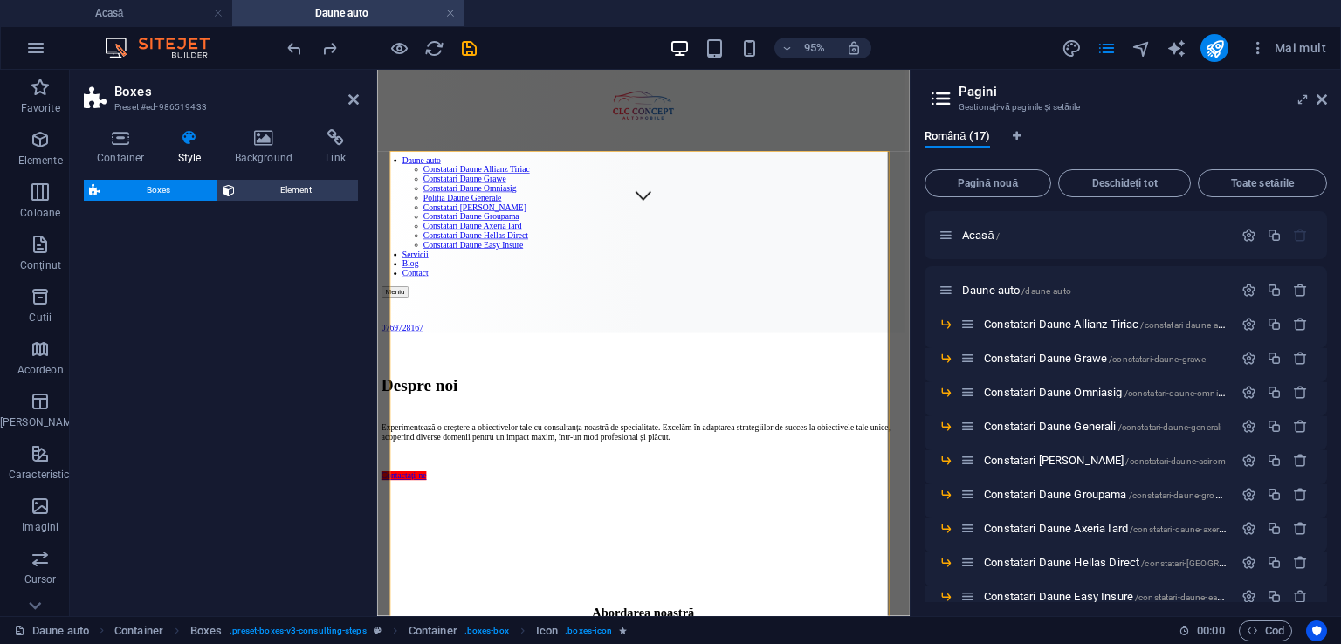
select select "rem"
select select
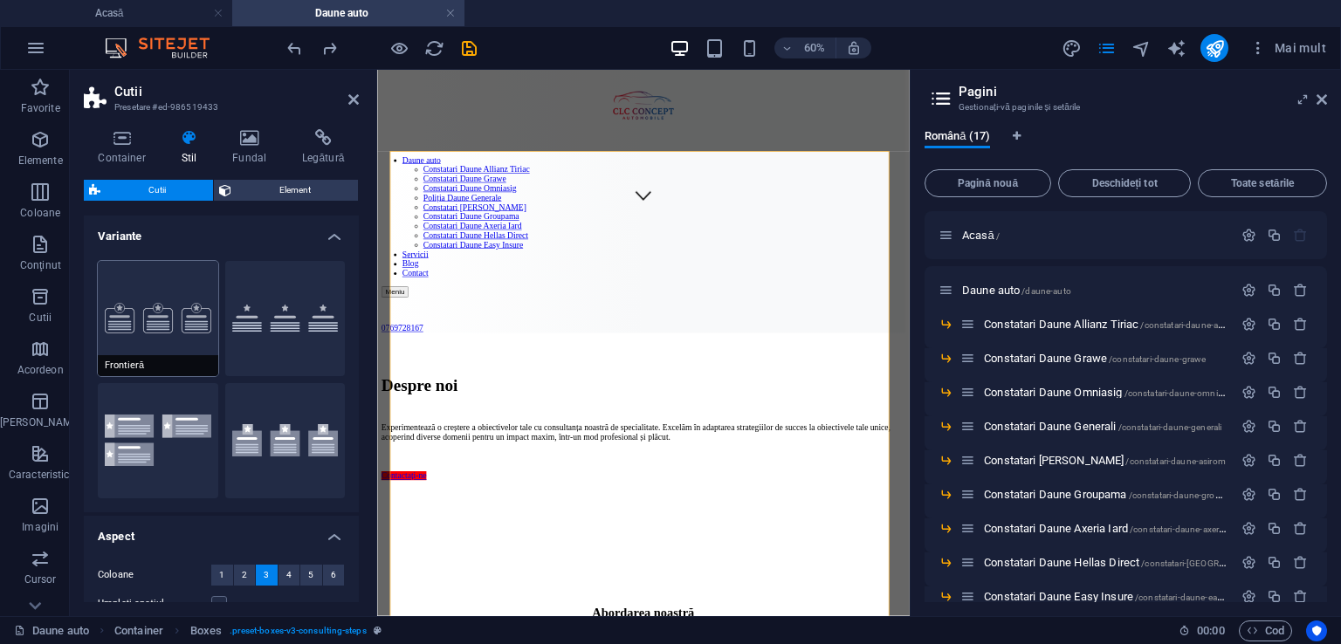
click at [168, 311] on button "Frontieră" at bounding box center [158, 318] width 120 height 115
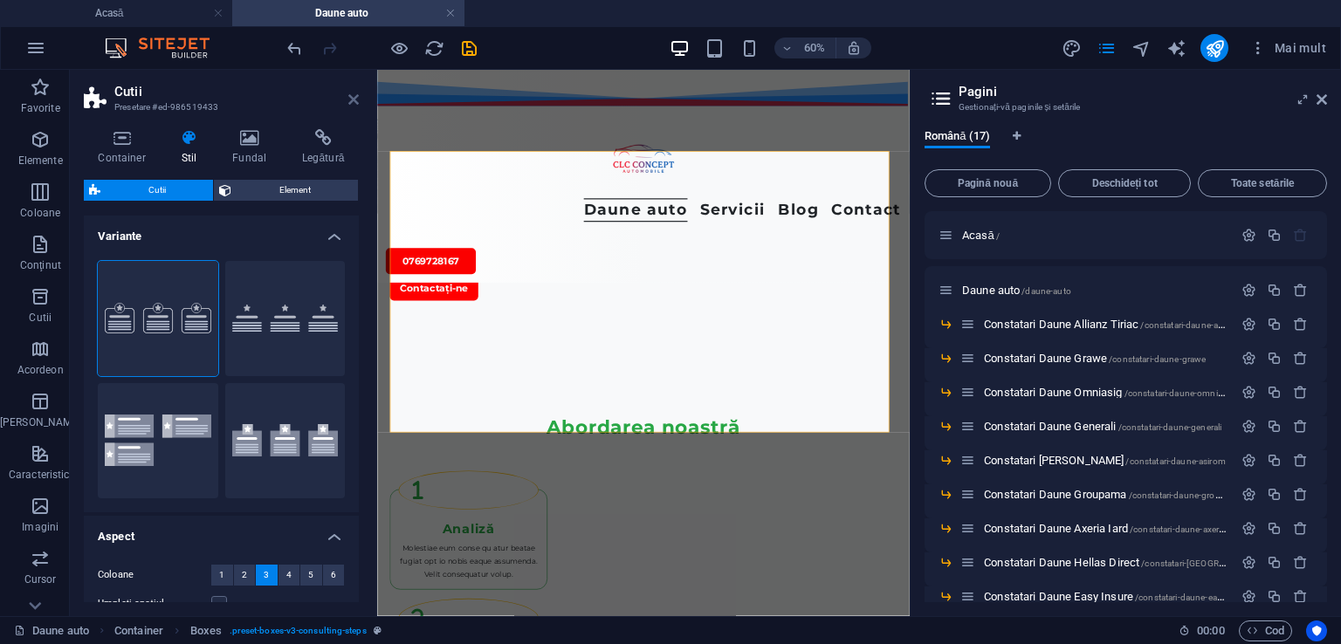
click at [352, 97] on icon at bounding box center [353, 100] width 10 height 14
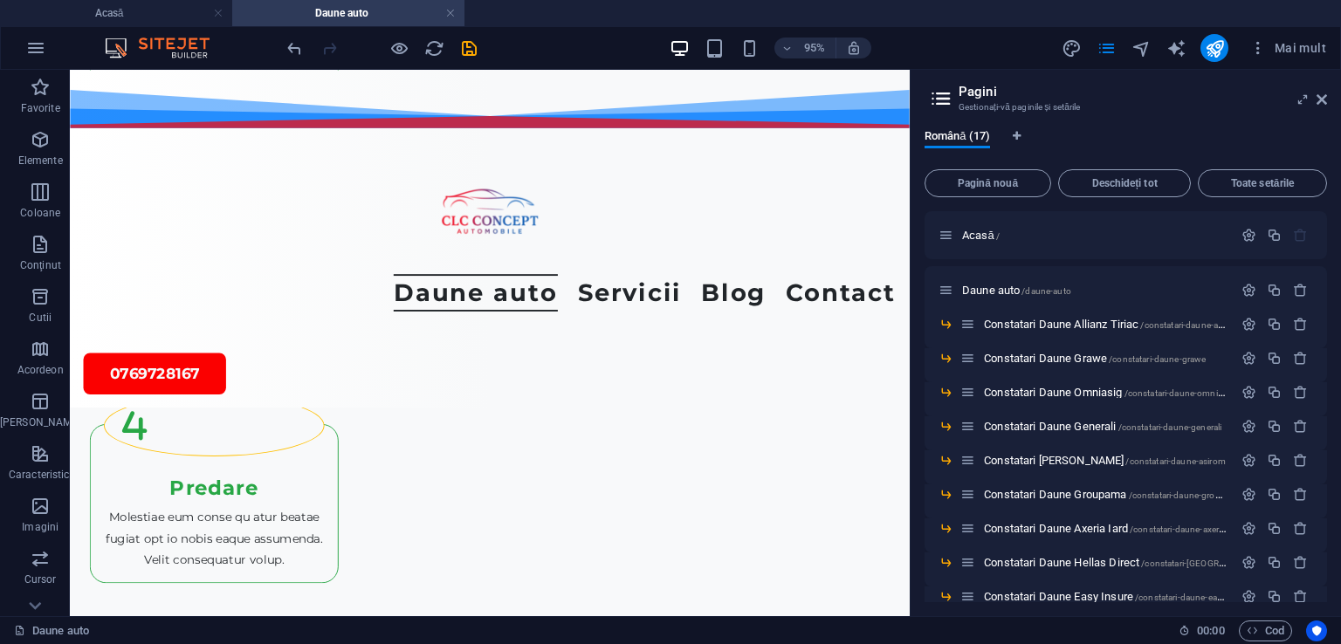
scroll to position [1328, 0]
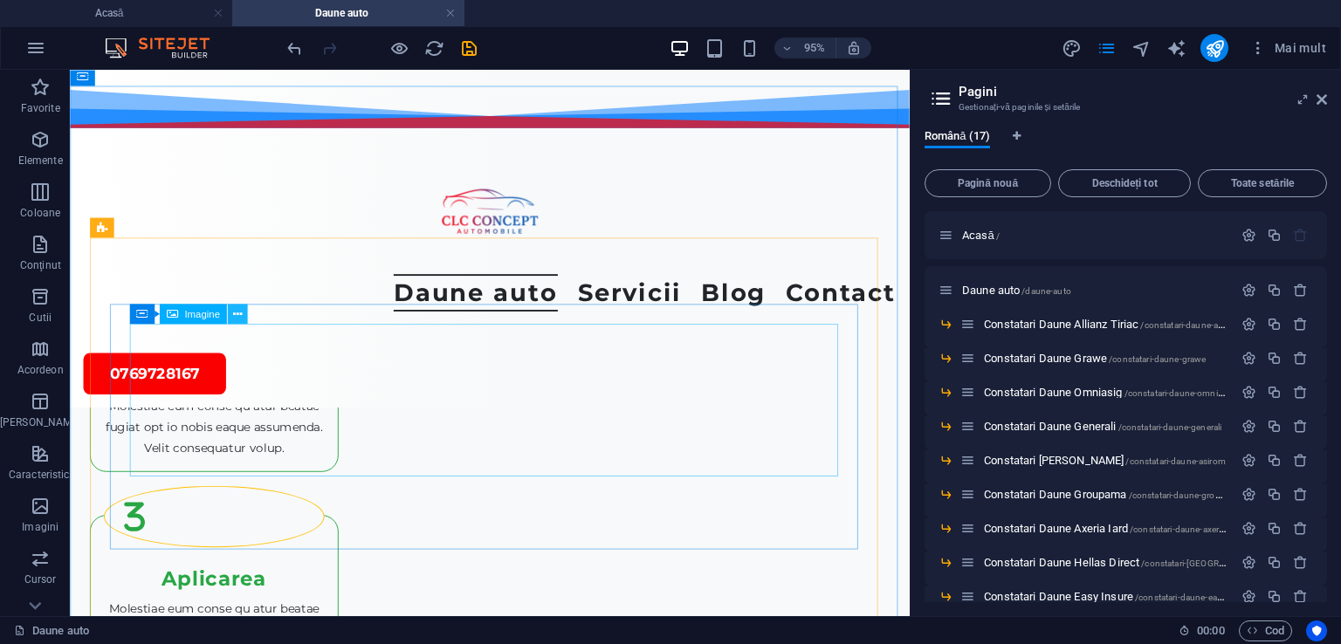
click at [234, 311] on icon at bounding box center [236, 313] width 9 height 17
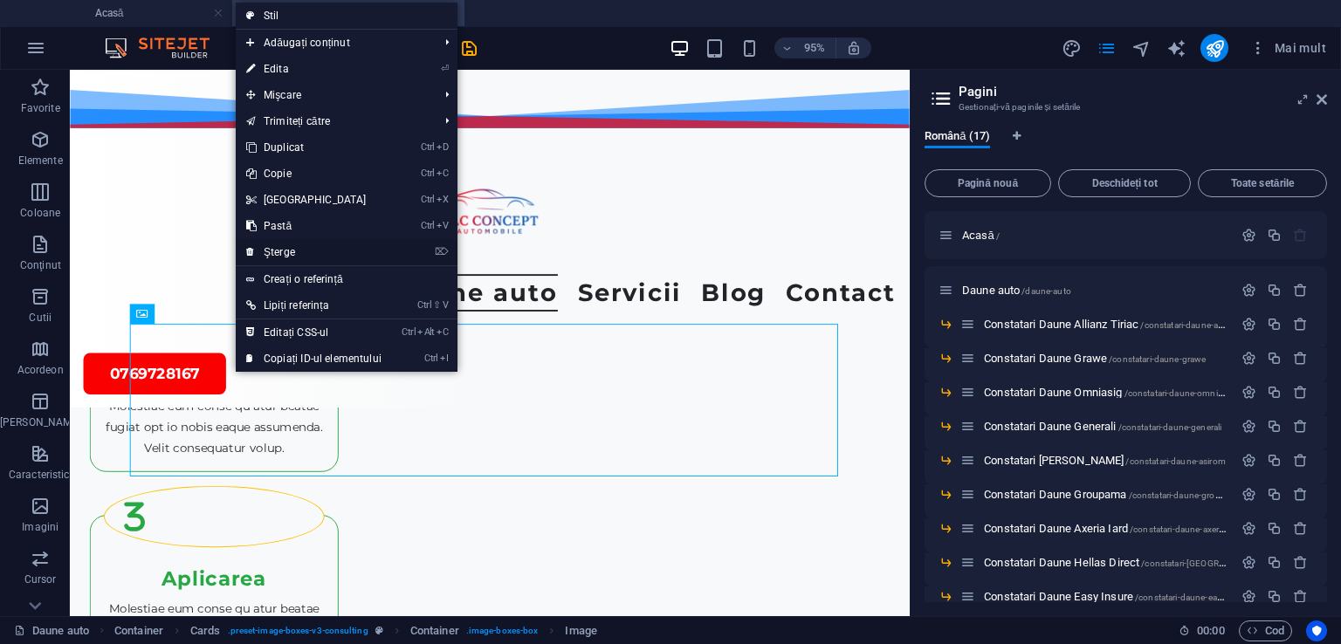
click at [261, 255] on link "⌦ Şterge" at bounding box center [314, 252] width 156 height 26
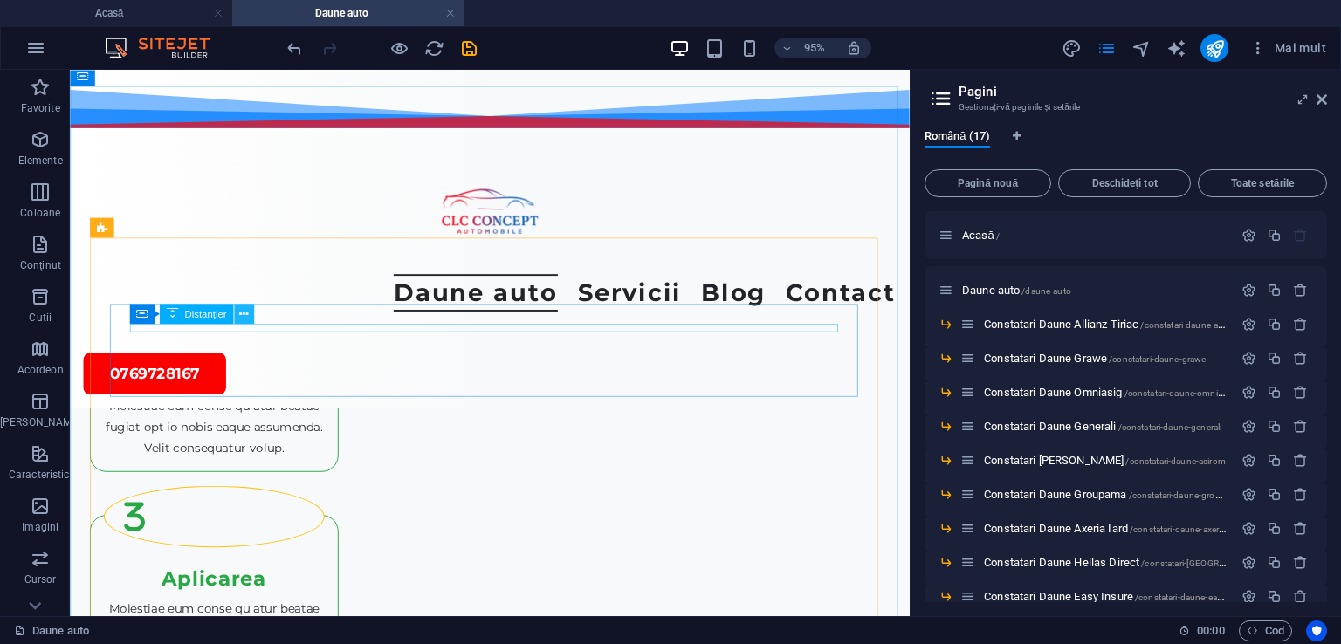
click at [244, 315] on icon at bounding box center [243, 313] width 9 height 17
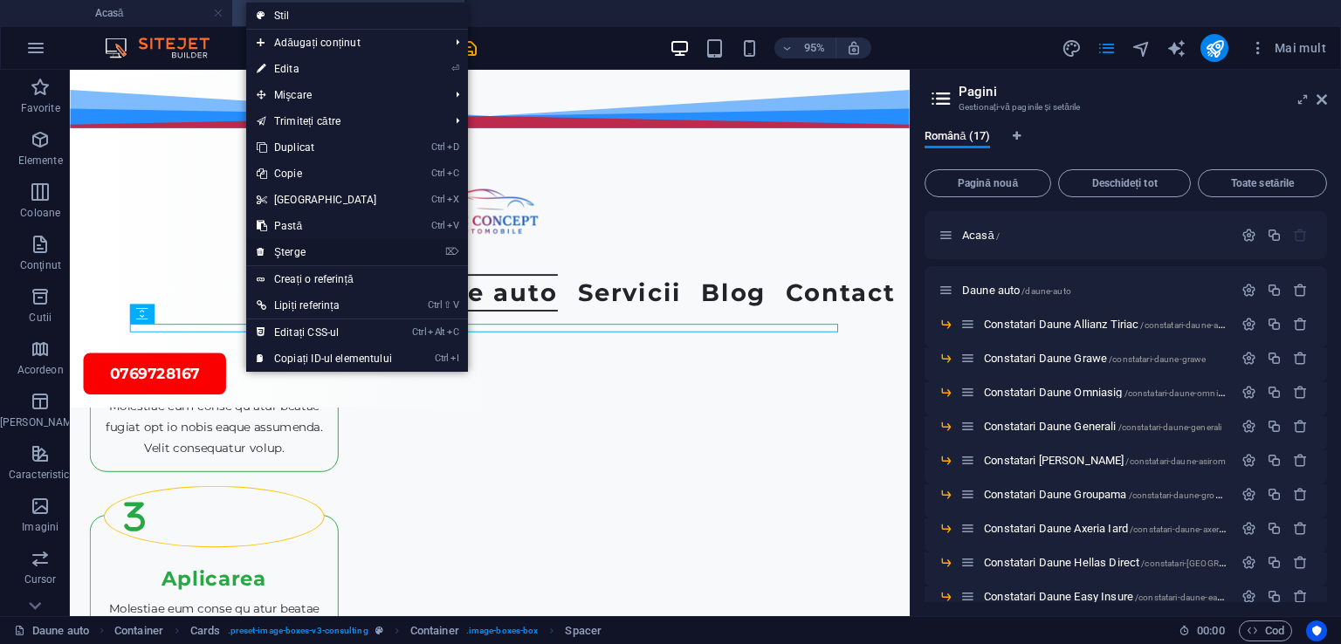
click at [300, 252] on font "Şterge" at bounding box center [289, 252] width 31 height 12
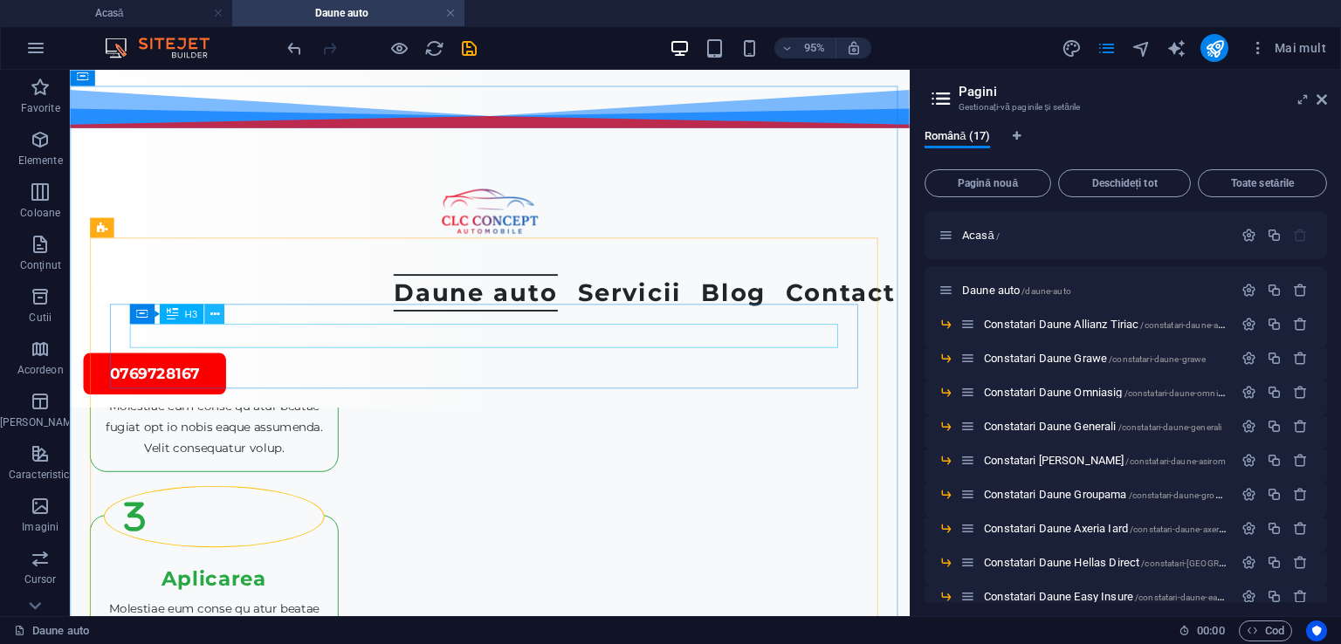
click at [213, 305] on icon at bounding box center [213, 313] width 9 height 17
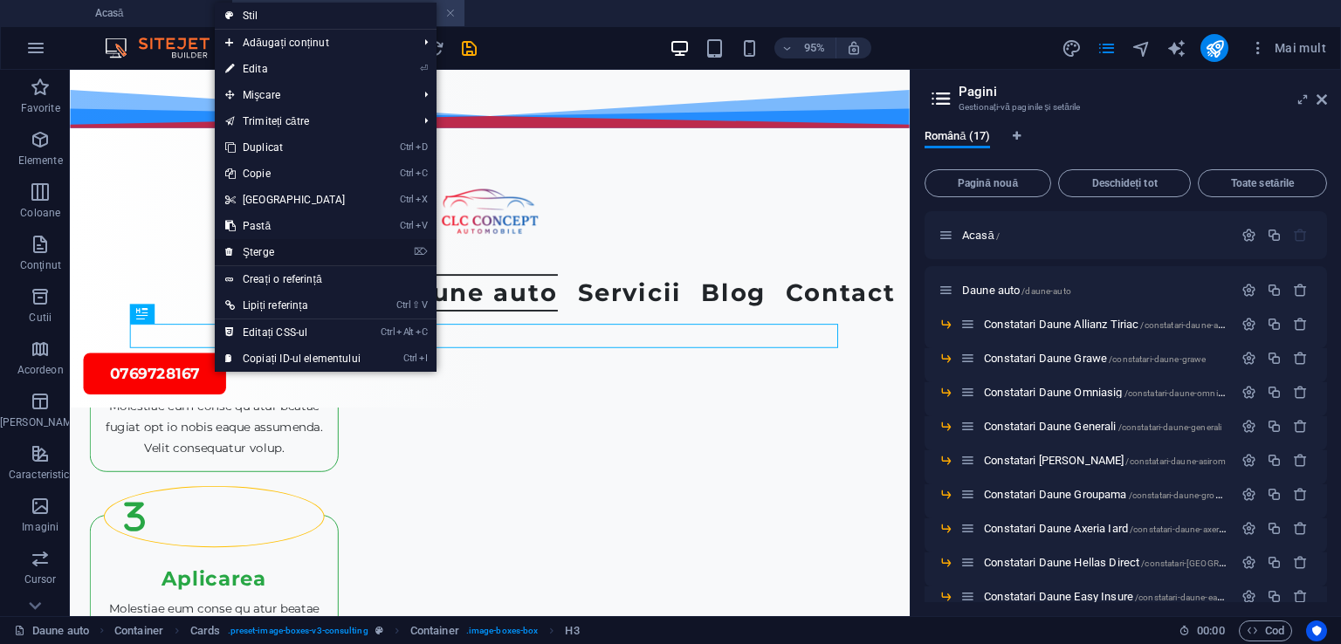
click at [250, 251] on font "Şterge" at bounding box center [258, 252] width 31 height 12
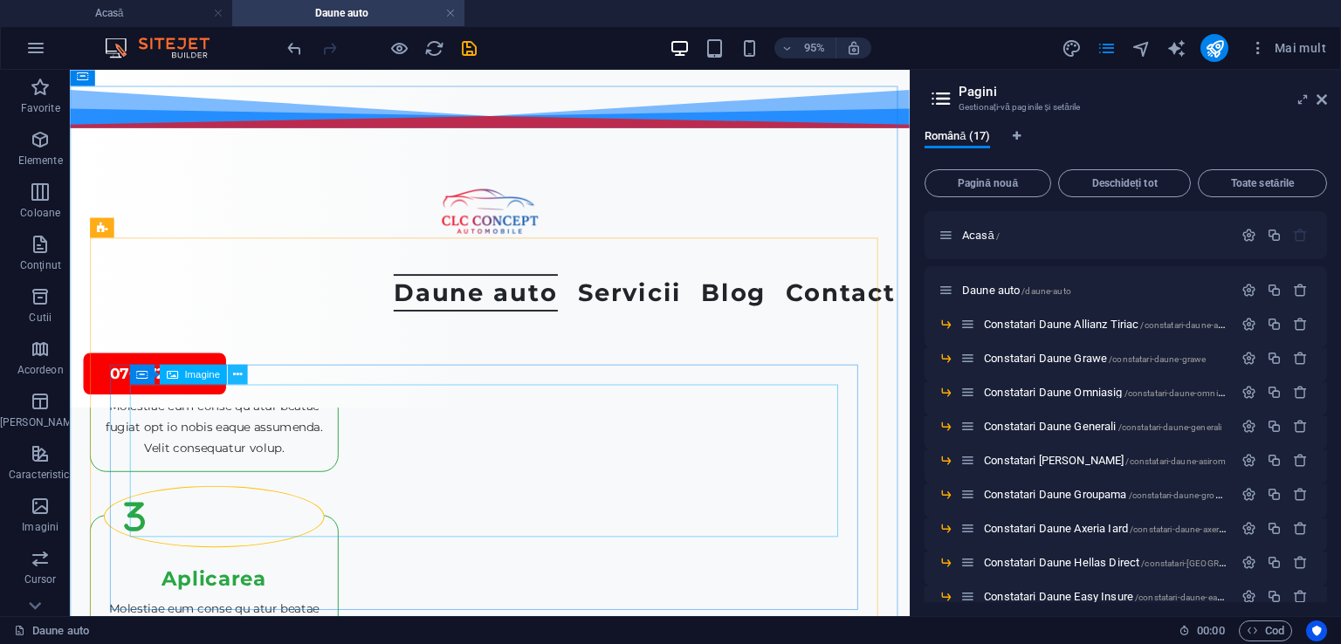
click at [237, 374] on icon at bounding box center [236, 374] width 9 height 17
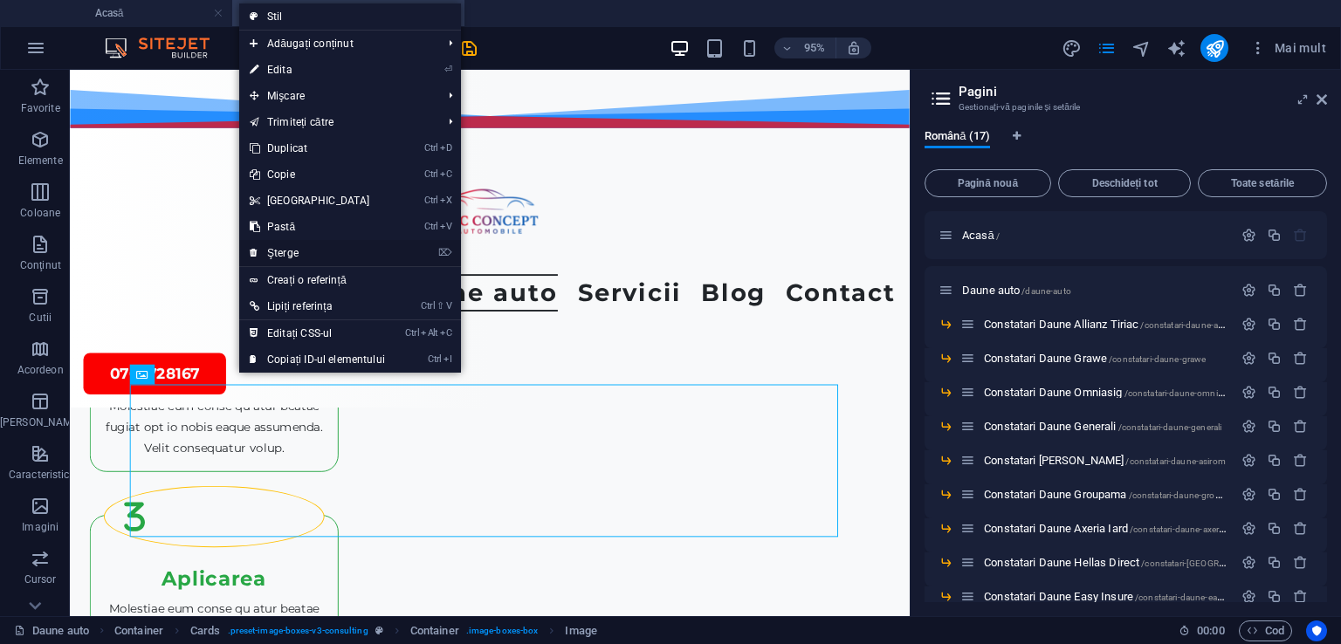
click at [272, 250] on font "Şterge" at bounding box center [282, 253] width 31 height 12
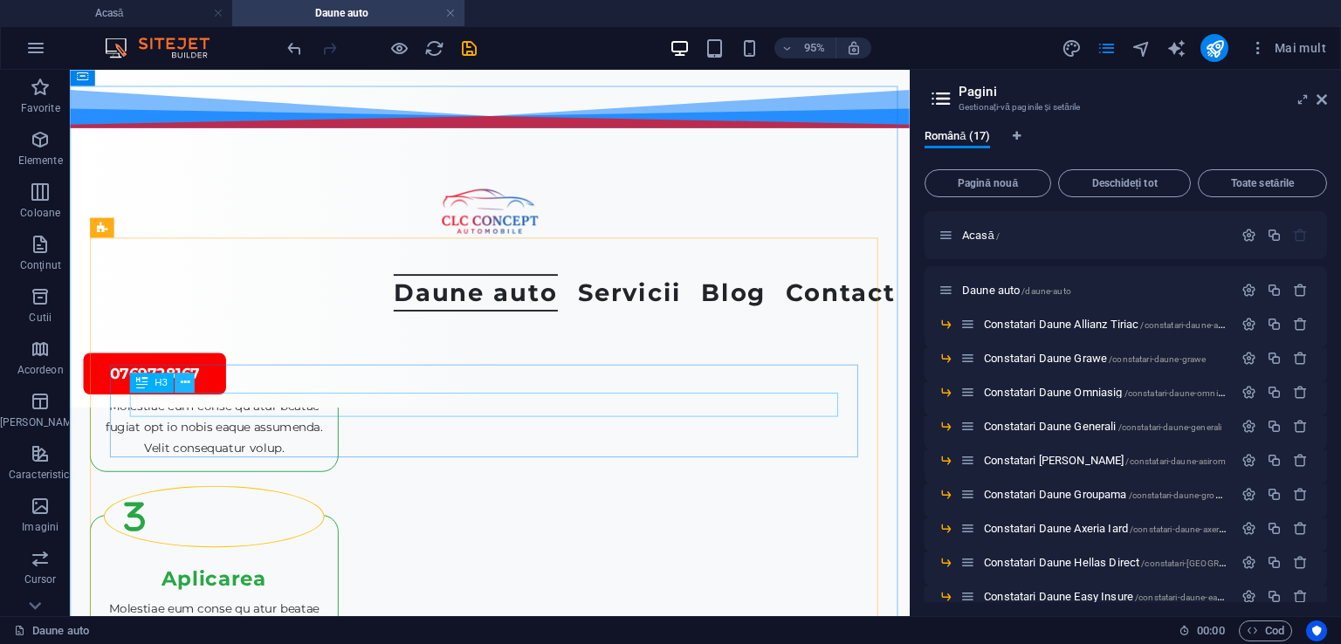
click at [183, 376] on icon at bounding box center [184, 382] width 9 height 17
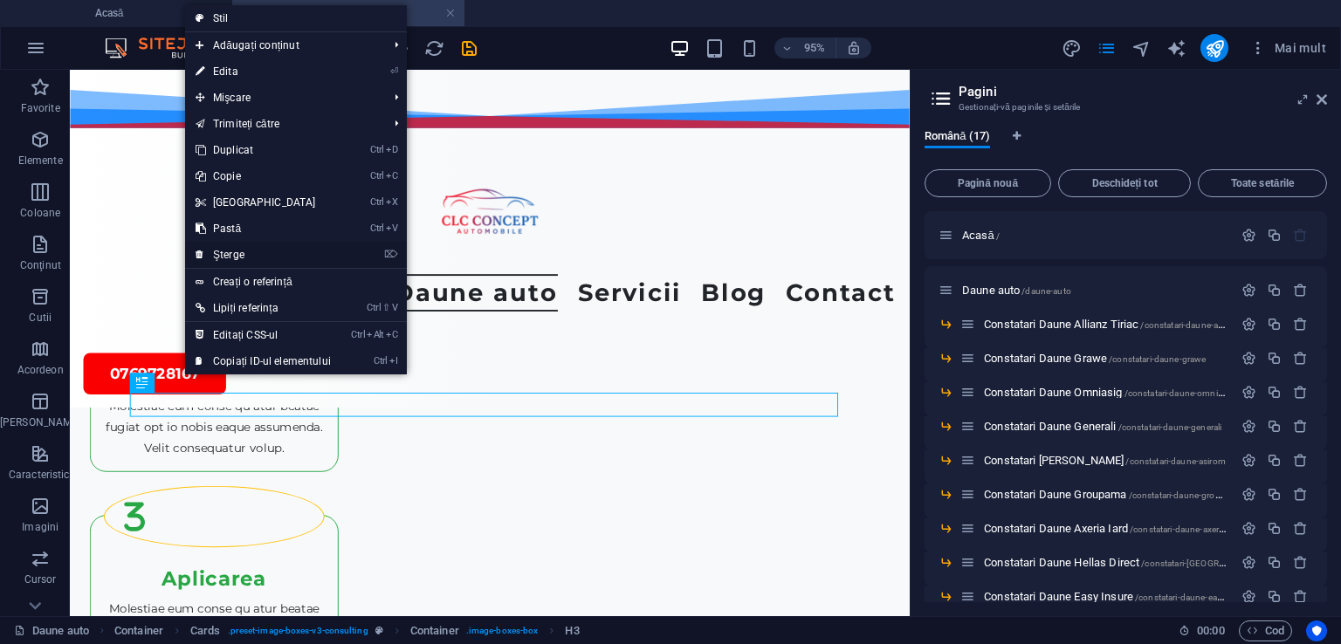
click at [239, 251] on font "Şterge" at bounding box center [228, 255] width 31 height 12
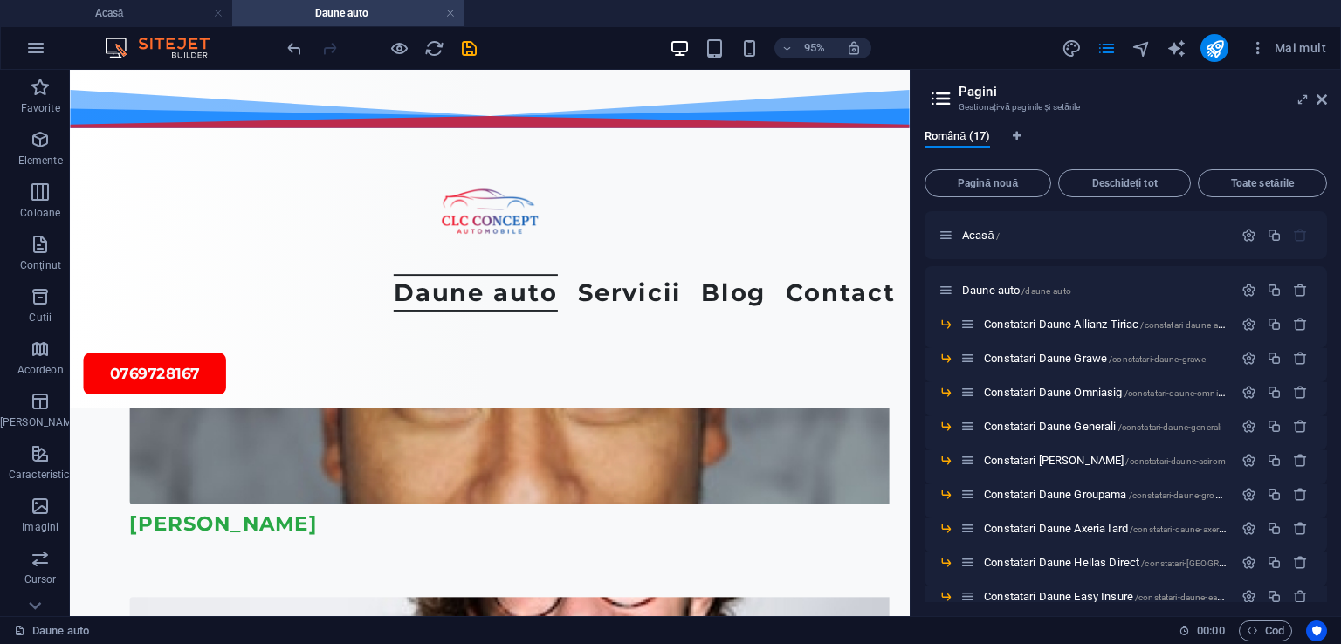
scroll to position [3303, 0]
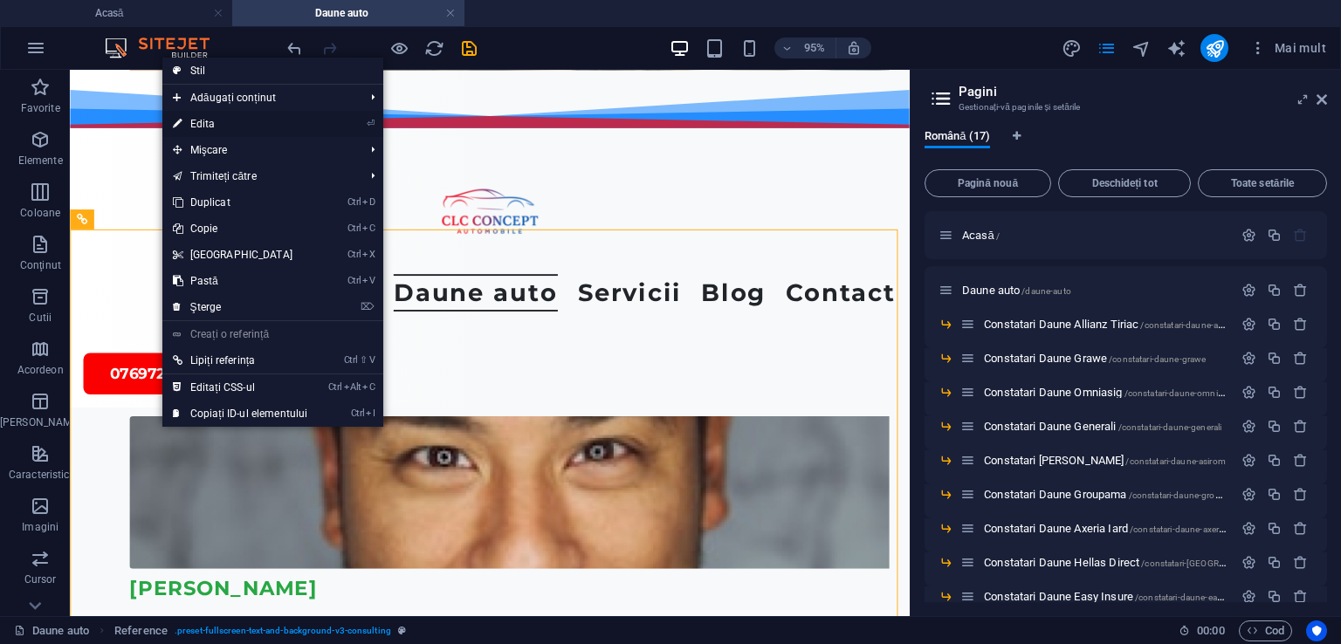
click at [196, 118] on font "Edita" at bounding box center [202, 124] width 25 height 12
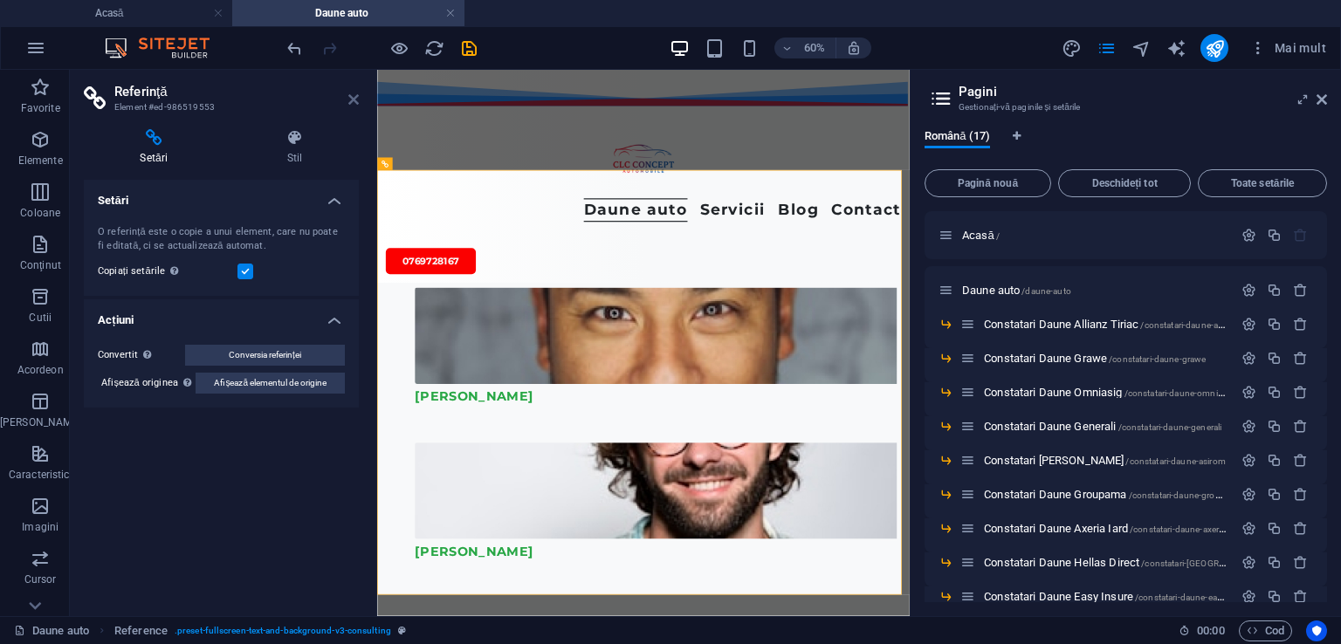
click at [349, 102] on icon at bounding box center [353, 100] width 10 height 14
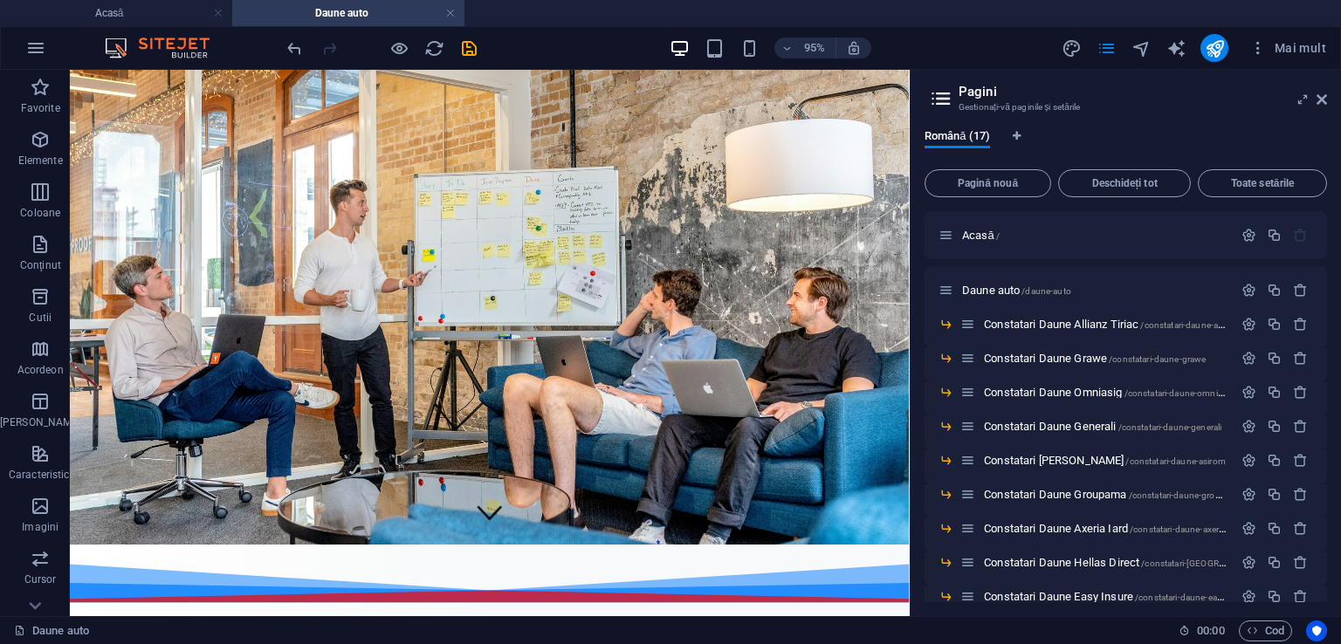
scroll to position [32, 0]
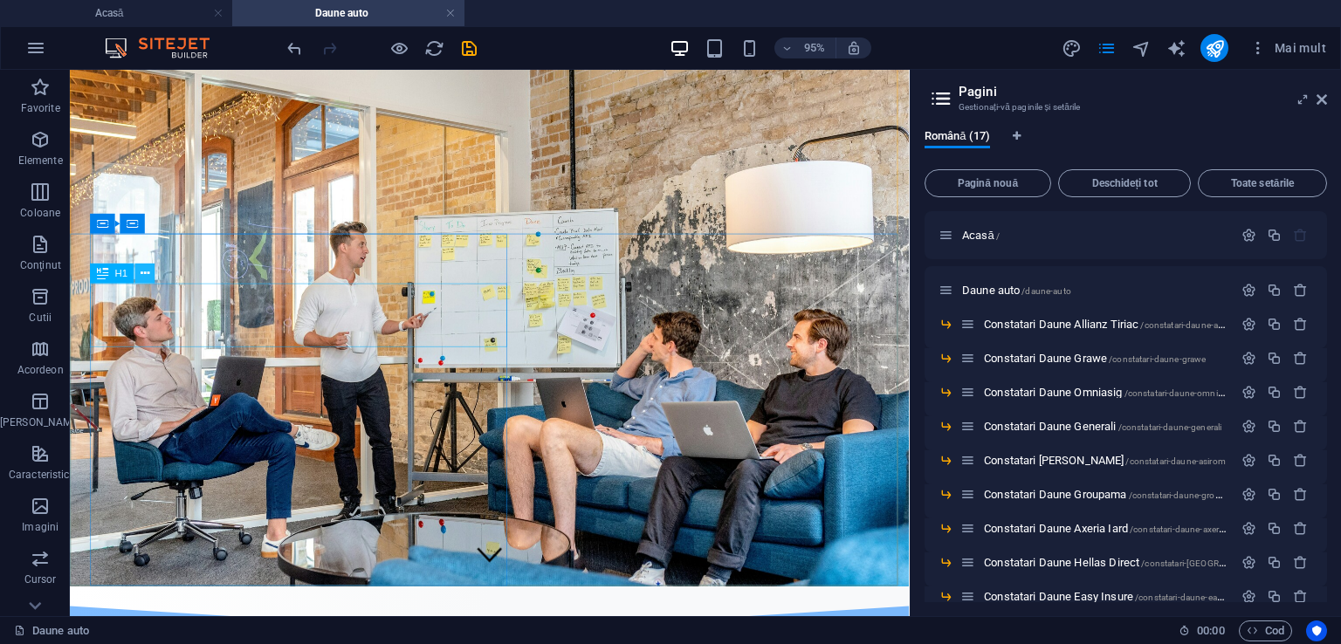
click at [147, 273] on icon at bounding box center [145, 272] width 9 height 17
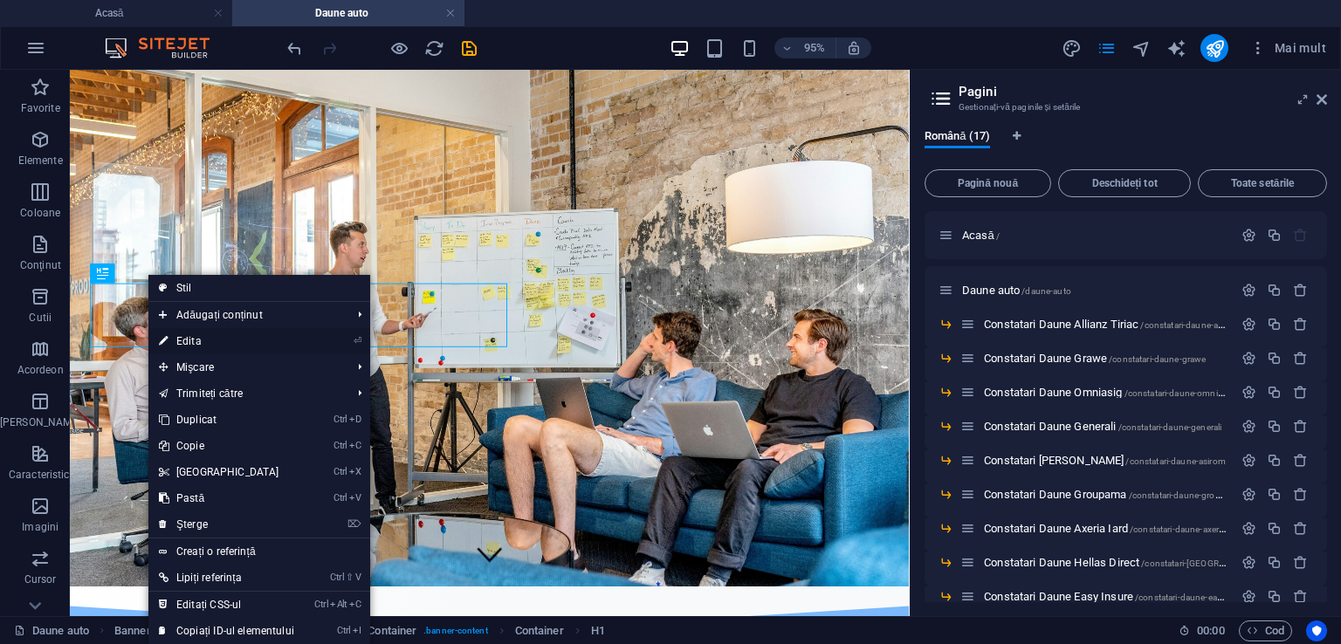
click at [186, 340] on font "Edita" at bounding box center [188, 341] width 25 height 12
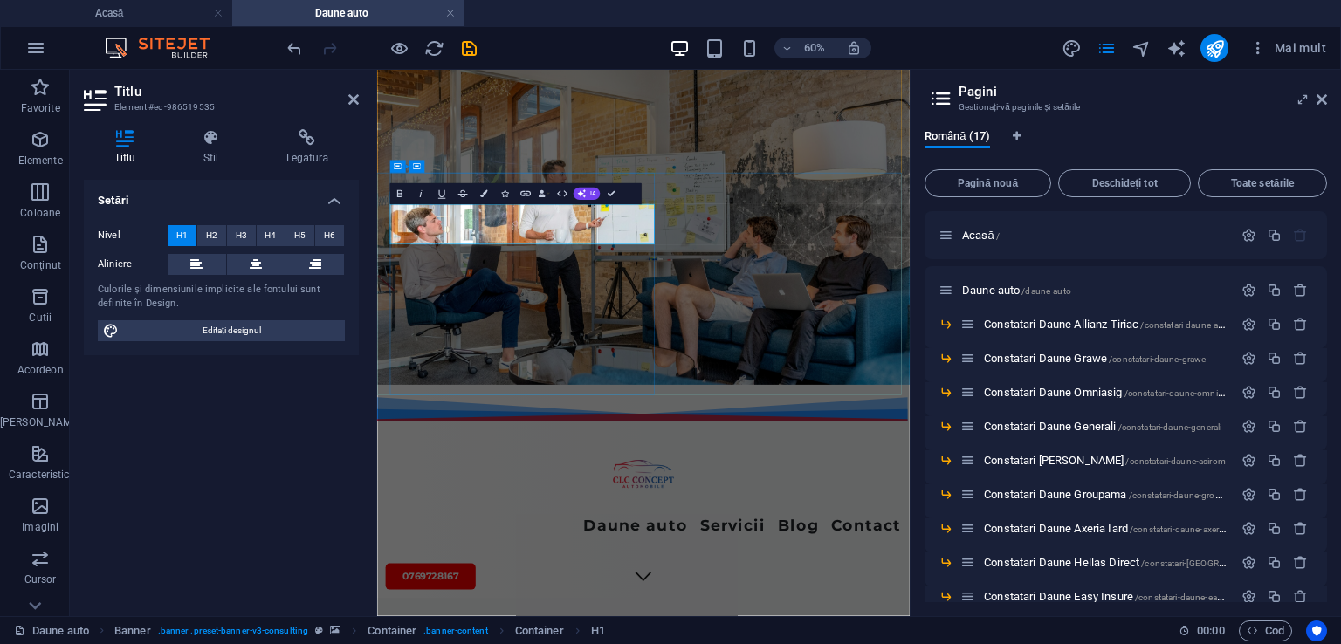
click at [469, 45] on icon "salva" at bounding box center [469, 48] width 20 height 20
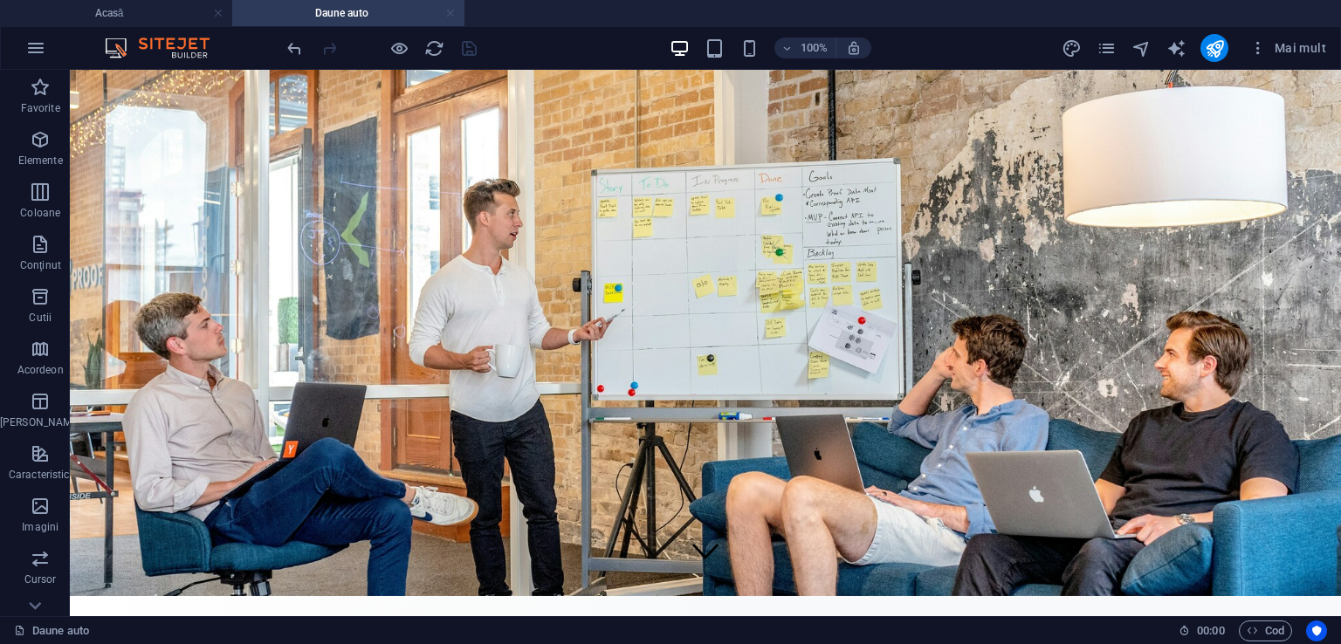
click at [452, 13] on link at bounding box center [450, 13] width 10 height 17
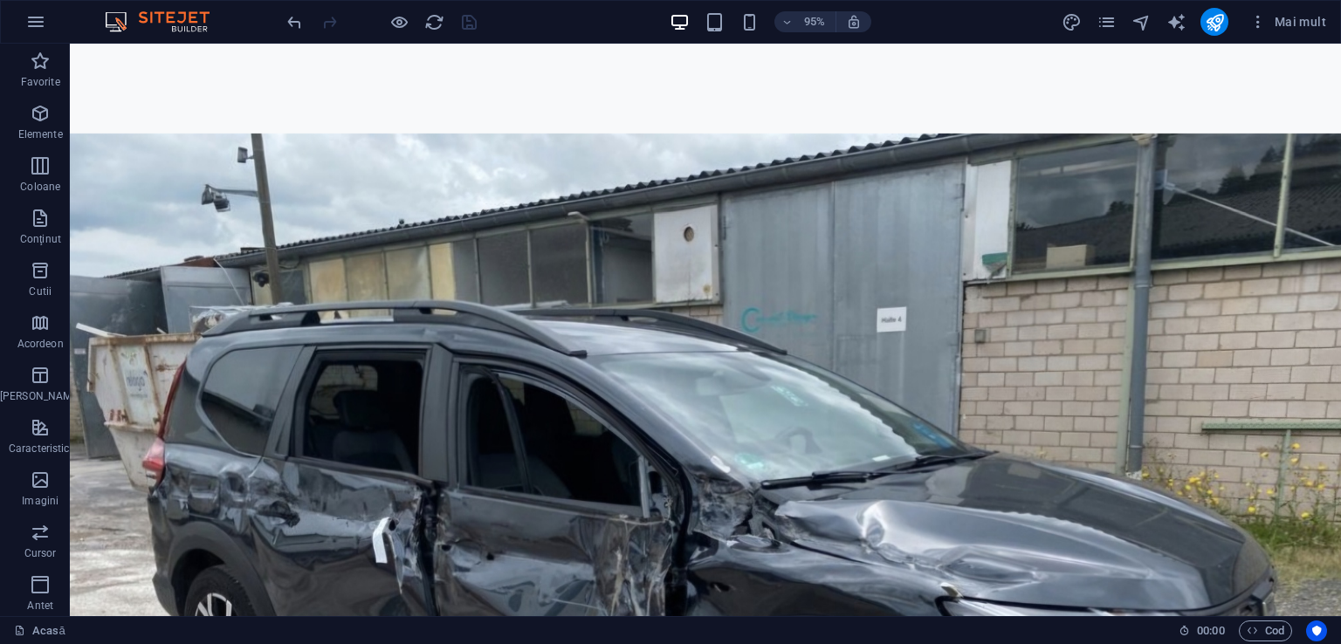
scroll to position [538, 0]
